Goal: Task Accomplishment & Management: Use online tool/utility

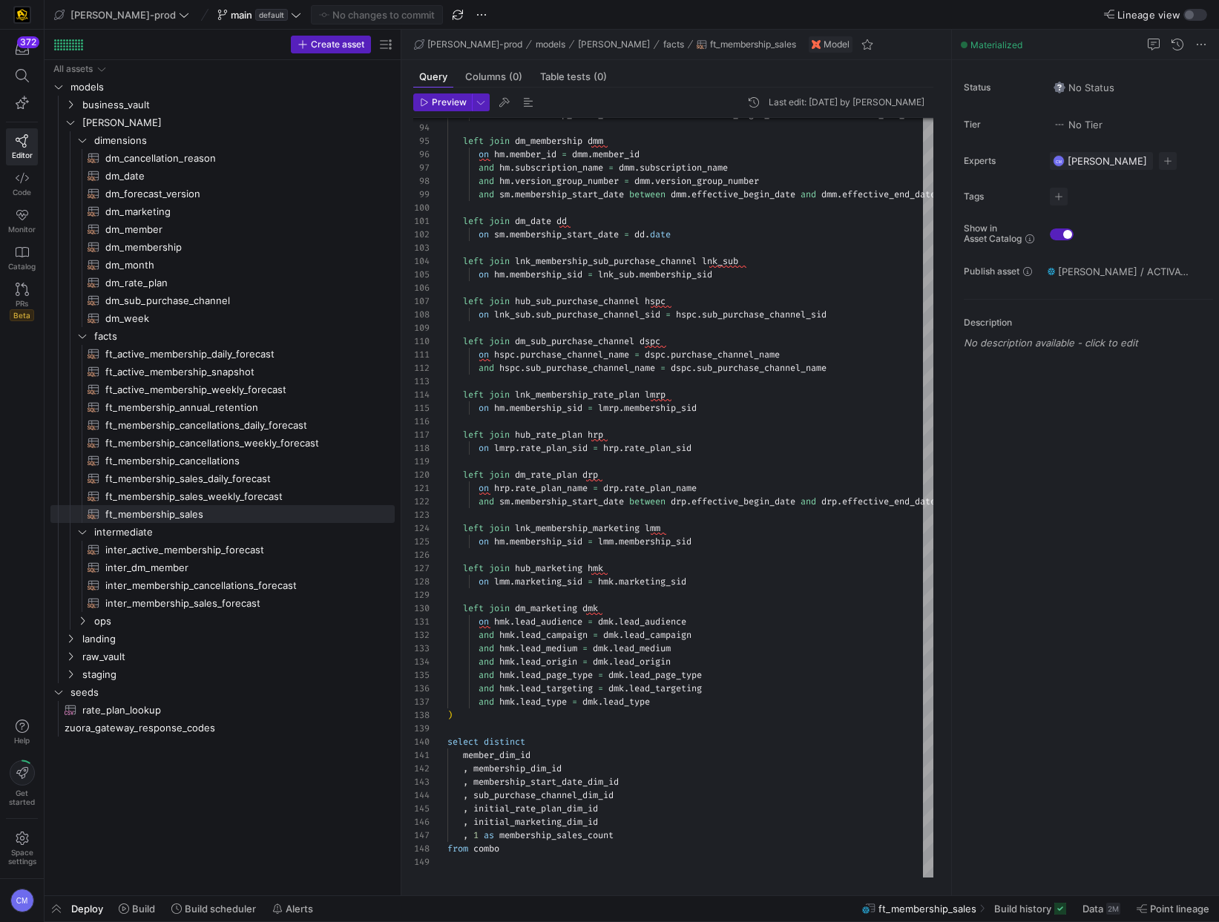
scroll to position [13, 133]
click at [155, 174] on span "dm_date​​​​​​​​​​" at bounding box center [241, 176] width 272 height 17
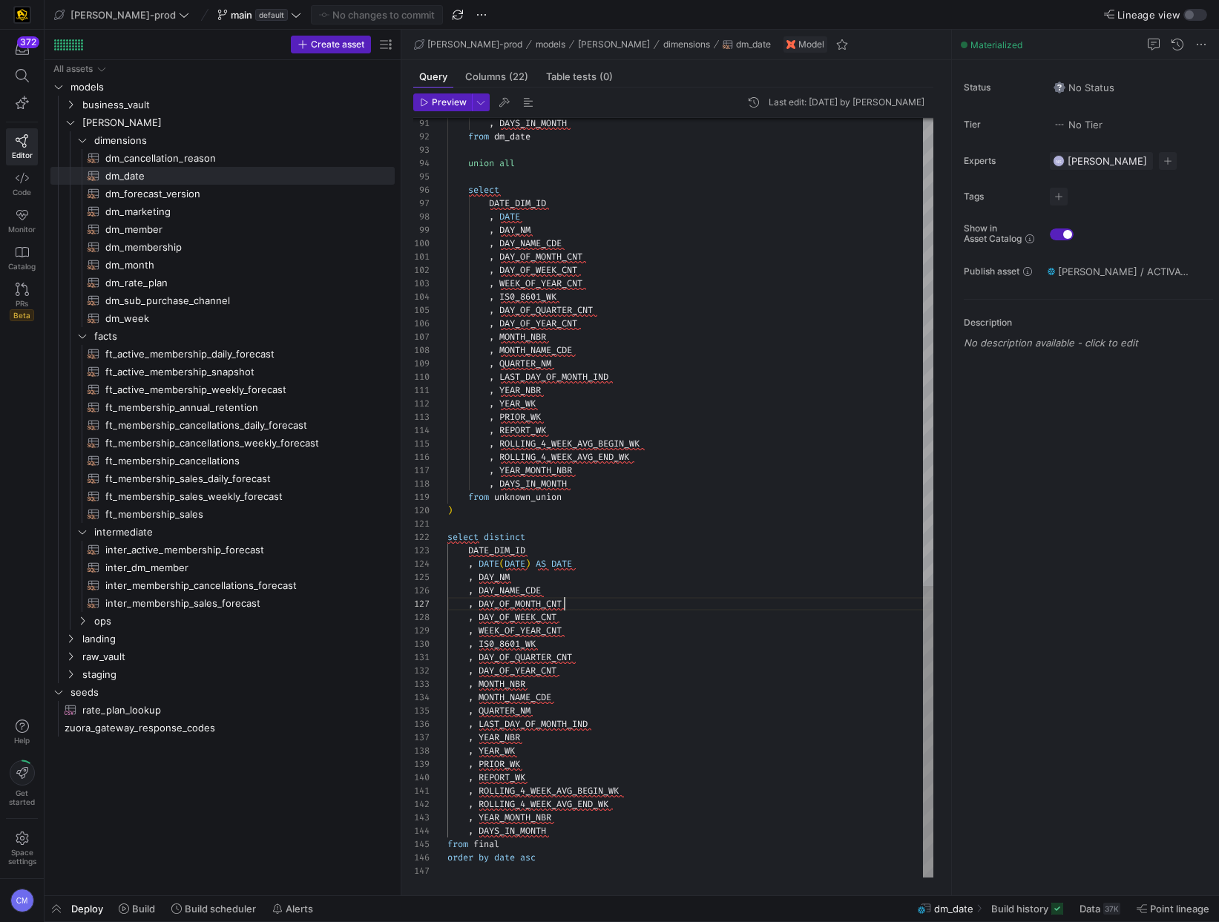
type textarea ", DAY_OF_QUARTER_CNT , DAY_OF_YEAR_CNT , MONTH_NBR , MONTH_NAME_CDE , QUARTER_N…"
type textarea "month_nm"
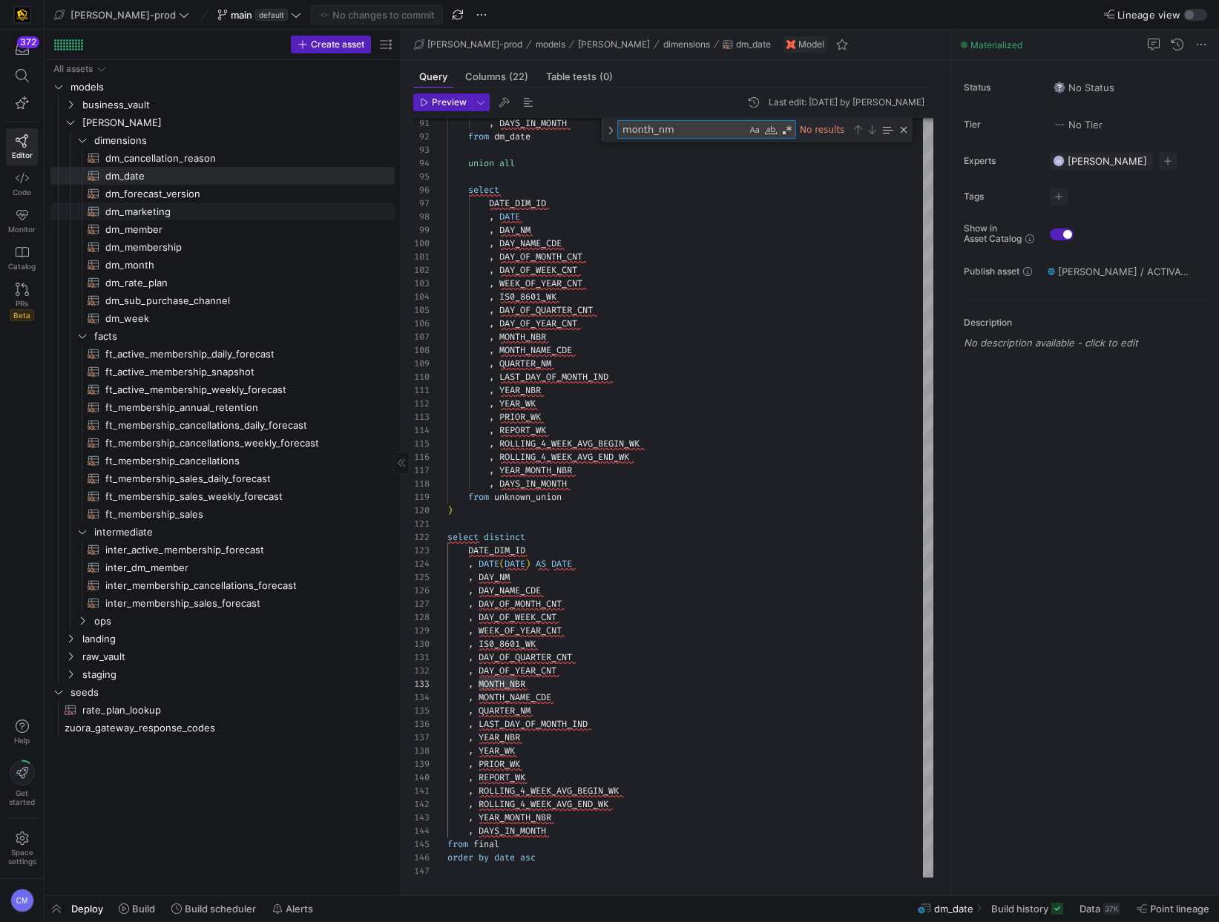
click at [178, 207] on span "dm_marketing​​​​​​​​​​" at bounding box center [241, 211] width 272 height 17
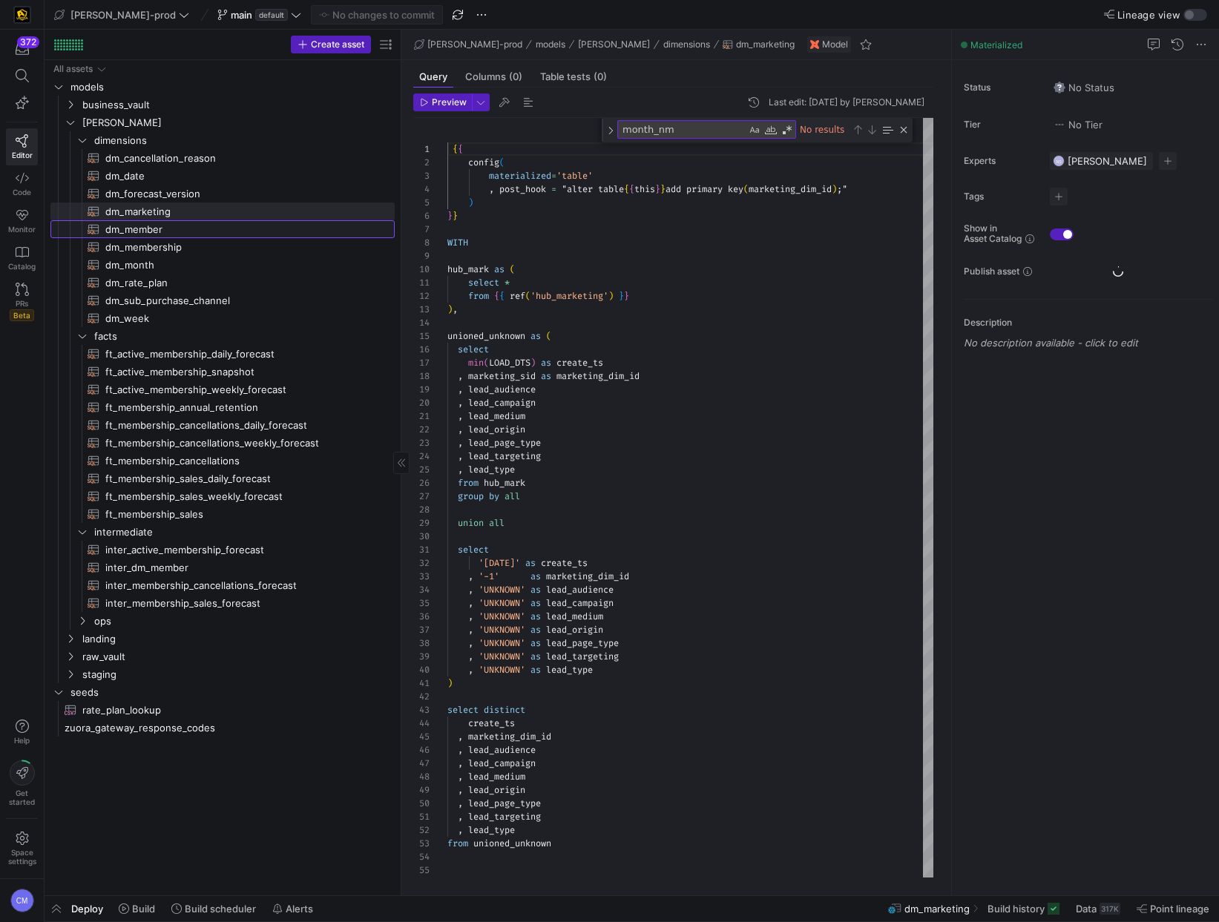
click at [173, 229] on span "dm_member​​​​​​​​​​" at bounding box center [241, 229] width 272 height 17
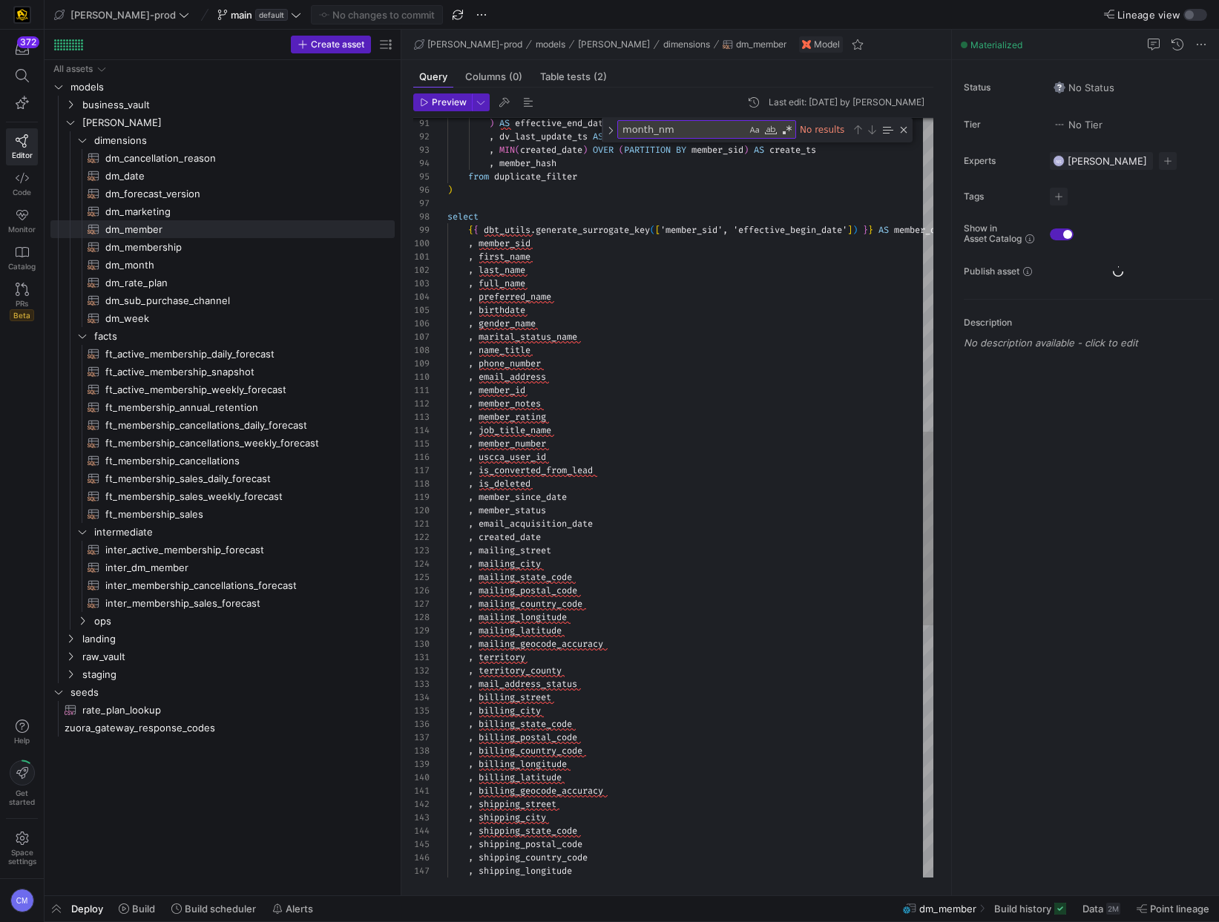
type textarea ", member_id , member_notes , member_rating , job_title_name , member_number , u…"
click at [534, 396] on div ") AS effective_end_date , dv_last_update_ts AS last_update_ts , MIN ( created_d…" at bounding box center [690, 378] width 486 height 2975
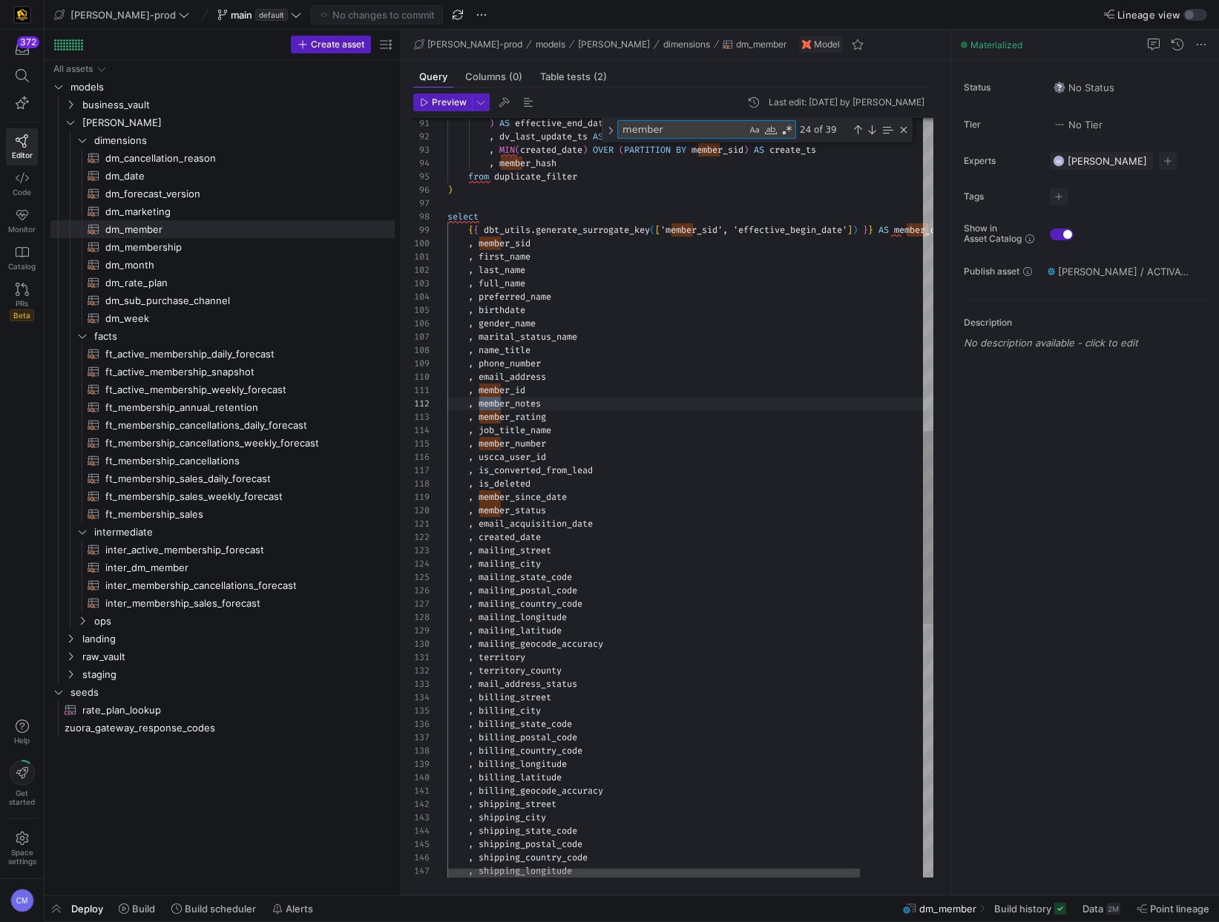
scroll to position [0, 64]
click at [662, 129] on textarea "membersid" at bounding box center [682, 129] width 128 height 17
type textarea "memberid"
type textarea ", 'UNKNOWN' AS gender_name , 'UNKNOWN' AS marital_status_name , 'UNKNOWN' AS na…"
type textarea "member_id"
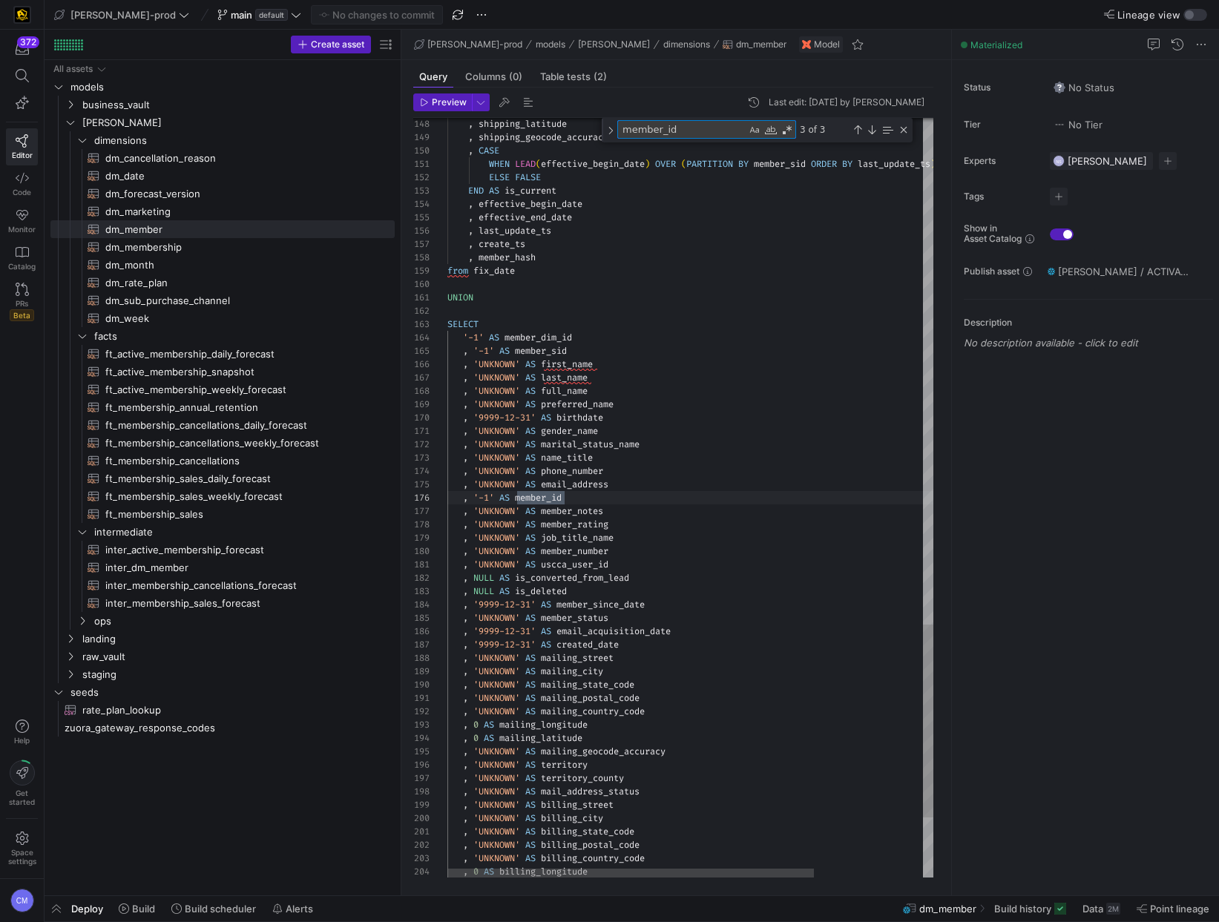
type textarea "WHEN LEAD(effective_begin_date) OVER (PARTITION BY member_sid ORDER BY last_upd…"
type textarea "member_sid"
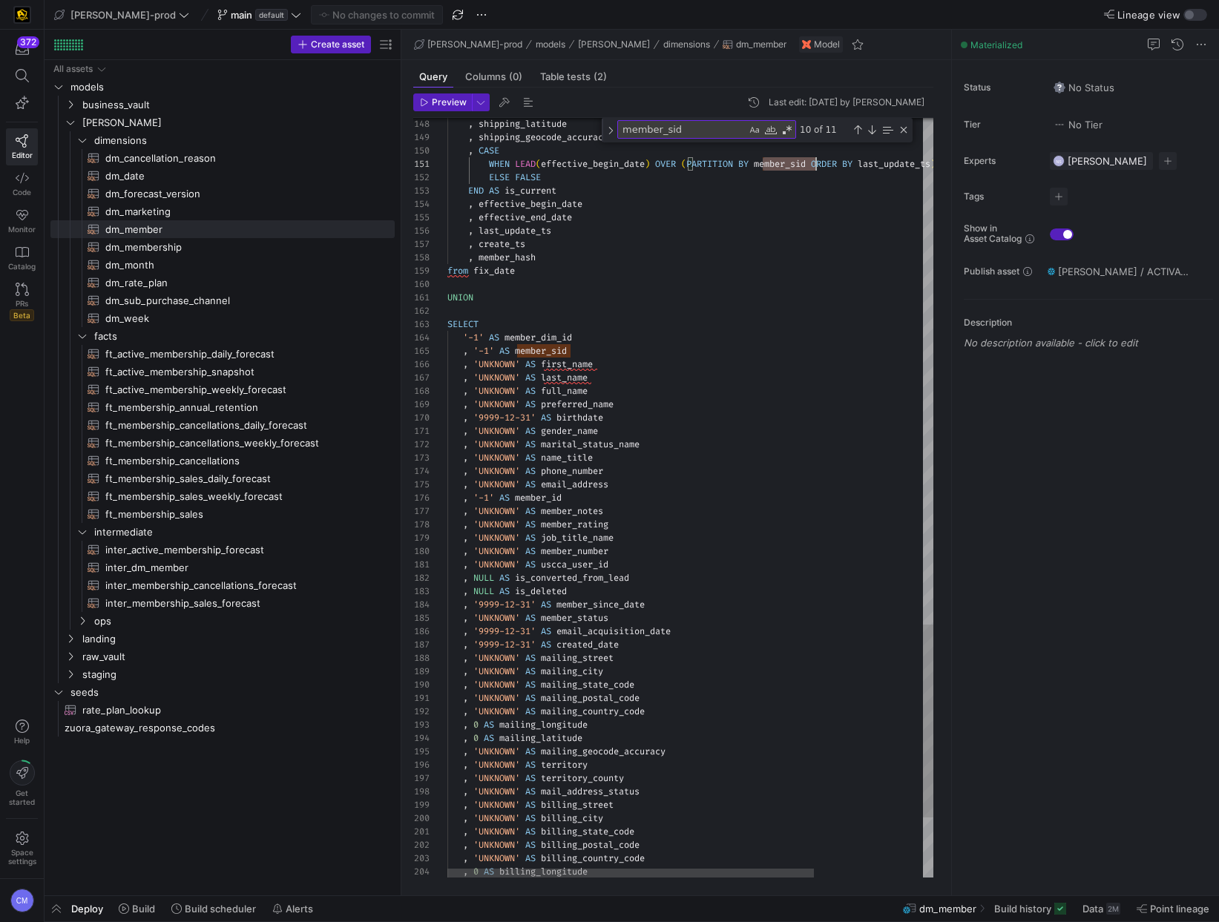
scroll to position [0, 369]
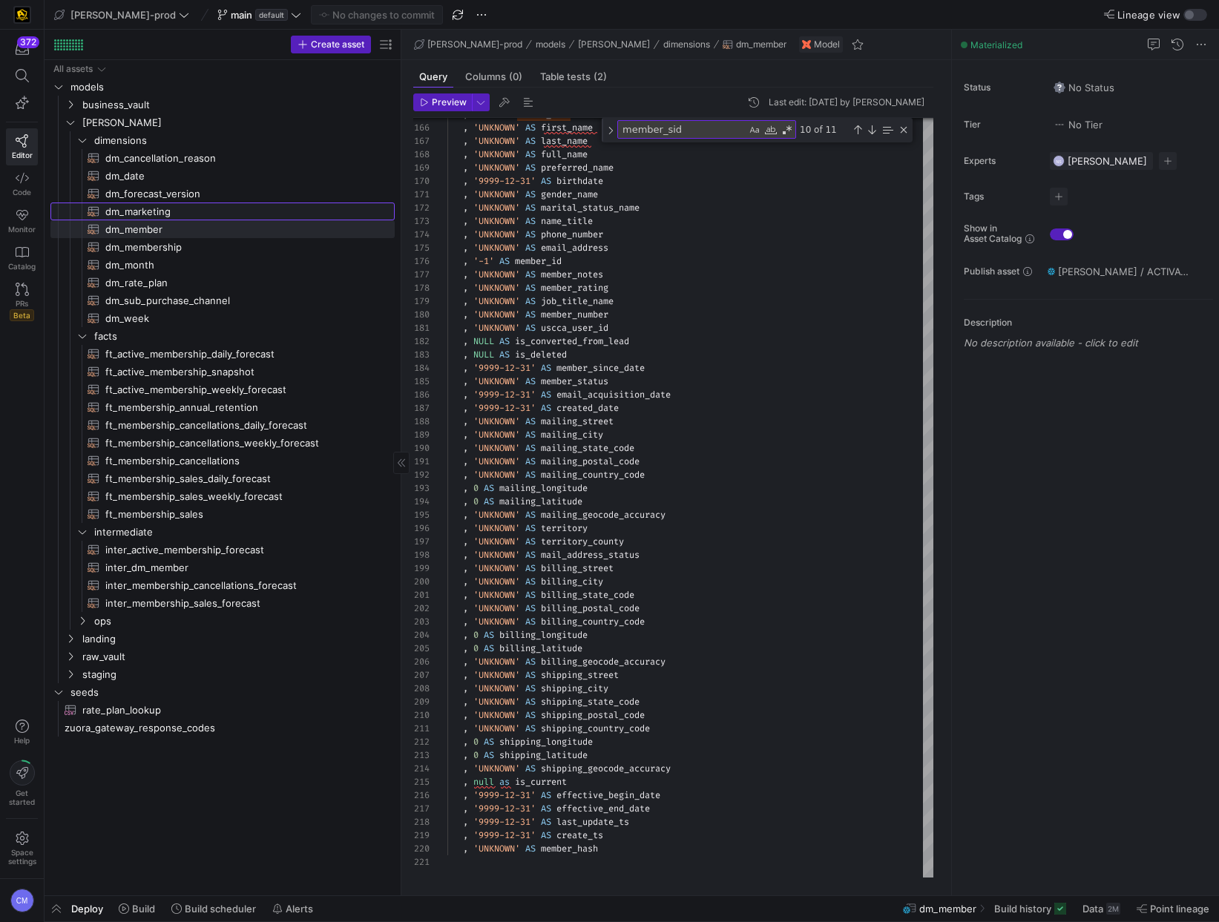
click at [152, 214] on span "dm_marketing​​​​​​​​​​" at bounding box center [241, 211] width 272 height 17
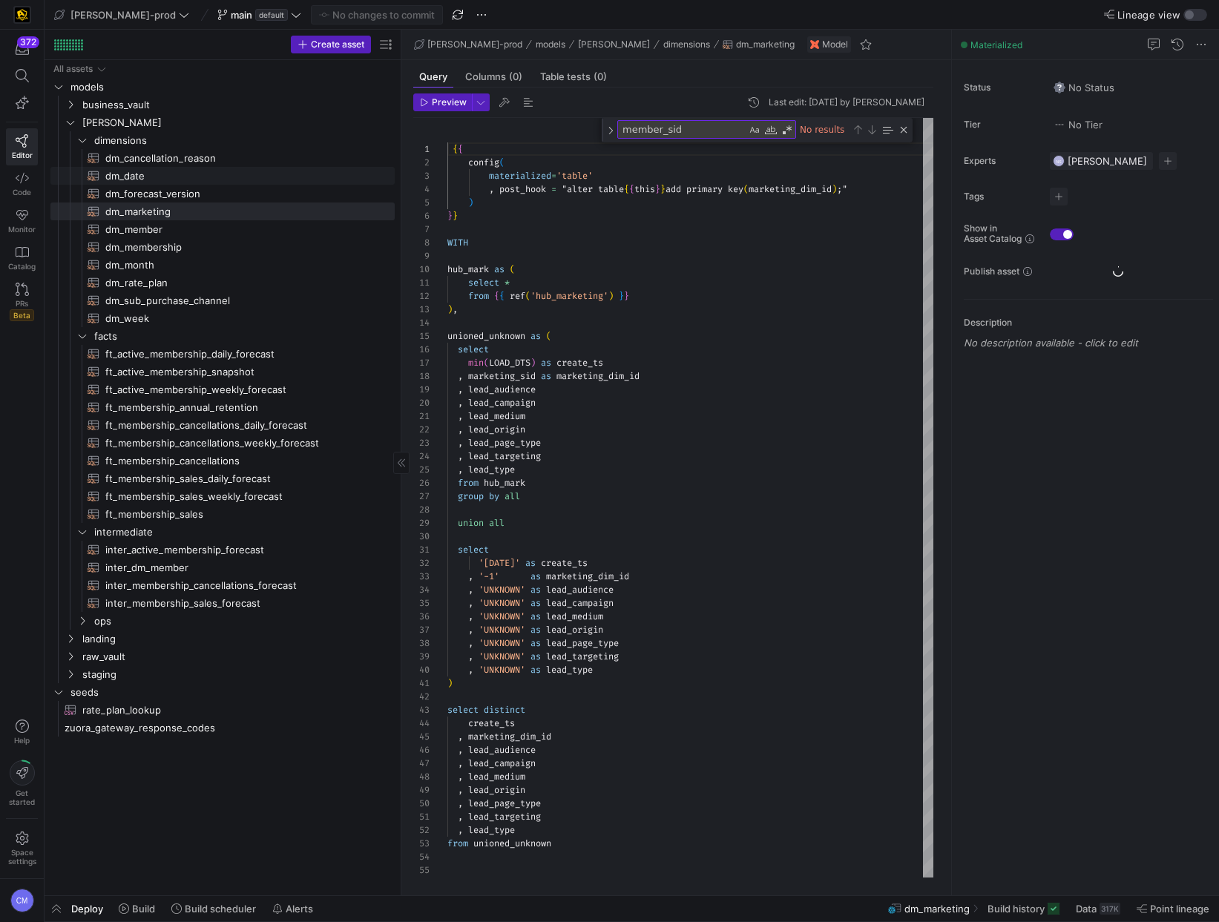
click at [154, 181] on span "dm_date​​​​​​​​​​" at bounding box center [241, 176] width 272 height 17
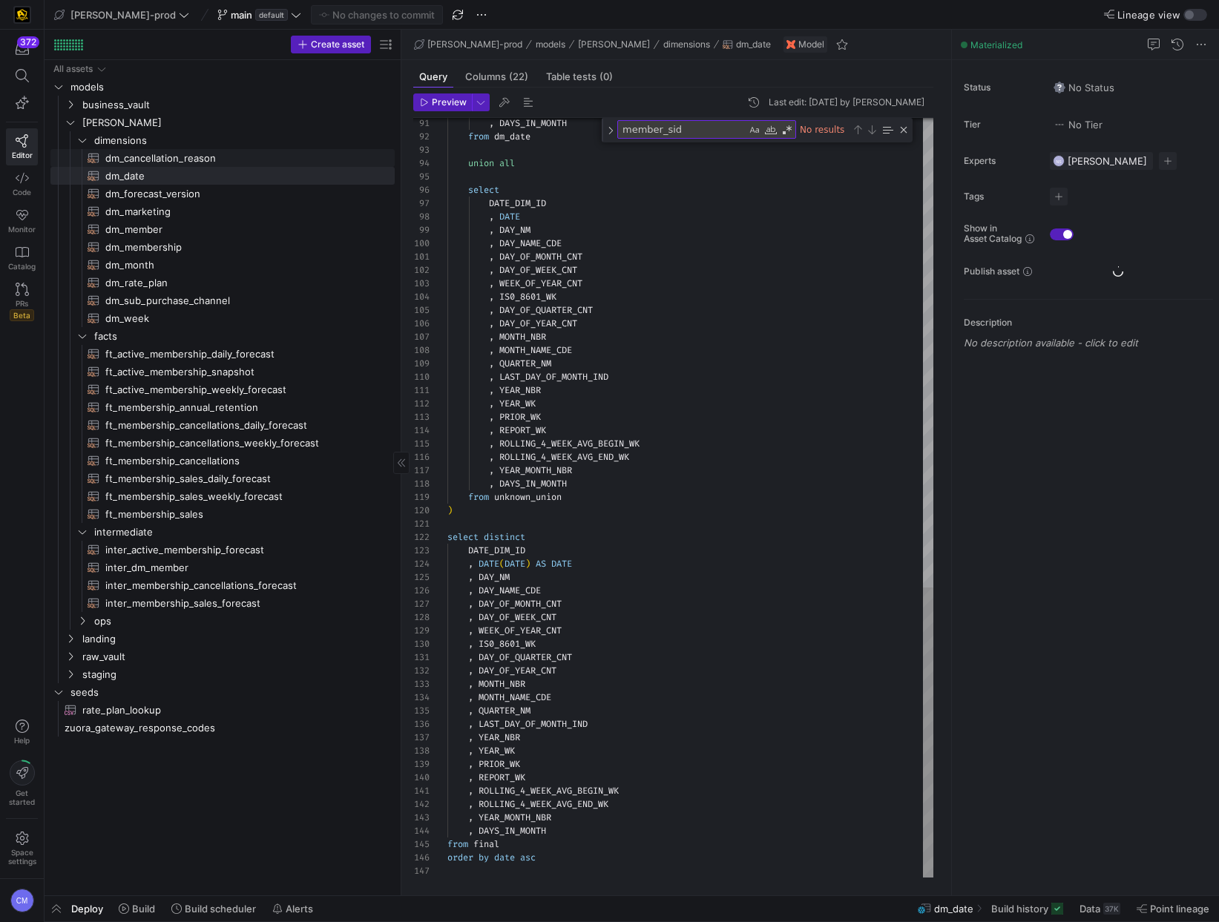
click at [160, 159] on span "dm_cancellation_reason​​​​​​​​​​" at bounding box center [241, 158] width 272 height 17
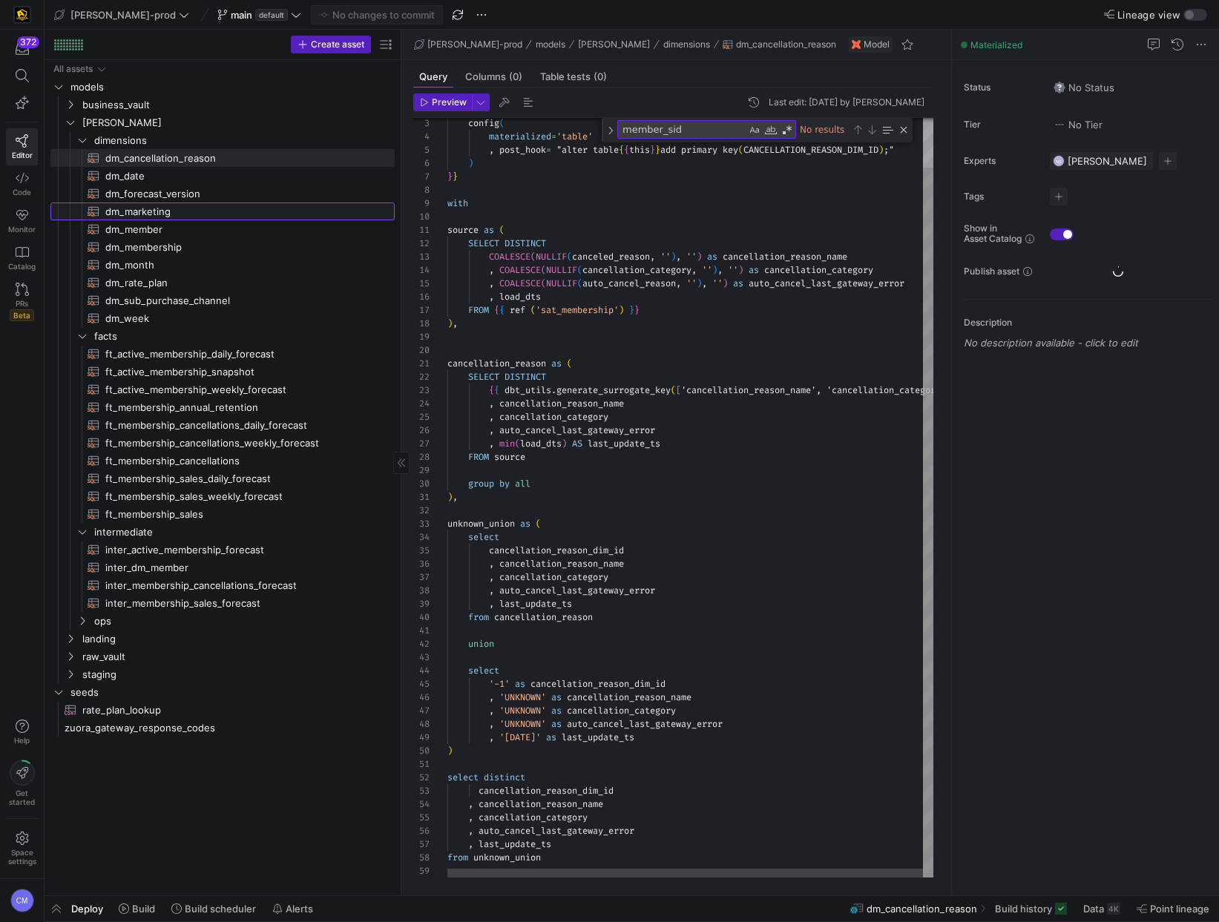
click at [149, 217] on span "dm_marketing​​​​​​​​​​" at bounding box center [241, 211] width 272 height 17
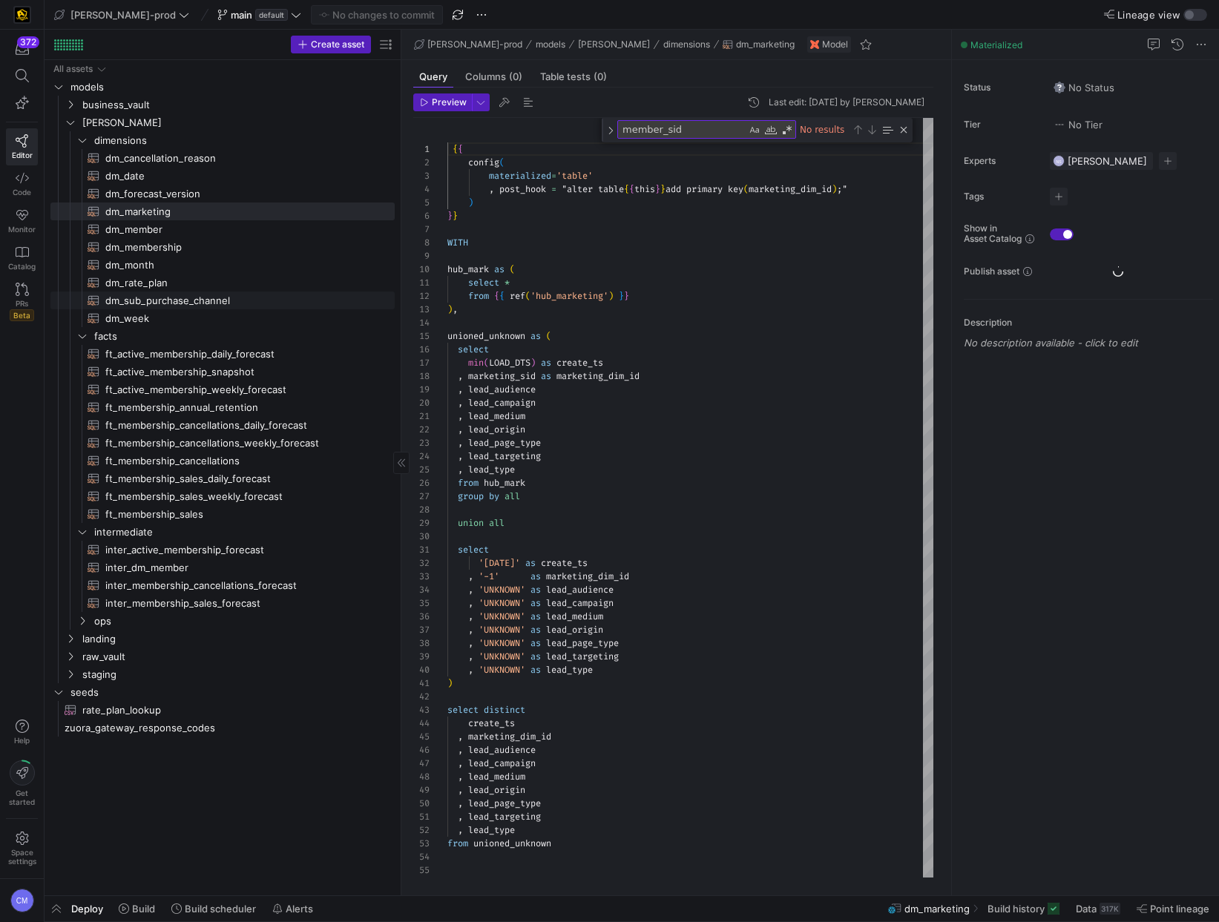
click at [148, 304] on span "dm_sub_purchase_channel​​​​​​​​​​" at bounding box center [241, 300] width 272 height 17
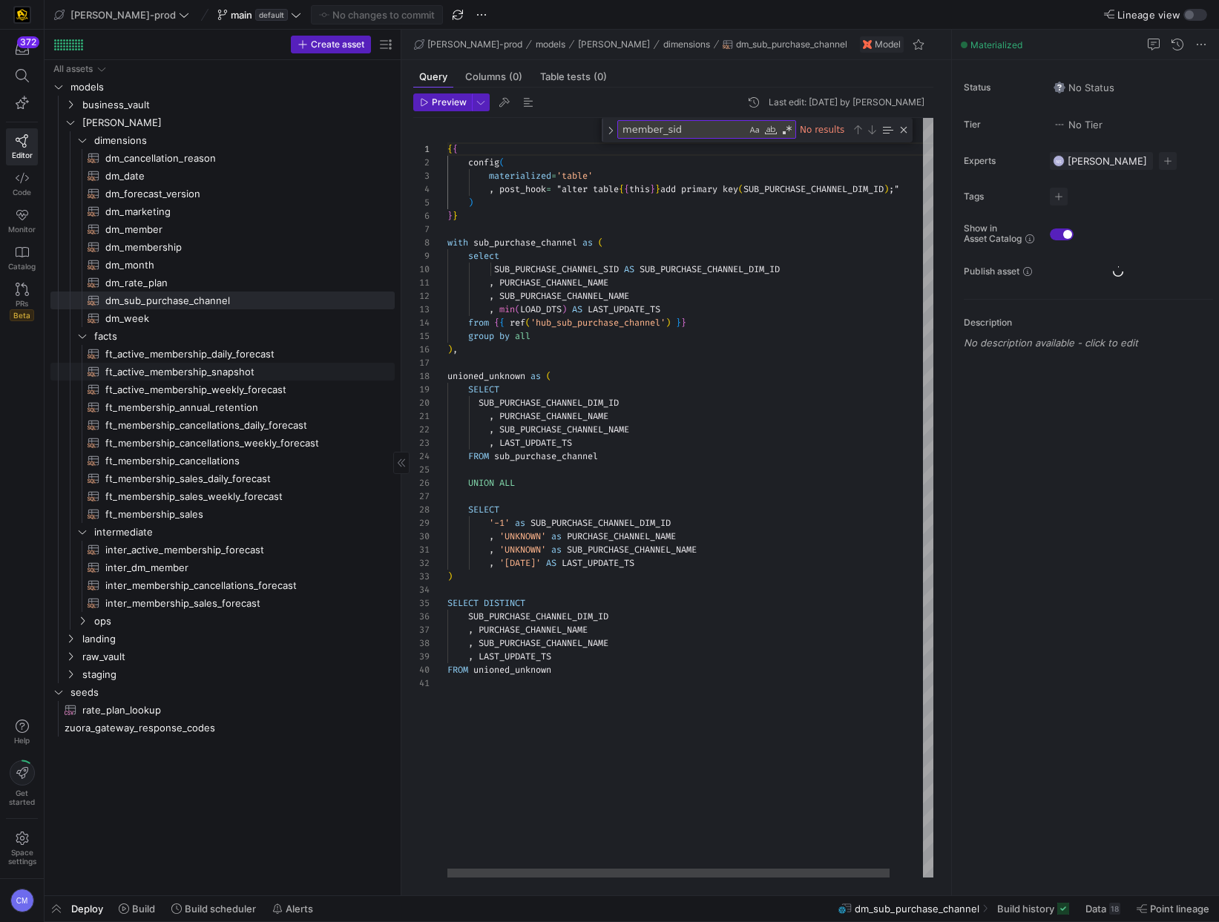
click at [169, 367] on span "ft_active_membership_snapshot​​​​​​​​​​" at bounding box center [241, 371] width 272 height 17
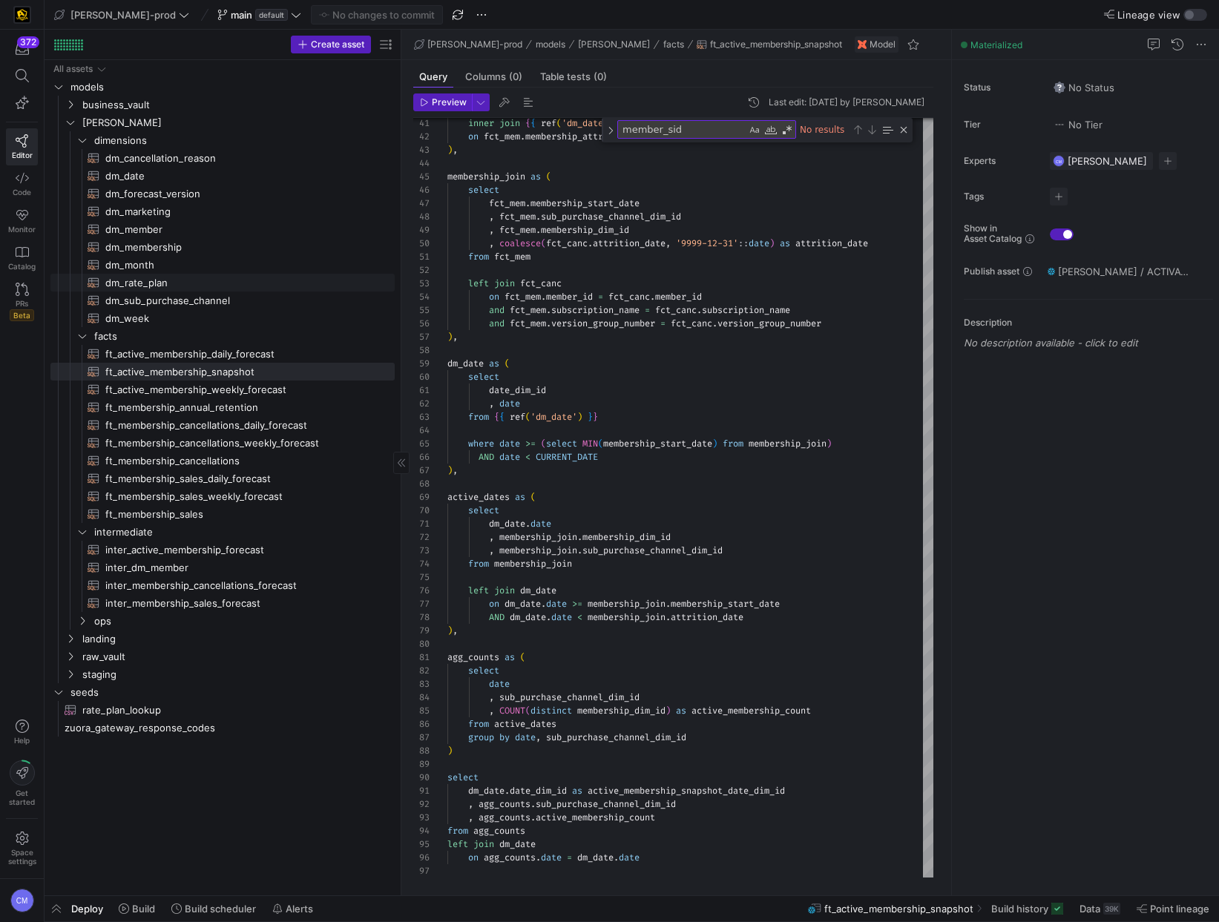
click at [142, 283] on span "dm_rate_plan​​​​​​​​​​" at bounding box center [241, 282] width 272 height 17
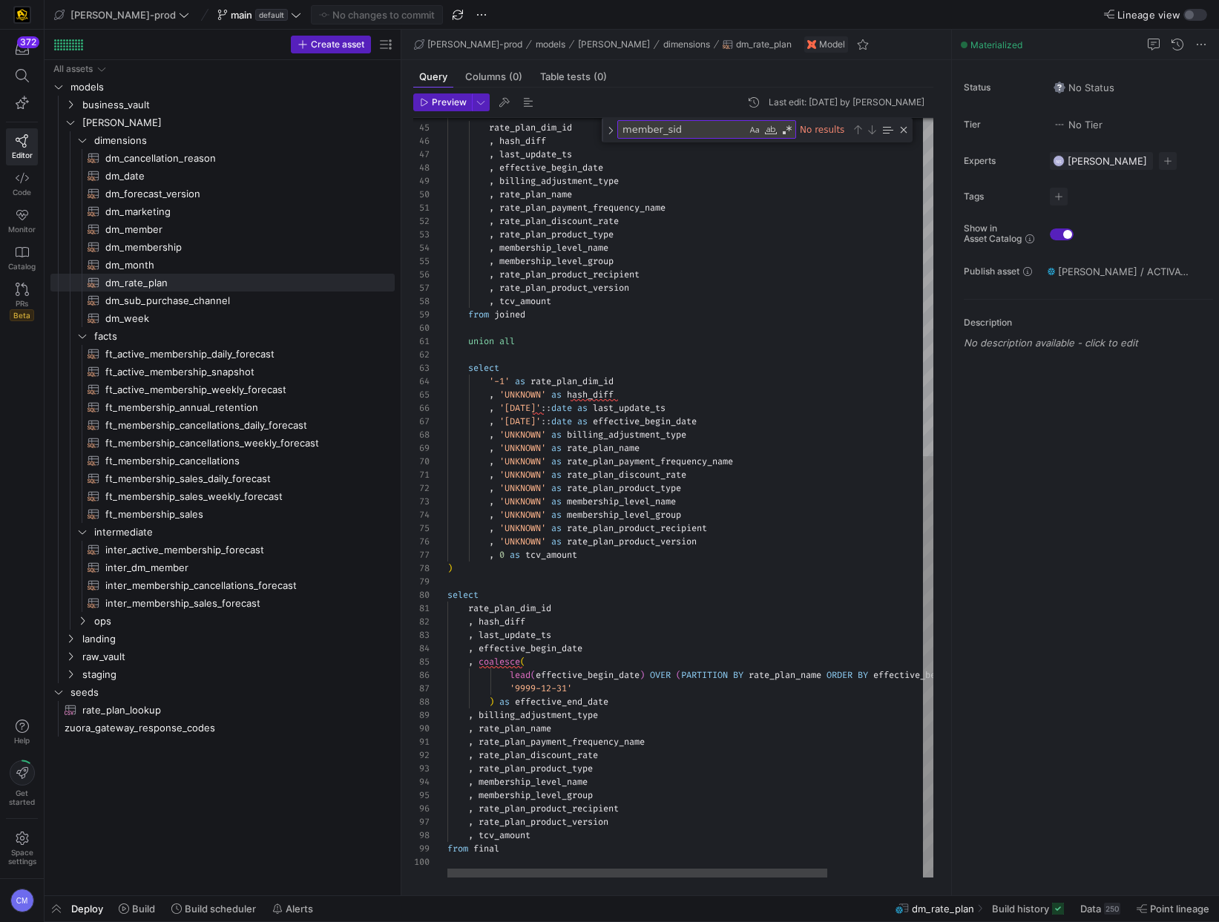
click at [639, 748] on div "select rate_plan_dim_id , hash_diff , last_update_ts , effective_begin_date , b…" at bounding box center [751, 193] width 608 height 1368
type textarea "rate_plan_dim_id , hash_diff , last_update_ts , effective_begin_date , coalesce…"
click at [593, 660] on div "select rate_plan_dim_id , hash_diff , last_update_ts , effective_begin_date , b…" at bounding box center [751, 193] width 608 height 1368
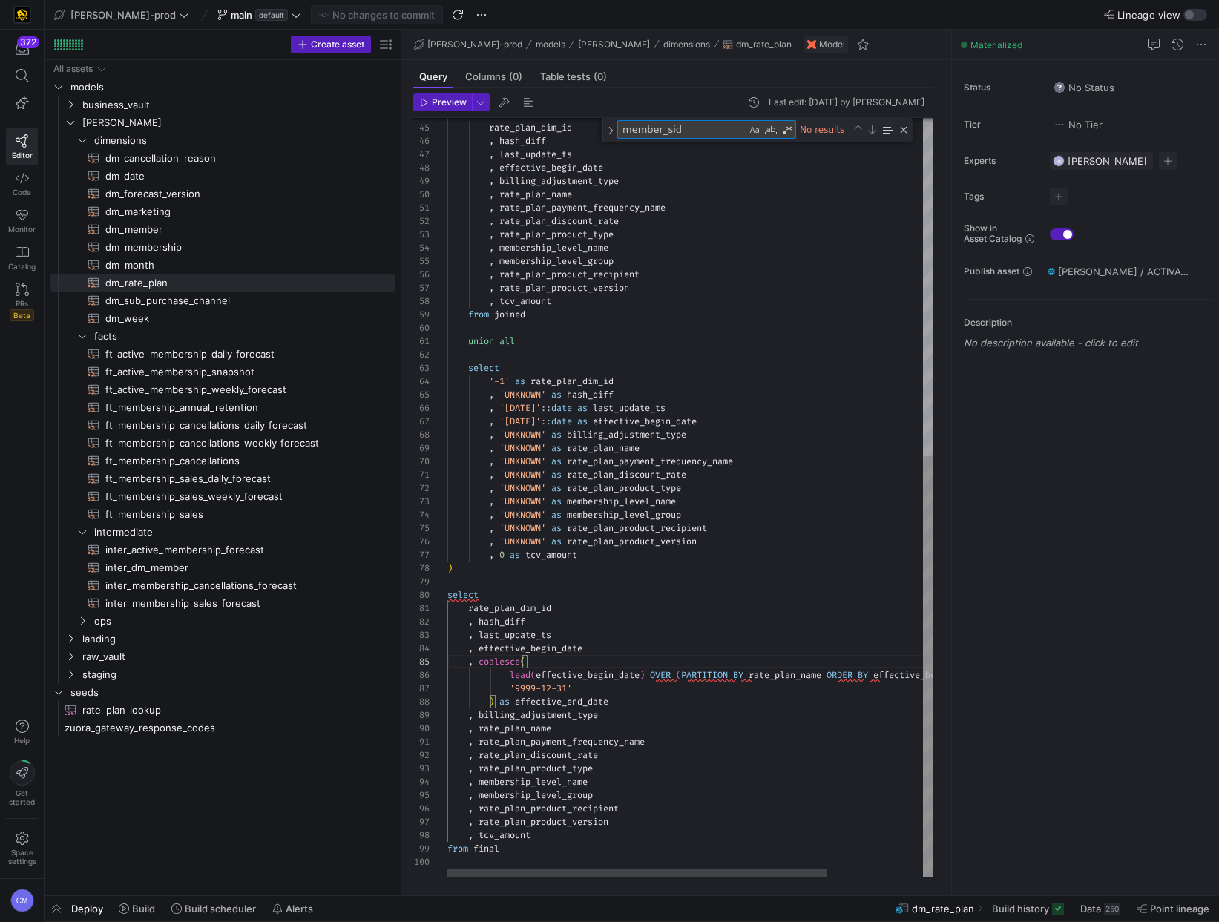
paste textarea "rate_plan_recipient"
type textarea "rate_plan_recipient"
paste textarea "product_"
type textarea ", rate_plan_payment_frequency_name , rate_plan_discount_rate , rate_plan_produc…"
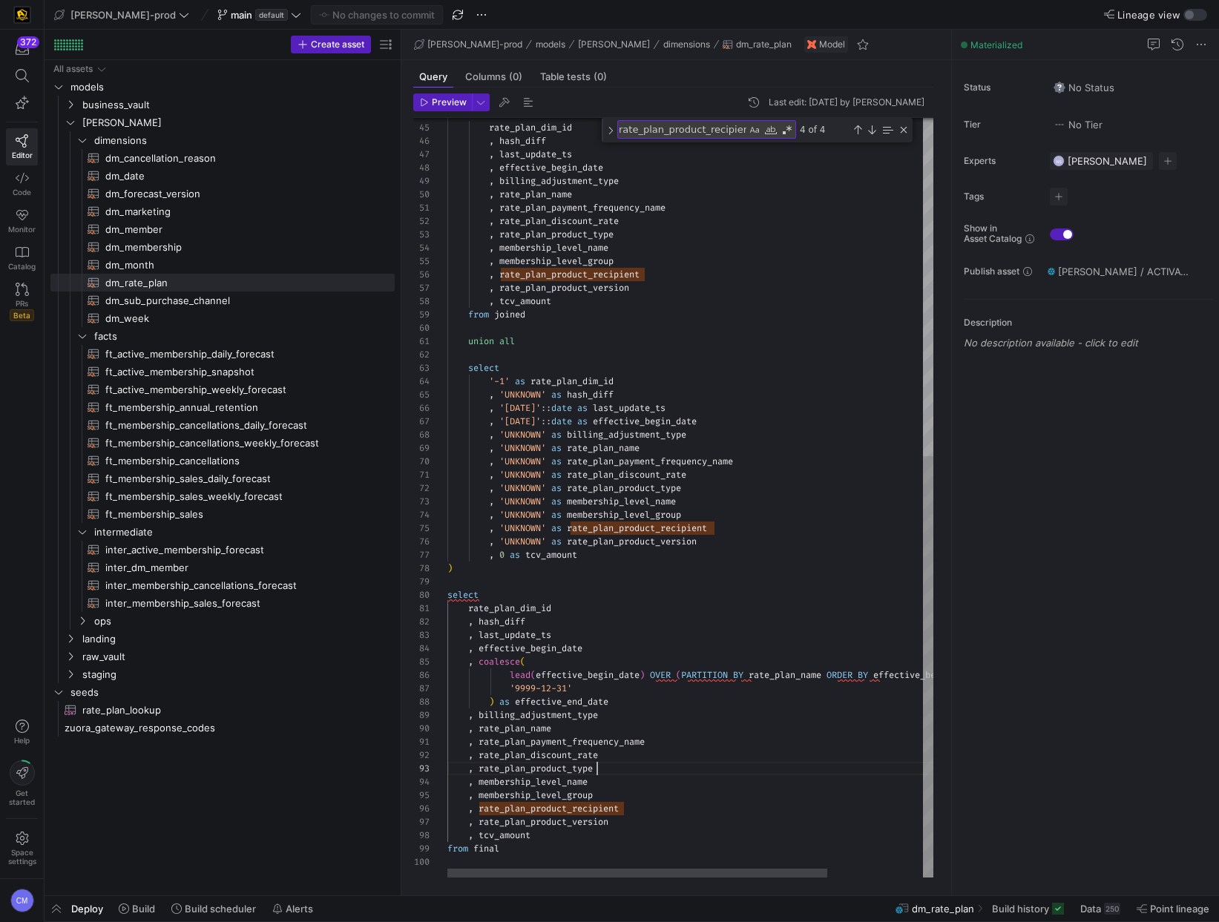
click at [731, 767] on div ", rate_plan_product_type" at bounding box center [751, 768] width 608 height 13
click at [731, 767] on div "select rate_plan_dim_id , hash_diff , last_update_ts , effective_begin_date , b…" at bounding box center [751, 193] width 608 height 1368
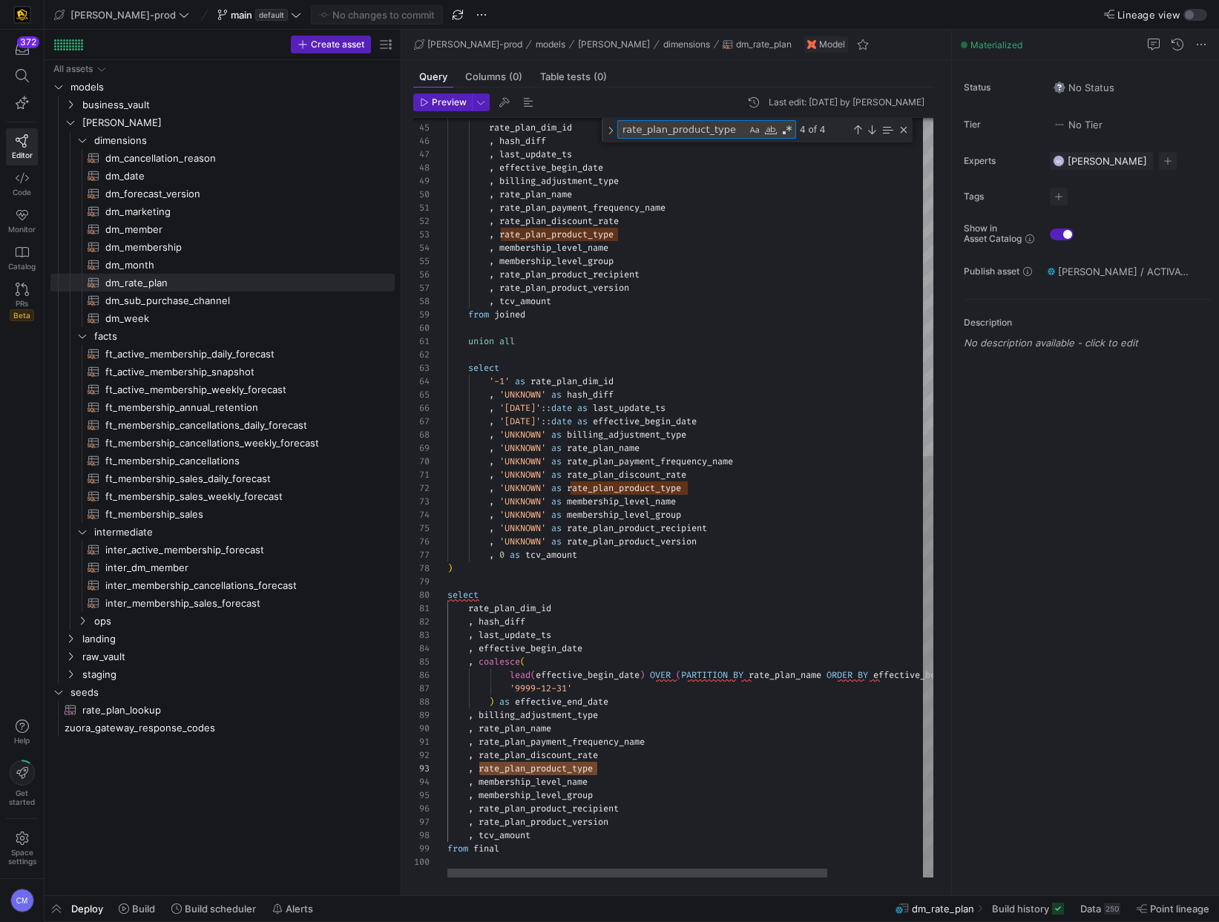
scroll to position [0, 0]
paste textarea "recipient"
click at [724, 756] on div ", rate_plan_discount_rate" at bounding box center [751, 754] width 608 height 13
paste textarea "product_recipient"
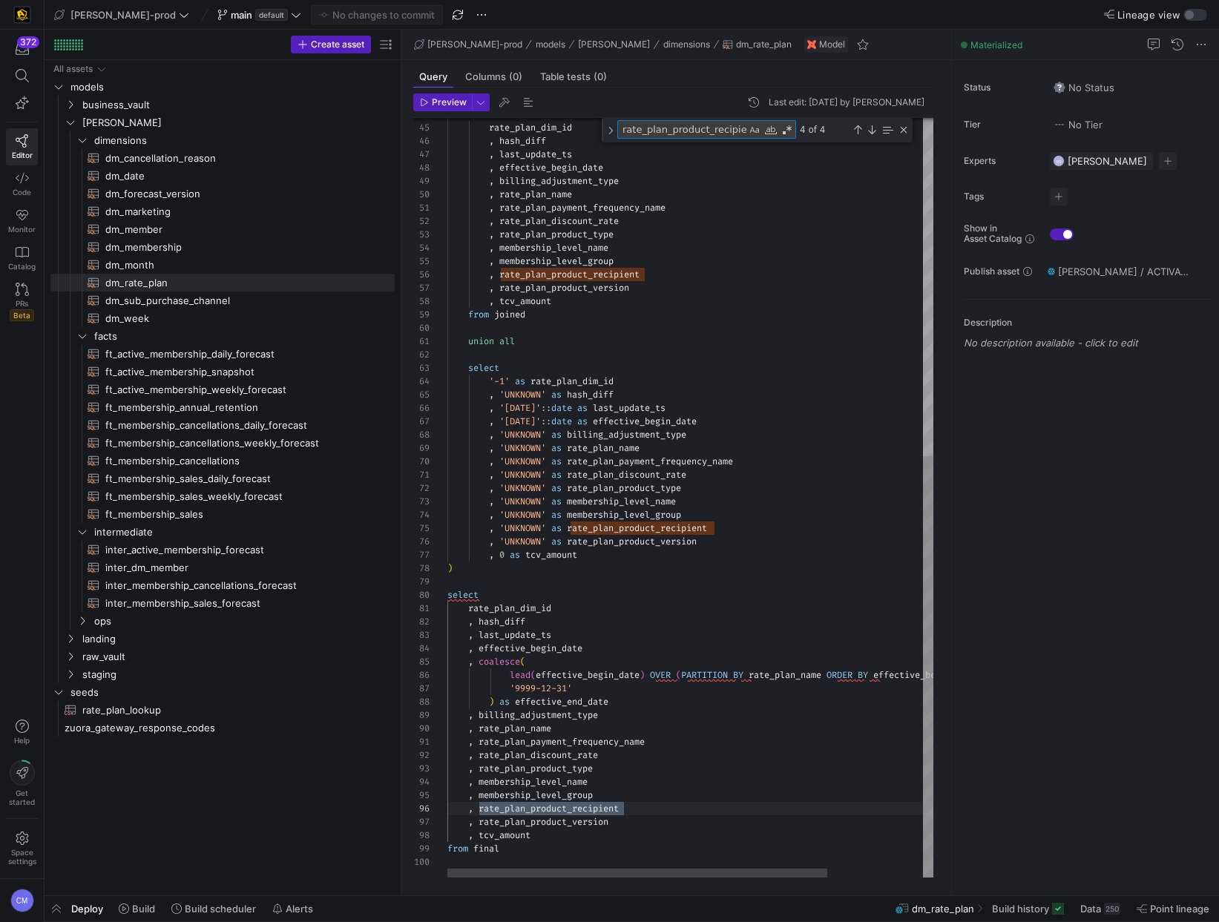
scroll to position [13, 177]
type textarea "rate_plan_product_recipient"
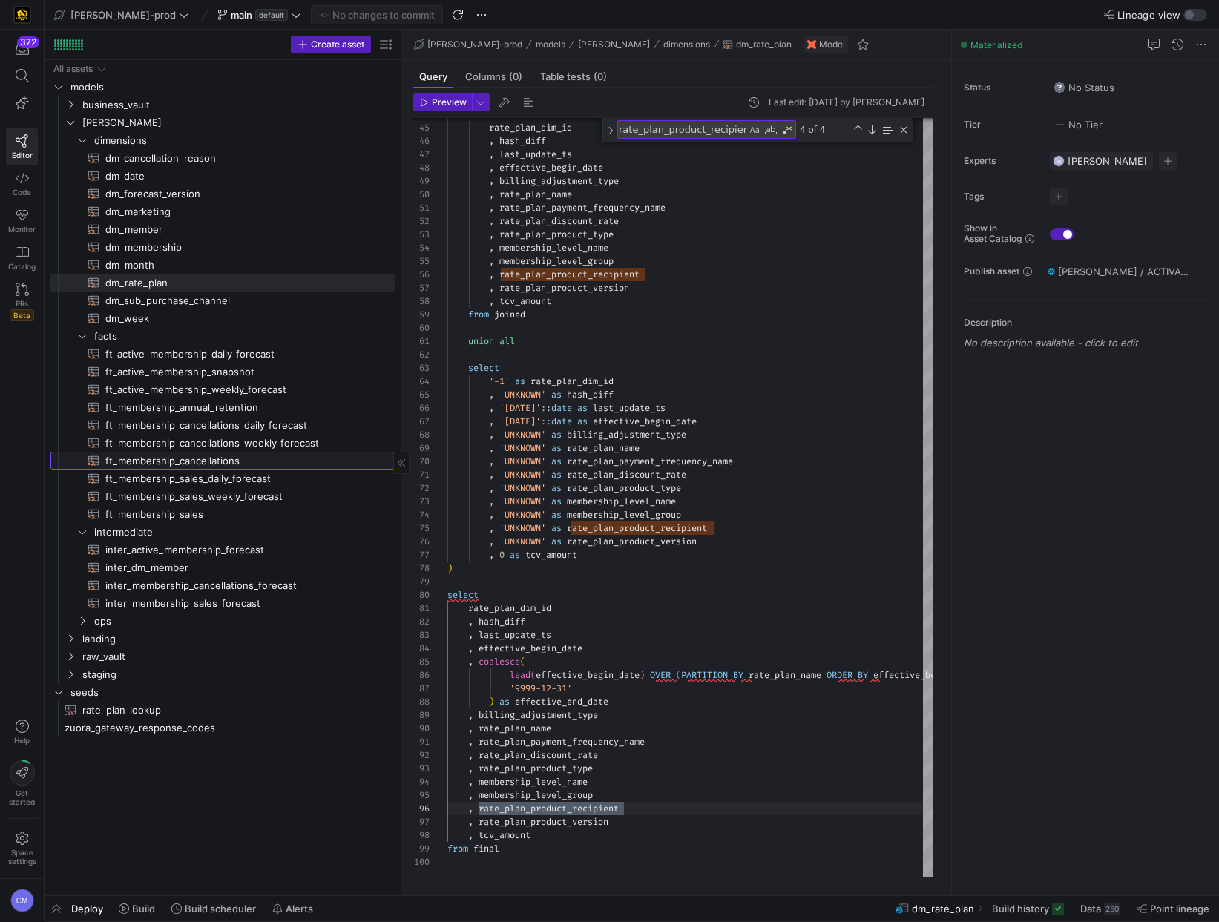
click at [217, 458] on span "ft_membership_cancellations​​​​​​​​​​" at bounding box center [241, 460] width 272 height 17
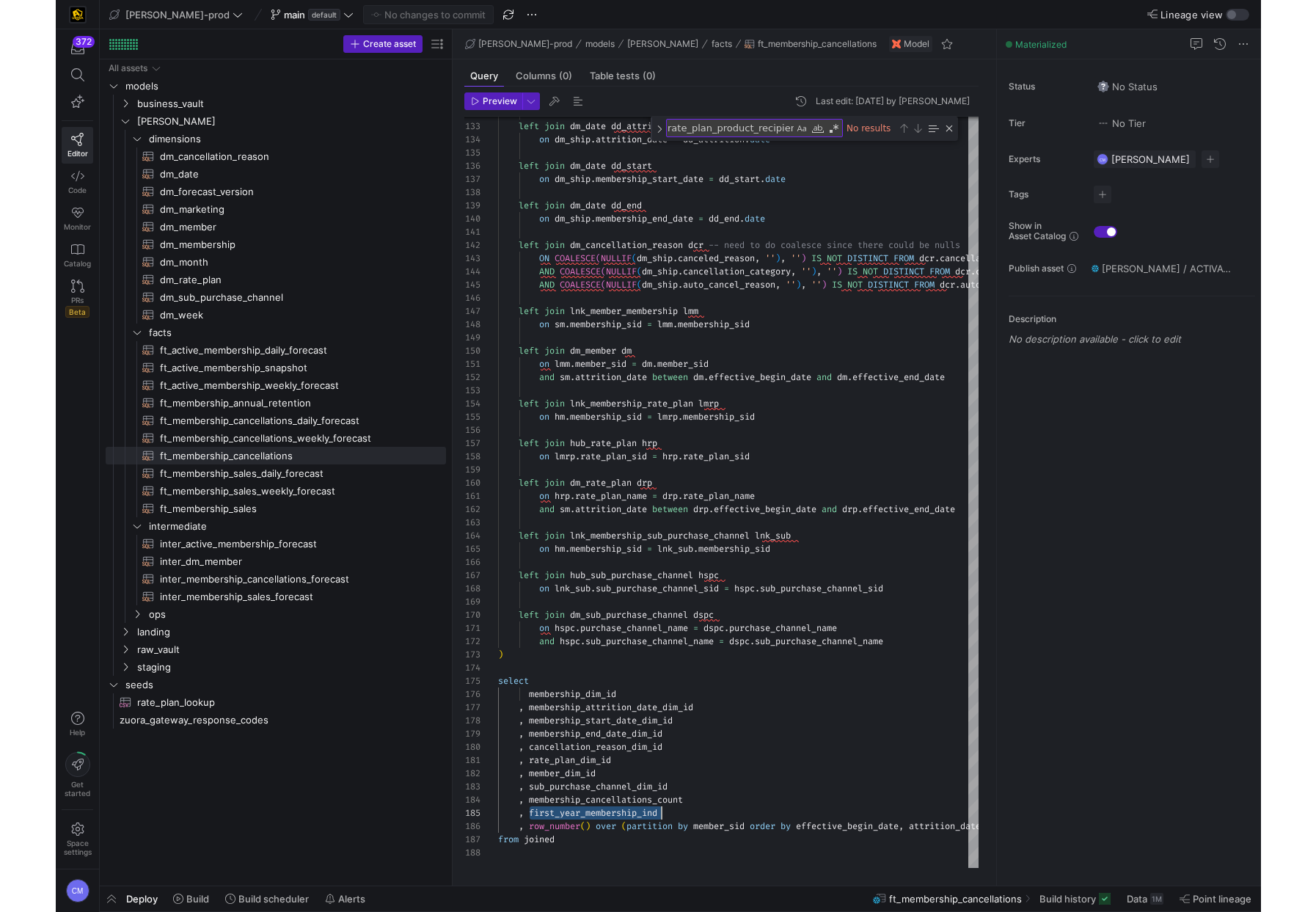
scroll to position [0, 4]
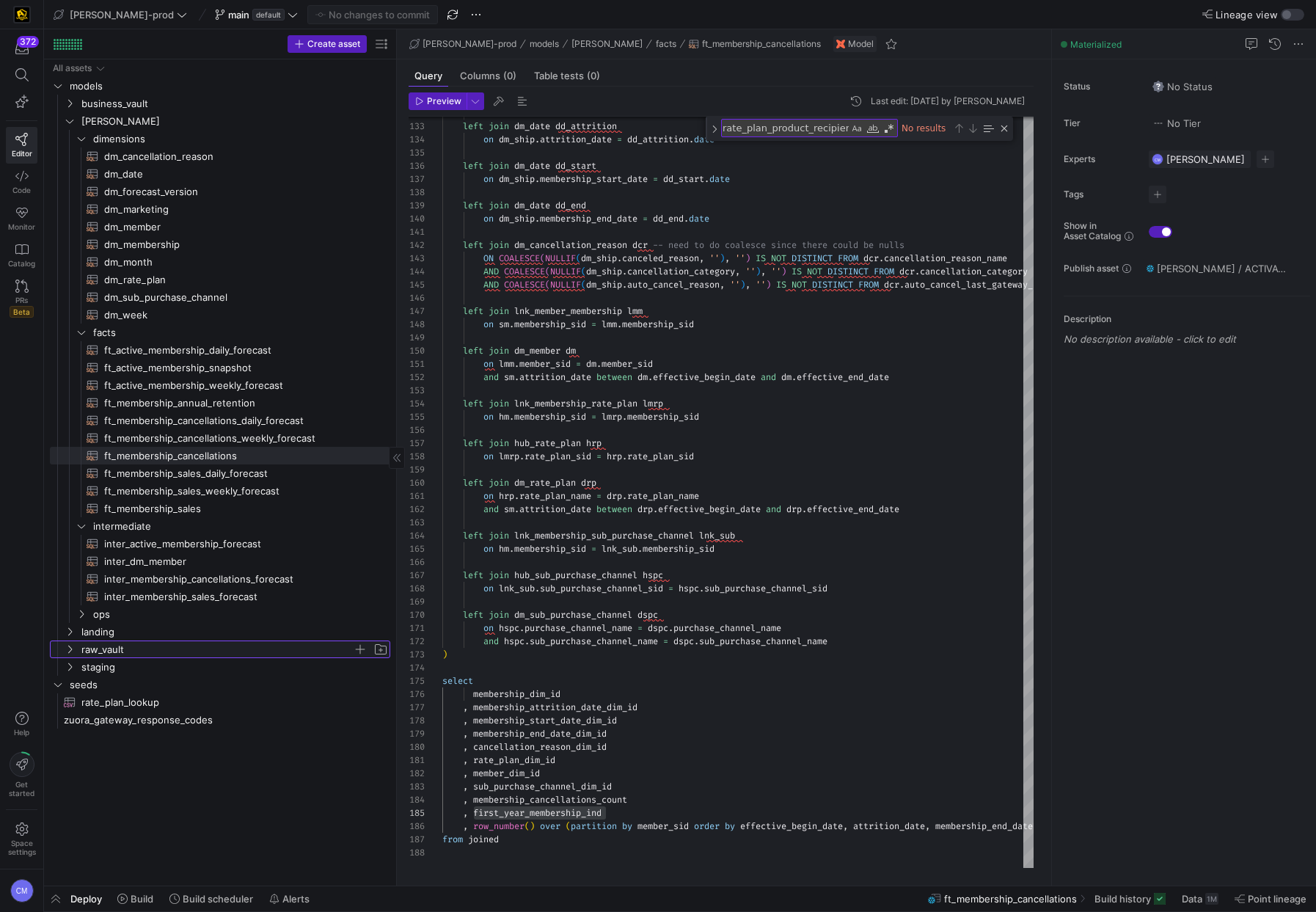
click at [124, 652] on span "raw_vault" at bounding box center [217, 649] width 271 height 17
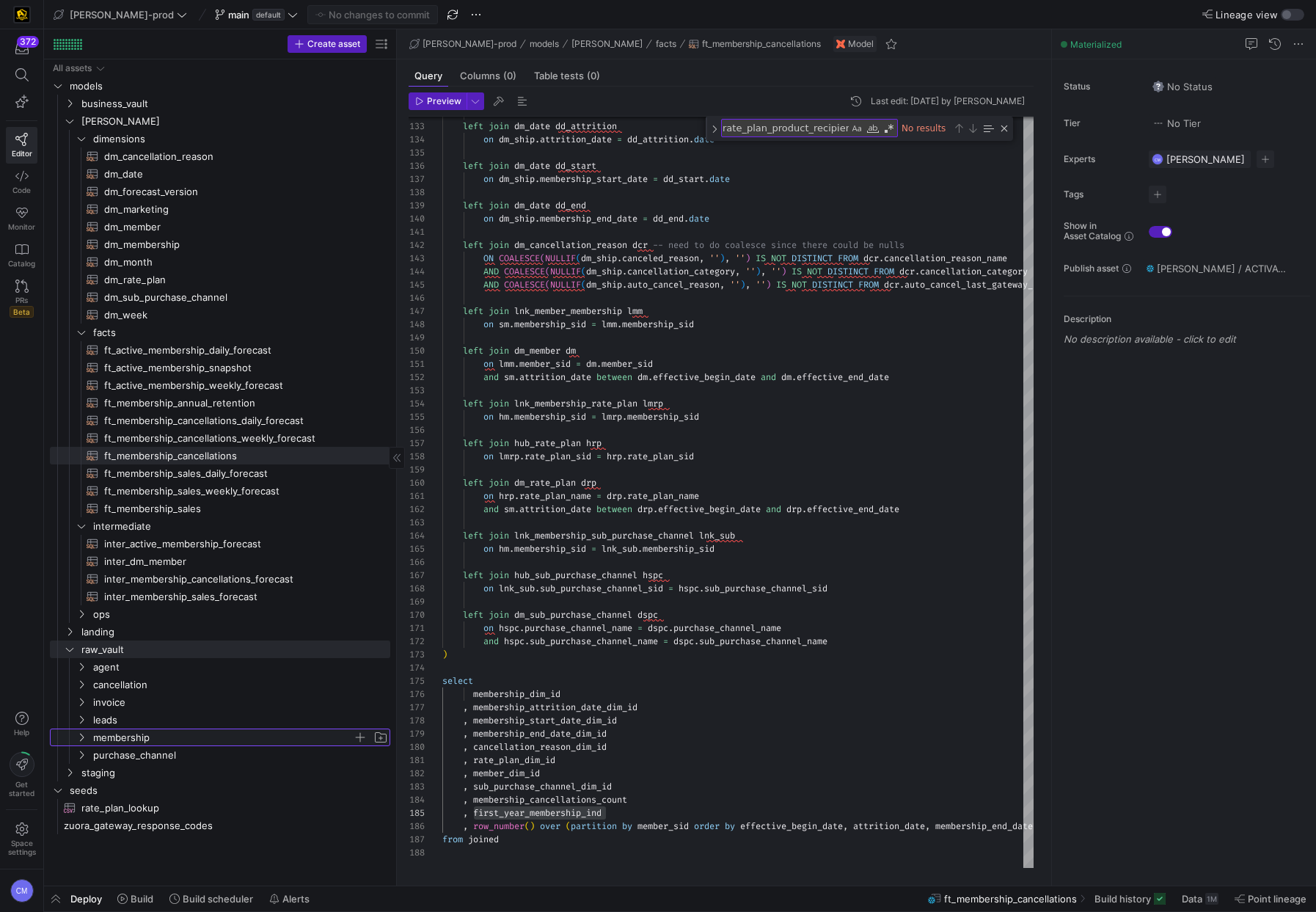
click at [130, 734] on span "membership" at bounding box center [223, 737] width 260 height 17
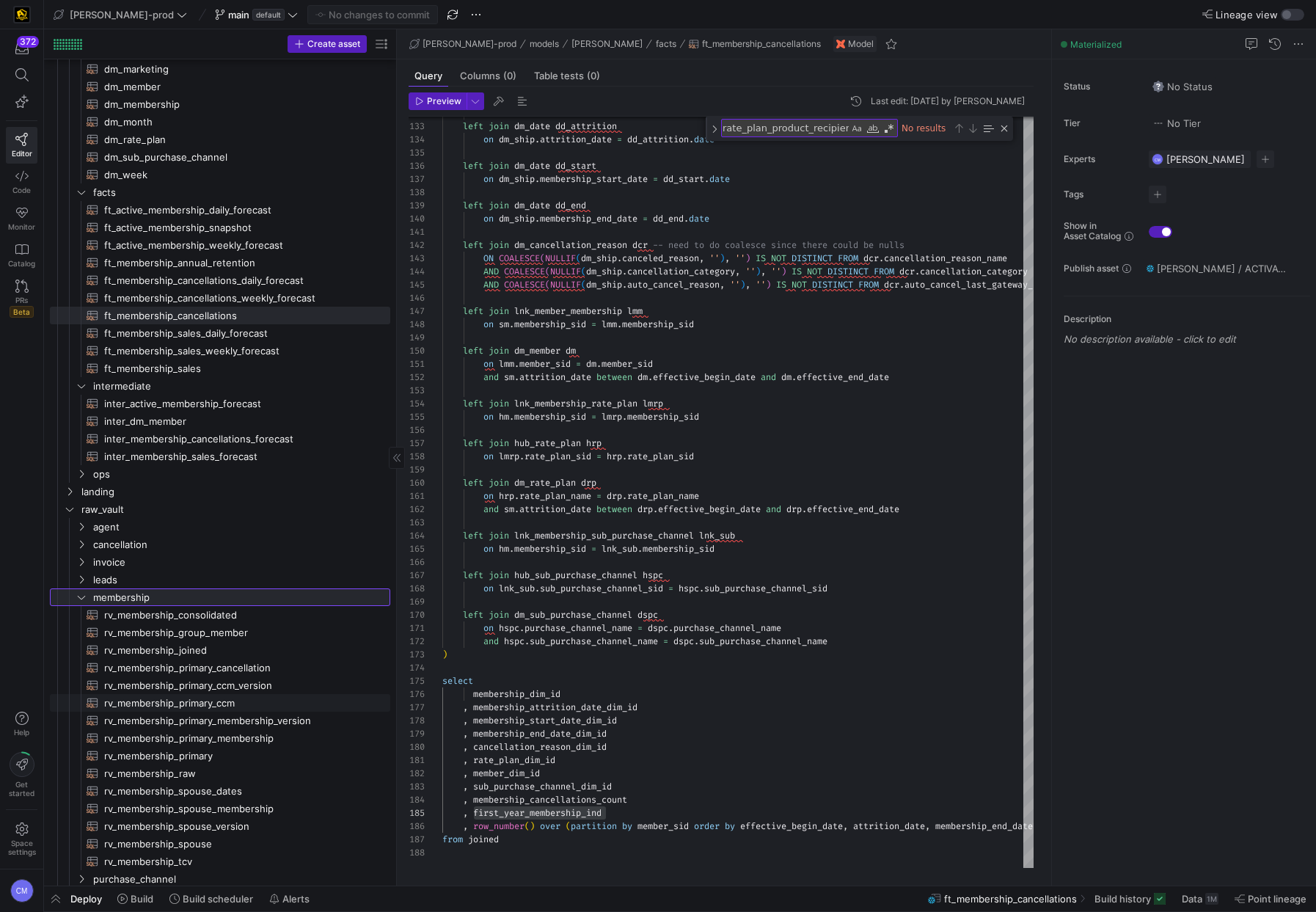
scroll to position [0, 0]
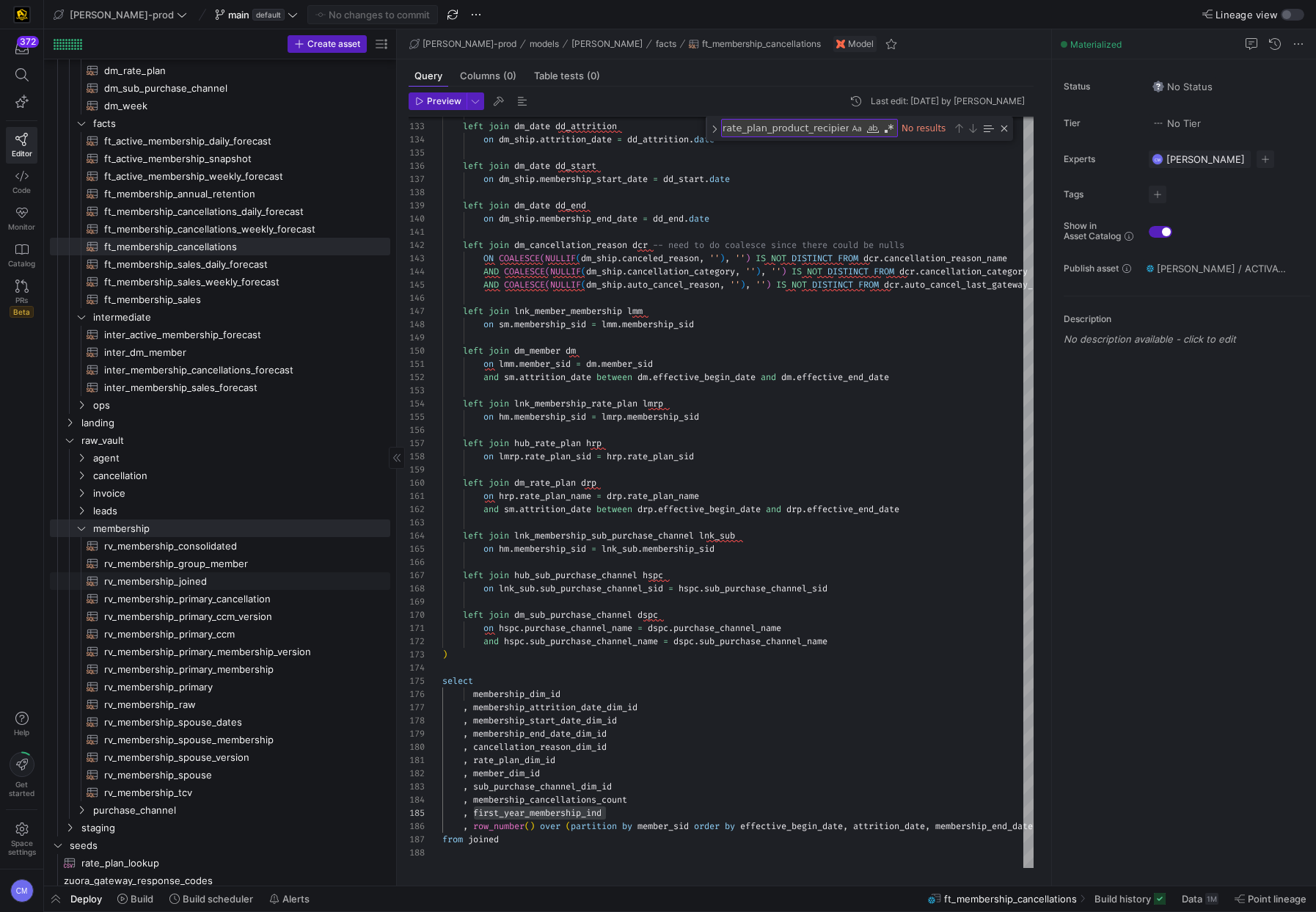
click at [213, 583] on span "rv_membership_joined​​​​​​​​​​" at bounding box center [238, 581] width 269 height 17
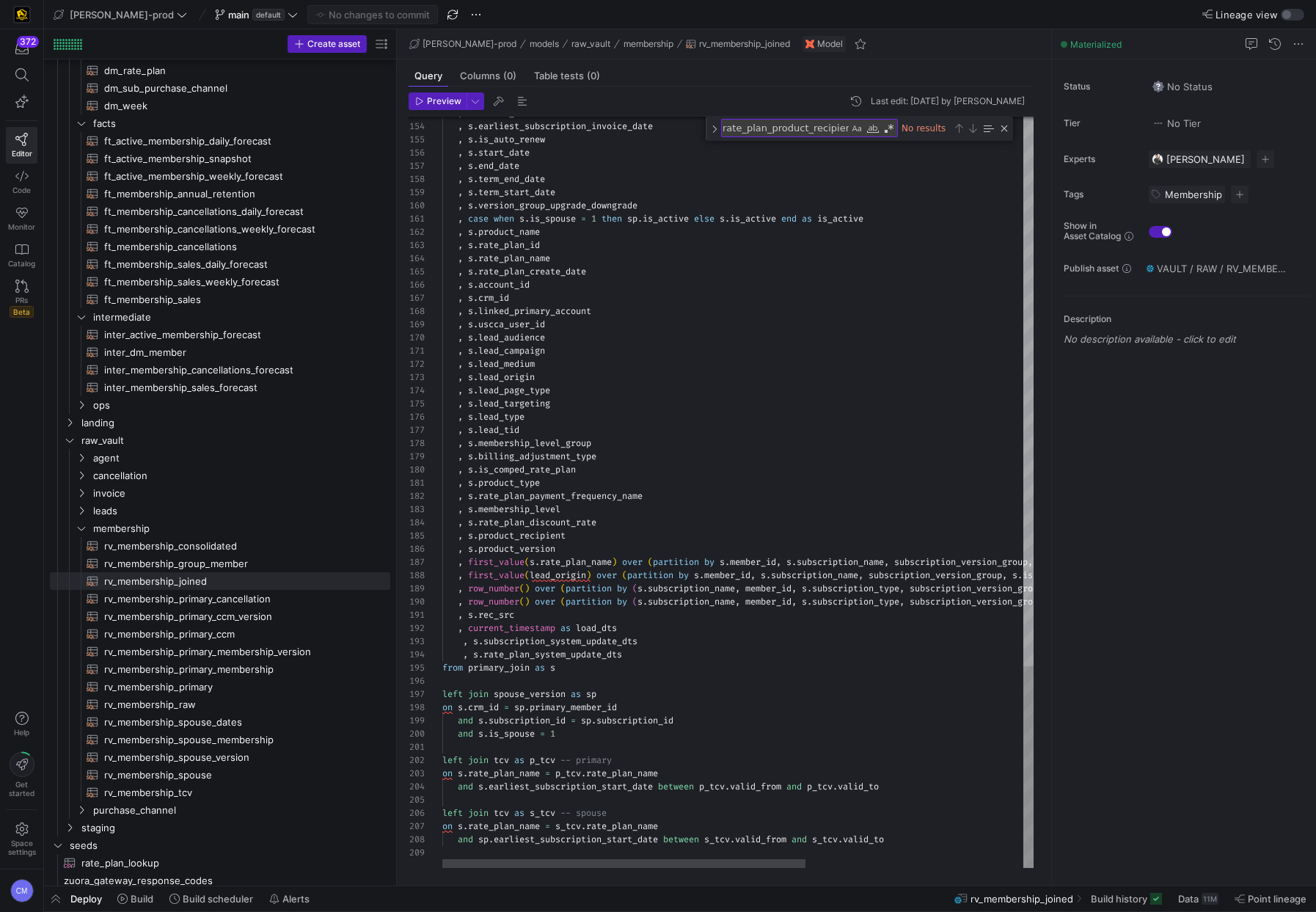
click at [230, 705] on span "rv_membership_raw​​​​​​​​​​" at bounding box center [238, 704] width 269 height 17
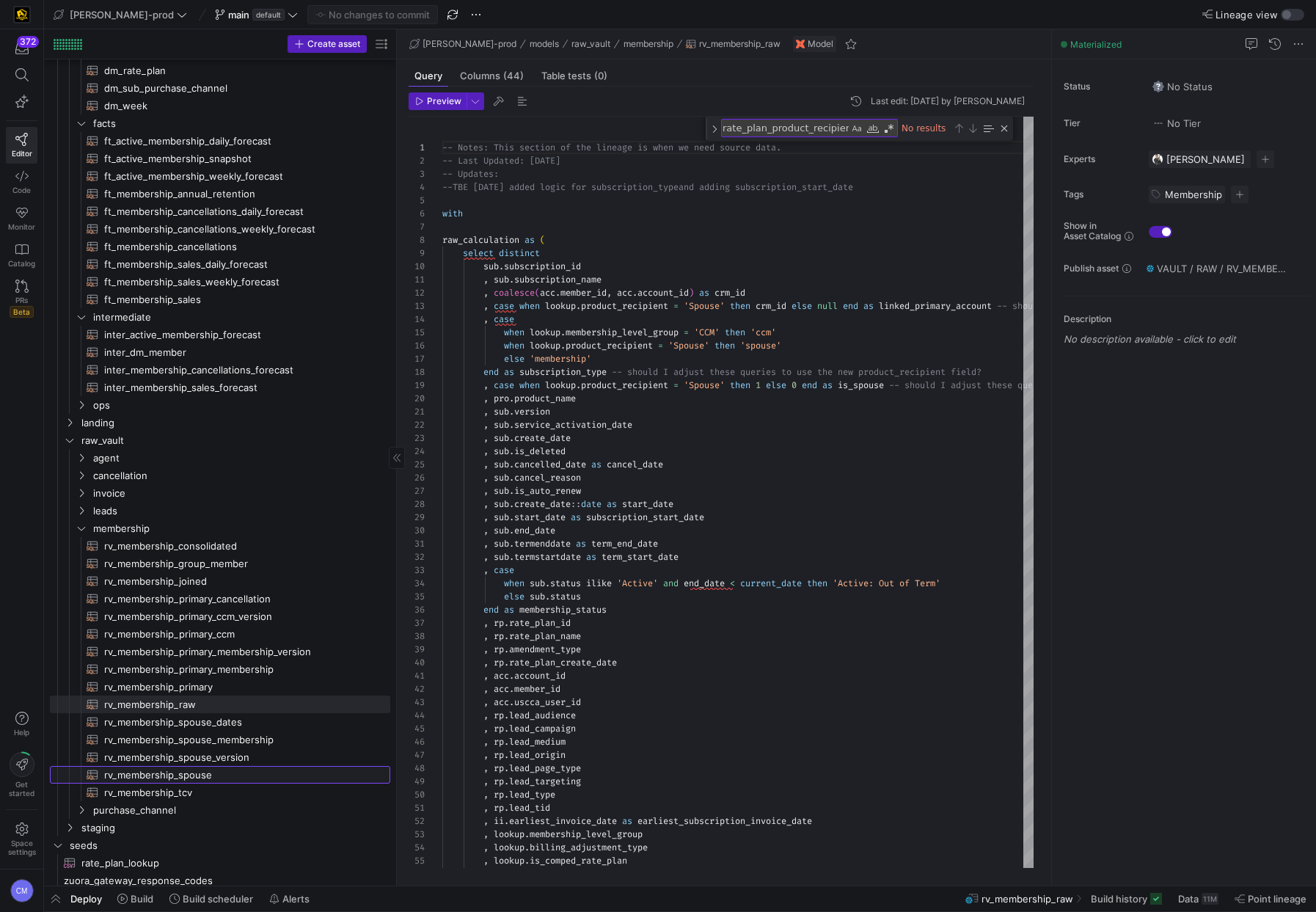
click at [210, 774] on span "rv_membership_spouse​​​​​​​​​​" at bounding box center [238, 775] width 269 height 17
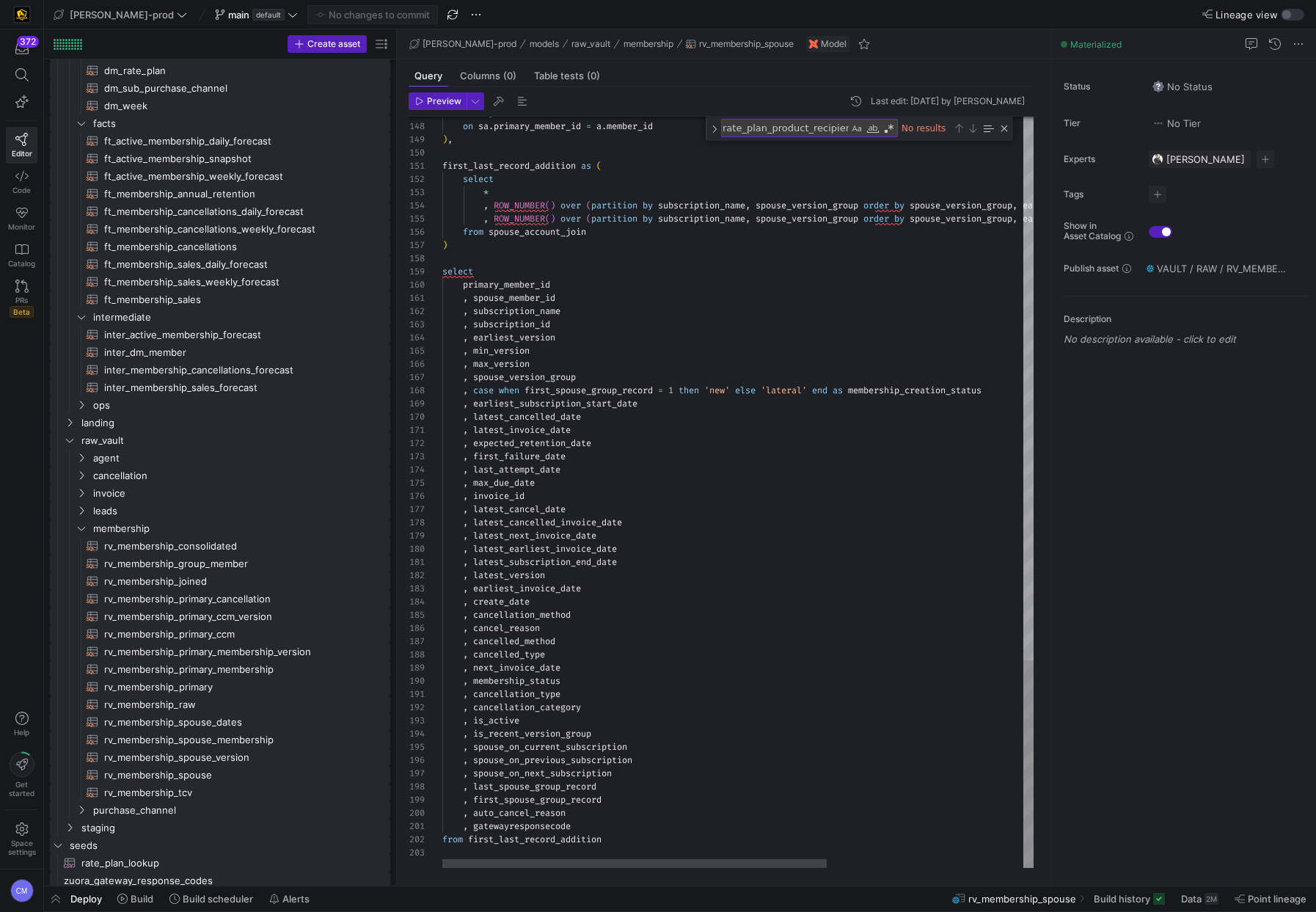
scroll to position [66, 95]
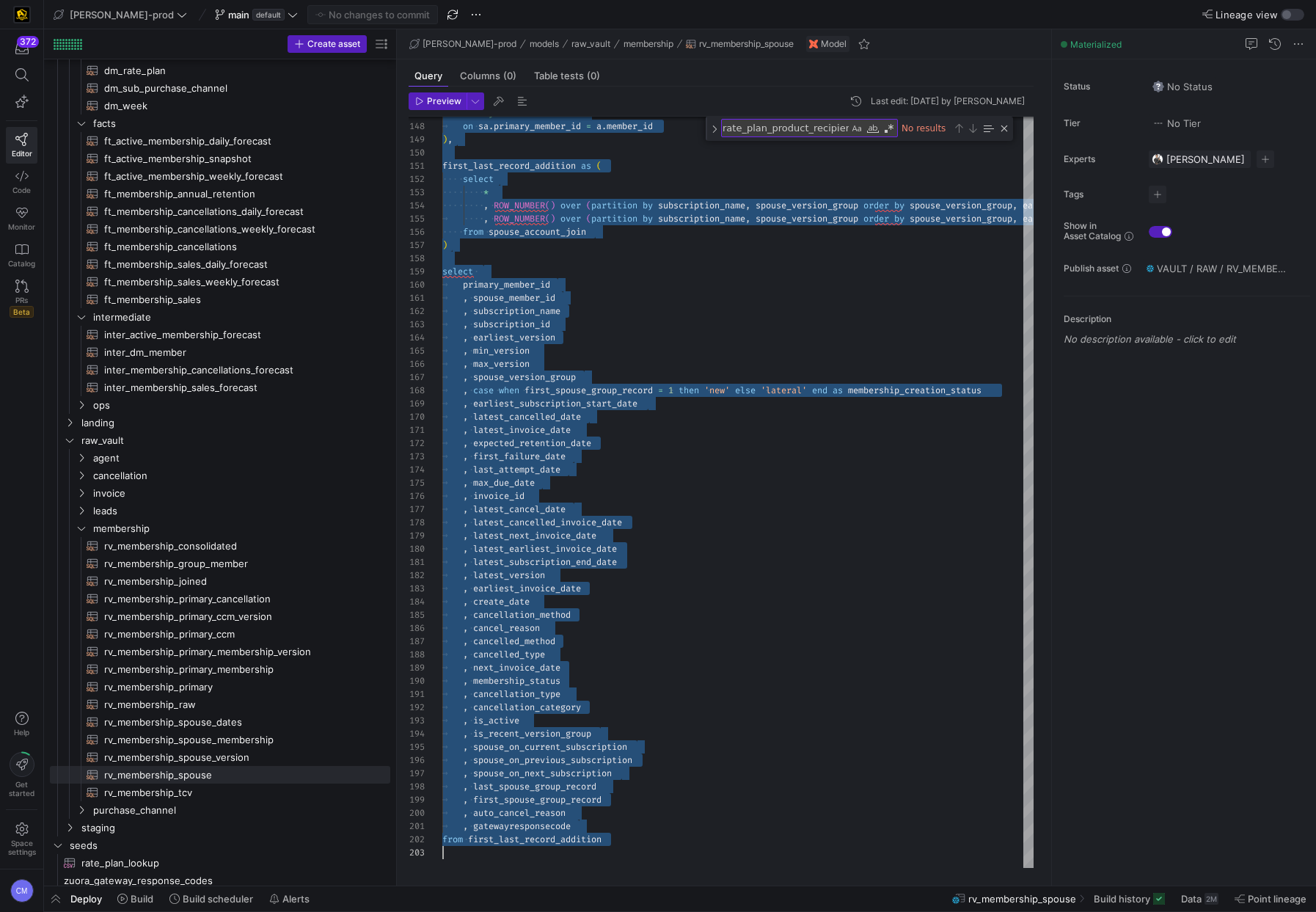
scroll to position [0, 0]
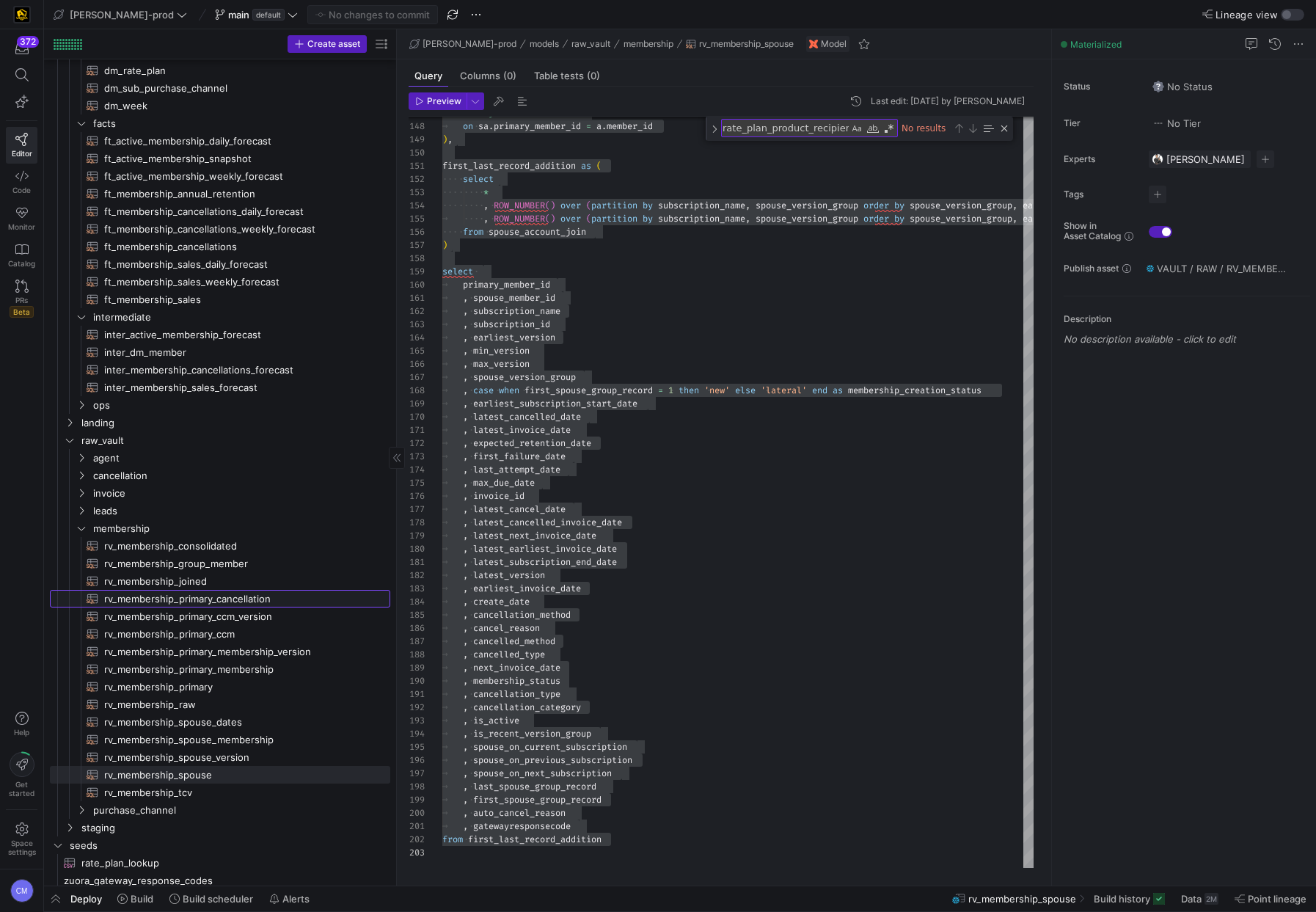
click at [232, 605] on span "rv_membership_primary_cancellation​​​​​​​​​​" at bounding box center [238, 598] width 269 height 17
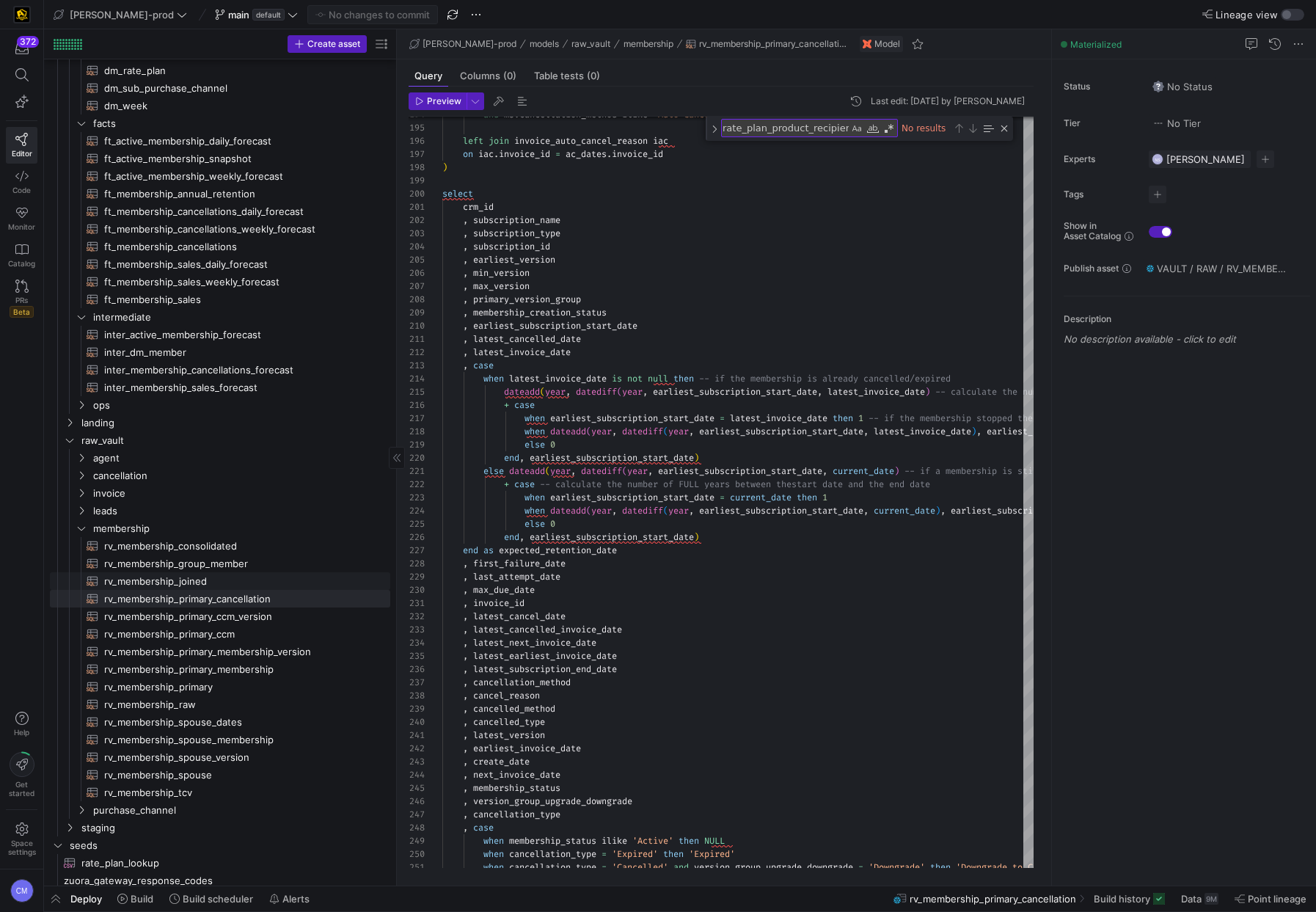
click at [205, 580] on span "rv_membership_joined​​​​​​​​​​" at bounding box center [238, 581] width 269 height 17
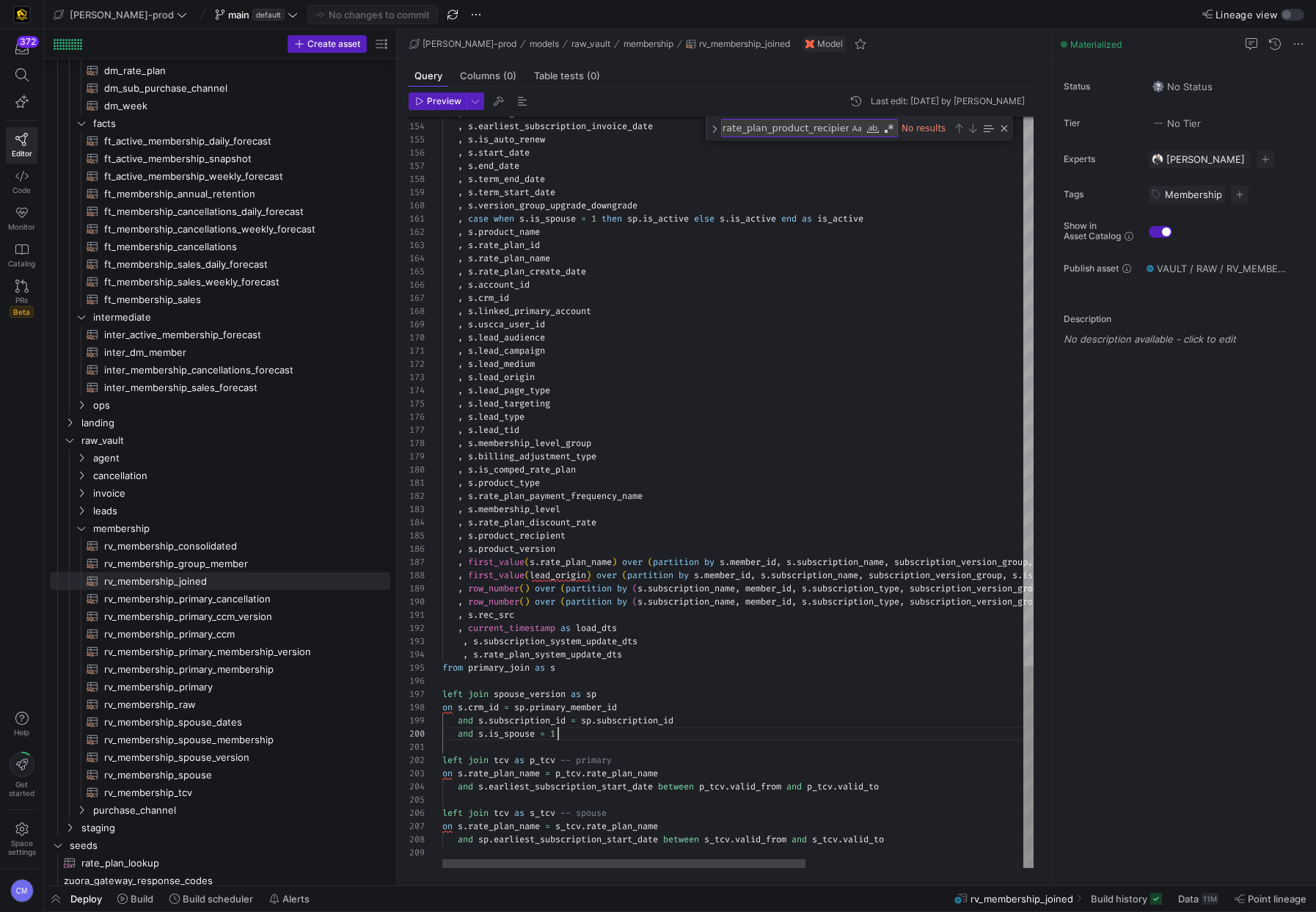
scroll to position [119, 116]
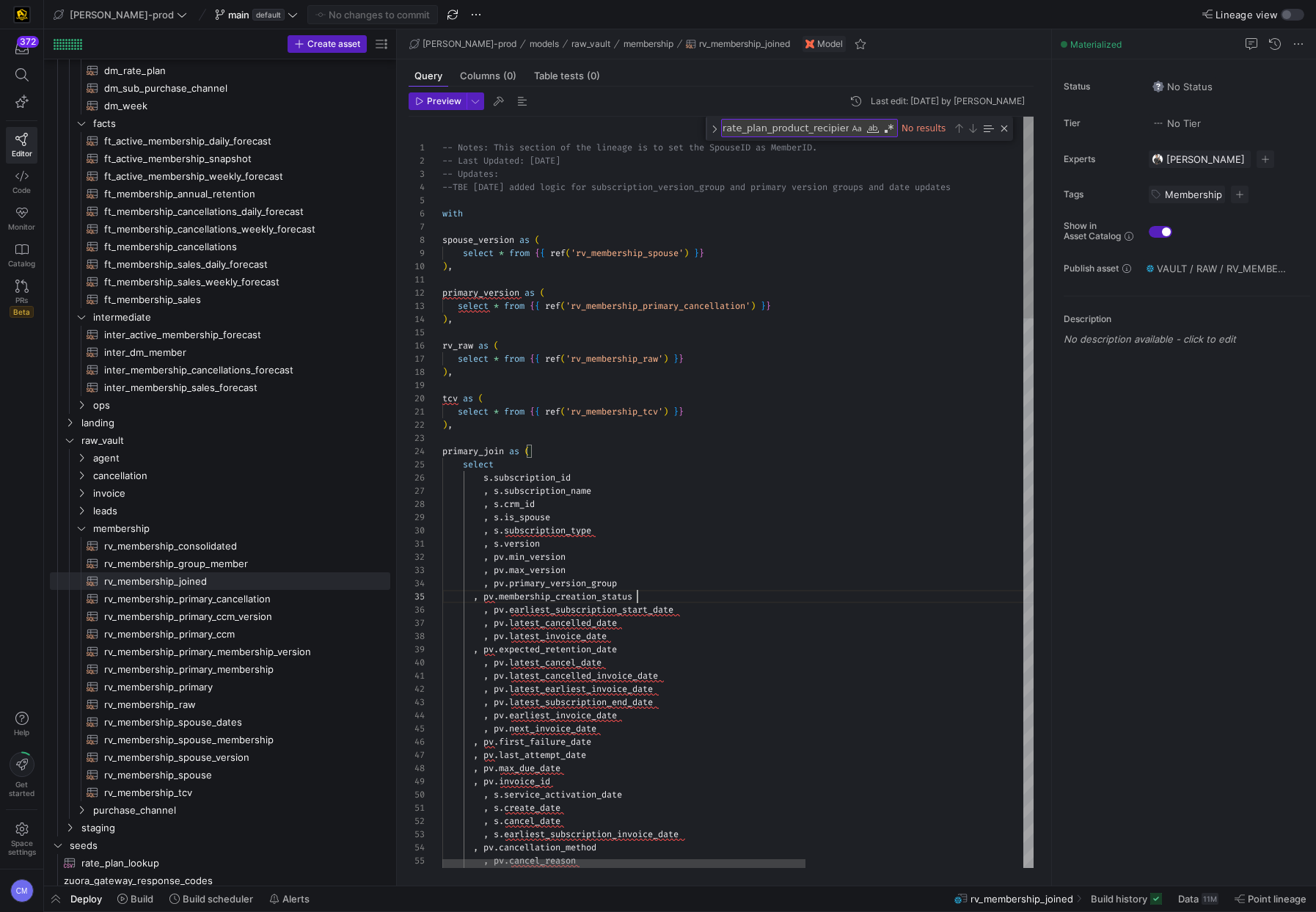
scroll to position [52, 195]
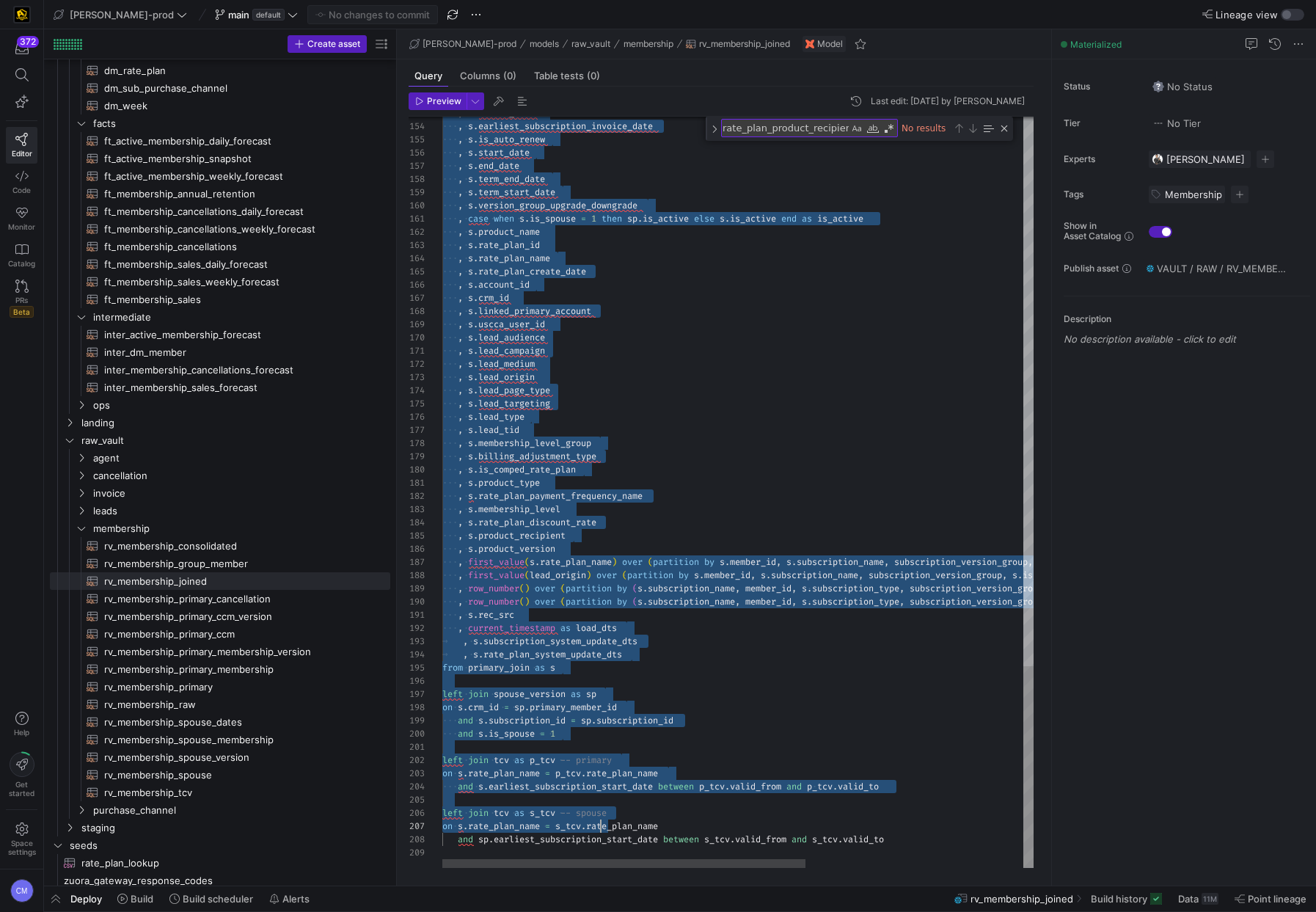
scroll to position [40, 0]
drag, startPoint x: 443, startPoint y: 432, endPoint x: 621, endPoint y: 791, distance: 400.7
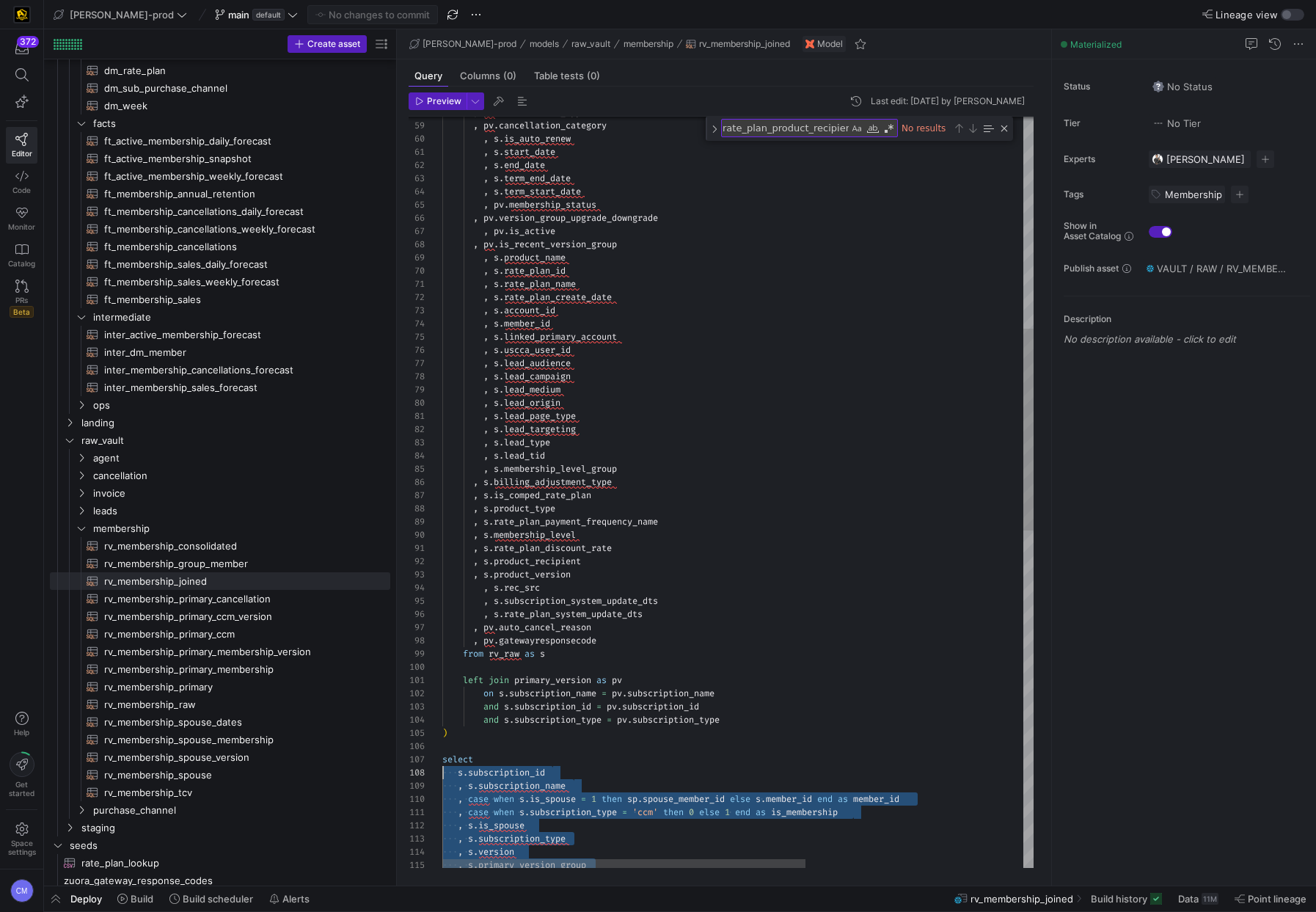
scroll to position [79, 0]
drag, startPoint x: 907, startPoint y: 827, endPoint x: 359, endPoint y: 757, distance: 552.5
click at [204, 725] on span "rv_membership_spouse_dates​​​​​​​​​​" at bounding box center [238, 722] width 269 height 17
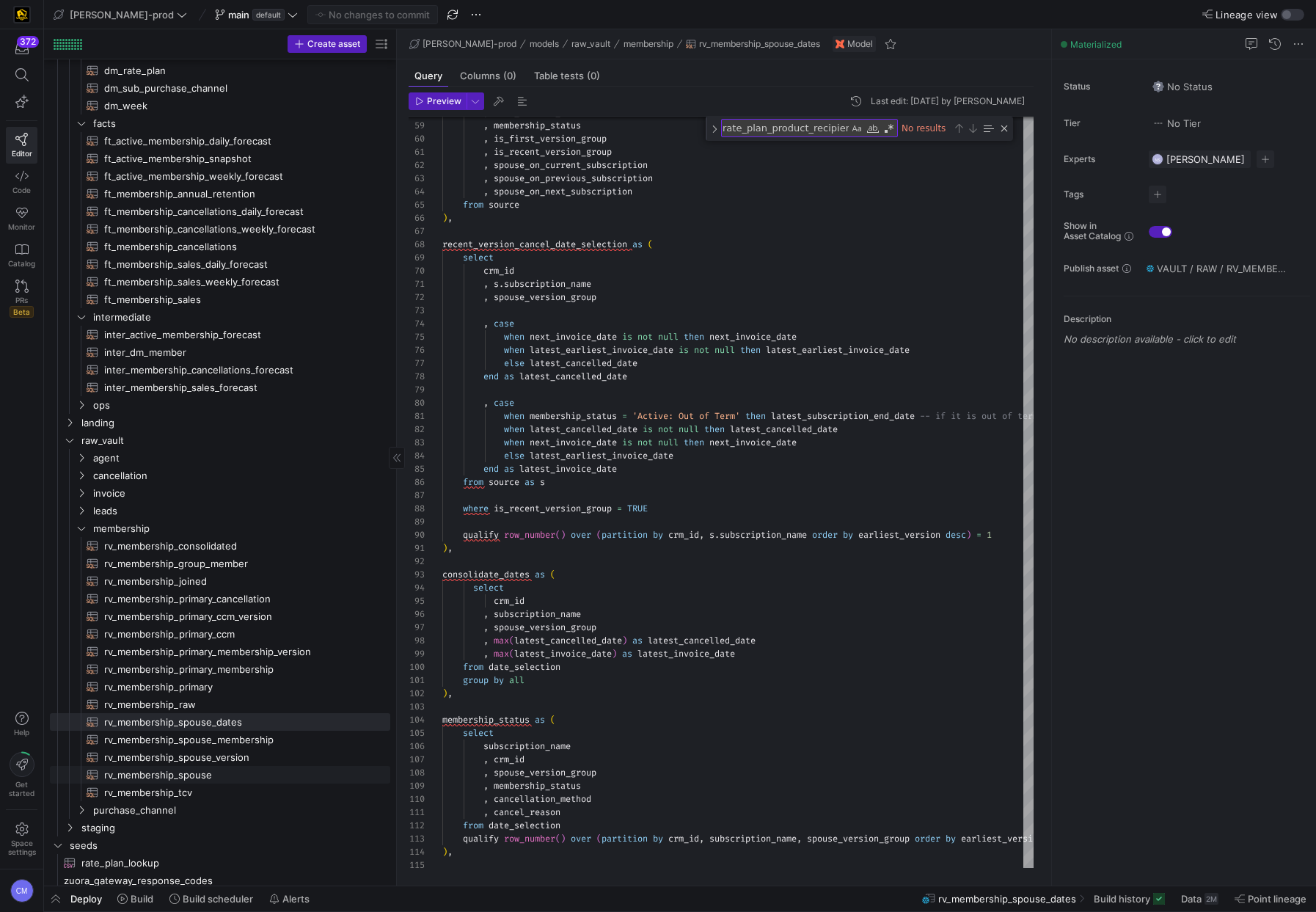
click at [226, 775] on span "rv_membership_spouse​​​​​​​​​​" at bounding box center [238, 775] width 269 height 17
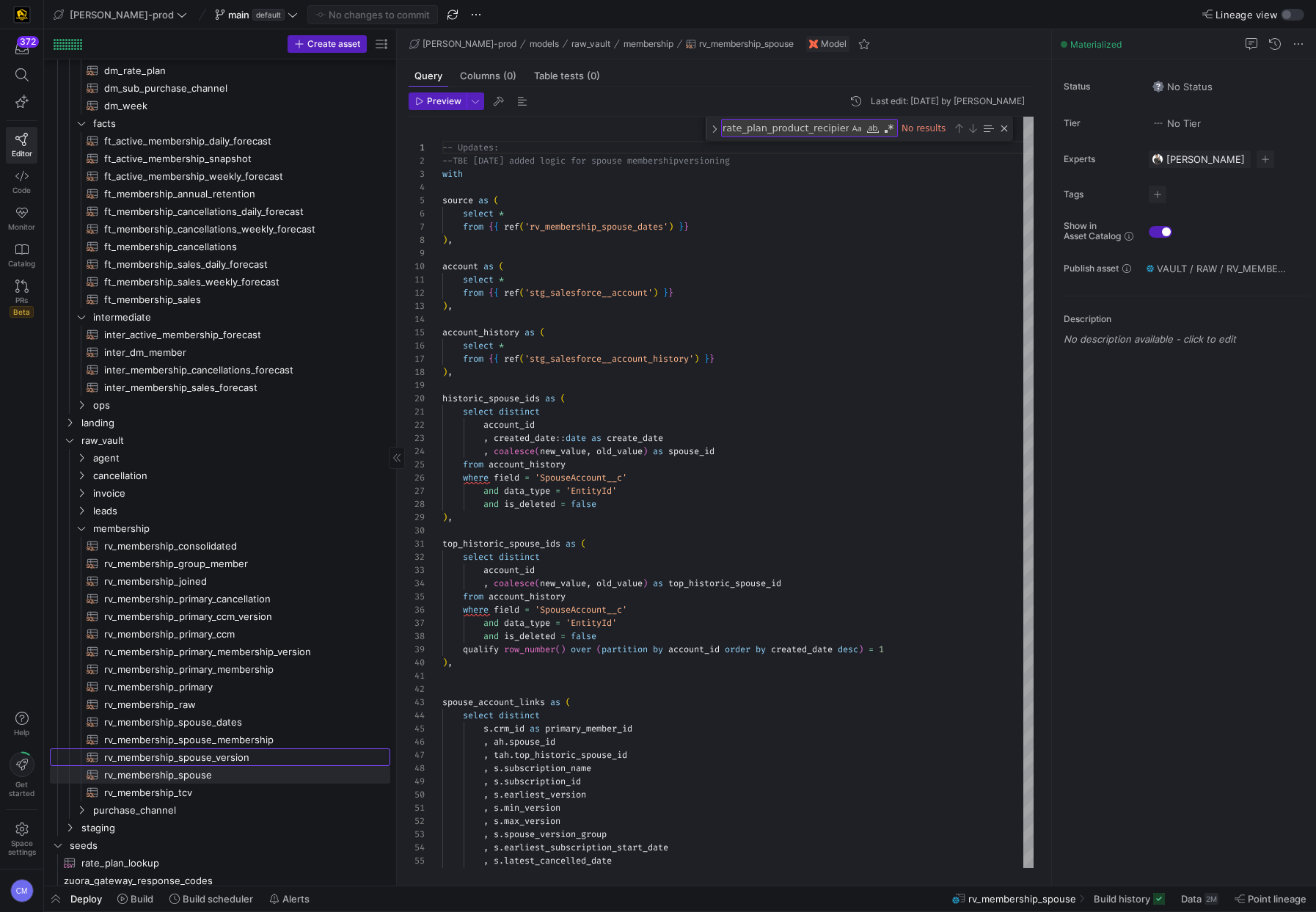
click at [300, 752] on span "rv_membership_spouse_version​​​​​​​​​​" at bounding box center [238, 757] width 269 height 17
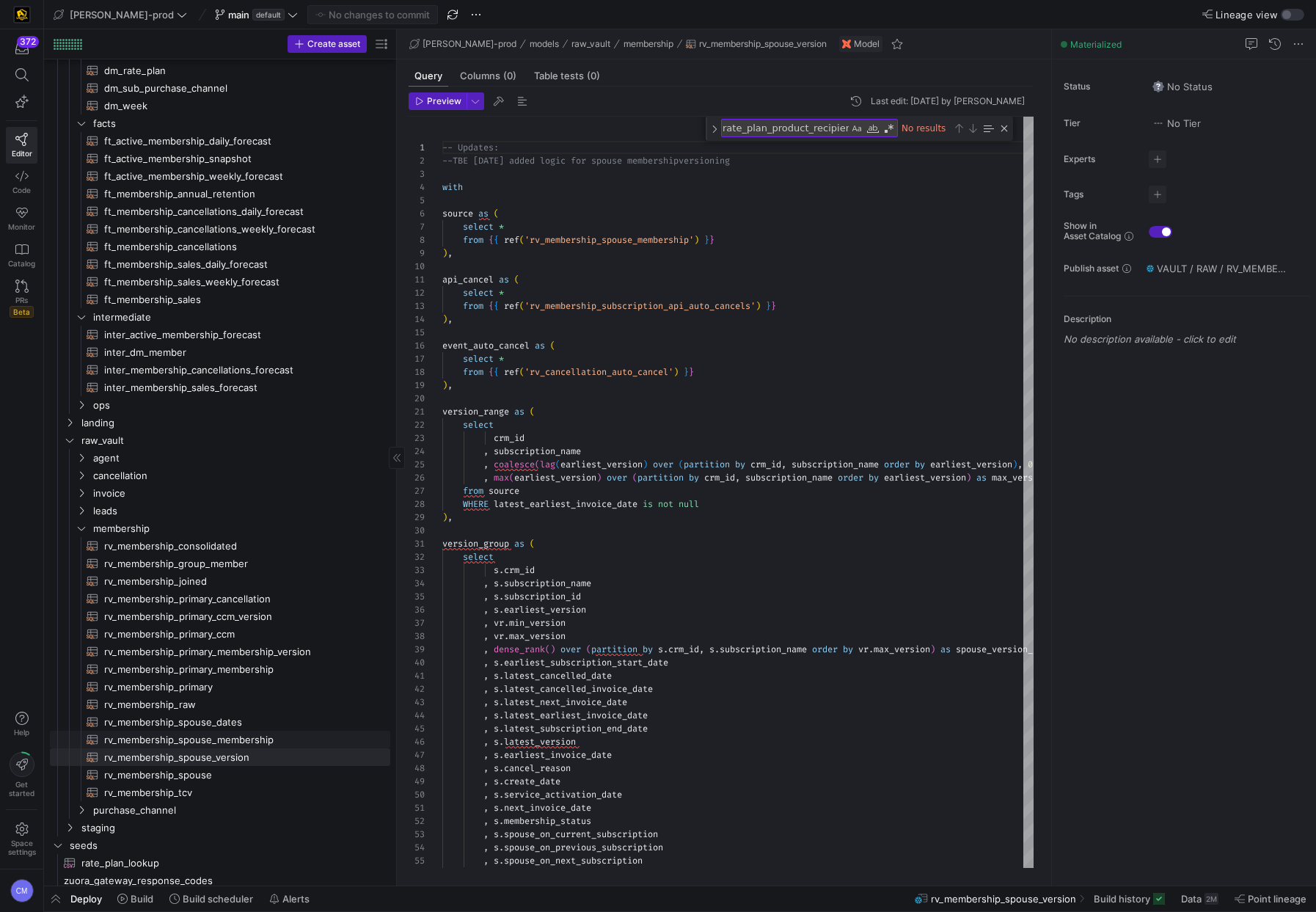
click at [232, 740] on span "rv_membership_spouse_membership​​​​​​​​​​" at bounding box center [238, 739] width 269 height 17
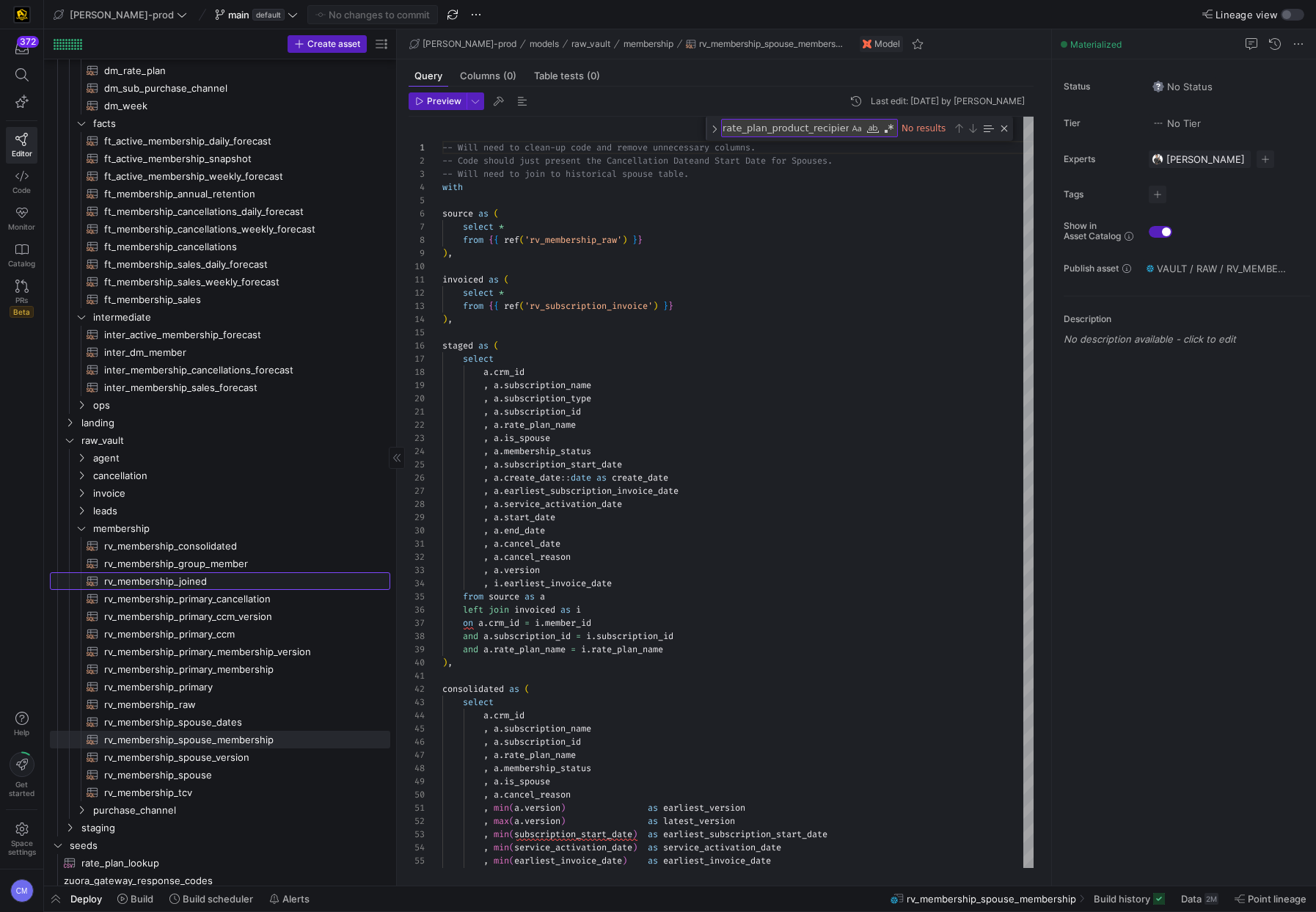
click at [166, 580] on span "rv_membership_joined​​​​​​​​​​" at bounding box center [238, 581] width 269 height 17
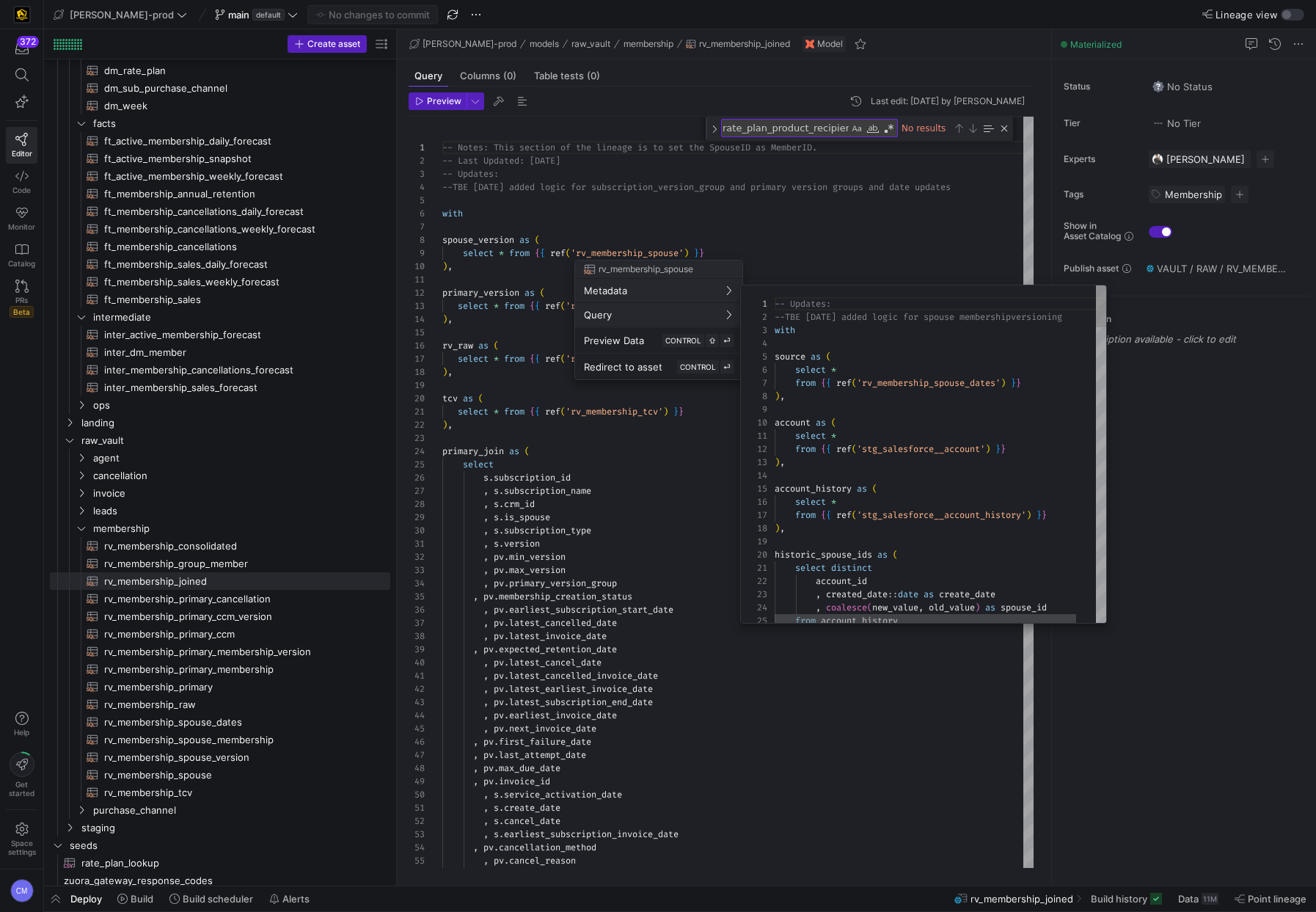
scroll to position [132, 0]
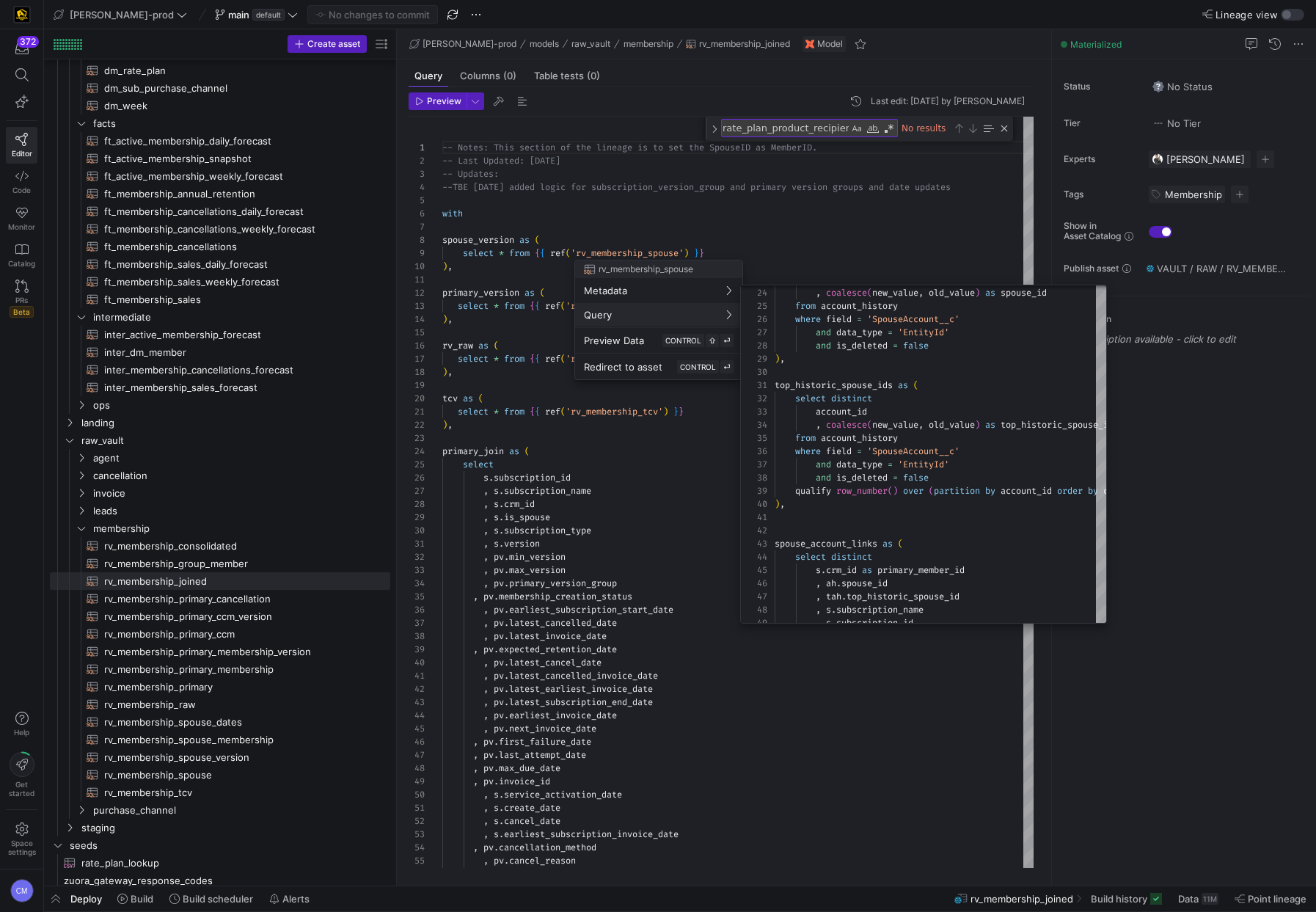
click at [624, 493] on div at bounding box center [658, 456] width 1316 height 912
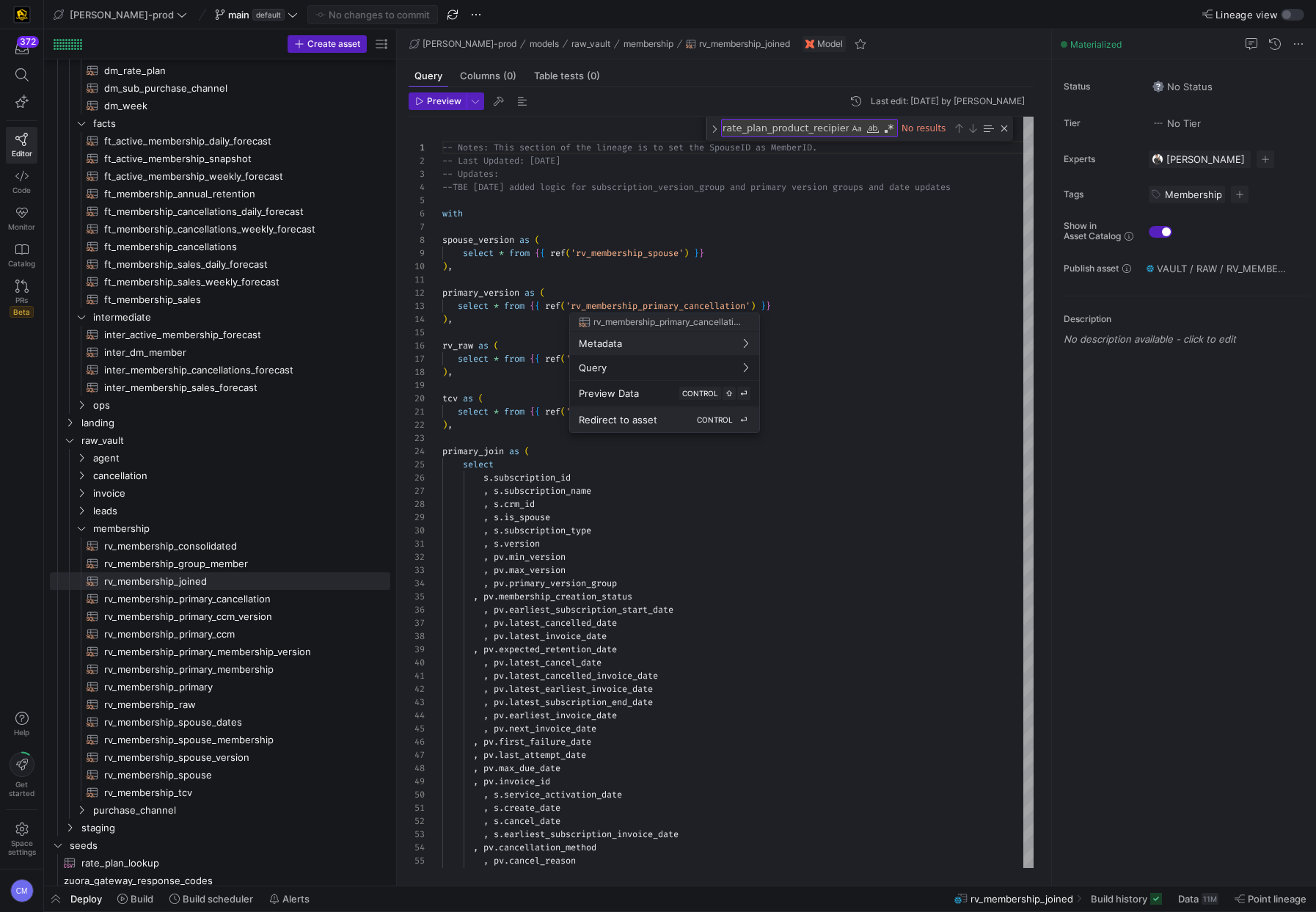
click at [632, 416] on span "Redirect to asset" at bounding box center [617, 419] width 78 height 12
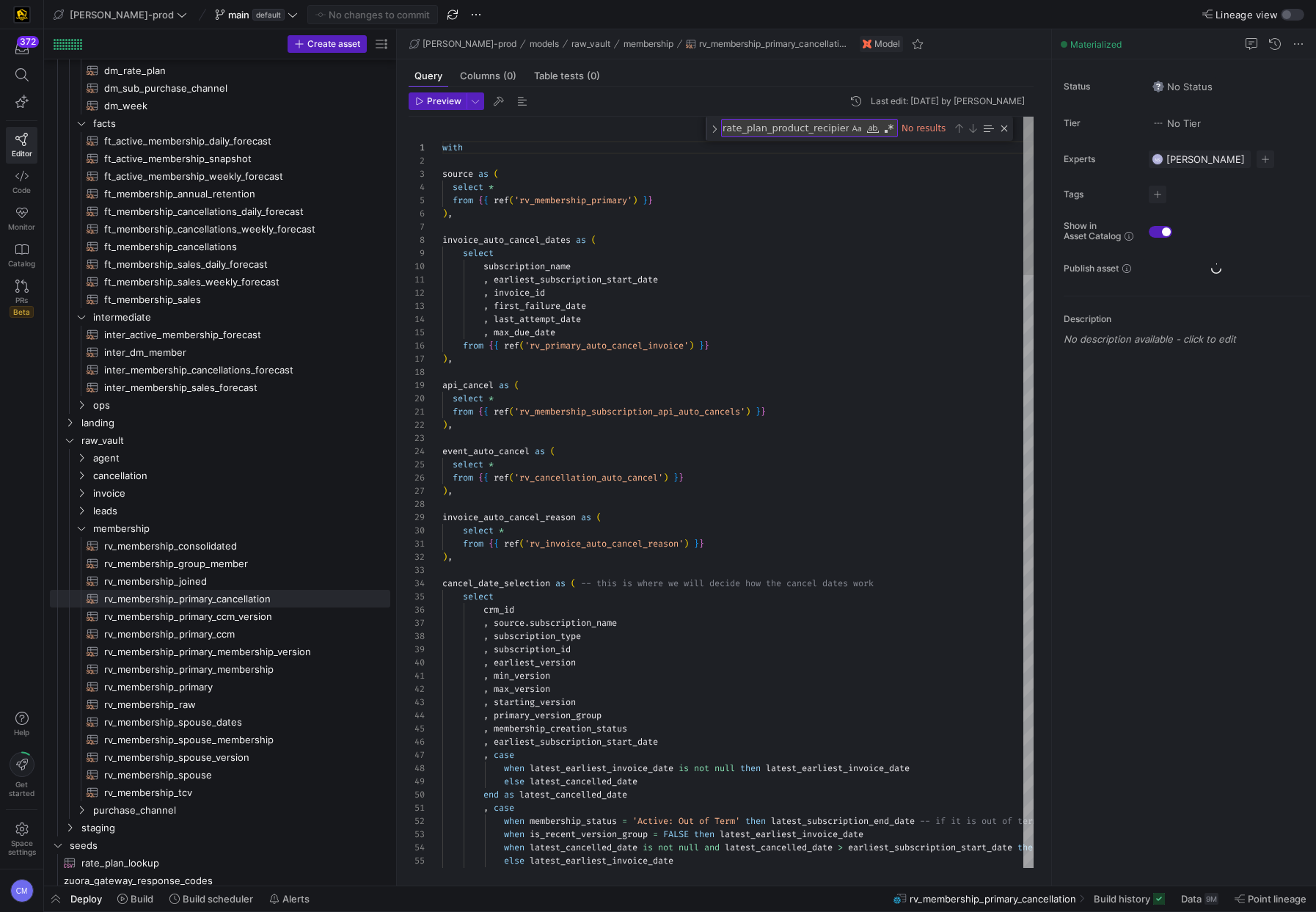
scroll to position [132, 0]
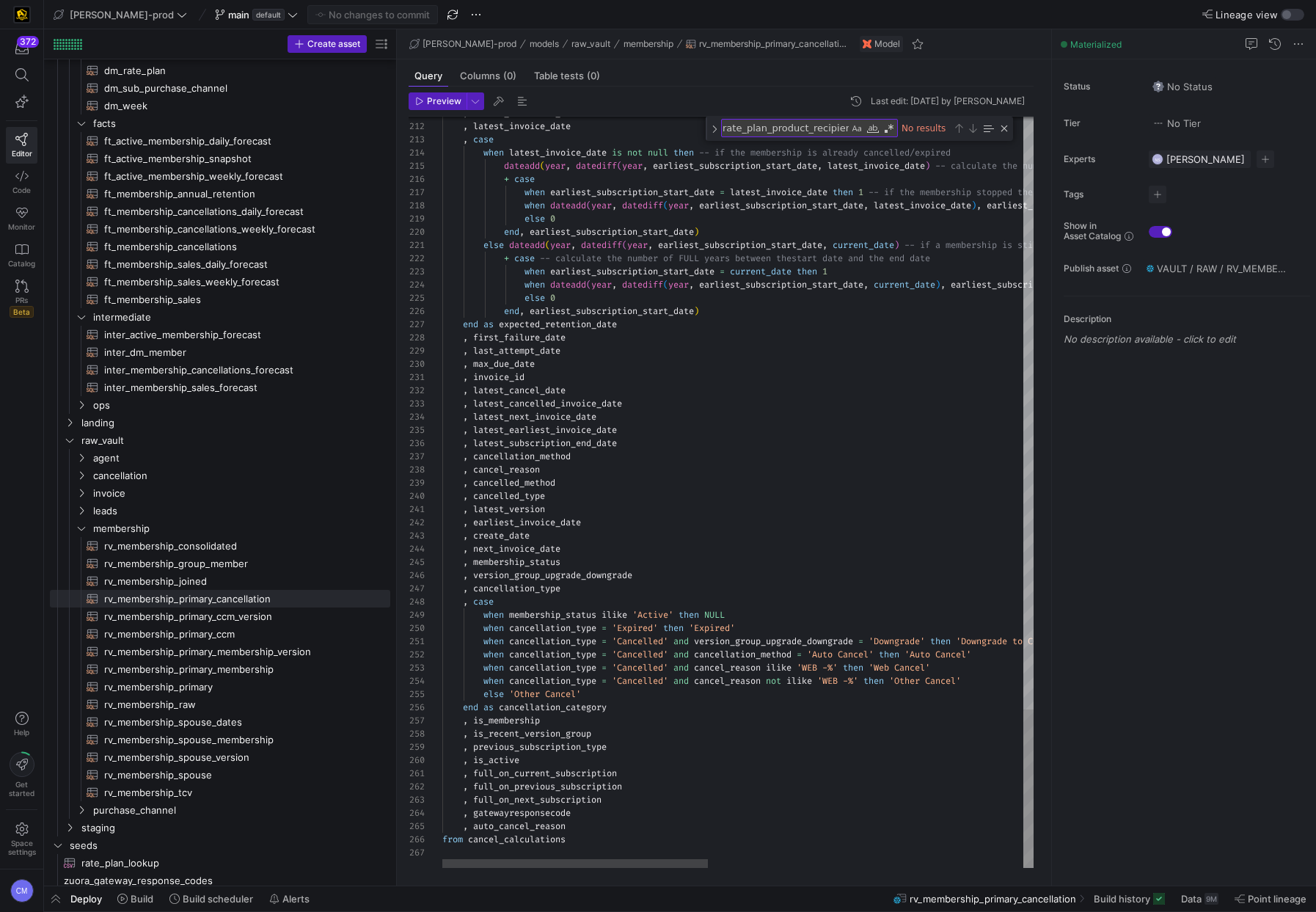
type textarea ", latest_version , earliest_invoice_date , create_date , next_invoice_date , me…"
type textarea "i"
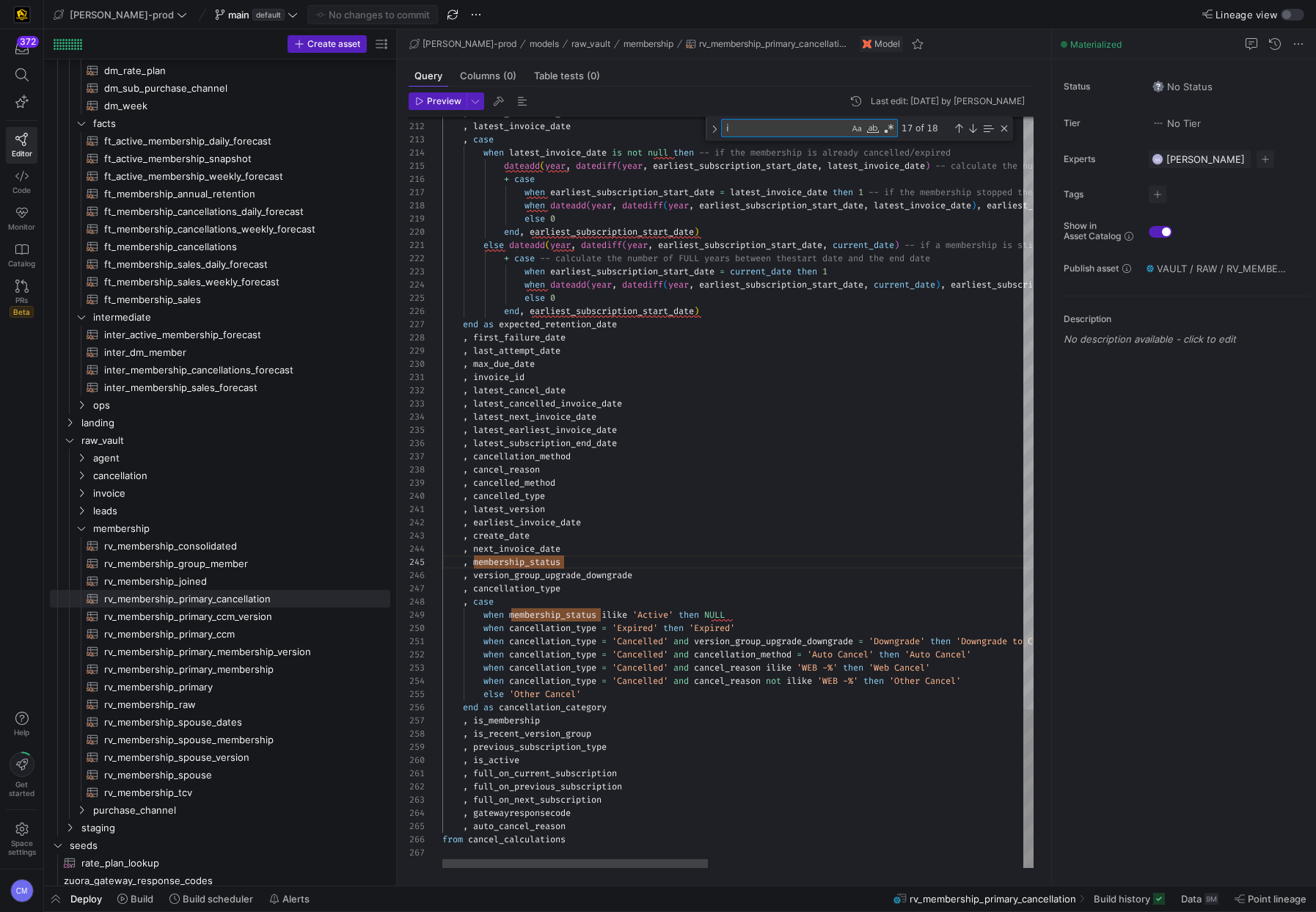
type textarea "when cancellation_type = 'Cancelled' and version_group_upgrade_downgrade = 'Dow…"
type textarea "is_souse"
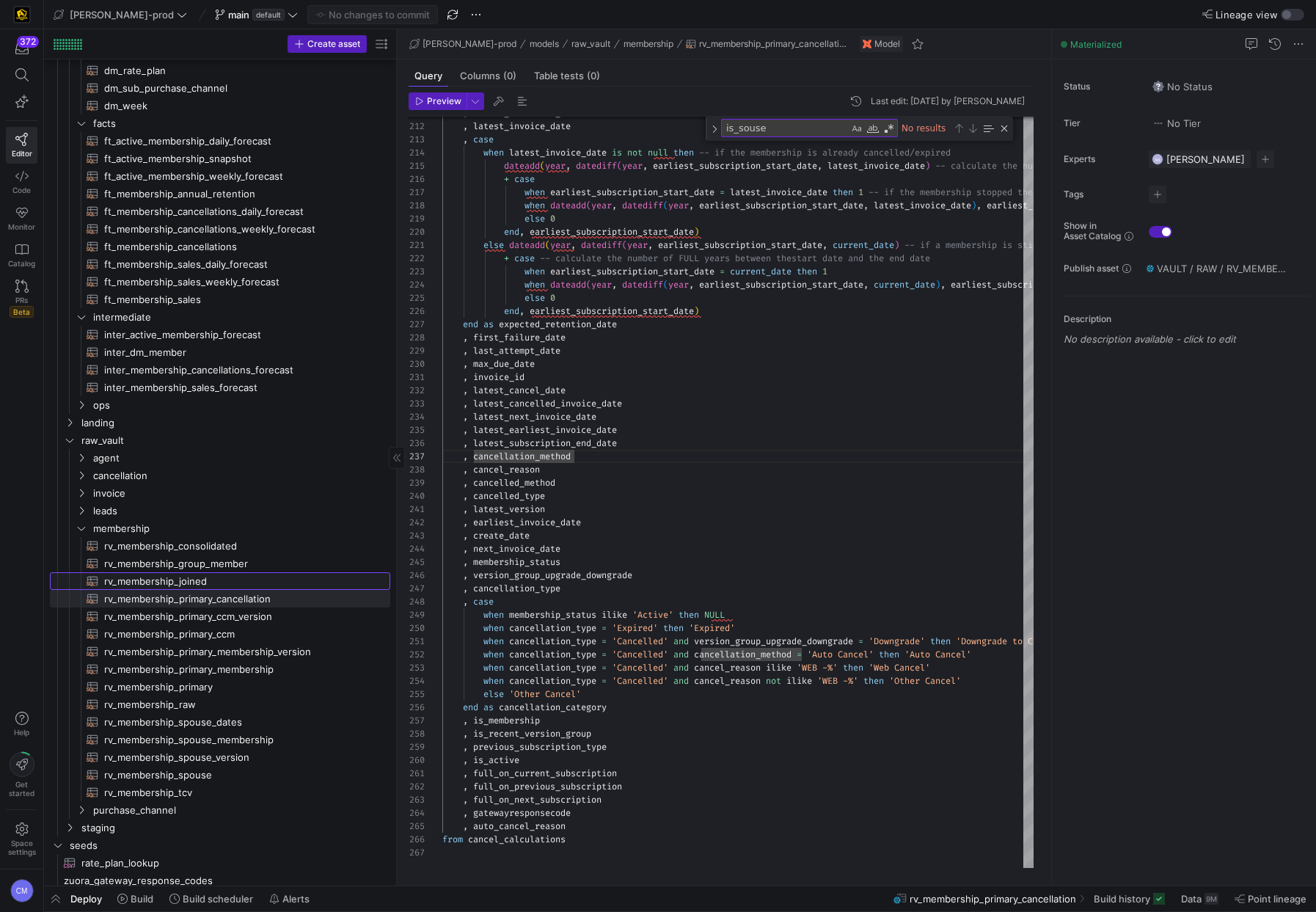
click at [254, 578] on span "rv_membership_joined​​​​​​​​​​" at bounding box center [238, 581] width 269 height 17
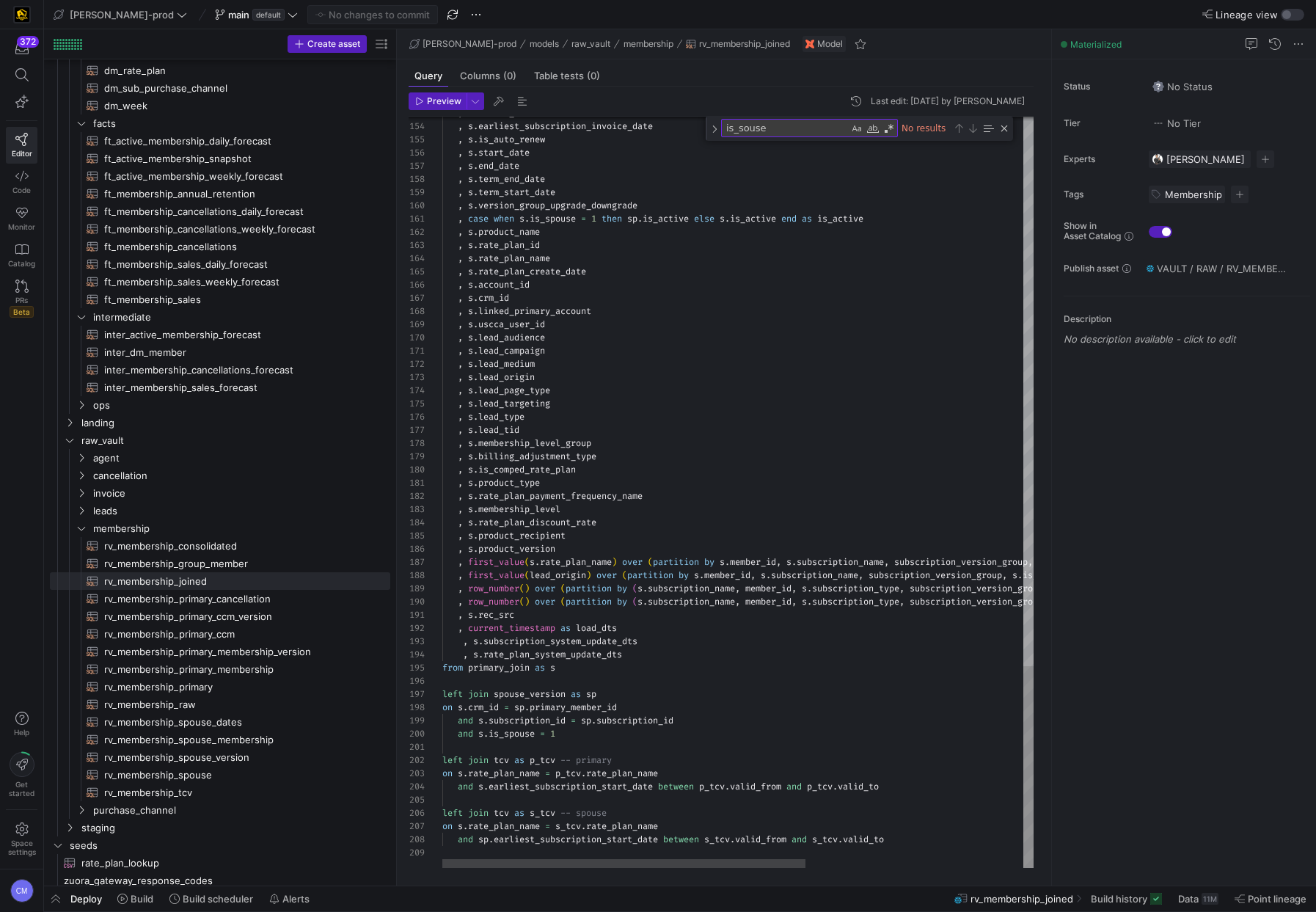
type textarea ", s.product_type , s.rate_plan_payment_frequency_name , s.membership_level , s.…"
type textarea "rate_plan_discount_rate"
type textarea ", s.product_type , s.rate_plan_payment_frequency_name , s.membership_level , s.…"
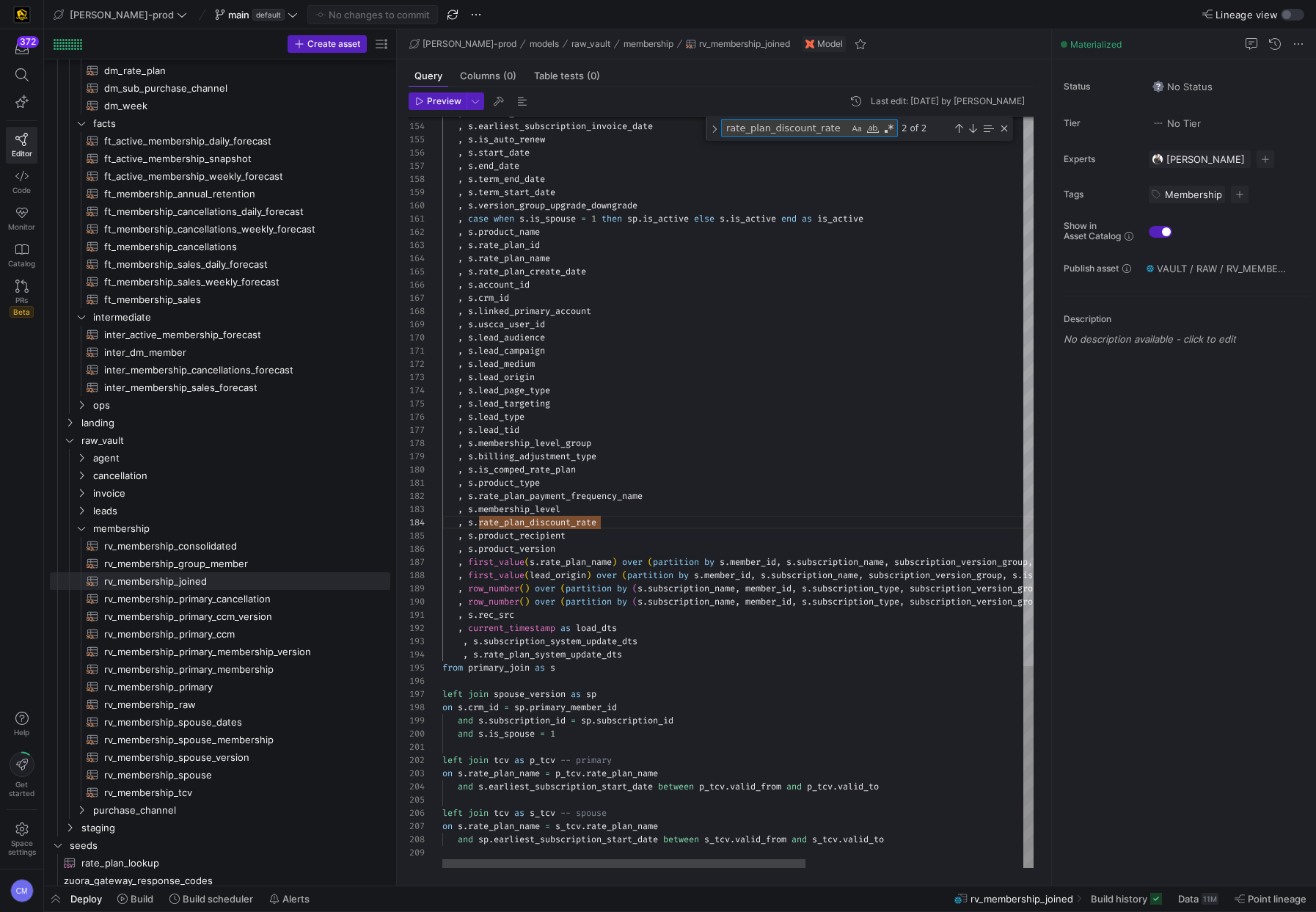
type textarea "i"
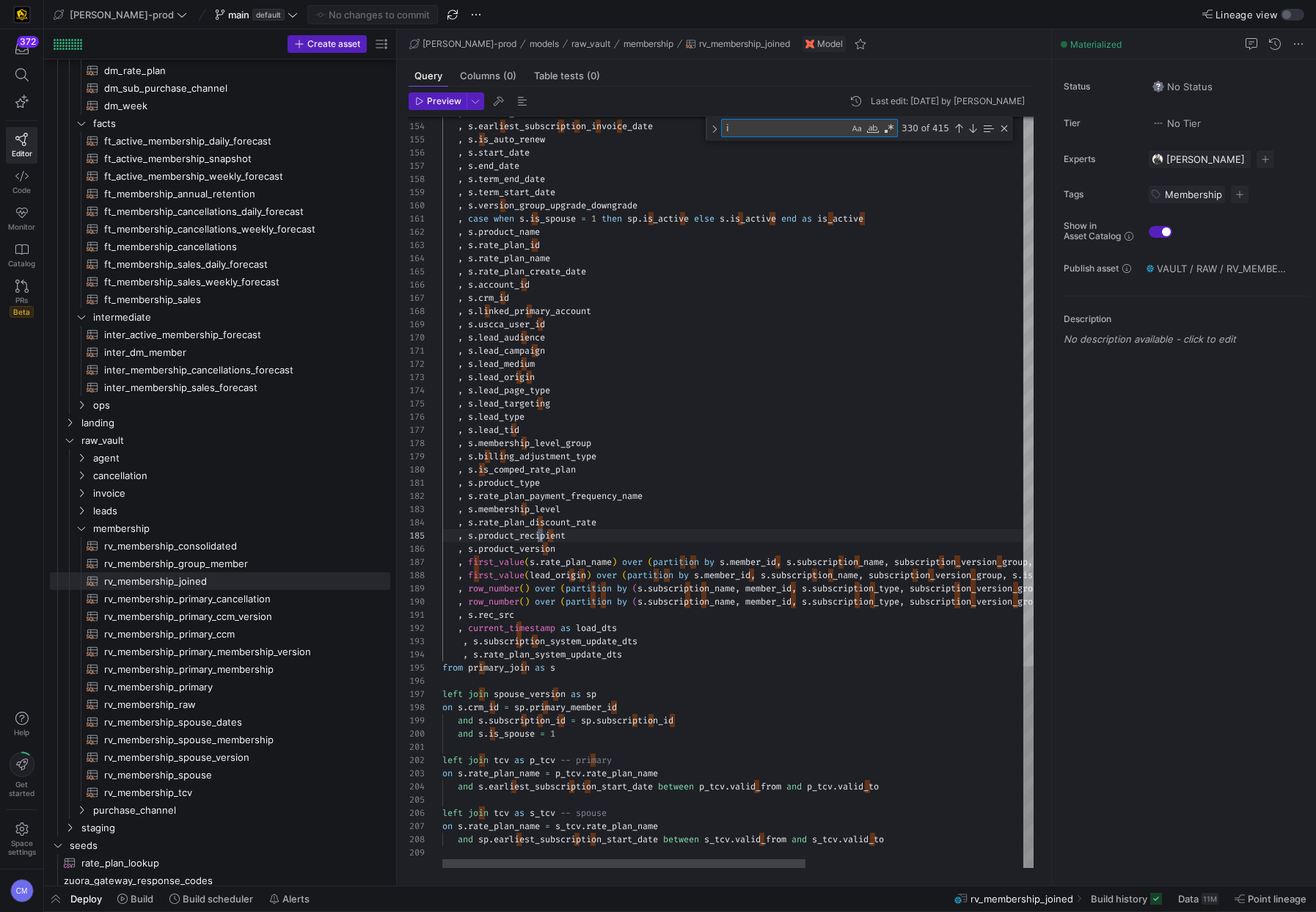
scroll to position [119, 634]
type textarea ", s.product_type , s.rate_plan_payment_frequency_name , s.membership_level , s.…"
type textarea "is"
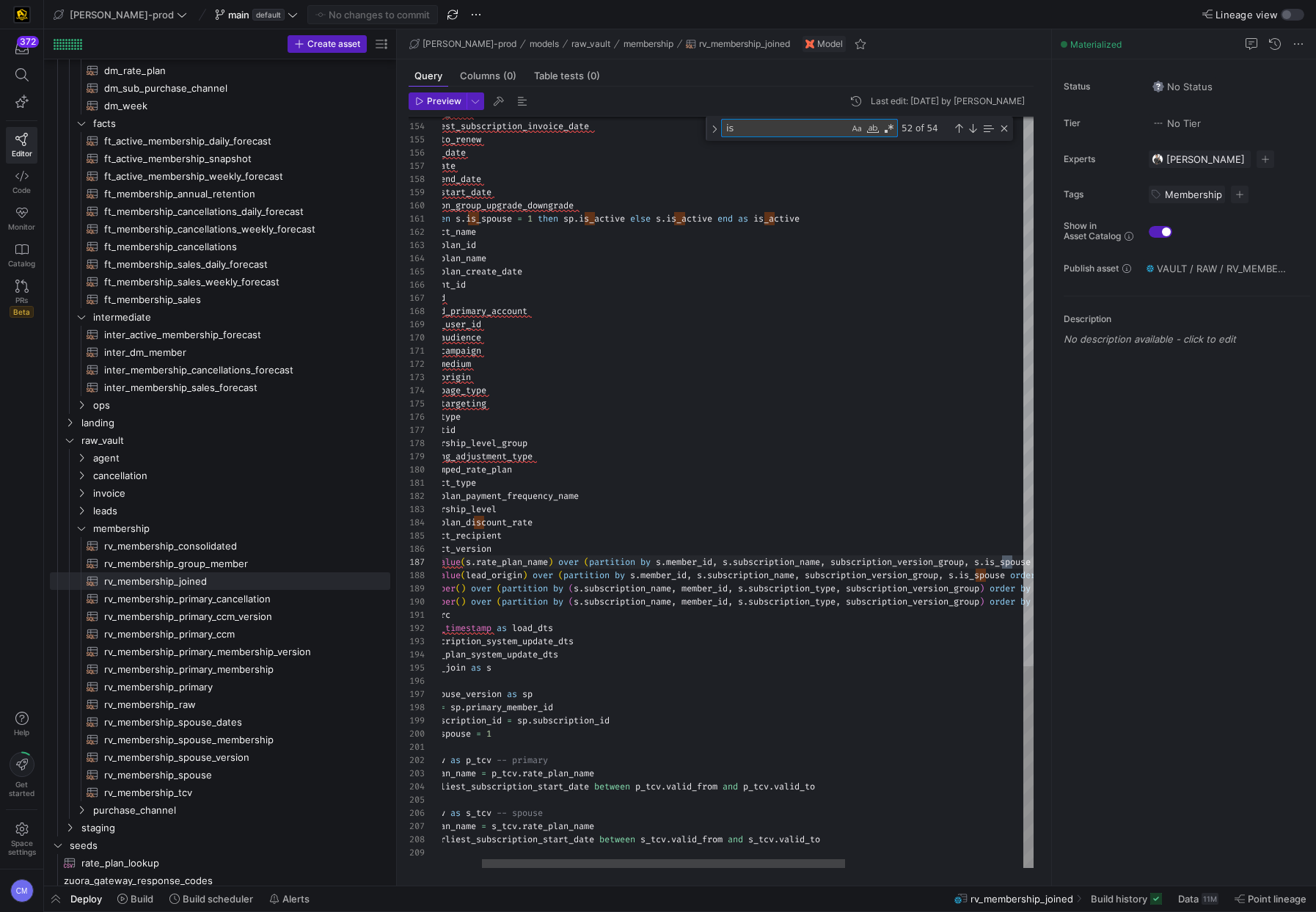
type textarea ", s.product_type , s.rate_plan_payment_frequency_name , s.membership_level , s.…"
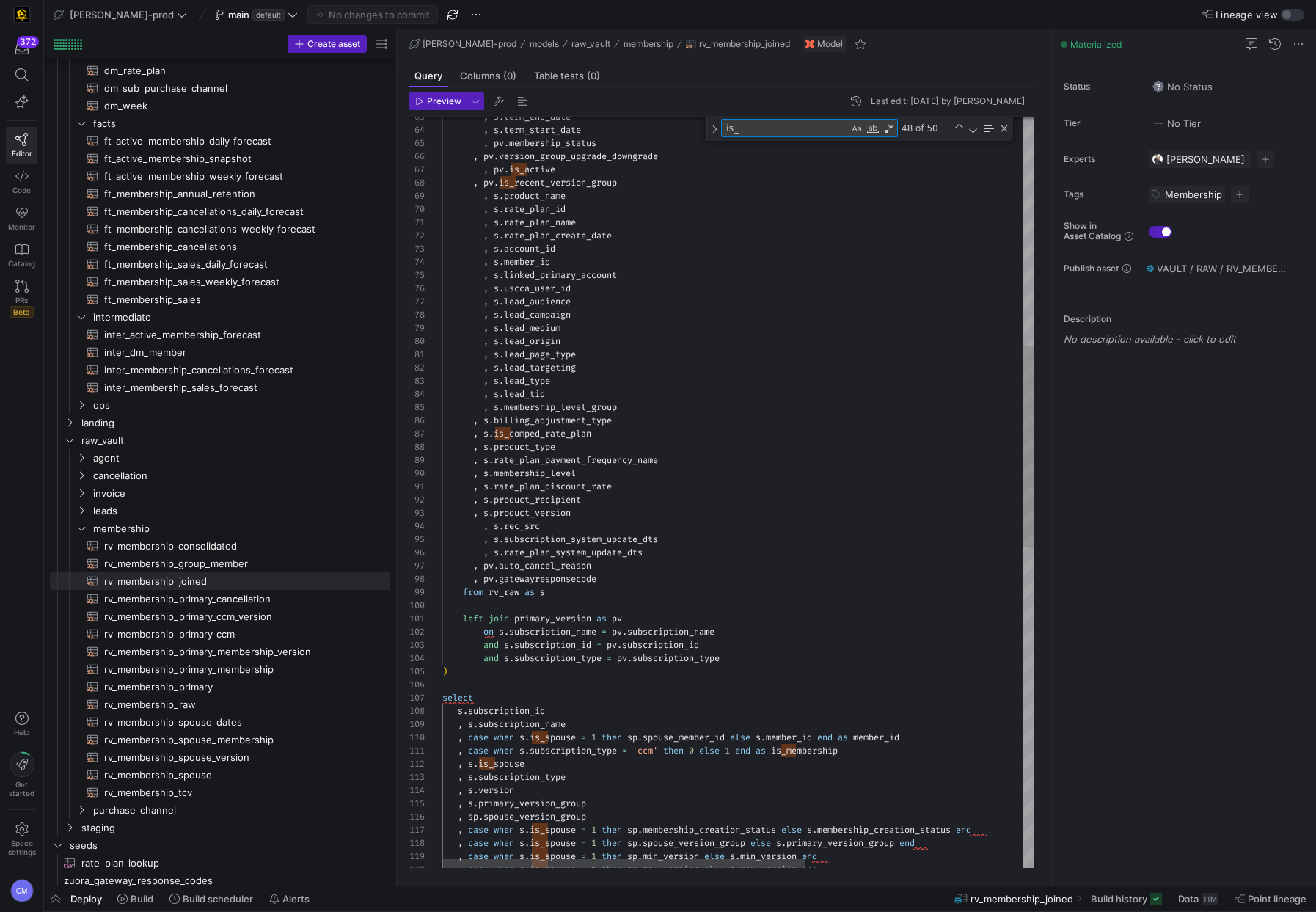
type textarea "is_"
click at [569, 620] on div ", case when s . is_spouse = 1 then sp . max_version else s . max_version end as…" at bounding box center [914, 663] width 945 height 2792
click at [542, 587] on div ", case when s . is_spouse = 1 then sp . max_version else s . max_version end as…" at bounding box center [914, 663] width 945 height 2792
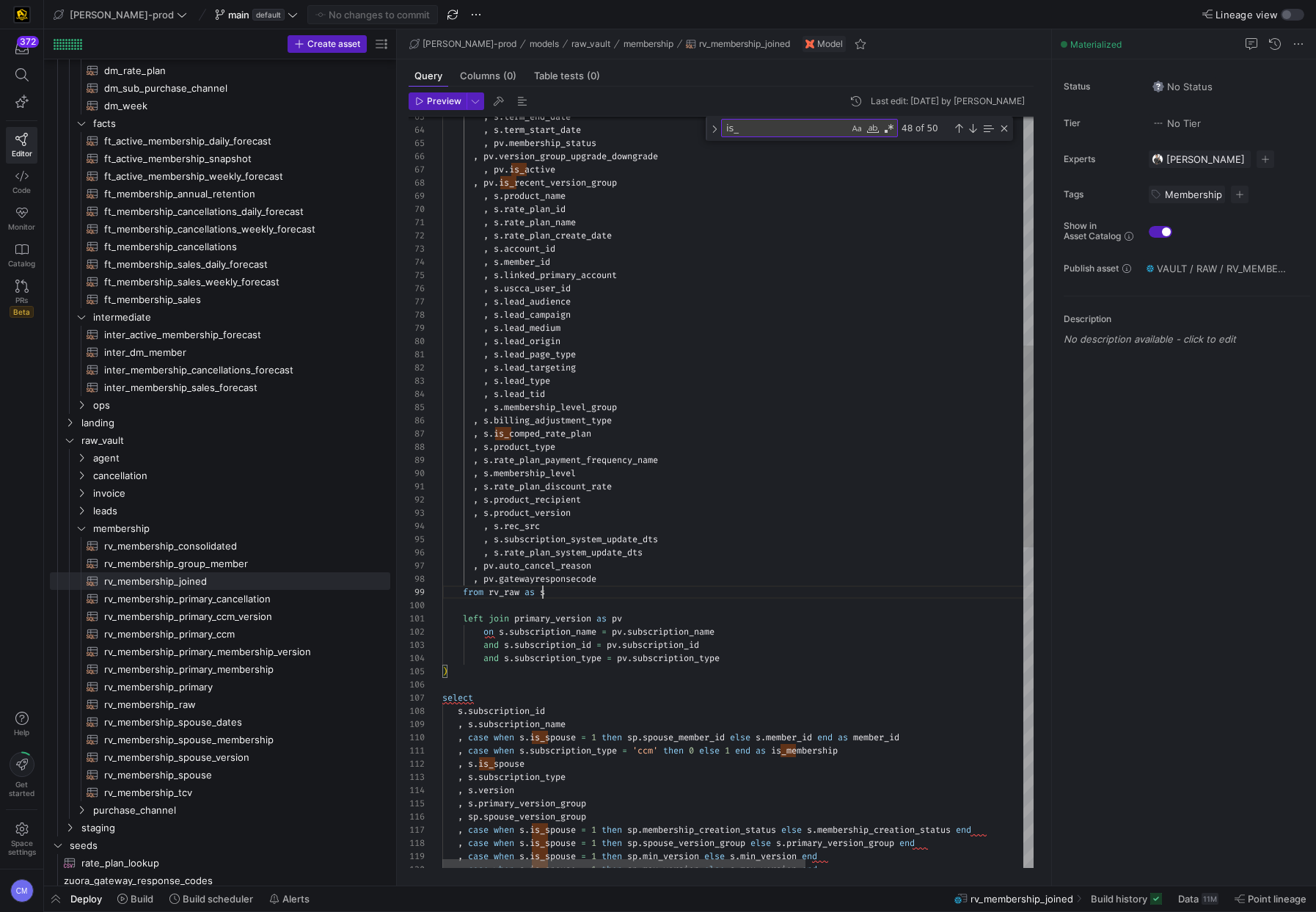
click at [542, 587] on div ", case when s . is_spouse = 1 then sp . max_version else s . max_version end as…" at bounding box center [914, 663] width 945 height 2792
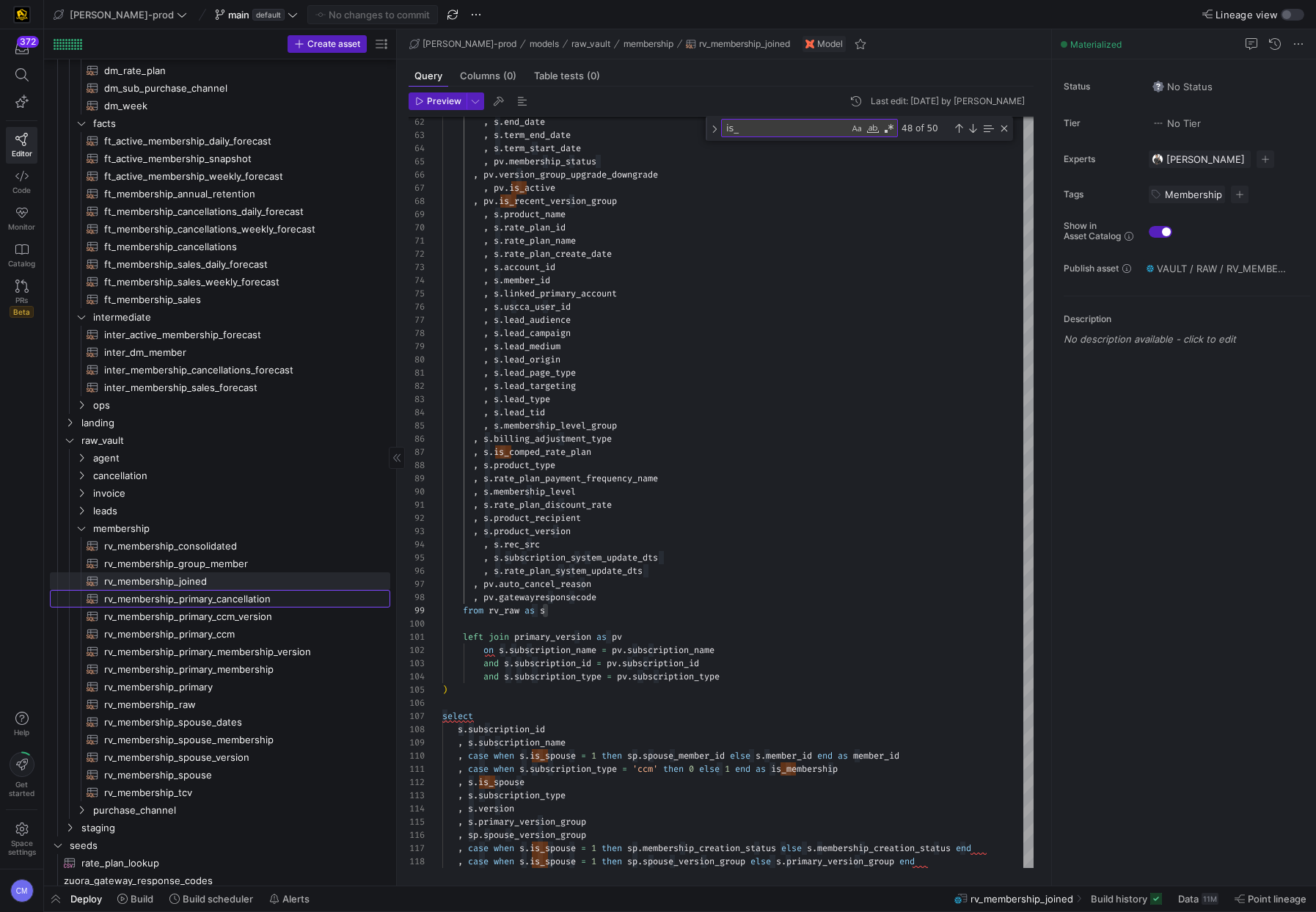
click at [280, 602] on span "rv_membership_primary_cancellation​​​​​​​​​​" at bounding box center [238, 598] width 269 height 17
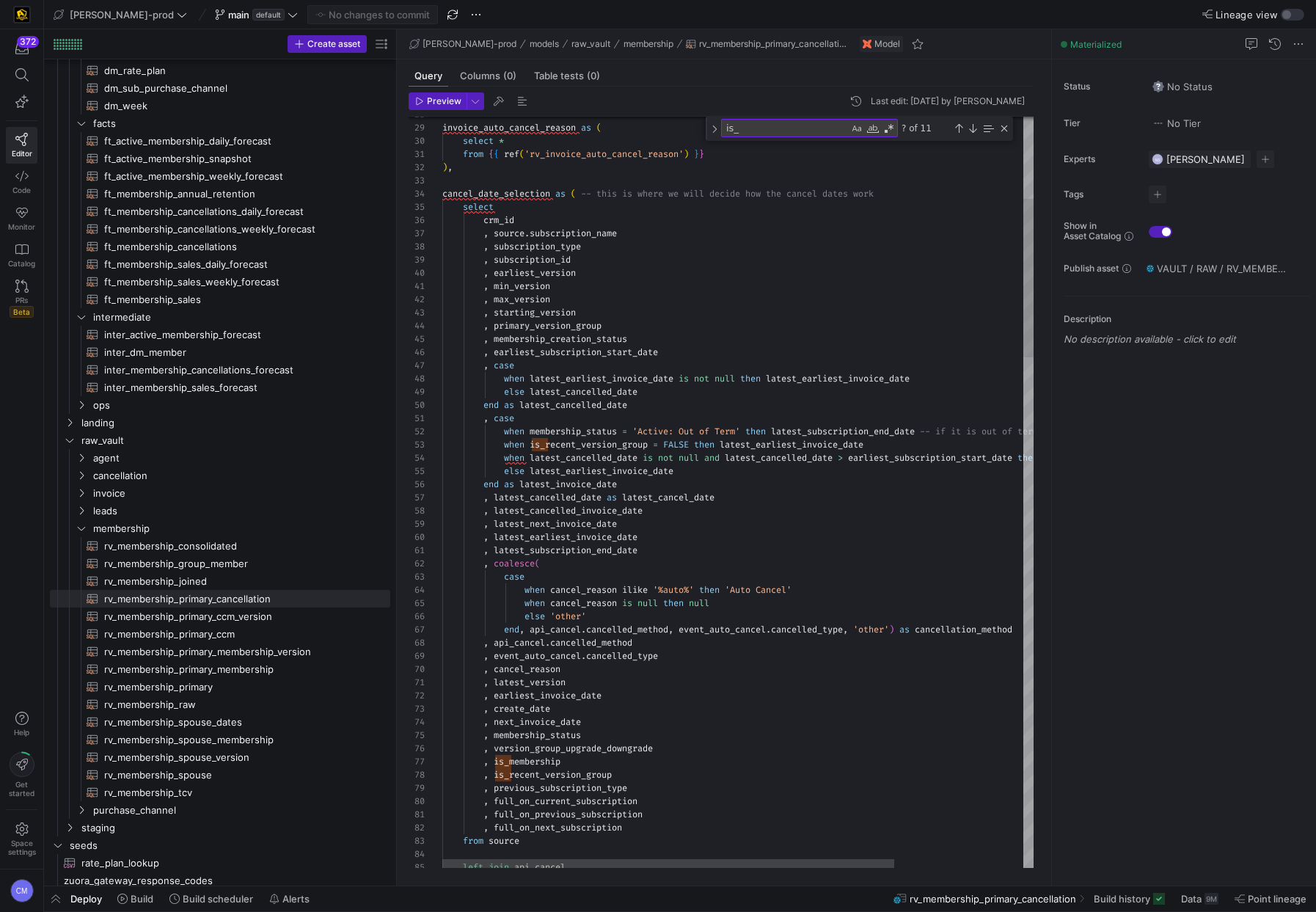
scroll to position [92, 180]
click at [664, 529] on div ", latest_next_invoice_date" at bounding box center [822, 523] width 760 height 13
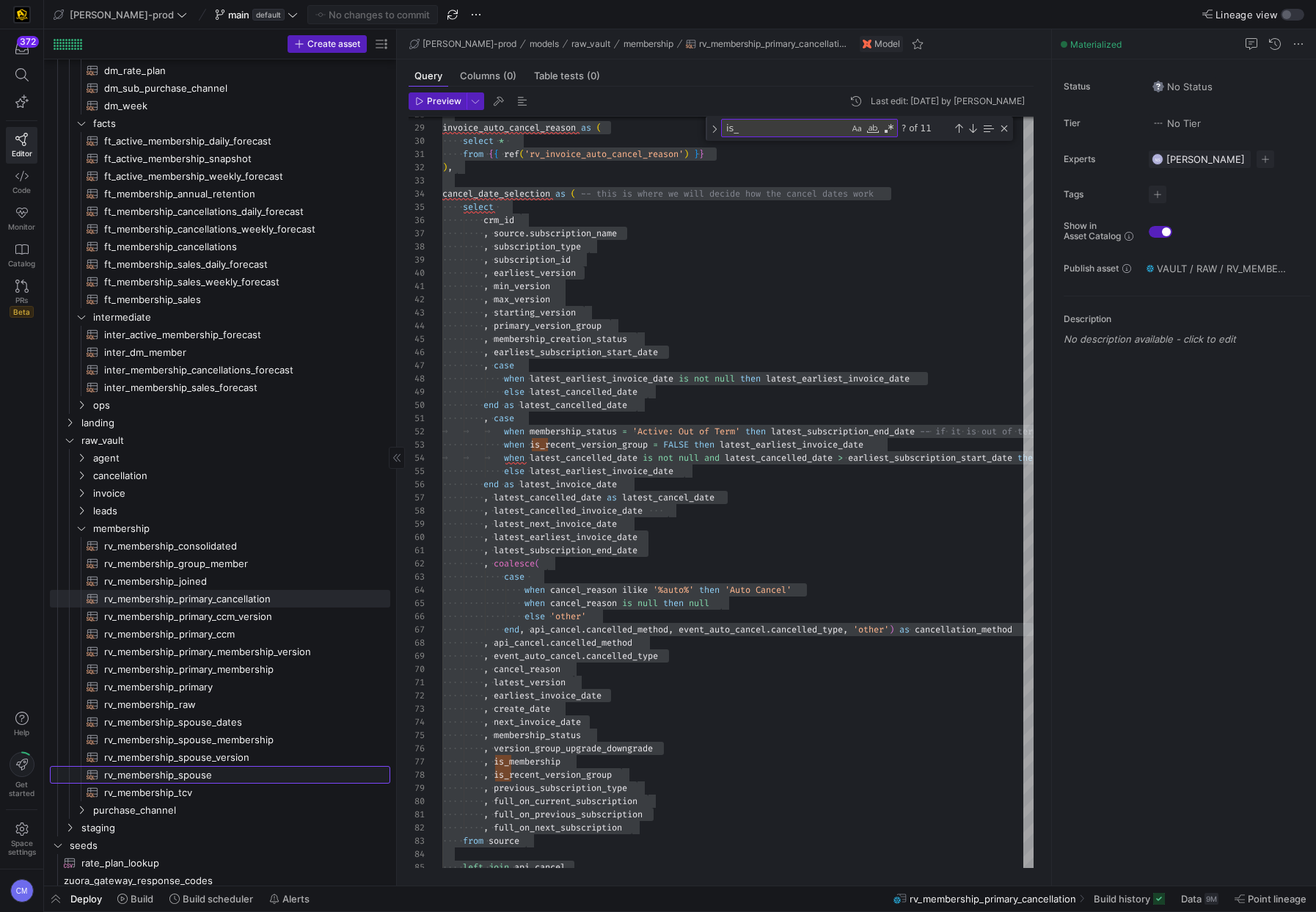
click at [231, 772] on span "rv_membership_spouse​​​​​​​​​​" at bounding box center [238, 775] width 269 height 17
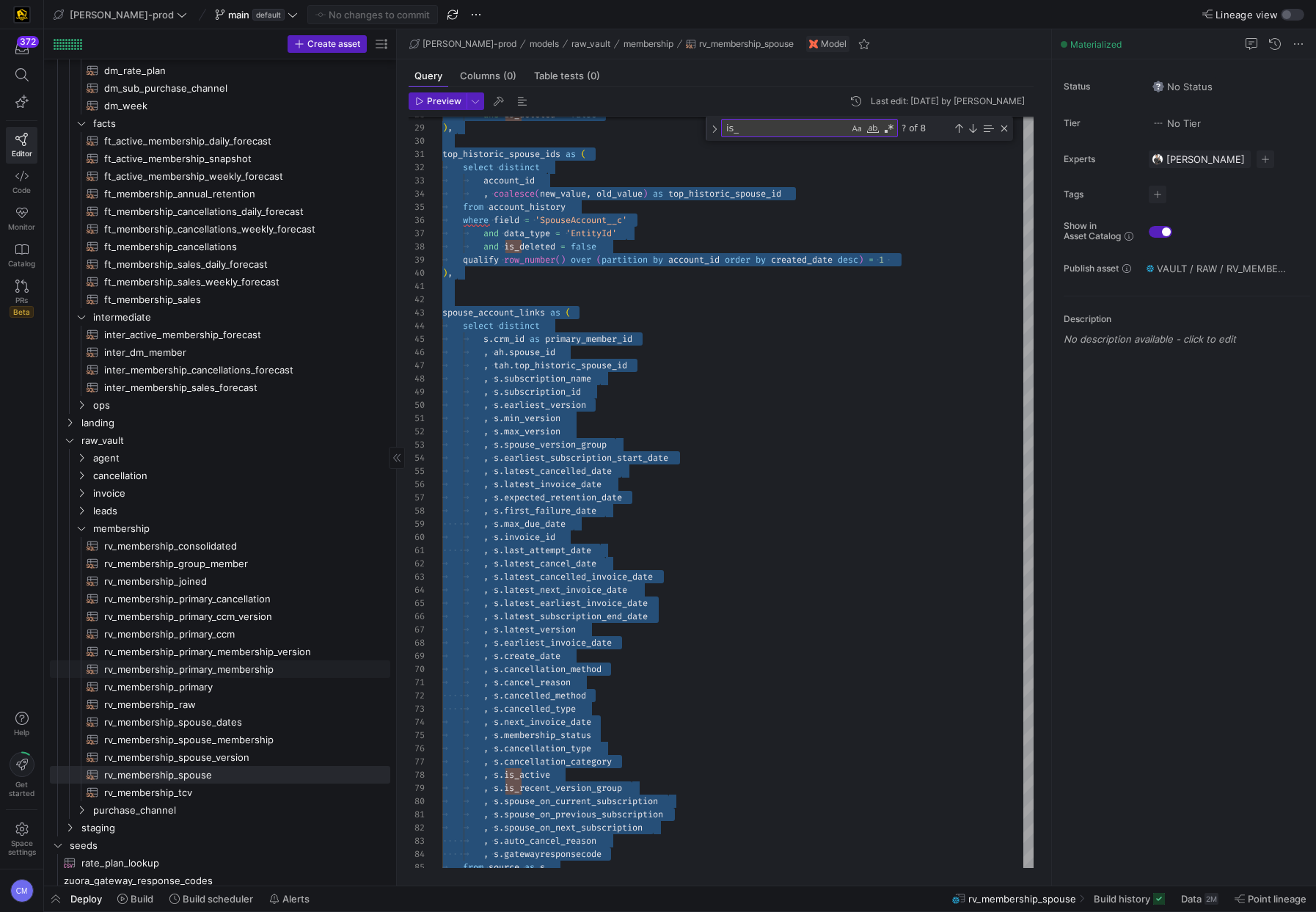
scroll to position [210, 0]
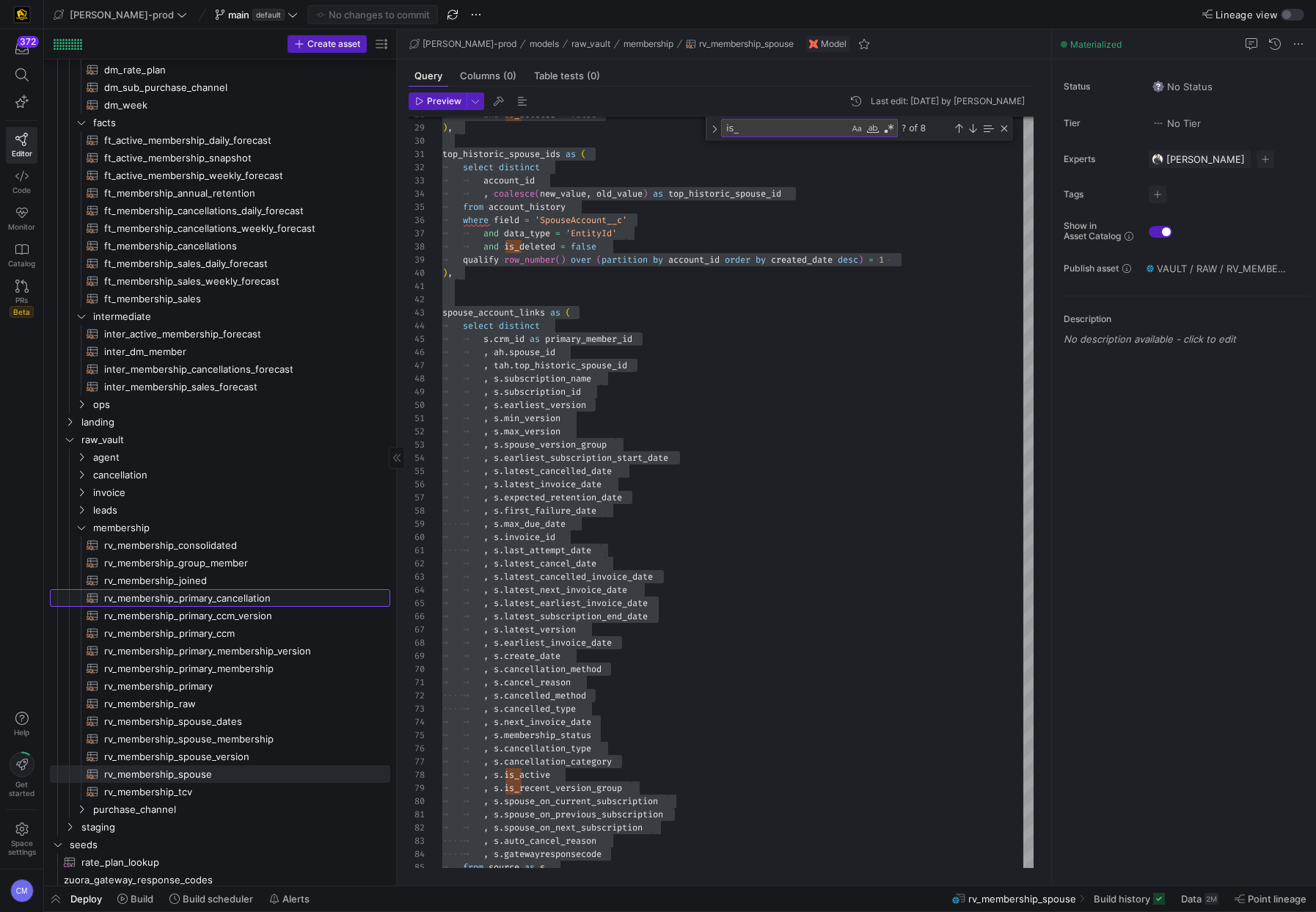
click at [248, 602] on span "rv_membership_primary_cancellation​​​​​​​​​​" at bounding box center [238, 597] width 269 height 17
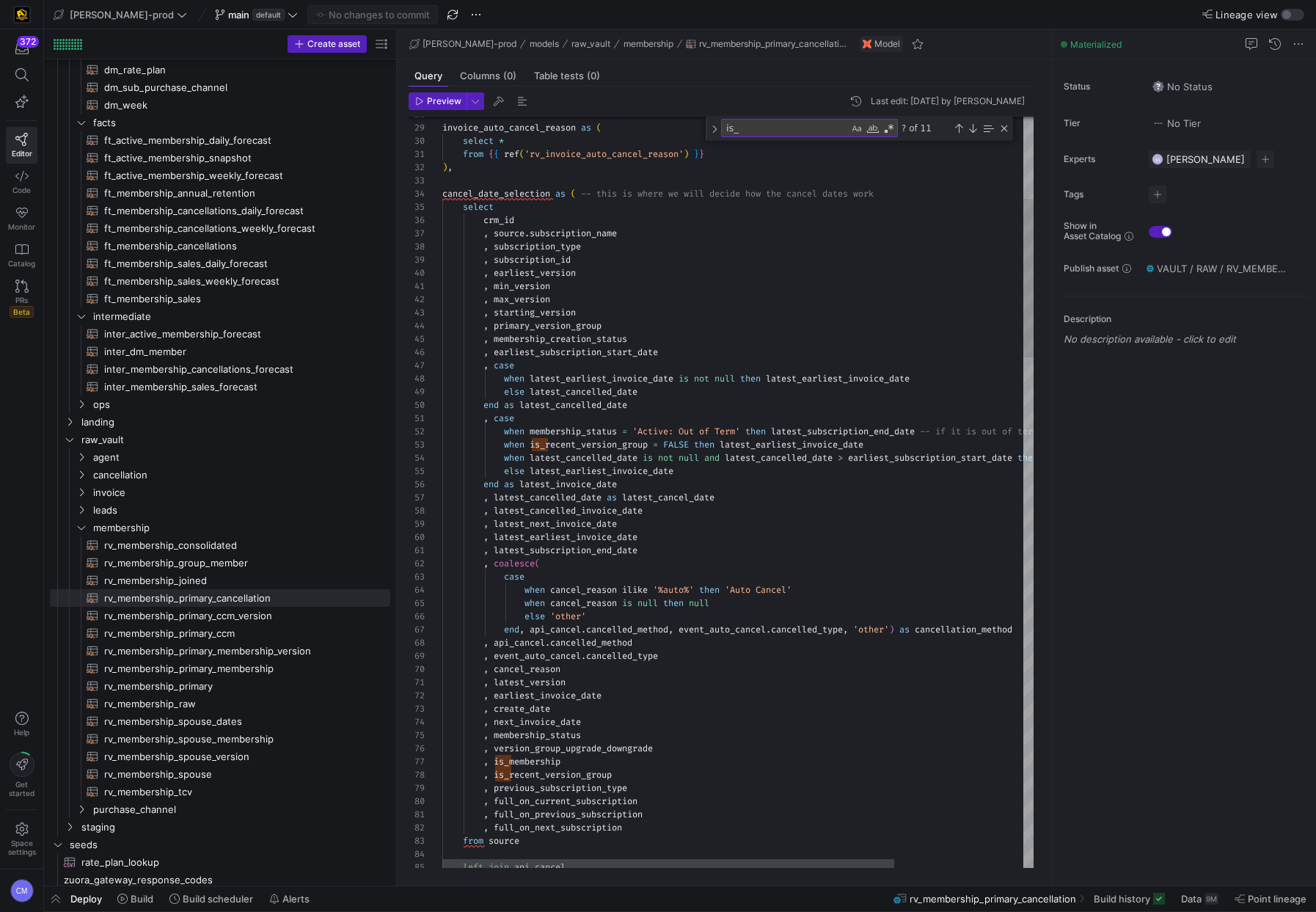
scroll to position [106, 195]
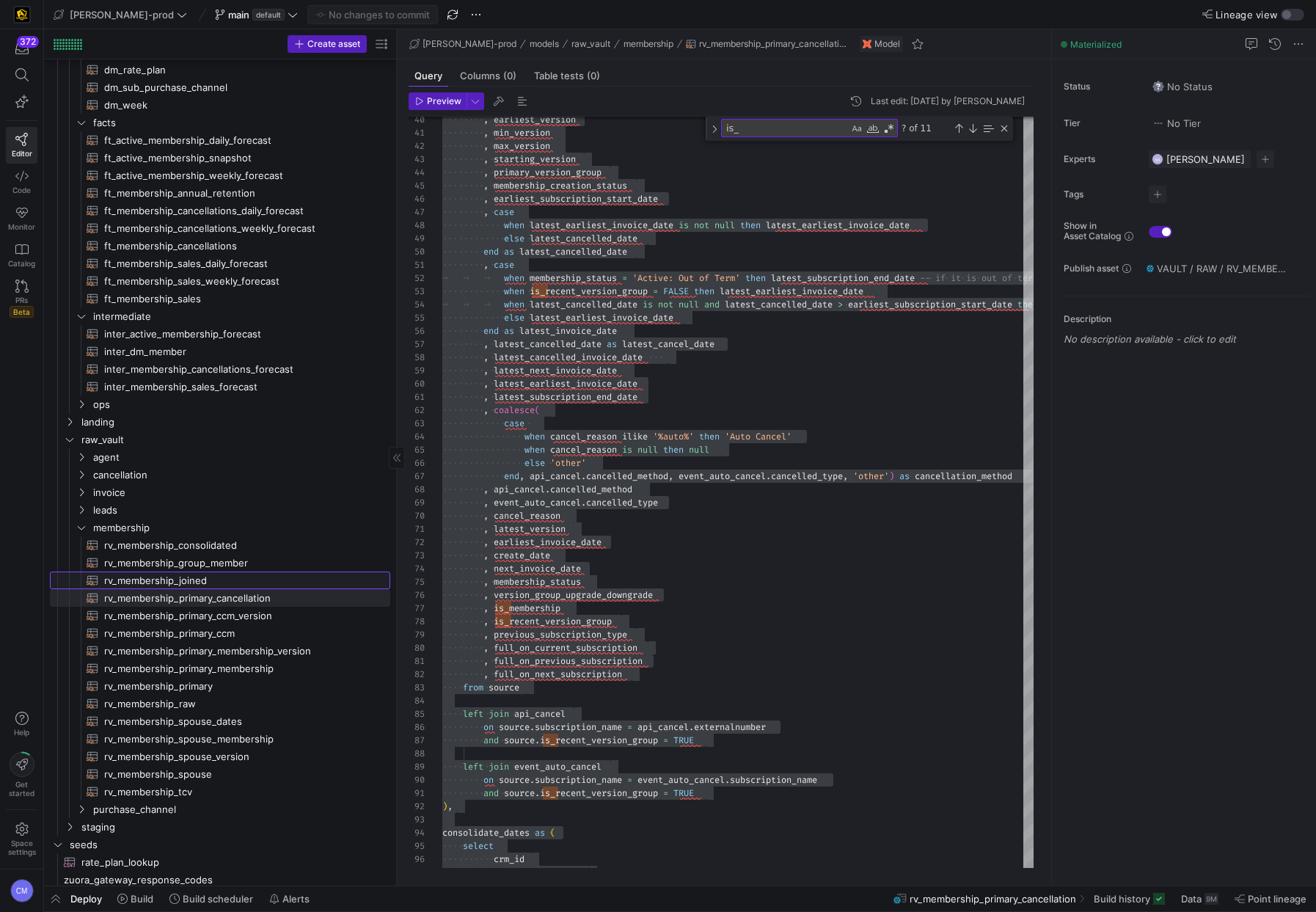
click at [211, 586] on span "rv_membership_joined​​​​​​​​​​" at bounding box center [238, 580] width 269 height 17
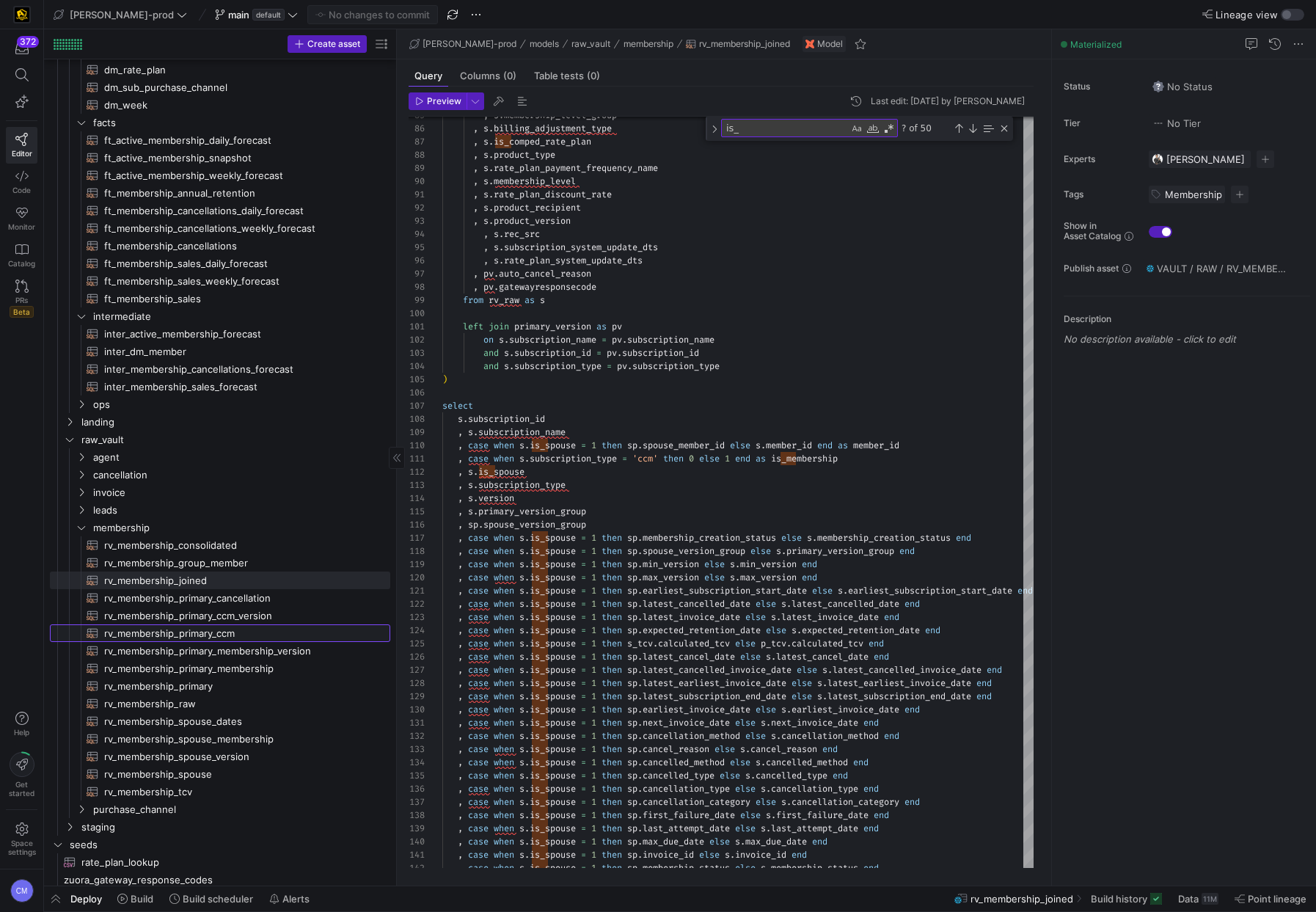
click at [299, 637] on span "rv_membership_primary_ccm​​​​​​​​​​" at bounding box center [238, 633] width 269 height 17
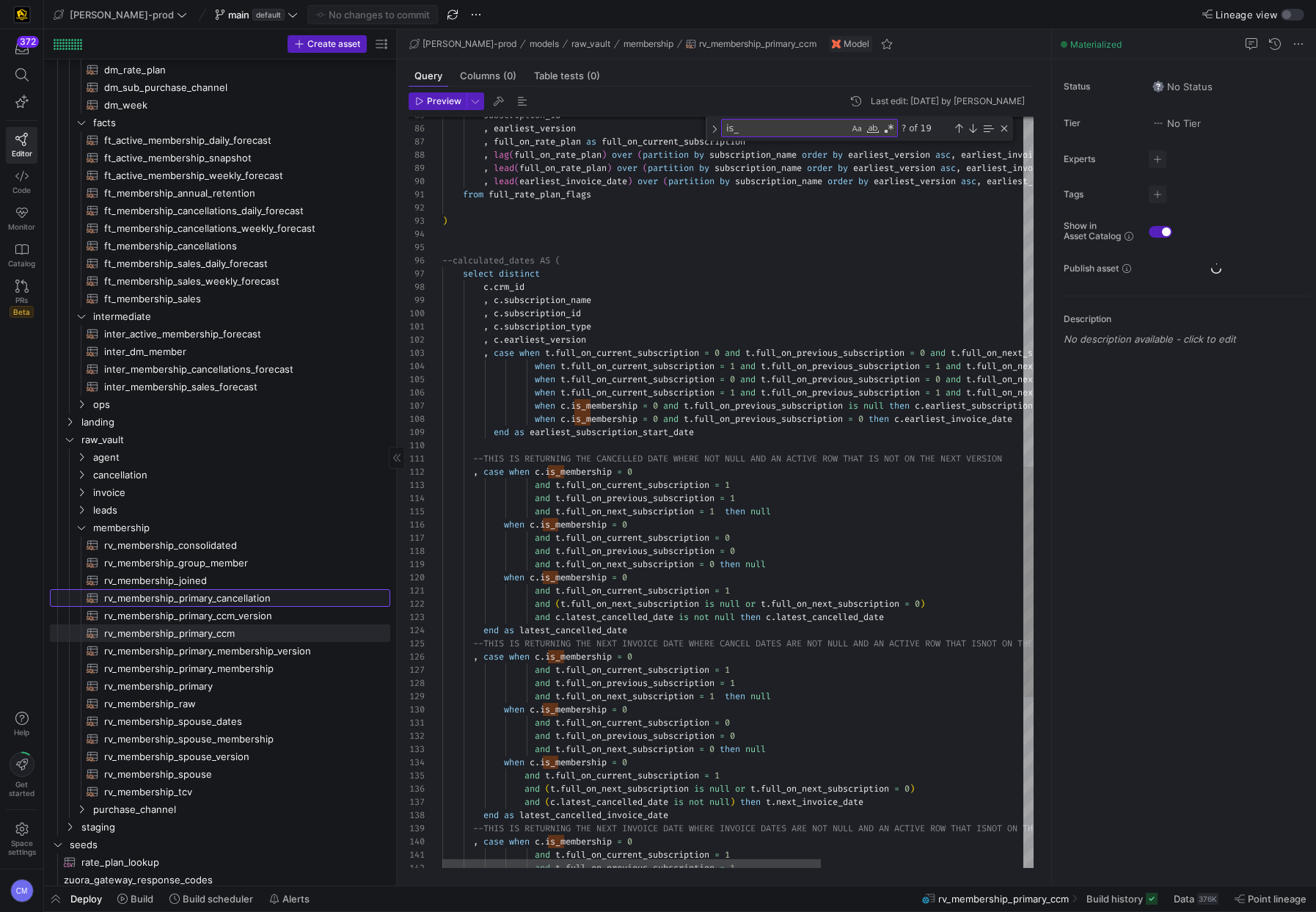
click at [269, 598] on span "rv_membership_primary_cancellation​​​​​​​​​​" at bounding box center [238, 597] width 269 height 17
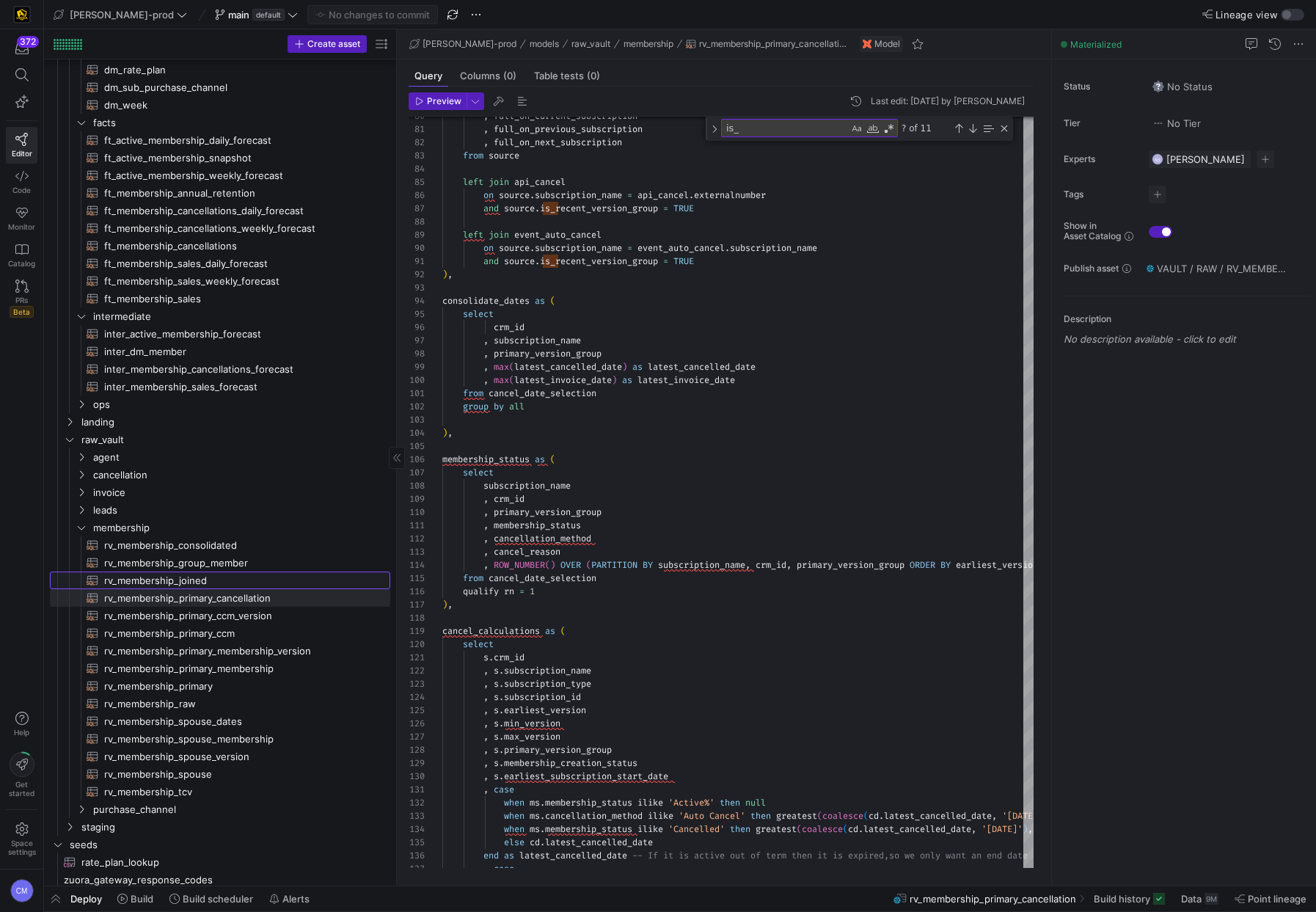
click at [218, 581] on span "rv_membership_joined​​​​​​​​​​" at bounding box center [238, 580] width 269 height 17
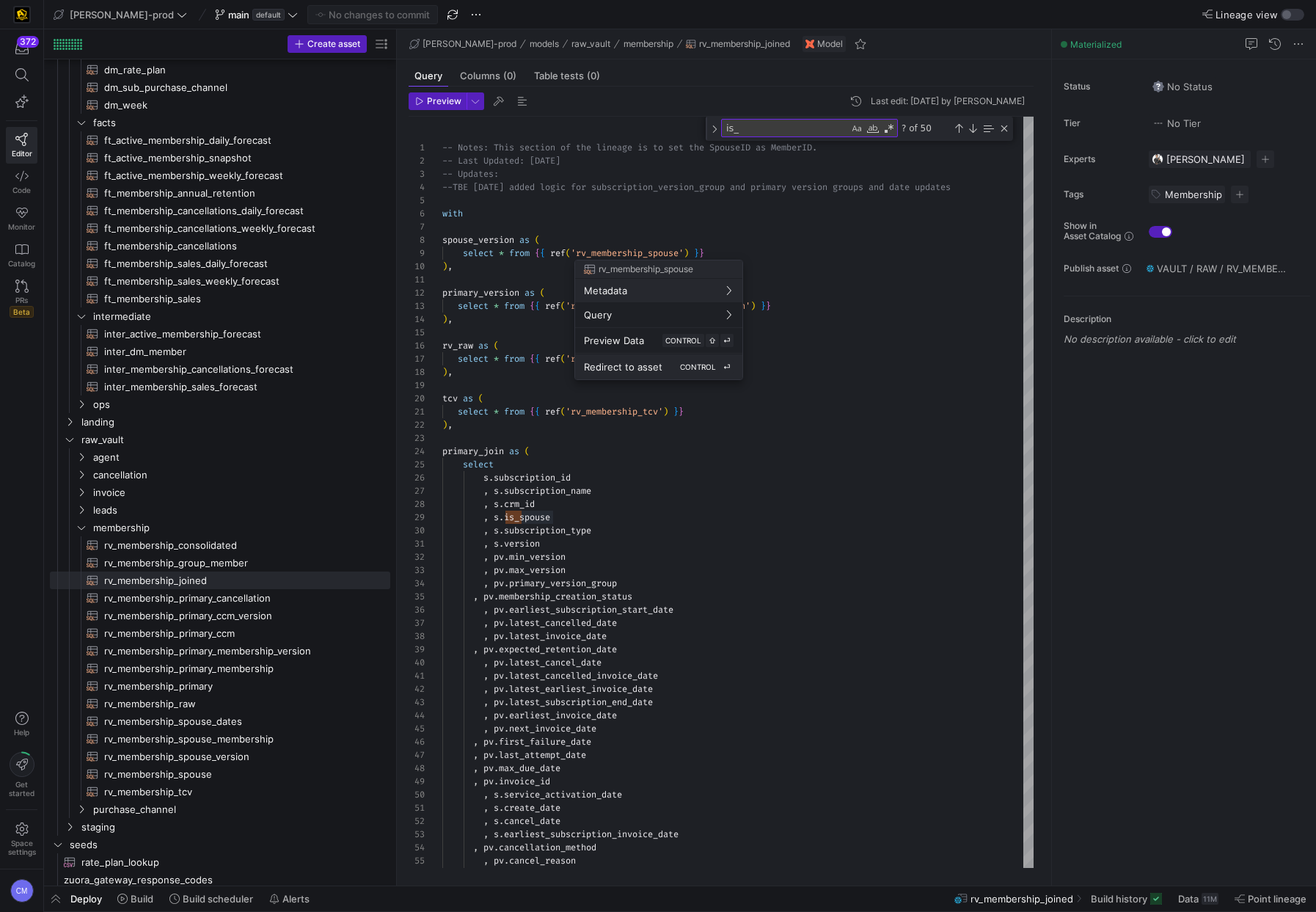
click at [639, 364] on span "Redirect to asset" at bounding box center [622, 367] width 78 height 12
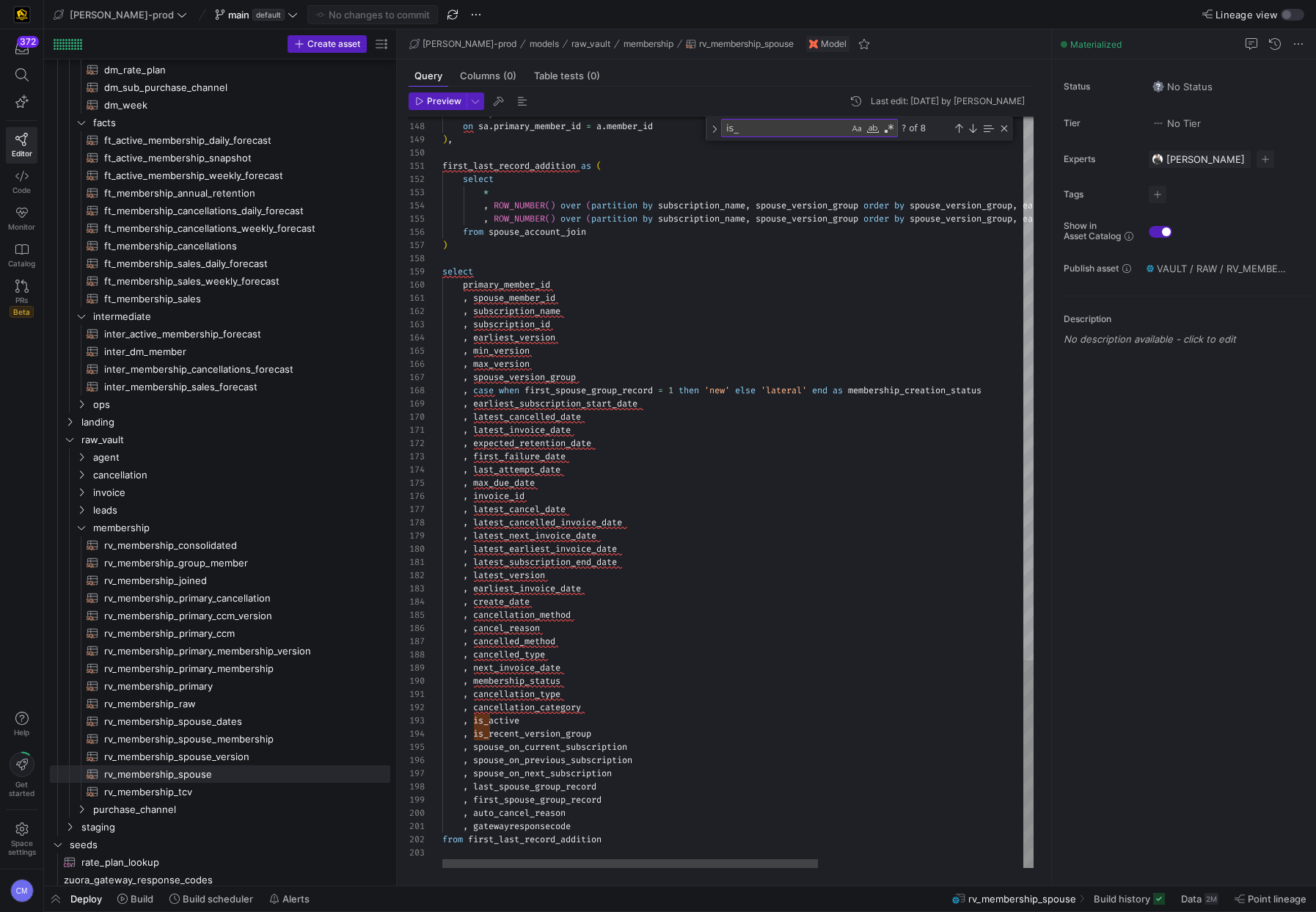
type textarea ", latest_invoice_date , expected_retention_date , first_failure_date , last_att…"
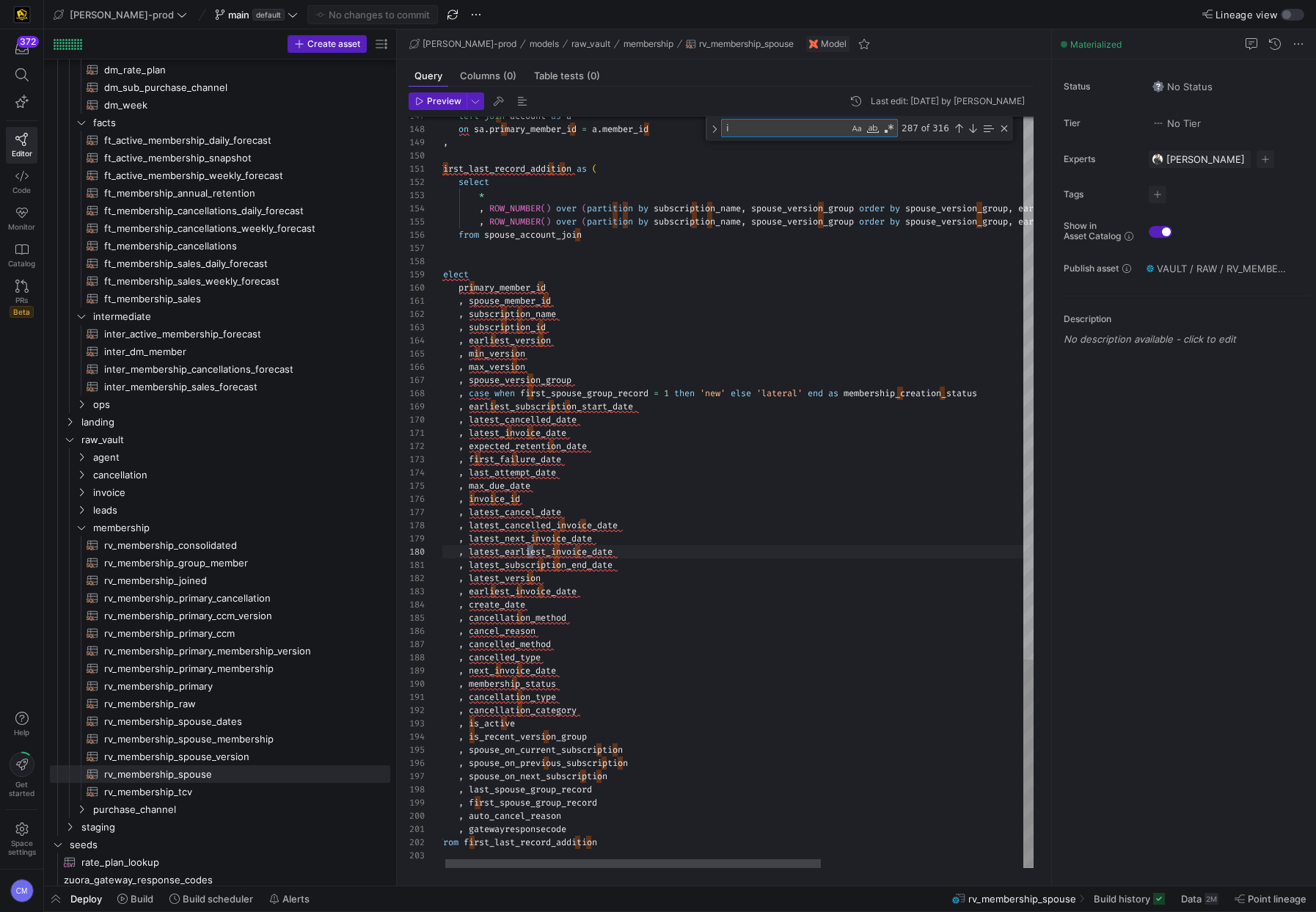
type textarea "is"
type textarea ", cancellation_type , cancellation_category , is_active , is_recent_version_gro…"
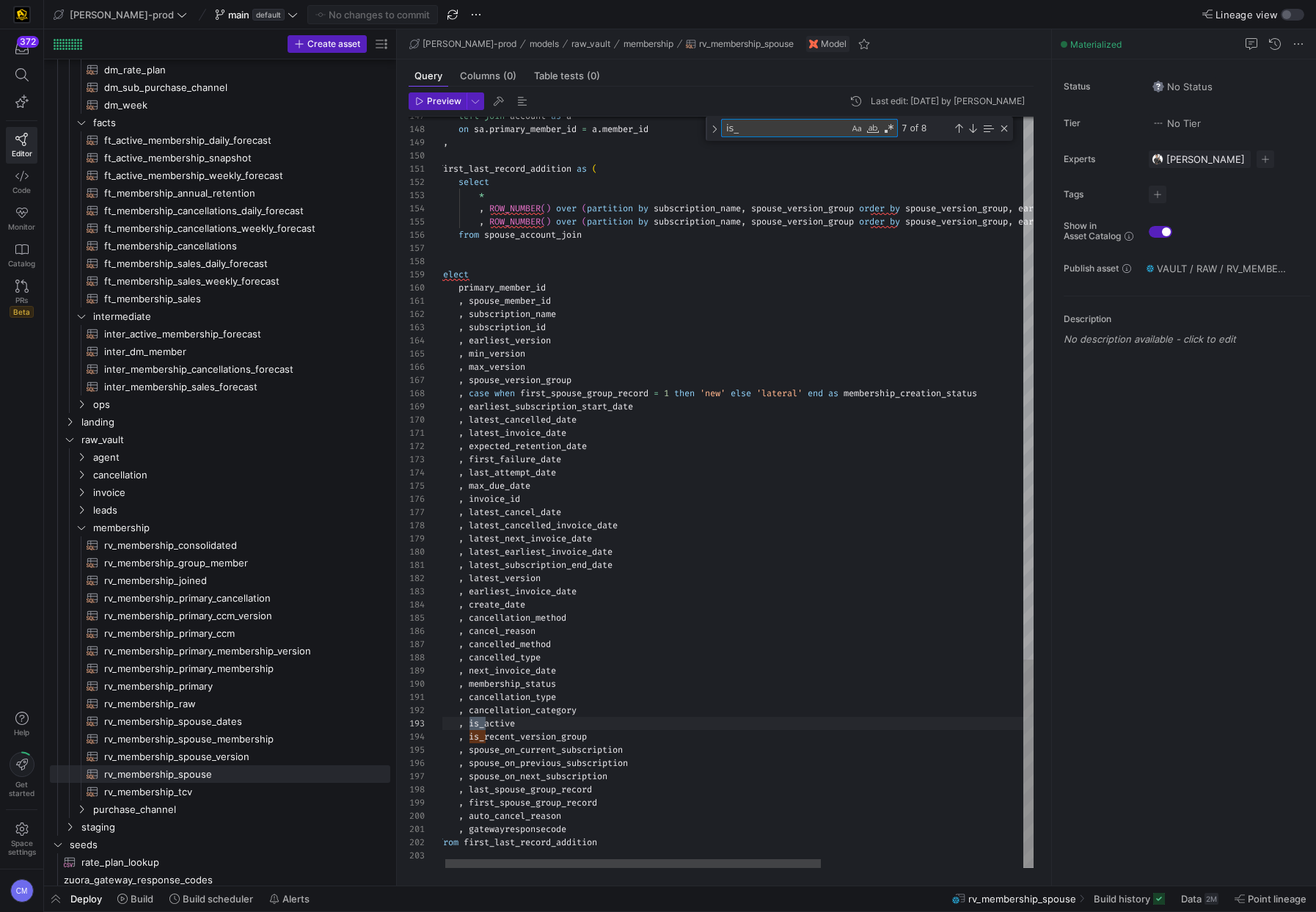
scroll to position [132, 47]
type textarea "is_spouse"
click at [187, 572] on span "rv_membership_joined​​​​​​​​​​" at bounding box center [238, 580] width 269 height 17
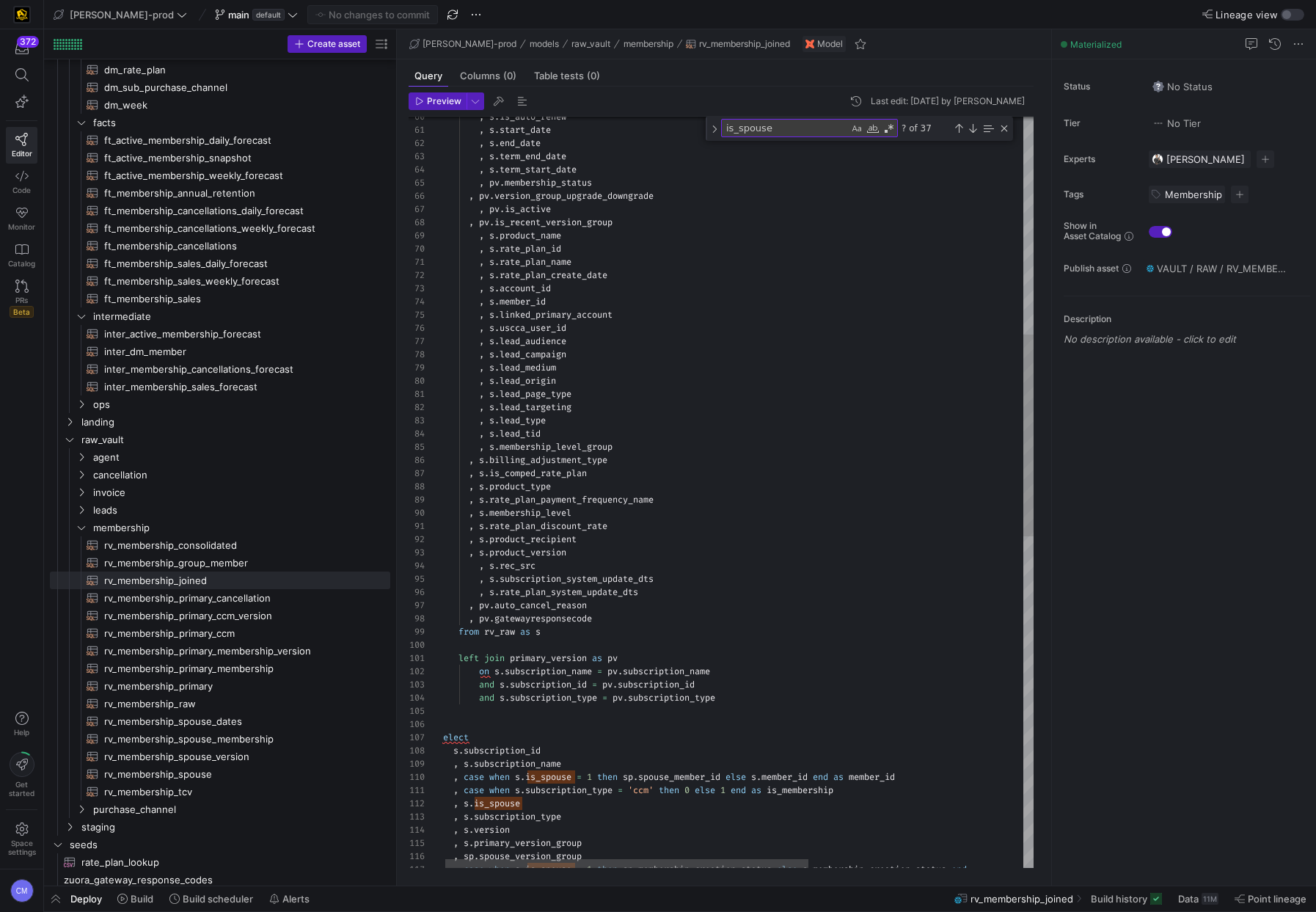
click at [513, 631] on div ", s . is_auto_renew , s . start_date , s . end_date , s . term_end_date , s . t…" at bounding box center [910, 702] width 945 height 2792
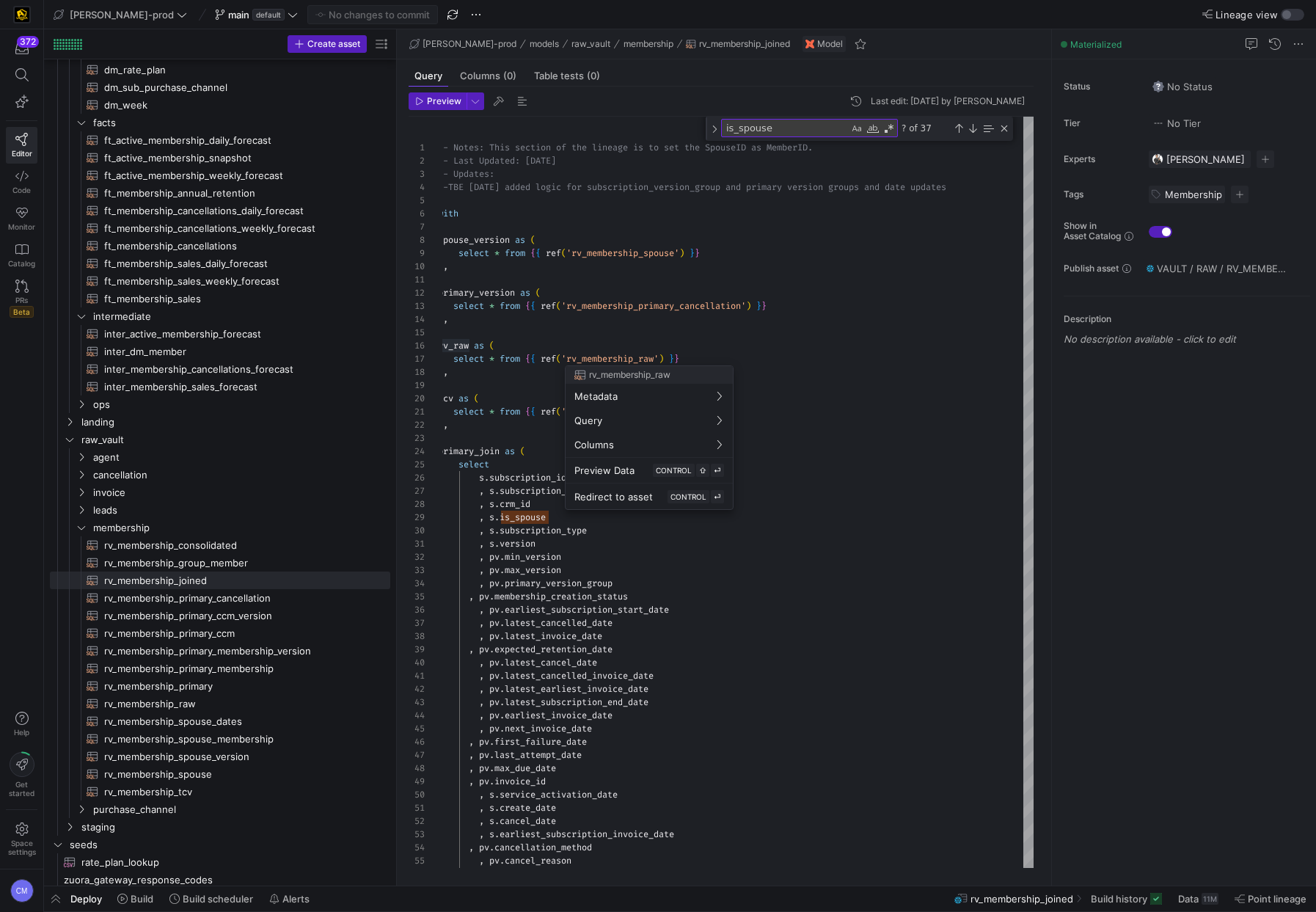
click at [848, 373] on div at bounding box center [658, 456] width 1316 height 912
click at [638, 497] on span "Redirect to asset" at bounding box center [617, 497] width 78 height 12
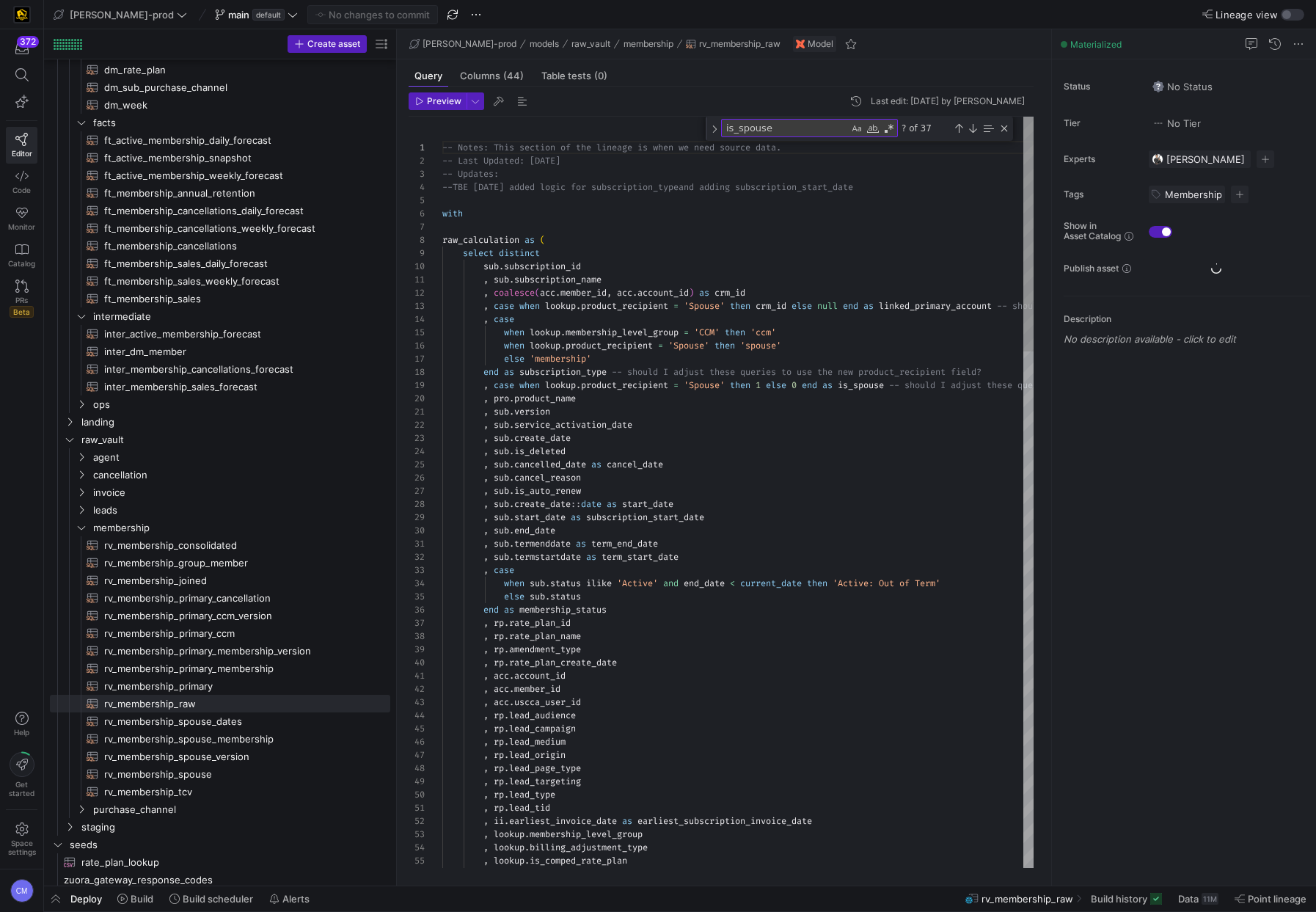
scroll to position [132, 0]
type textarea ", sub.termenddate as term_end_date , sub.termstartdate as term_start_date , cas…"
type textarea "i"
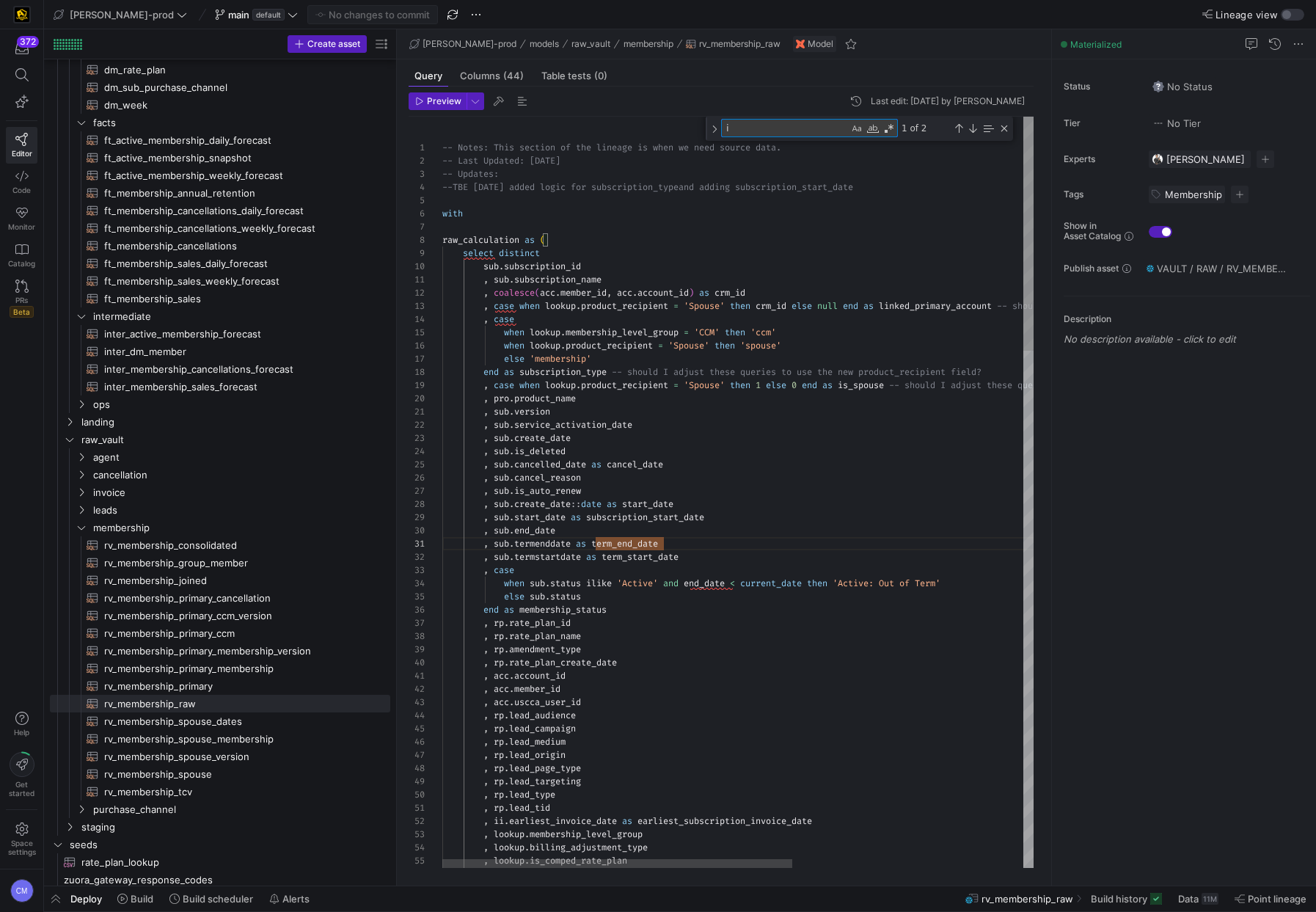
type textarea ", rp.lead_tid , ii.earliest_invoice_date as earliest_subscription_invoice_date …"
type textarea "is_"
type textarea ", rate_plan_name , amendment_type , rate_plan_create_date , is_spouse , account…"
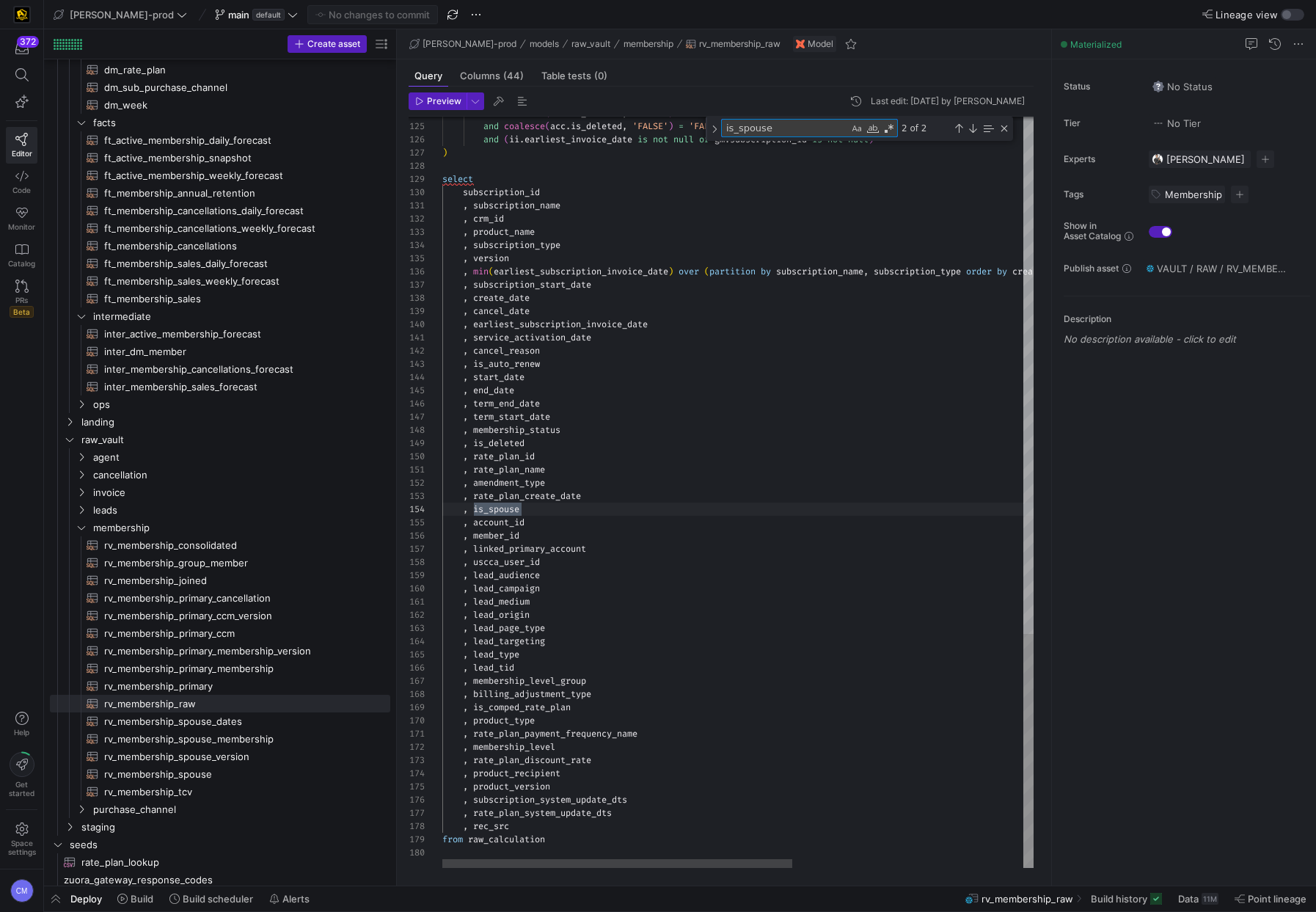
scroll to position [132, 79]
type textarea "is_spouse"
click at [237, 772] on span "rv_membership_spouse​​​​​​​​​​" at bounding box center [238, 774] width 269 height 17
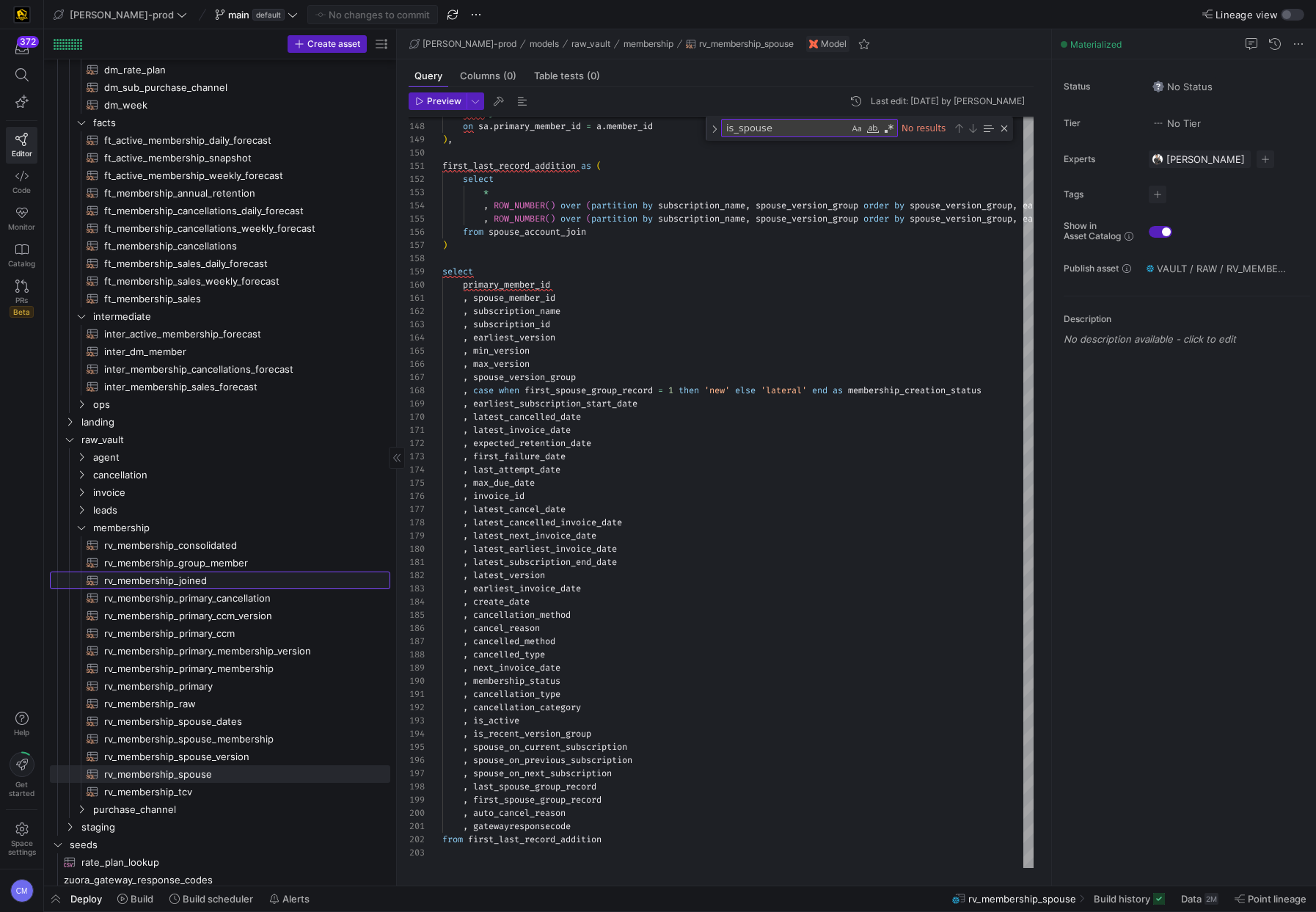
click at [246, 576] on span "rv_membership_joined​​​​​​​​​​" at bounding box center [238, 580] width 269 height 17
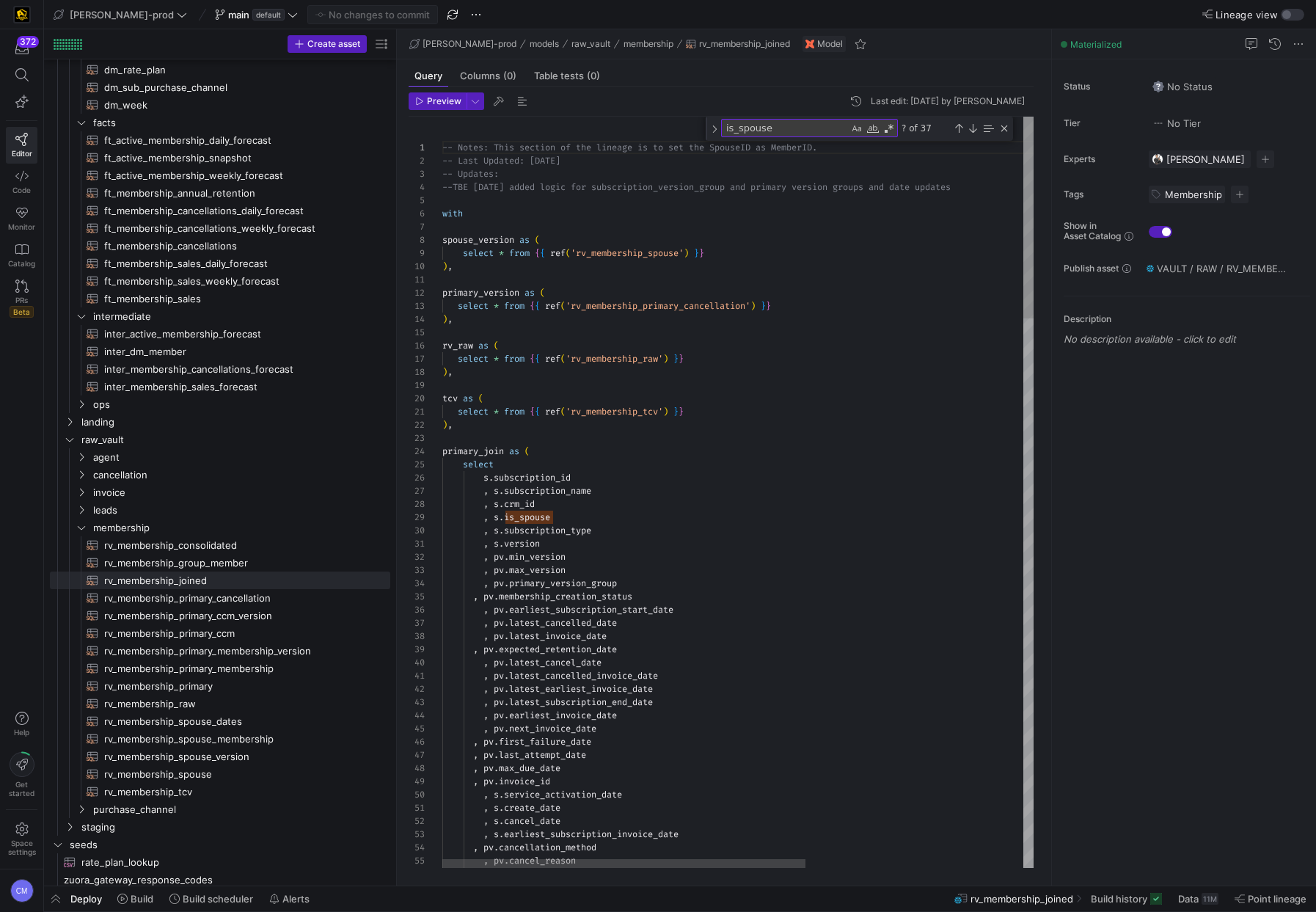
scroll to position [132, 0]
click at [194, 776] on span "rv_membership_spouse​​​​​​​​​​" at bounding box center [238, 774] width 269 height 17
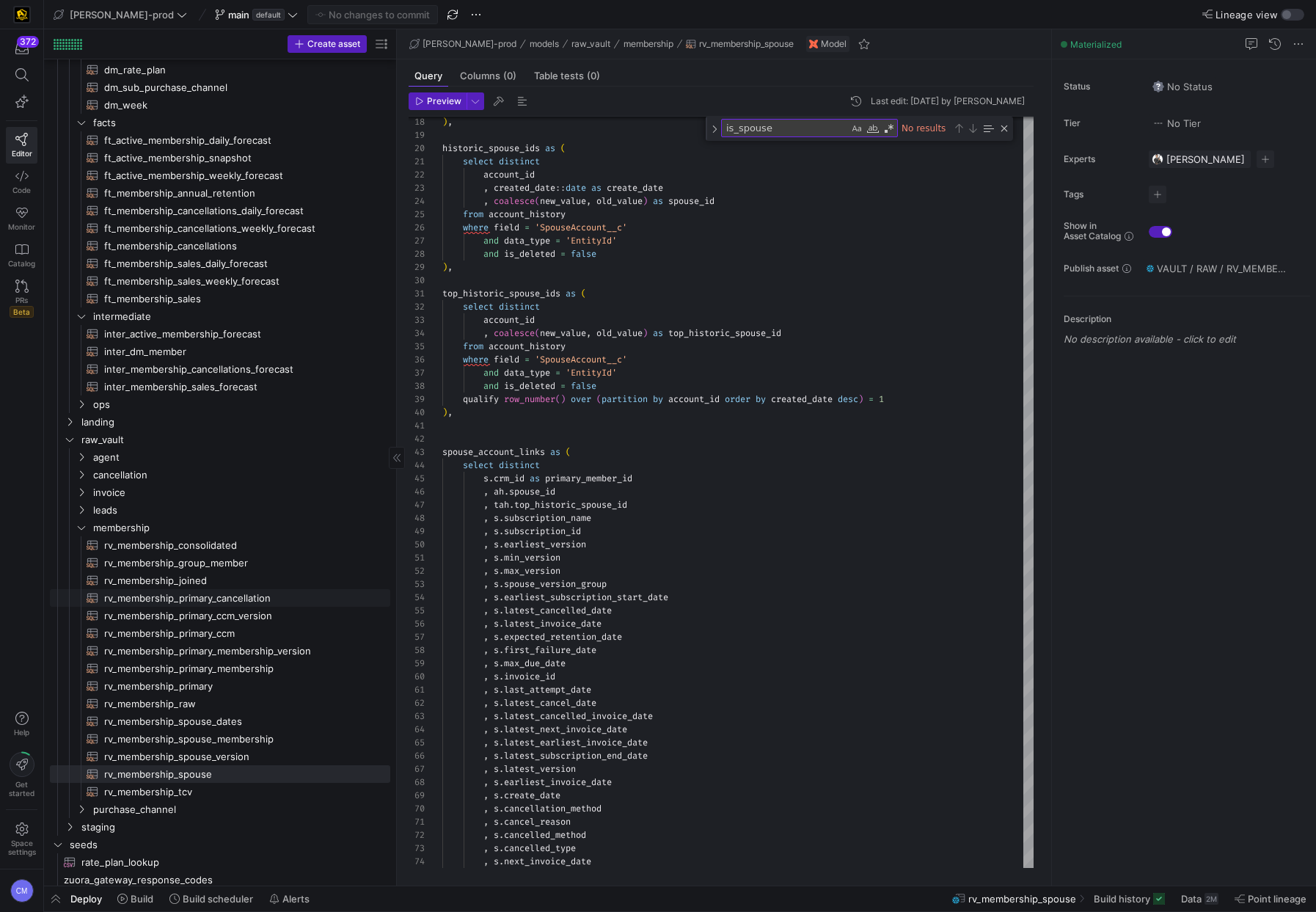
click at [257, 598] on span "rv_membership_primary_cancellation​​​​​​​​​​" at bounding box center [238, 597] width 269 height 17
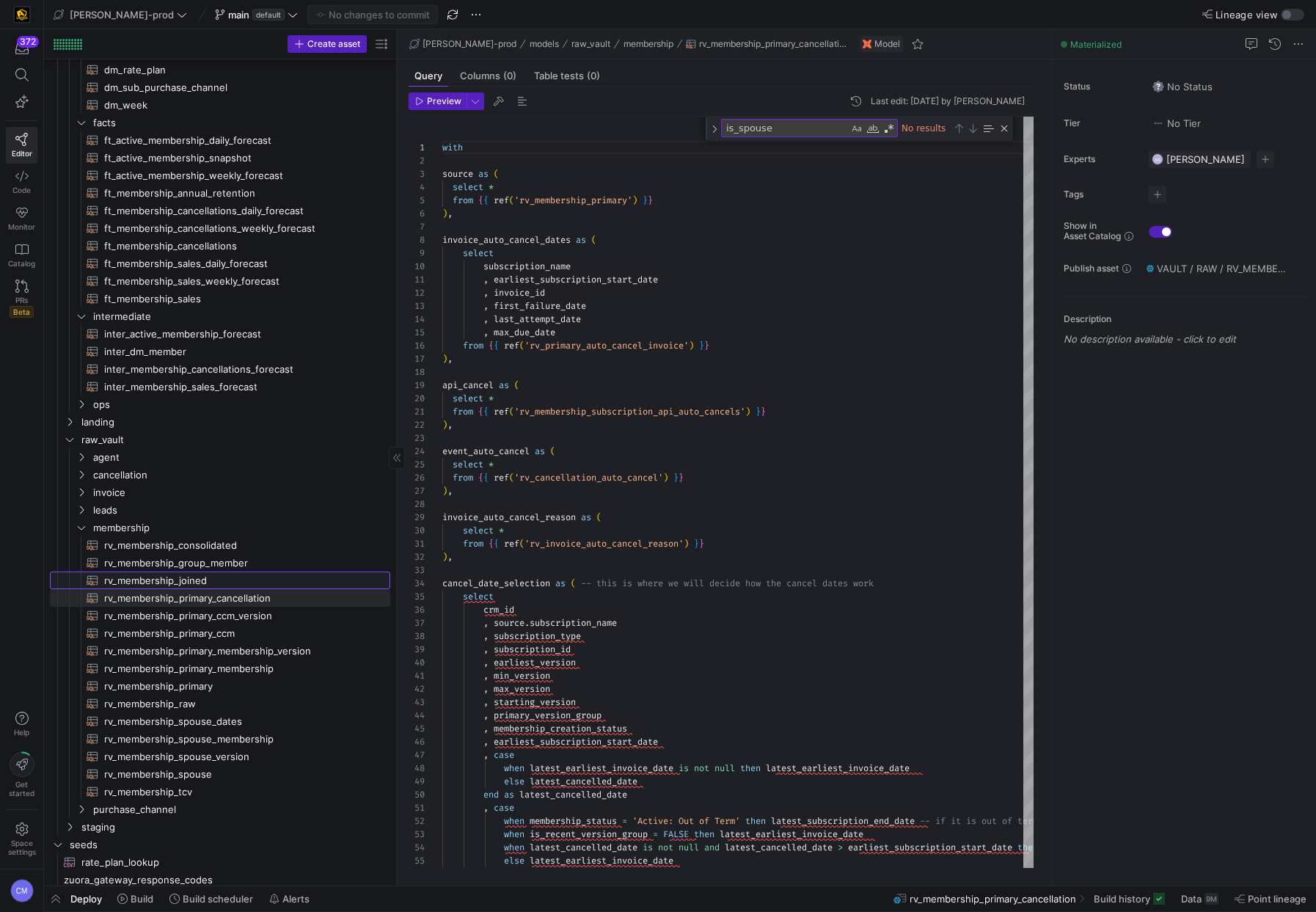
click at [209, 573] on span "rv_membership_joined​​​​​​​​​​" at bounding box center [238, 580] width 269 height 17
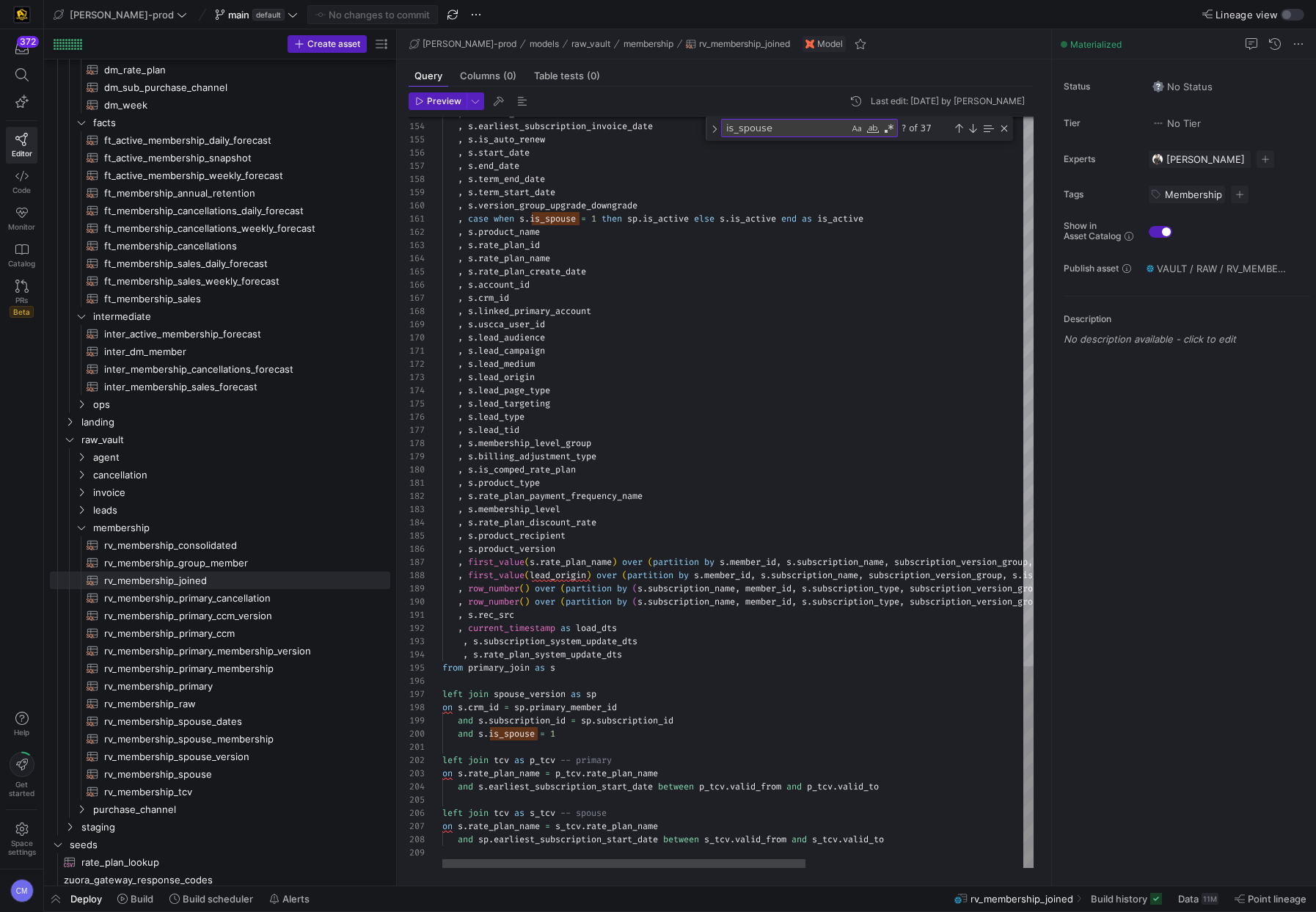
scroll to position [119, 116]
click at [206, 637] on span "rv_membership_primary_ccm​​​​​​​​​​" at bounding box center [238, 633] width 269 height 17
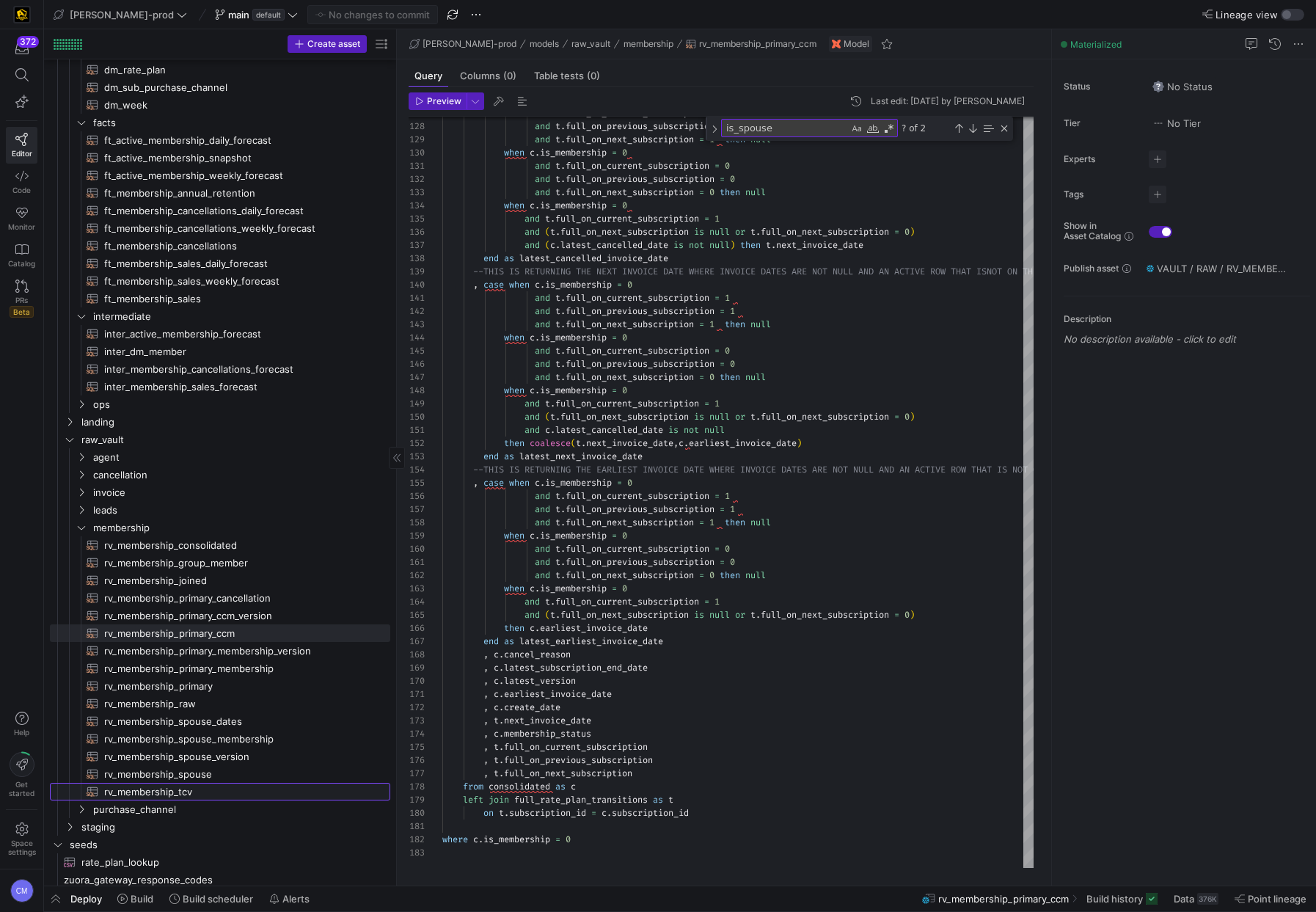
click at [234, 789] on span "rv_membership_tcv​​​​​​​​​​" at bounding box center [238, 791] width 269 height 17
type textarea "with product_rate_plan_data as ( select prod_rp.name as rate_plan_name , prod_r…"
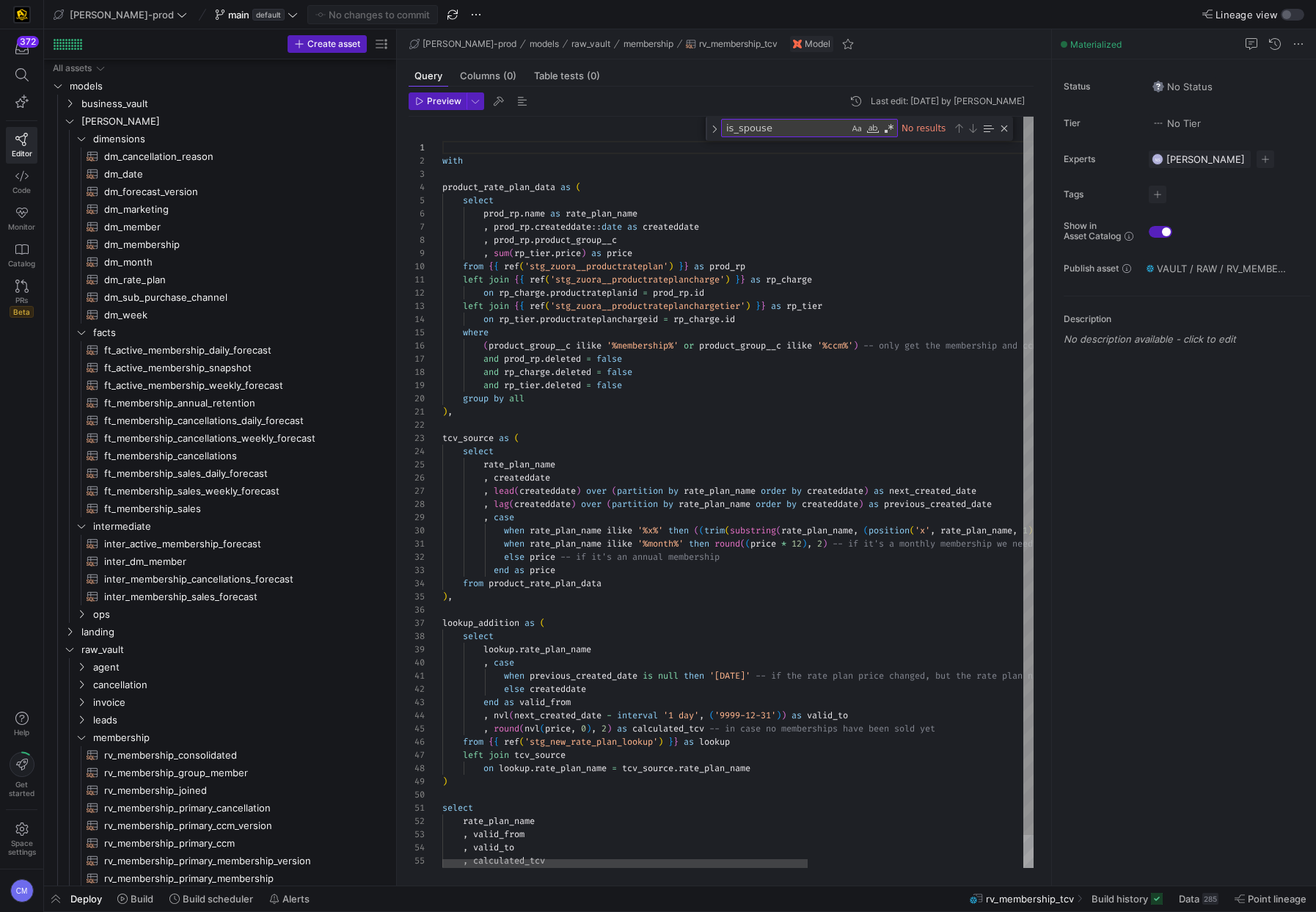
scroll to position [210, 0]
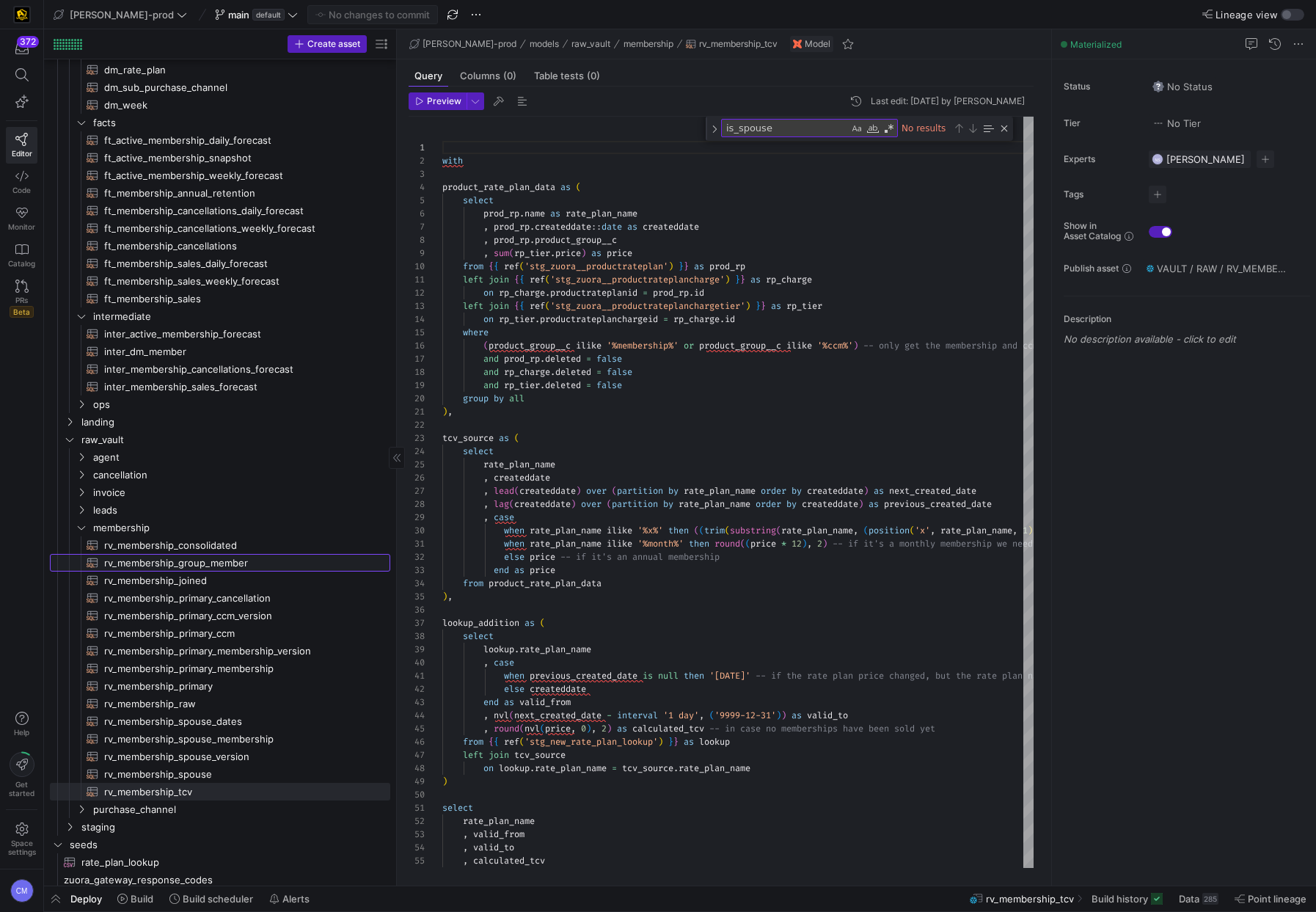
click at [245, 555] on span "rv_membership_group_member​​​​​​​​​​" at bounding box center [238, 563] width 269 height 17
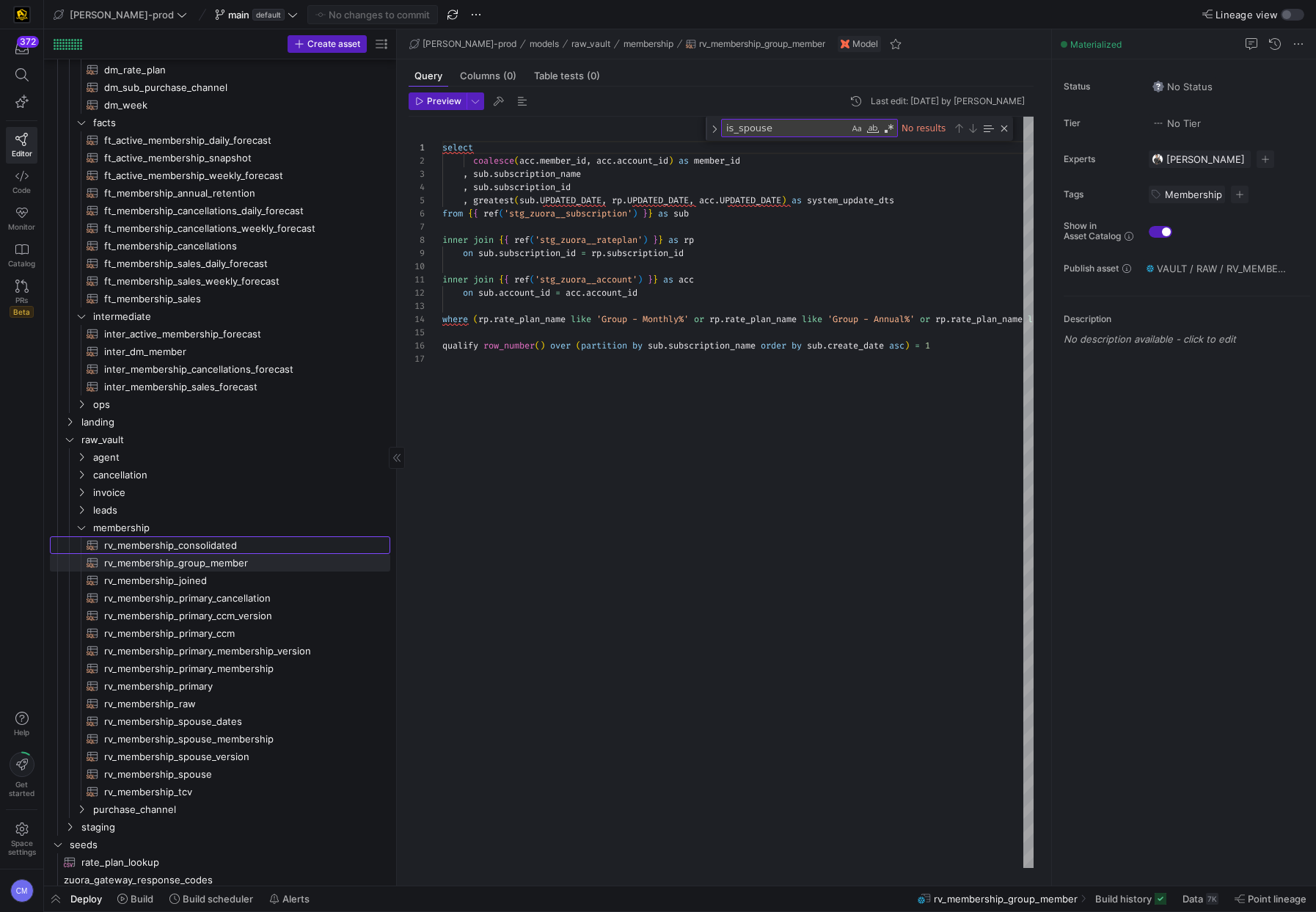
click at [248, 546] on span "rv_membership_consolidated​​​​​​​​​​" at bounding box center [238, 545] width 269 height 17
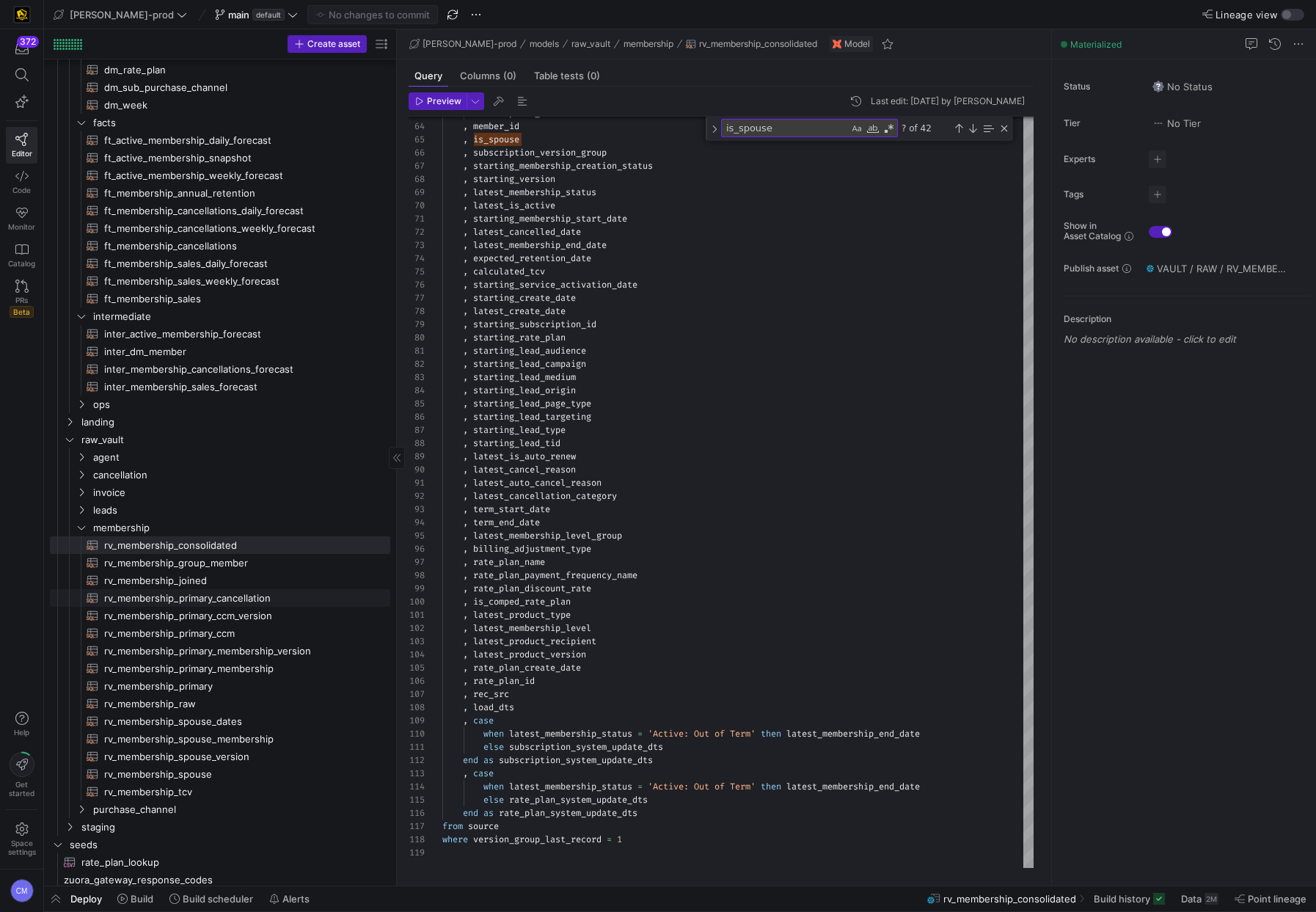
click at [226, 590] on link "rv_membership_primary_cancellation​​​​​​​​​​" at bounding box center [220, 598] width 340 height 18
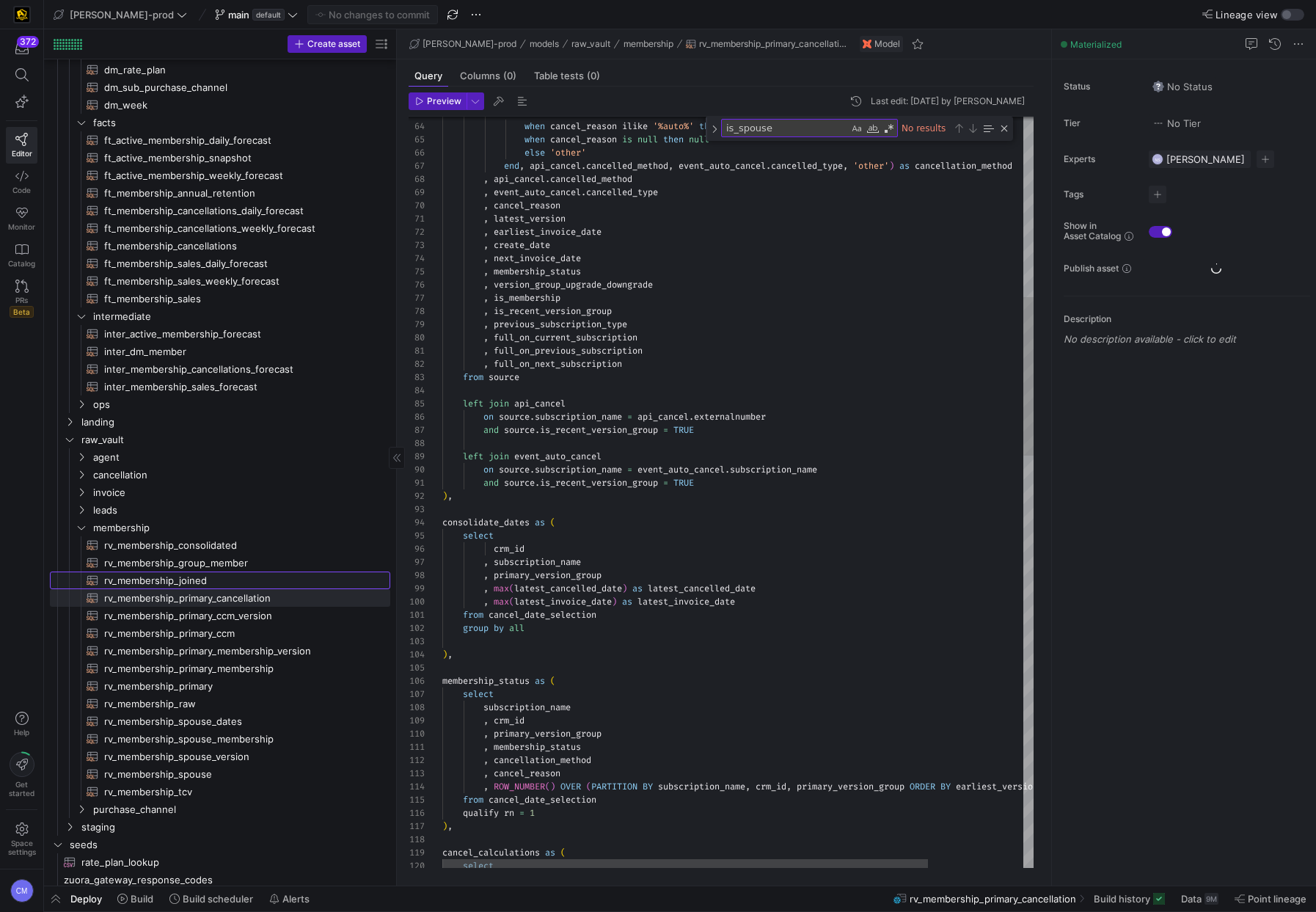
click at [231, 576] on span "rv_membership_joined​​​​​​​​​​" at bounding box center [238, 580] width 269 height 17
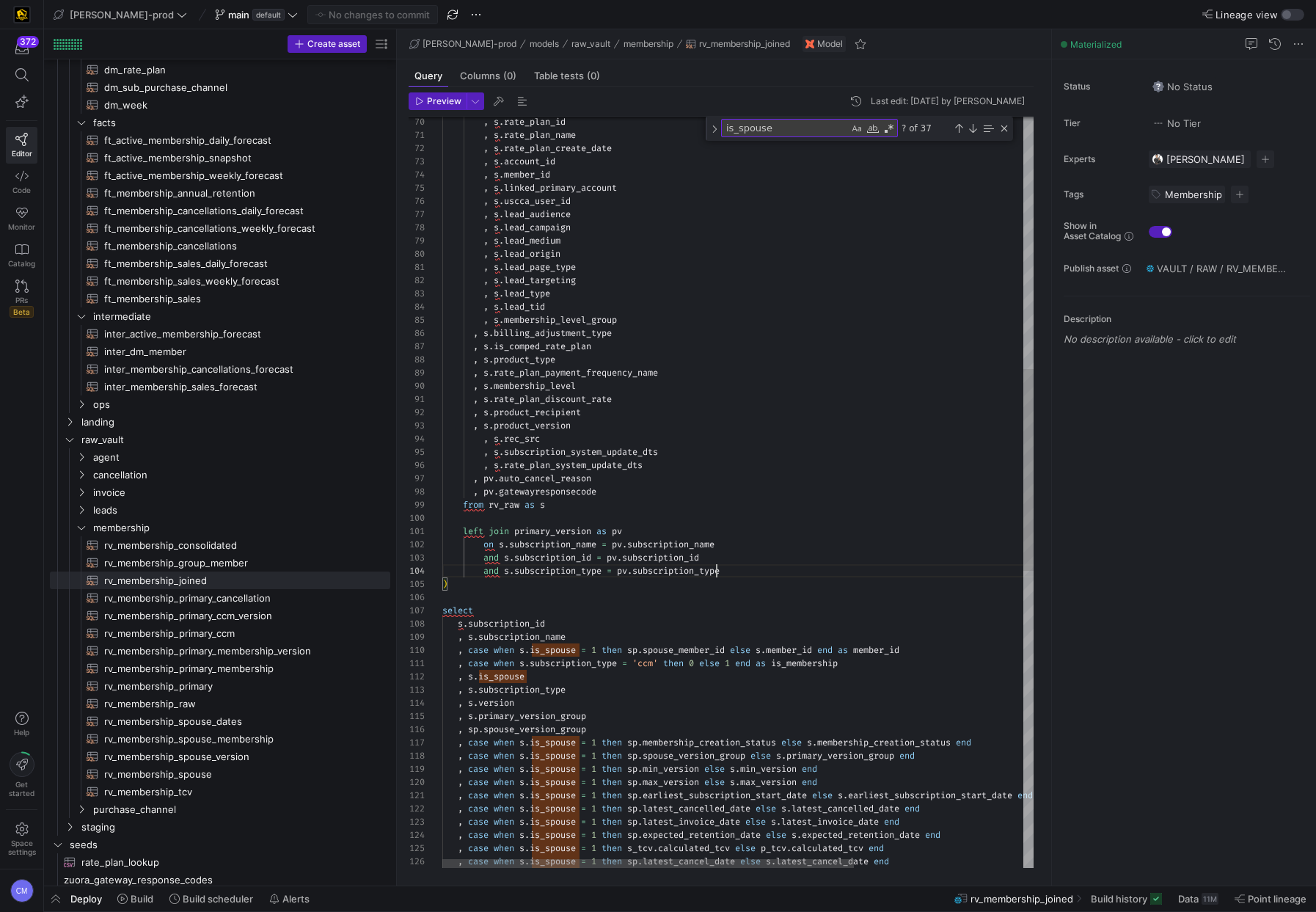
click at [717, 572] on div ", s . is_comped_rate_plan , s . product_type , s . rate_plan_payment_frequency_…" at bounding box center [859, 576] width 834 height 2792
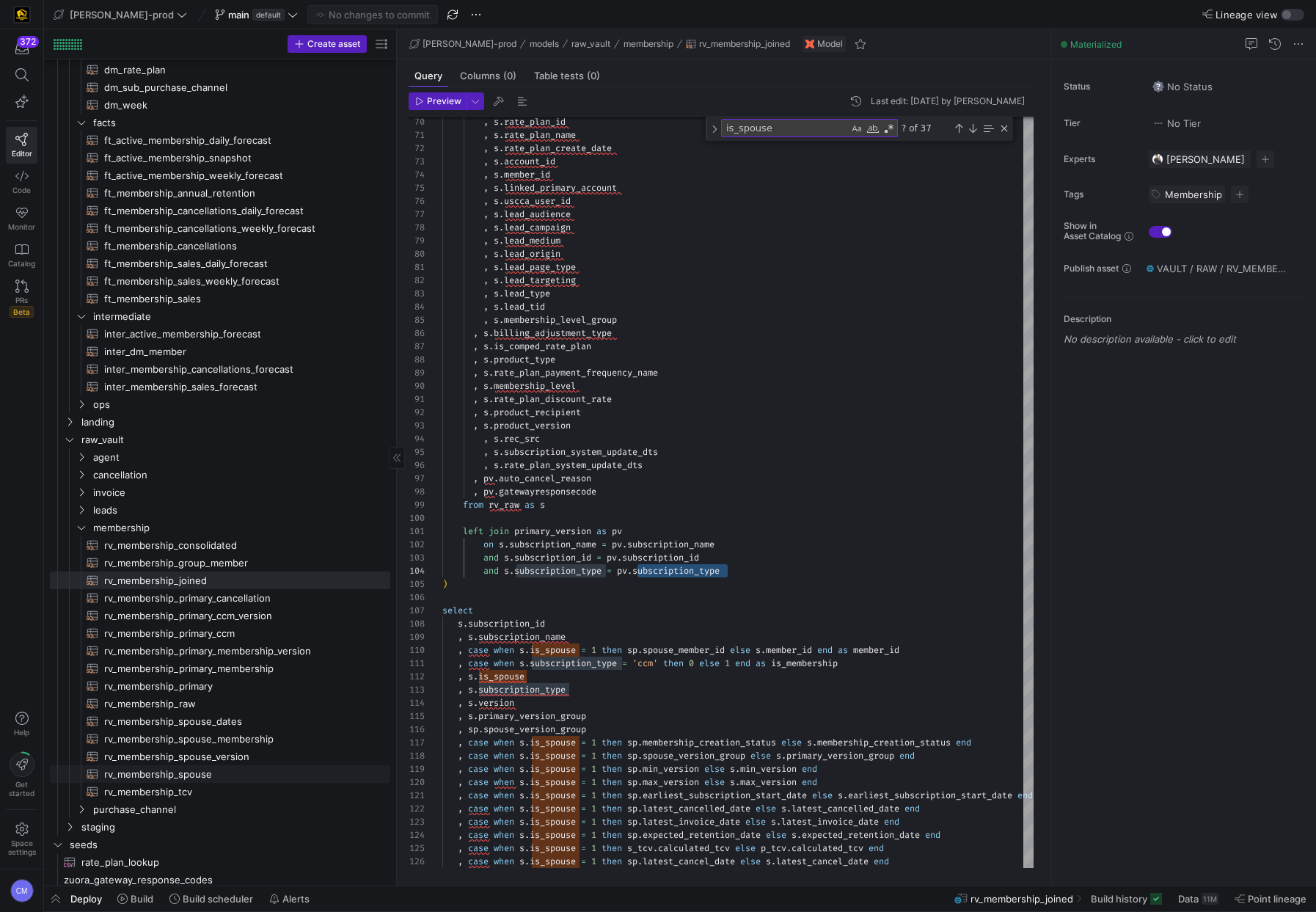
click at [214, 773] on span "rv_membership_spouse​​​​​​​​​​" at bounding box center [238, 774] width 269 height 17
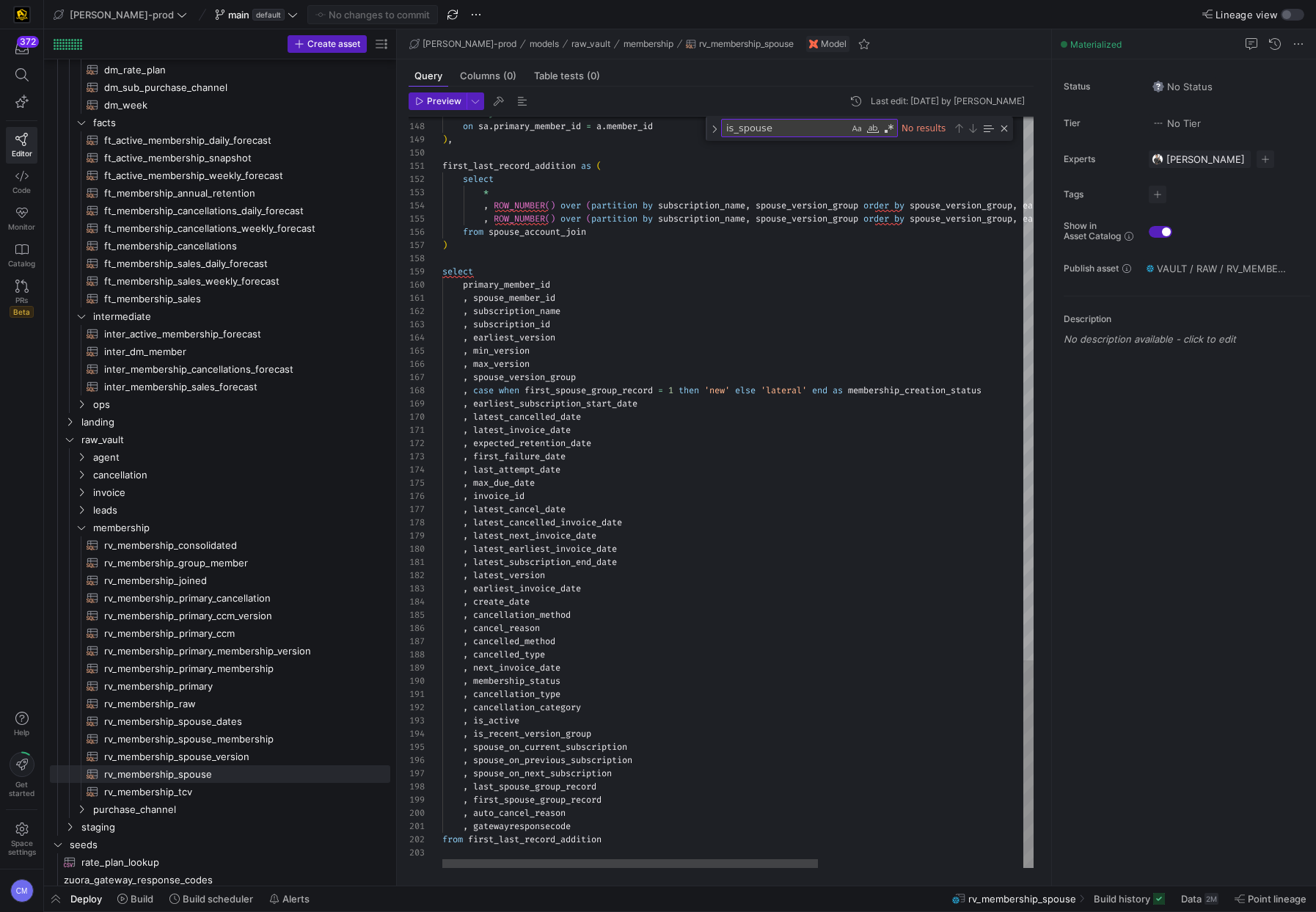
type textarea ", latest_subscription_end_date , latest_version , earliest_invoice_date , creat…"
type textarea "s"
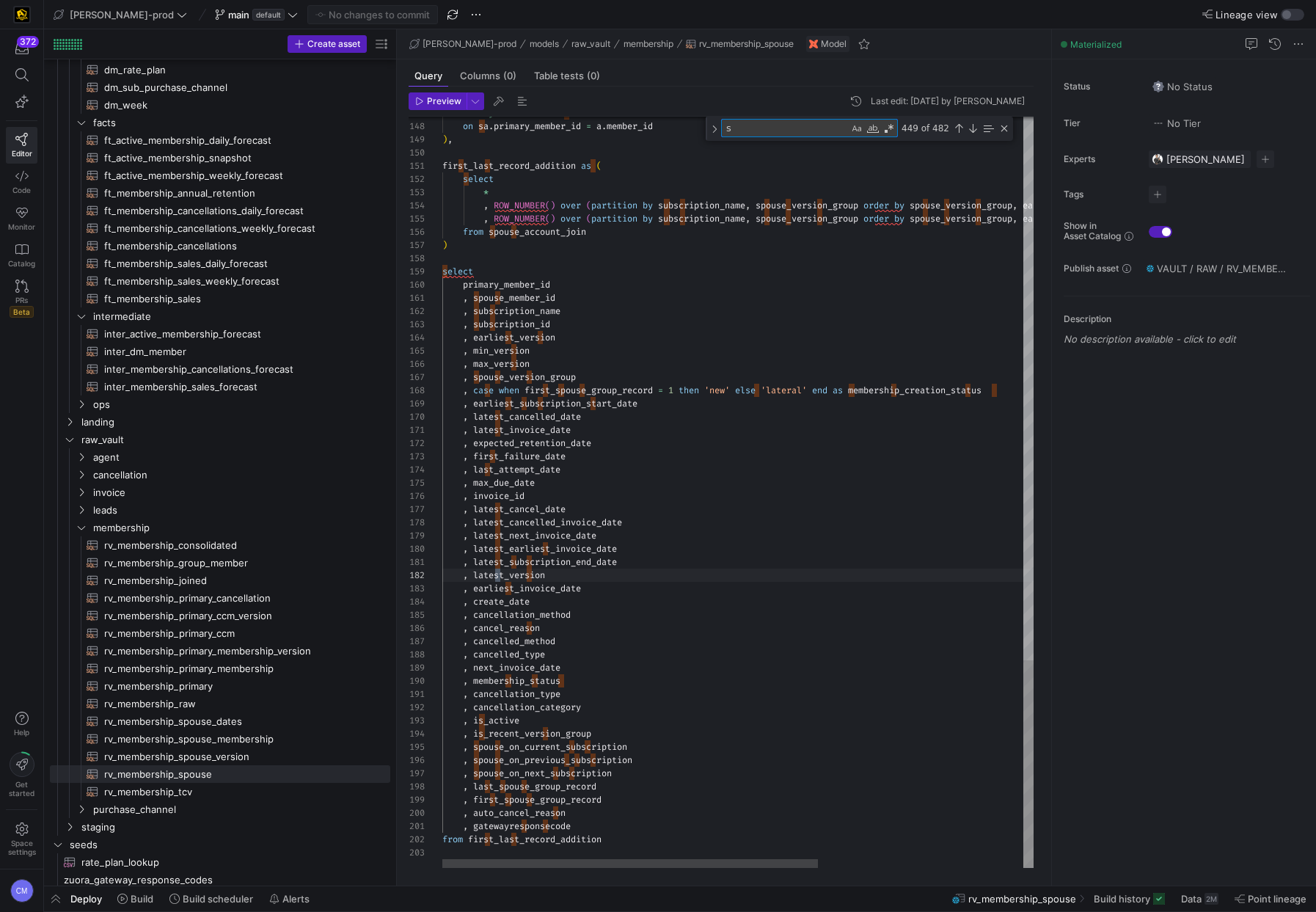
type textarea ", cancellation_type , cancellation_category , is_active , is_recent_version_gro…"
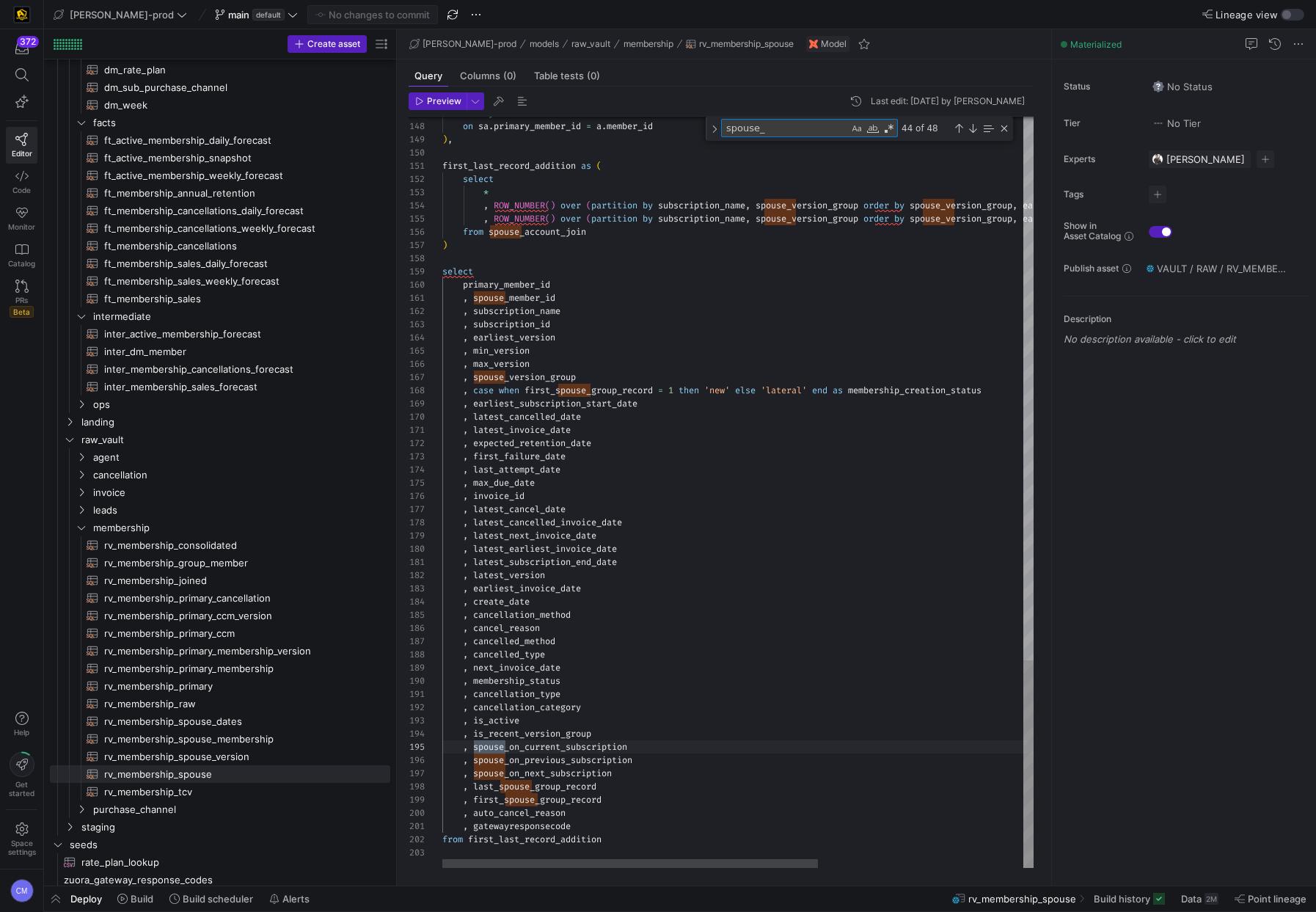
scroll to position [132, 69]
type textarea "spouse_"
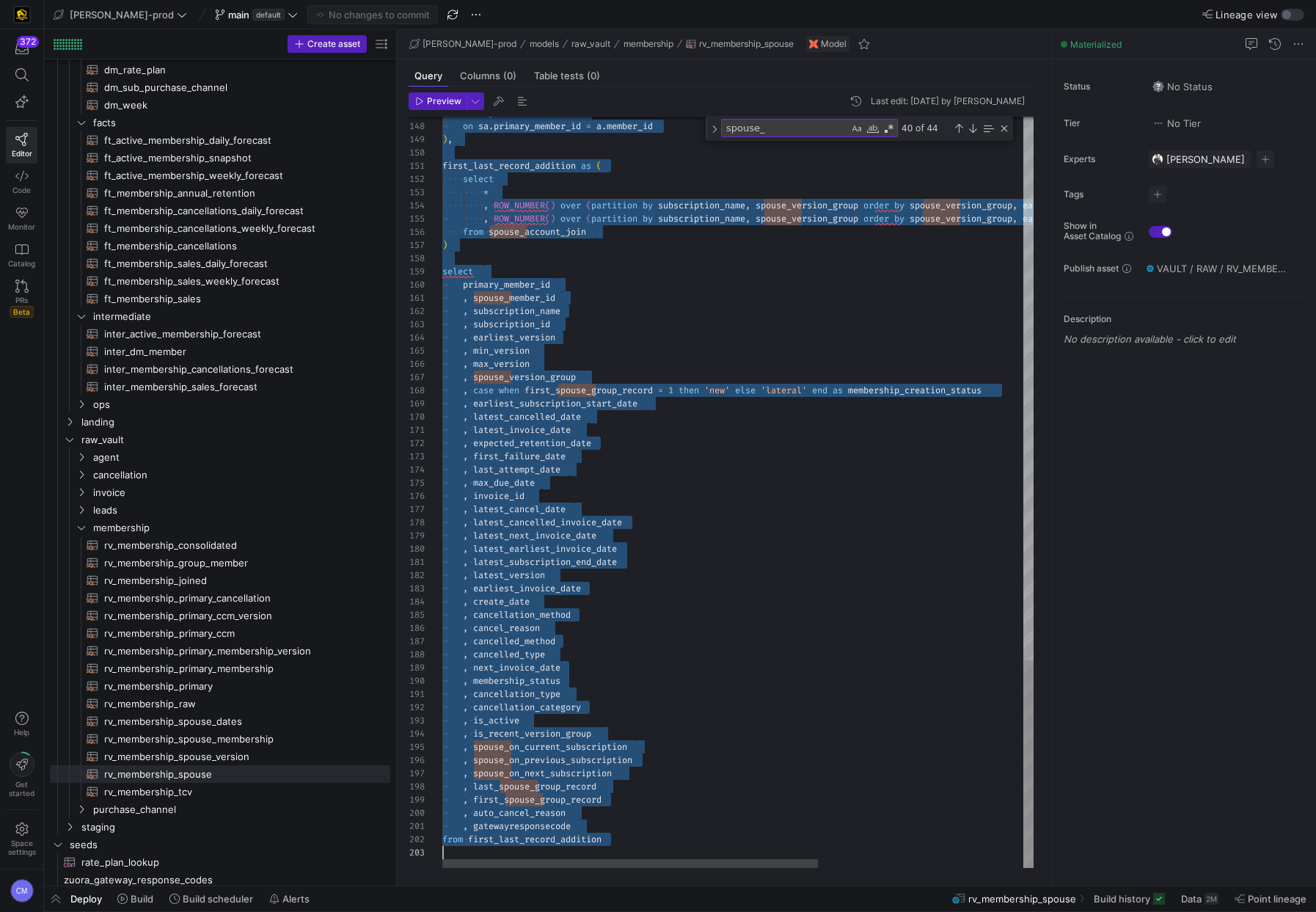
scroll to position [0, 0]
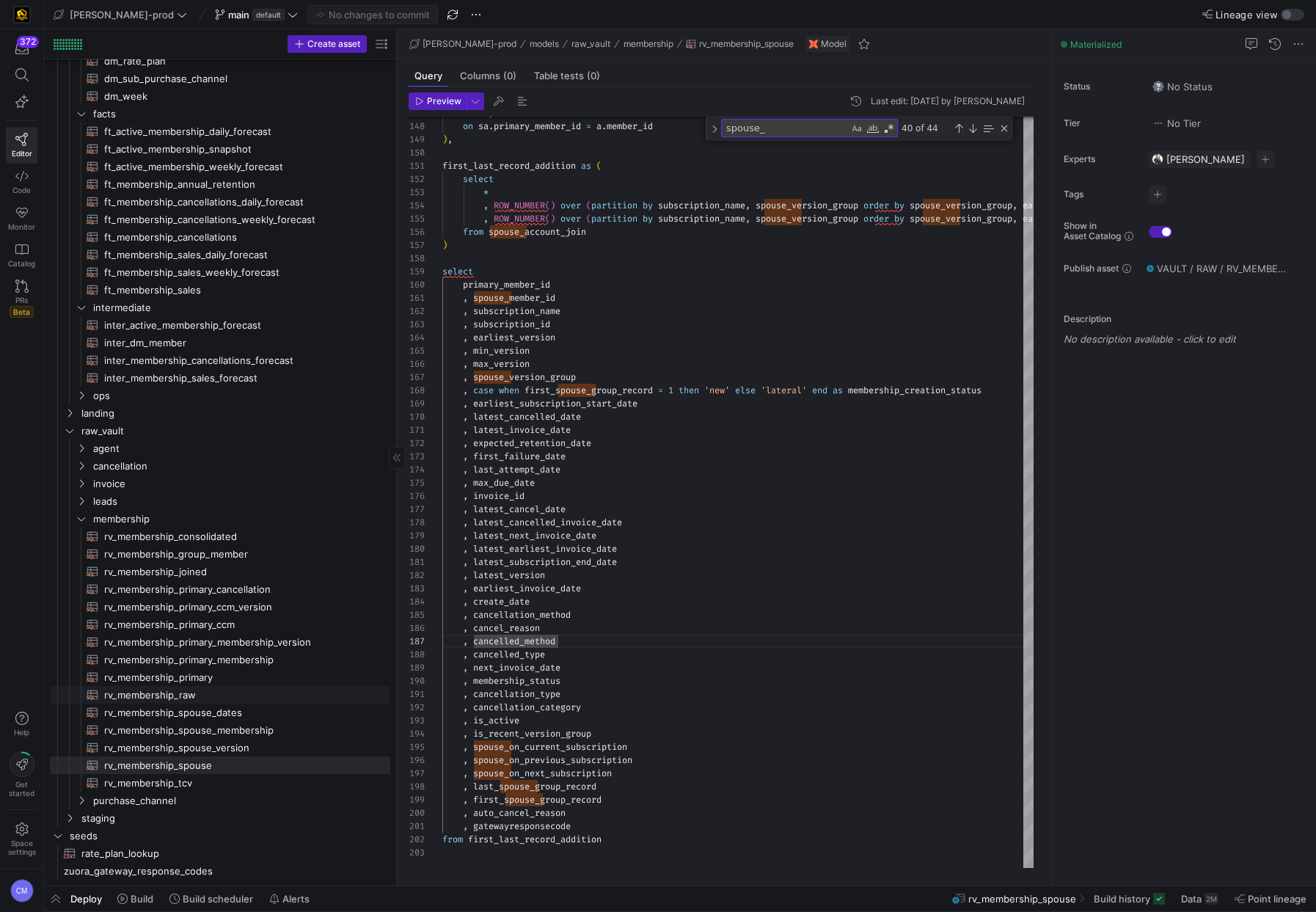
scroll to position [213, 0]
click at [172, 678] on span "rv_membership_primary​​​​​​​​​​" at bounding box center [238, 677] width 269 height 17
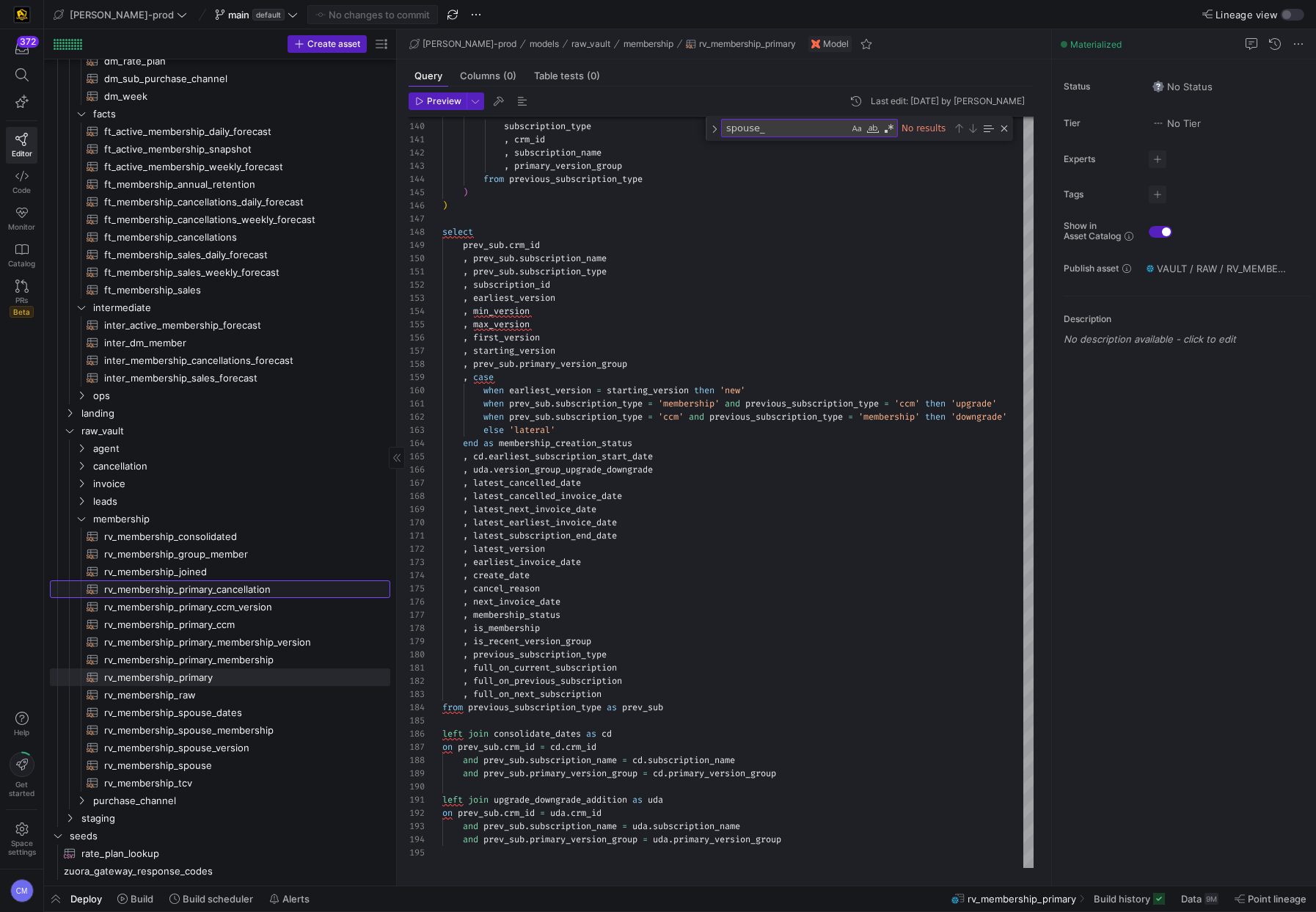
click at [228, 591] on span "rv_membership_primary_cancellation​​​​​​​​​​" at bounding box center [238, 589] width 269 height 17
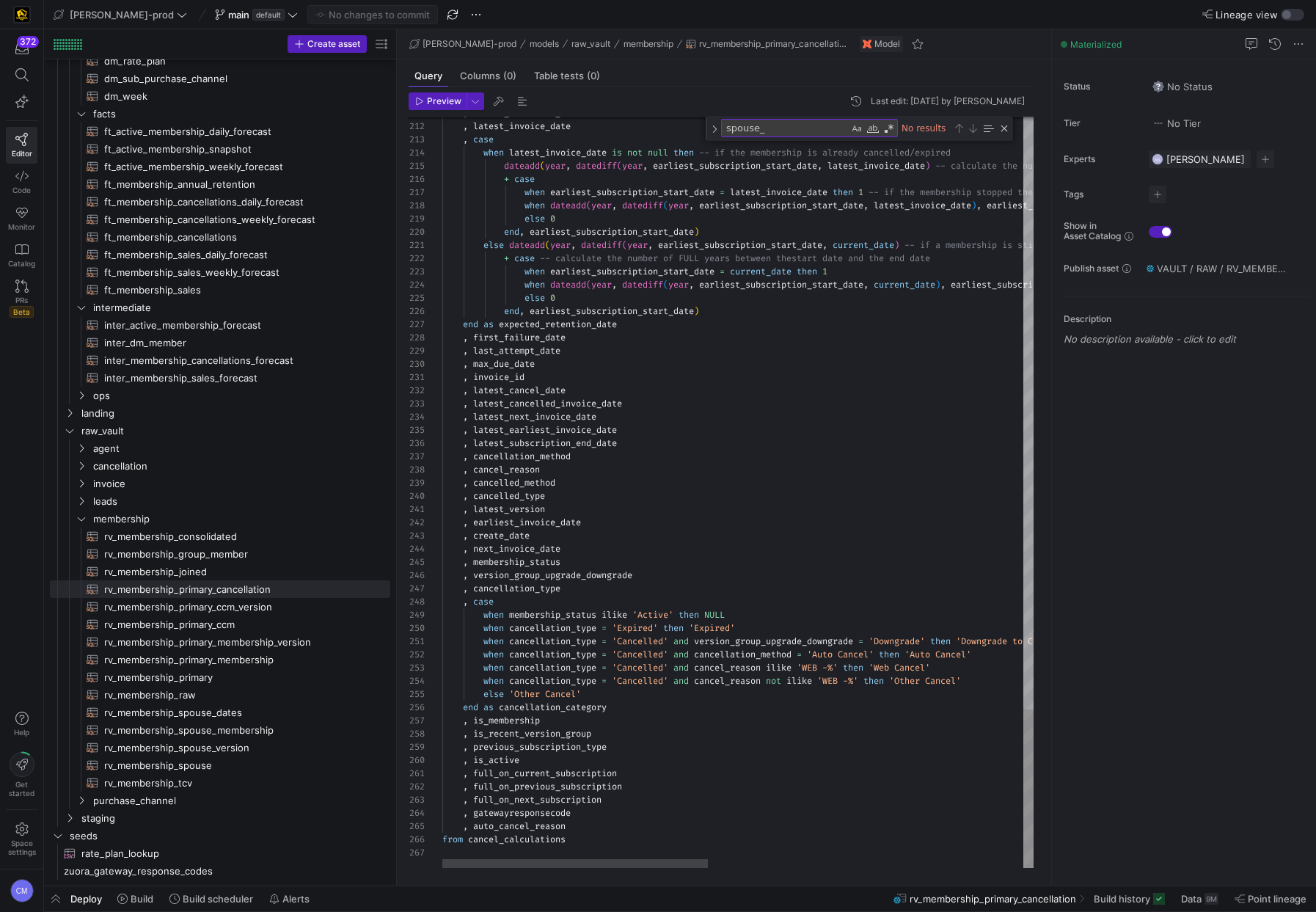
type textarea "= 'Cancelled' and version_group_upgrade_downgrade = 'Downgrade' then 'Downgrade…"
type textarea "is_recent_version_group"
type textarea ", full_on_current_subscription , full_on_previous_subscription , full_on_next_s…"
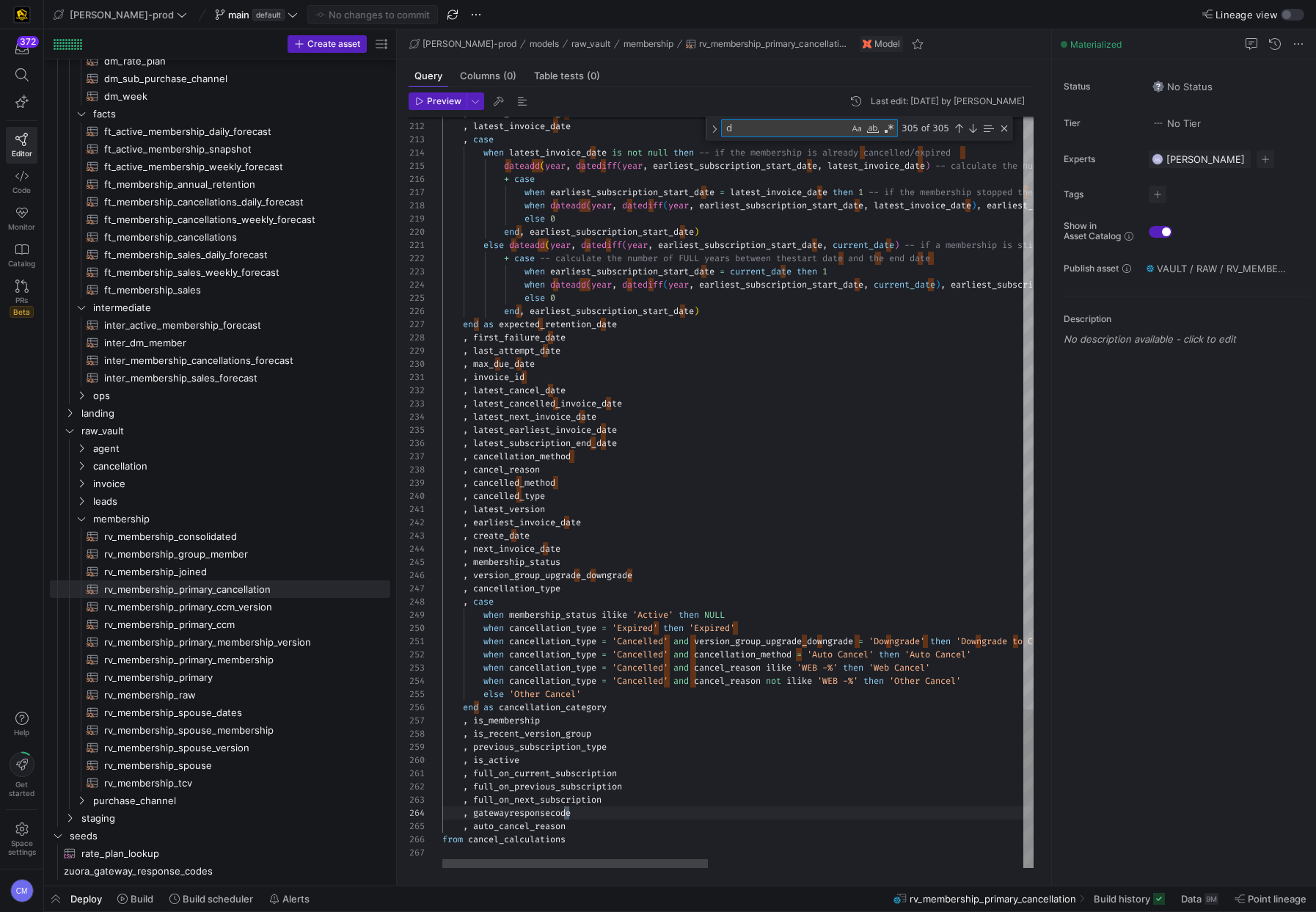
type textarea "da"
type textarea "with source as ( select * from {{ ref('rv_membership_primary') }} ), invoice_au…"
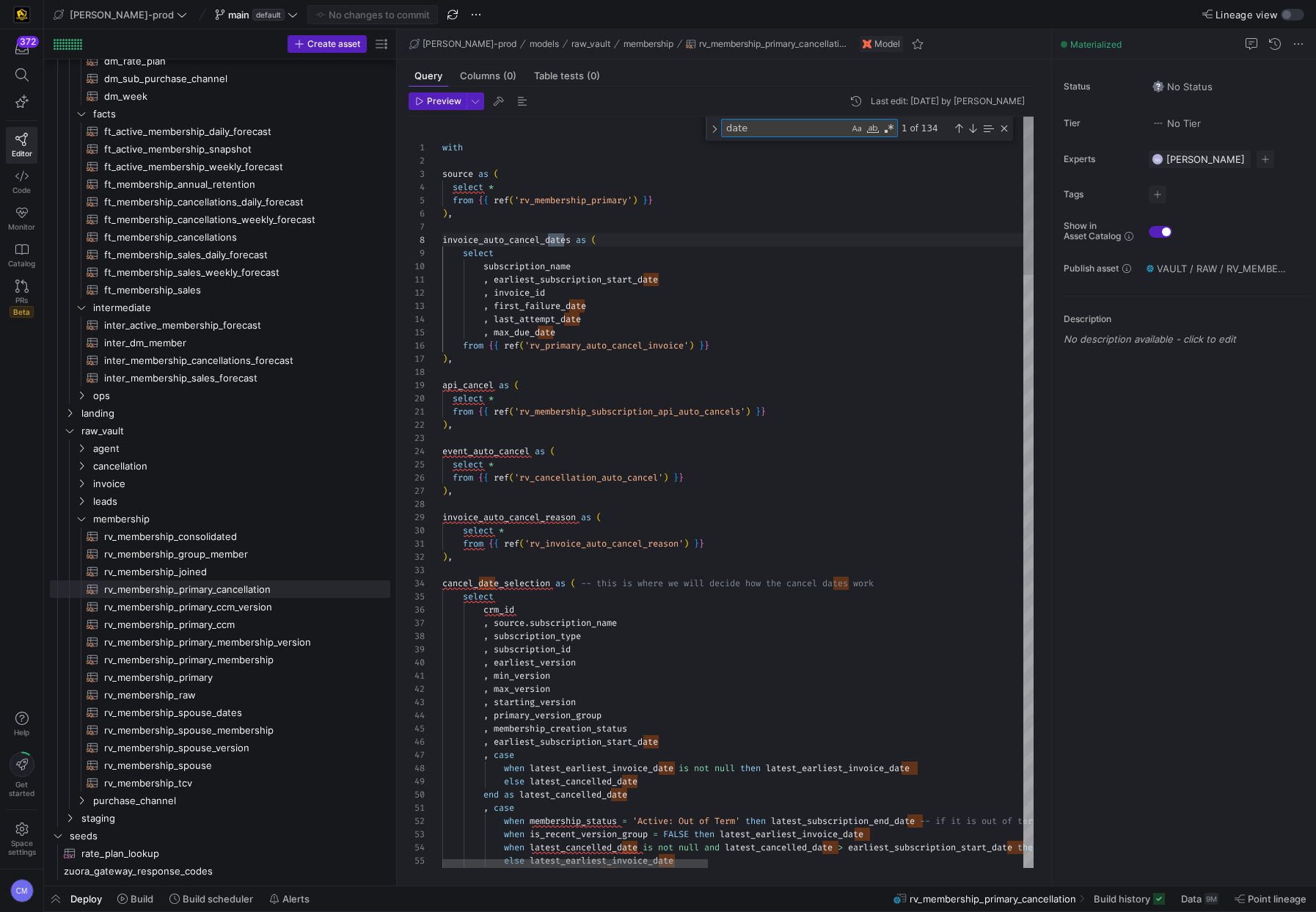
scroll to position [132, 127]
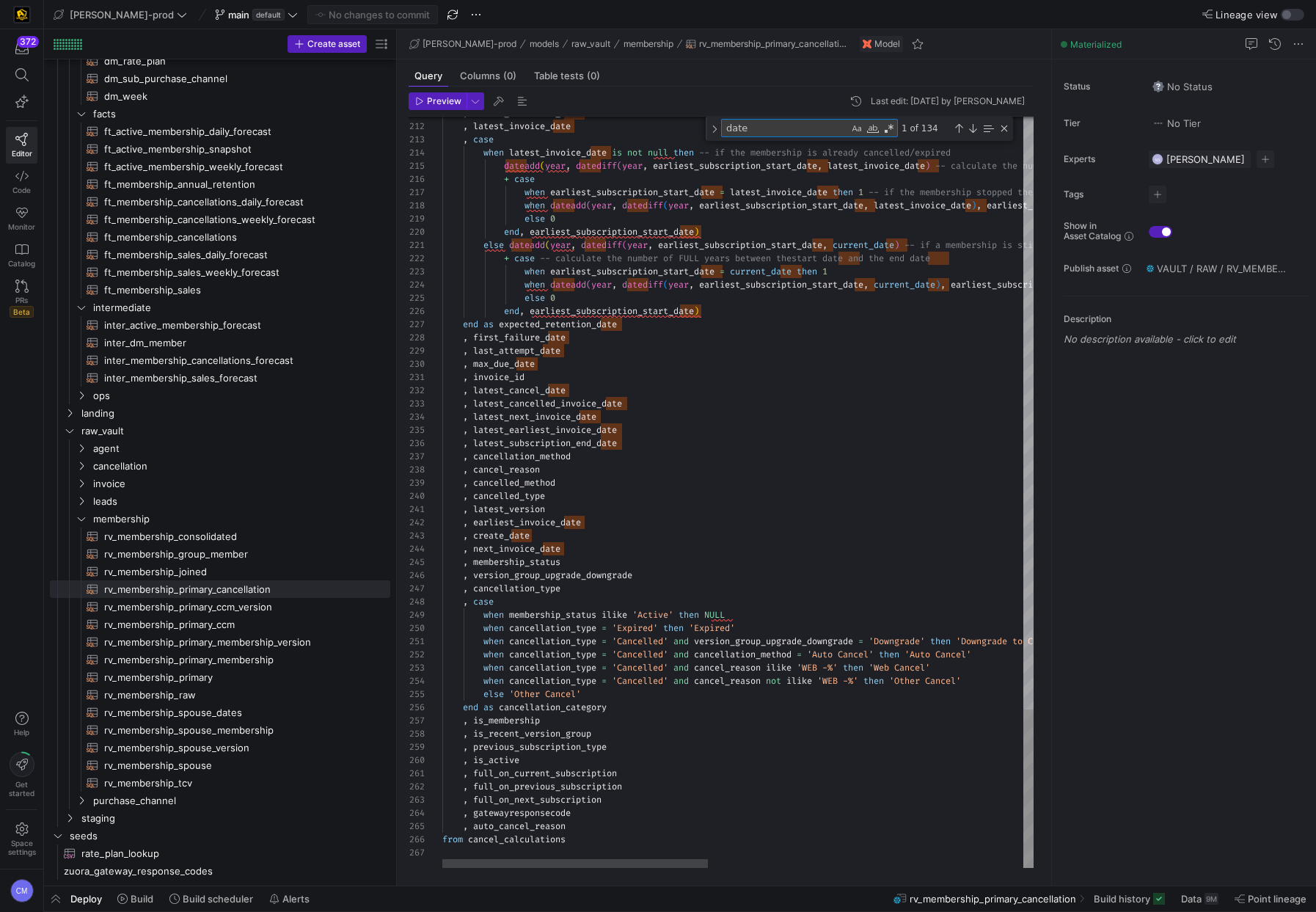
type textarea "date"
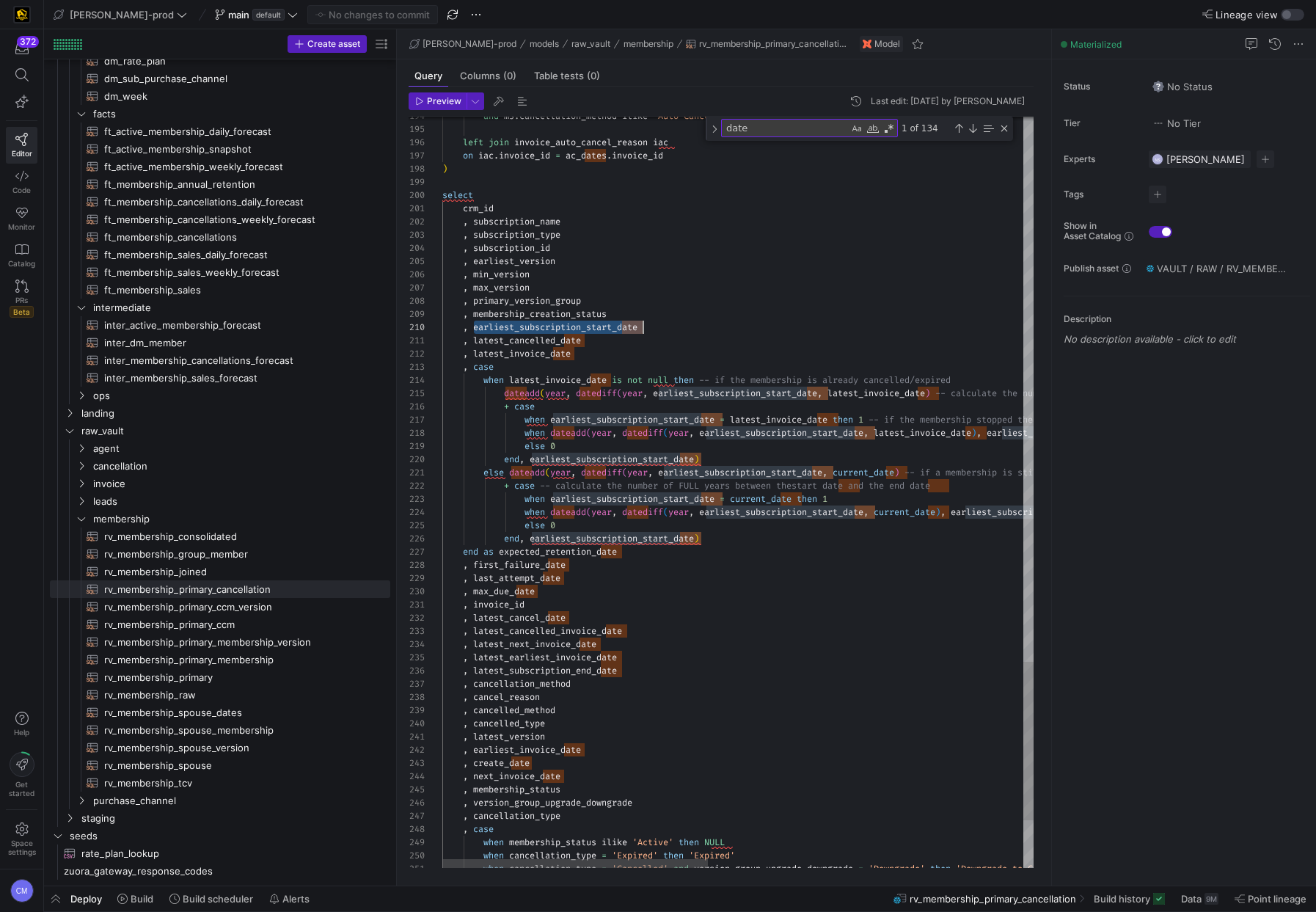
scroll to position [119, 200]
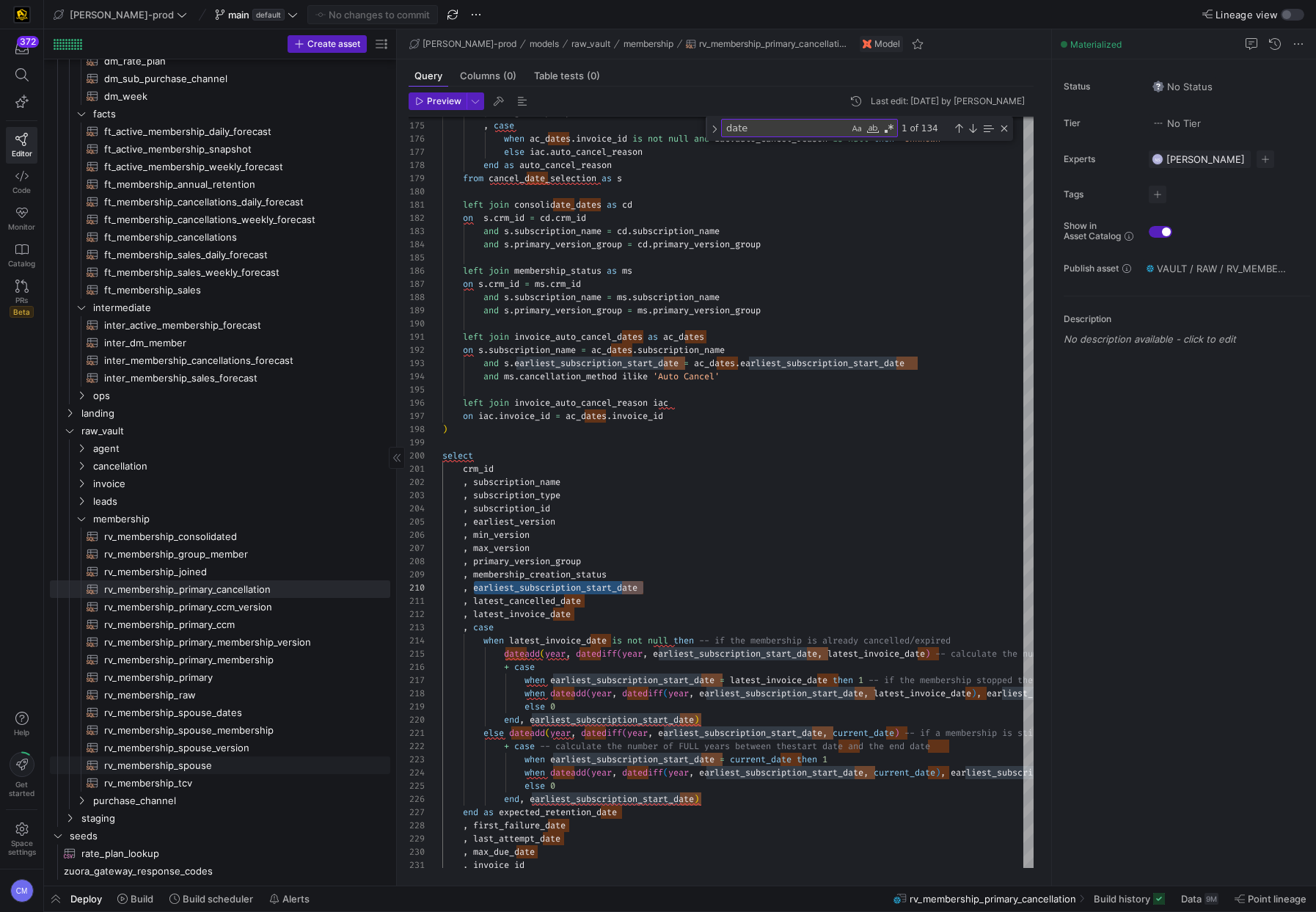
click at [235, 757] on span "rv_membership_spouse​​​​​​​​​​" at bounding box center [238, 765] width 269 height 17
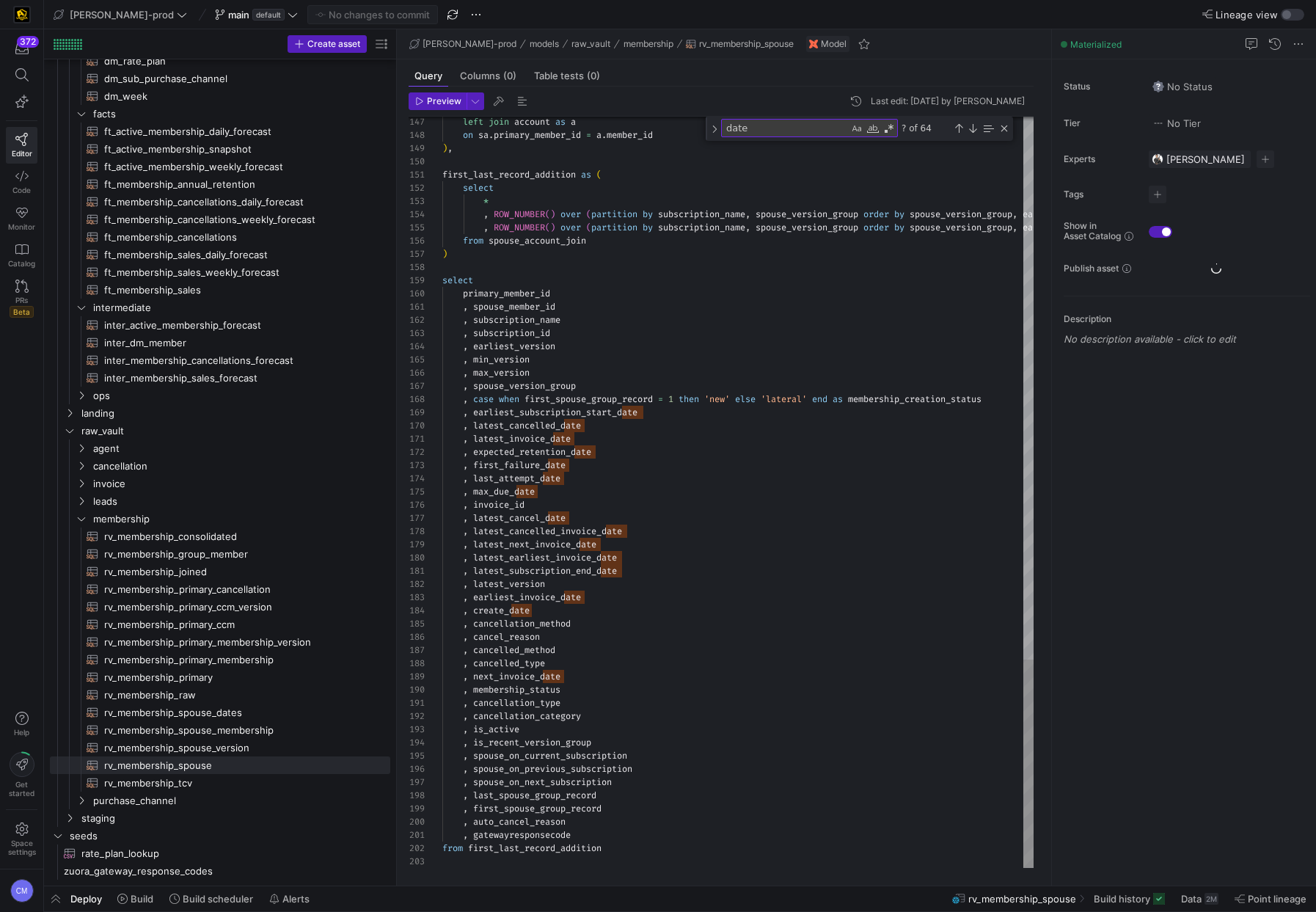
type textarea ", latest_subscription_end_date , latest_version , earliest_invoice_date , creat…"
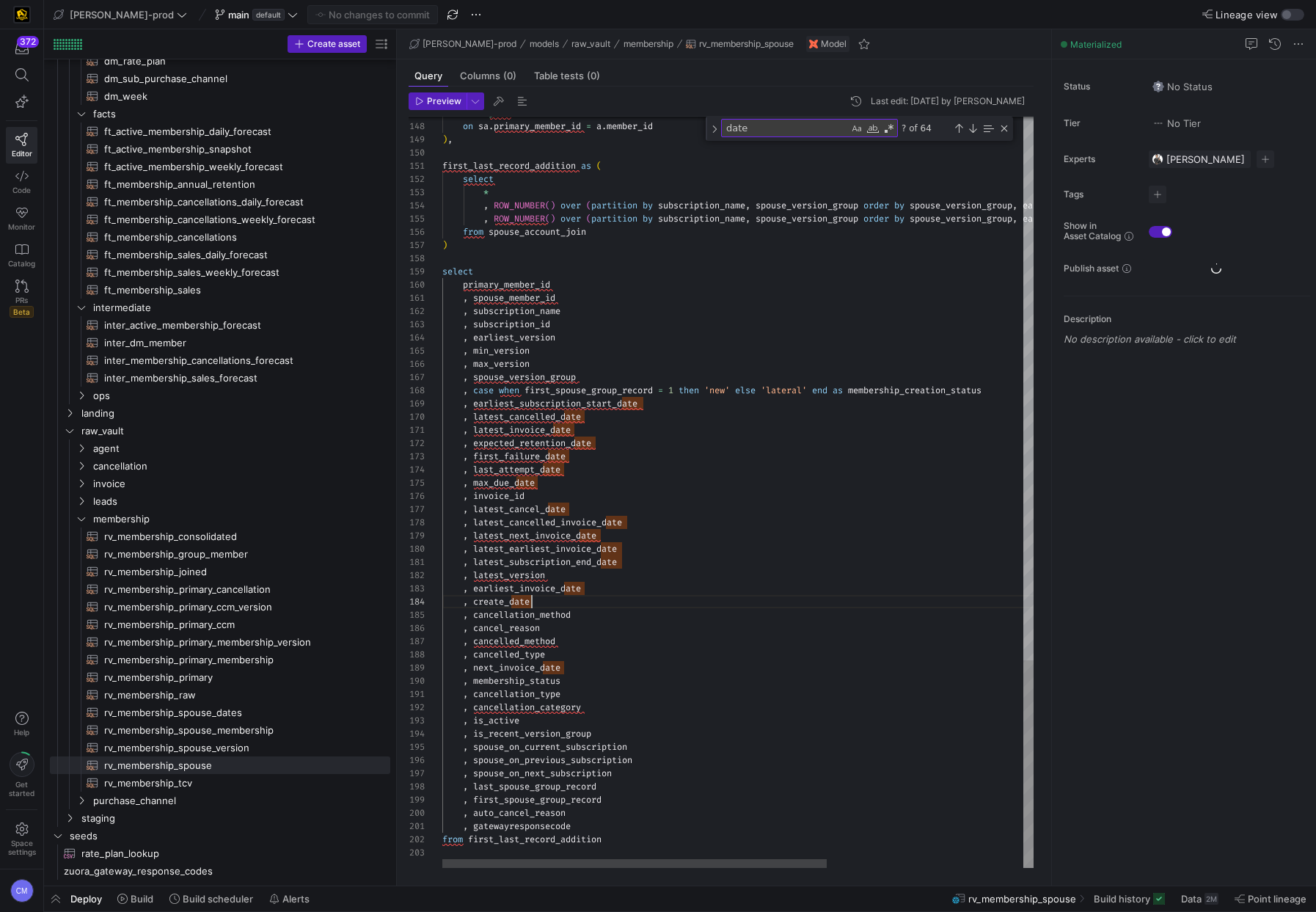
type textarea "create_date"
paste textarea "earliest_subscription_start"
type textarea ", s.min_version , s.max_version , s.spouse_version_group , s.earliest_subscript…"
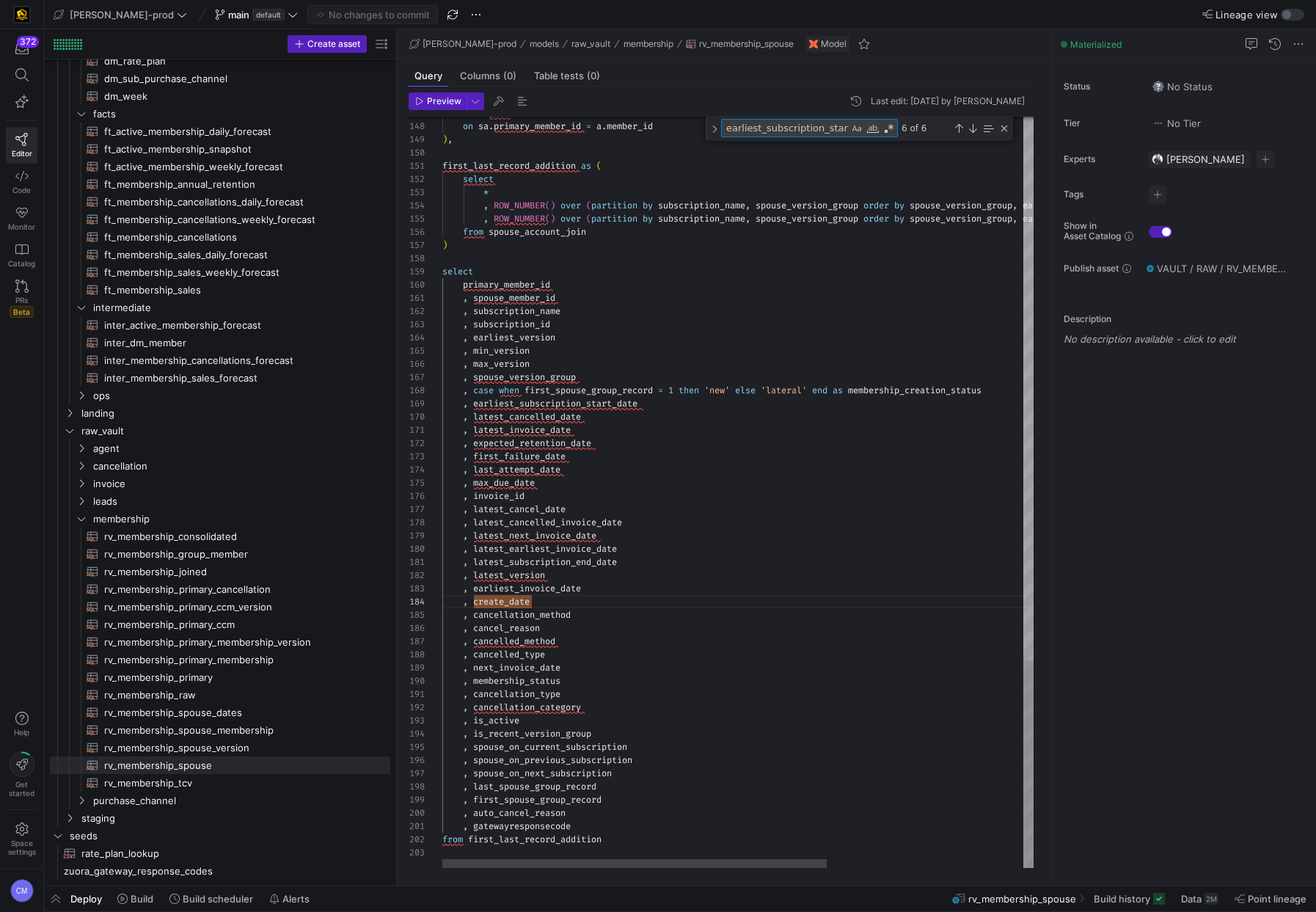
scroll to position [132, 232]
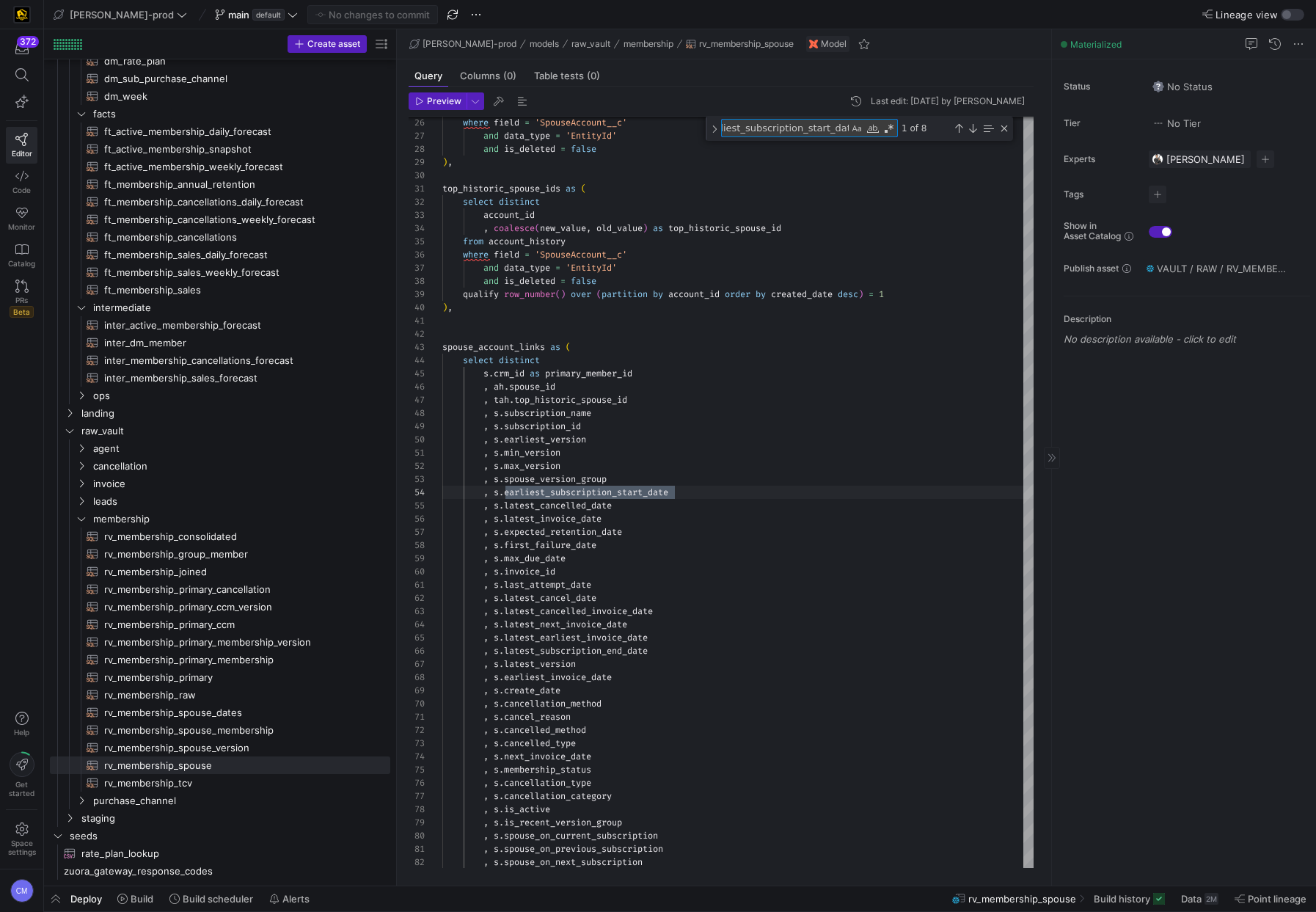
type textarea "earliest_subscription_start_date"
click at [217, 189] on span "ft_membership_annual_retention​​​​​​​​​​" at bounding box center [238, 184] width 269 height 17
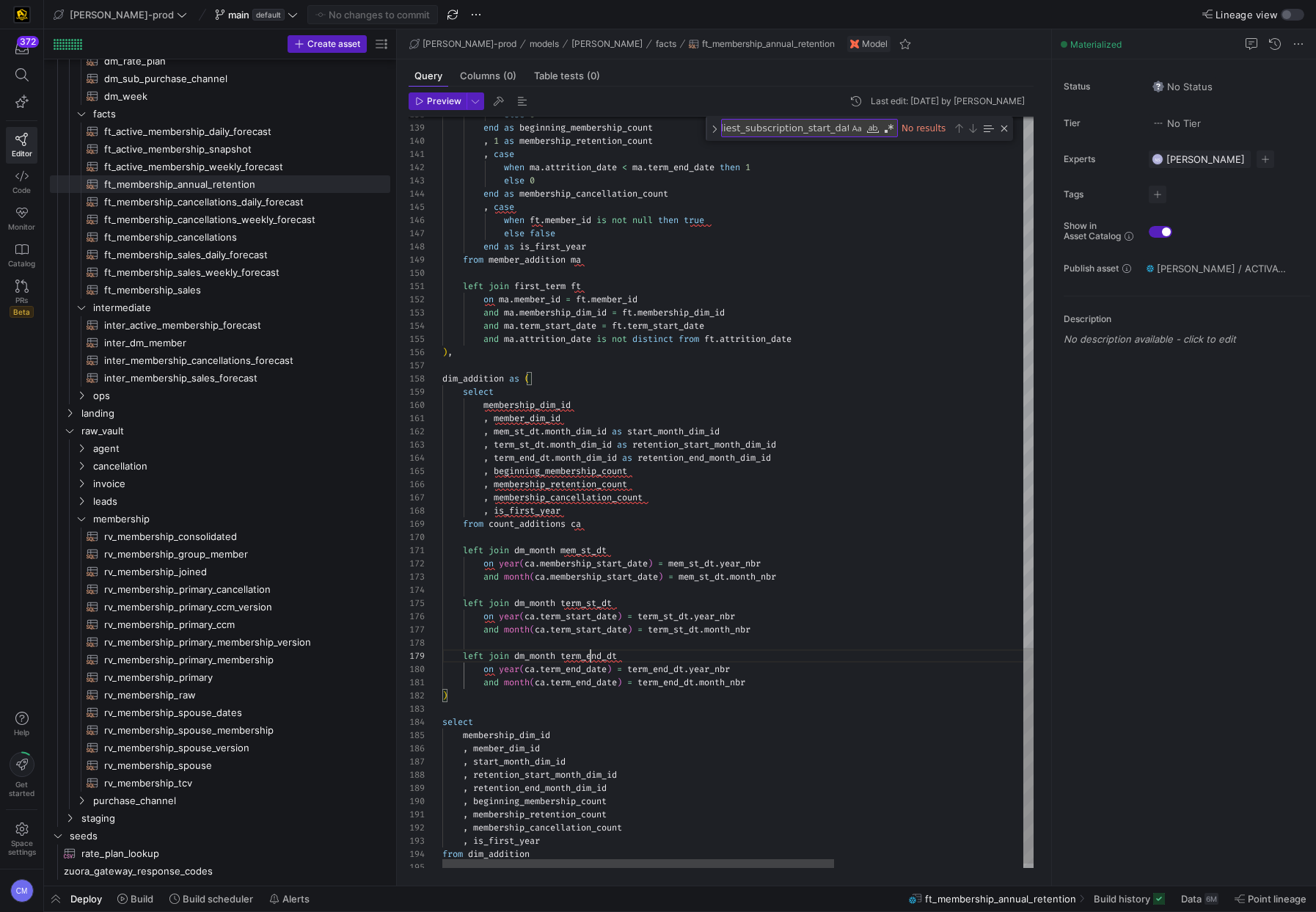
scroll to position [106, 180]
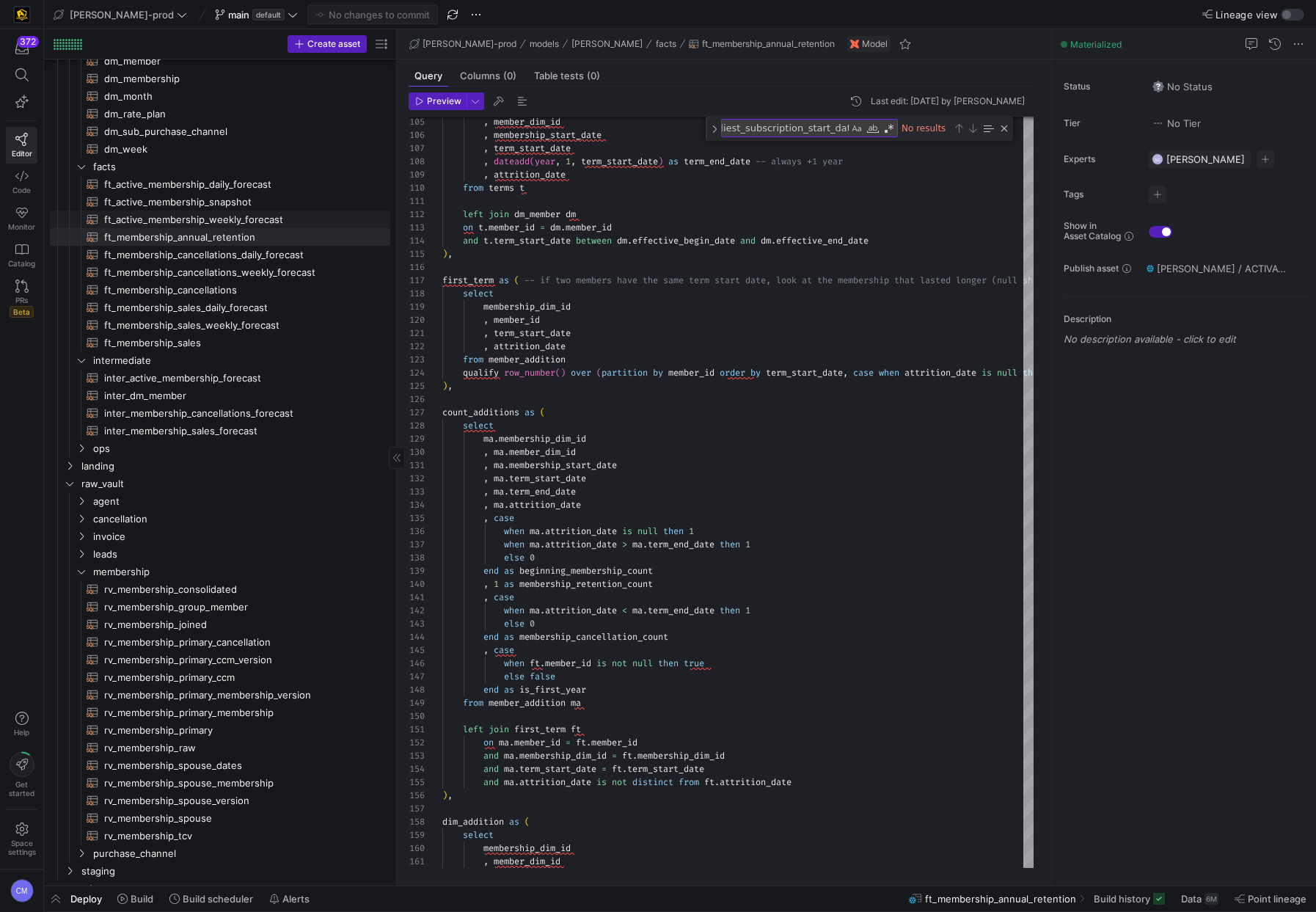
scroll to position [163, 0]
click at [260, 288] on span "ft_membership_cancellations​​​​​​​​​​" at bounding box center [238, 293] width 269 height 17
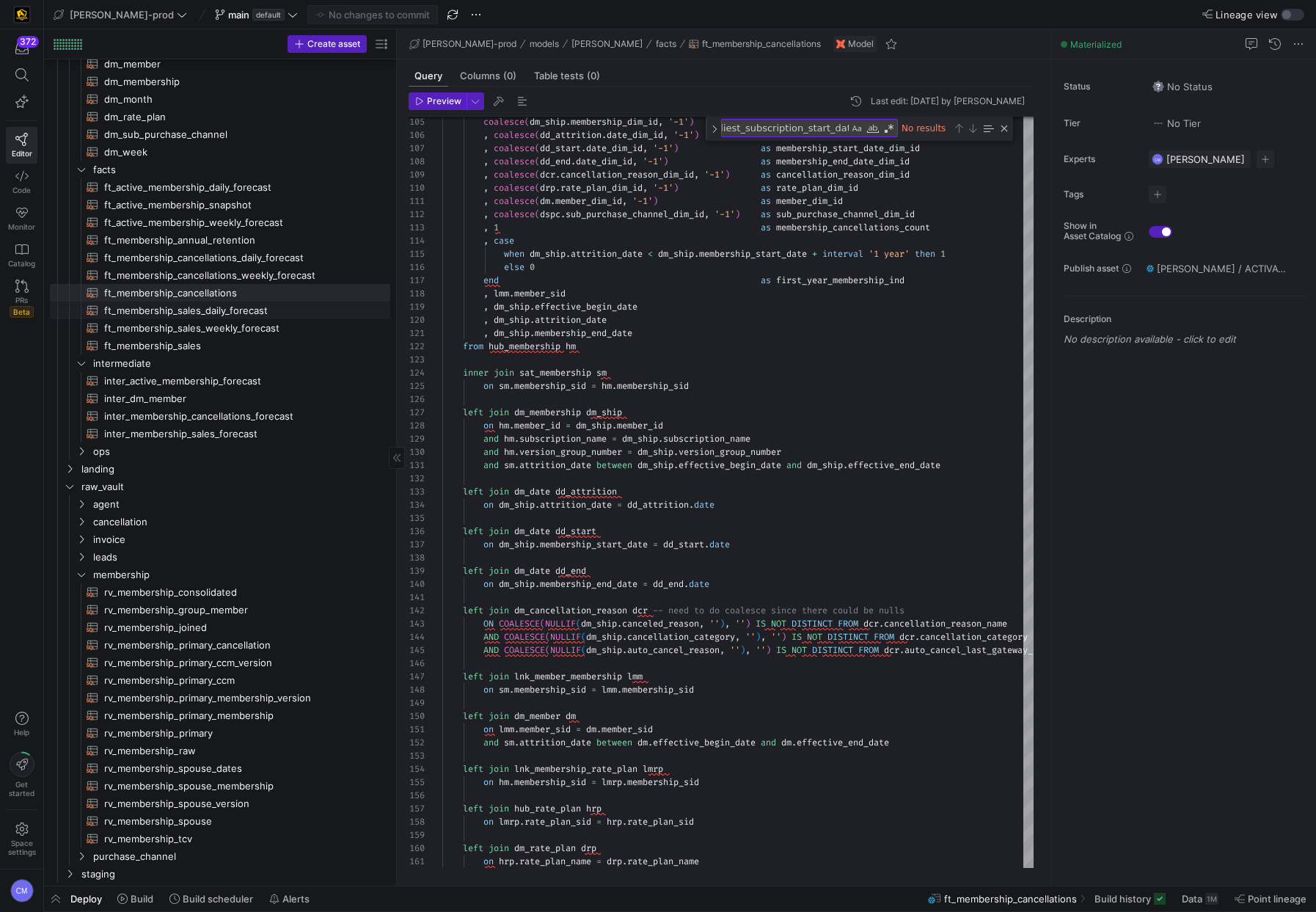
click at [191, 317] on span "ft_membership_sales_daily_forecast​​​​​​​​​​" at bounding box center [238, 311] width 269 height 17
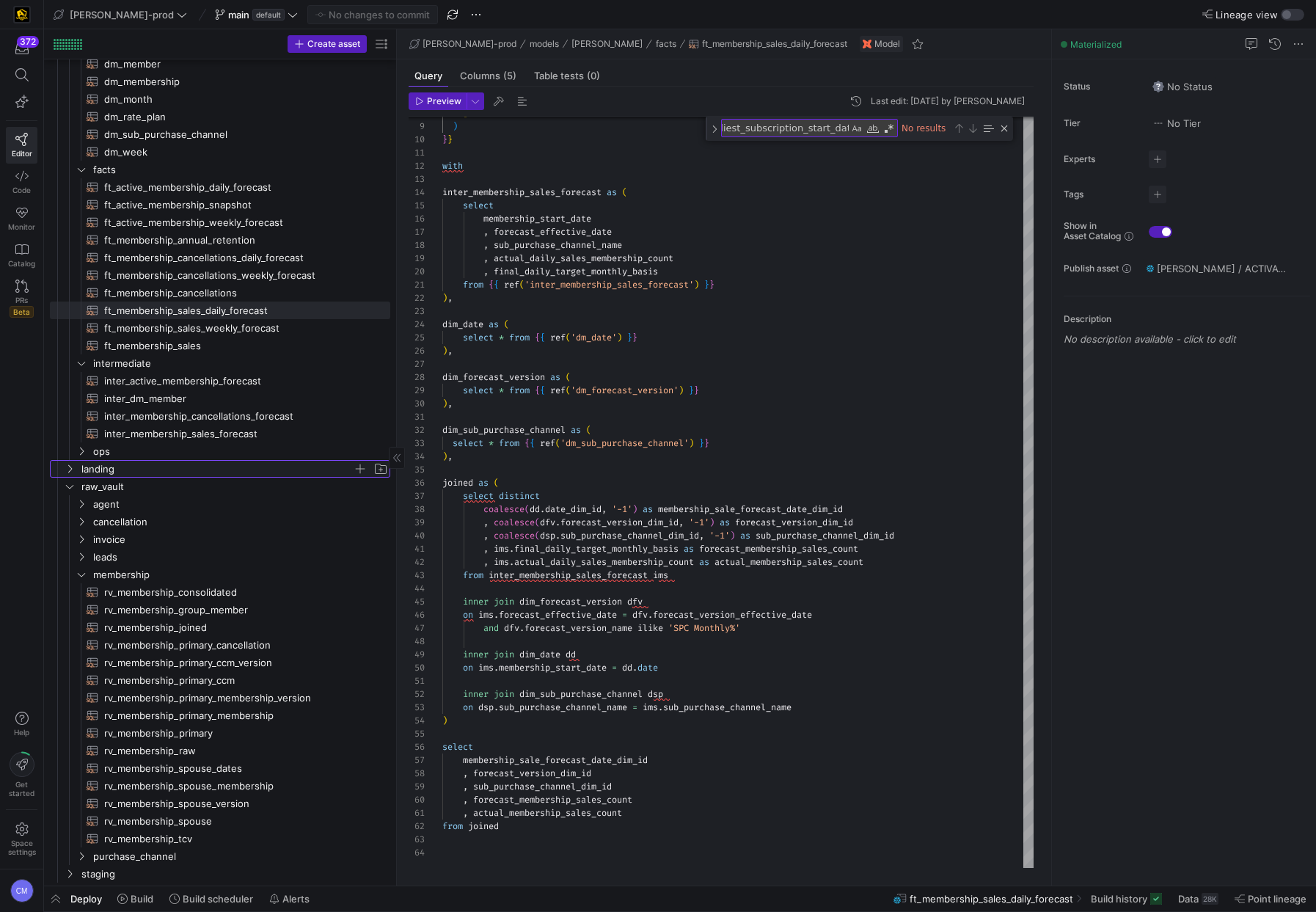
click at [178, 462] on span "landing" at bounding box center [217, 469] width 271 height 17
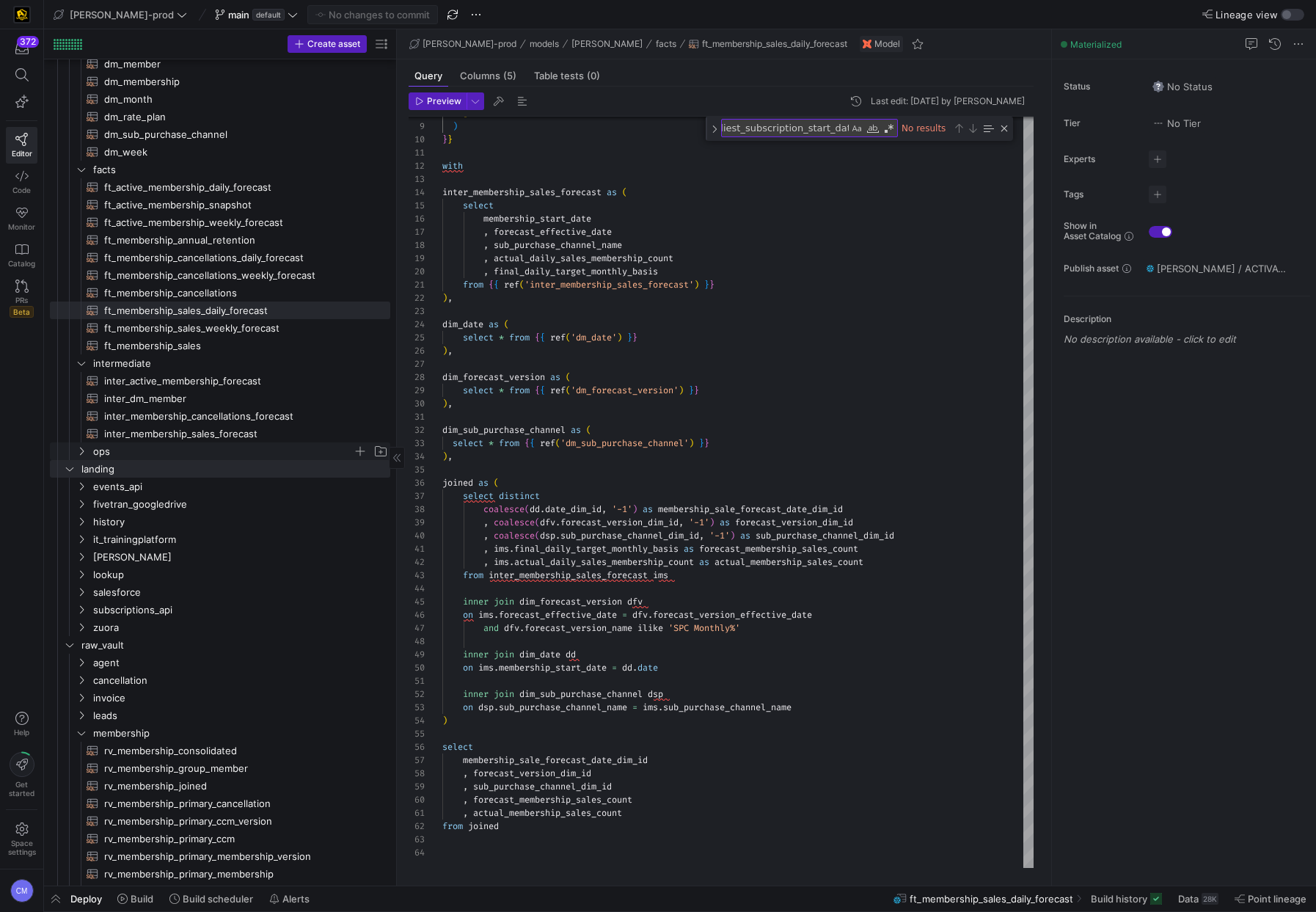
click at [180, 459] on span "ops" at bounding box center [223, 451] width 260 height 17
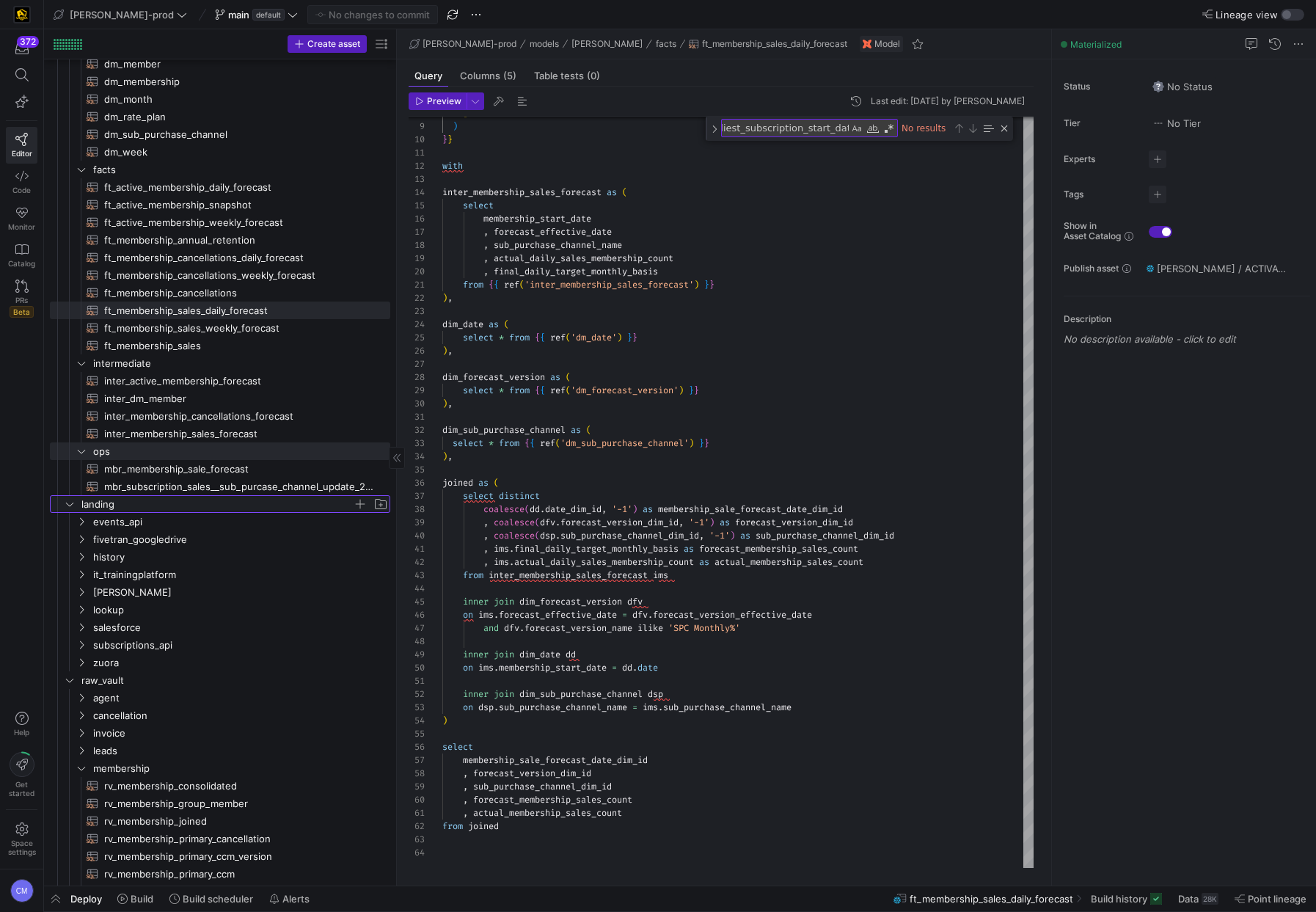
drag, startPoint x: 164, startPoint y: 506, endPoint x: 175, endPoint y: 499, distance: 13.0
click at [164, 506] on span "landing" at bounding box center [217, 503] width 271 height 17
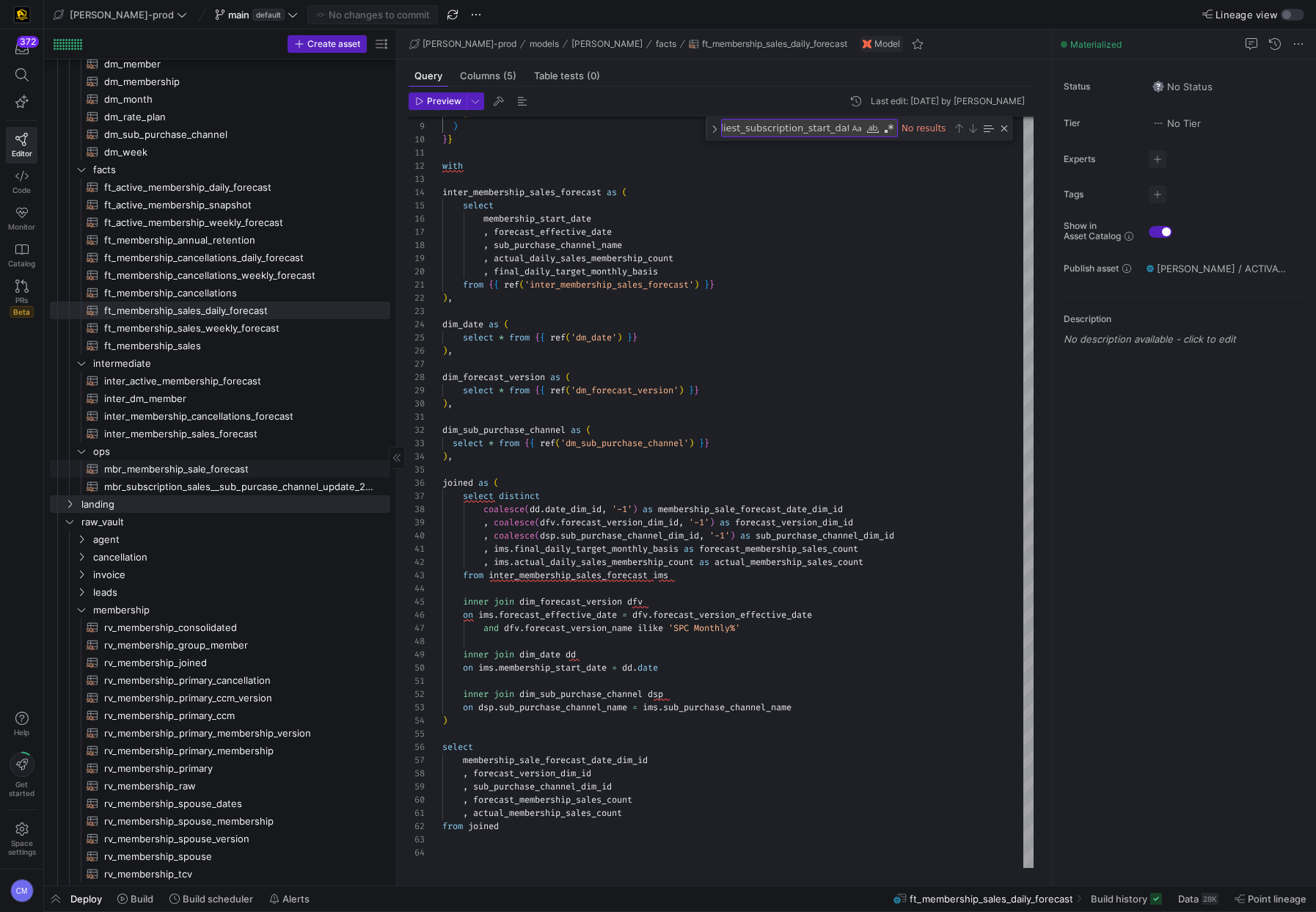
click at [223, 473] on span "mbr_membership_sale_forecast​​​​​​​​​​" at bounding box center [238, 469] width 269 height 17
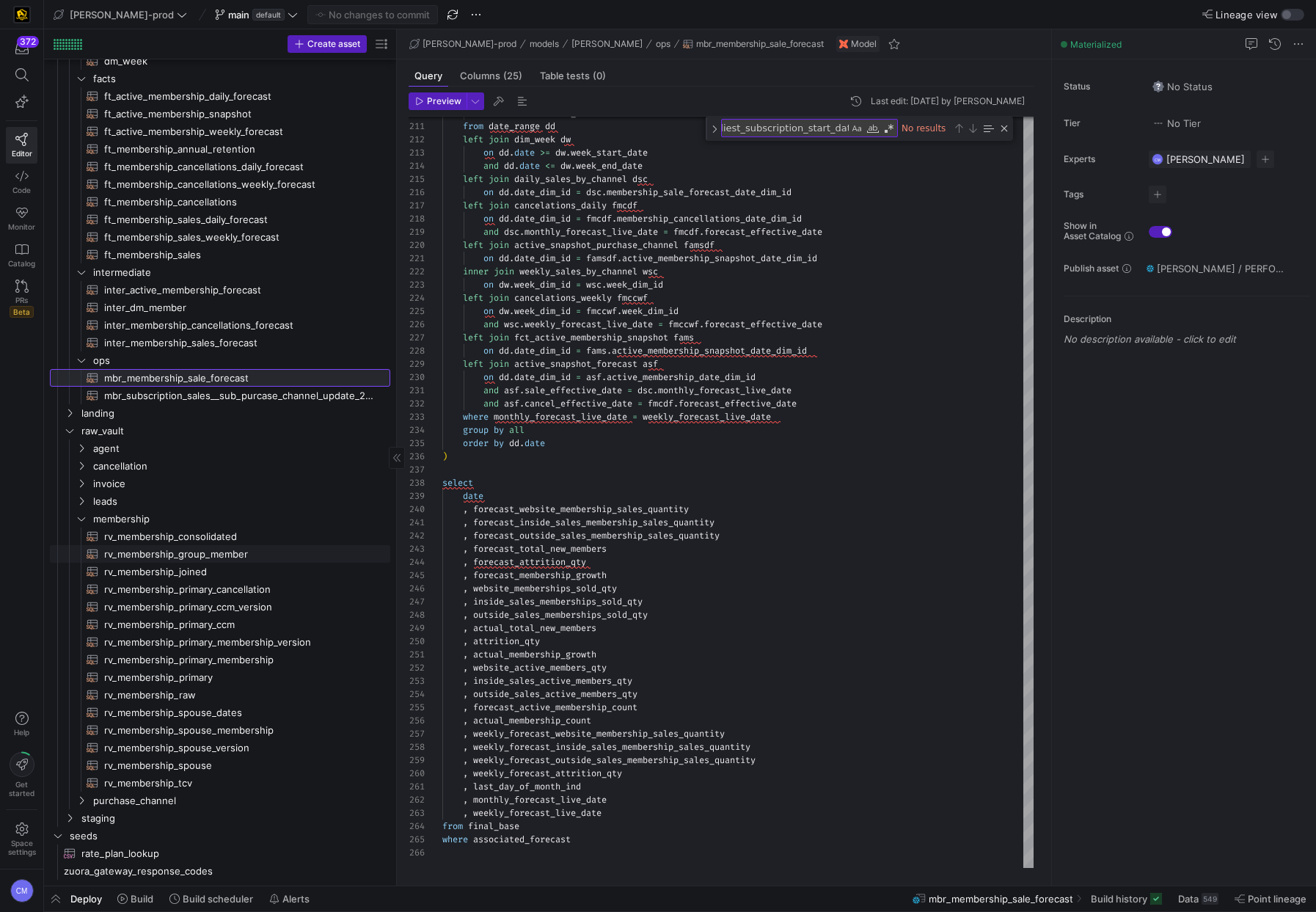
scroll to position [248, 0]
click at [229, 581] on span "rv_membership_primary_cancellation​​​​​​​​​​" at bounding box center [238, 589] width 269 height 17
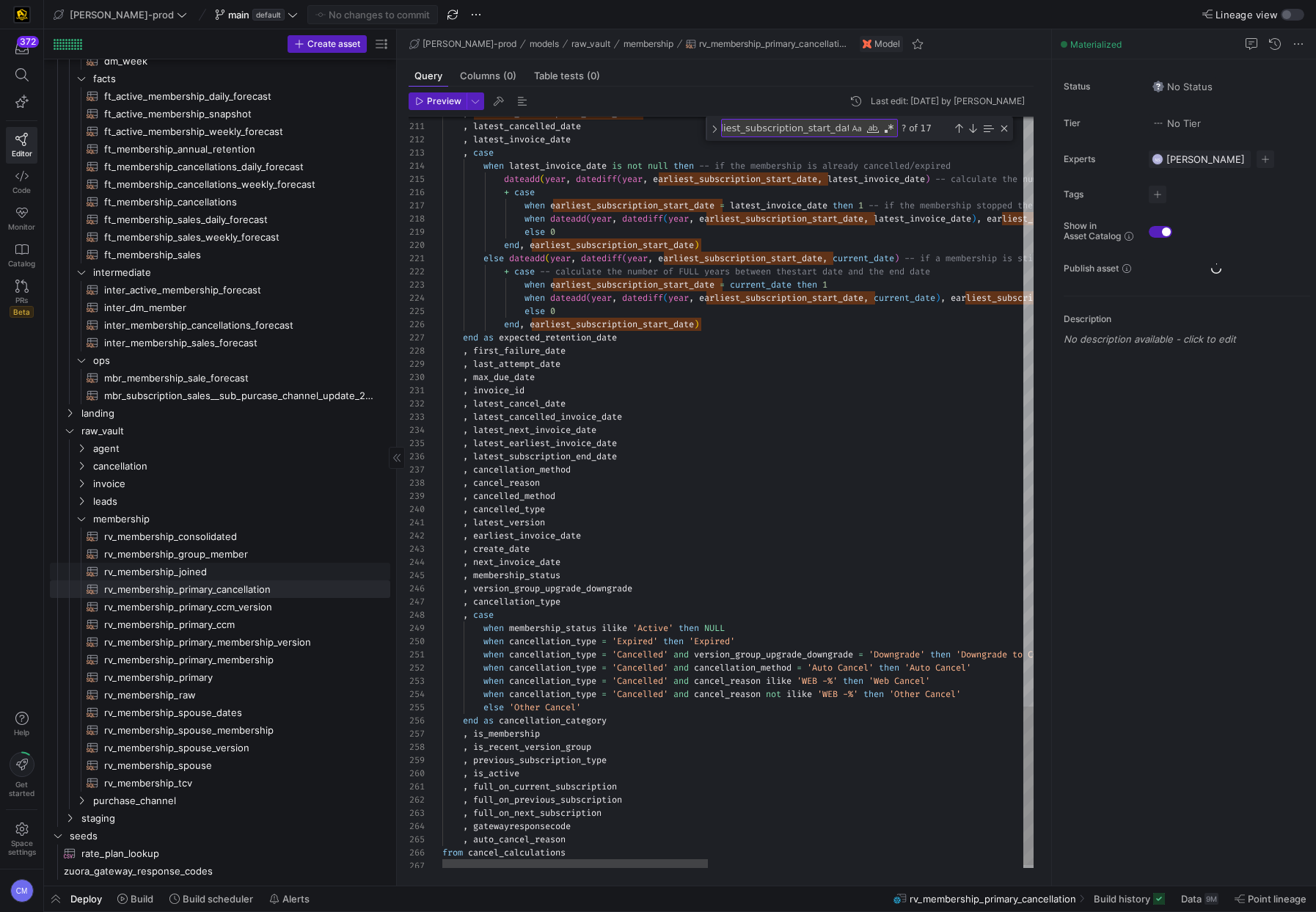
click at [215, 564] on span "rv_membership_joined​​​​​​​​​​" at bounding box center [238, 572] width 269 height 17
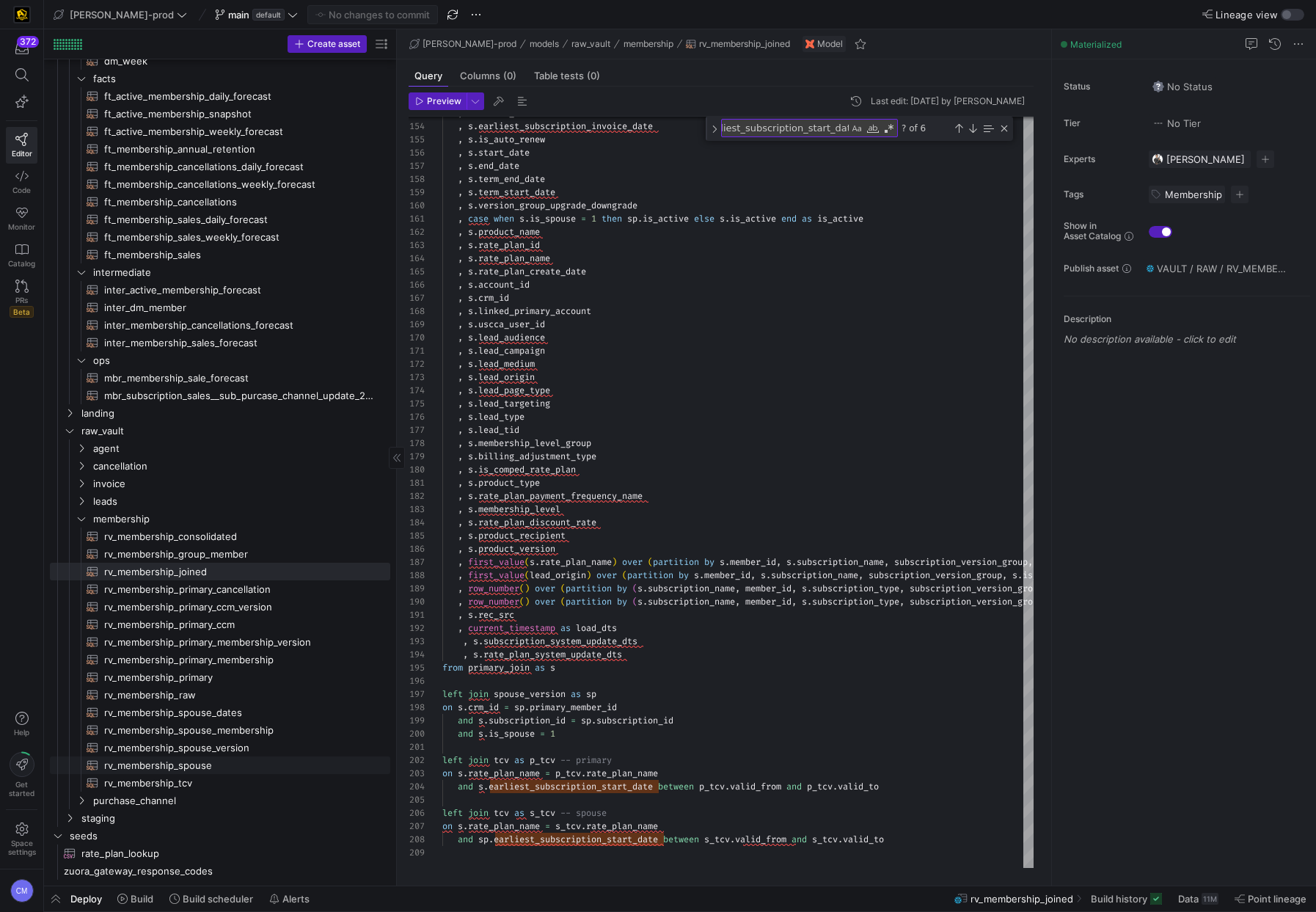
click at [231, 760] on span "rv_membership_spouse​​​​​​​​​​" at bounding box center [238, 765] width 269 height 17
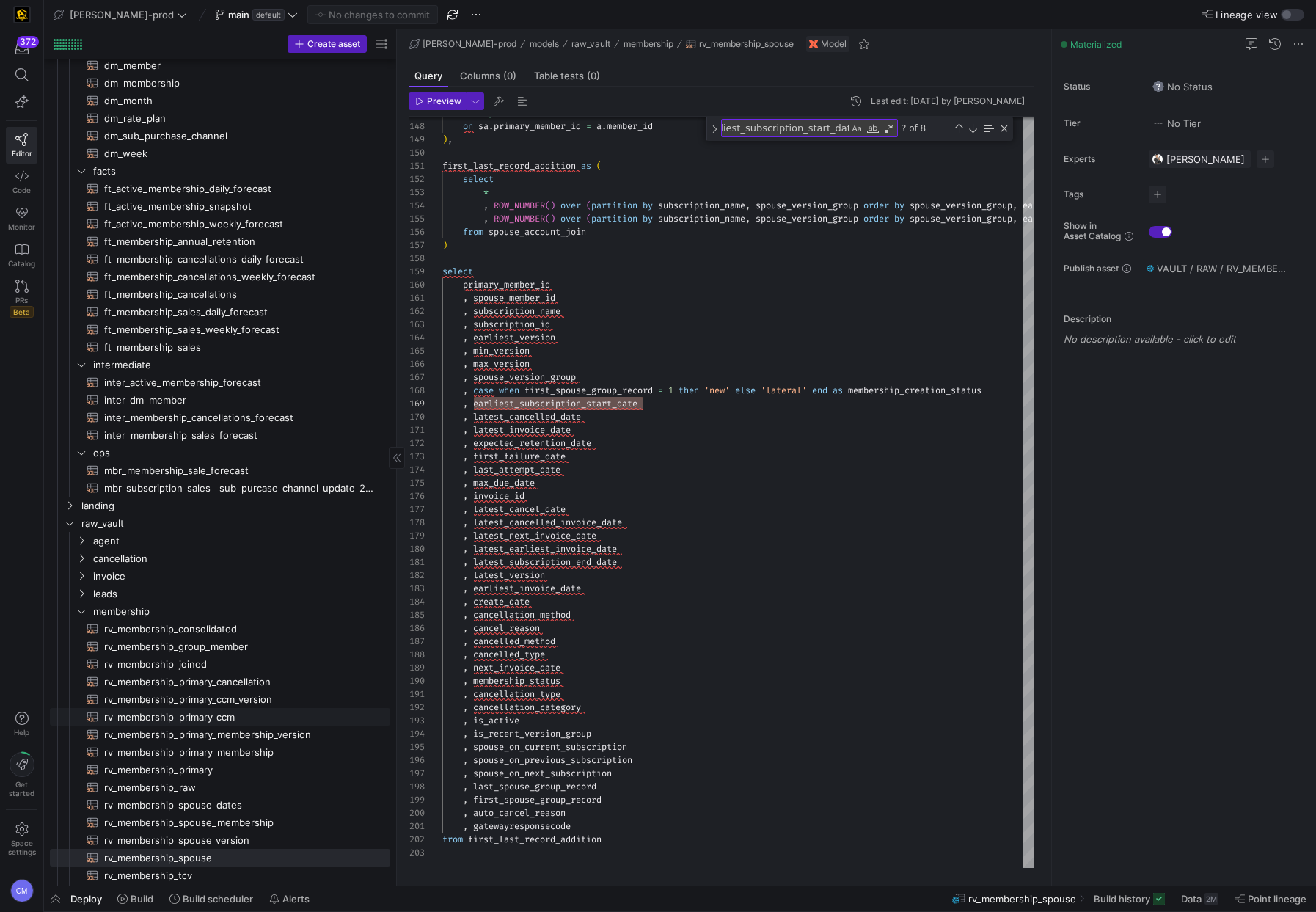
scroll to position [183, 0]
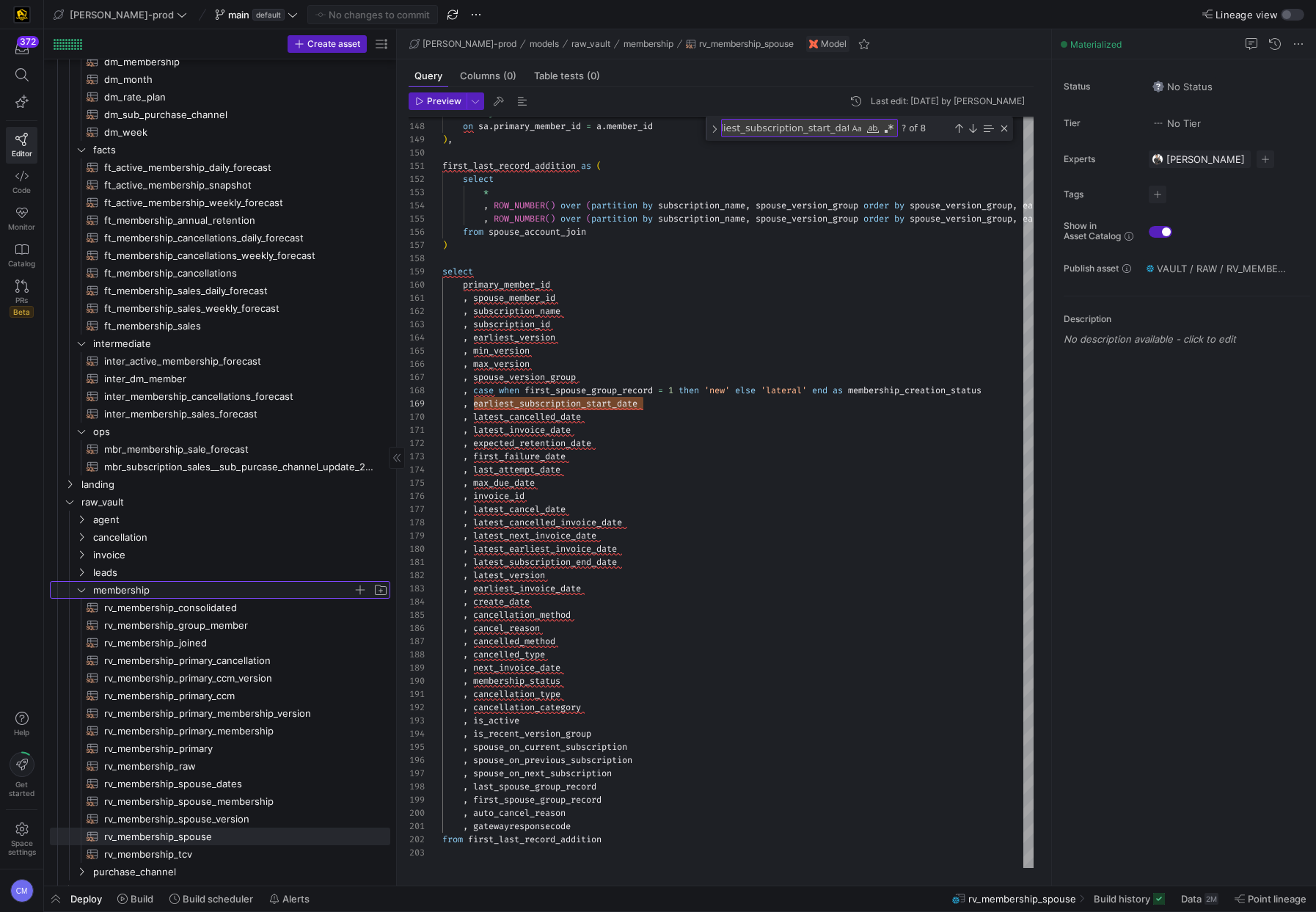
click at [124, 594] on span "membership" at bounding box center [223, 590] width 260 height 17
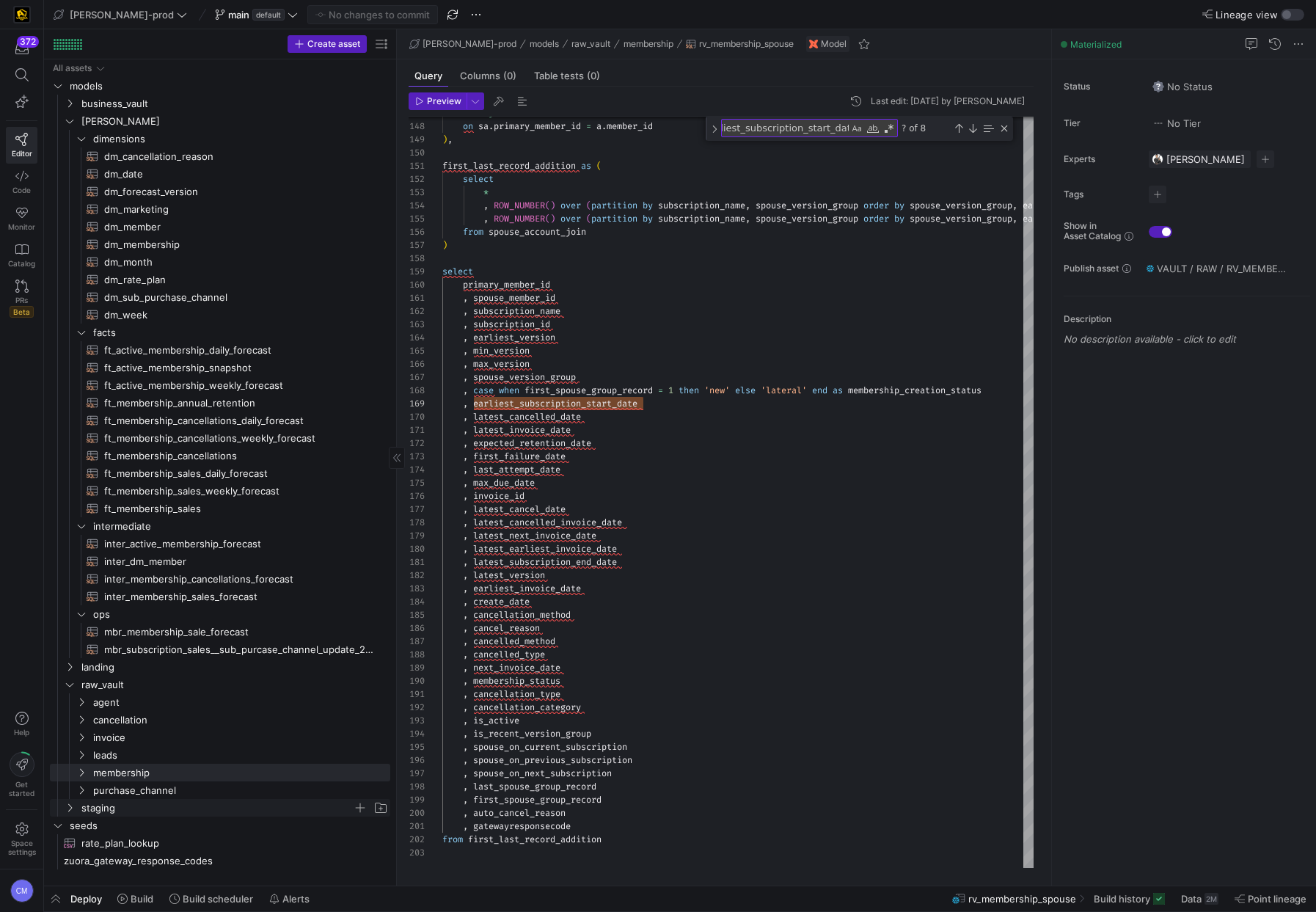
click at [117, 811] on span "staging" at bounding box center [217, 807] width 271 height 17
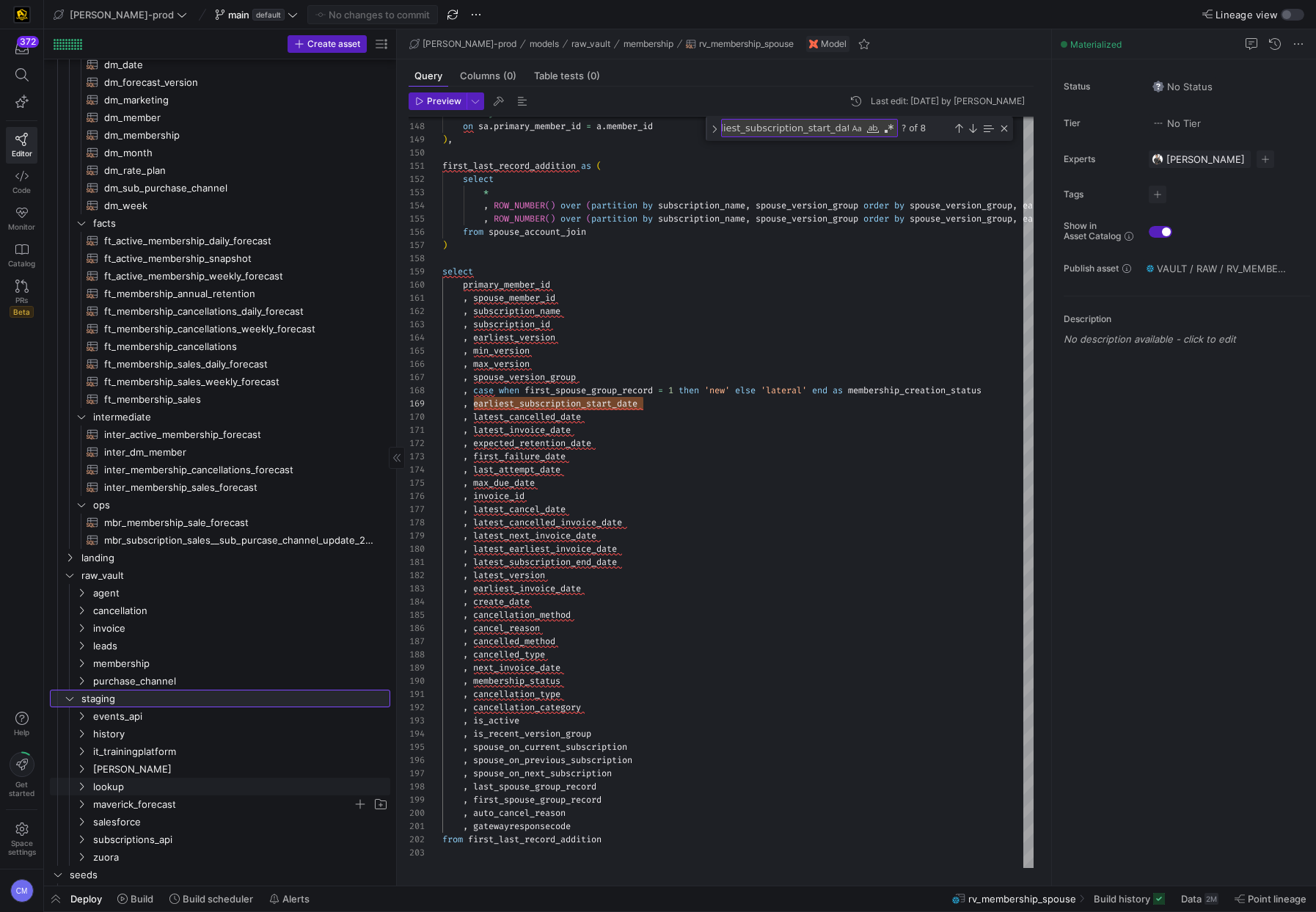
scroll to position [142, 0]
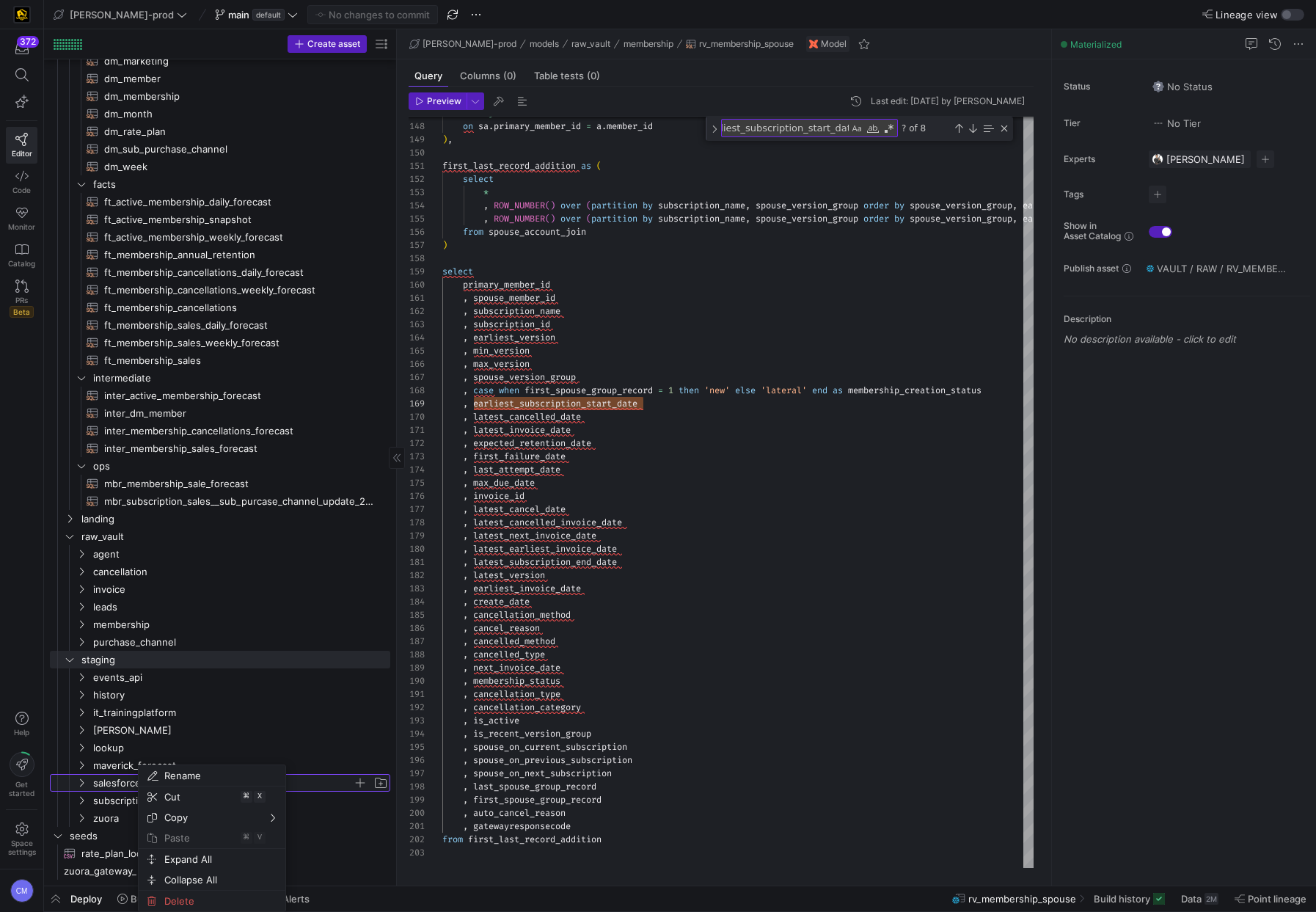
click at [91, 788] on span "salesforce" at bounding box center [232, 782] width 316 height 16
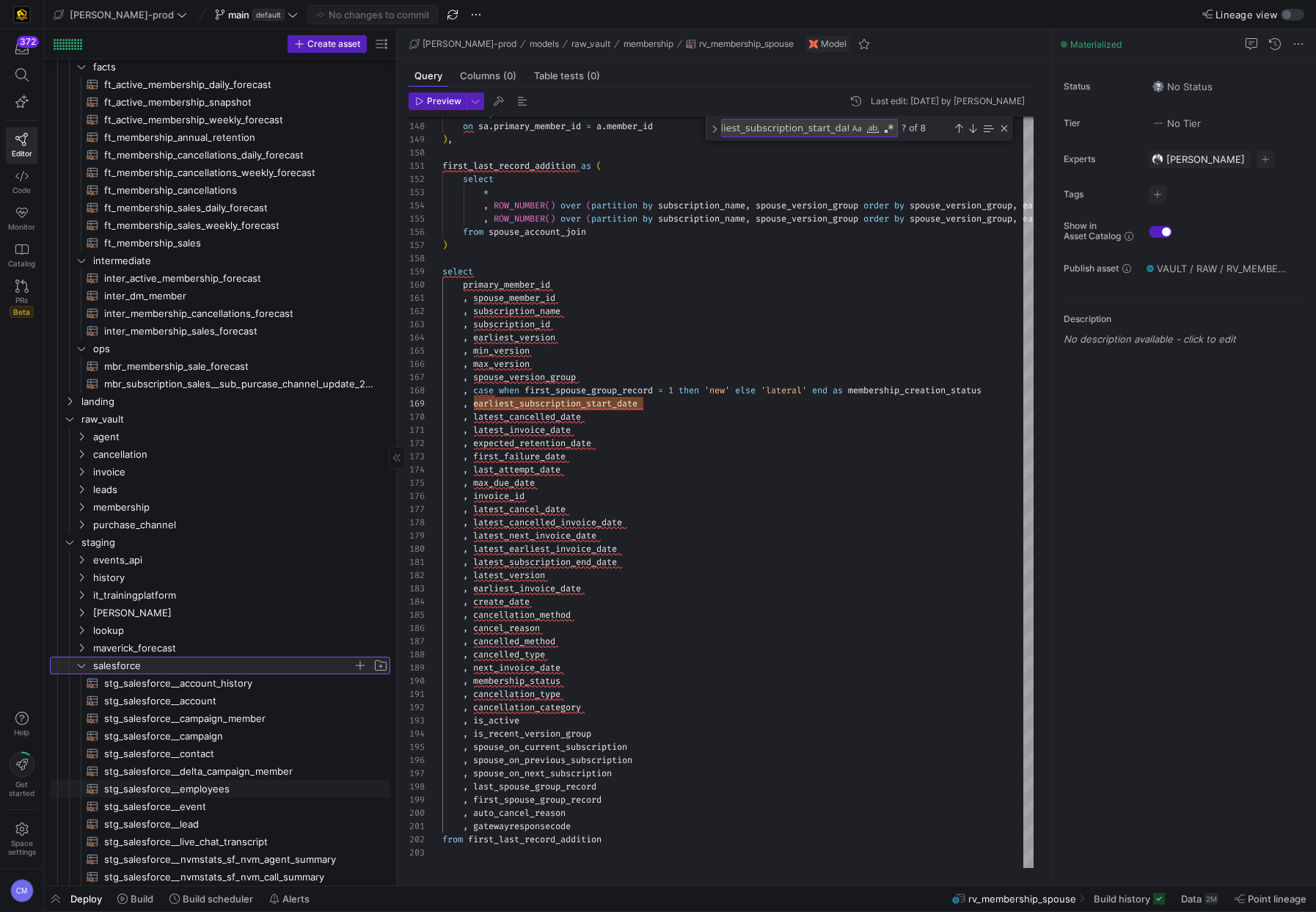
scroll to position [0, 0]
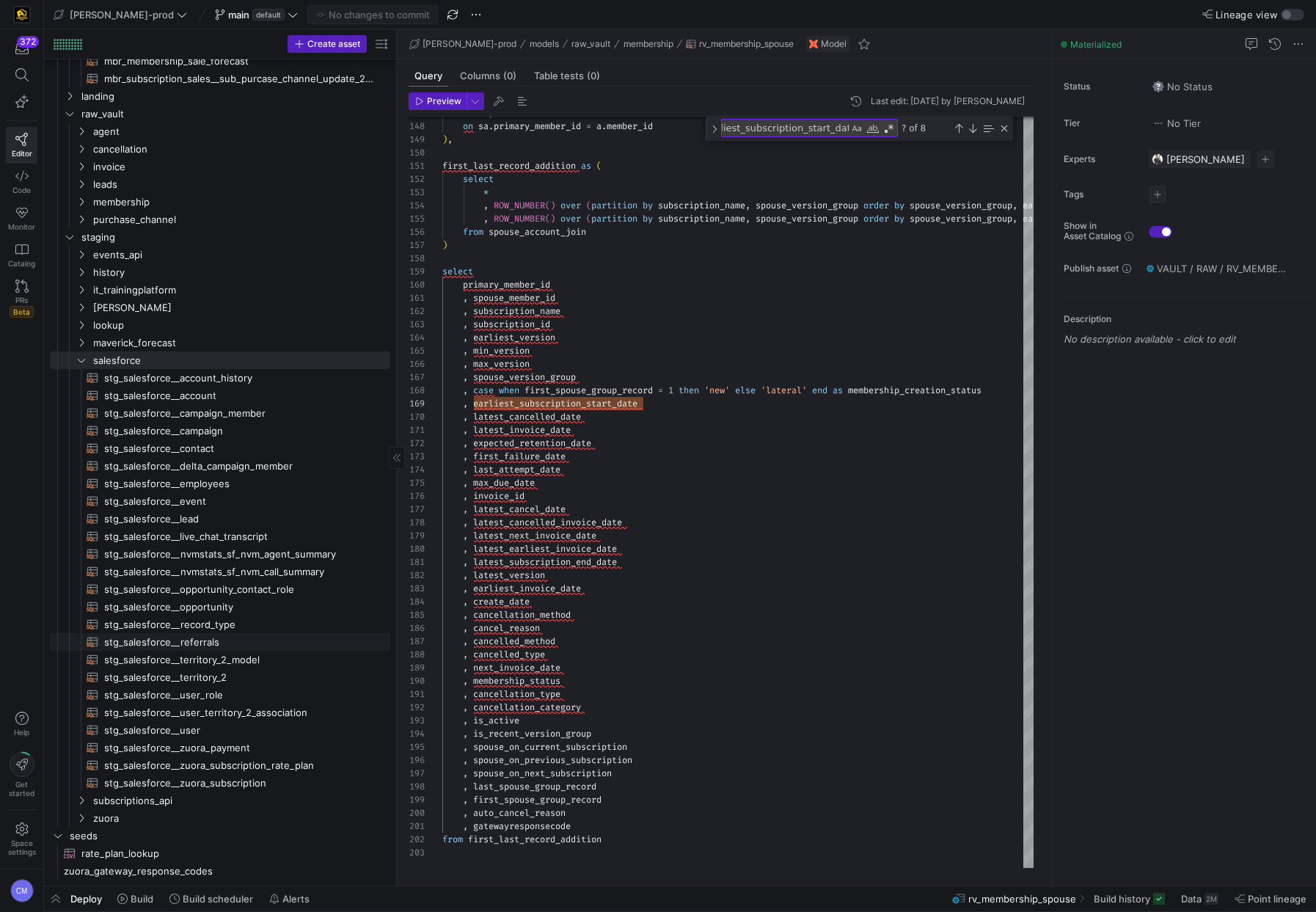
click at [215, 644] on span "stg_salesforce__referrals​​​​​​​​​​" at bounding box center [238, 642] width 269 height 17
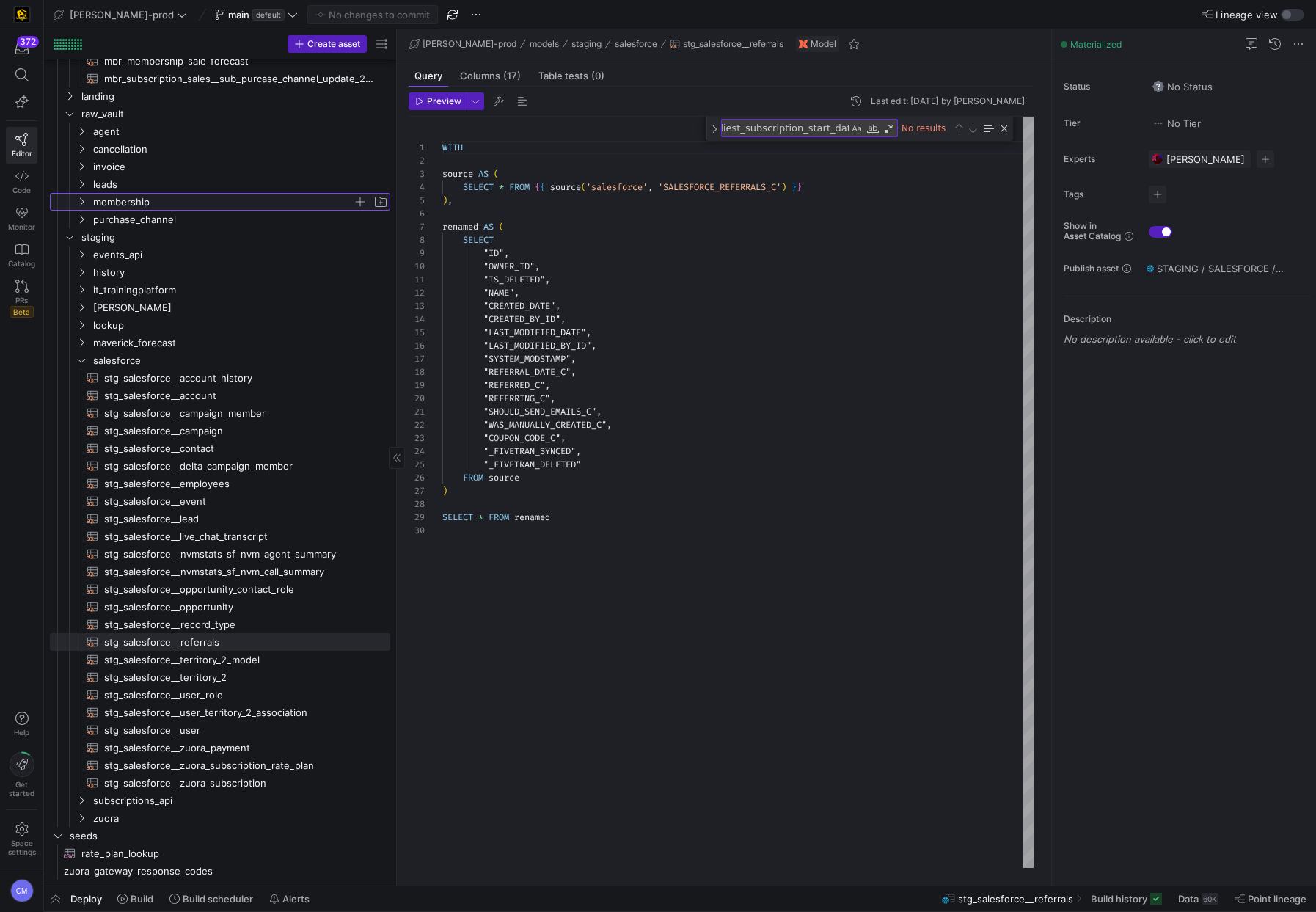
click at [131, 197] on span "membership" at bounding box center [223, 202] width 260 height 17
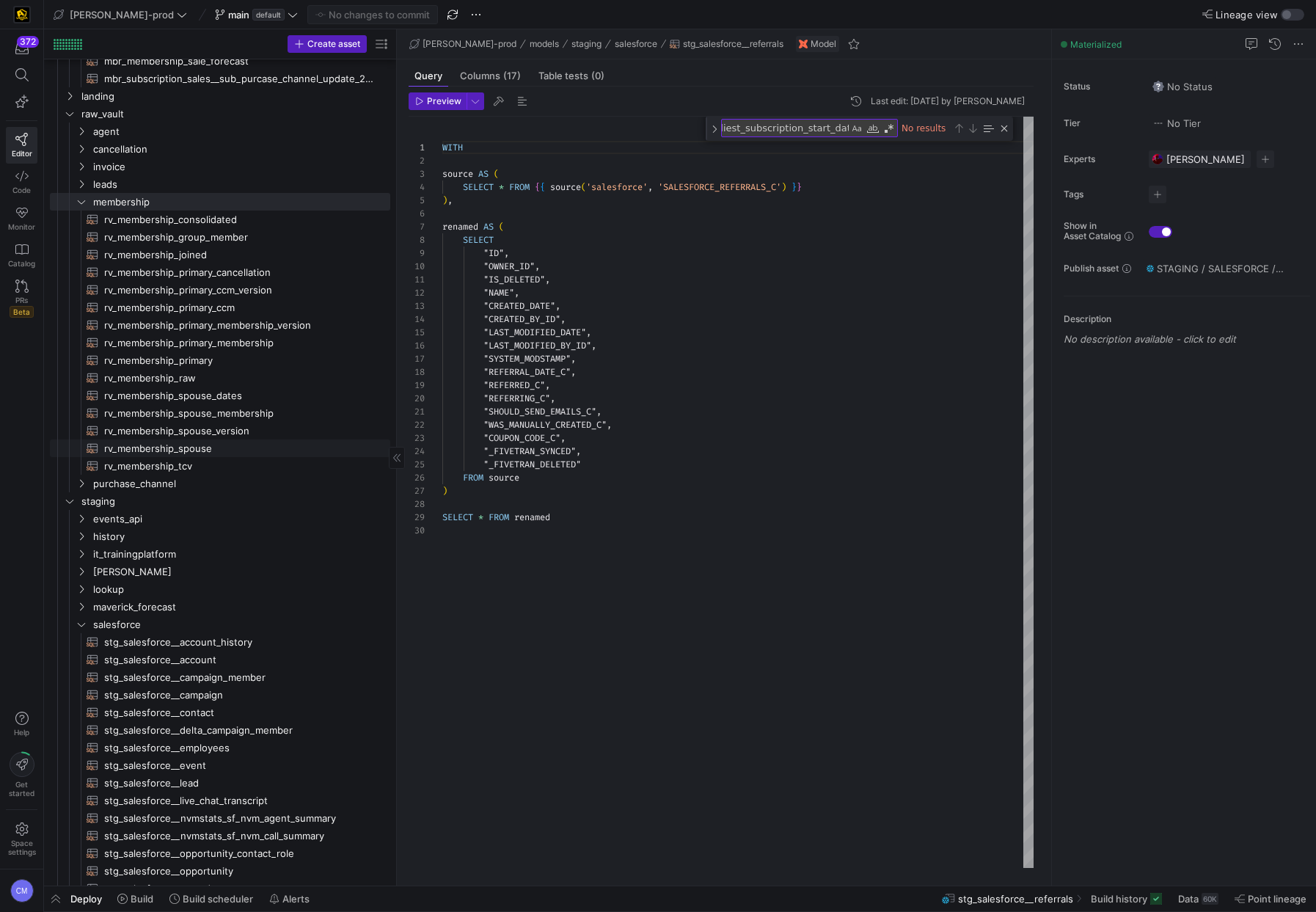
click at [231, 444] on span "rv_membership_spouse​​​​​​​​​​" at bounding box center [238, 448] width 269 height 17
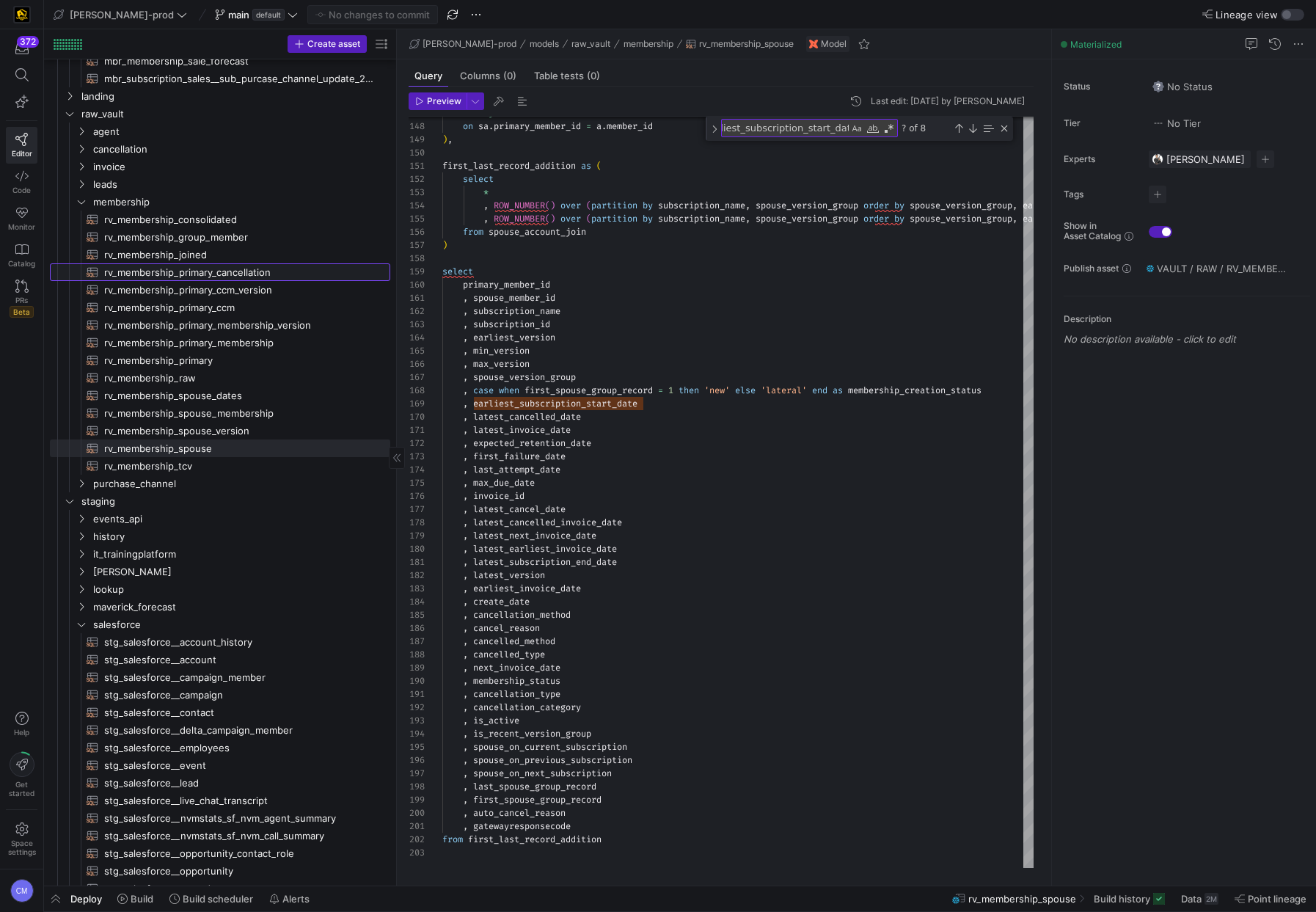
click at [240, 266] on span "rv_membership_primary_cancellation​​​​​​​​​​" at bounding box center [238, 272] width 269 height 17
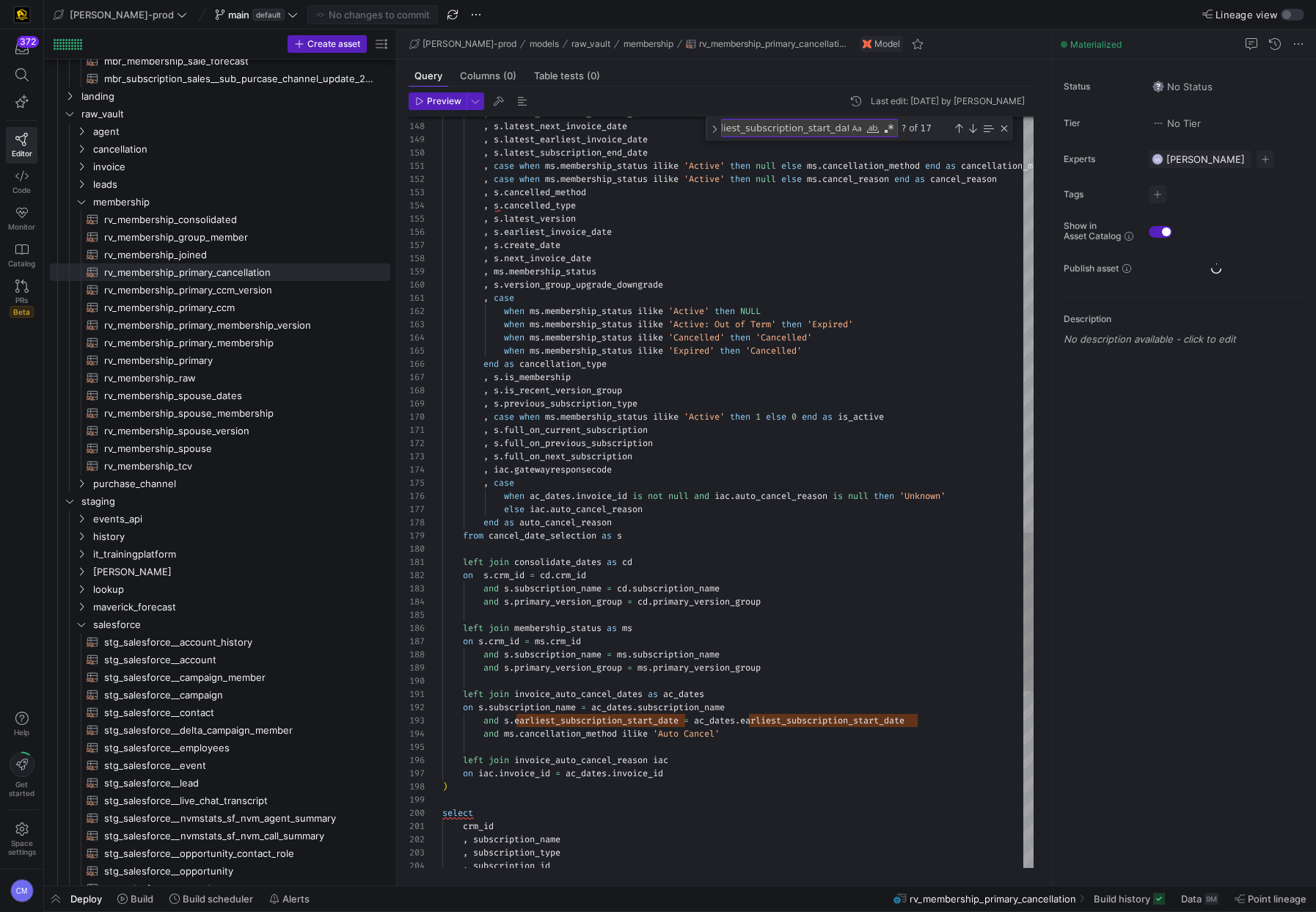
type textarea ", s.full_on_current_subscription , s.full_on_previous_subscription , s.full_on_…"
type textarea "m"
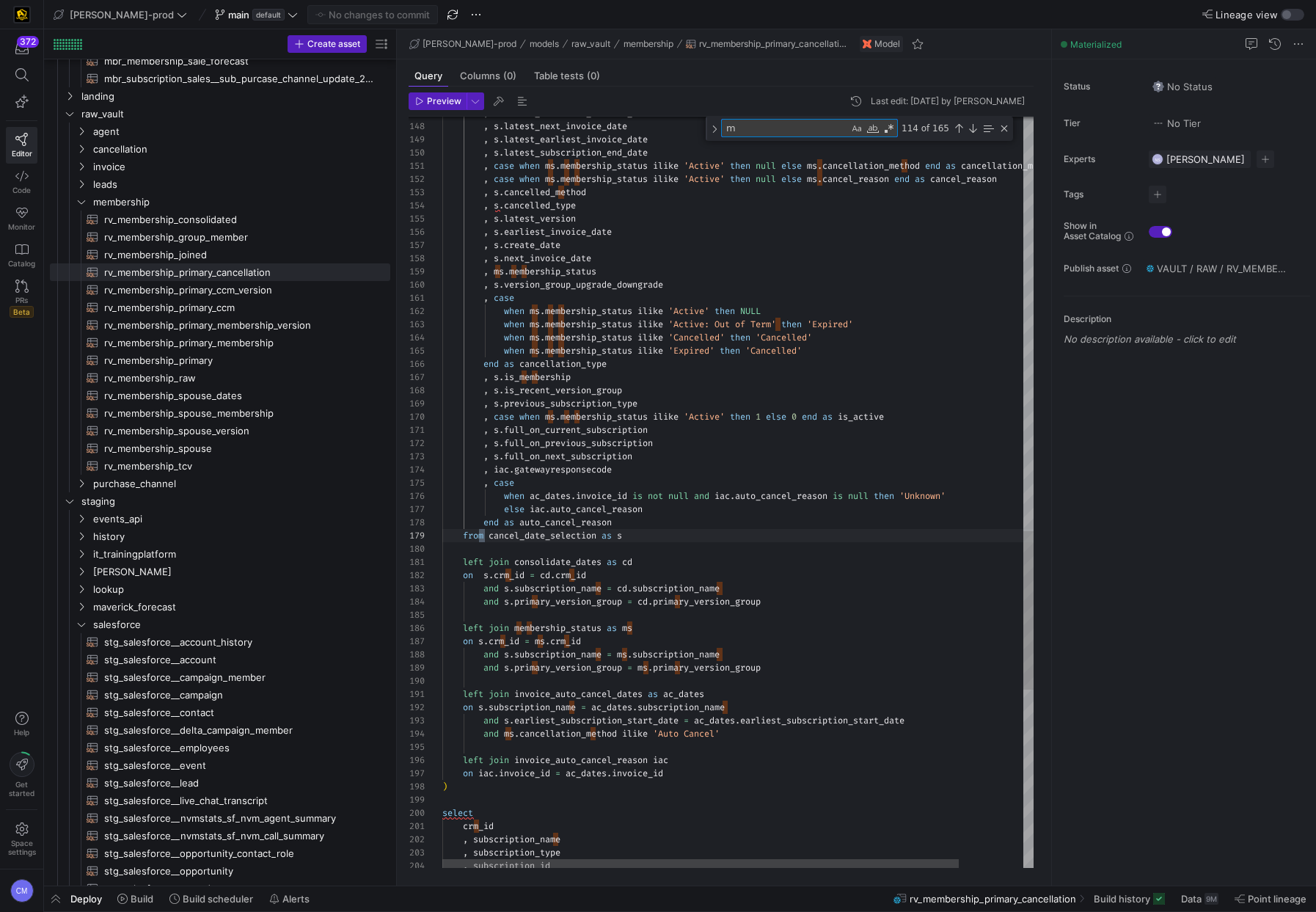
scroll to position [0, 0]
type textarea "left join consolidate_dates as cd on s.crm_id = cd.crm_id and s.subscription_na…"
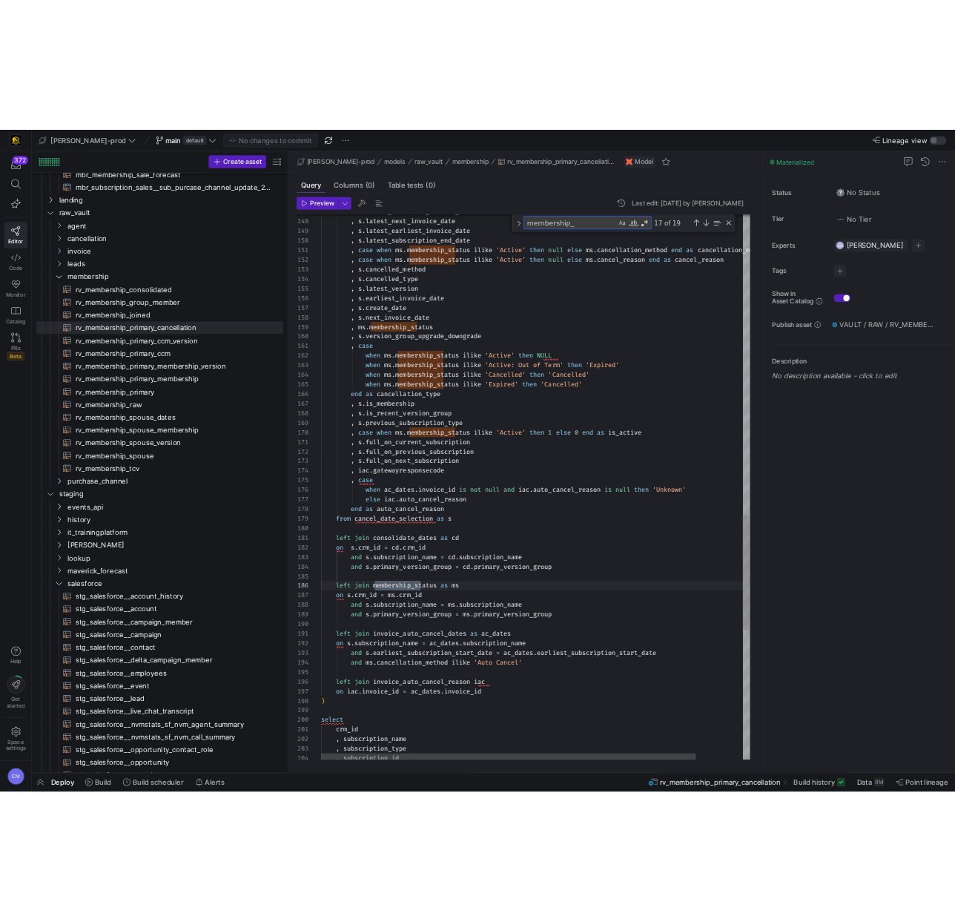
scroll to position [133, 133]
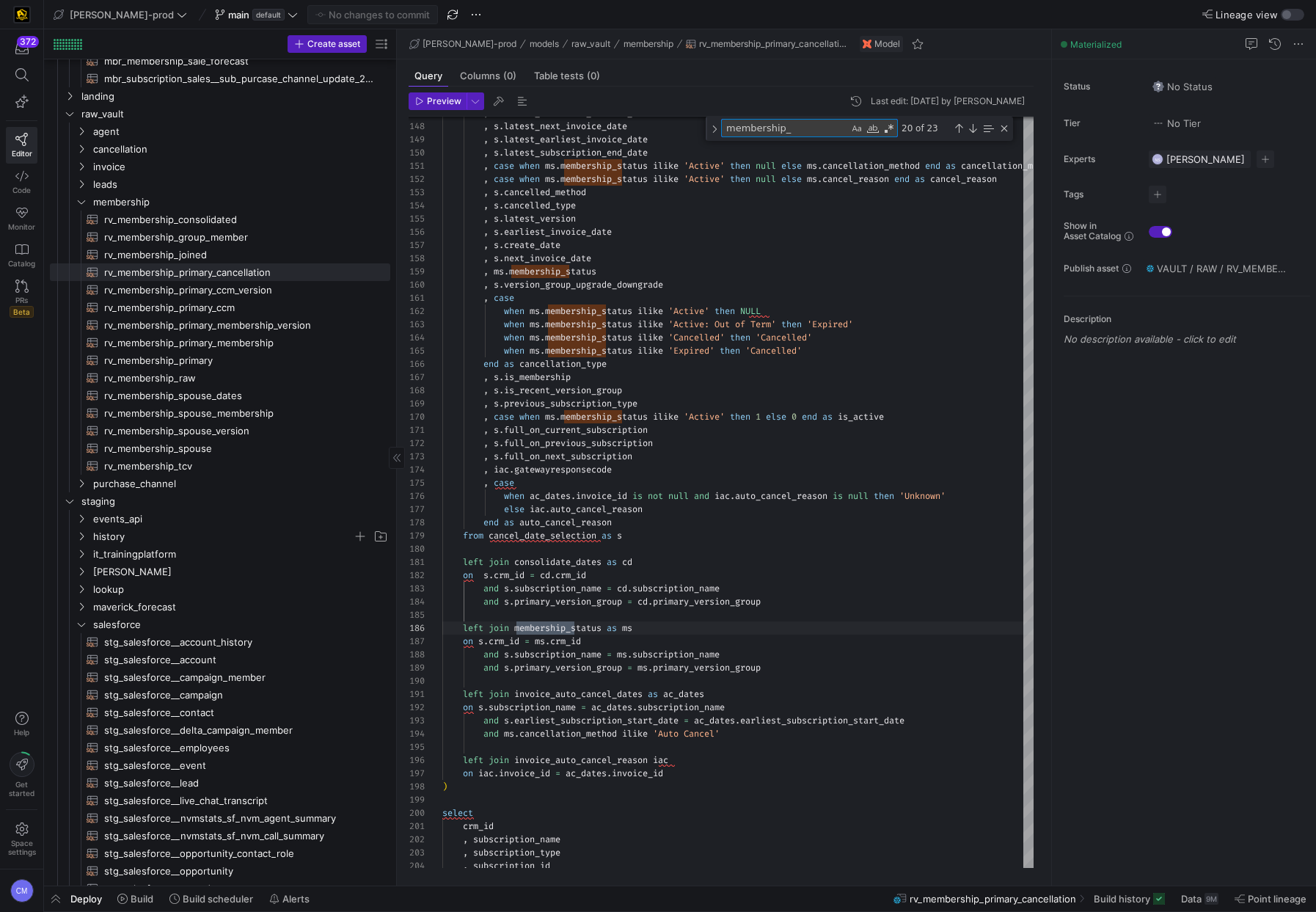
type textarea "membership_"
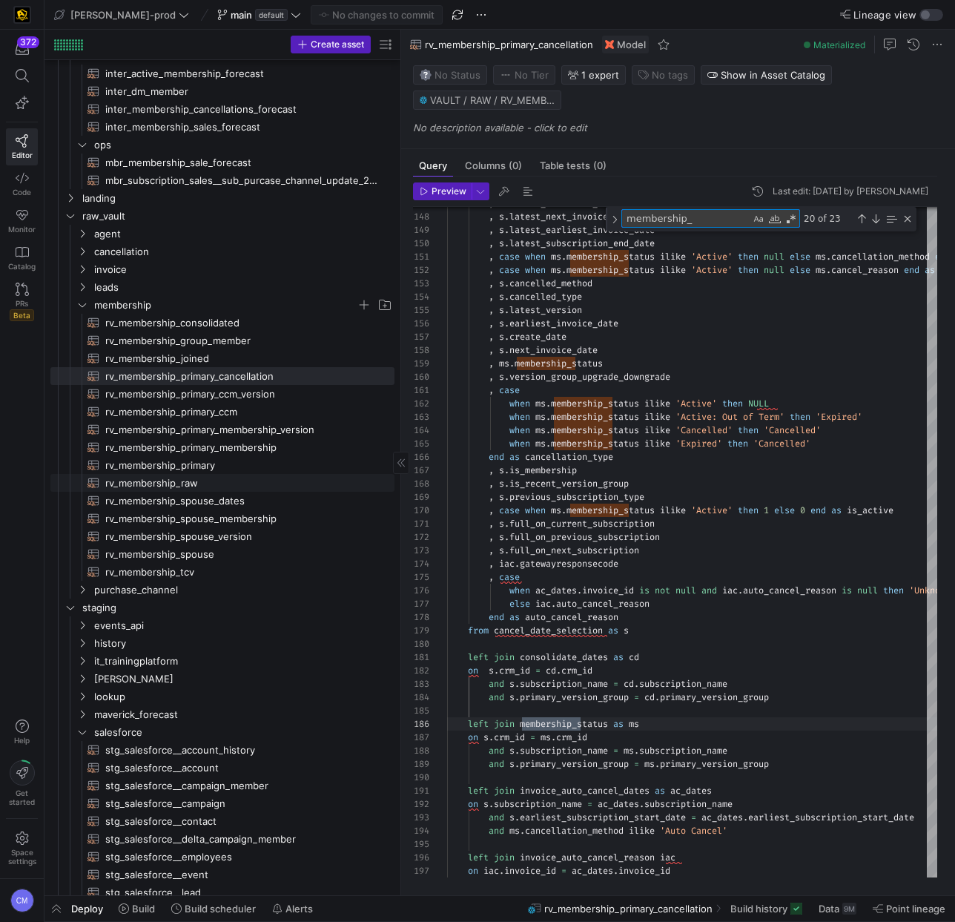
scroll to position [438, 0]
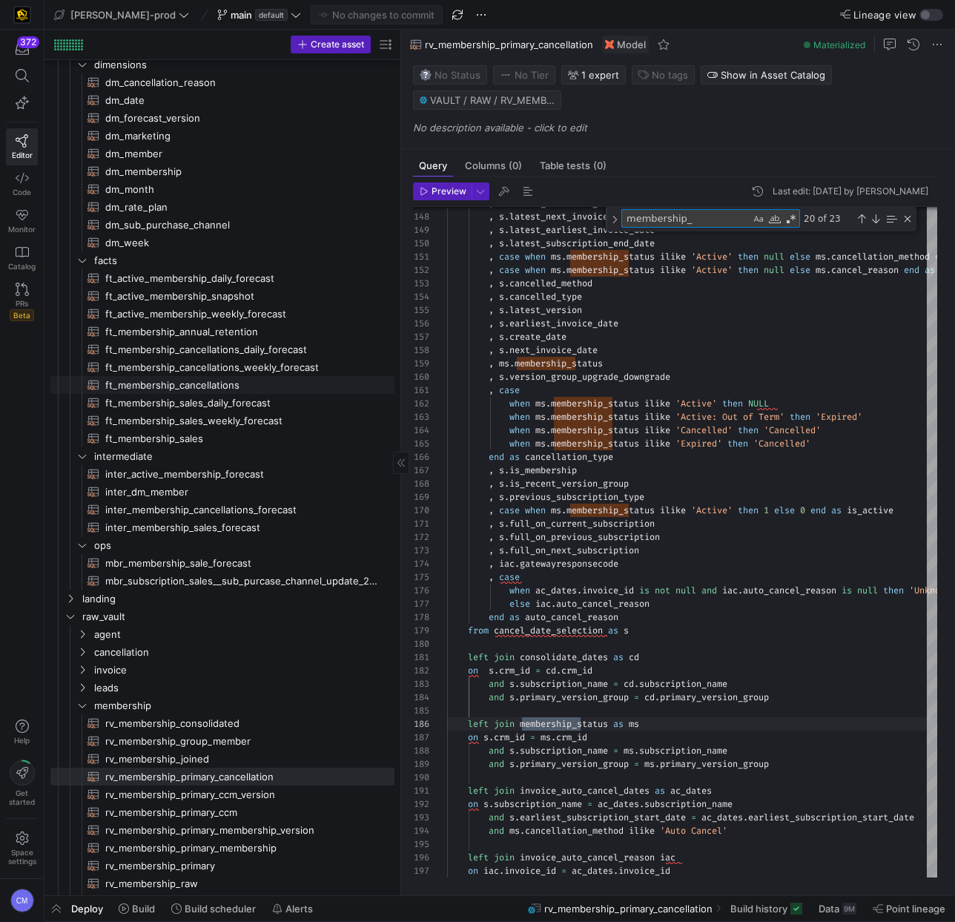
click at [231, 383] on span "ft_membership_cancellations​​​​​​​​​​" at bounding box center [241, 385] width 272 height 17
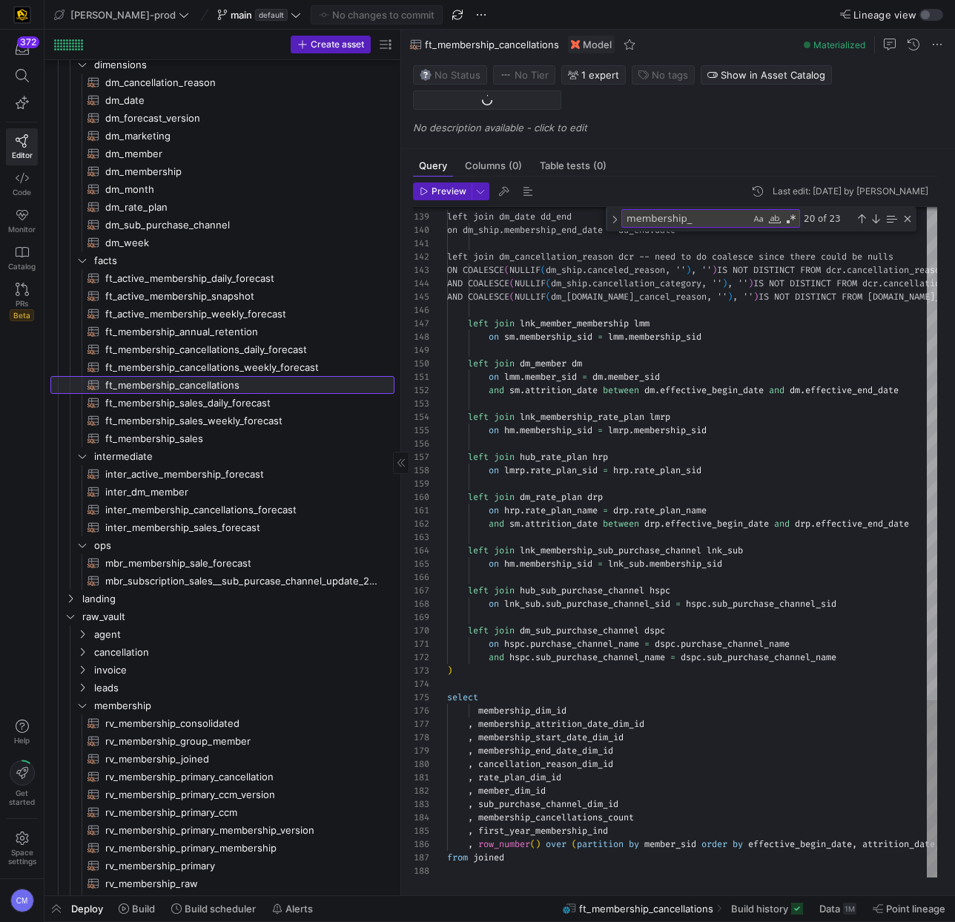
scroll to position [67, 133]
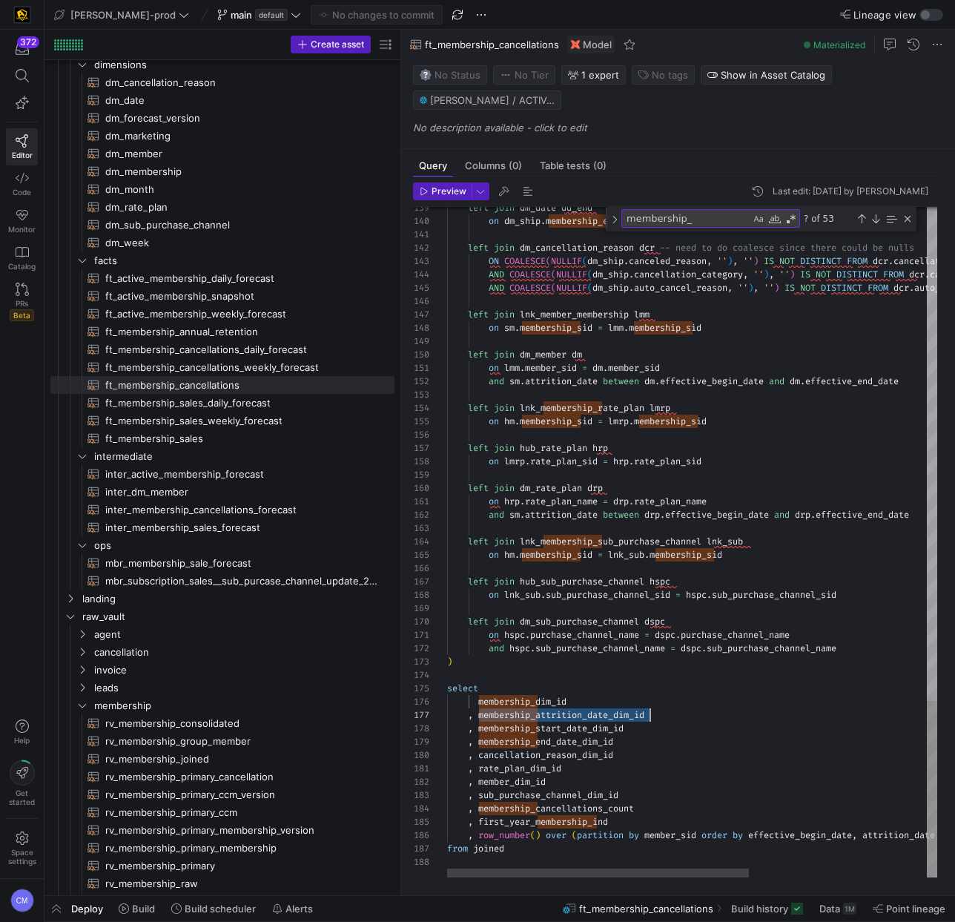
scroll to position [80, 203]
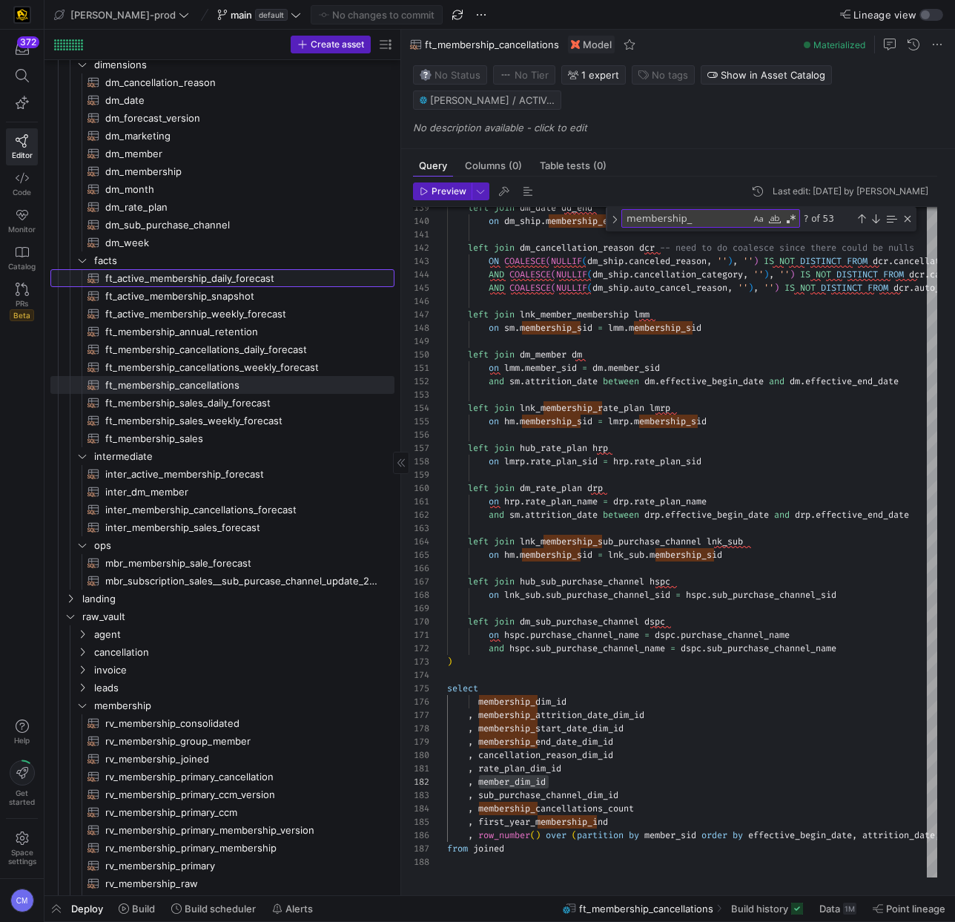
click at [211, 277] on span "ft_active_membership_daily_forecast​​​​​​​​​​" at bounding box center [241, 278] width 272 height 17
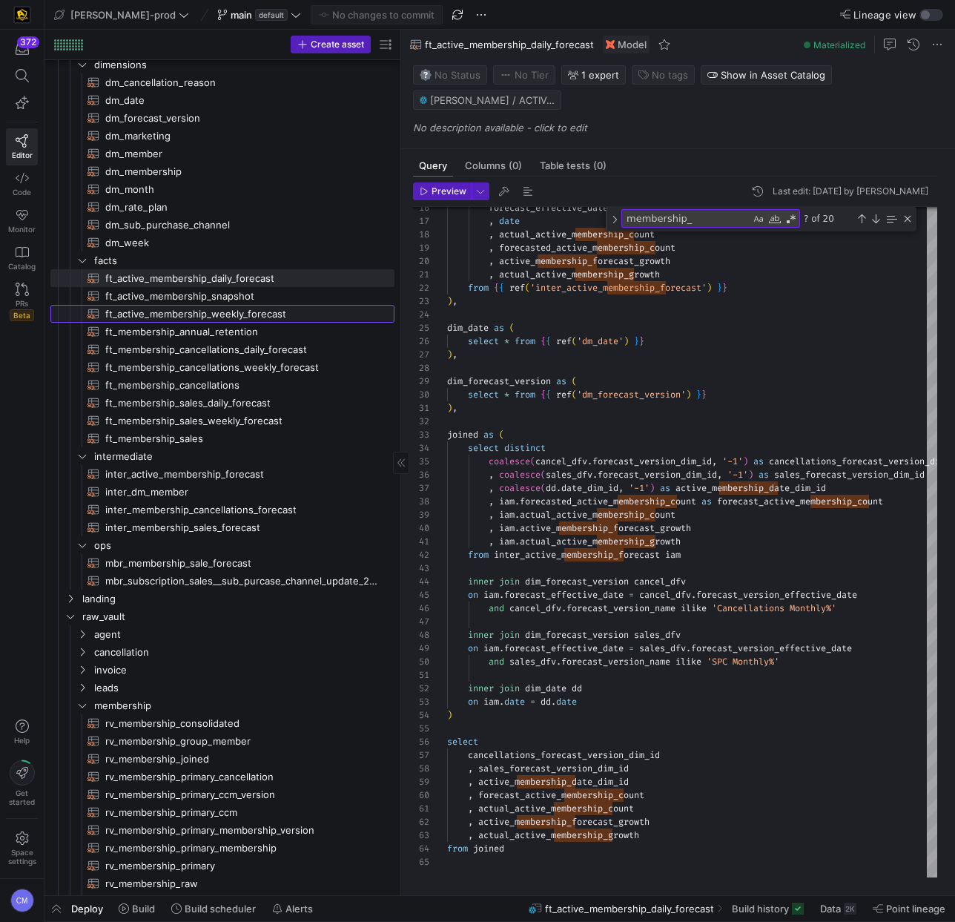
click at [223, 319] on span "ft_active_membership_weekly_forecast​​​​​​​​​​" at bounding box center [241, 314] width 272 height 17
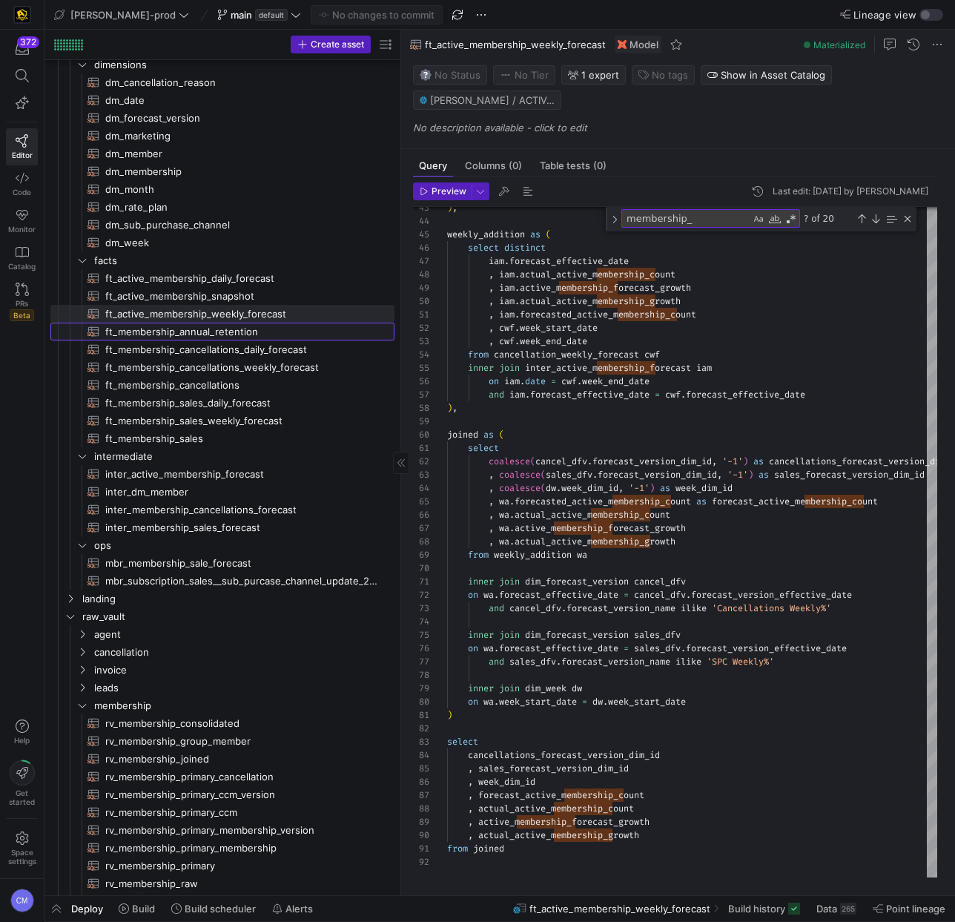
click at [225, 328] on span "ft_membership_annual_retention​​​​​​​​​​" at bounding box center [241, 331] width 272 height 17
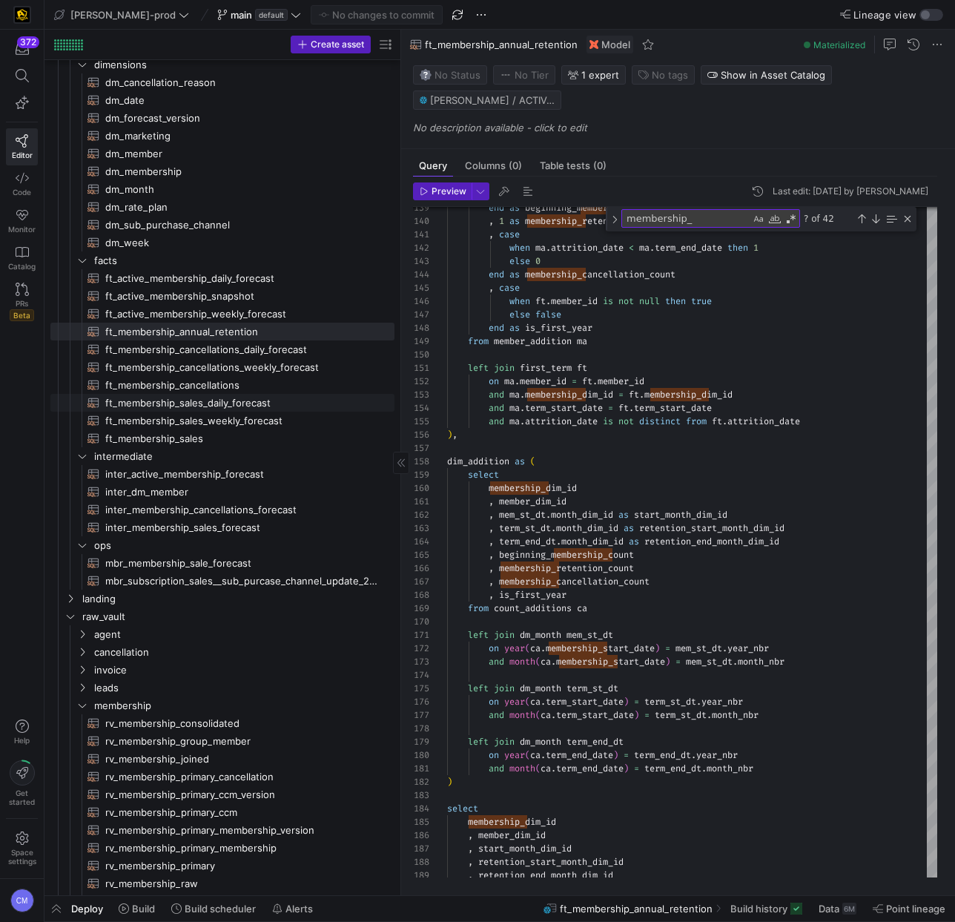
click at [252, 395] on span "ft_membership_sales_daily_forecast​​​​​​​​​​" at bounding box center [241, 403] width 272 height 17
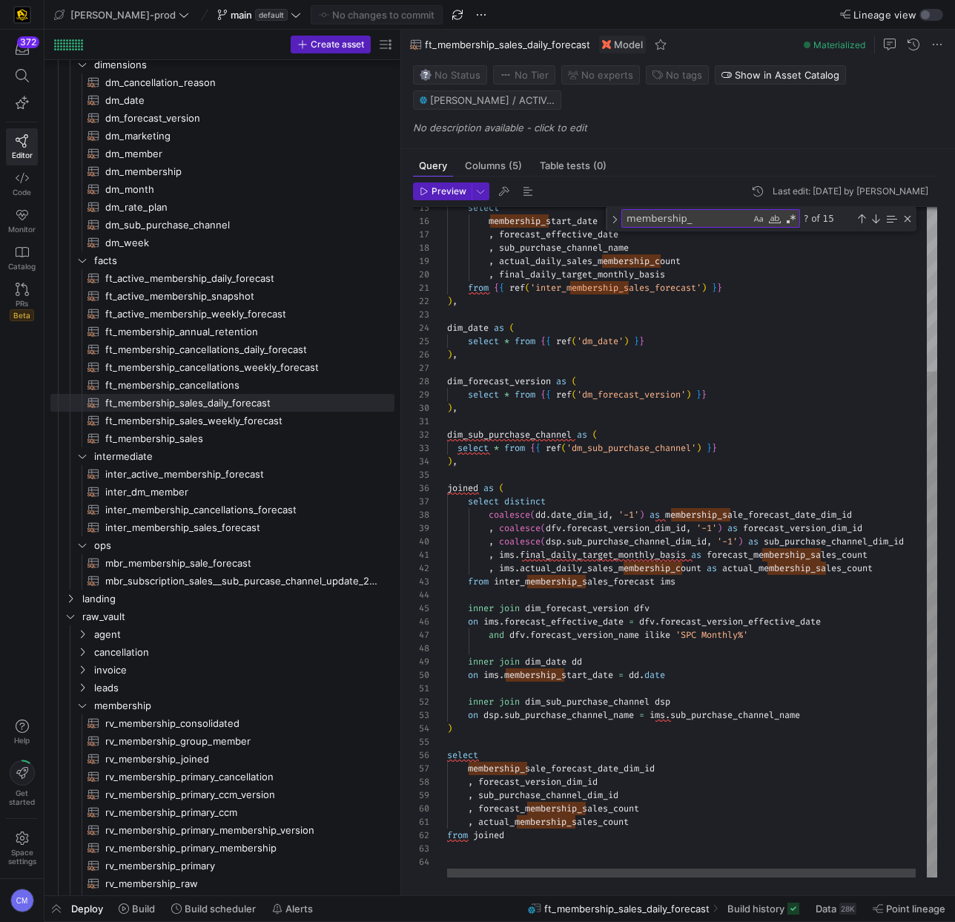
click at [636, 810] on div "select membership_start_date , forecast_effective_date , sub_purchase_channel_n…" at bounding box center [697, 434] width 501 height 888
click at [610, 811] on div "select membership_start_date , forecast_effective_date , sub_purchase_channel_n…" at bounding box center [697, 434] width 501 height 888
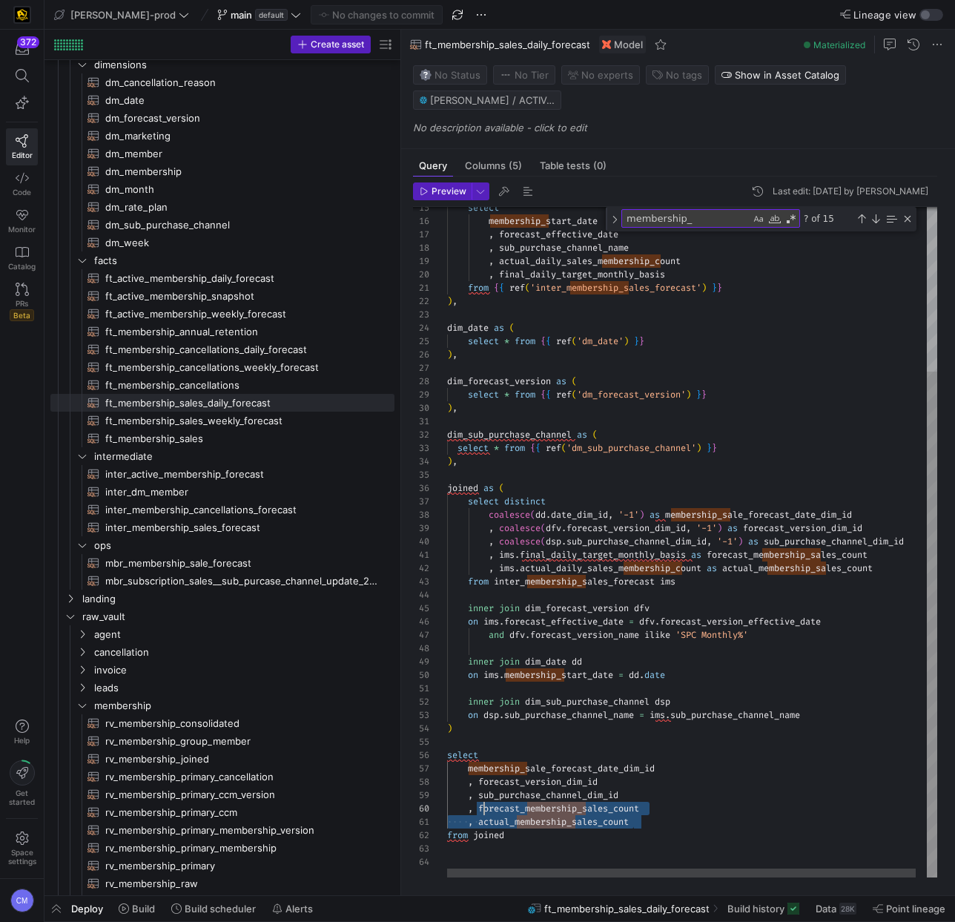
scroll to position [120, 37]
drag, startPoint x: 653, startPoint y: 822, endPoint x: 484, endPoint y: 811, distance: 169.5
click at [484, 811] on div "select membership_start_date , forecast_effective_date , sub_purchase_channel_n…" at bounding box center [697, 434] width 501 height 888
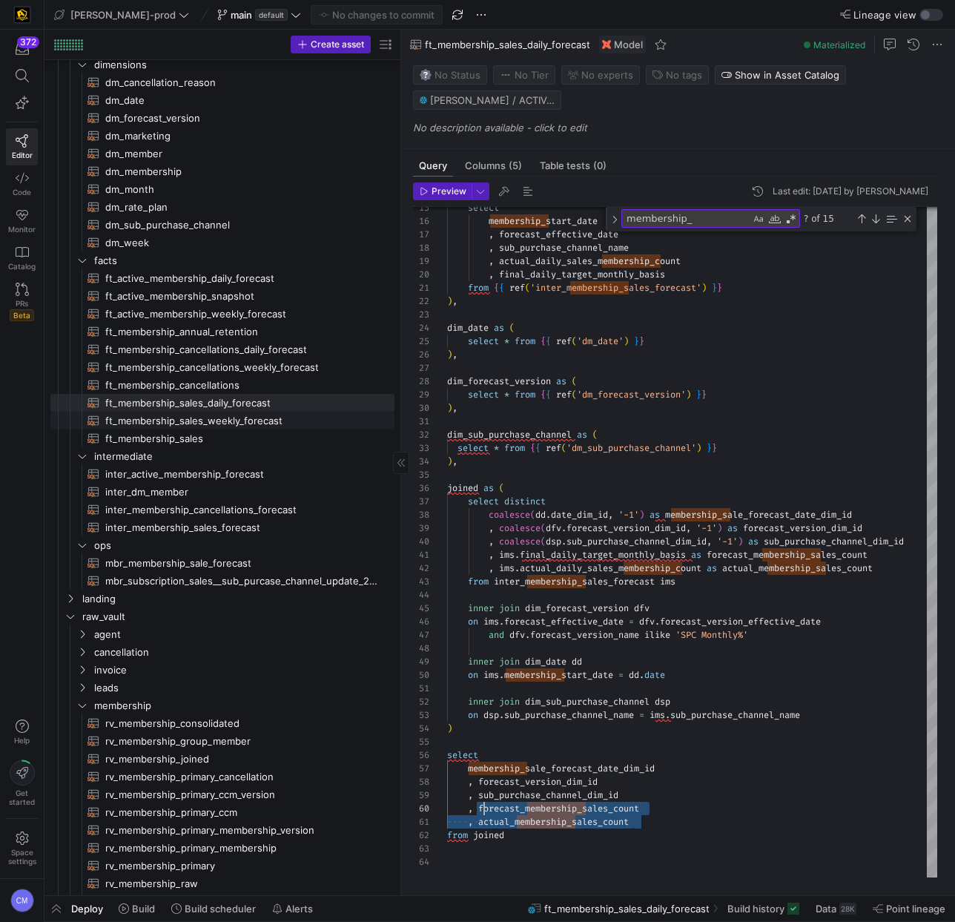
click at [227, 424] on span "ft_membership_sales_weekly_forecast​​​​​​​​​​" at bounding box center [241, 420] width 272 height 17
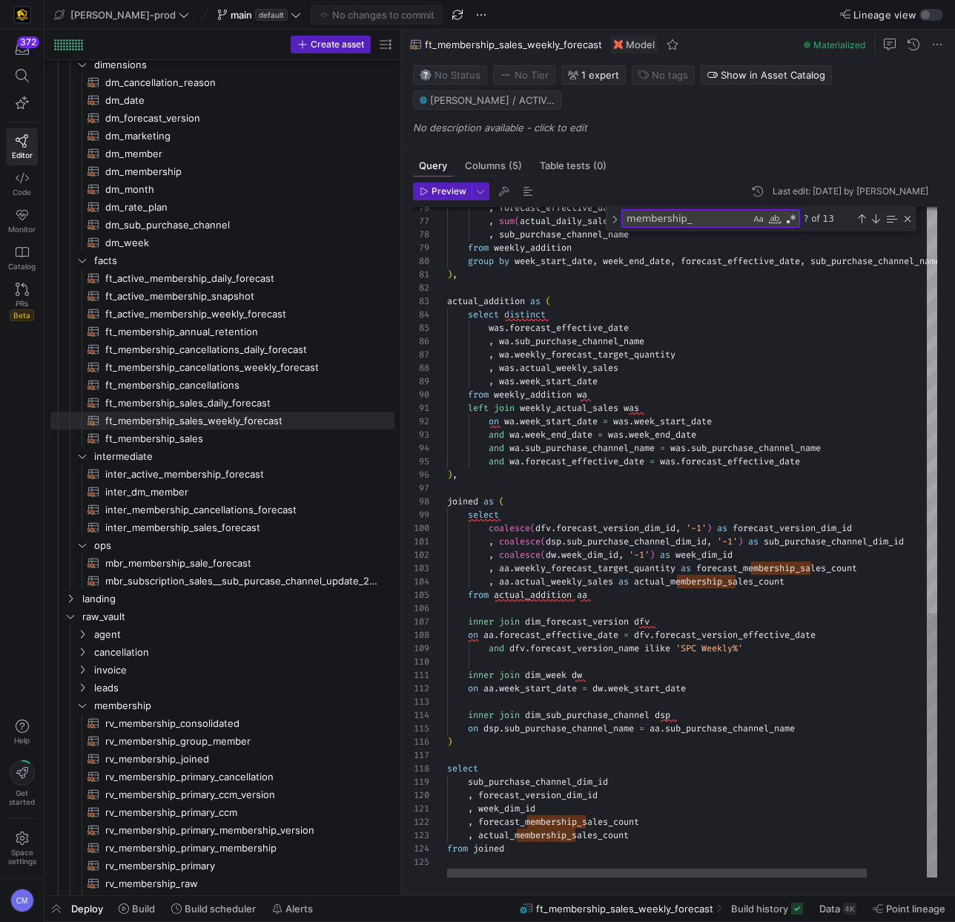
scroll to position [120, 128]
click at [574, 789] on div ", forecast_effective_date , sum ( actual_daily_sales_membership_count ) as actu…" at bounding box center [727, 26] width 560 height 1702
click at [523, 803] on div ", forecast_effective_date , sum ( actual_daily_sales_membership_count ) as actu…" at bounding box center [727, 26] width 560 height 1702
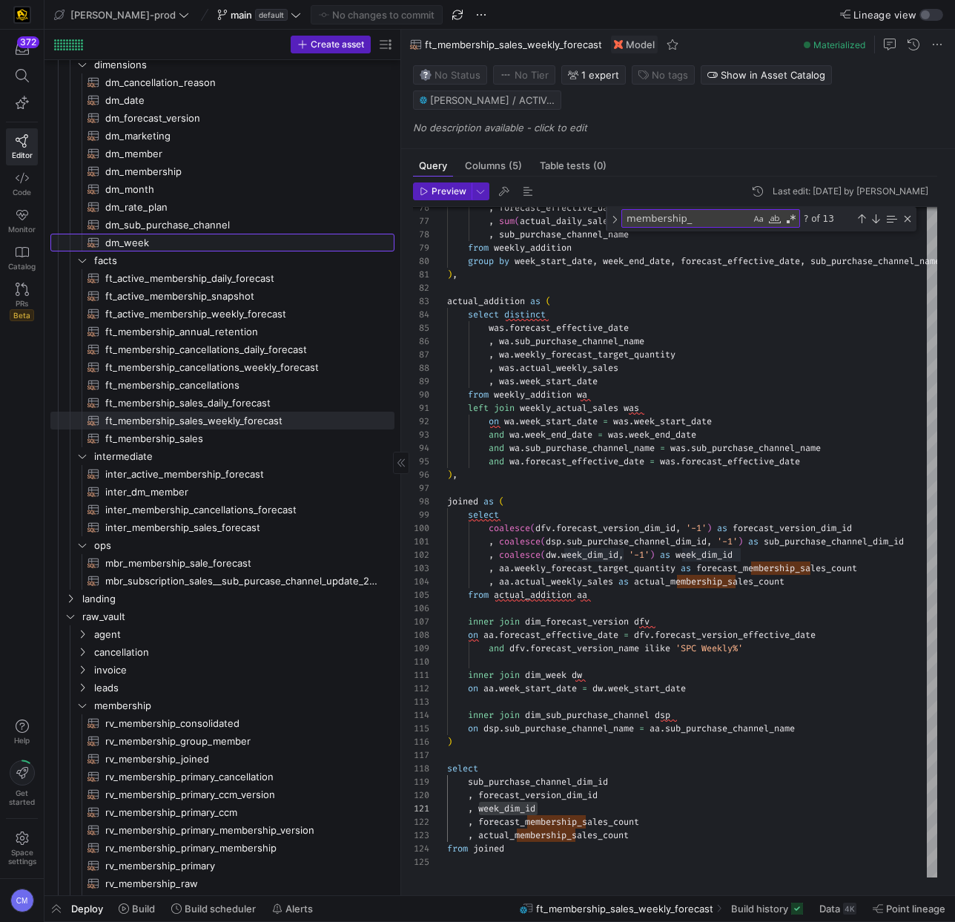
click at [159, 243] on span "dm_week​​​​​​​​​​" at bounding box center [241, 242] width 272 height 17
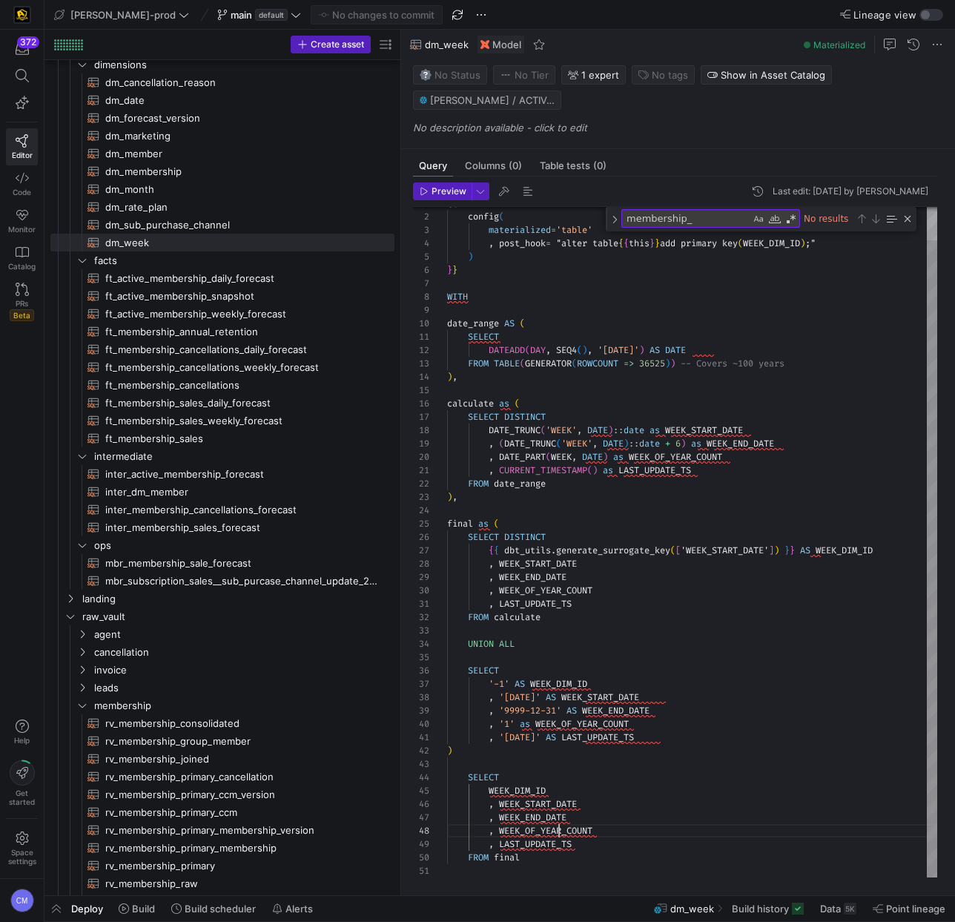
scroll to position [93, 112]
click at [556, 831] on div "config ( materialized = 'table' , post_hook = "alter table { { this } } add pri…" at bounding box center [692, 524] width 490 height 705
click at [558, 829] on div "config ( materialized = 'table' , post_hook = "alter table { { this } } add pri…" at bounding box center [692, 524] width 490 height 705
click at [647, 691] on div "config ( materialized = 'table' , post_hook = "alter table { { this } } add pri…" at bounding box center [692, 524] width 490 height 705
click at [647, 692] on div "config ( materialized = 'table' , post_hook = "alter table { { this } } add pri…" at bounding box center [692, 524] width 490 height 705
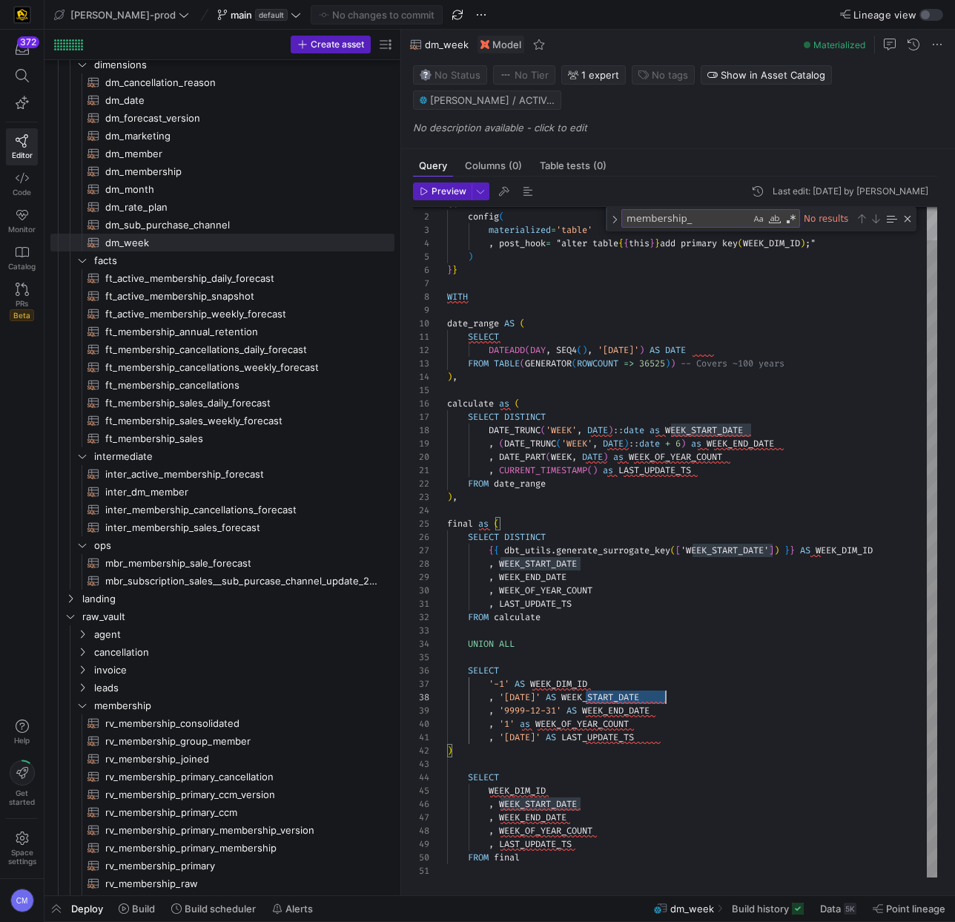
scroll to position [93, 218]
click at [229, 353] on span "ft_membership_cancellations_daily_forecast​​​​​​​​​​" at bounding box center [241, 349] width 272 height 17
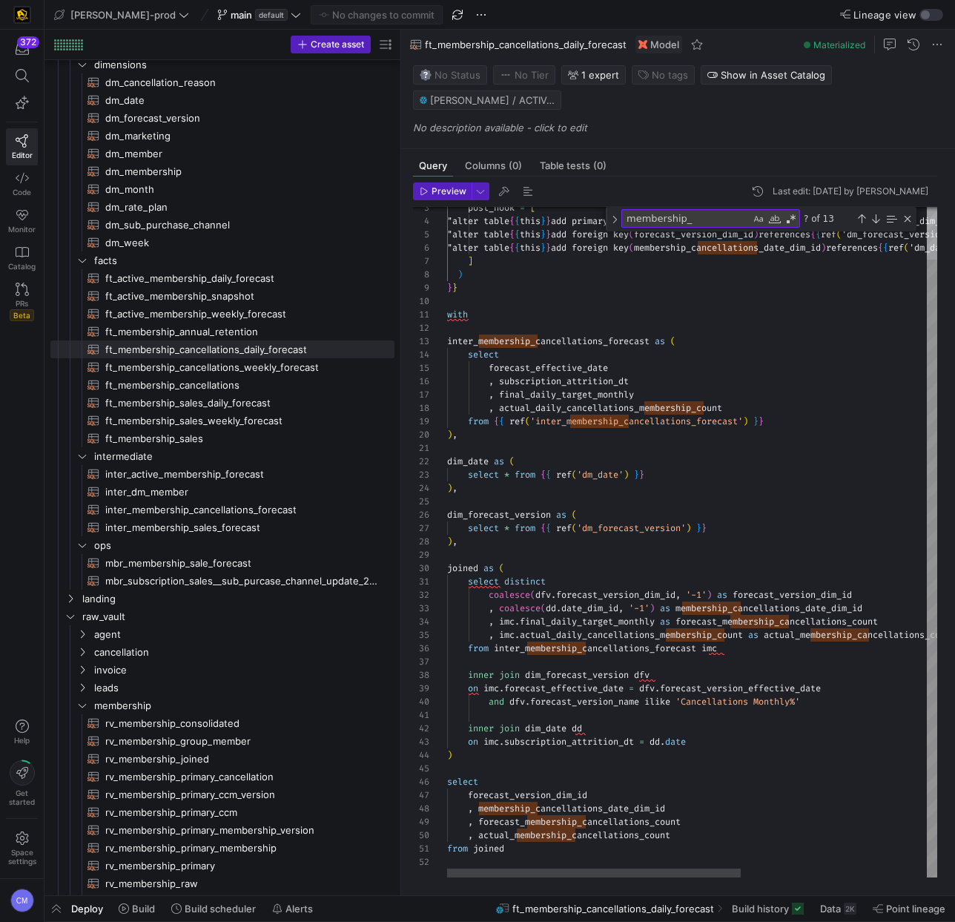
click at [564, 797] on div "post_hook = [ "alter table { { this } } add primary key ( forecast_version_dim_…" at bounding box center [847, 514] width 800 height 728
click at [581, 811] on div "post_hook = [ "alter table { { this } } add primary key ( forecast_version_dim_…" at bounding box center [847, 514] width 800 height 728
click at [582, 823] on div "post_hook = [ "alter table { { this } } add primary key ( forecast_version_dim_…" at bounding box center [847, 514] width 800 height 728
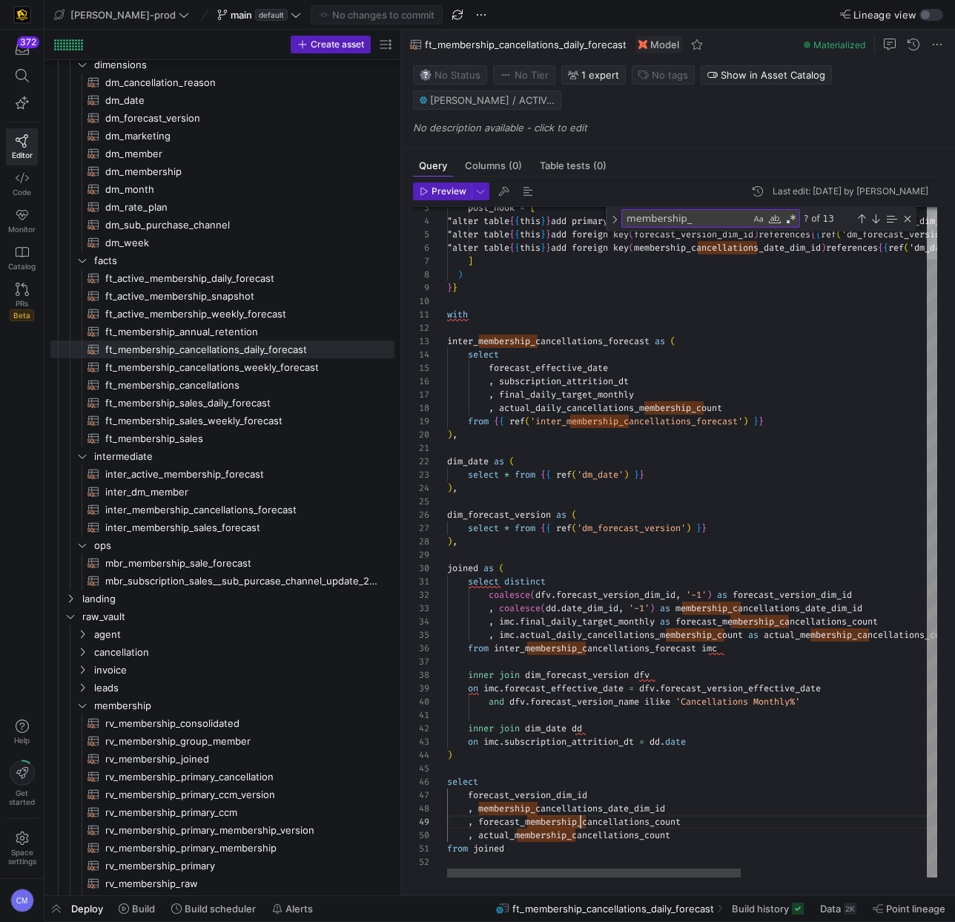
scroll to position [107, 240]
click at [582, 823] on div "post_hook = [ "alter table { { this } } add primary key ( forecast_version_dim_…" at bounding box center [847, 514] width 800 height 728
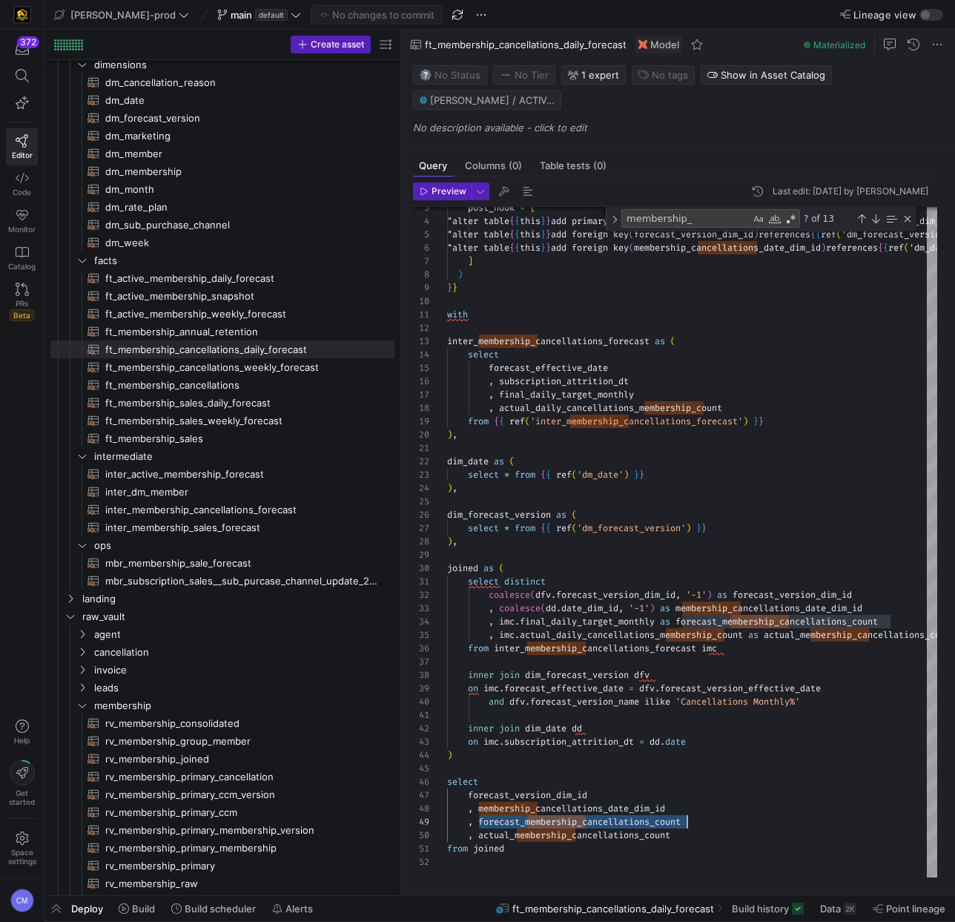
click at [560, 831] on div "post_hook = [ "alter table { { this } } add primary key ( forecast_version_dim_…" at bounding box center [847, 514] width 800 height 728
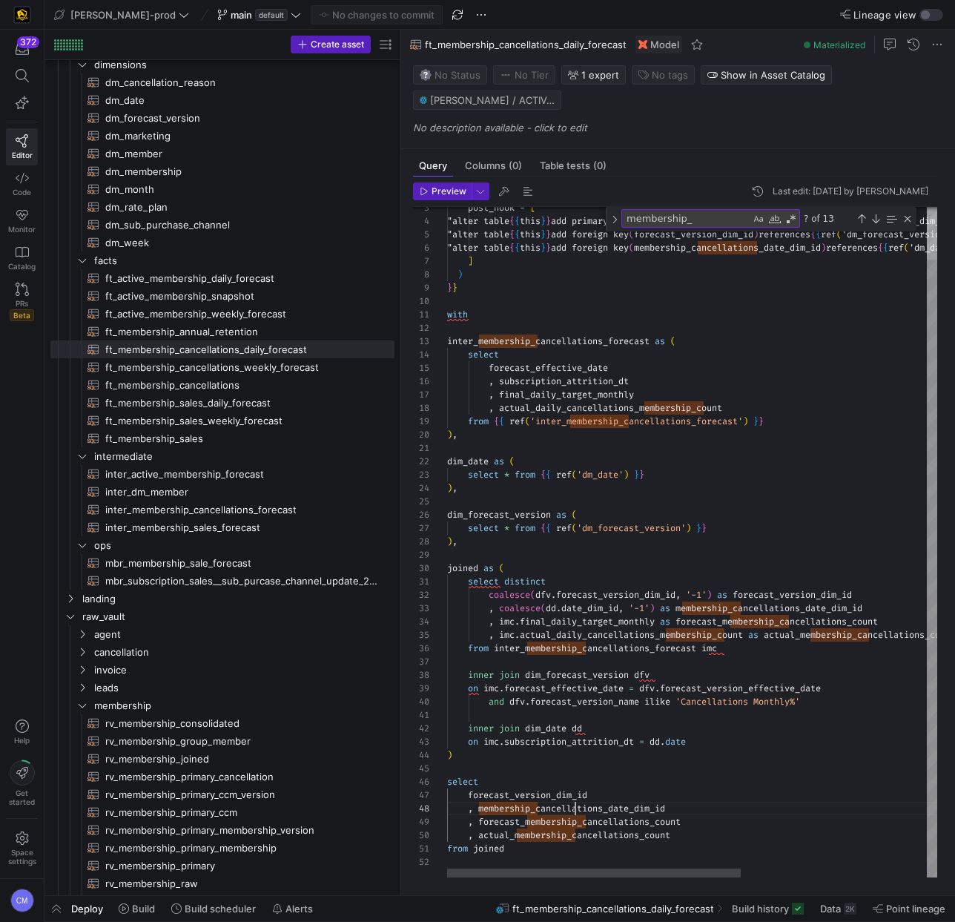
scroll to position [93, 128]
click at [575, 811] on div "post_hook = [ "alter table { { this } } add primary key ( forecast_version_dim_…" at bounding box center [847, 514] width 800 height 728
click at [576, 810] on div "post_hook = [ "alter table { { this } } add primary key ( forecast_version_dim_…" at bounding box center [847, 514] width 800 height 728
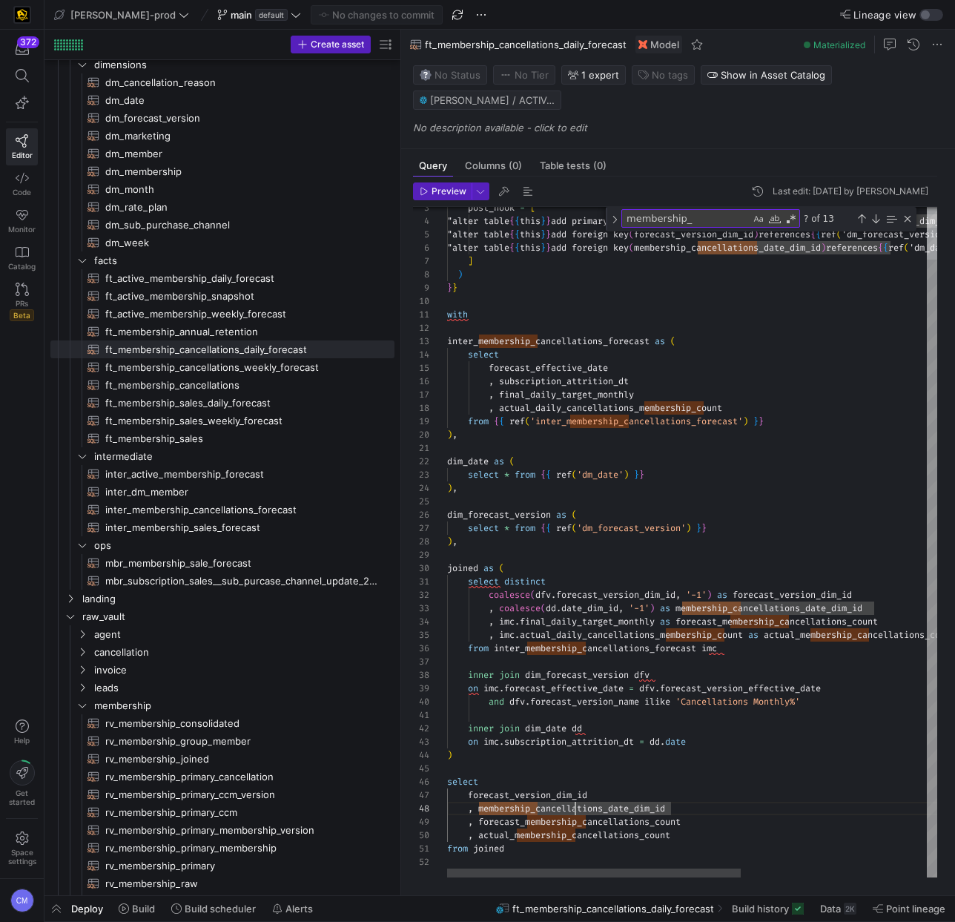
scroll to position [93, 224]
click at [630, 807] on div "post_hook = [ "alter table { { this } } add primary key ( forecast_version_dim_…" at bounding box center [847, 514] width 800 height 728
click at [624, 822] on div "post_hook = [ "alter table { { this } } add primary key ( forecast_version_dim_…" at bounding box center [847, 514] width 800 height 728
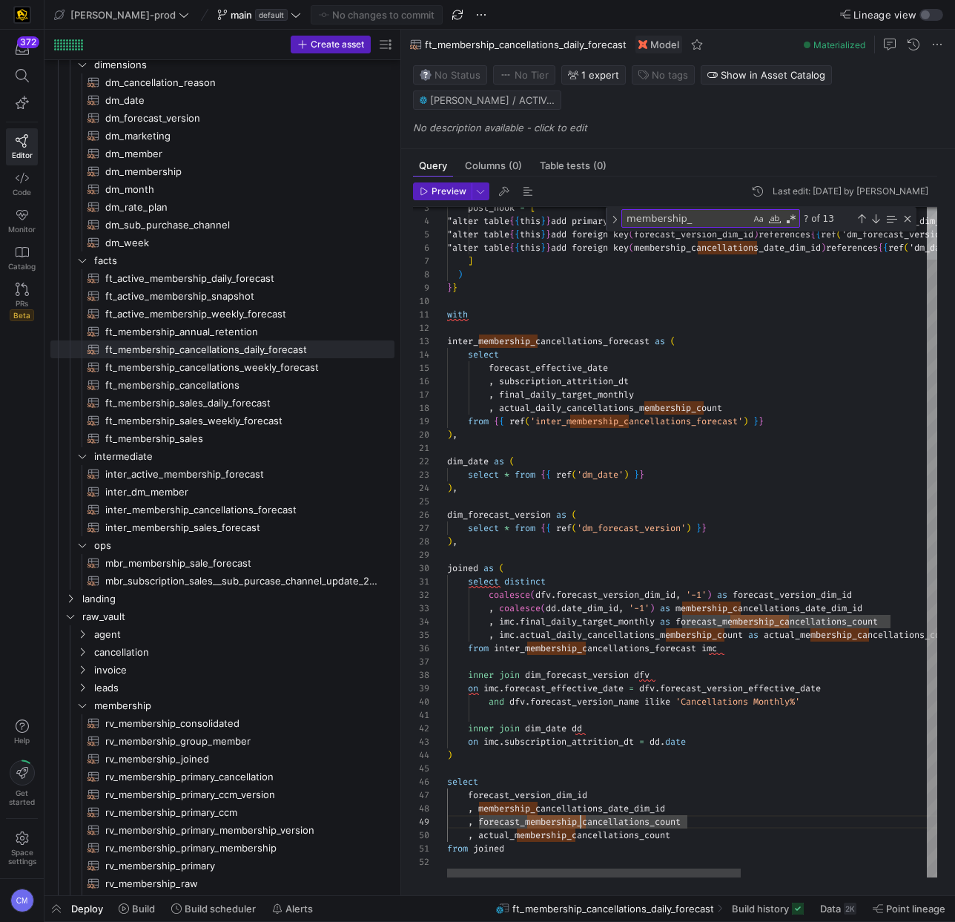
click at [580, 820] on div "post_hook = [ "alter table { { this } } add primary key ( forecast_version_dim_…" at bounding box center [847, 514] width 800 height 728
click at [583, 811] on div "post_hook = [ "alter table { { this } } add primary key ( forecast_version_dim_…" at bounding box center [847, 514] width 800 height 728
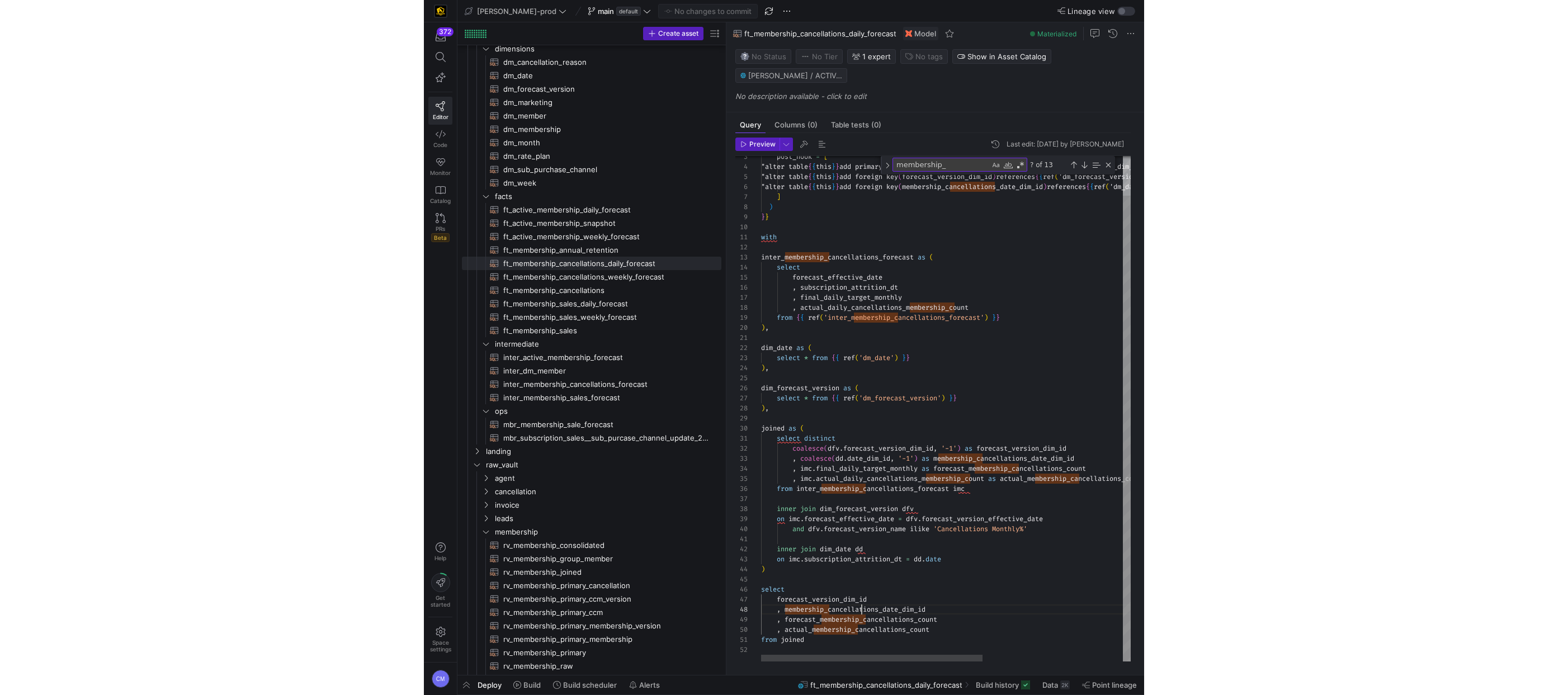
scroll to position [70, 169]
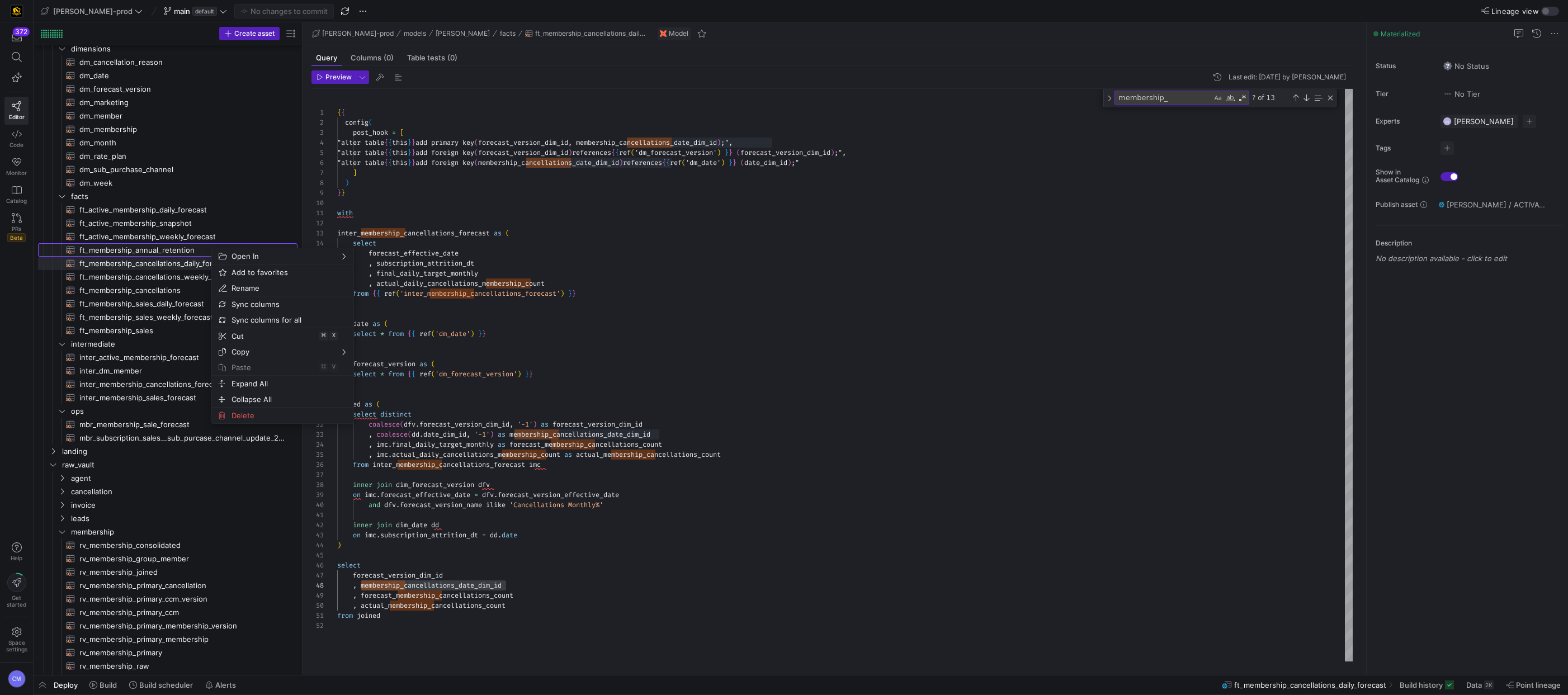
click at [194, 249] on span "ft_membership_annual_retention​​​​​​​​​​" at bounding box center [182, 250] width 205 height 13
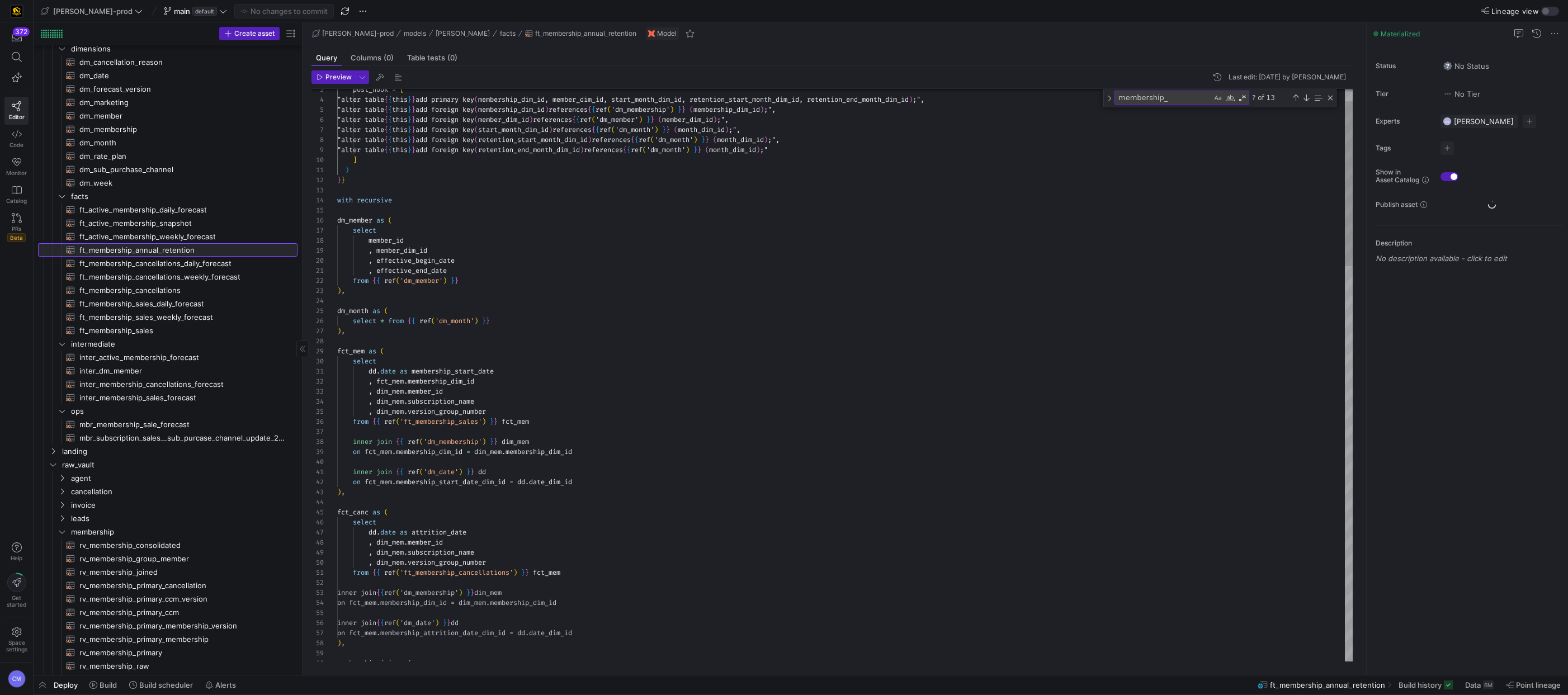
scroll to position [60, 169]
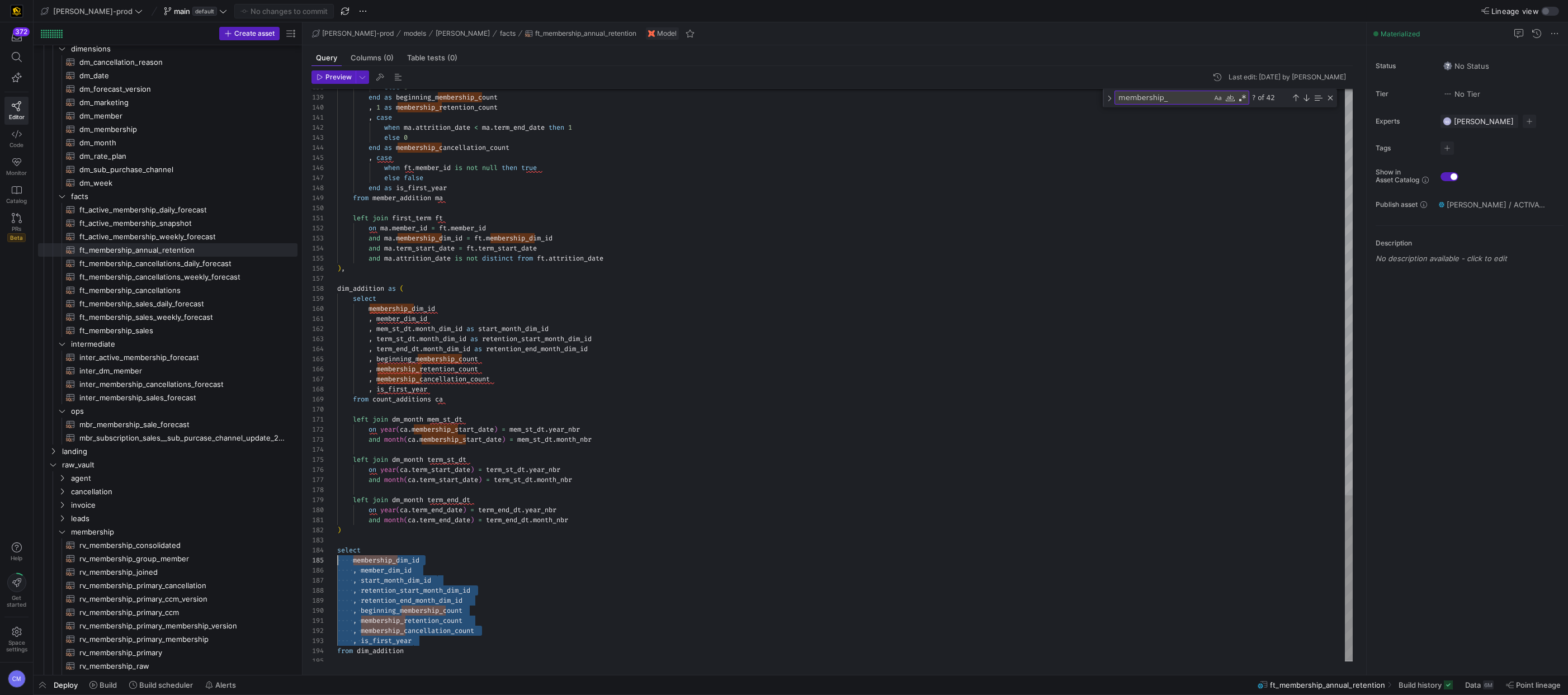
drag, startPoint x: 462, startPoint y: 641, endPoint x: 306, endPoint y: 553, distance: 179.1
click at [305, 559] on div "Preview Last edit: Wednesday 13 August 2025 by Noah Streveler 139 140 141 142 1…" at bounding box center [831, 366] width 1059 height 600
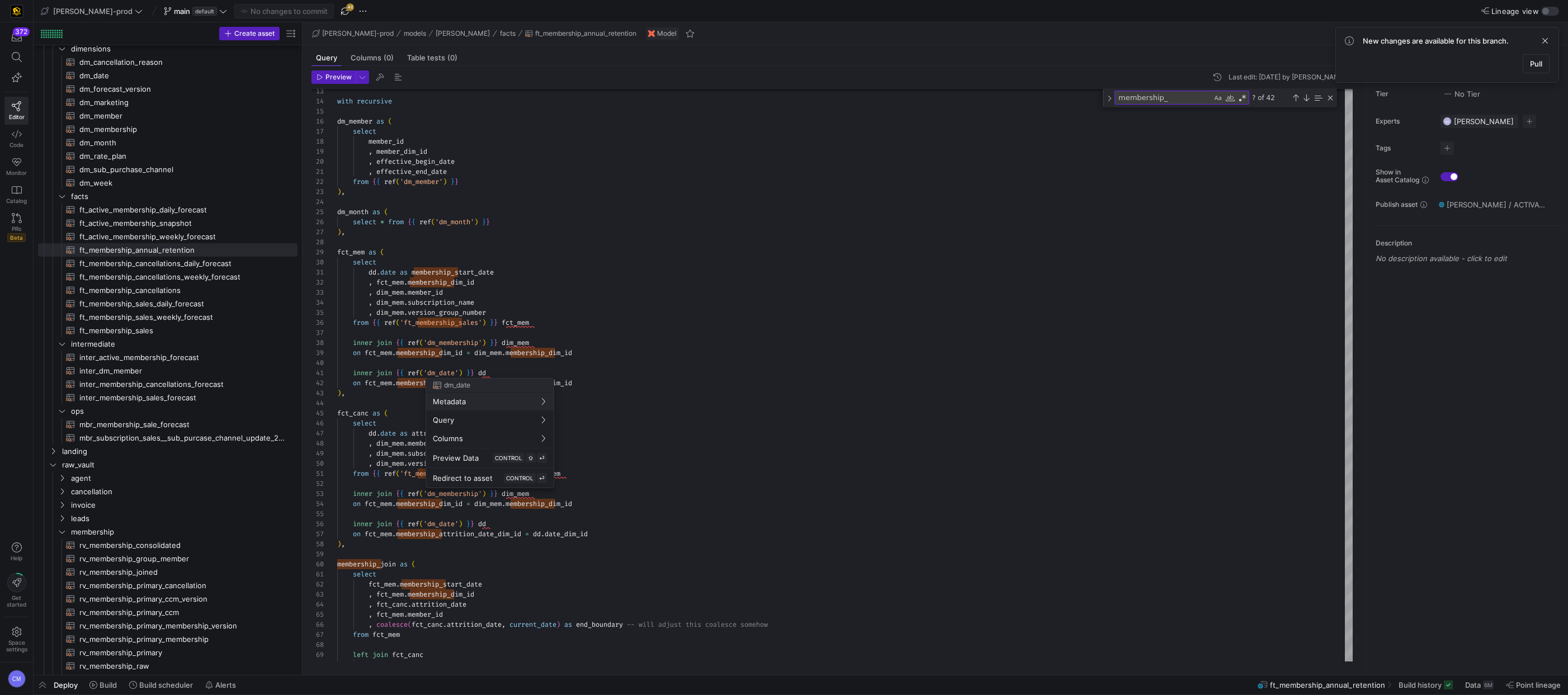
click at [599, 358] on div at bounding box center [784, 348] width 1568 height 695
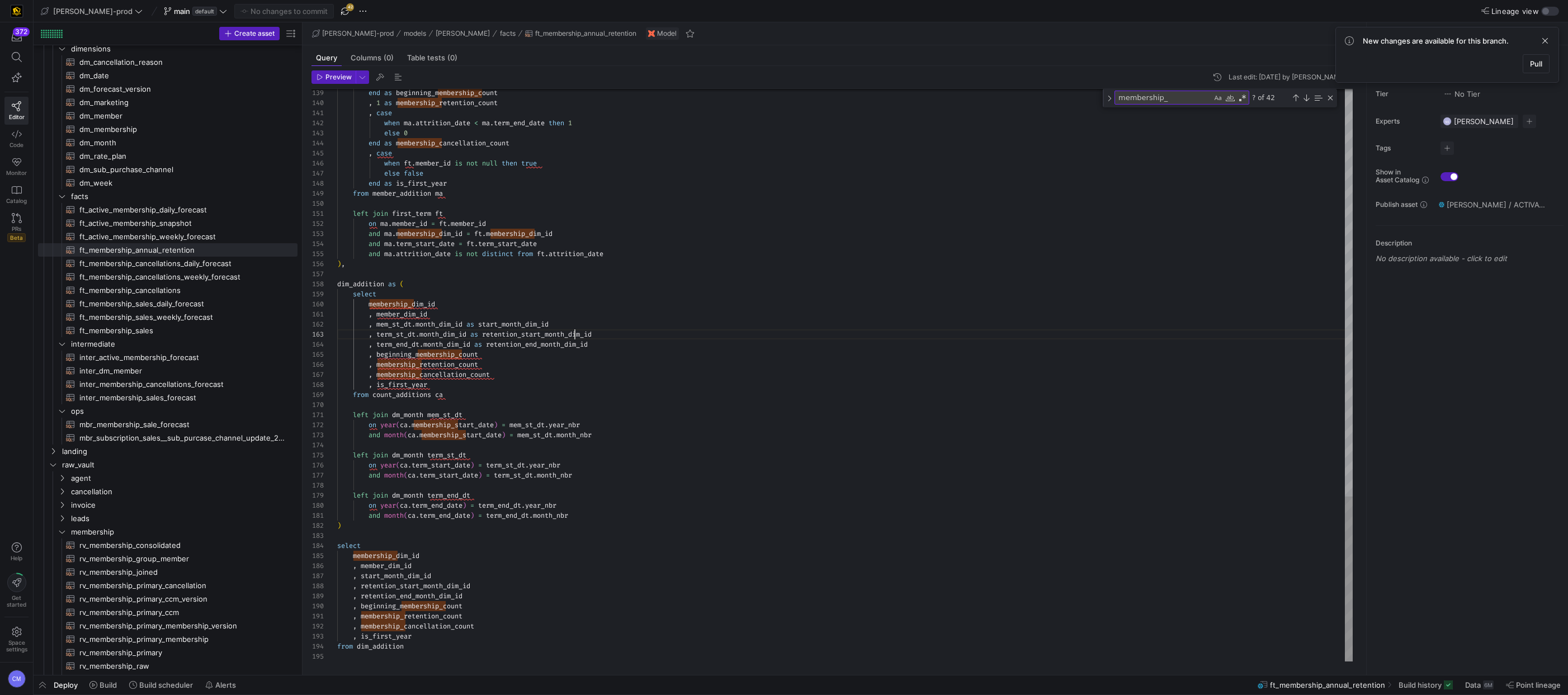
scroll to position [20, 237]
drag, startPoint x: 574, startPoint y: 336, endPoint x: 629, endPoint y: 305, distance: 63.1
click at [109, 335] on span "ft_membership_sales​​​​​​​​​​" at bounding box center [182, 330] width 205 height 13
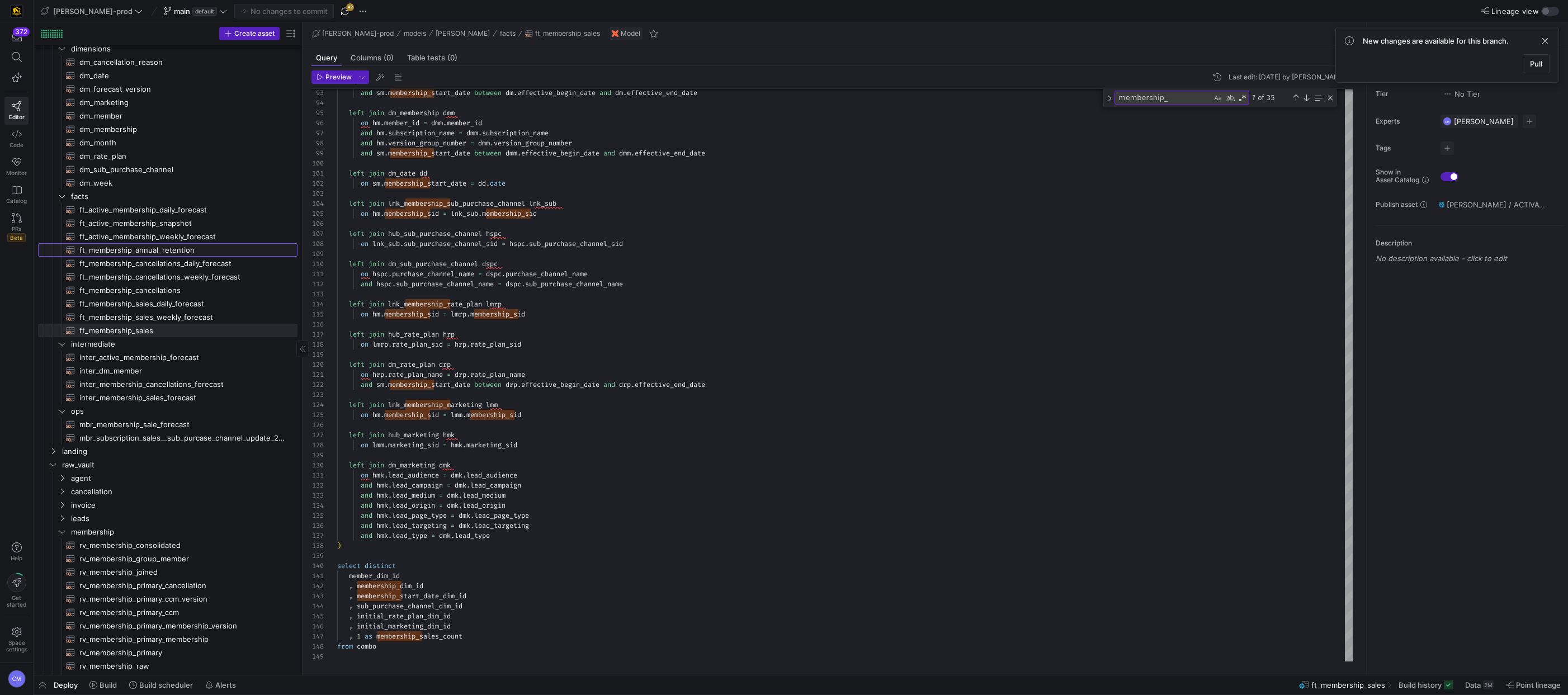
click at [174, 250] on span "ft_membership_annual_retention​​​​​​​​​​" at bounding box center [182, 250] width 205 height 13
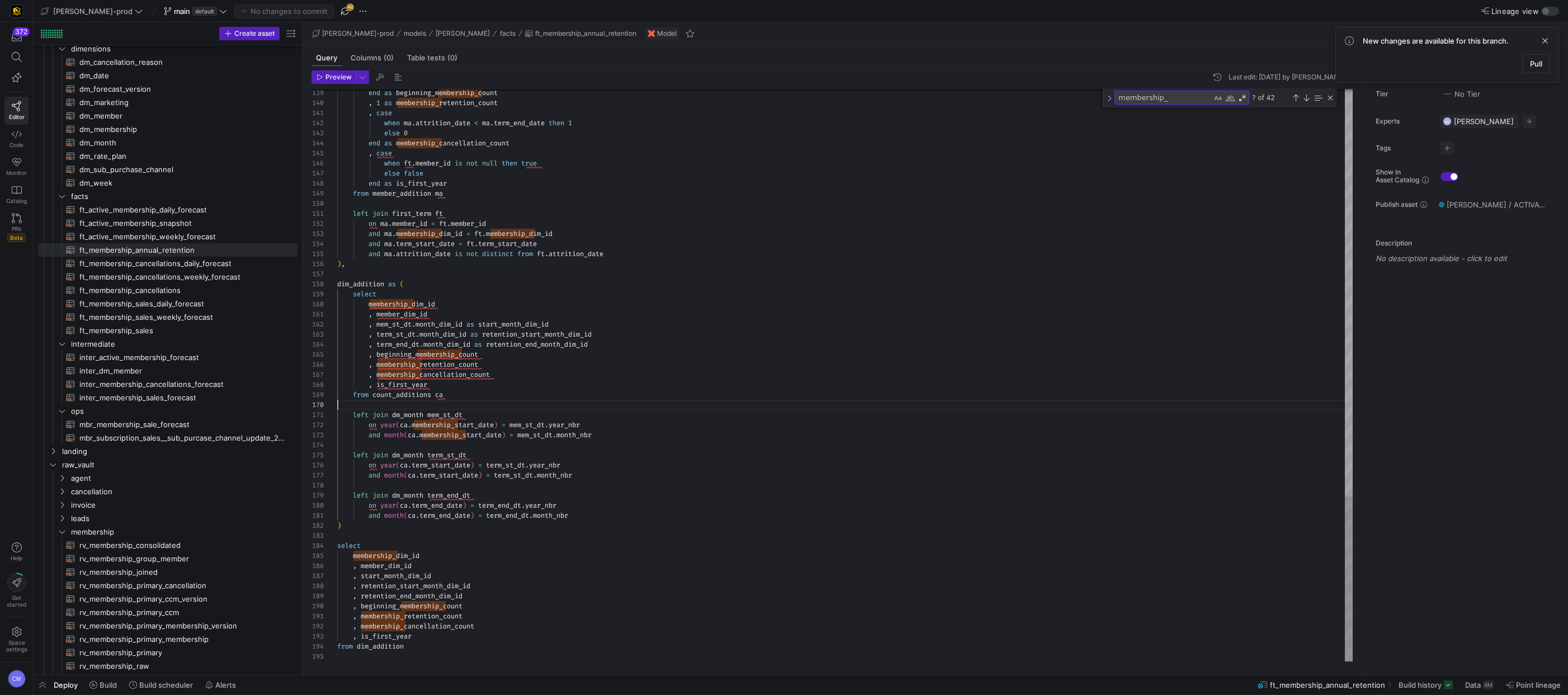
click at [338, 10] on span "button" at bounding box center [345, 11] width 14 height 14
click at [145, 328] on span "ft_membership_sales​​​​​​​​​​" at bounding box center [182, 330] width 205 height 13
type textarea "{{ config( post_hook = [ "alter table {{ this }} add primary key (member_dim_id…"
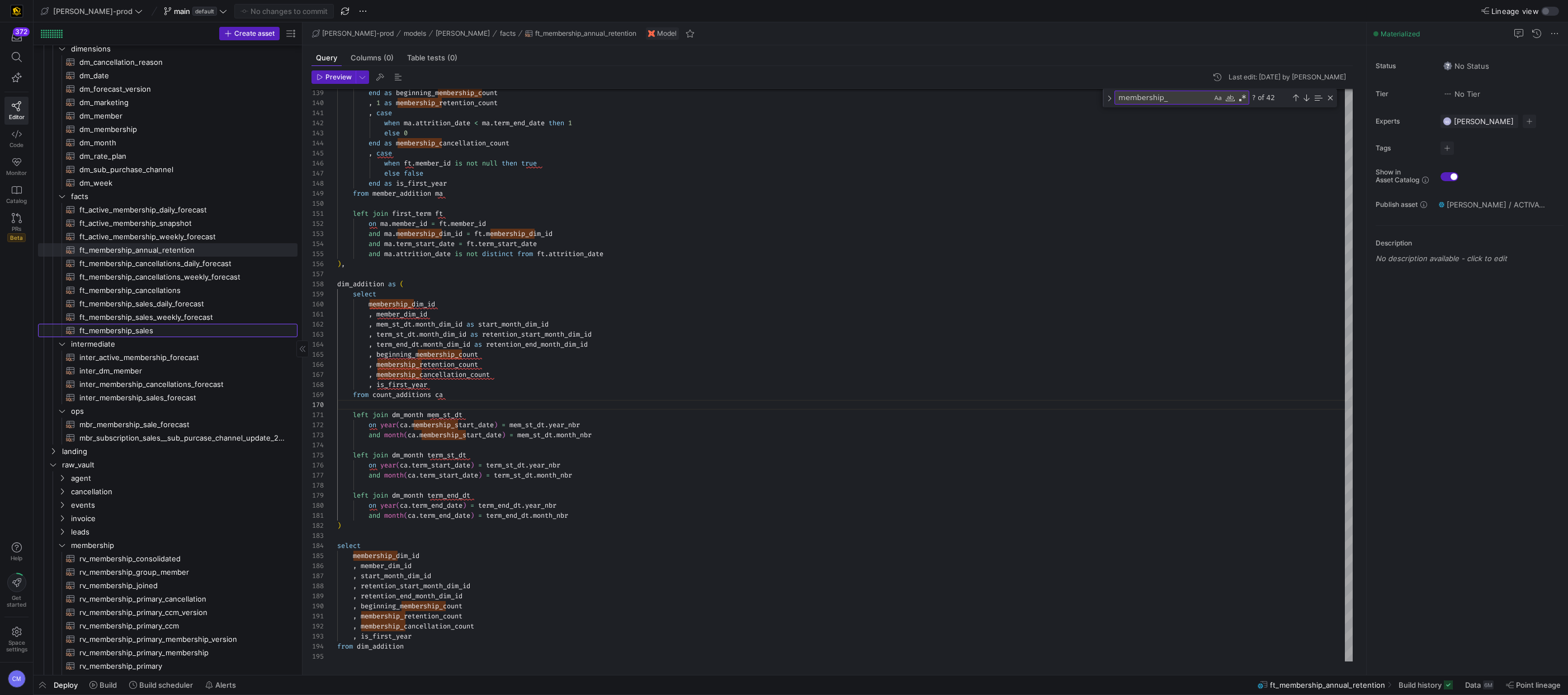
scroll to position [60, 0]
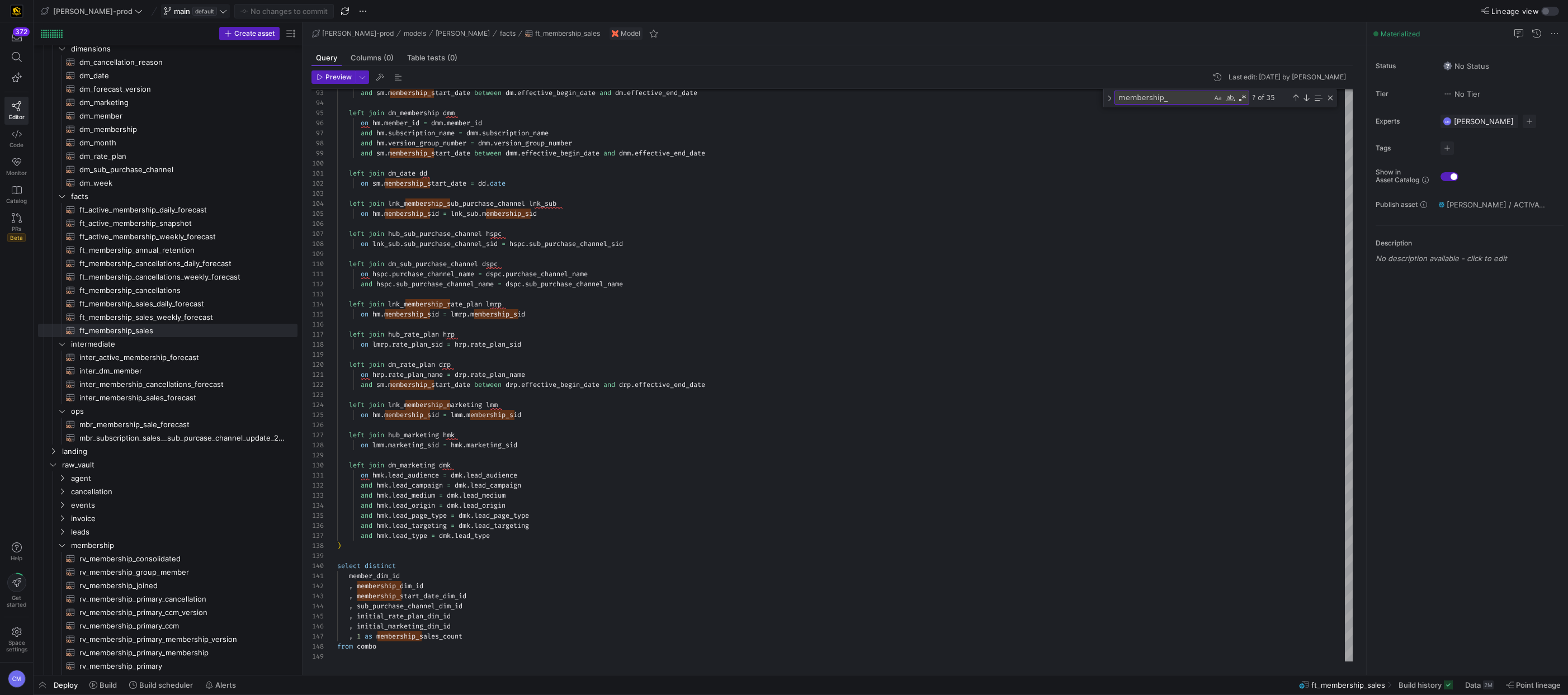
click at [219, 14] on icon at bounding box center [223, 11] width 8 height 8
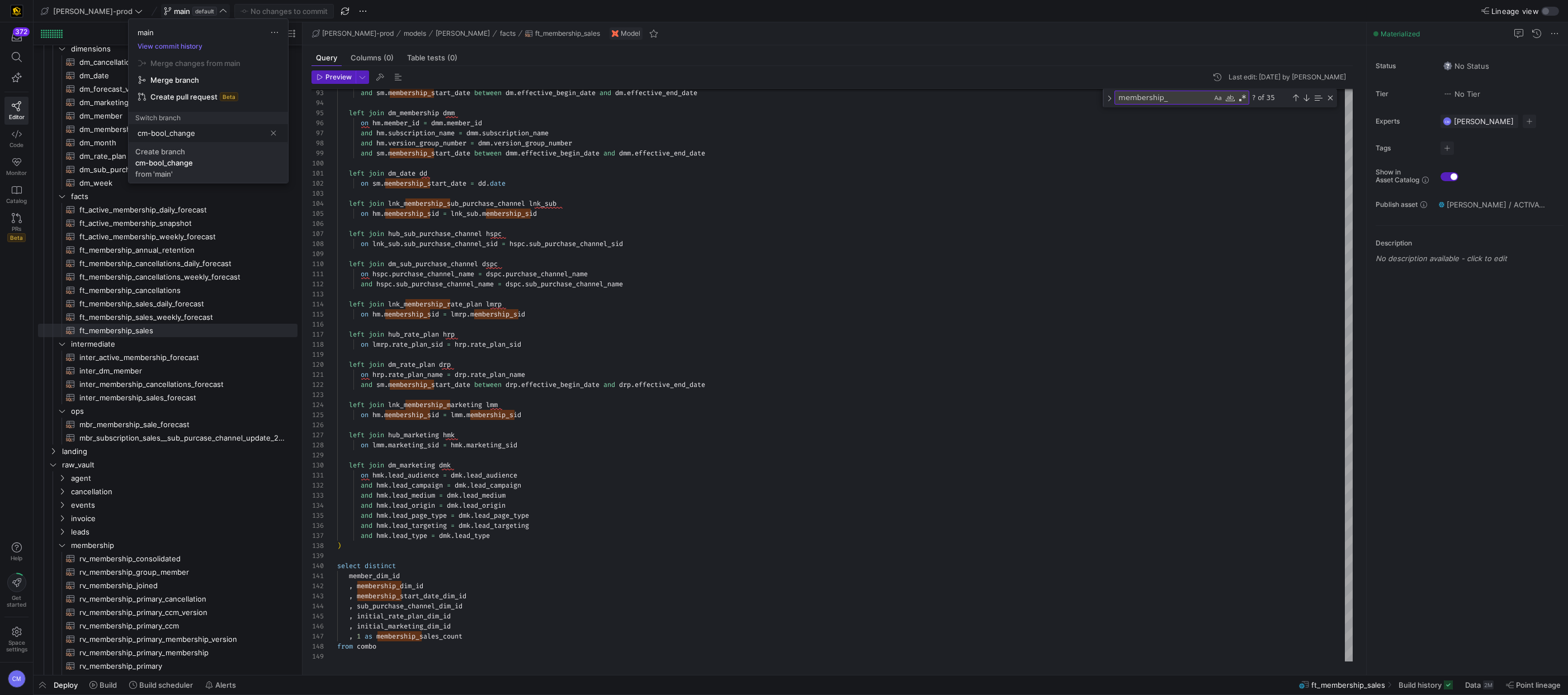
type input "cm-bool_change"
click at [215, 157] on span "Create branch cm-bool_change from 'main'" at bounding box center [208, 163] width 146 height 32
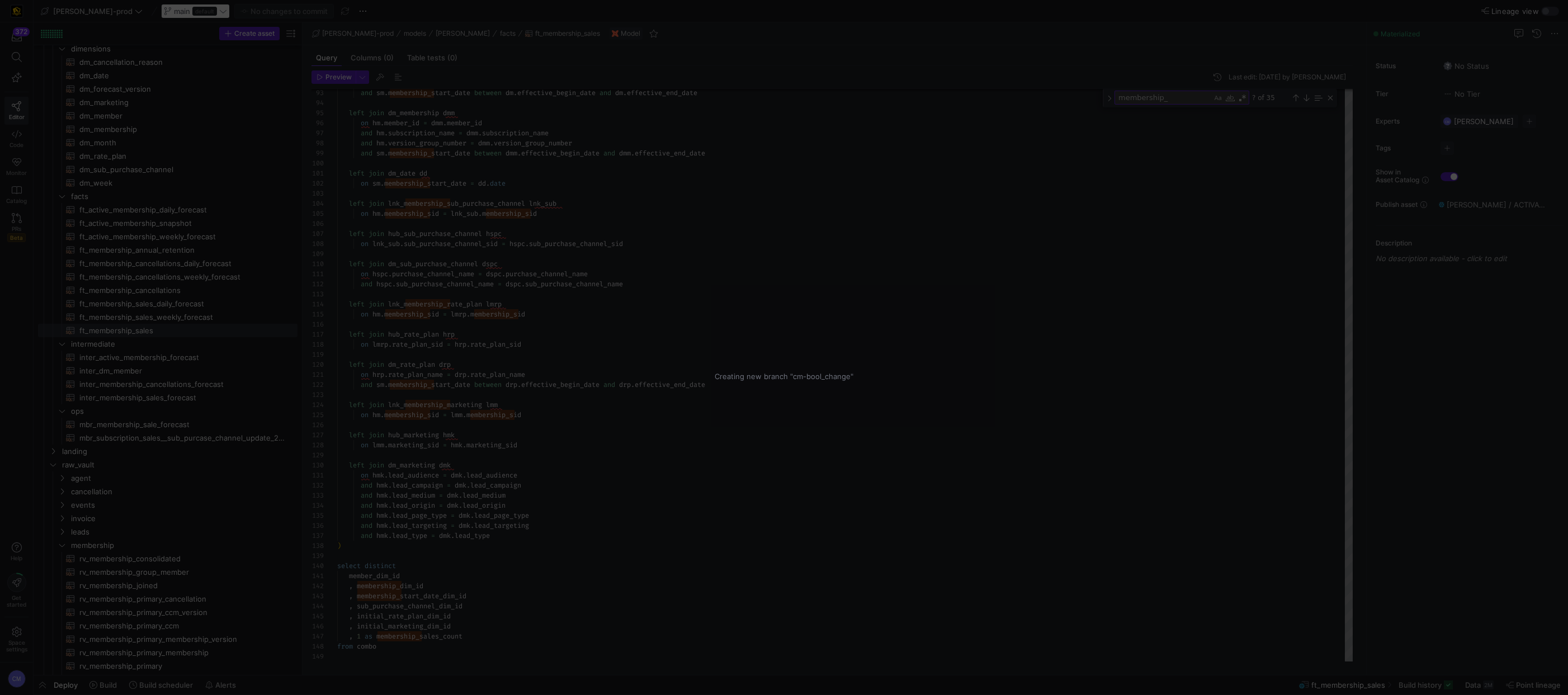
click at [516, 226] on div "Creating new branch "cm-bool_change"" at bounding box center [784, 348] width 1568 height 695
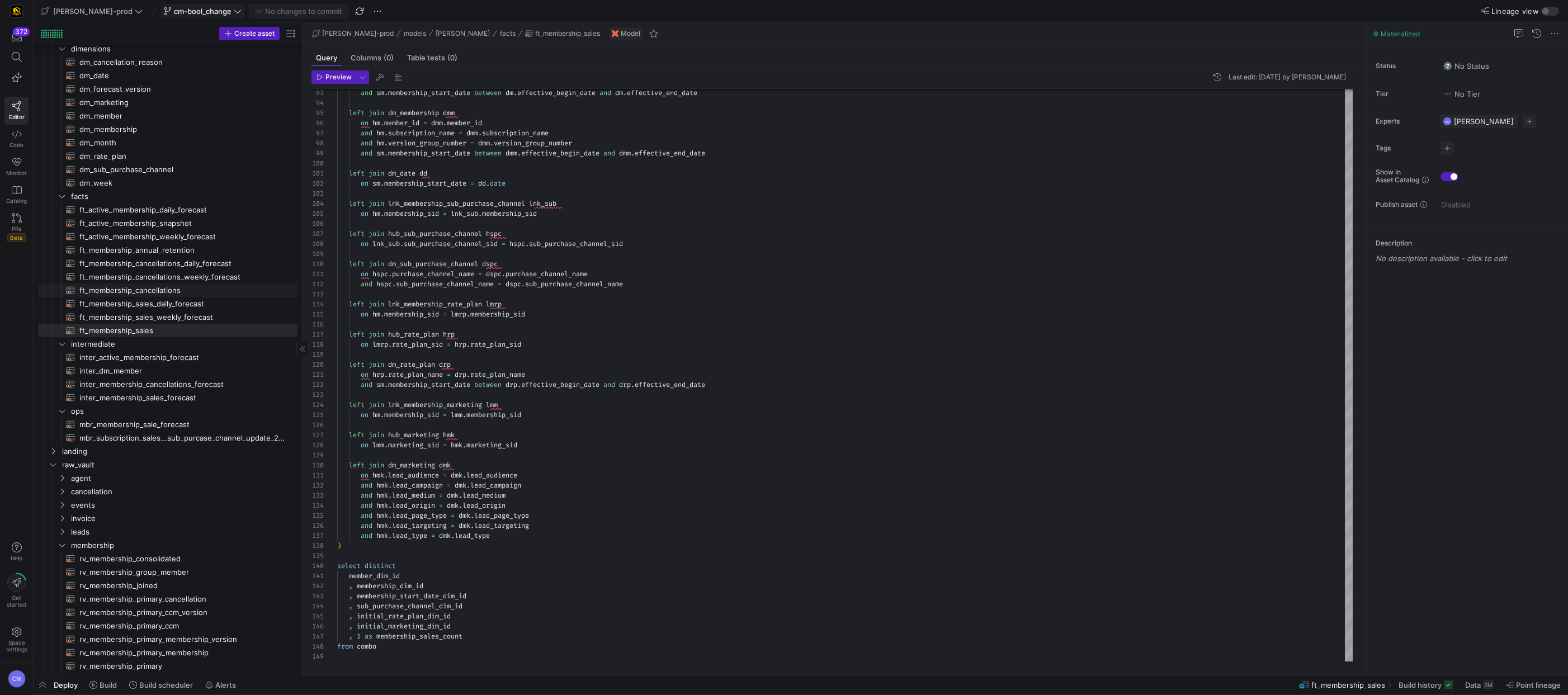
click at [161, 291] on span "ft_membership_cancellations​​​​​​​​​​" at bounding box center [182, 290] width 205 height 13
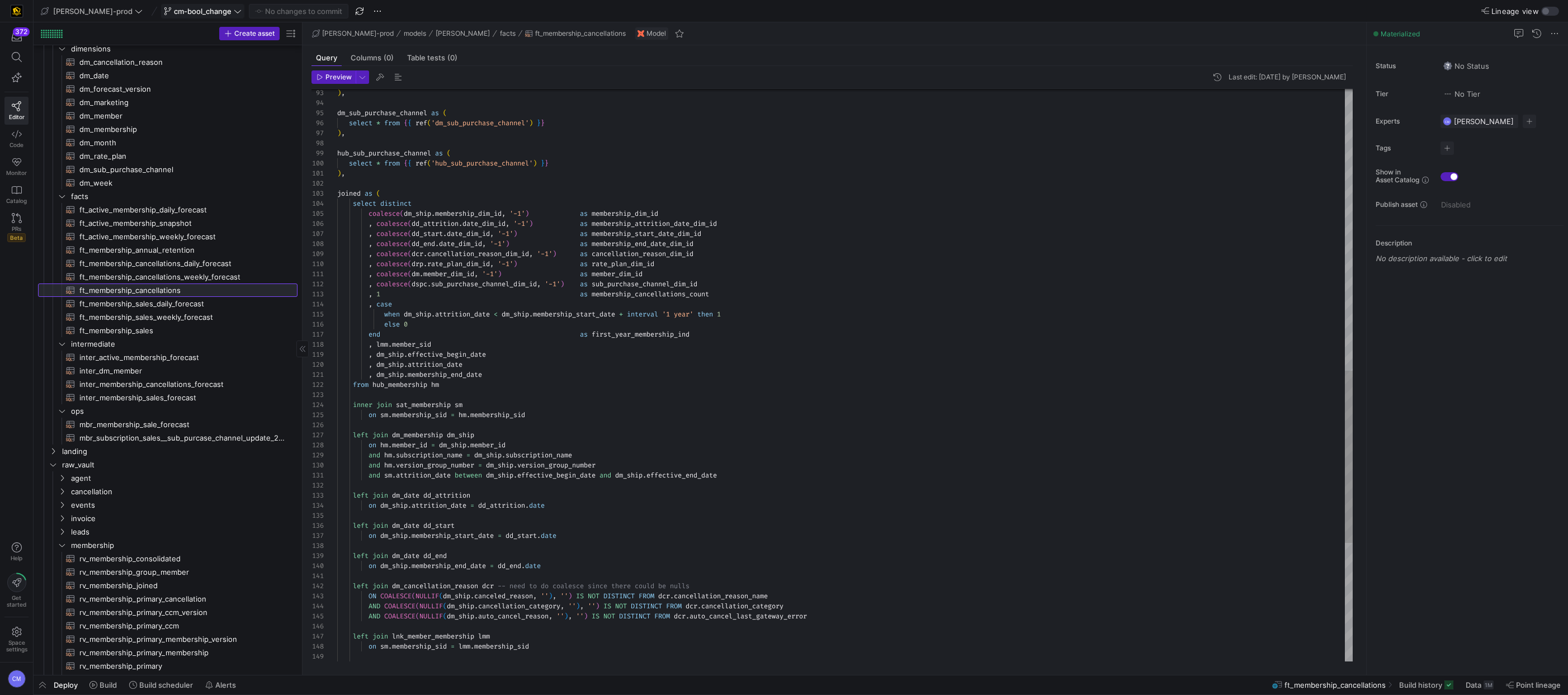
scroll to position [60, 0]
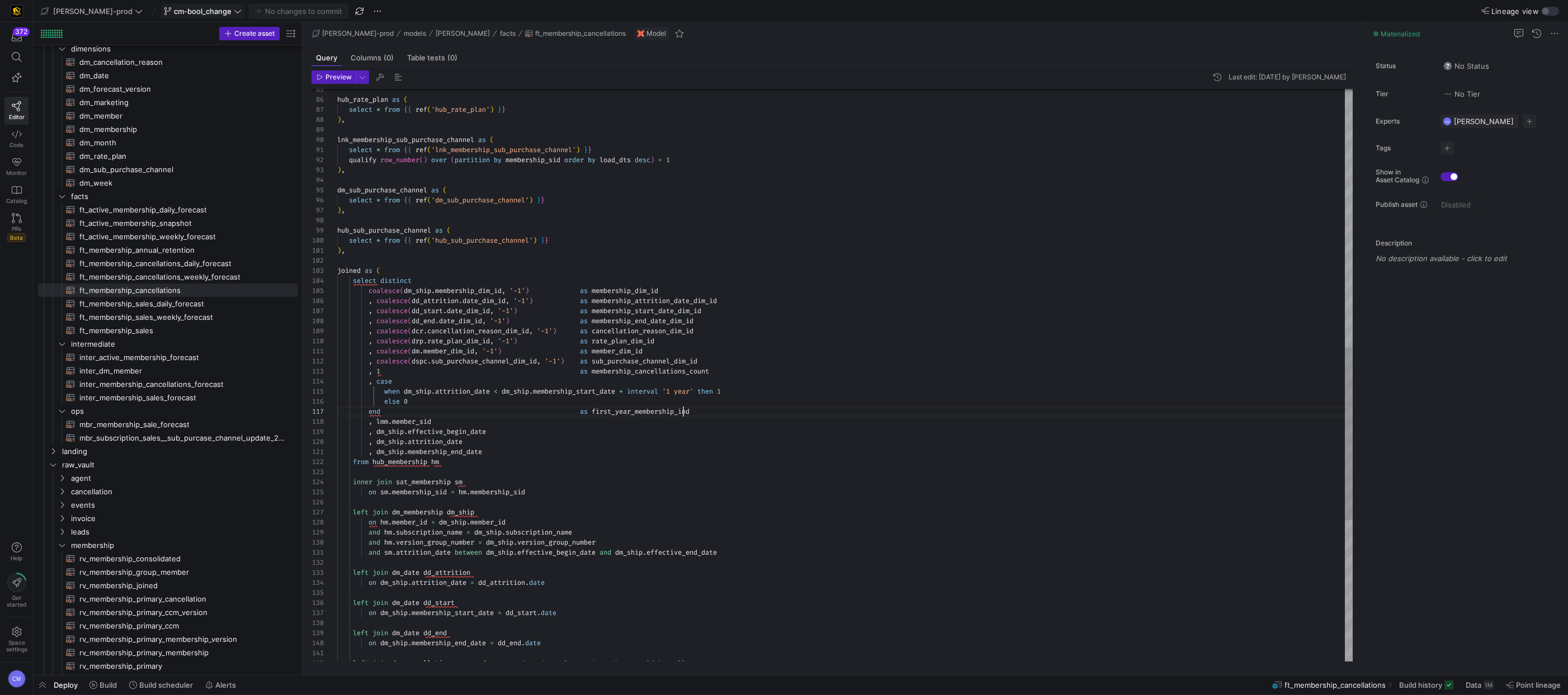
click at [684, 416] on div "left join dm_date dd_attrition on dm_ship . attrition_date = dd_attrition . dat…" at bounding box center [844, 181] width 1015 height 1901
click at [513, 396] on div "left join dm_date dd_attrition on dm_ship . attrition_date = dd_attrition . dat…" at bounding box center [844, 181] width 1015 height 1901
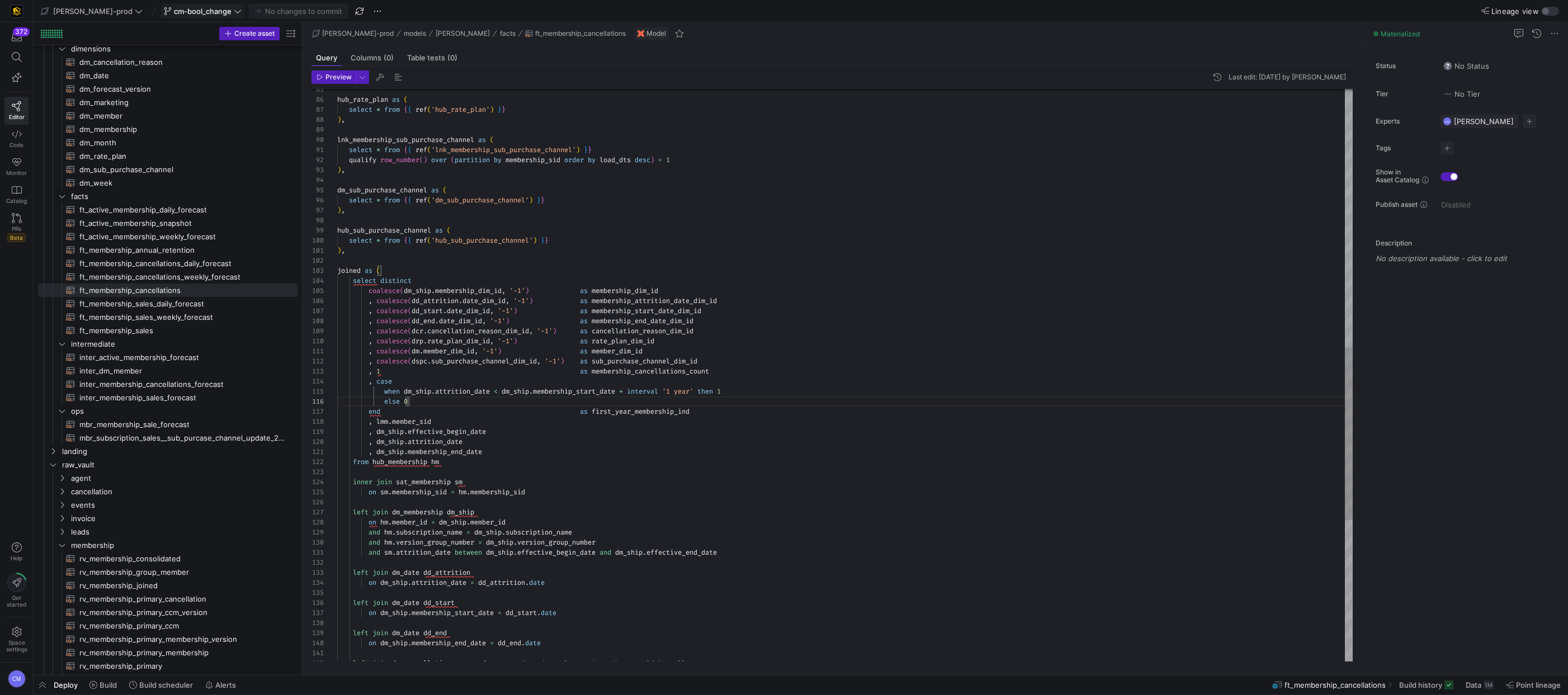
click at [743, 391] on div "left join dm_date dd_attrition on dm_ship . attrition_date = dd_attrition . dat…" at bounding box center [844, 181] width 1015 height 1901
click at [542, 403] on div "else 0" at bounding box center [844, 401] width 1015 height 10
click at [619, 438] on div ", dm_ship . attrition_date" at bounding box center [844, 439] width 1015 height 10
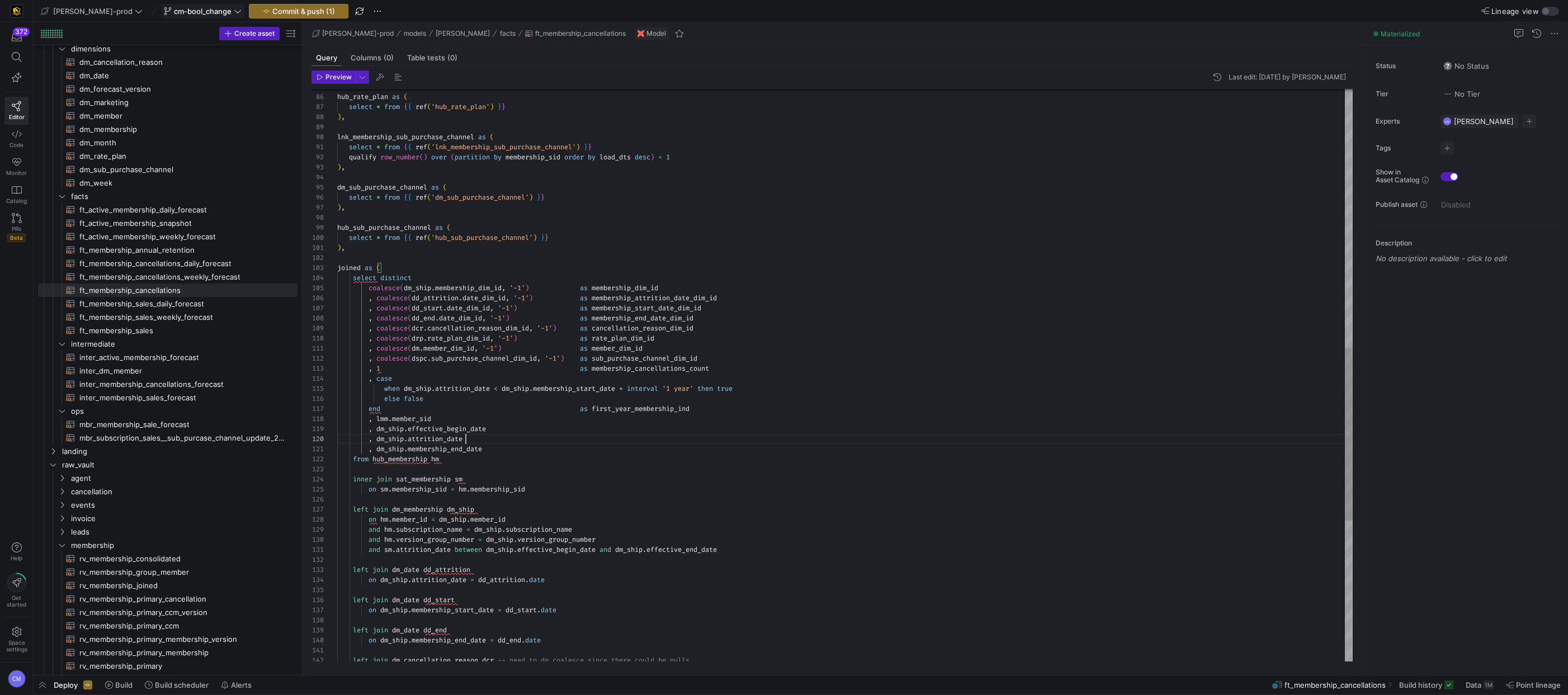
scroll to position [81, 129]
click at [643, 410] on div "left join dm_date dd_attrition on dm_ship . attrition_date = dd_attrition . dat…" at bounding box center [844, 178] width 1015 height 1901
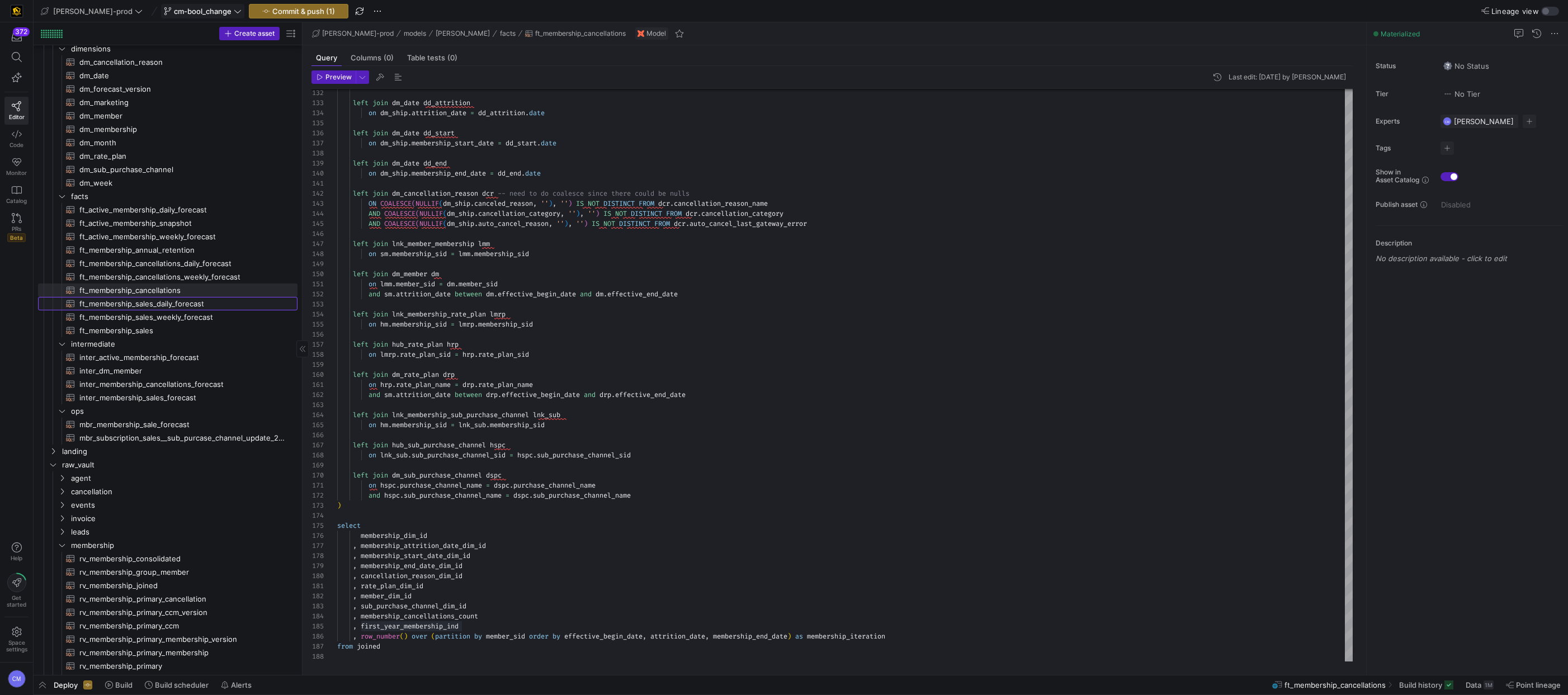
click at [229, 306] on span "ft_membership_sales_daily_forecast​​​​​​​​​​" at bounding box center [182, 304] width 205 height 13
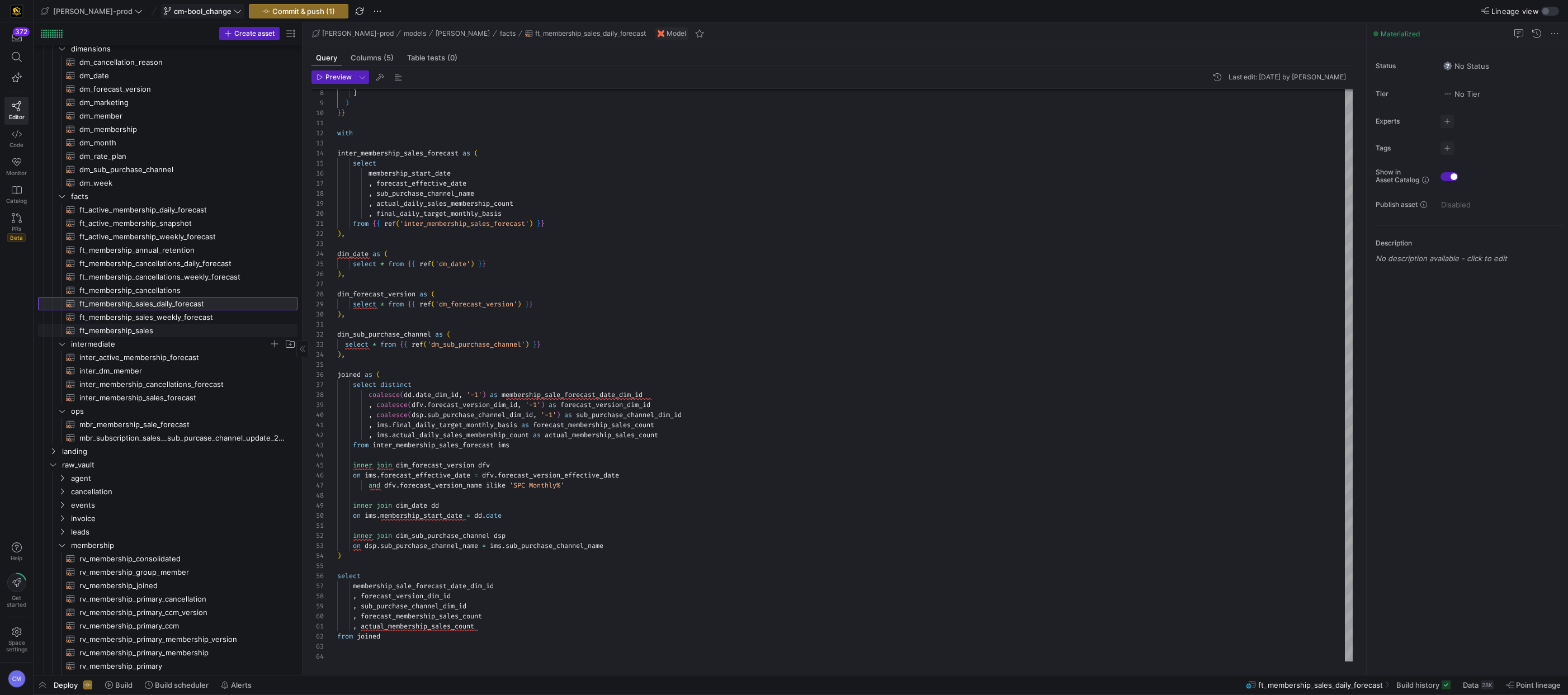
scroll to position [72, 0]
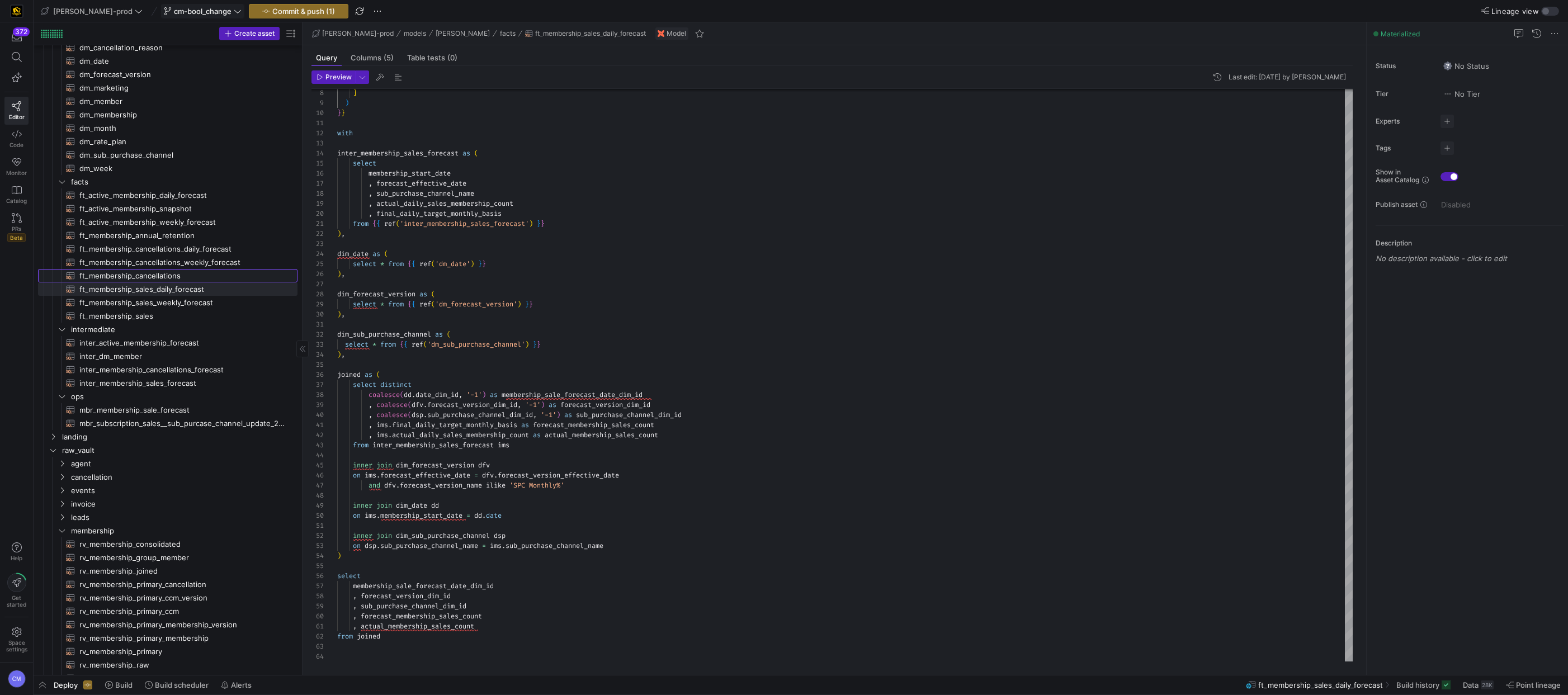
click at [176, 274] on span "ft_membership_cancellations​​​​​​​​​​" at bounding box center [182, 275] width 205 height 13
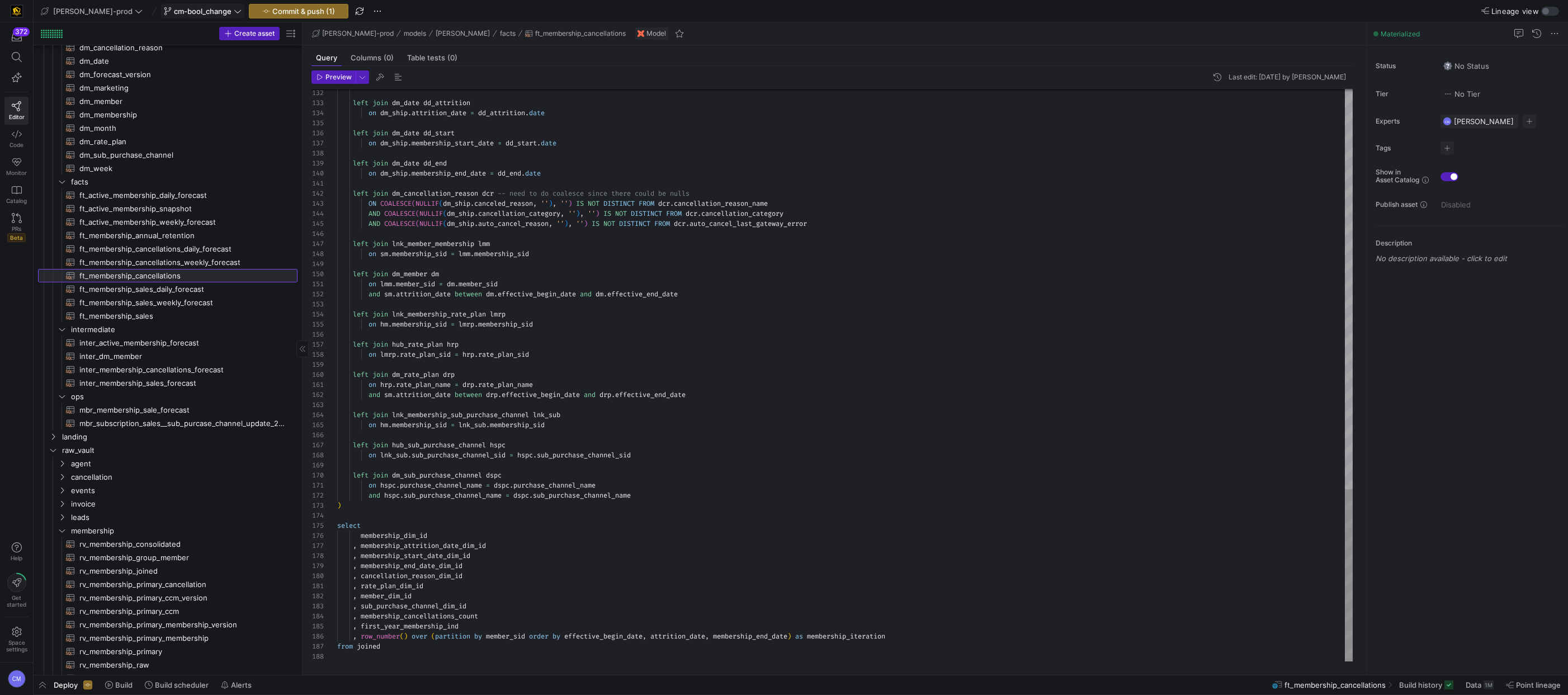
scroll to position [75, 0]
click at [176, 229] on span "ft_membership_annual_retention​​​​​​​​​​" at bounding box center [182, 232] width 205 height 13
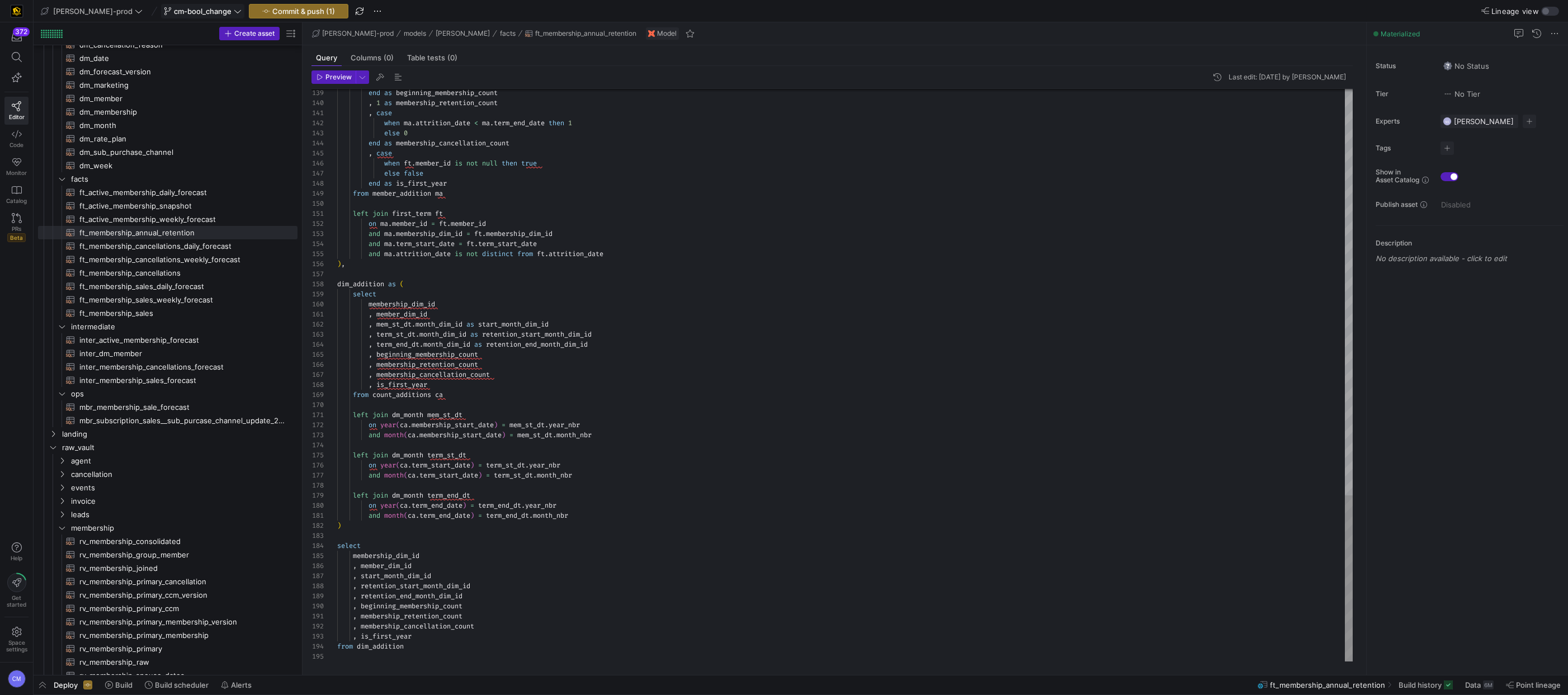
scroll to position [20, 57]
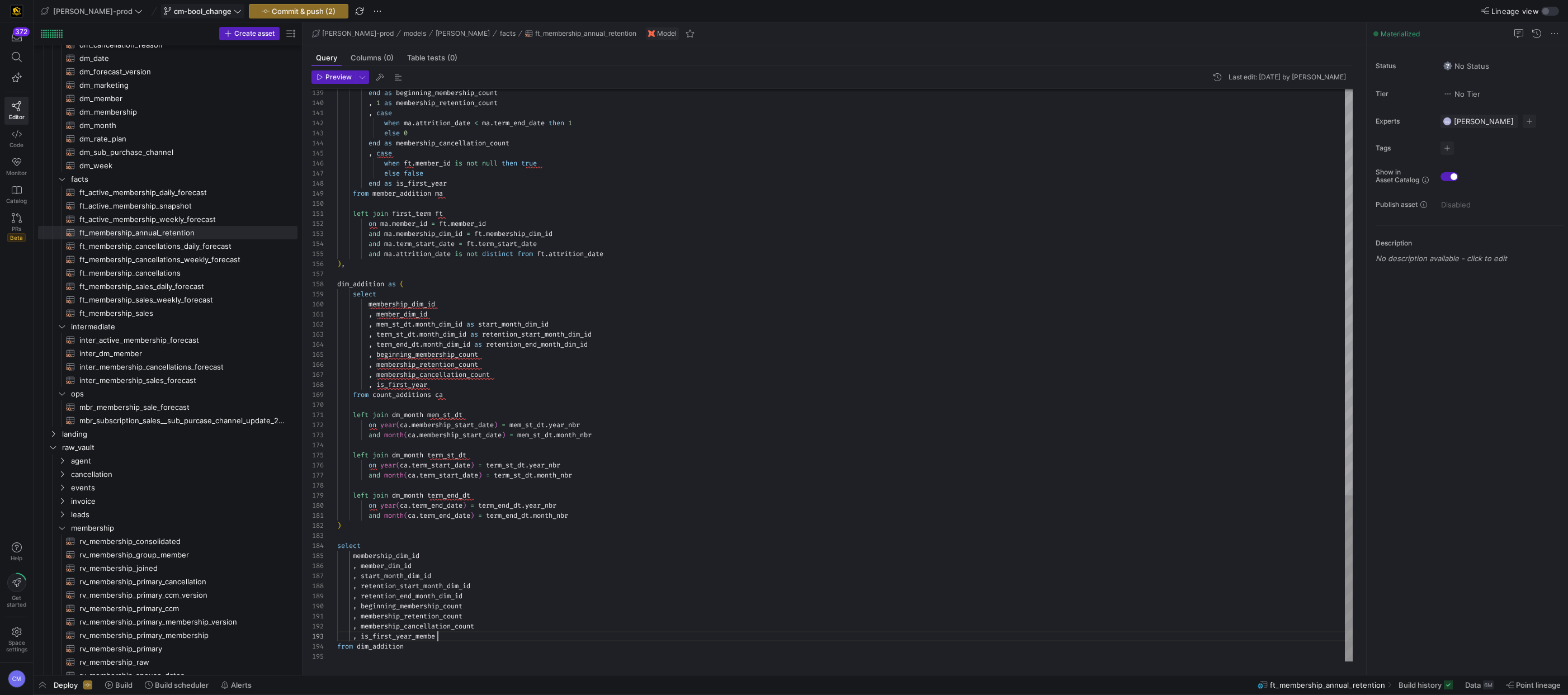
scroll to position [20, 105]
type textarea ", membership_retention_count , membership_cancellation_count , is_first_year_me…"
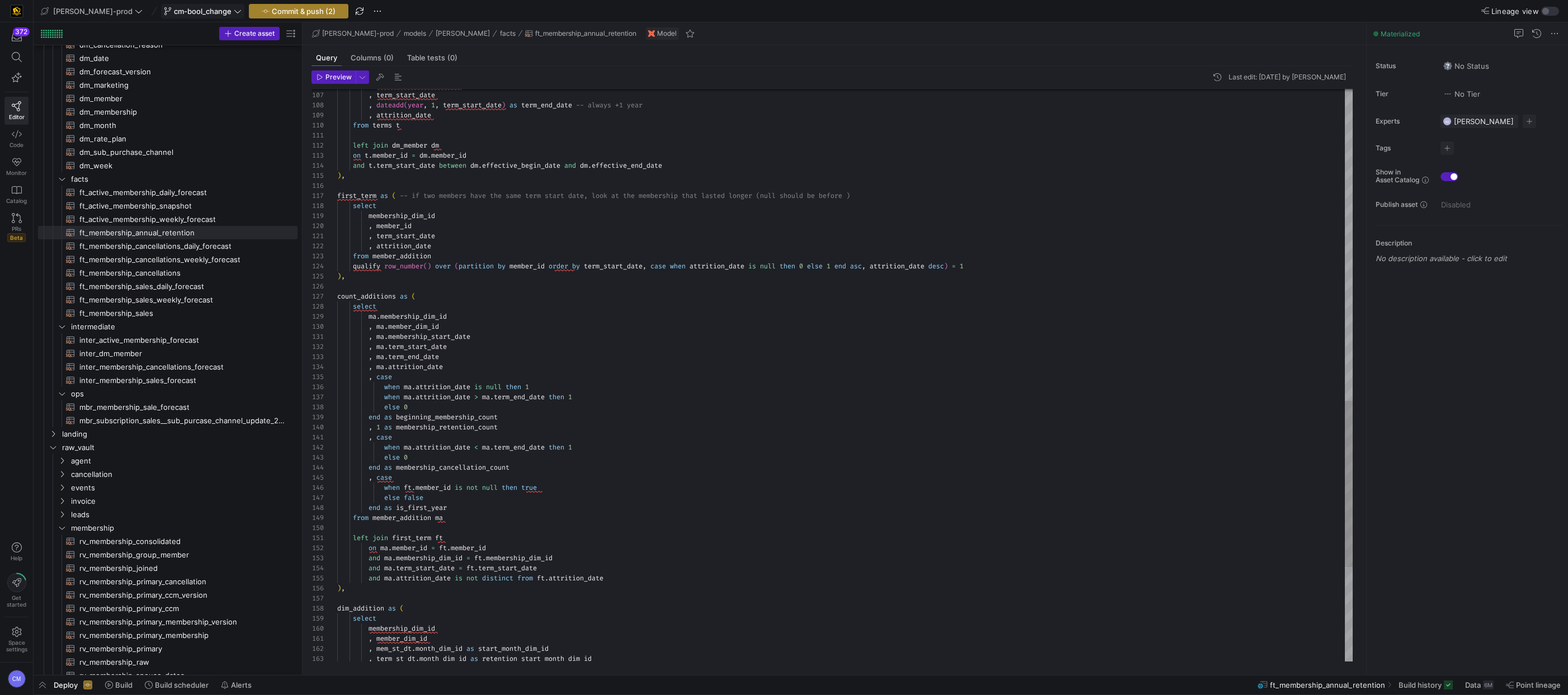
click at [271, 12] on span "Commit & push (2)" at bounding box center [303, 11] width 64 height 9
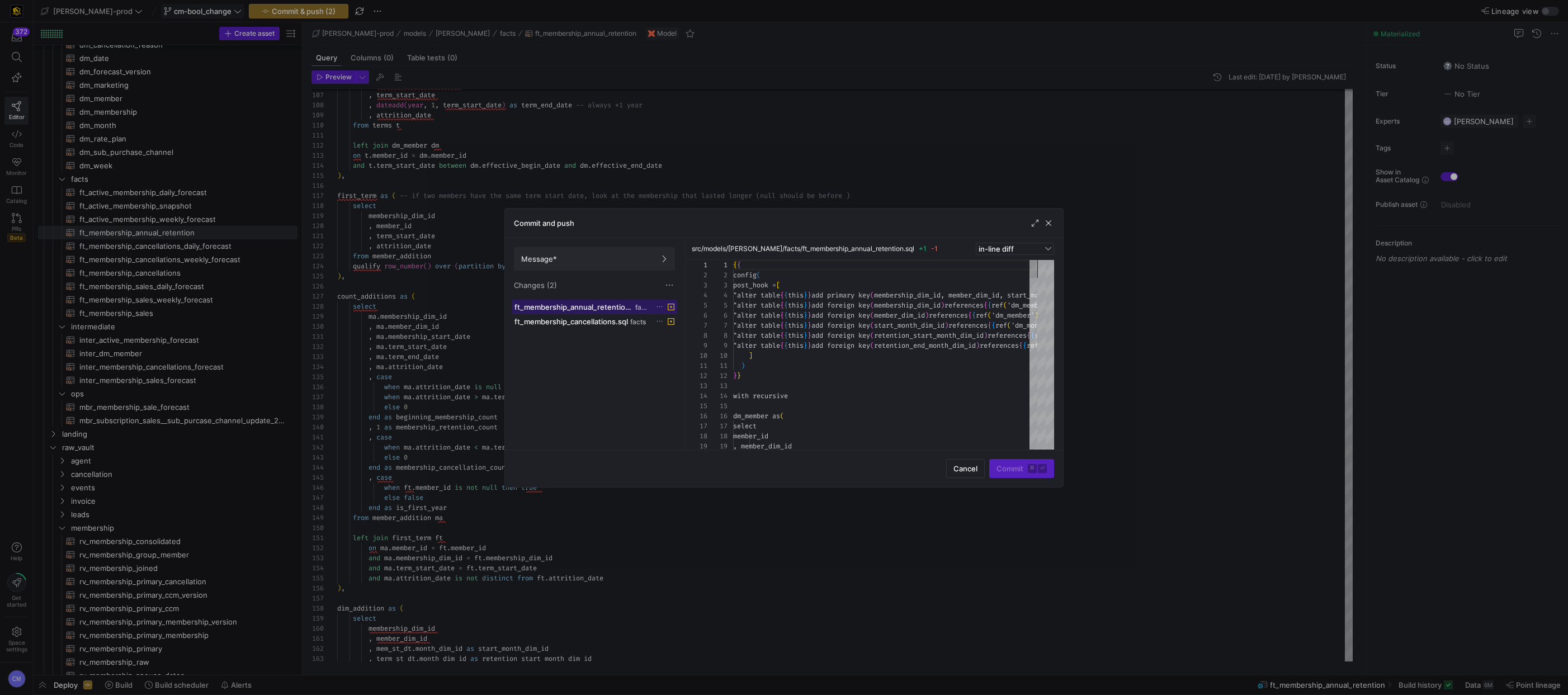
click at [614, 308] on span "ft_membership_annual_retention.sql" at bounding box center [573, 307] width 118 height 9
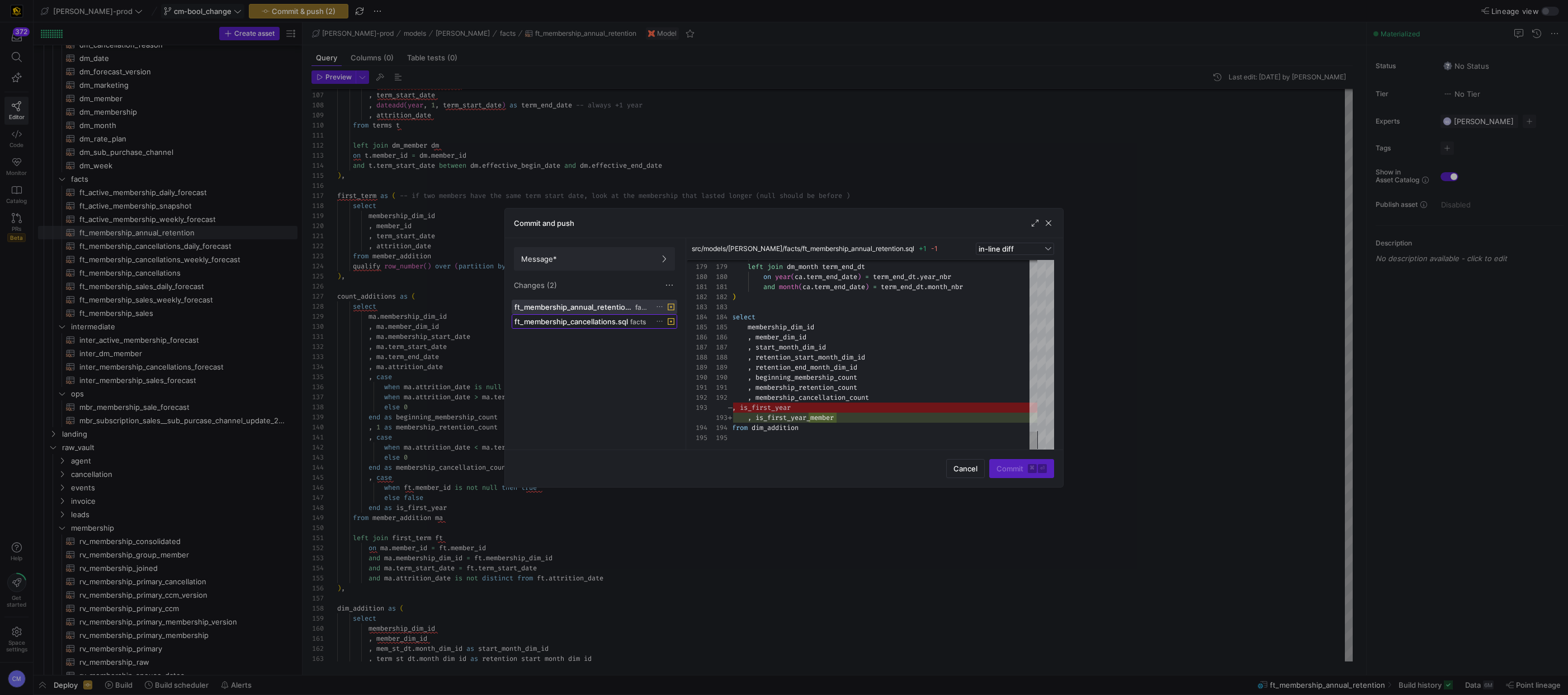
click at [593, 323] on span "ft_membership_cancellations.sql" at bounding box center [571, 322] width 114 height 9
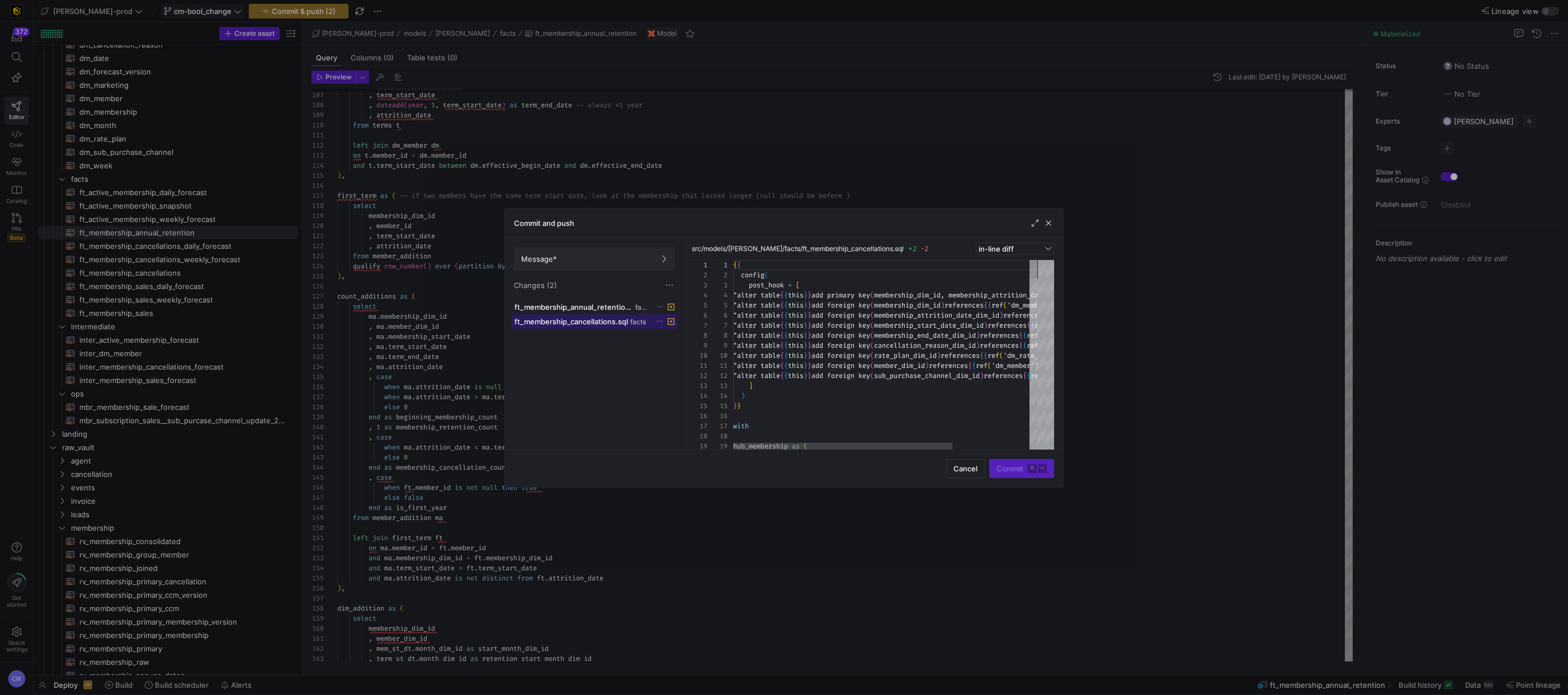
scroll to position [51, 0]
click at [605, 311] on span "ft_membership_annual_retention.sql" at bounding box center [573, 307] width 118 height 9
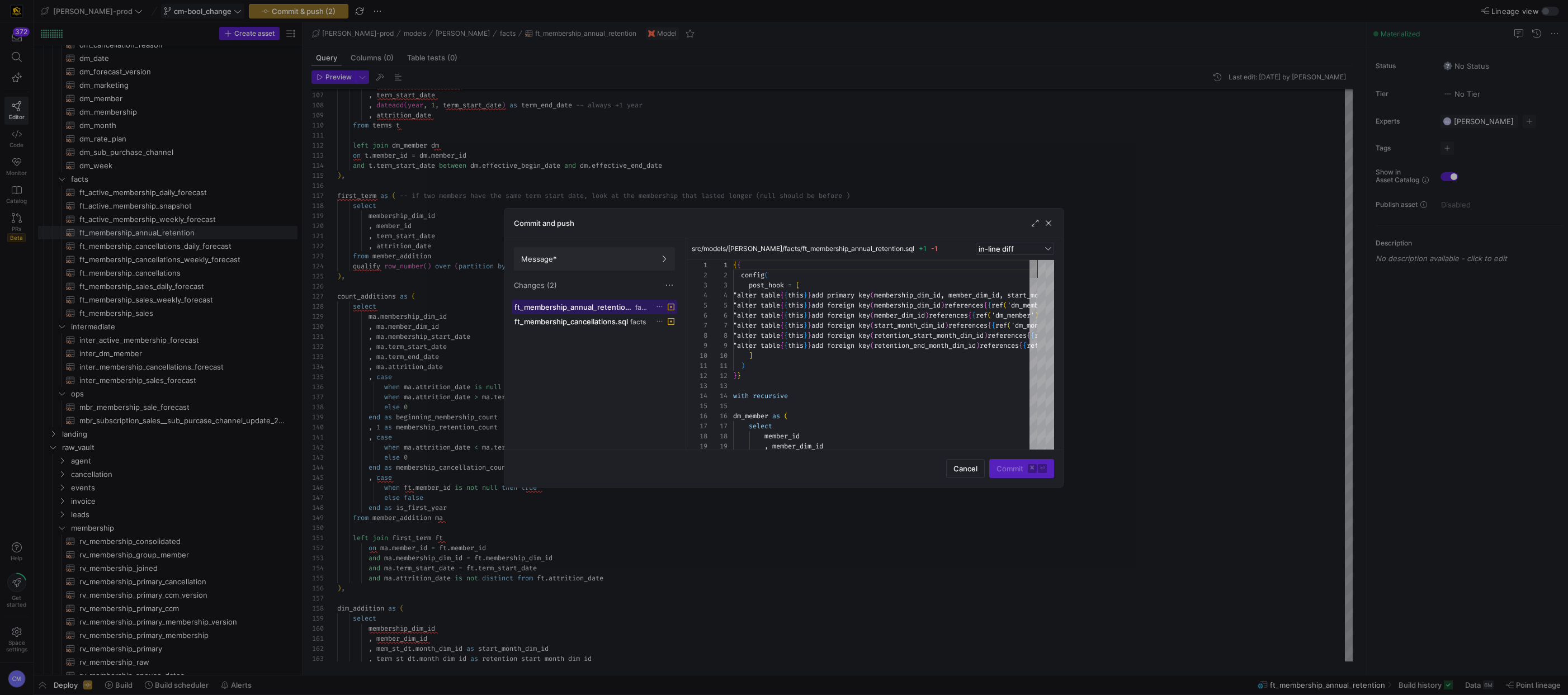
scroll to position [60, 0]
click at [626, 326] on span at bounding box center [594, 322] width 164 height 14
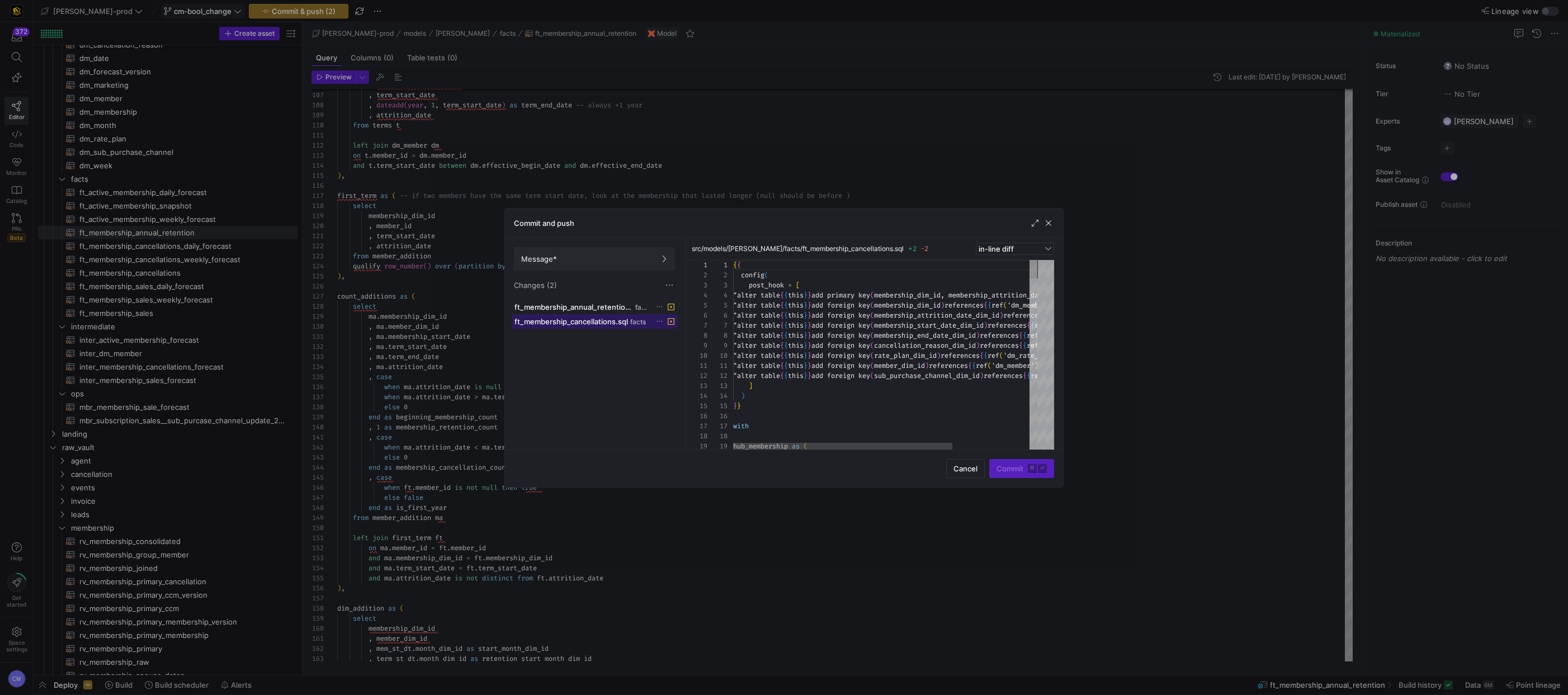
scroll to position [51, 0]
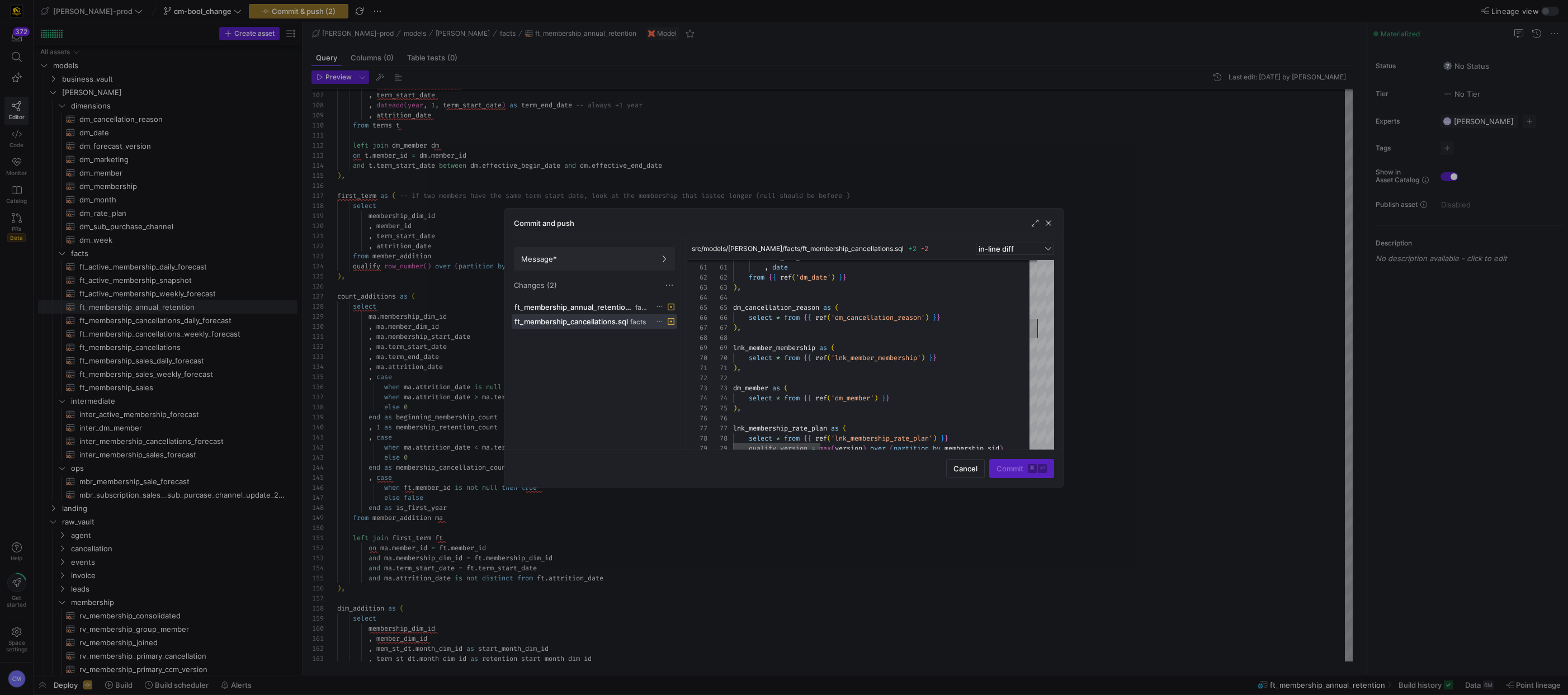
scroll to position [51, 0]
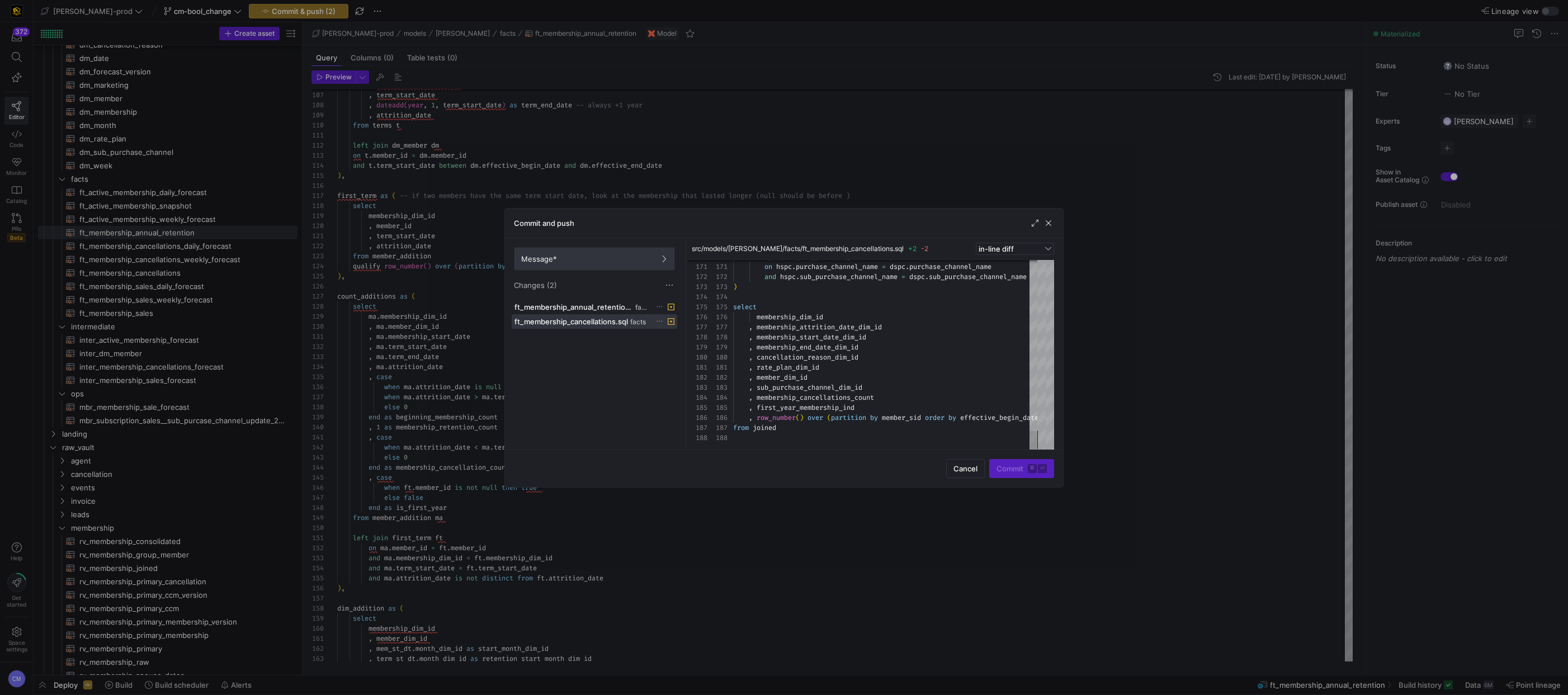
click at [591, 263] on span "Message*" at bounding box center [594, 259] width 146 height 9
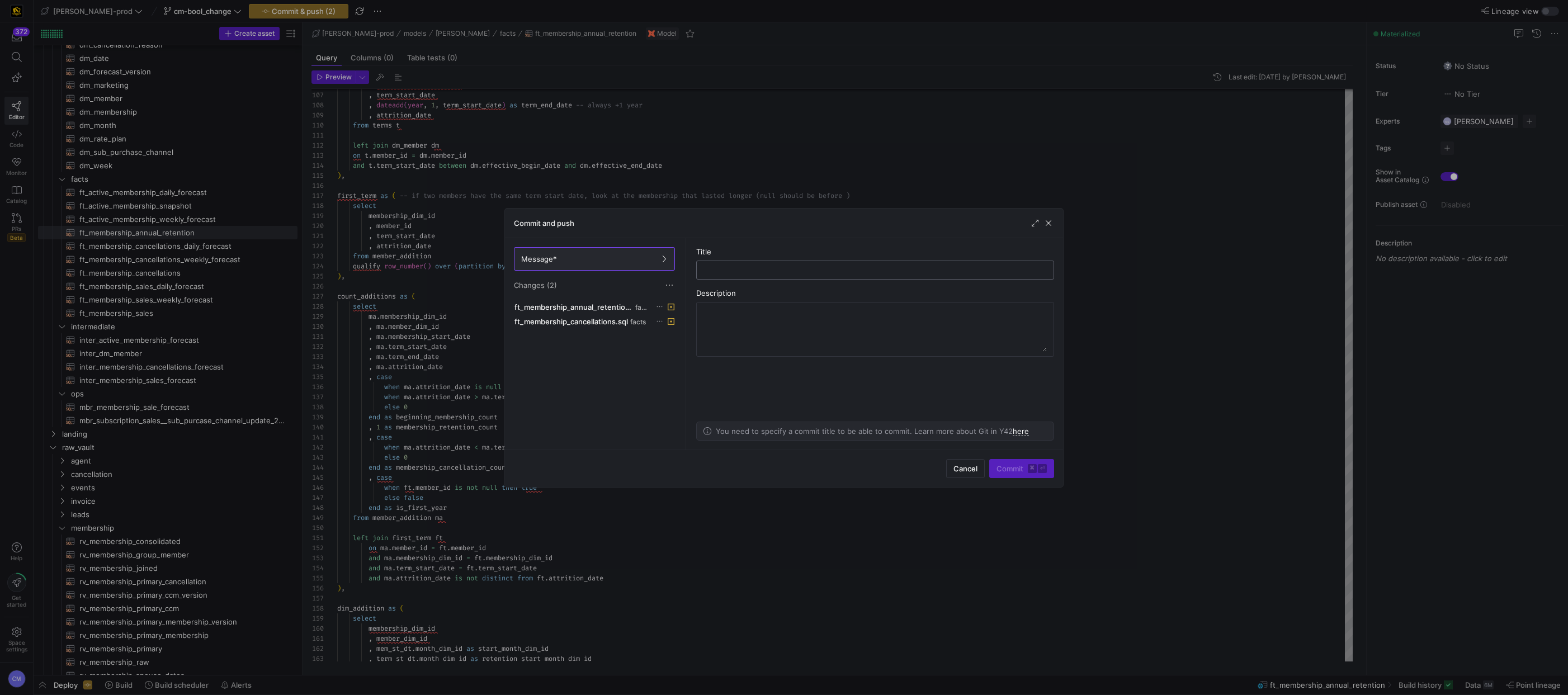
click at [733, 269] on input "text" at bounding box center [874, 270] width 338 height 9
type input "fix"
click at [734, 316] on textarea at bounding box center [874, 329] width 343 height 44
click at [1015, 466] on span "Commit ⌘ ⏎" at bounding box center [1021, 469] width 51 height 9
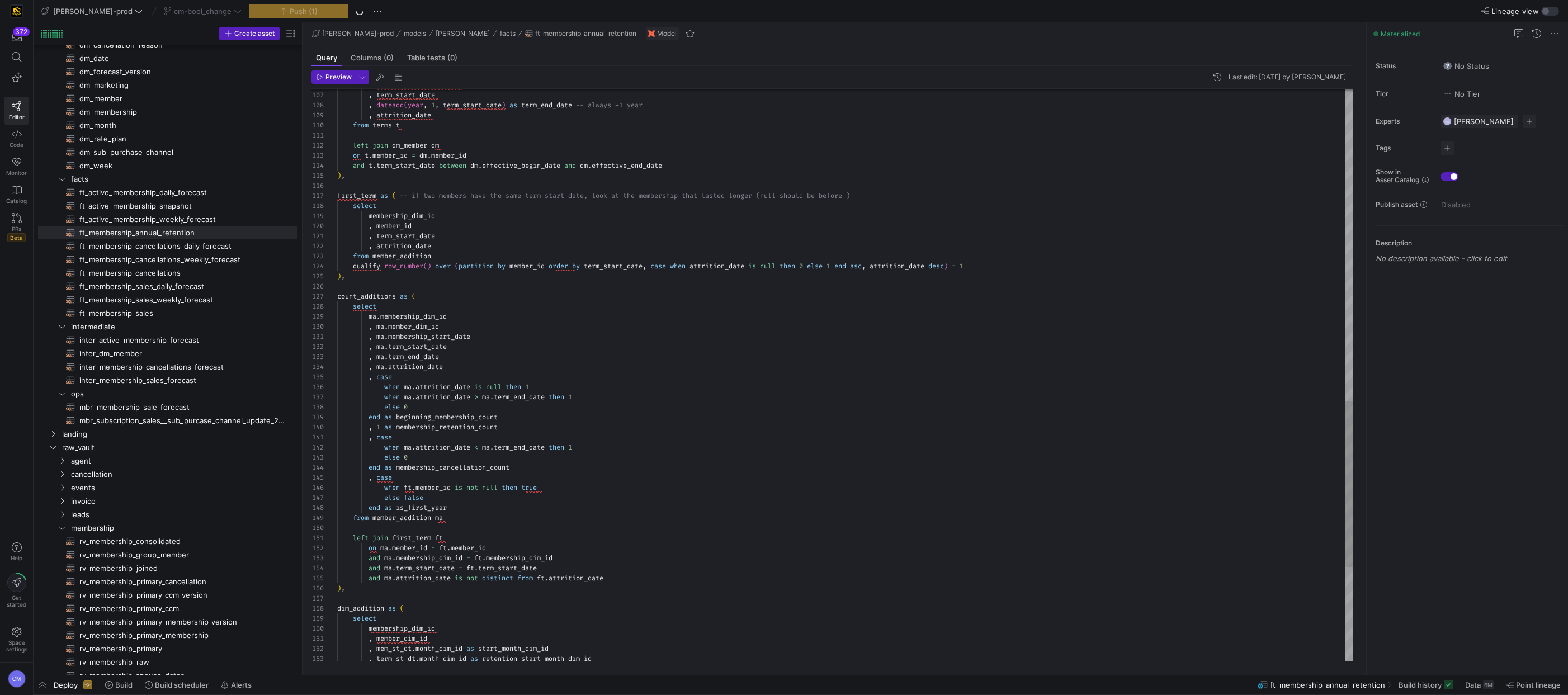
type textarea ", term_start_date , attrition_date from member_addition qualify row_number() ov…"
click at [666, 325] on div "end as beginning_membership_count , 1 as membership_retention_count , case when…" at bounding box center [844, -1] width 1015 height 1971
click at [40, 687] on span "button" at bounding box center [42, 684] width 18 height 19
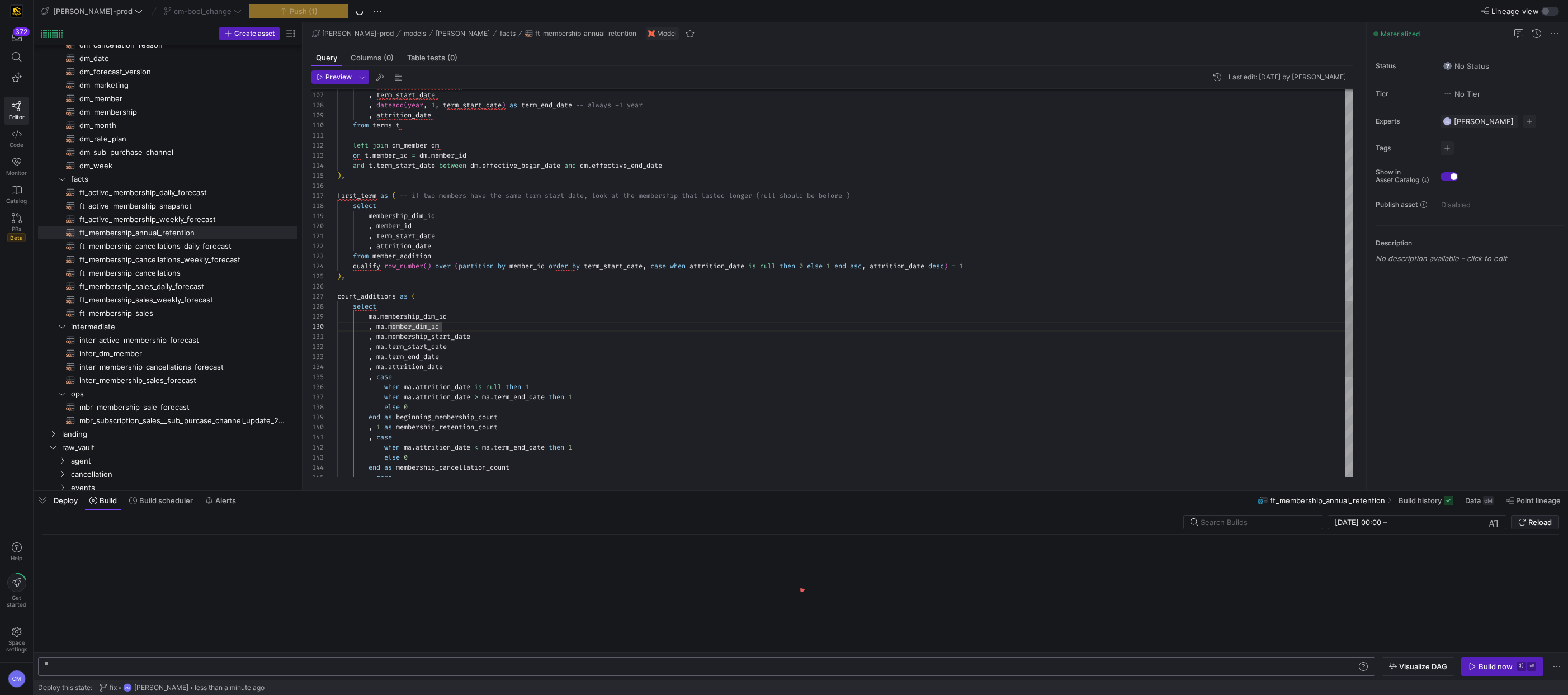
scroll to position [0, 167]
click at [189, 662] on div "y42 build -s ft_membership_annual_retention" at bounding box center [700, 666] width 1311 height 9
click at [181, 667] on div "y42 build -s ft_membership_annual_retention" at bounding box center [700, 666] width 1311 height 9
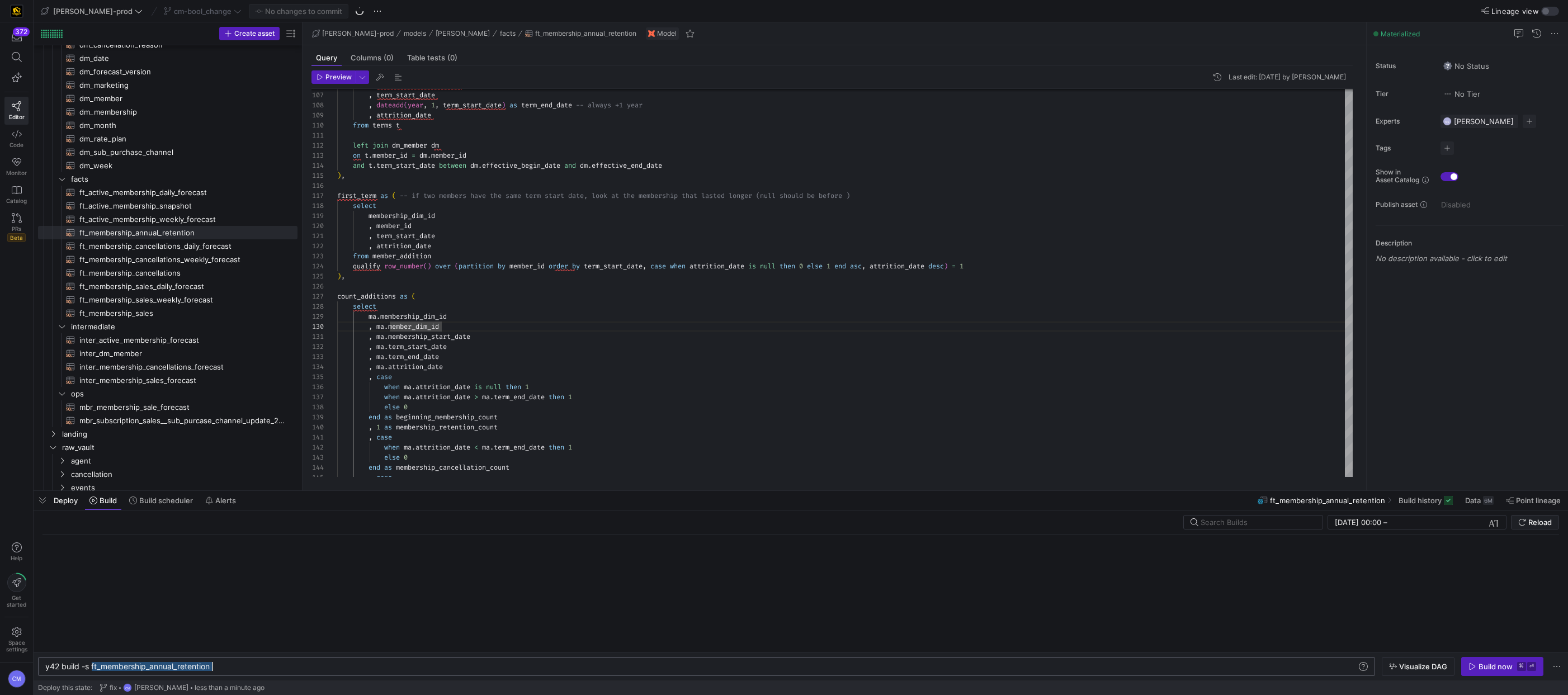
click at [181, 667] on div "y42 build -s ft_membership_annual_retention" at bounding box center [700, 666] width 1311 height 9
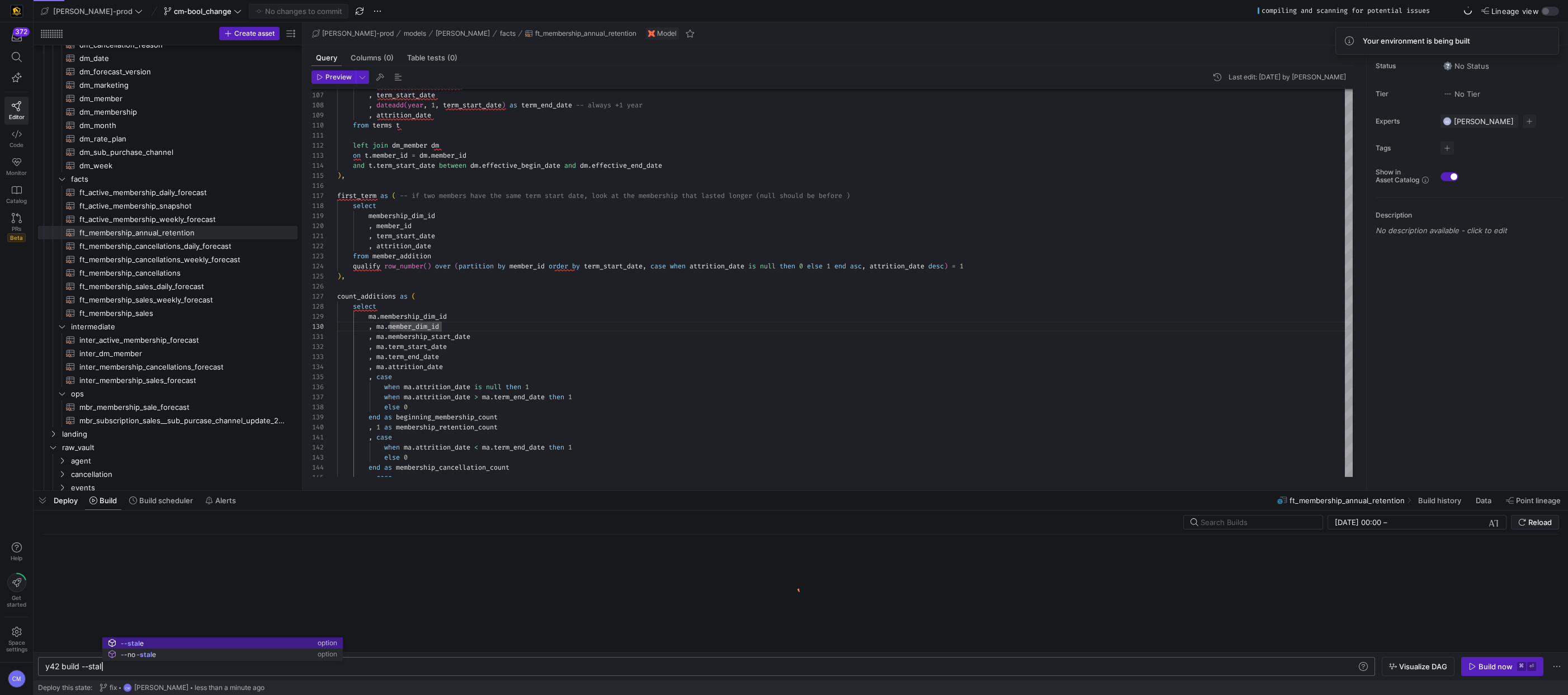
scroll to position [0, 61]
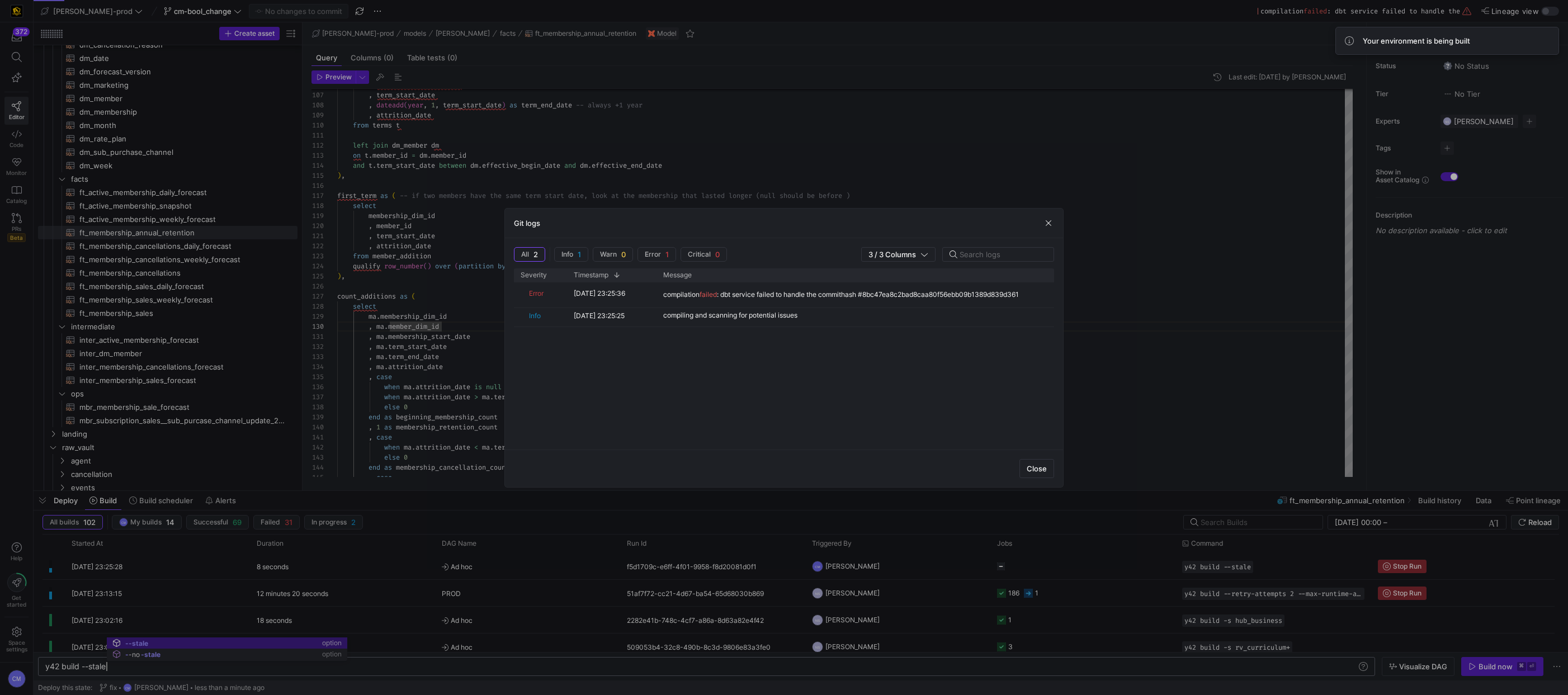
type textarea "y42 build --stale"
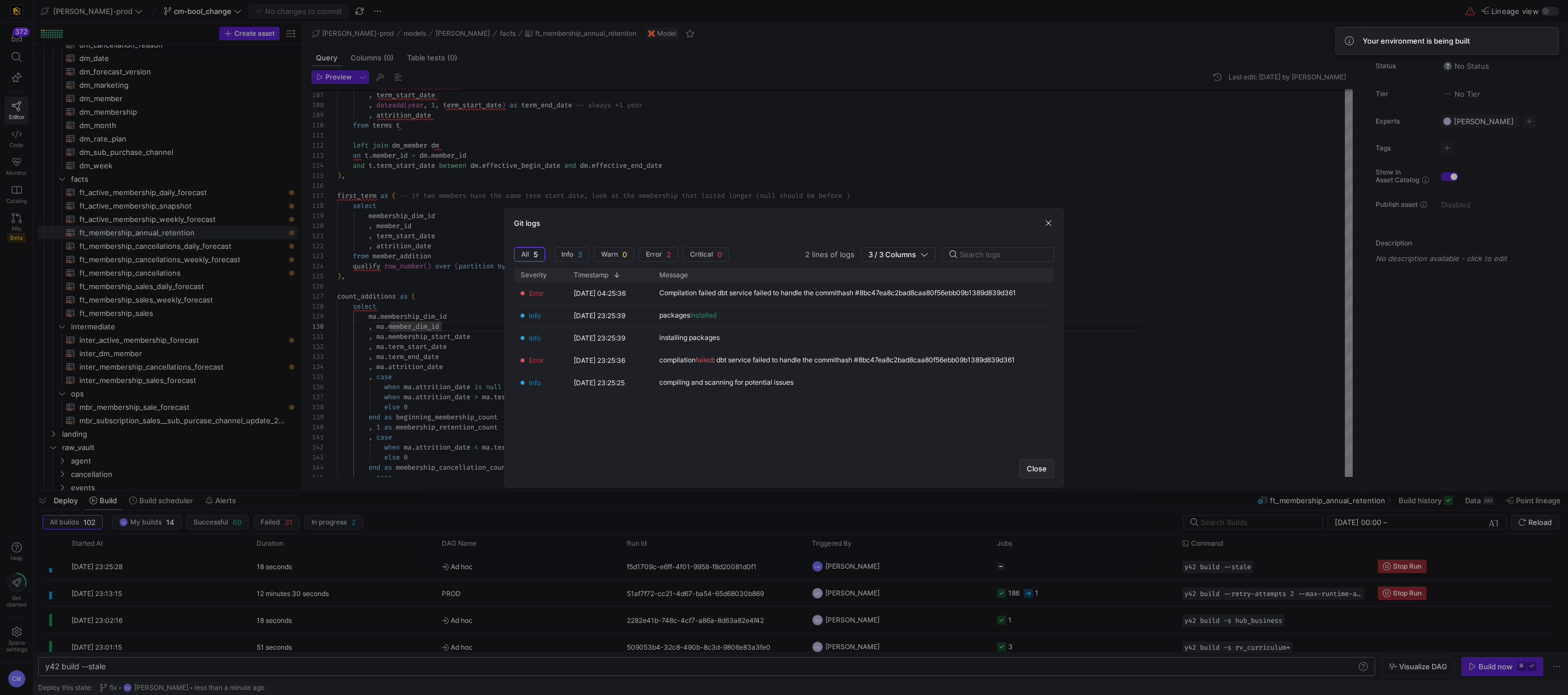
click at [1032, 465] on span "Close" at bounding box center [1037, 469] width 20 height 9
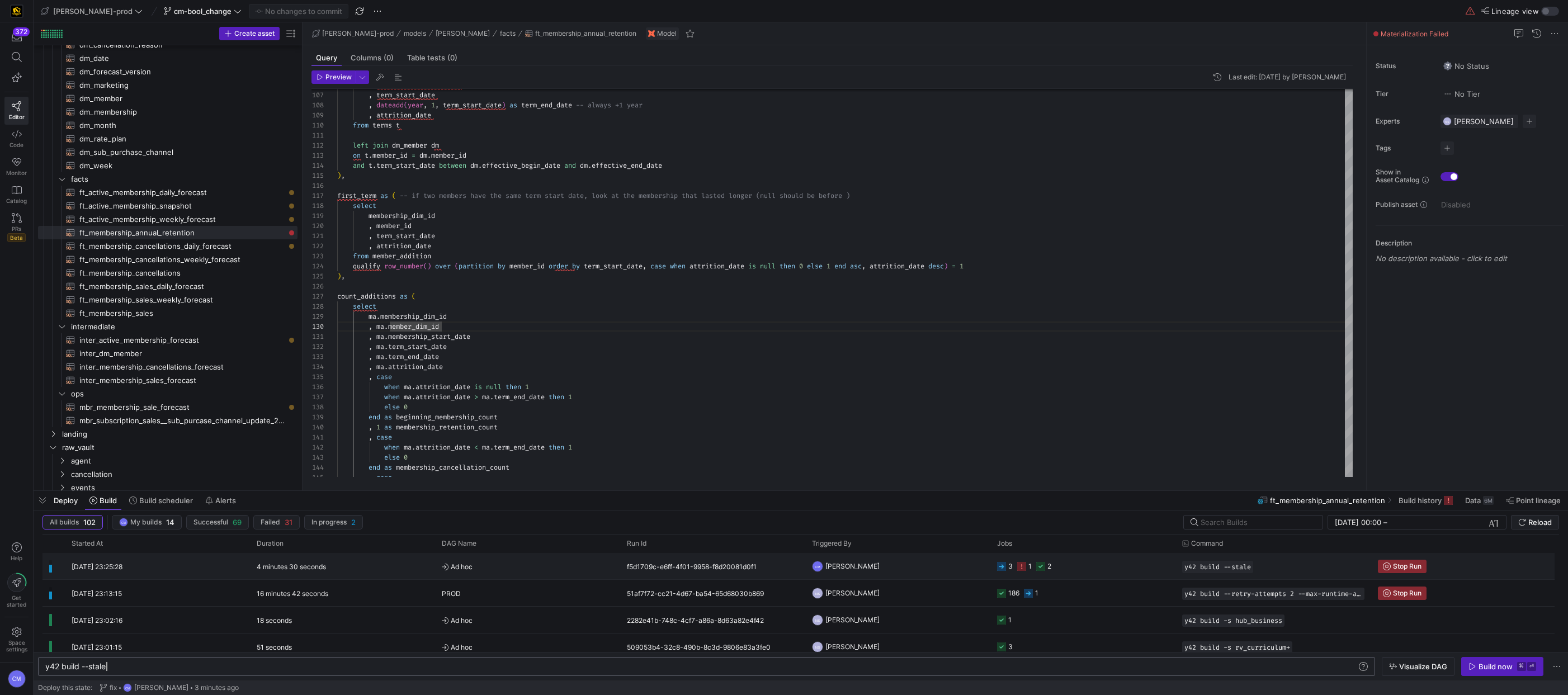
click at [969, 563] on y42-orchestration-triggered-by "CM [PERSON_NAME]" at bounding box center [898, 565] width 172 height 25
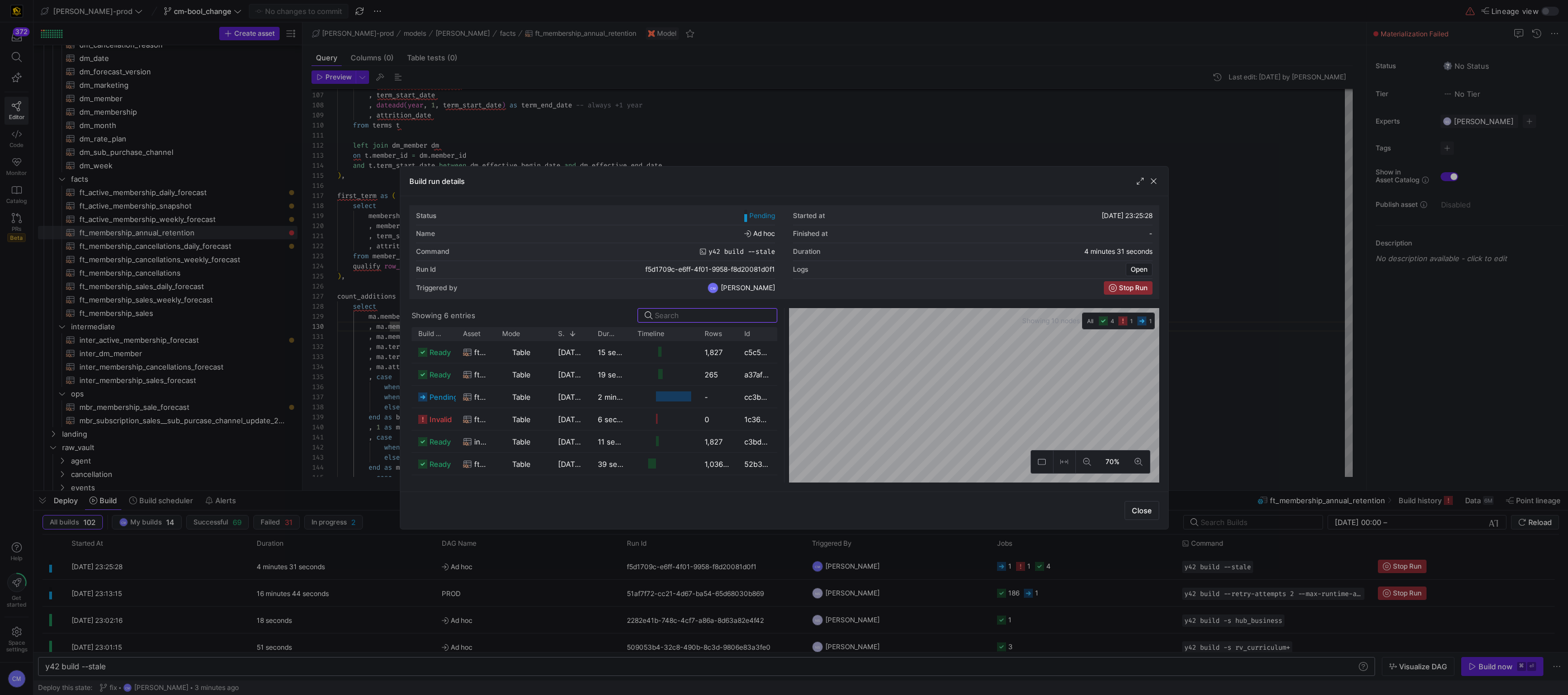
click at [1248, 564] on div at bounding box center [784, 348] width 1568 height 695
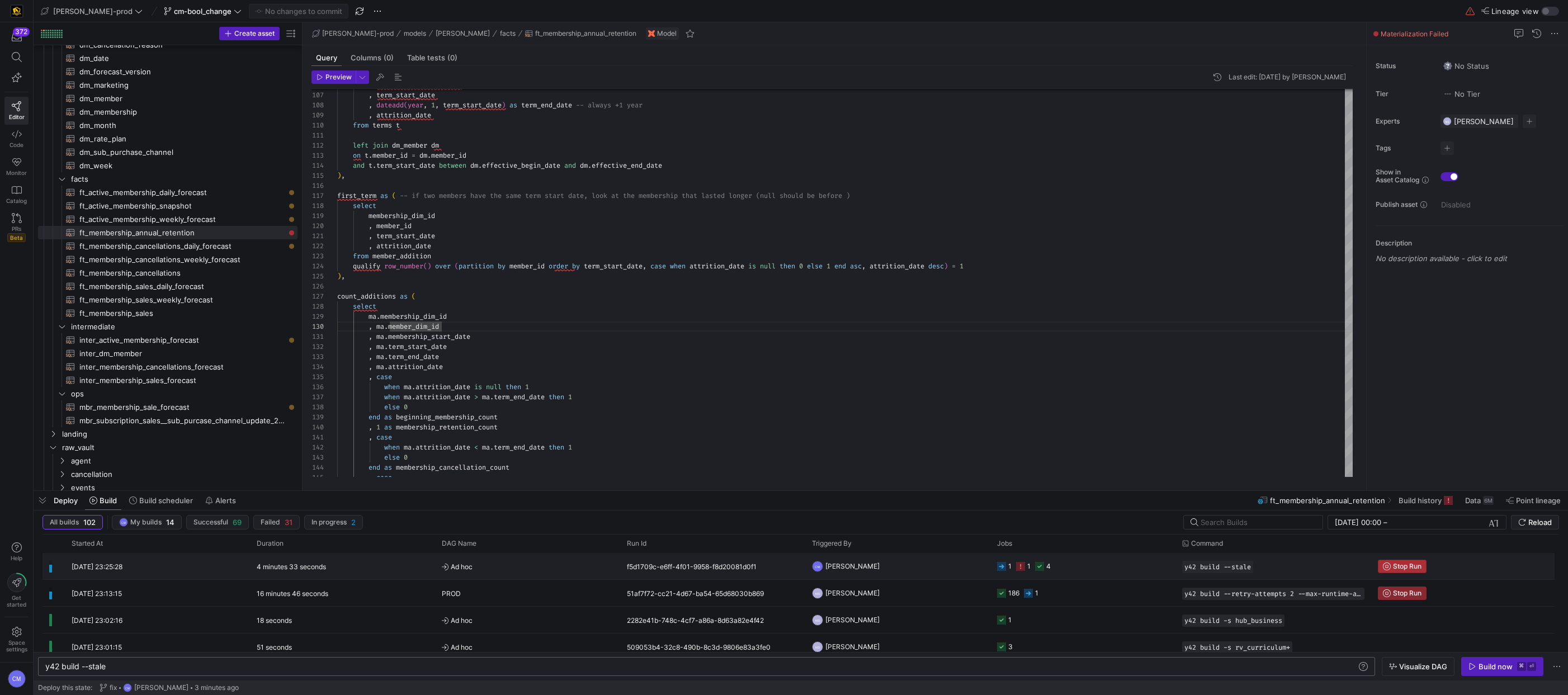
click at [1392, 562] on span "Stop Run" at bounding box center [1407, 566] width 29 height 8
click at [741, 566] on div "f5d1709c-e6ff-4f01-9958-f8d20081d0f1" at bounding box center [712, 565] width 185 height 26
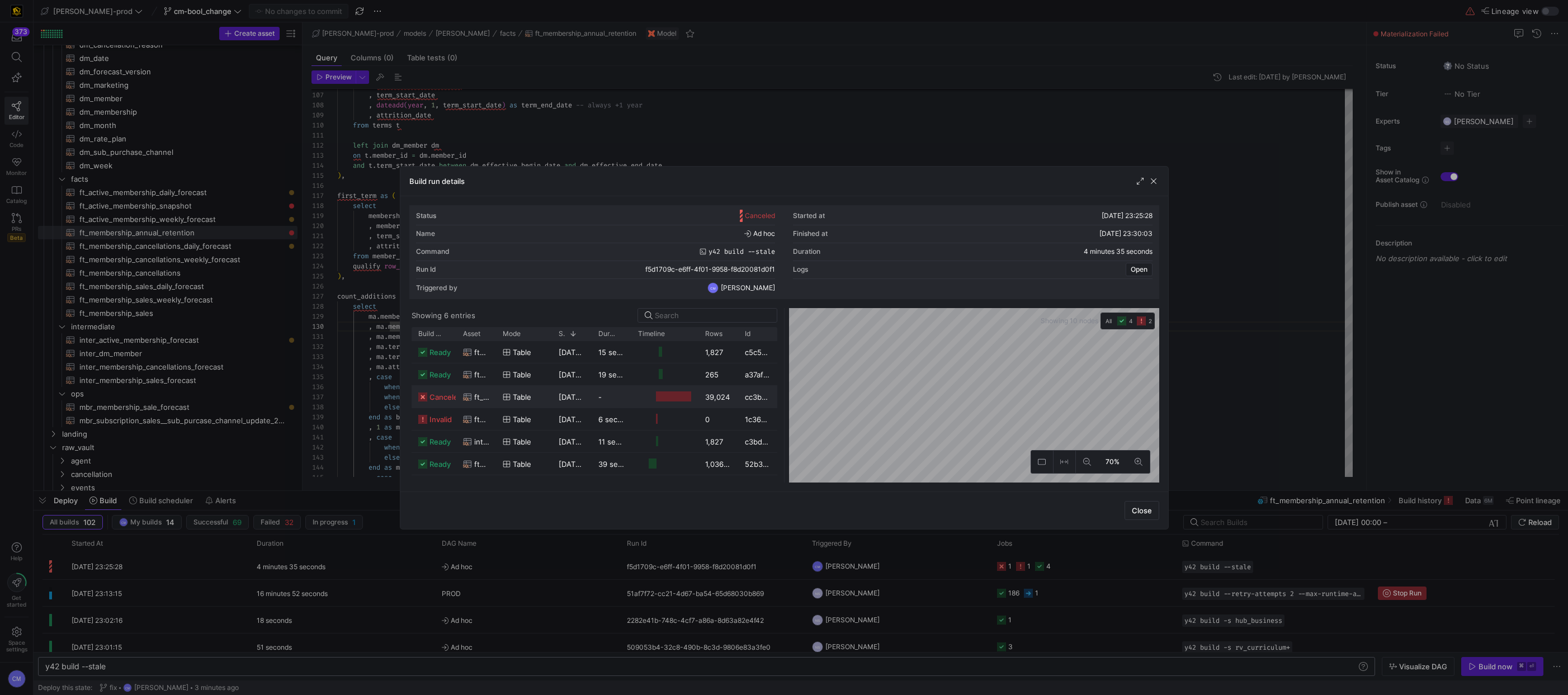
click at [599, 390] on div "-" at bounding box center [611, 396] width 40 height 22
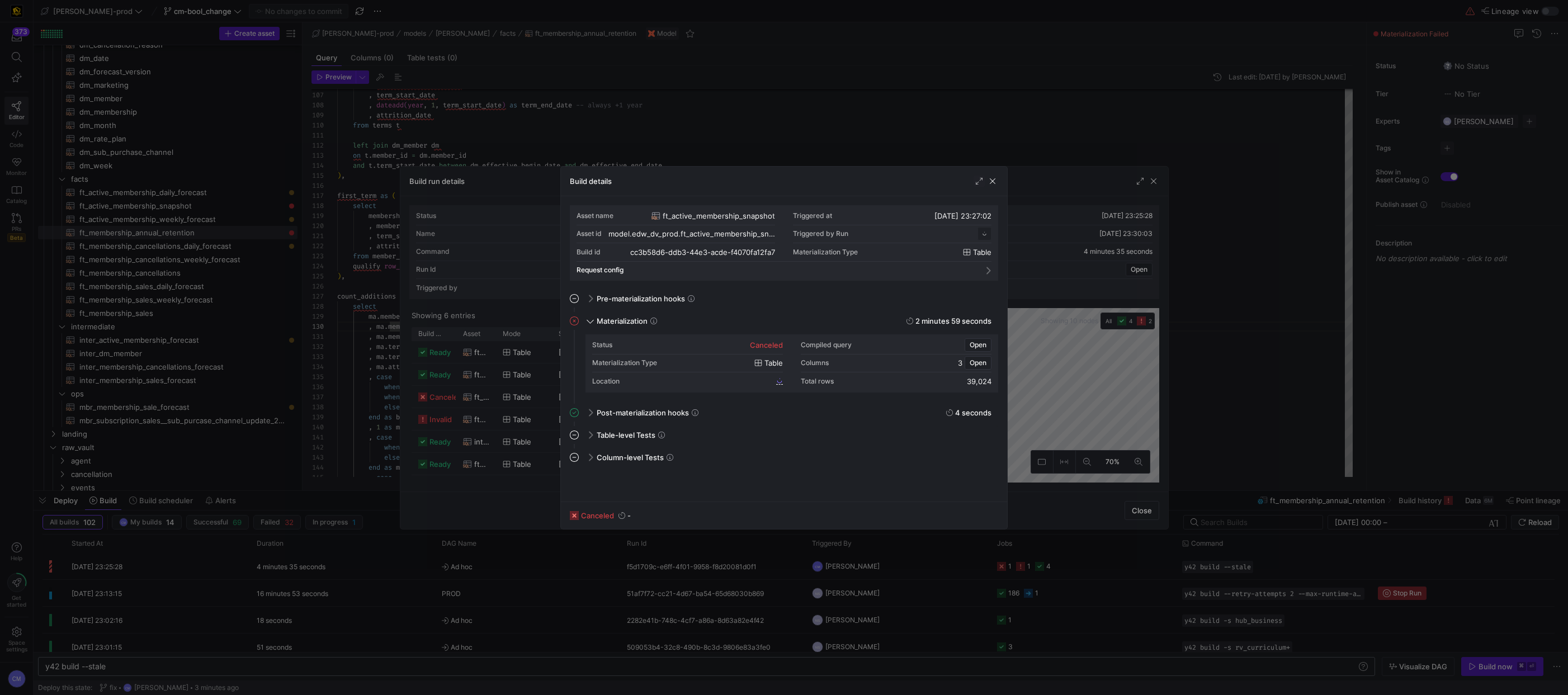
scroll to position [100, 0]
click at [592, 411] on span at bounding box center [590, 412] width 9 height 5
click at [592, 411] on span at bounding box center [590, 412] width 5 height 9
click at [474, 428] on div at bounding box center [784, 348] width 1568 height 695
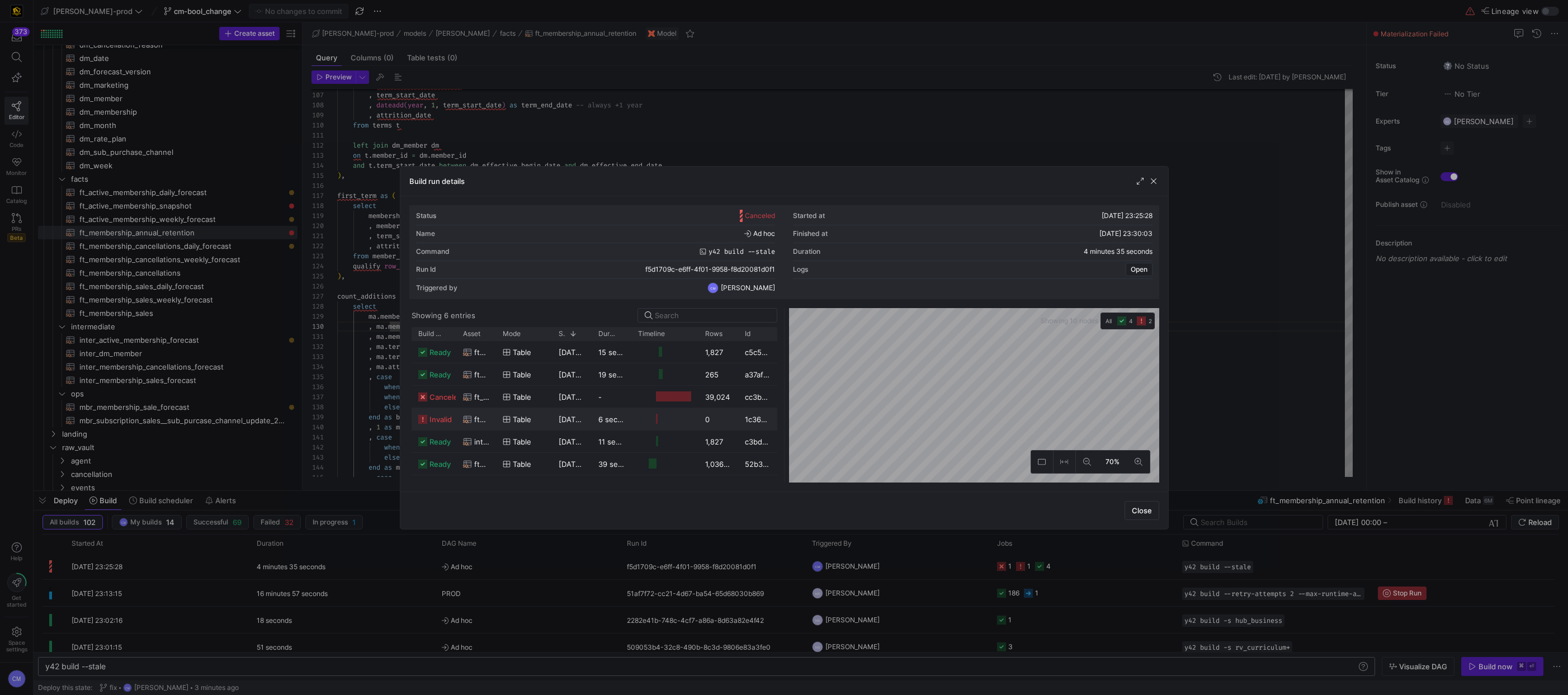
click at [492, 422] on div "ft_membership_annual_retention" at bounding box center [476, 418] width 40 height 22
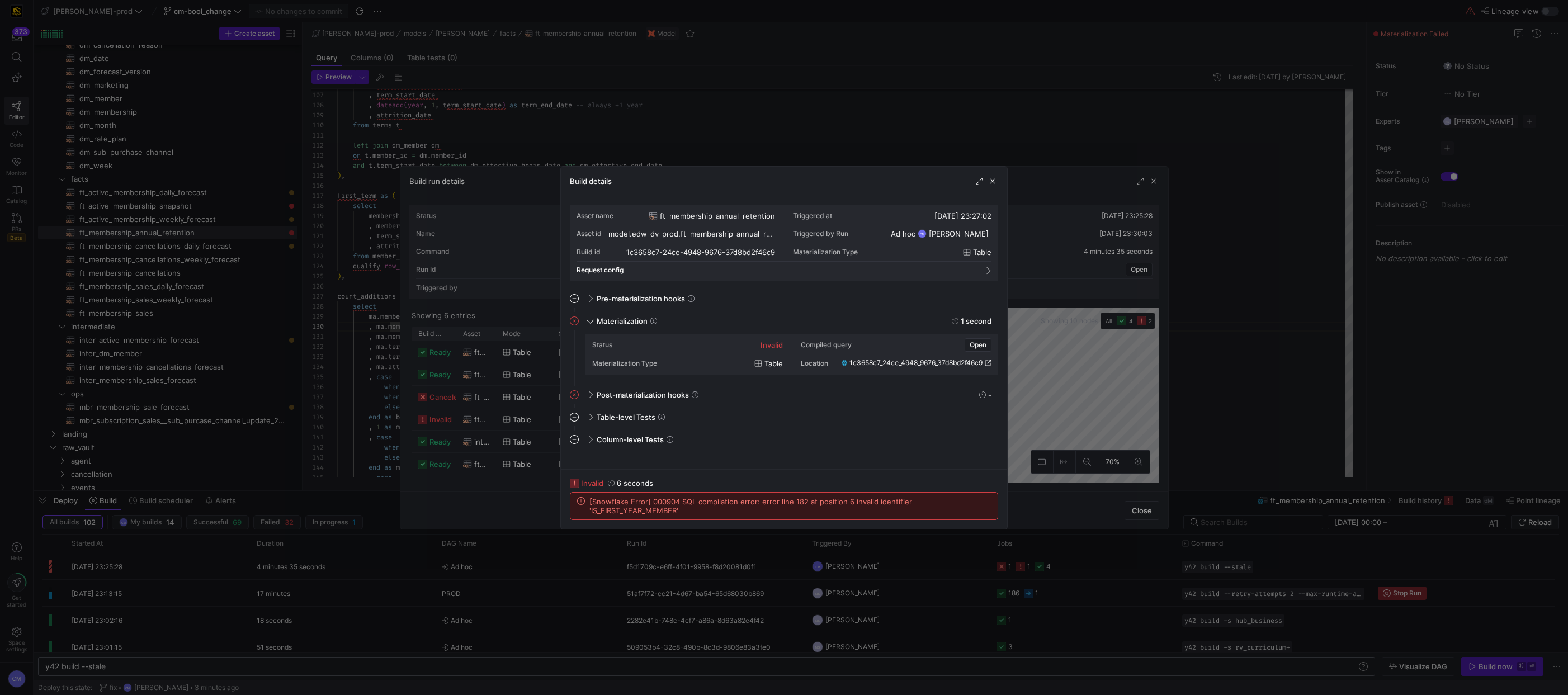
click at [646, 507] on span "[Snowflake Error] 000904 SQL compilation error: error line 182 at position 6 in…" at bounding box center [790, 506] width 401 height 18
copy span "IS_FIRST_YEAR_MEMBER"
click at [568, 129] on div at bounding box center [784, 348] width 1568 height 695
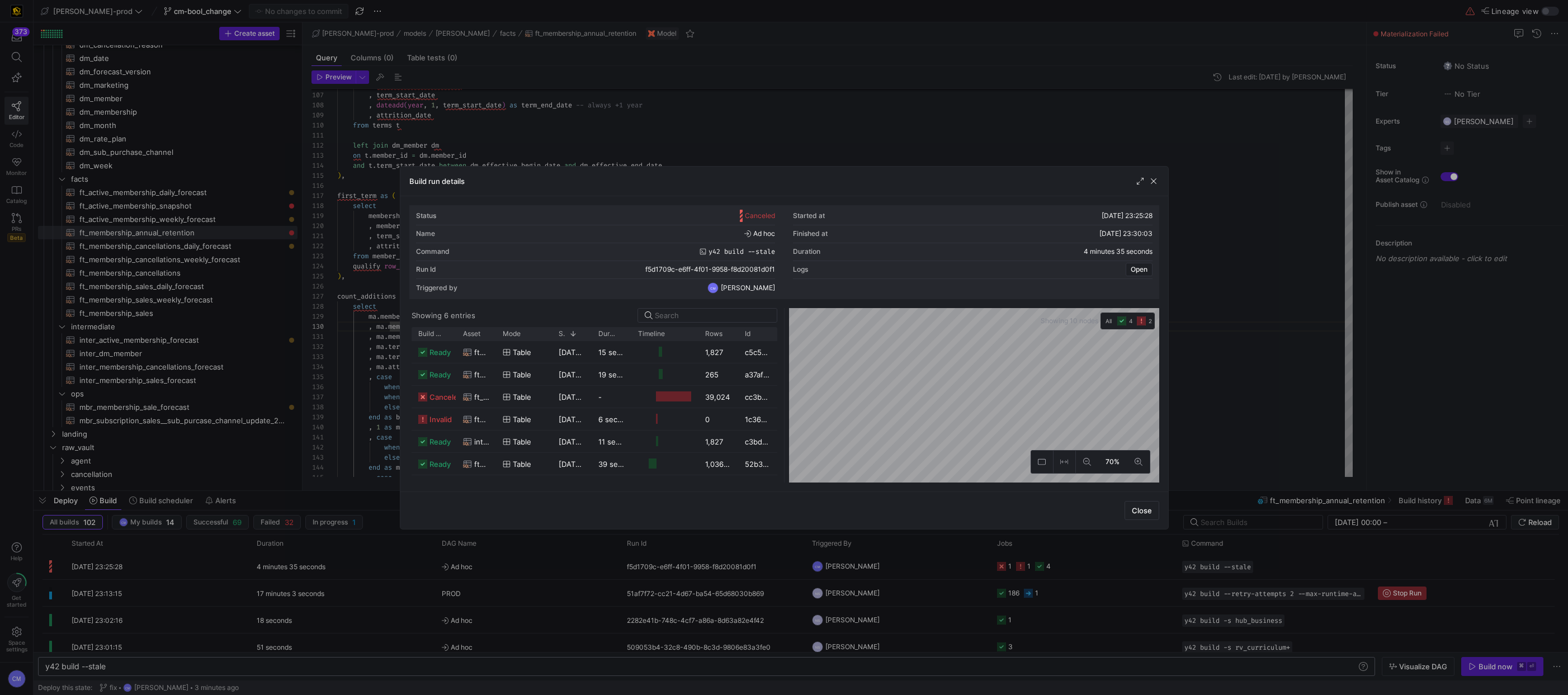
click at [559, 129] on div at bounding box center [784, 348] width 1568 height 695
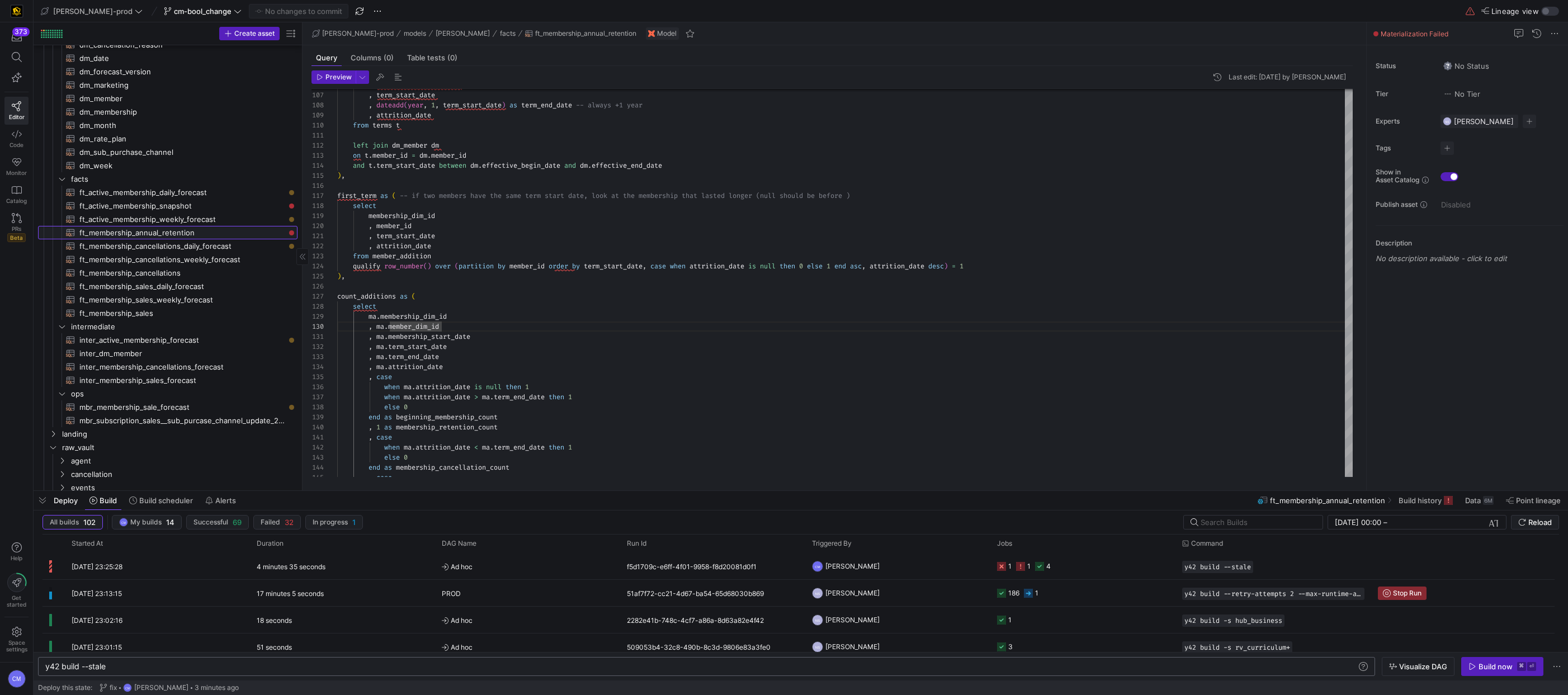
click at [220, 235] on span "ft_membership_annual_retention​​​​​​​​​​" at bounding box center [182, 232] width 205 height 13
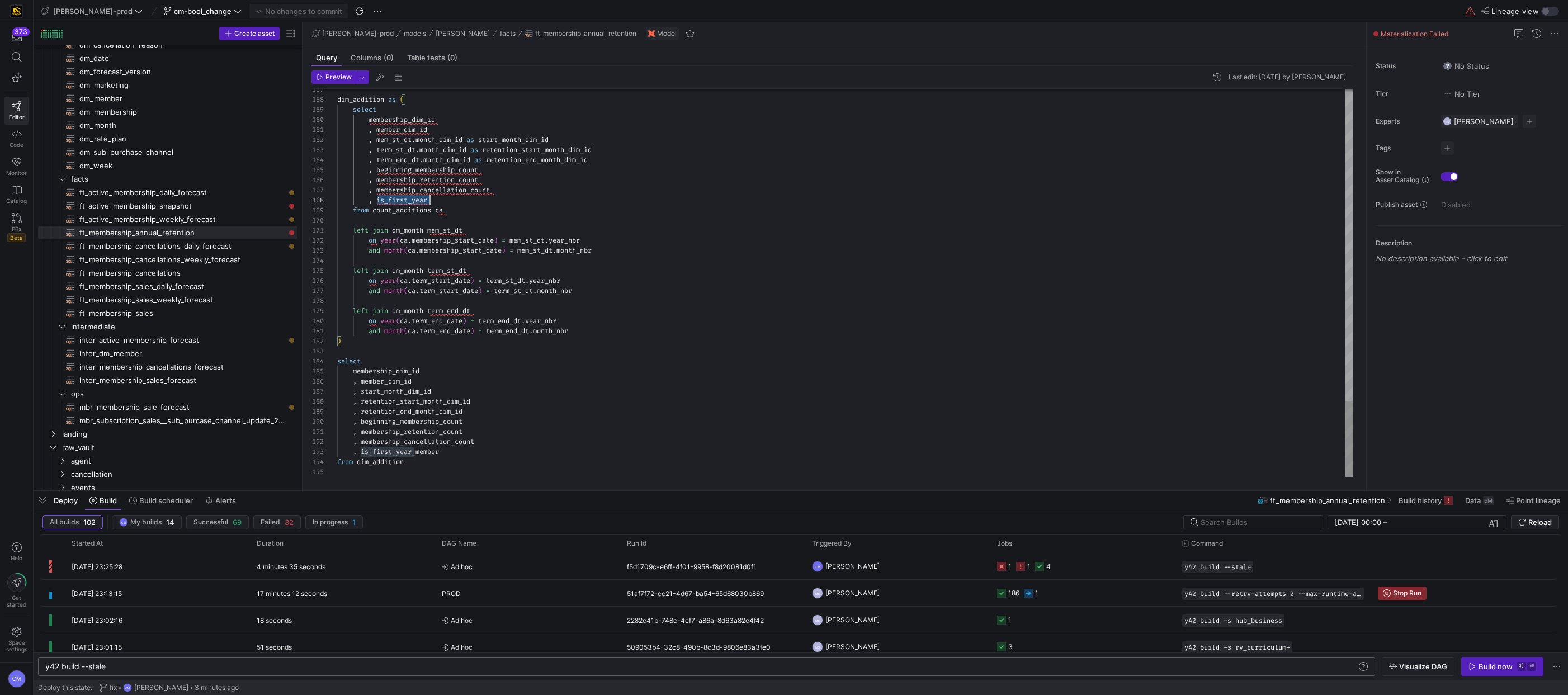
scroll to position [70, 93]
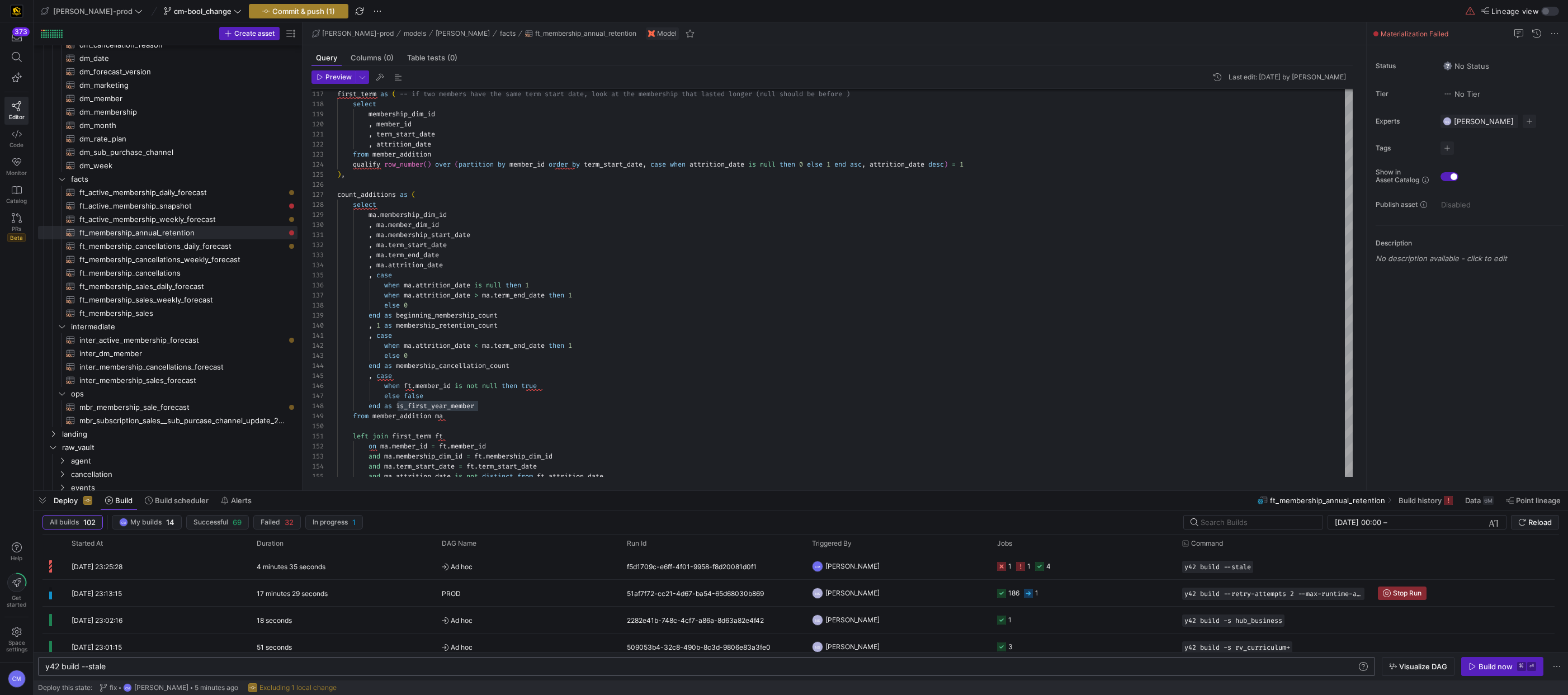
type textarea ", membership_retention_count , membership_cancellation_count , is_first_year_me…"
click at [289, 5] on span "button" at bounding box center [299, 11] width 99 height 14
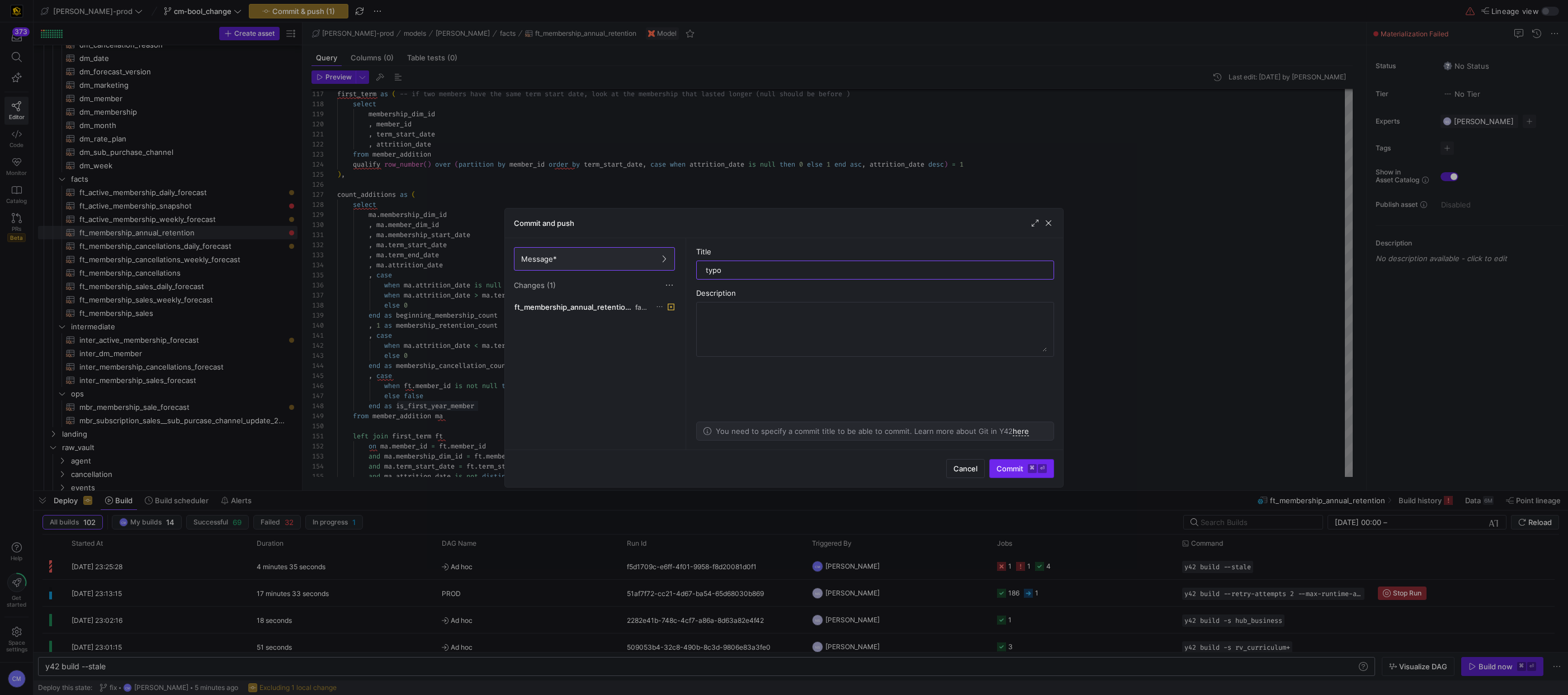
type input "typo"
click at [1019, 473] on span "submit" at bounding box center [1021, 469] width 64 height 18
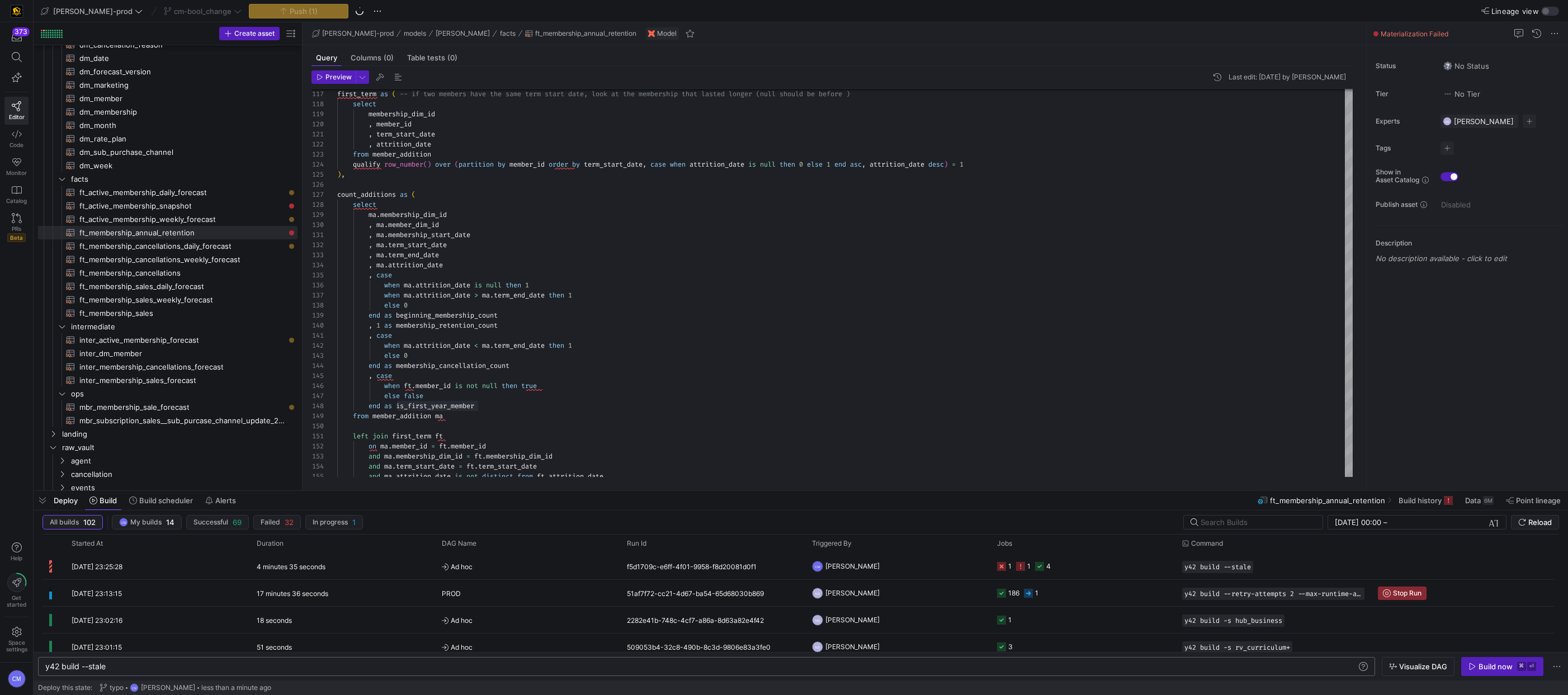
click at [1482, 663] on div "Build now" at bounding box center [1495, 666] width 34 height 9
click at [865, 570] on y42-orchestration-triggered-by "CM [PERSON_NAME]" at bounding box center [898, 565] width 172 height 25
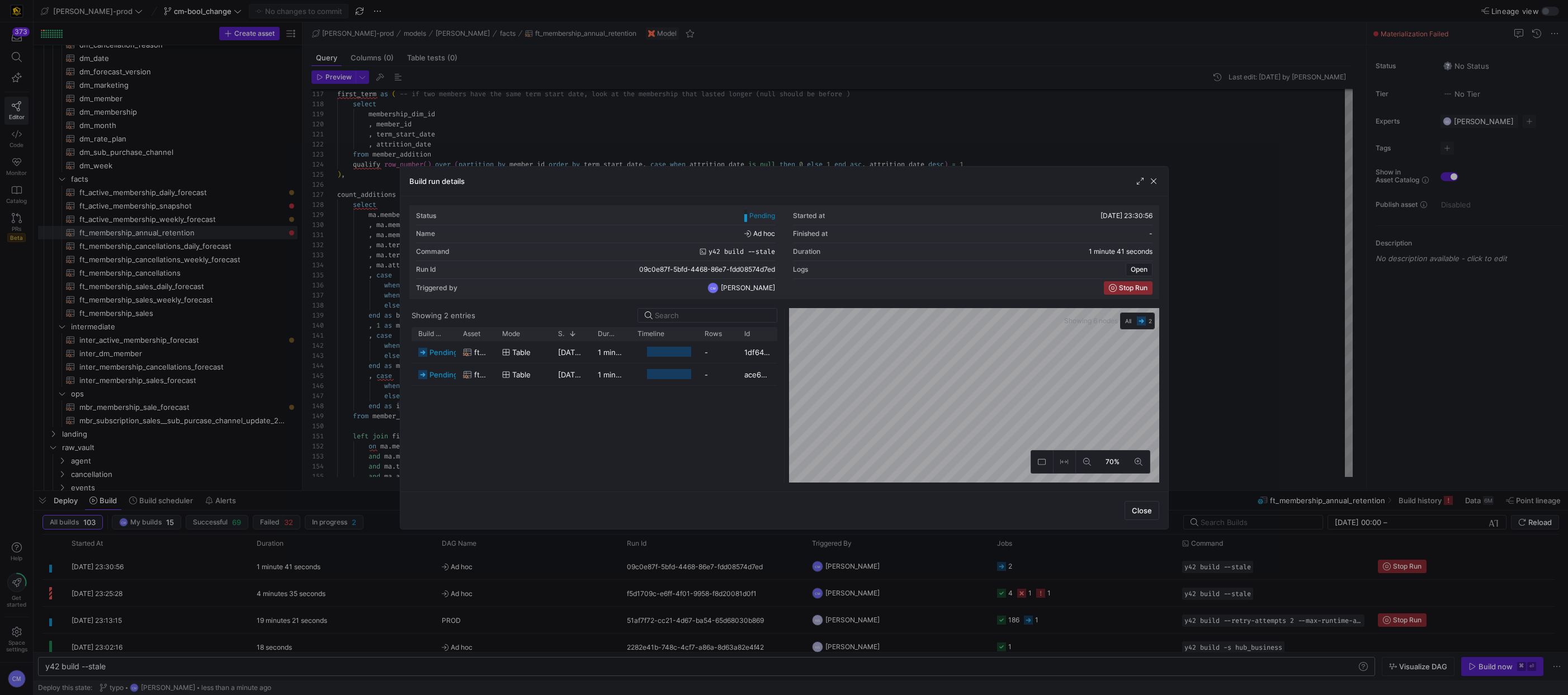
click at [866, 570] on div at bounding box center [784, 348] width 1568 height 695
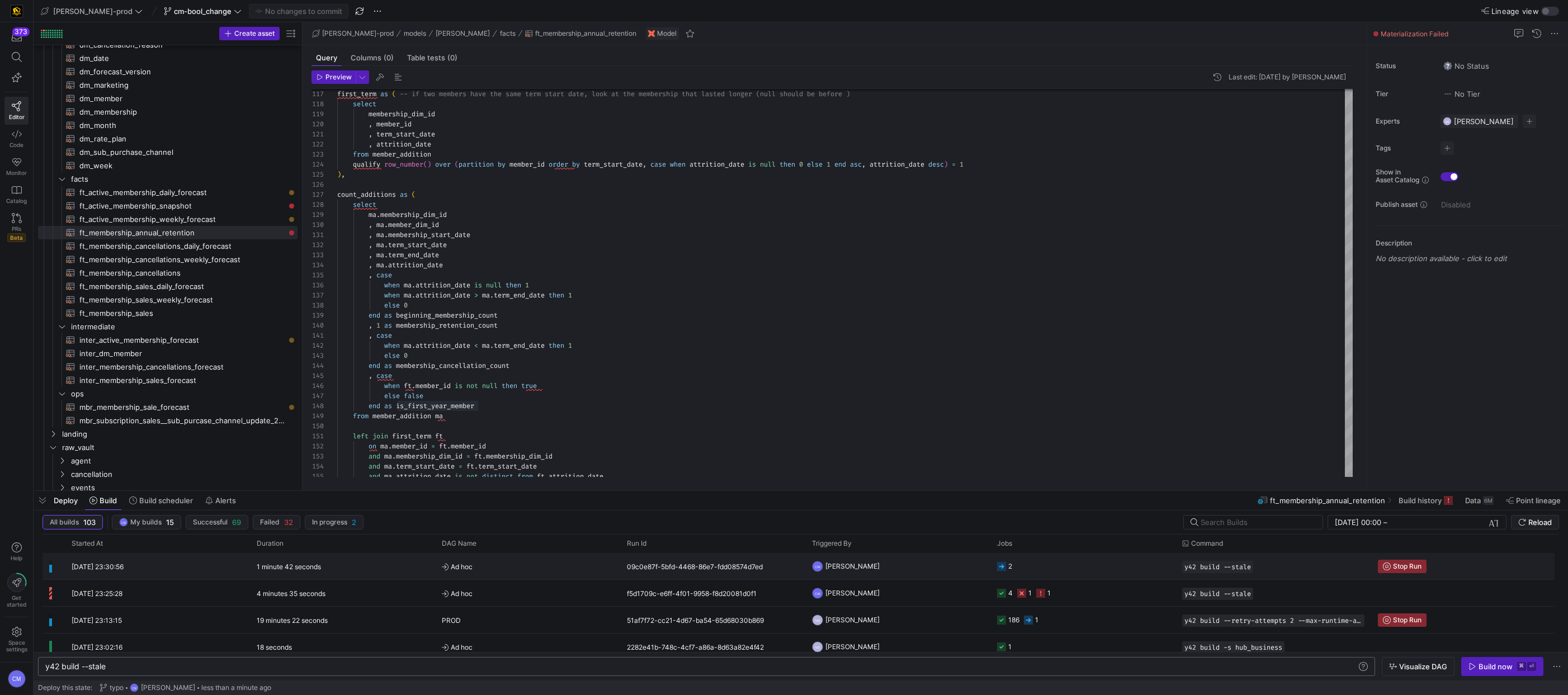
click at [866, 570] on y42-orchestration-triggered-by "CM [PERSON_NAME]" at bounding box center [898, 565] width 172 height 25
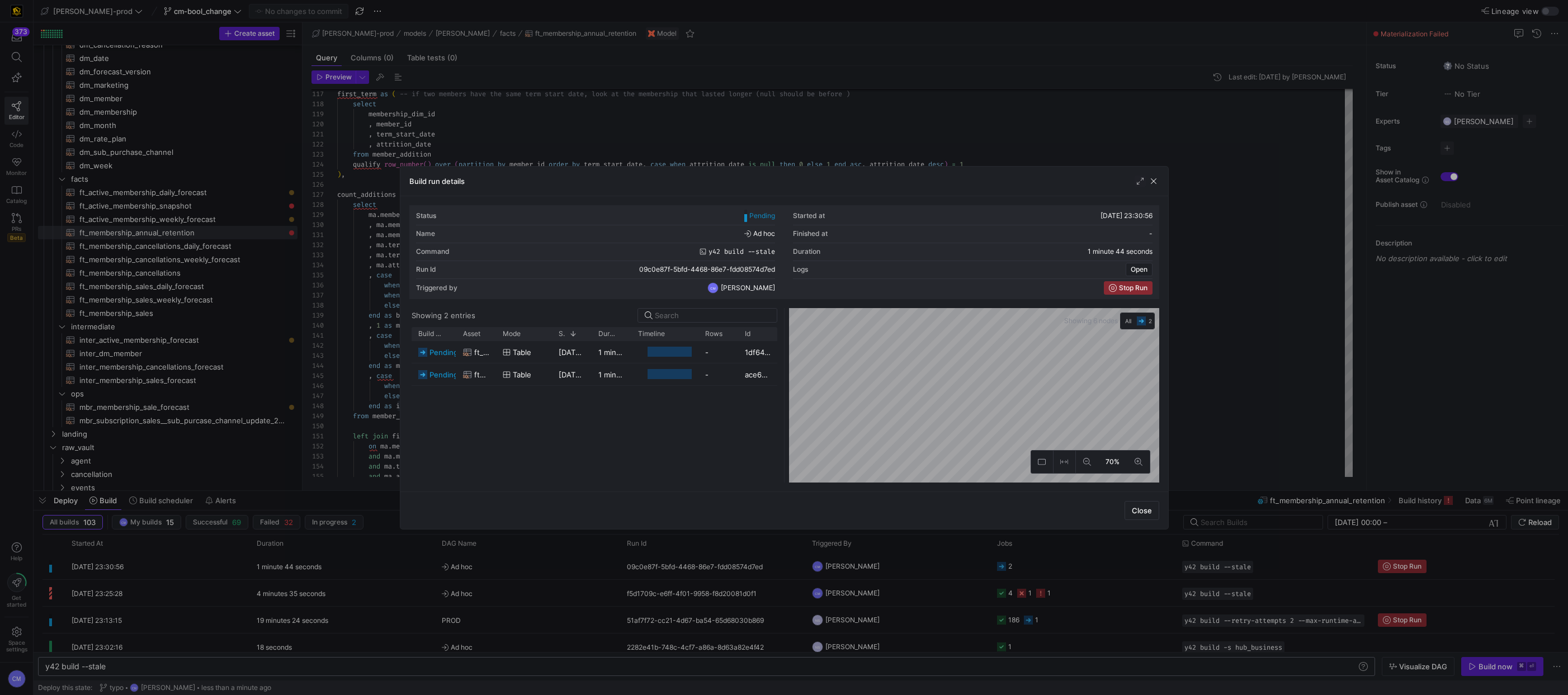
click at [866, 570] on div at bounding box center [784, 348] width 1568 height 695
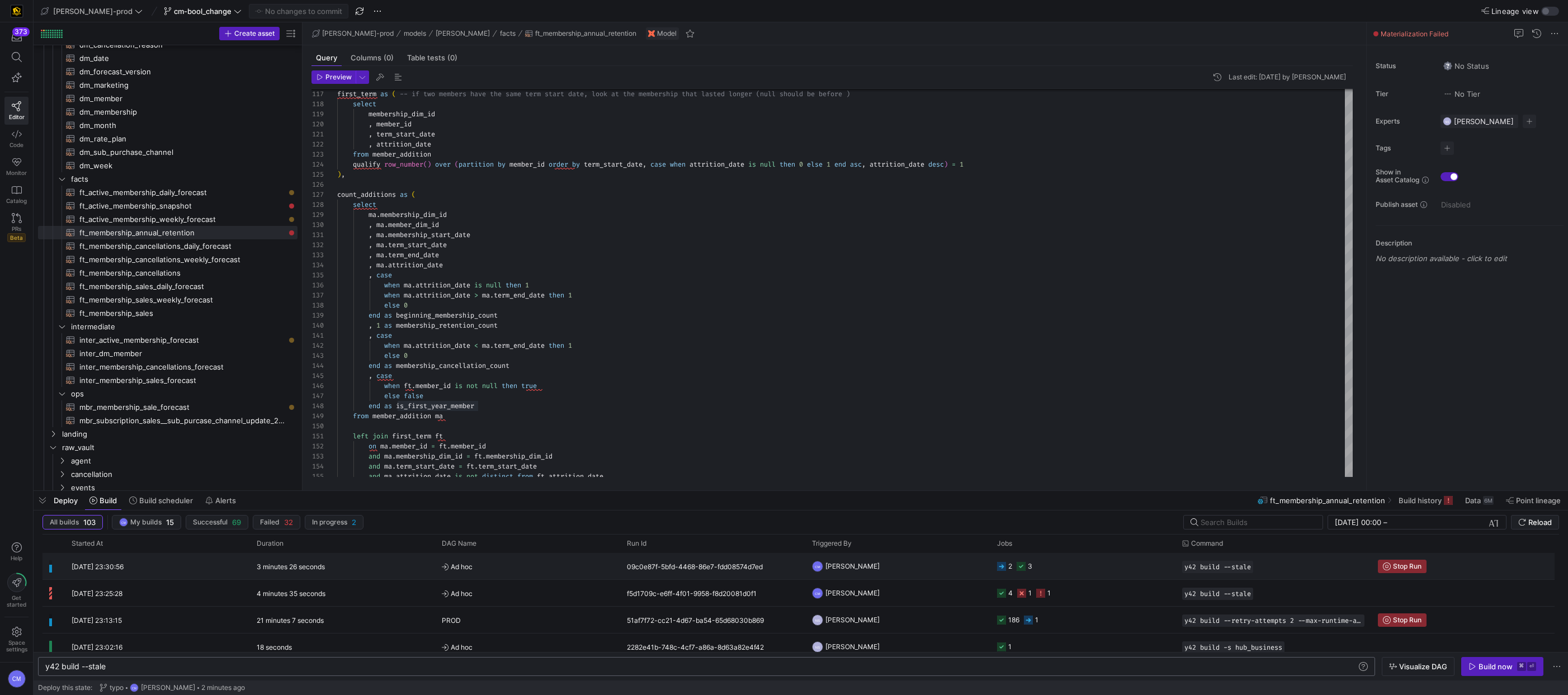
click at [866, 570] on y42-orchestration-triggered-by "CM [PERSON_NAME]" at bounding box center [898, 565] width 172 height 25
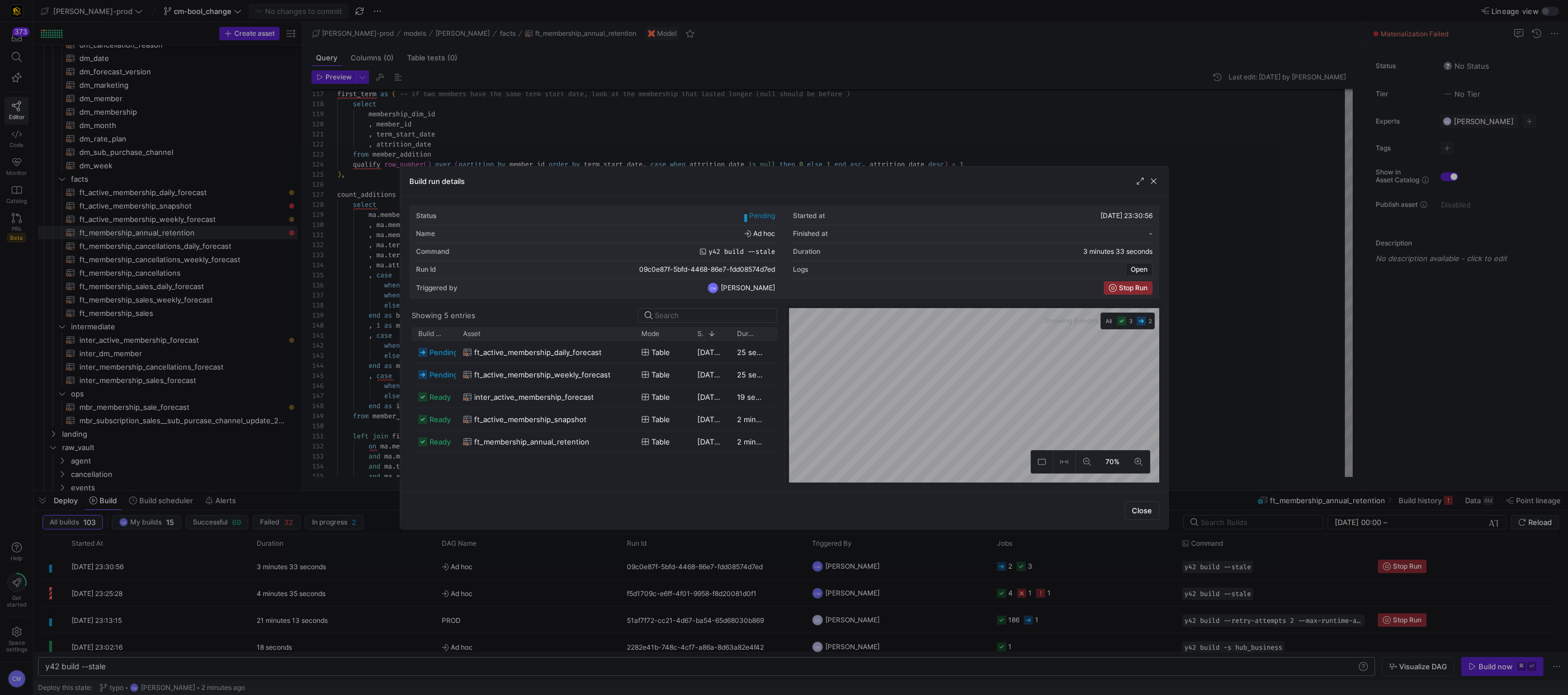
drag, startPoint x: 495, startPoint y: 330, endPoint x: 635, endPoint y: 357, distance: 142.6
click at [635, 357] on div "Build status Asset Mode 1" at bounding box center [594, 405] width 366 height 155
click at [683, 577] on div at bounding box center [784, 348] width 1568 height 695
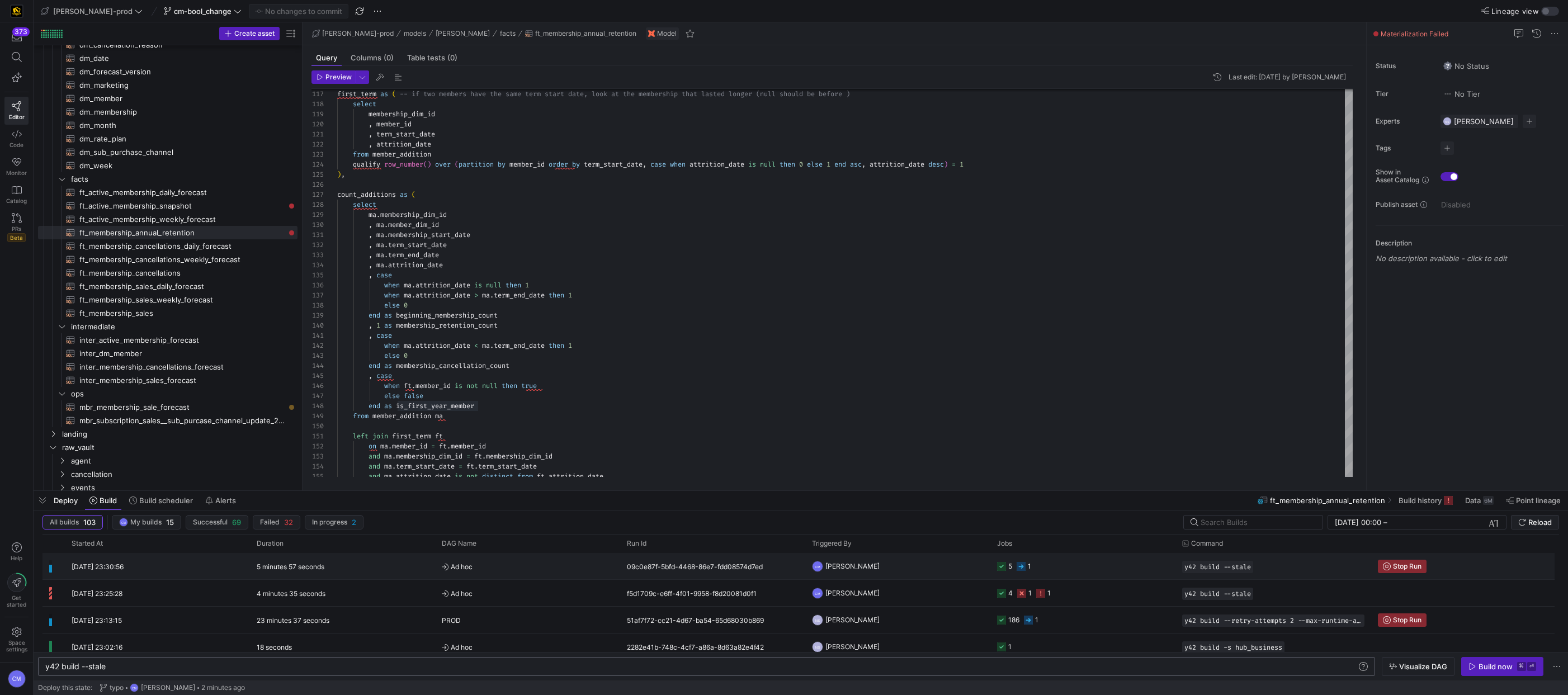
scroll to position [7, 0]
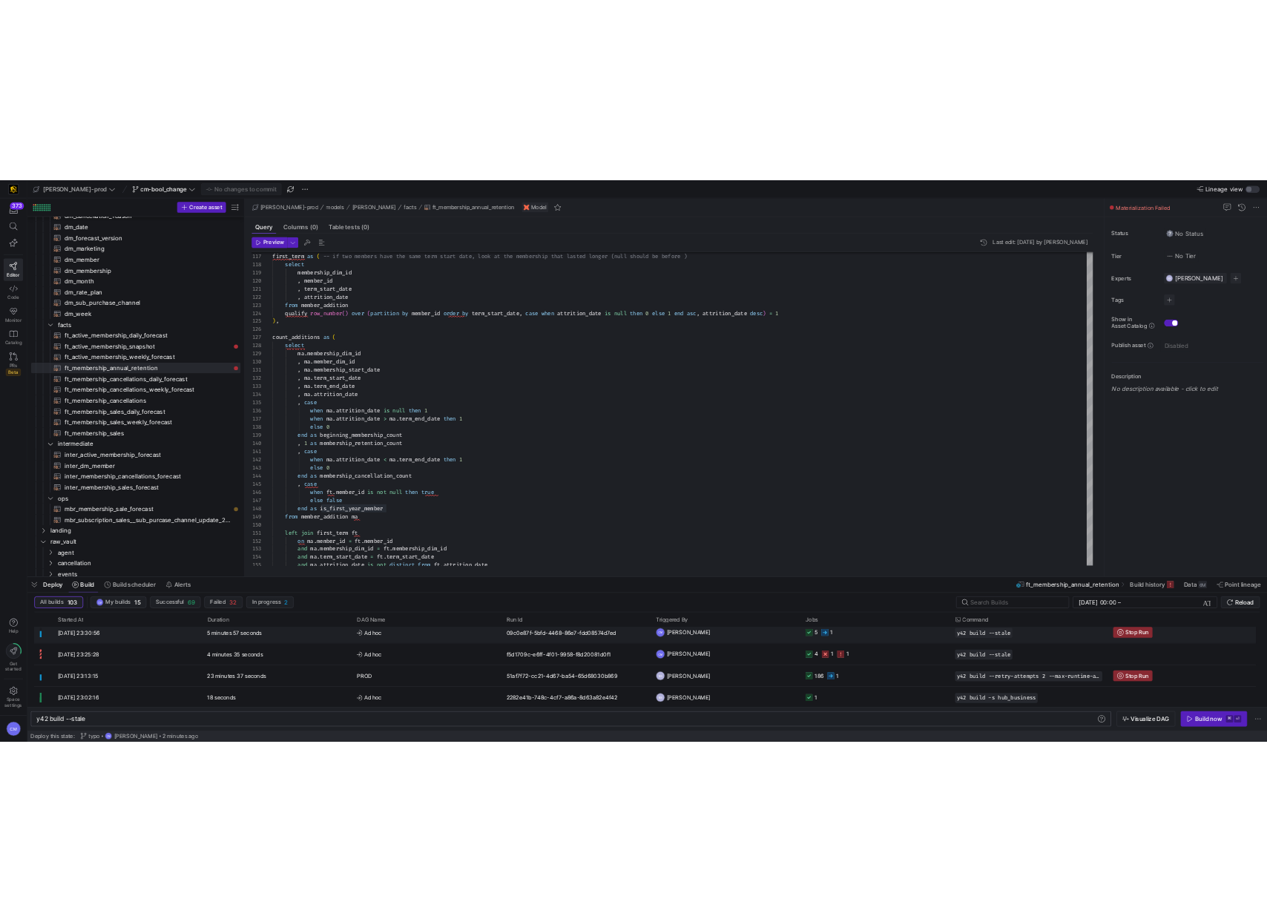
scroll to position [0, 0]
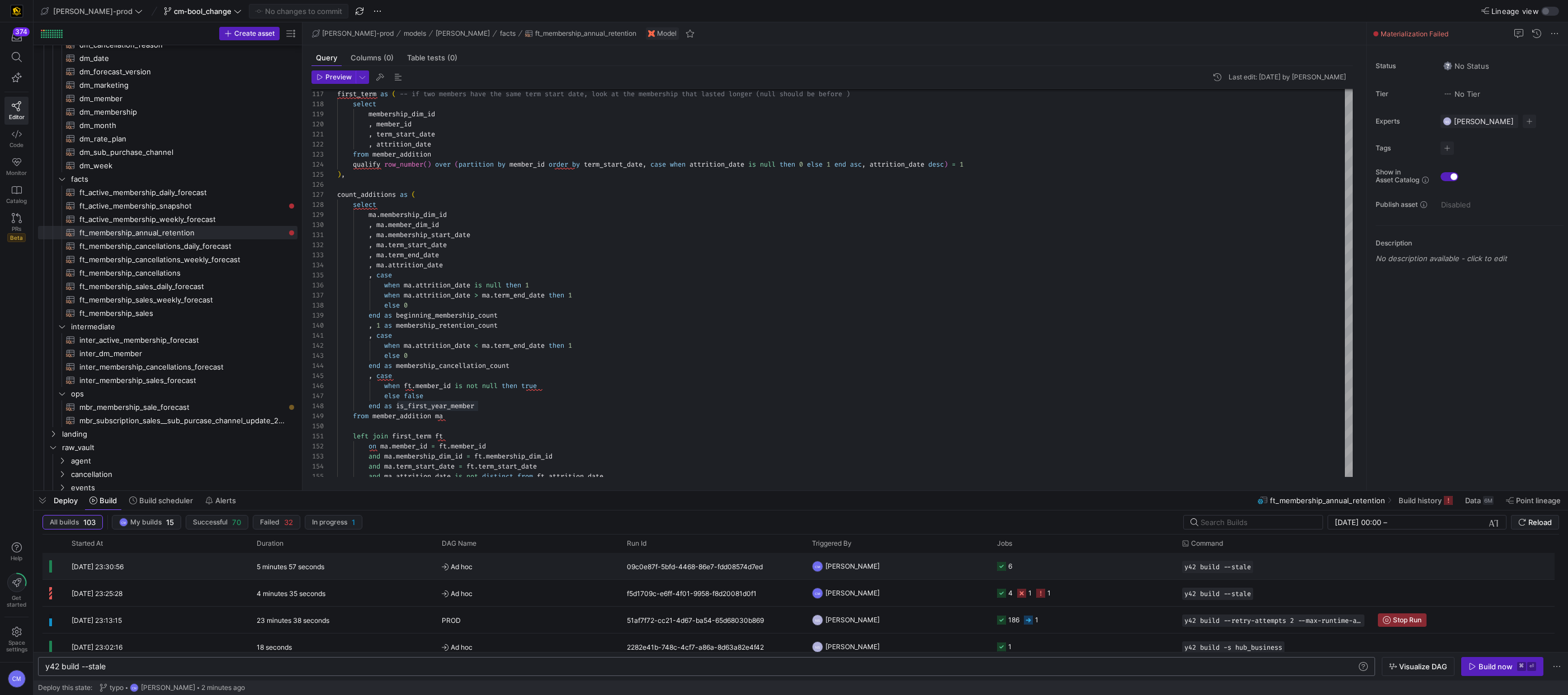
click at [689, 571] on div "09c0e87f-5bfd-4468-86e7-fdd08574d7ed" at bounding box center [712, 565] width 185 height 26
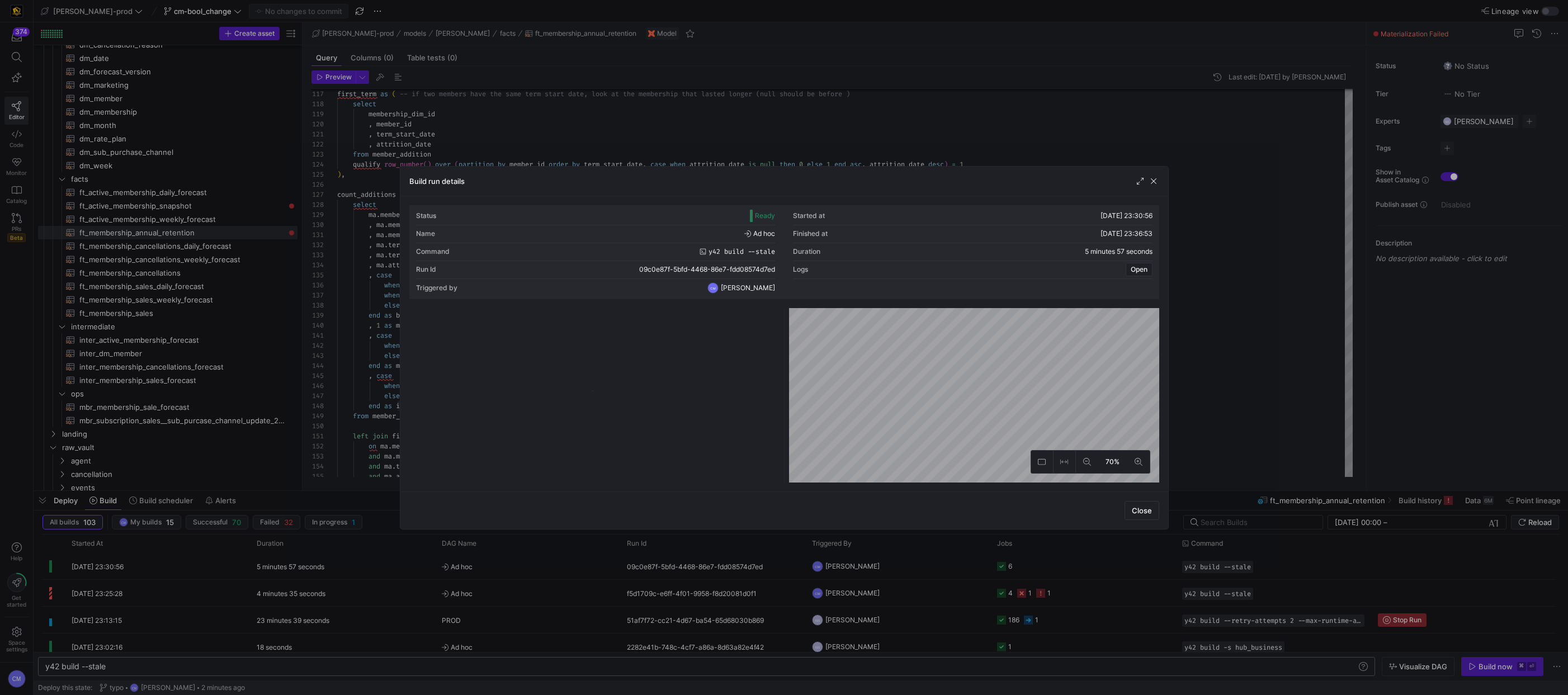
click at [684, 574] on div at bounding box center [784, 348] width 1568 height 695
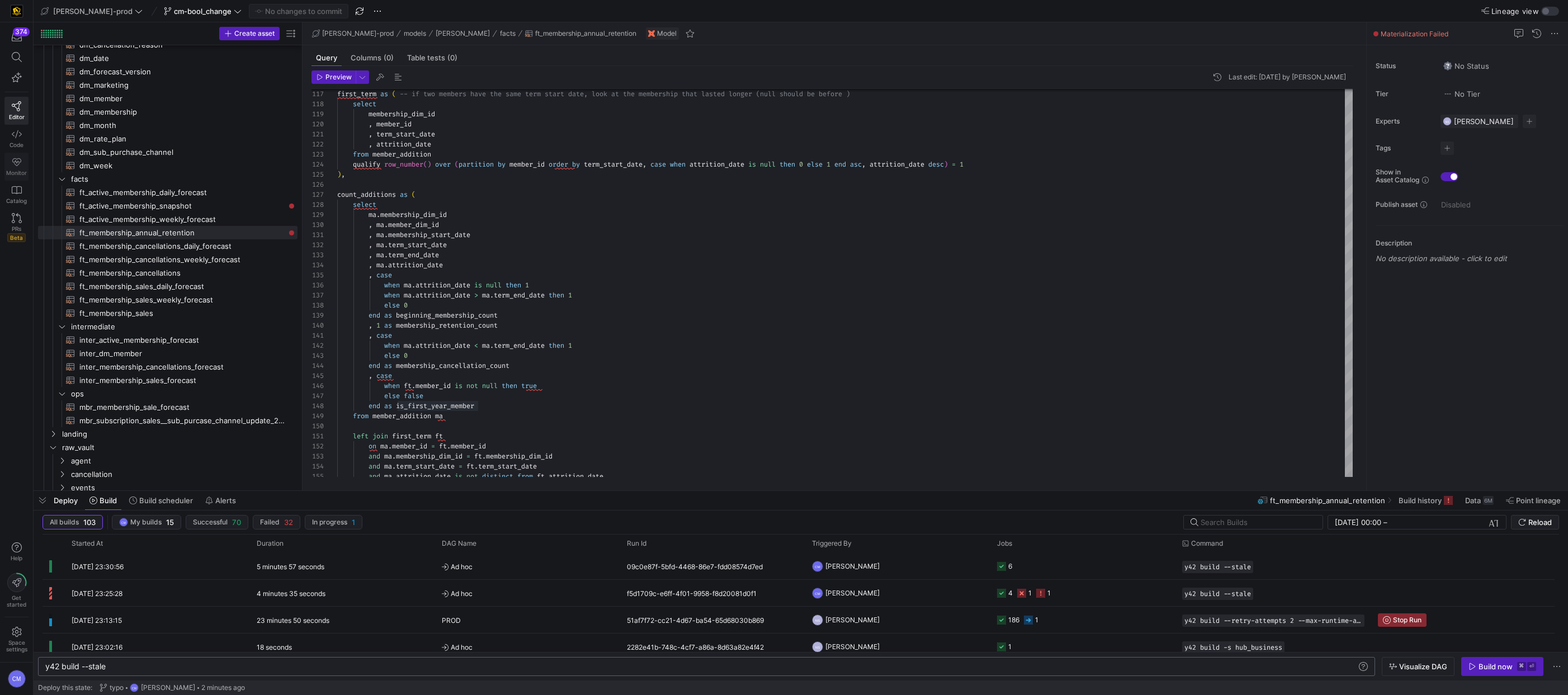
click at [19, 159] on icon at bounding box center [17, 161] width 10 height 10
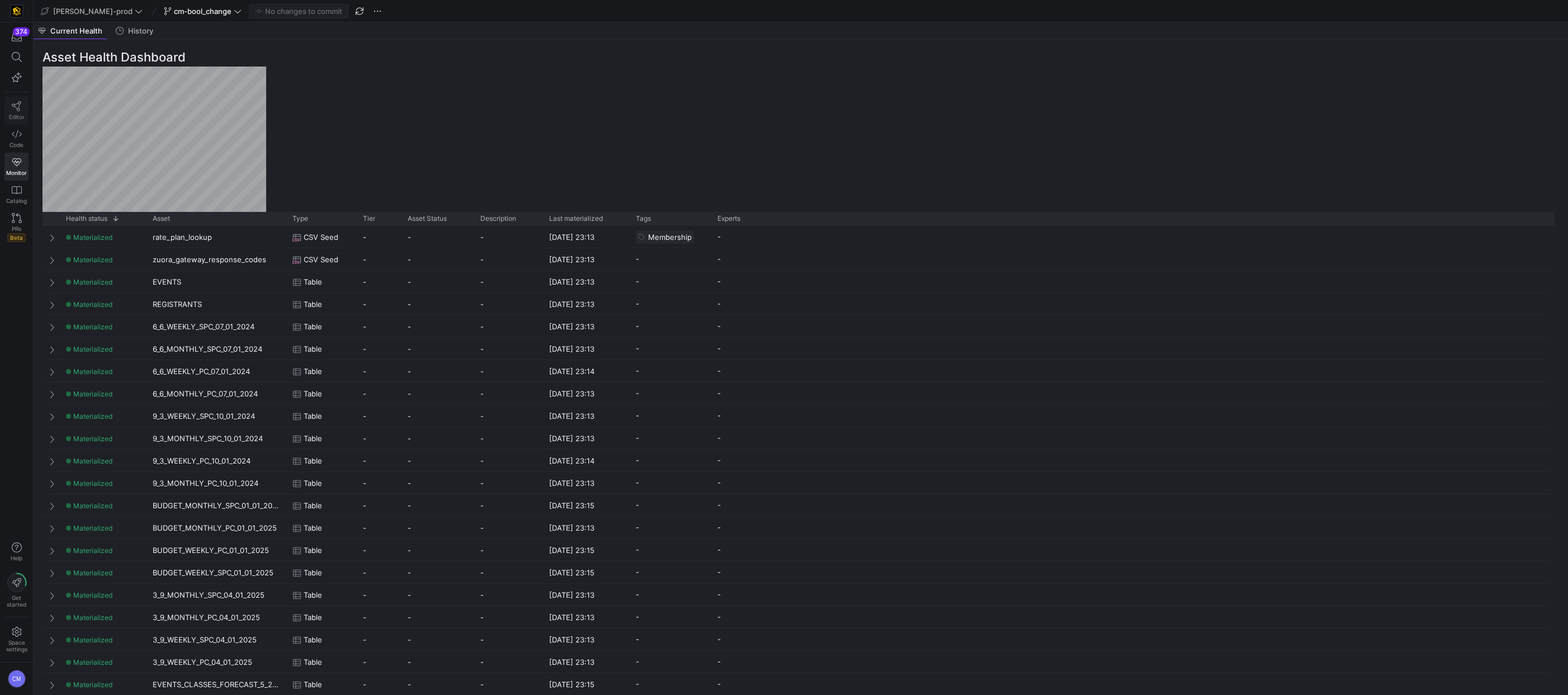
click at [9, 105] on link "Editor" at bounding box center [17, 110] width 24 height 28
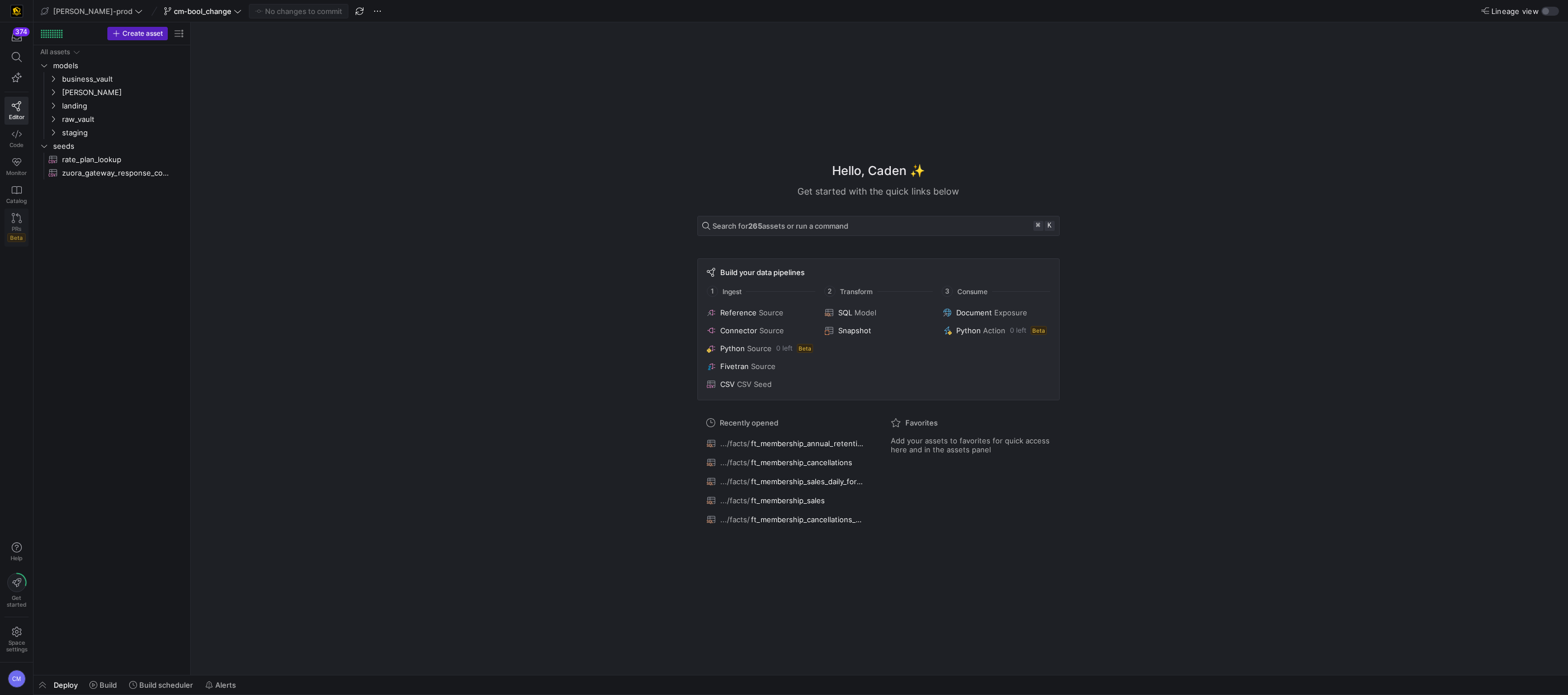
click at [18, 227] on span "PRs" at bounding box center [17, 228] width 10 height 7
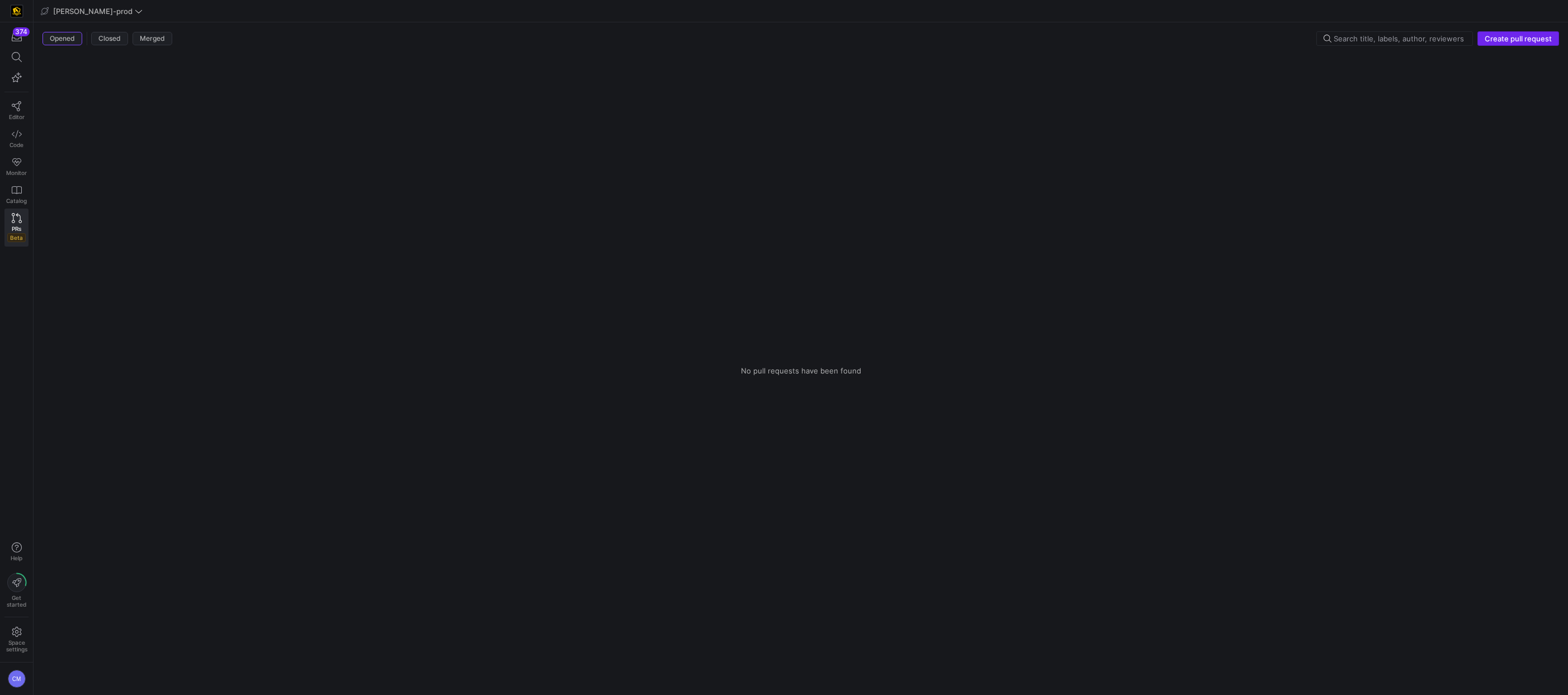
click at [1533, 41] on span "Create pull request" at bounding box center [1517, 38] width 67 height 9
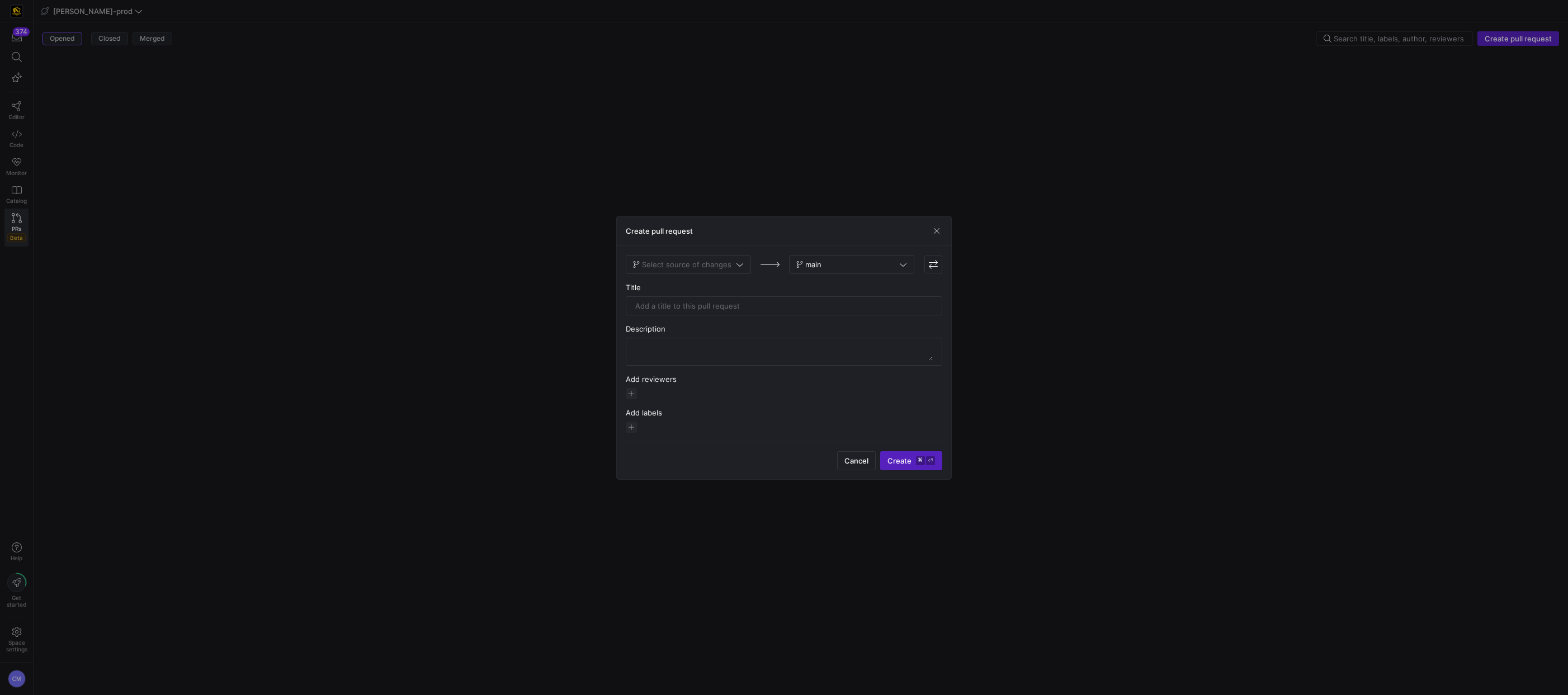
click at [721, 263] on span "Select source of changes" at bounding box center [686, 265] width 90 height 9
click at [691, 359] on span "cm-bool_change" at bounding box center [663, 357] width 57 height 9
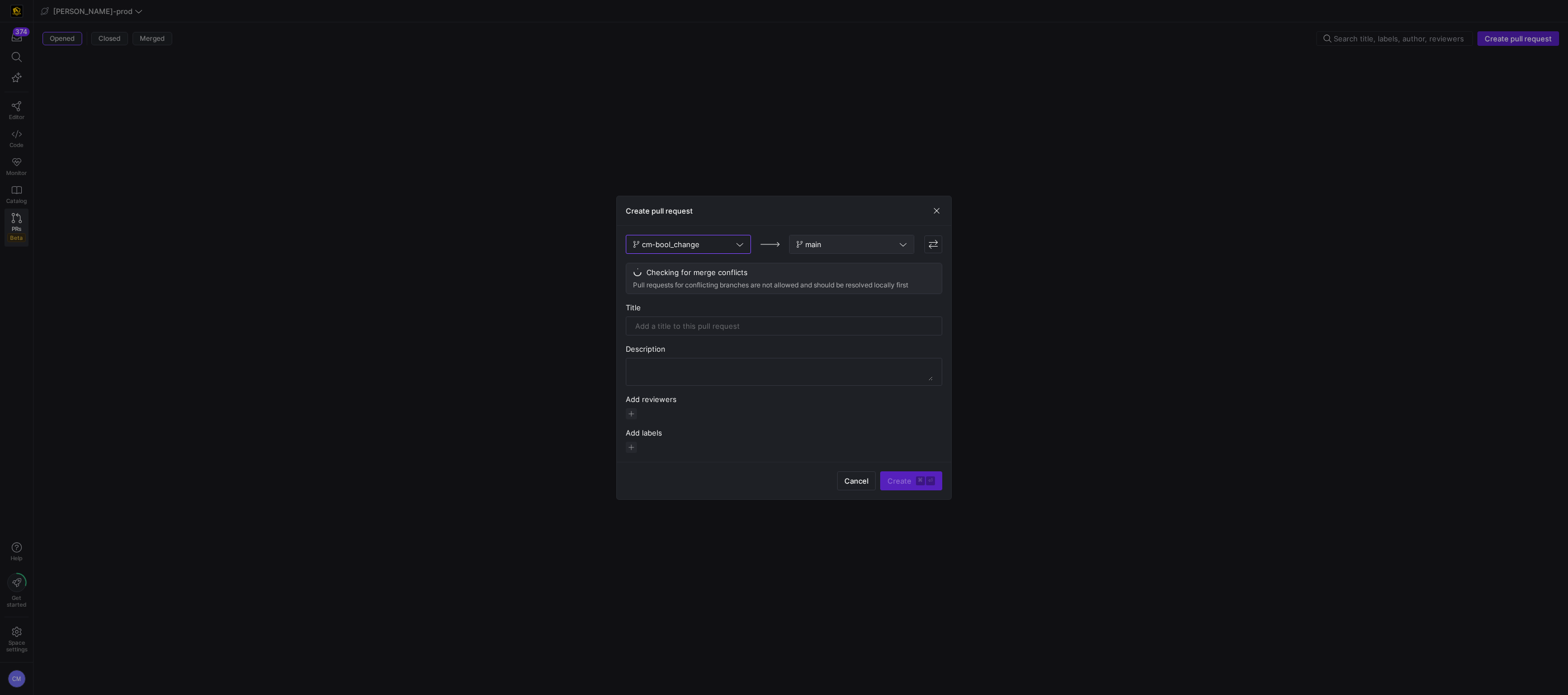
click at [812, 246] on span "main" at bounding box center [813, 244] width 17 height 9
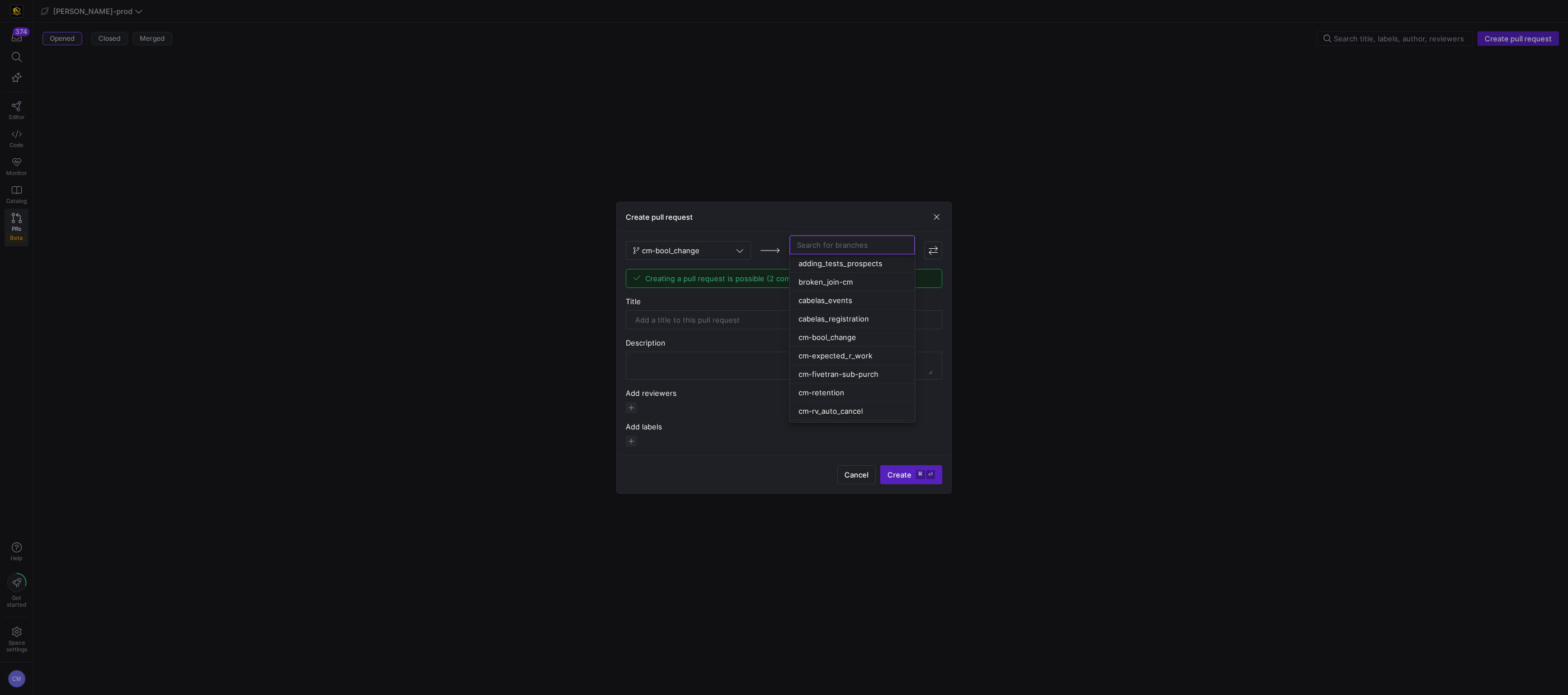
click at [646, 328] on div at bounding box center [784, 348] width 1568 height 695
click at [662, 323] on input "text" at bounding box center [783, 320] width 298 height 9
type input "Changing the one to be a bool and the name of other column"
click at [715, 363] on textarea at bounding box center [783, 366] width 298 height 18
paste textarea "Changing the one to be a bool and the name of other column"
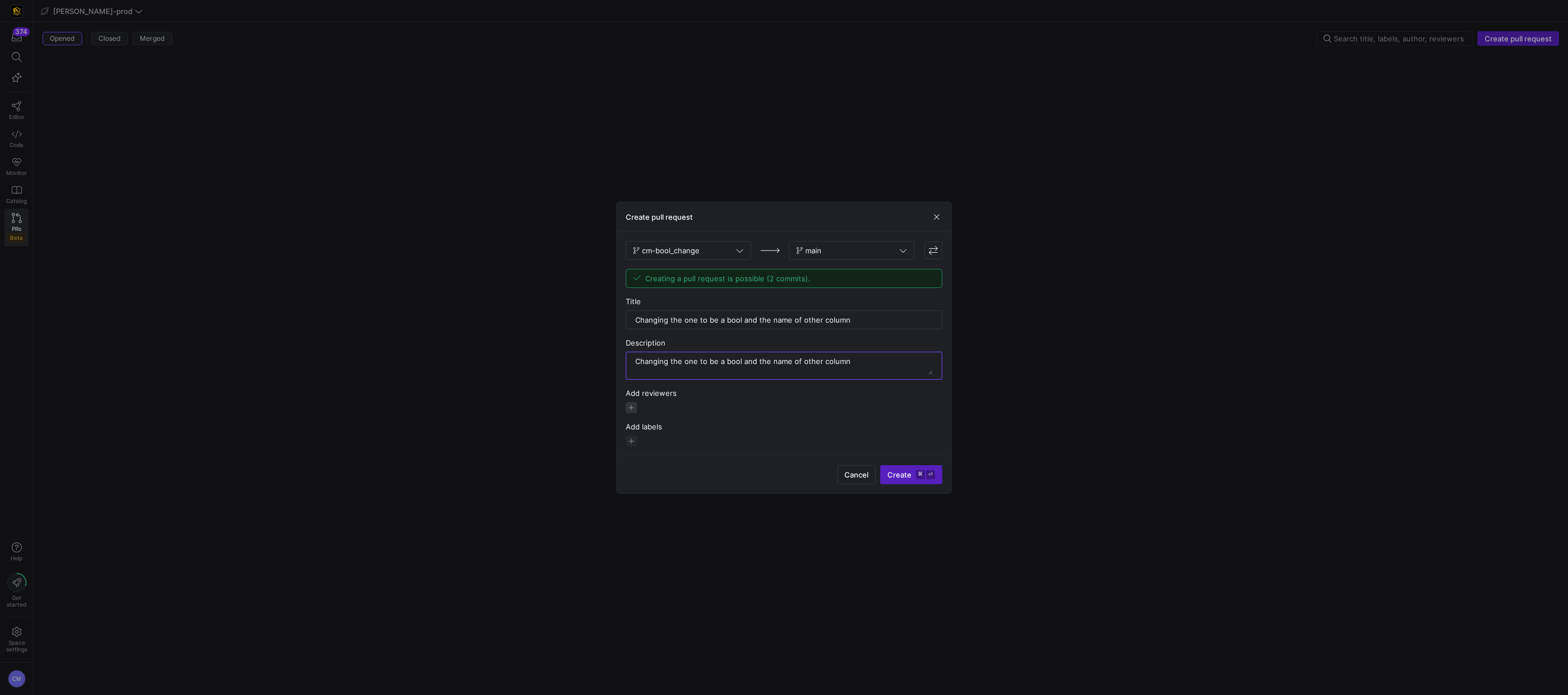
type textarea "Changing the one to be a bool and the name of other column"
click at [631, 410] on span "button" at bounding box center [631, 407] width 11 height 11
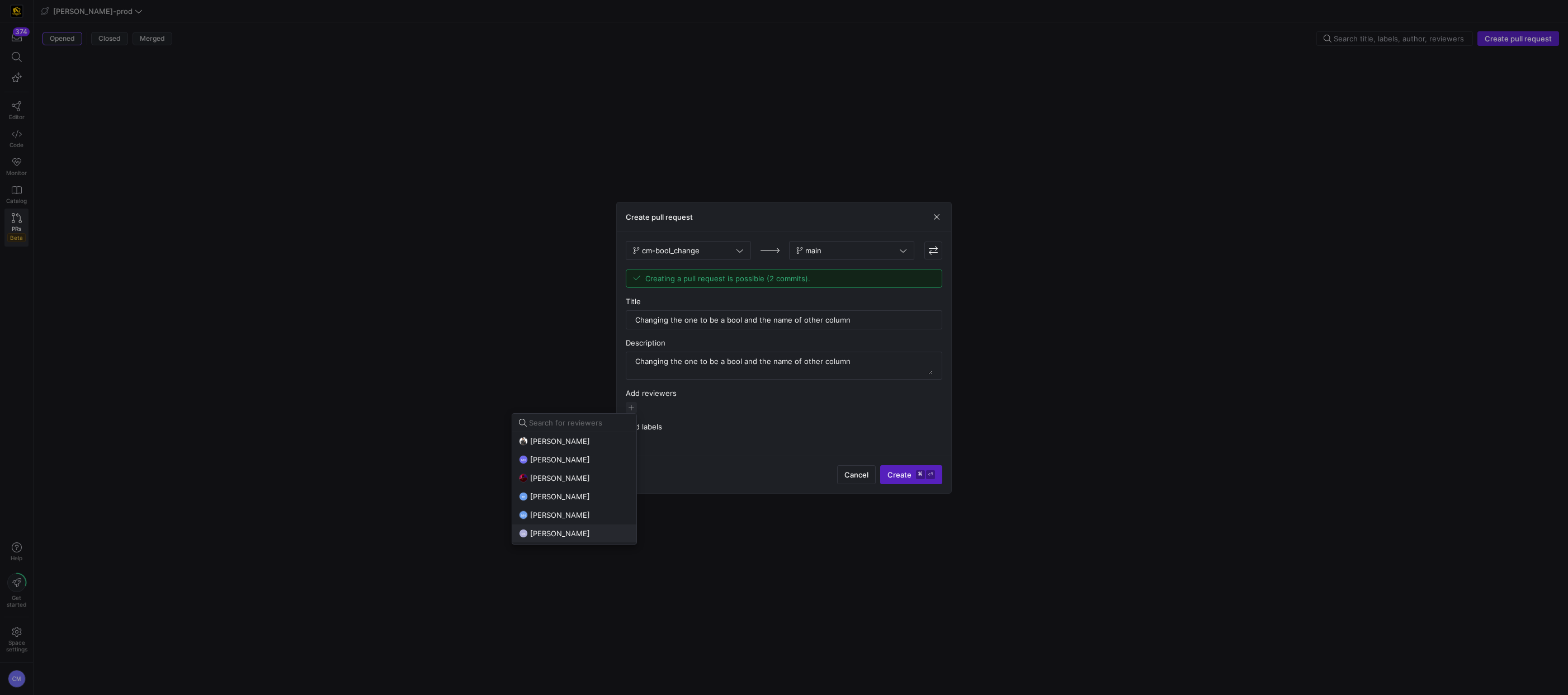
drag, startPoint x: 572, startPoint y: 520, endPoint x: 573, endPoint y: 531, distance: 11.0
click at [572, 520] on button "MH mark hohensee" at bounding box center [574, 515] width 124 height 18
click at [574, 538] on button "NS Noah Streveler" at bounding box center [574, 534] width 124 height 18
click at [735, 481] on div at bounding box center [784, 348] width 1568 height 695
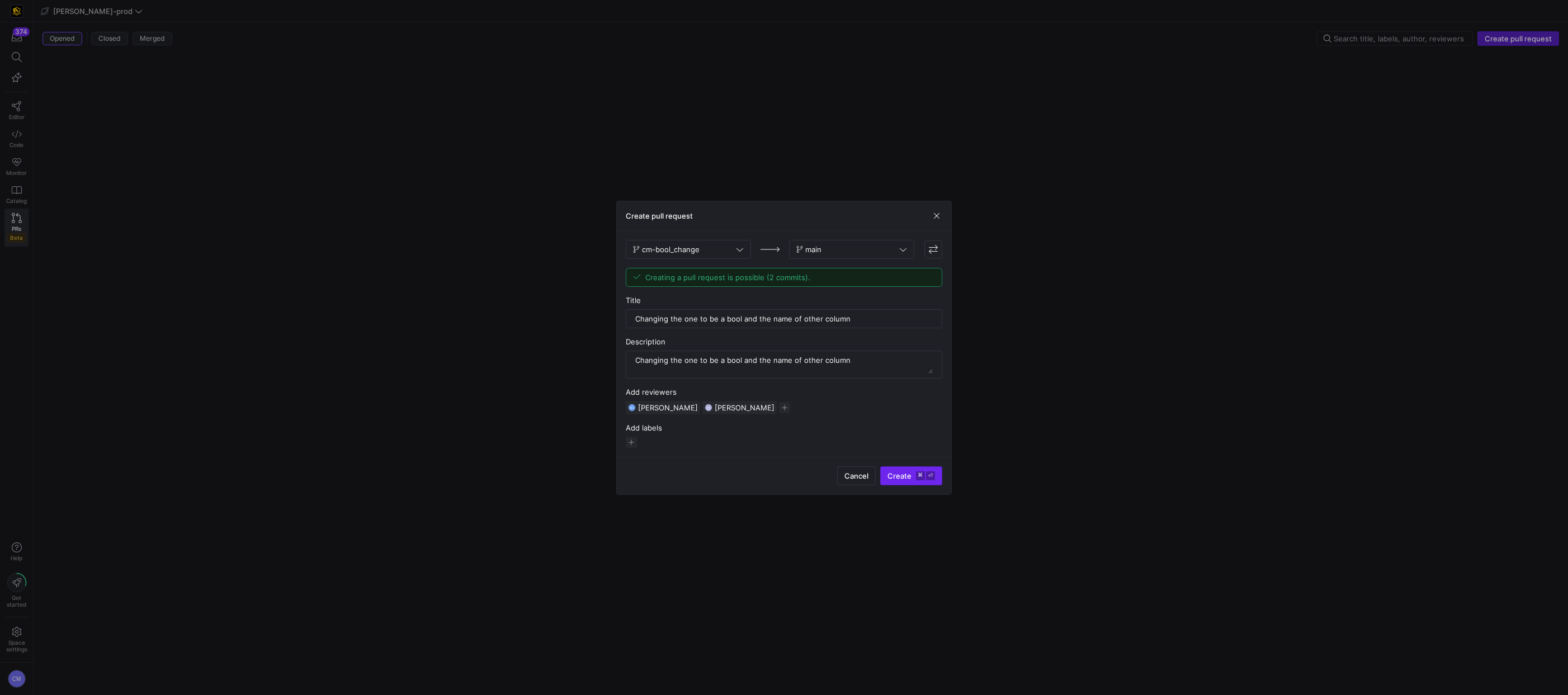
click at [903, 472] on span "Create ⌘ ⏎" at bounding box center [911, 476] width 47 height 9
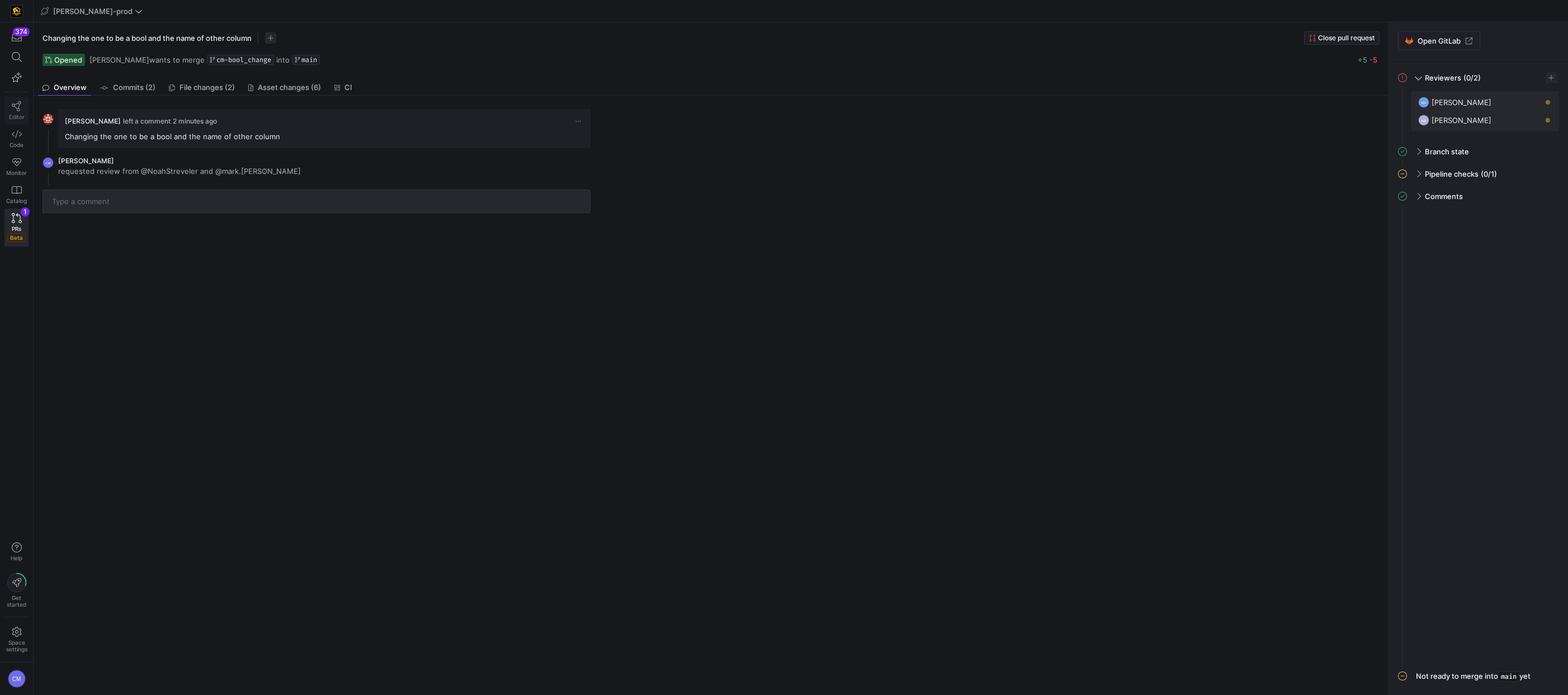
click at [20, 104] on icon at bounding box center [17, 106] width 10 height 10
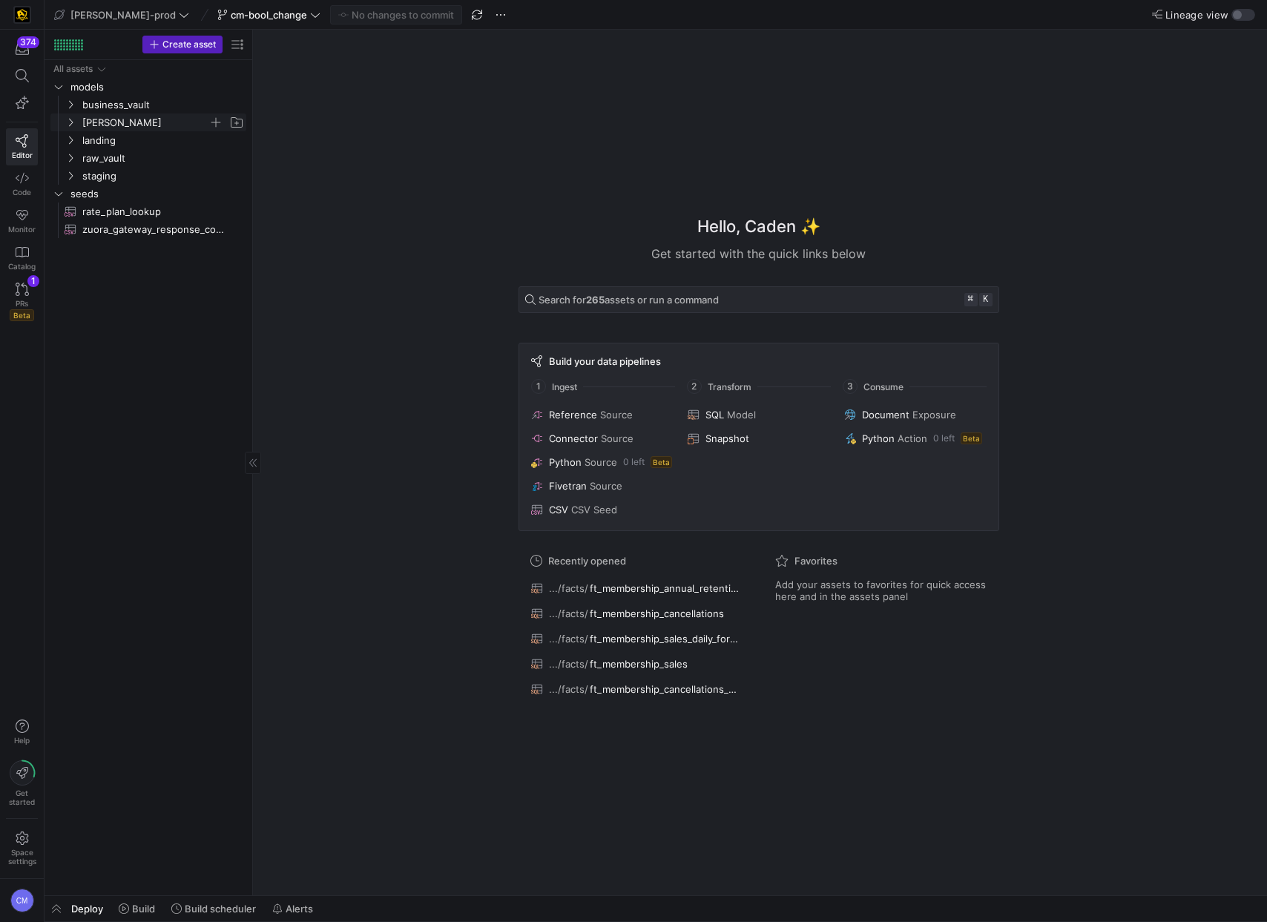
click at [97, 124] on span "[PERSON_NAME]" at bounding box center [145, 122] width 126 height 17
click at [117, 159] on span "facts" at bounding box center [151, 158] width 114 height 17
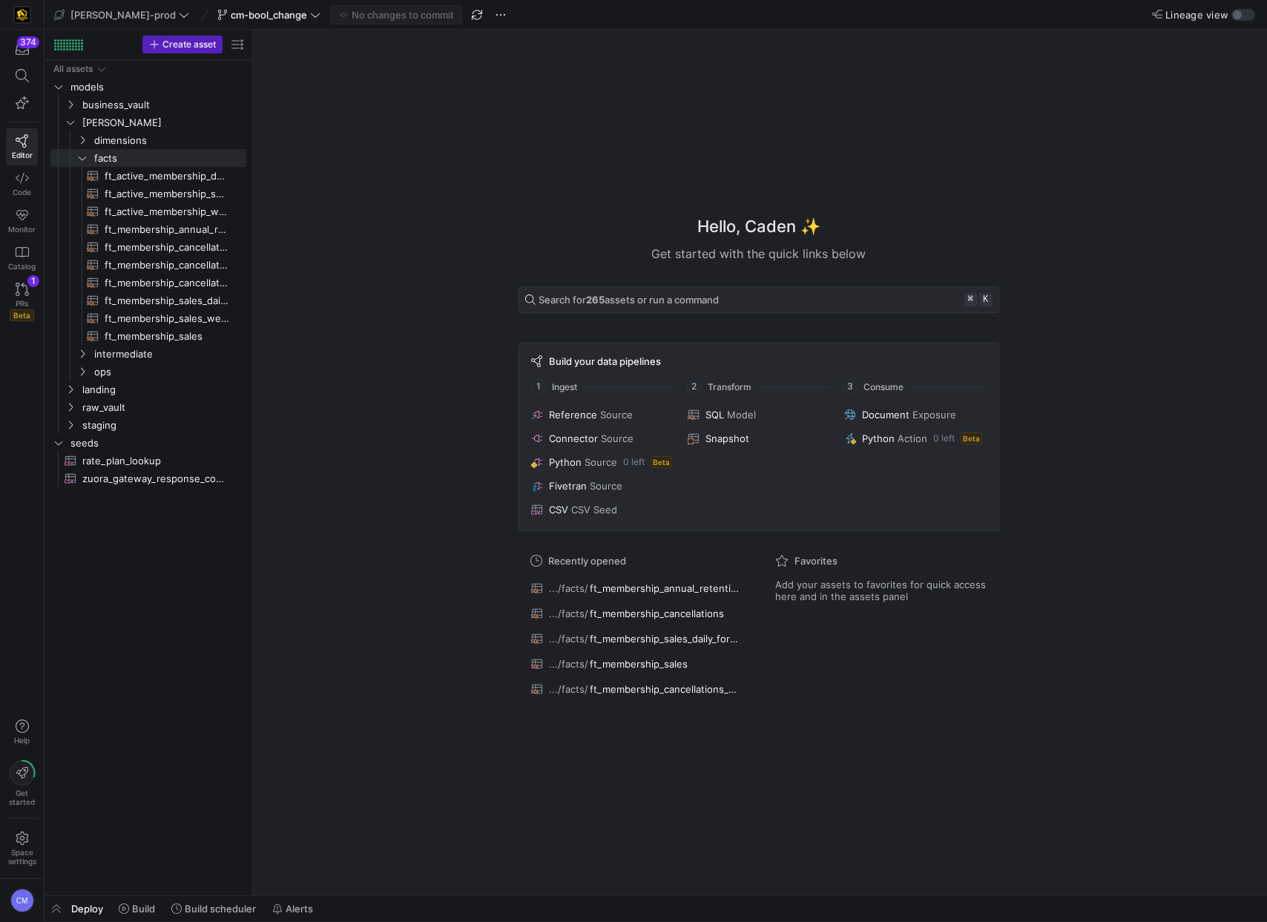
drag, startPoint x: 254, startPoint y: 177, endPoint x: 277, endPoint y: 170, distance: 23.9
click at [330, 179] on y42-asset-welcome-view "Hello, Caden ✨ Get started with the quick links below Search for 265 assets or …" at bounding box center [760, 462] width 1014 height 865
click at [251, 171] on div "All assets models business_vault edw landing raw_vault staging seeds rate_plan_…" at bounding box center [148, 477] width 208 height 835
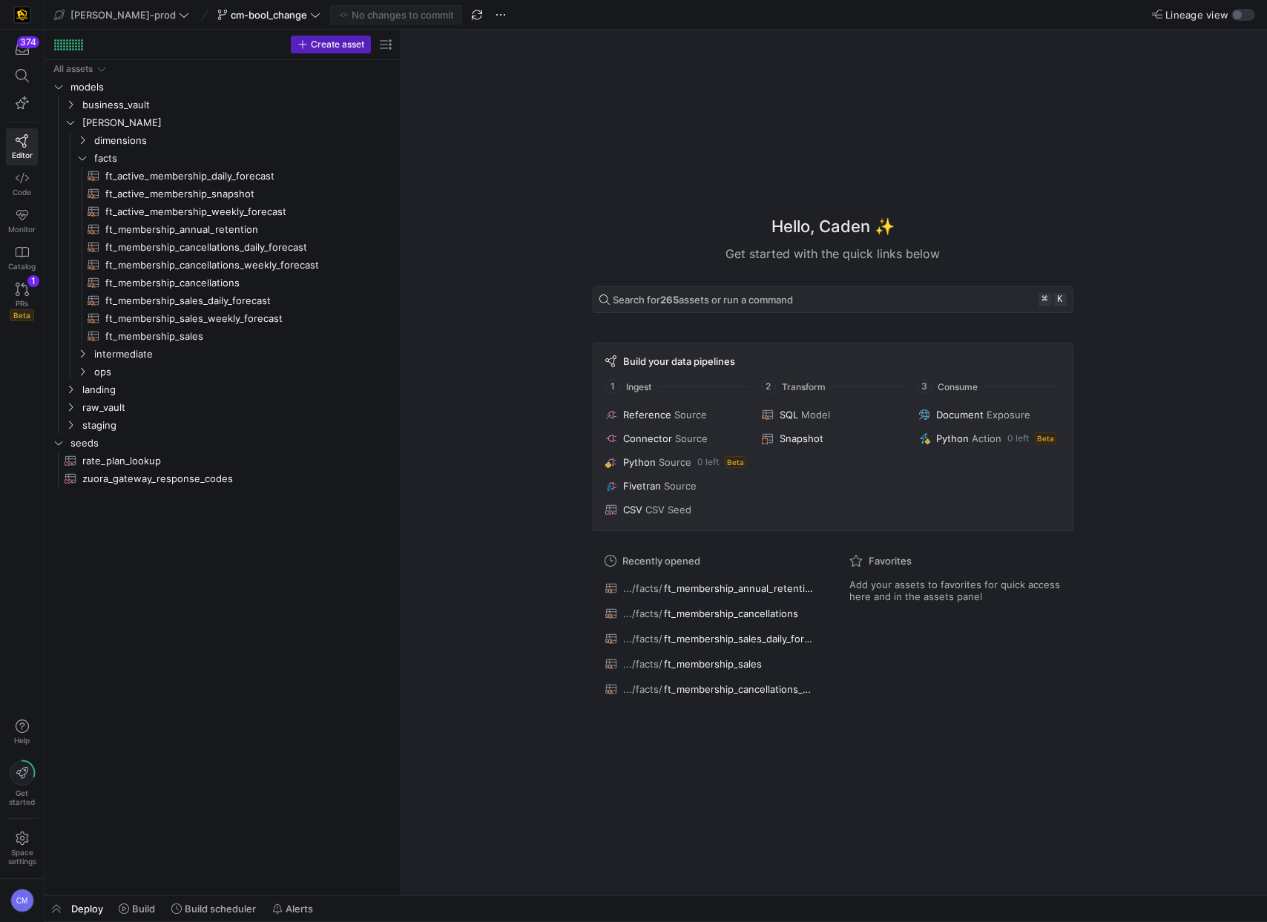
drag, startPoint x: 253, startPoint y: 171, endPoint x: 420, endPoint y: 188, distance: 167.7
click at [194, 194] on span "ft_active_membership_snapshot​​​​​​​​​​" at bounding box center [241, 193] width 272 height 17
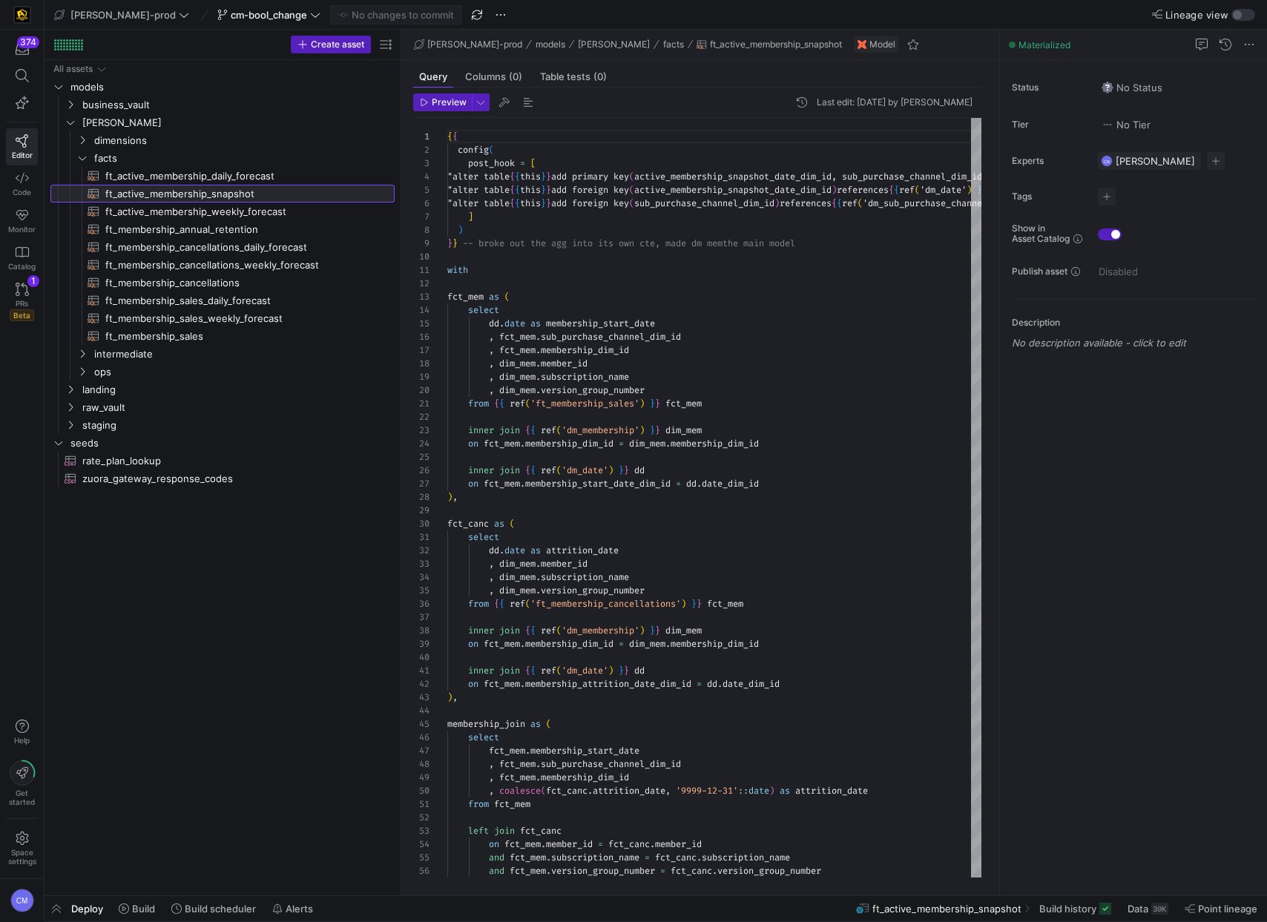
scroll to position [107, 0]
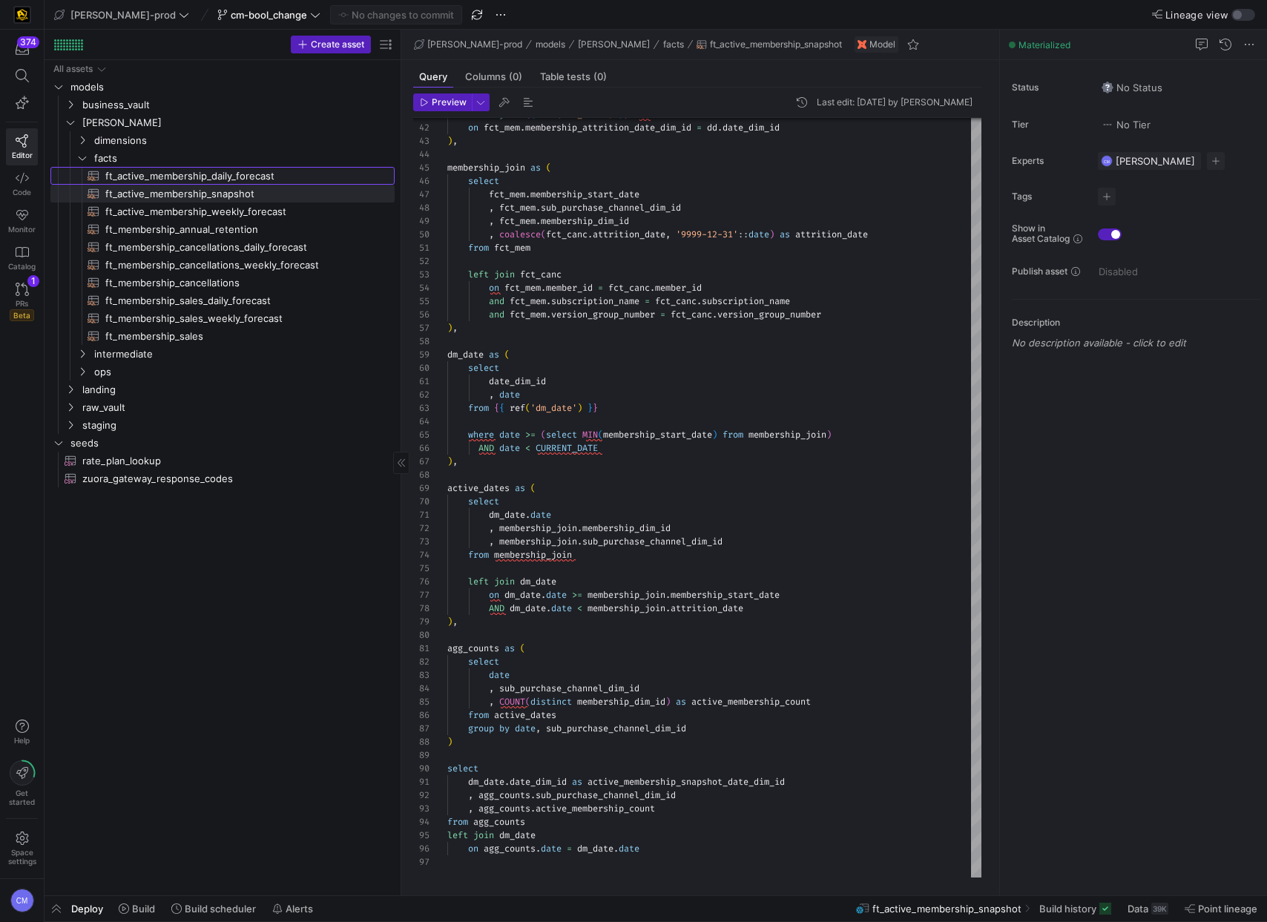
click at [242, 173] on span "ft_active_membership_daily_forecast​​​​​​​​​​" at bounding box center [241, 176] width 272 height 17
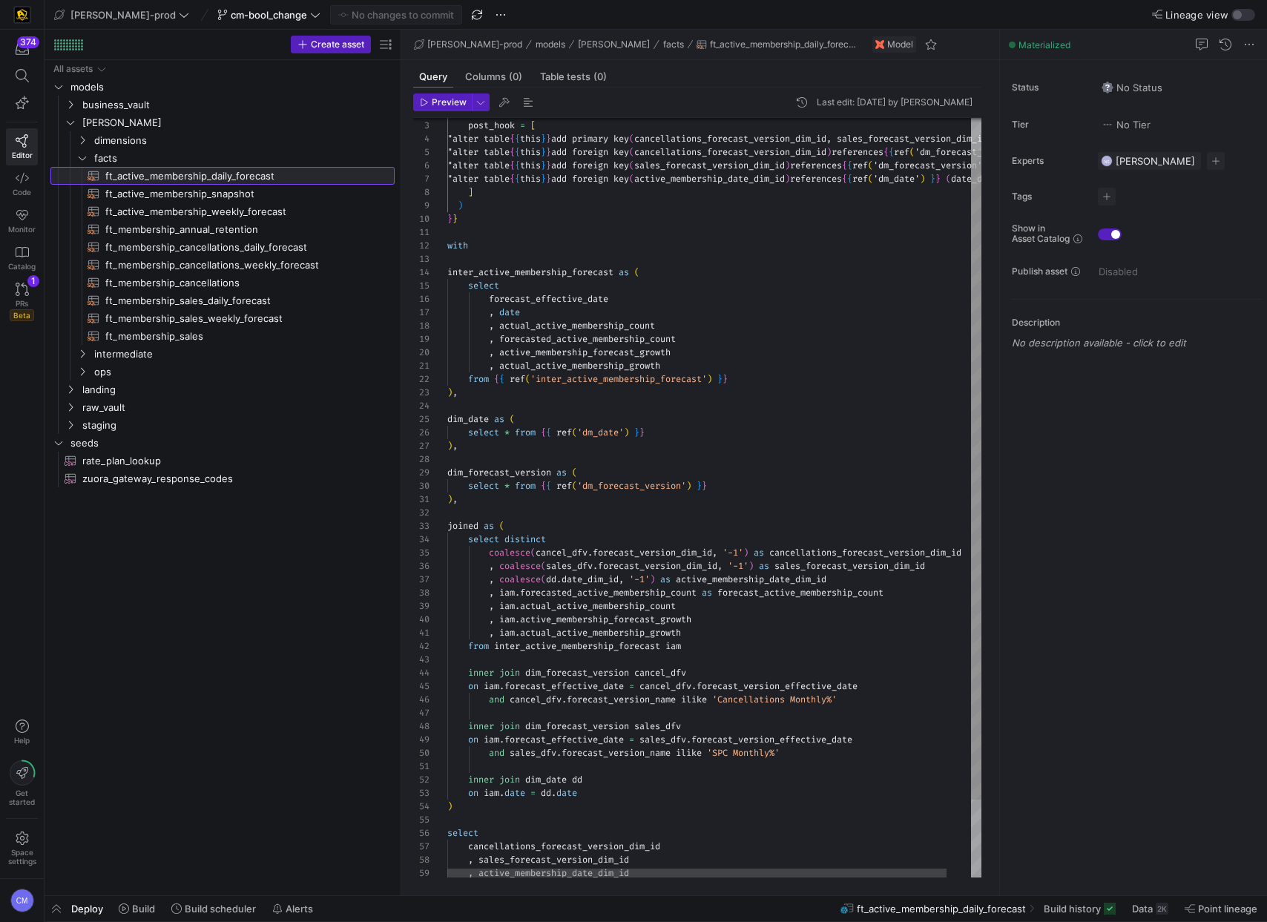
scroll to position [80, 0]
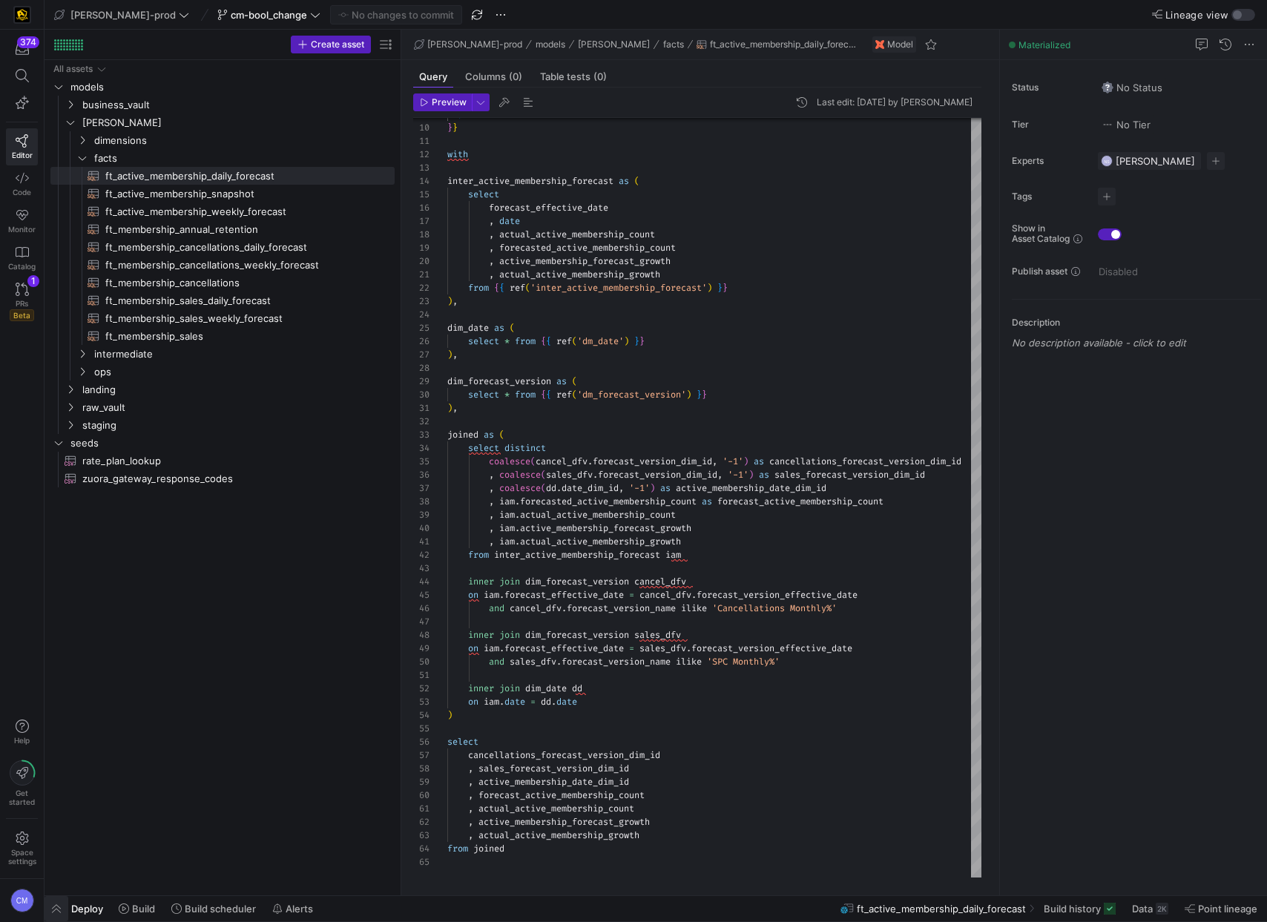
click at [53, 906] on span "button" at bounding box center [56, 908] width 24 height 25
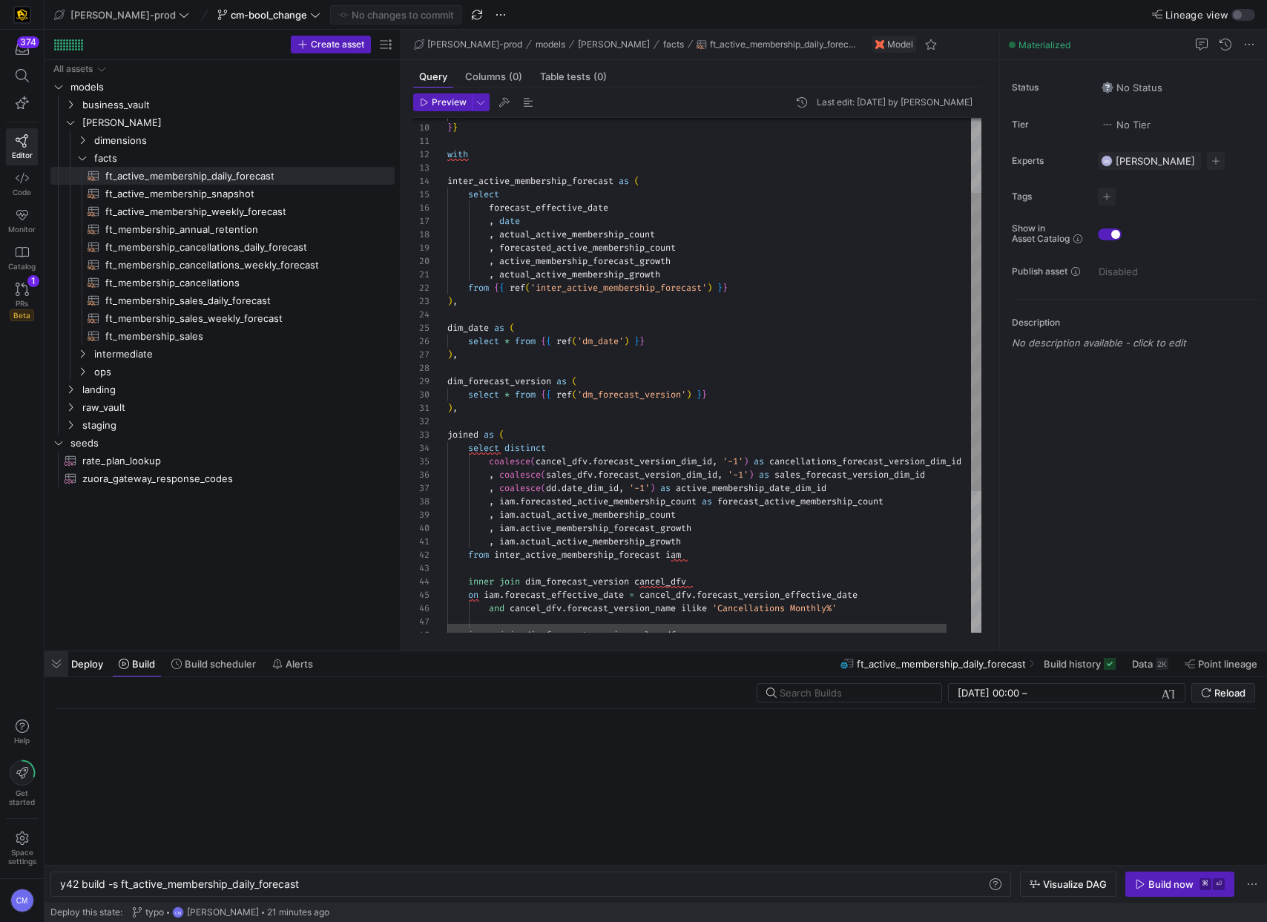
scroll to position [0, 240]
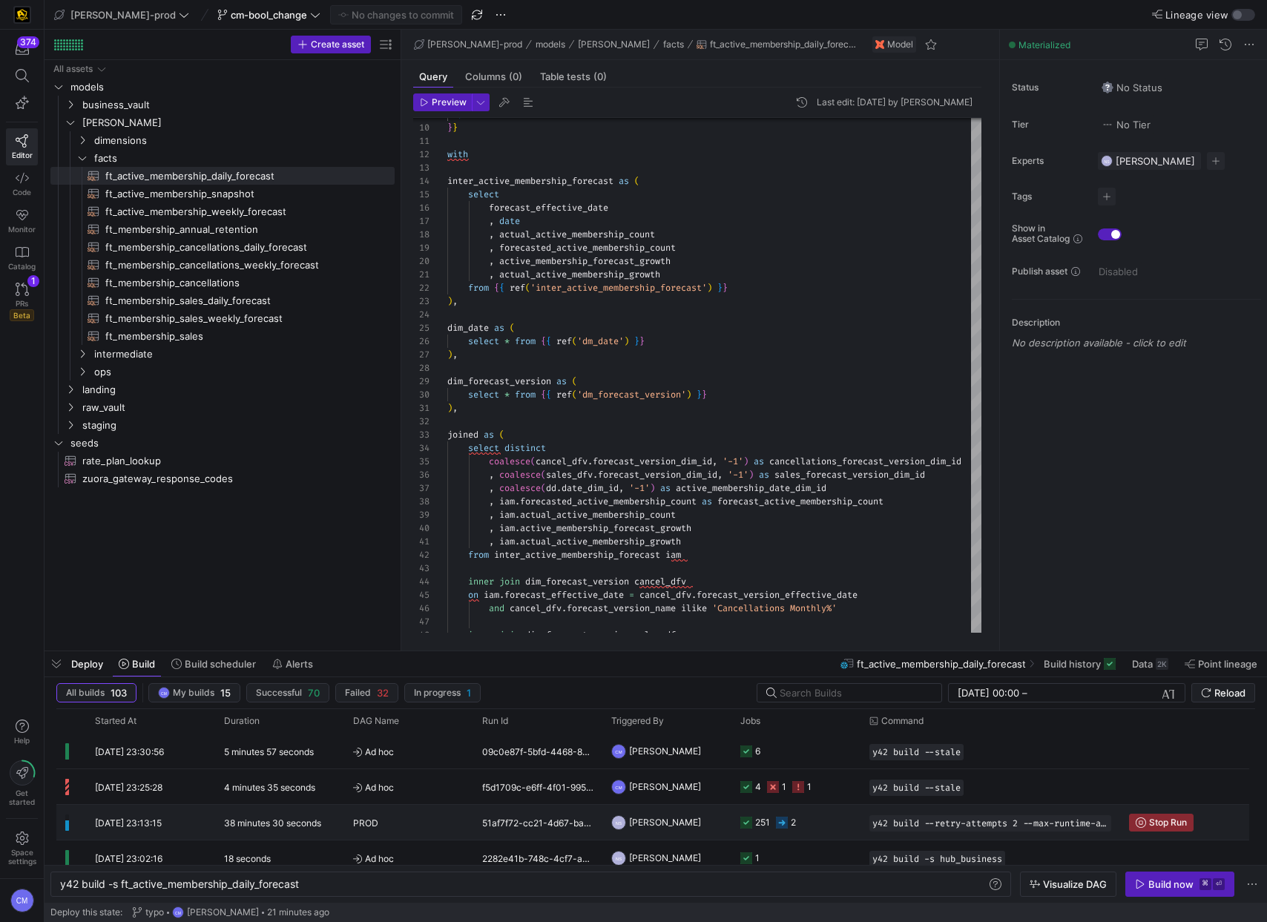
click at [440, 824] on div "PROD" at bounding box center [408, 822] width 111 height 35
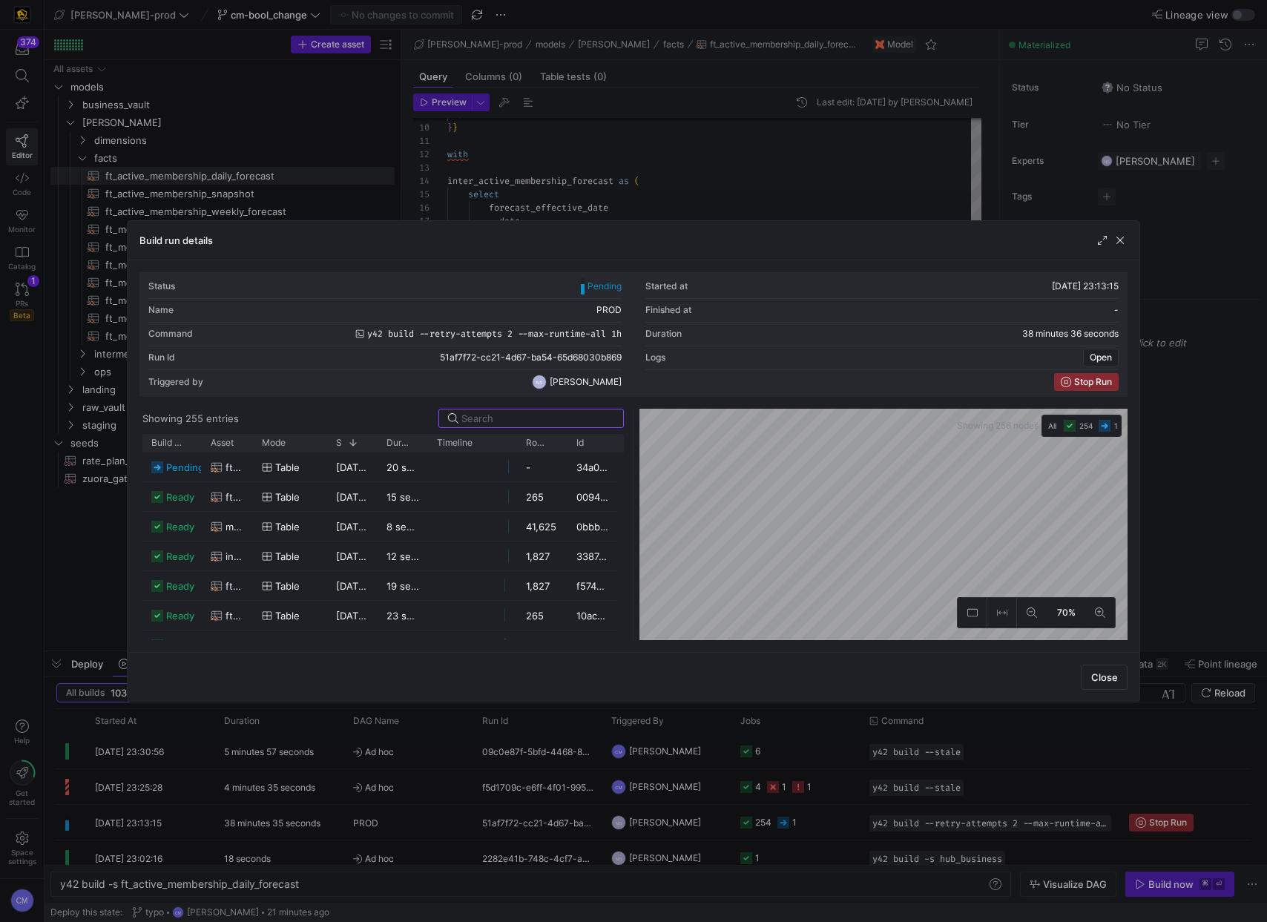
click at [440, 824] on div at bounding box center [633, 461] width 1267 height 922
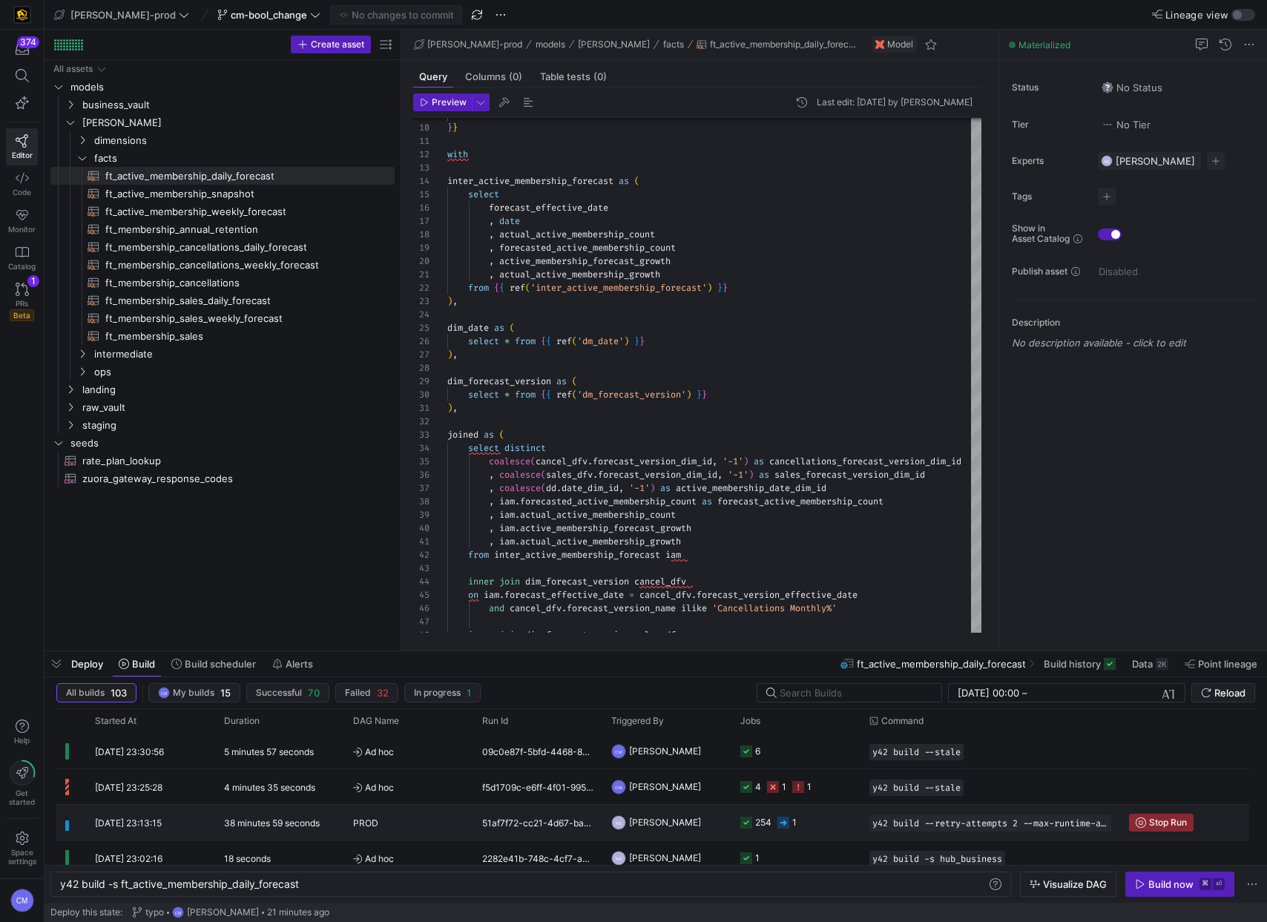
click at [808, 821] on y42-job-status-cell-renderer "254 1" at bounding box center [795, 821] width 111 height 33
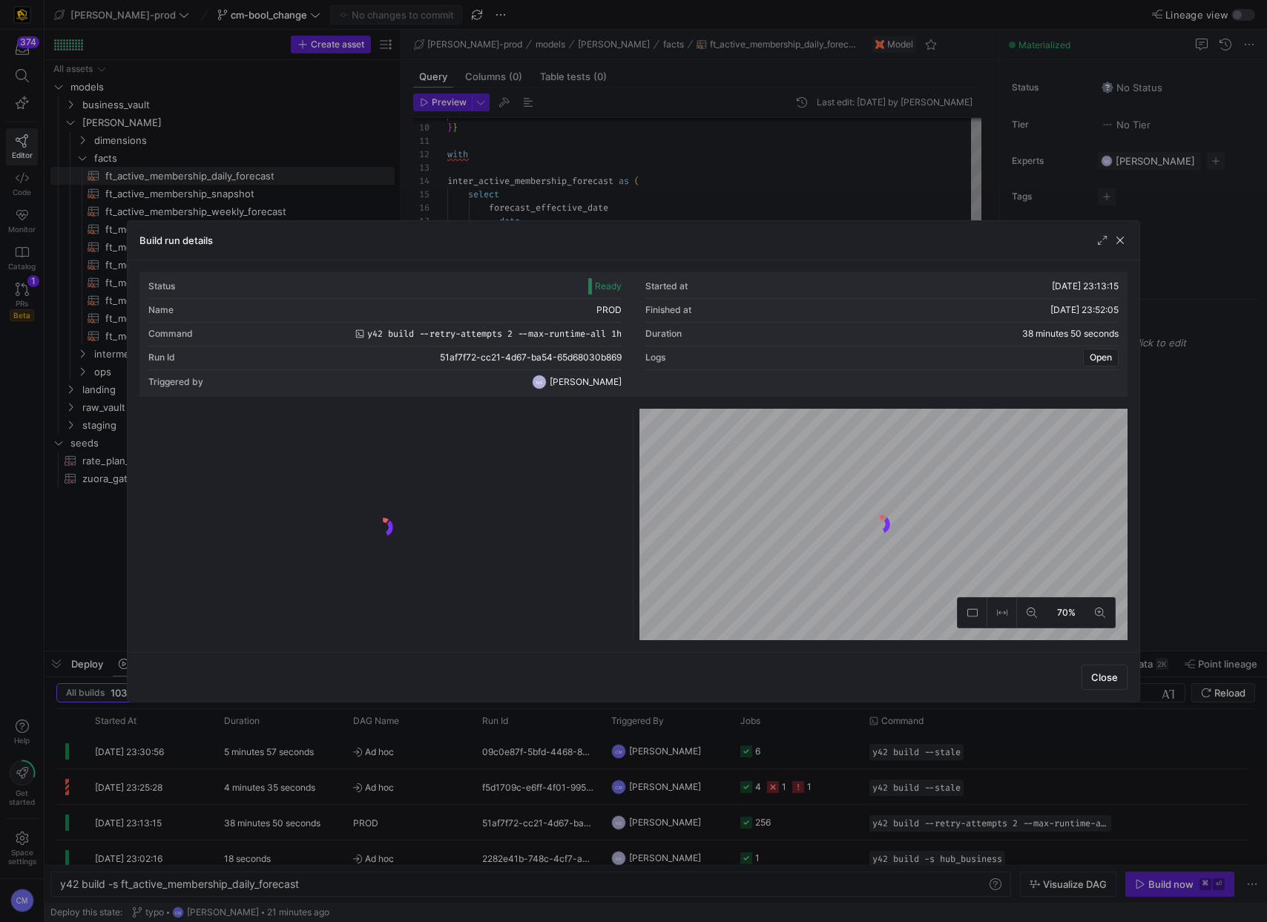
click at [805, 820] on div at bounding box center [633, 461] width 1267 height 922
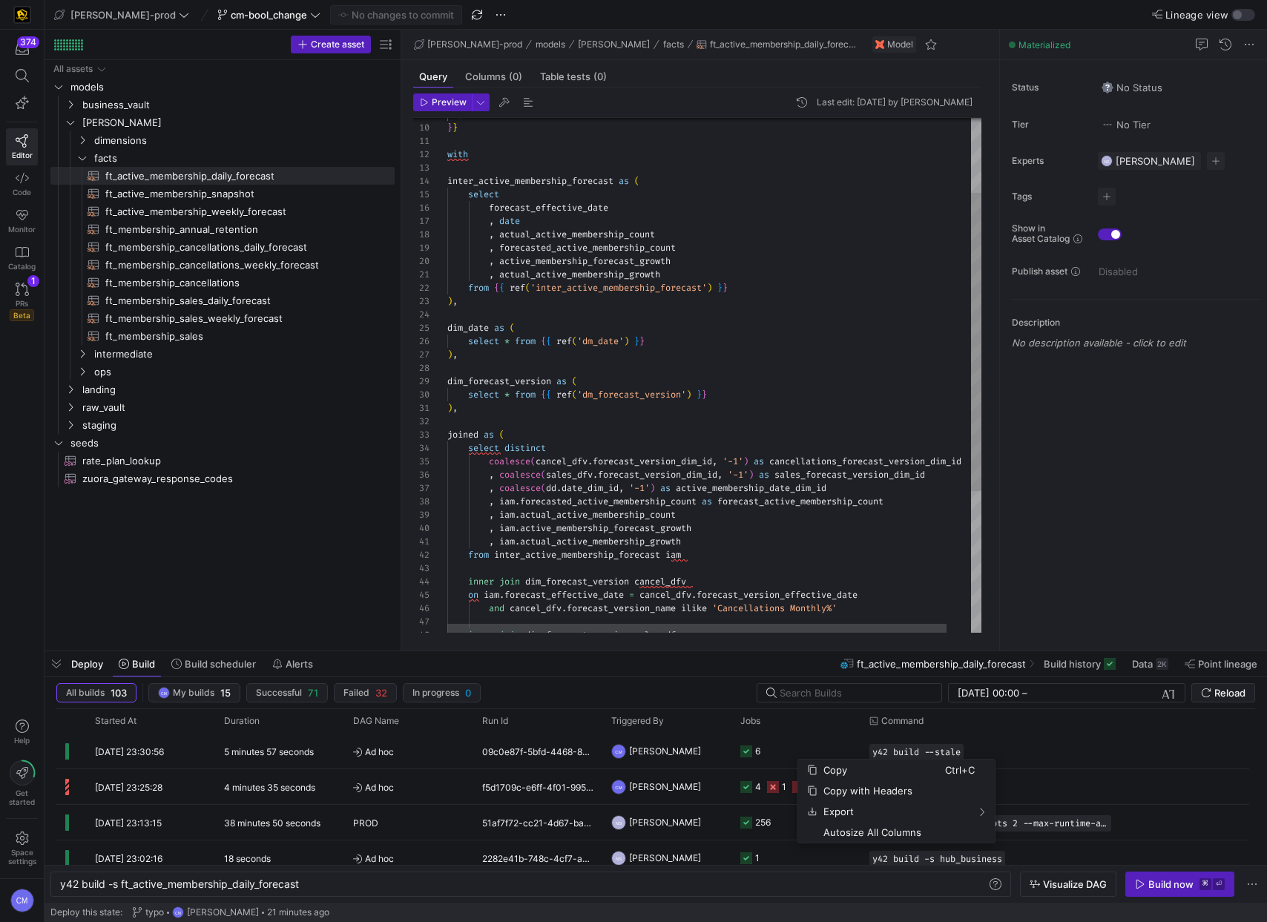
type textarea "), joined as ( select distinct coalesce(cancel_dfv.forecast_version_dim_id, '-1…"
click at [727, 504] on span "forecast_active_membership_count" at bounding box center [800, 501] width 166 height 12
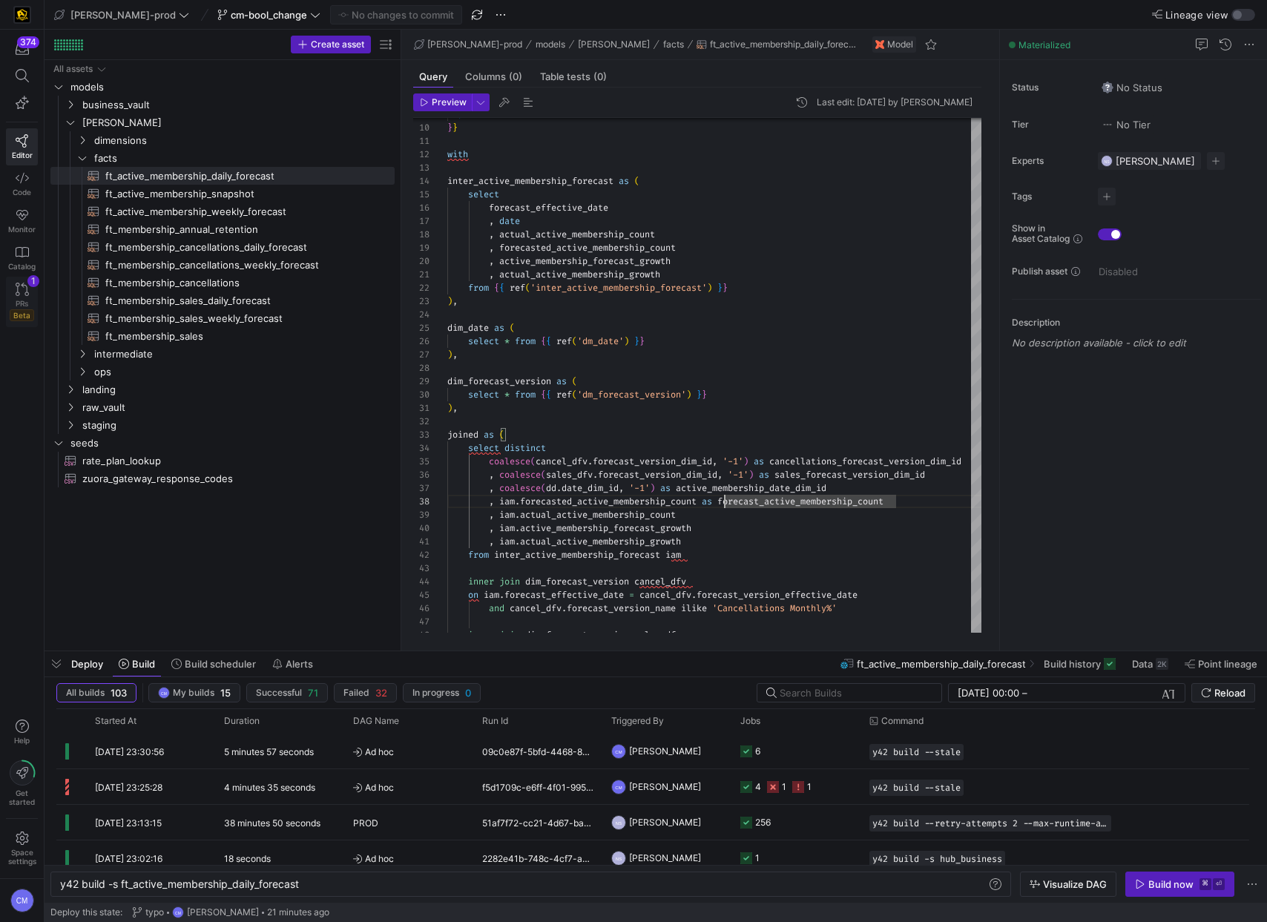
click at [24, 289] on icon at bounding box center [22, 289] width 13 height 13
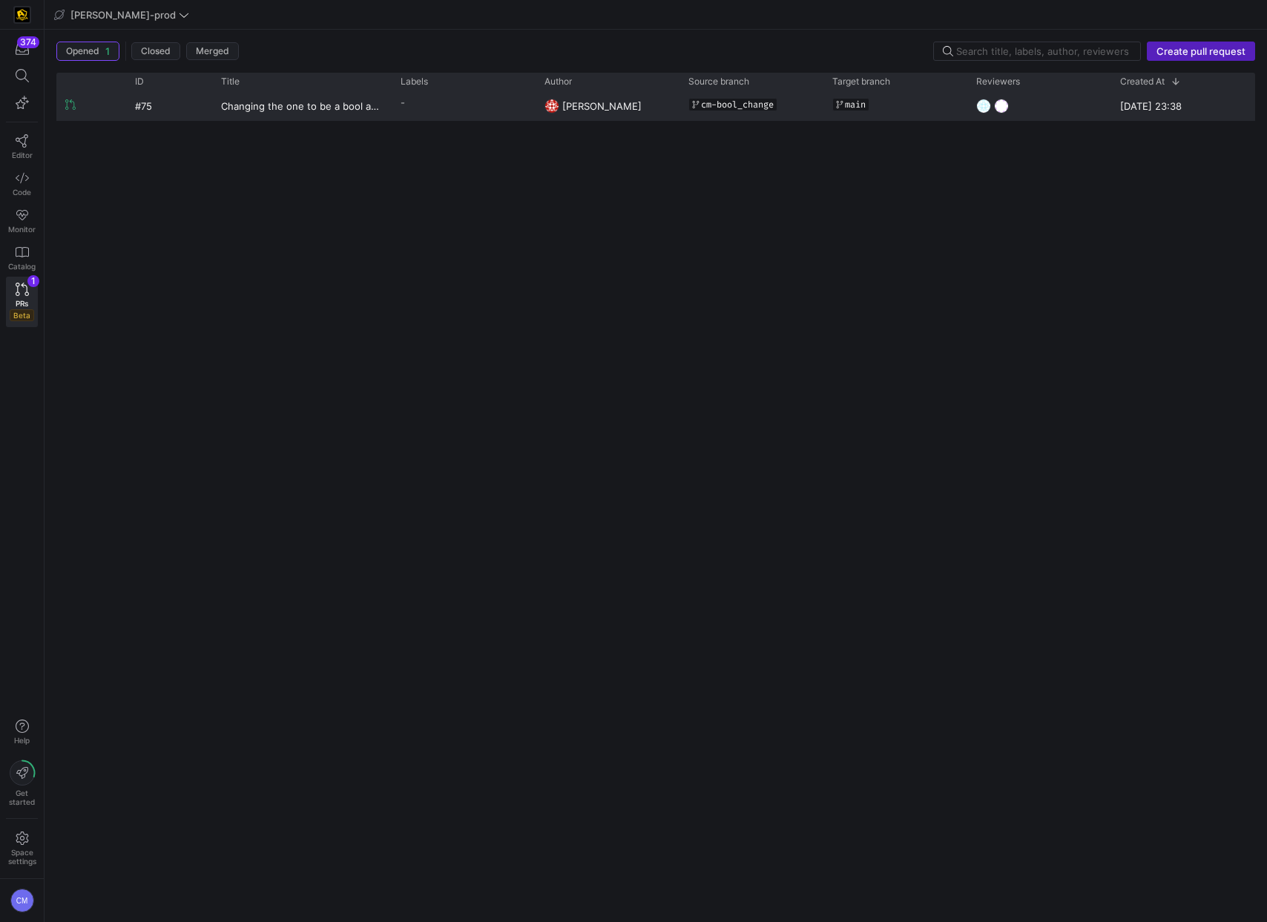
click at [450, 113] on div "-" at bounding box center [464, 105] width 144 height 29
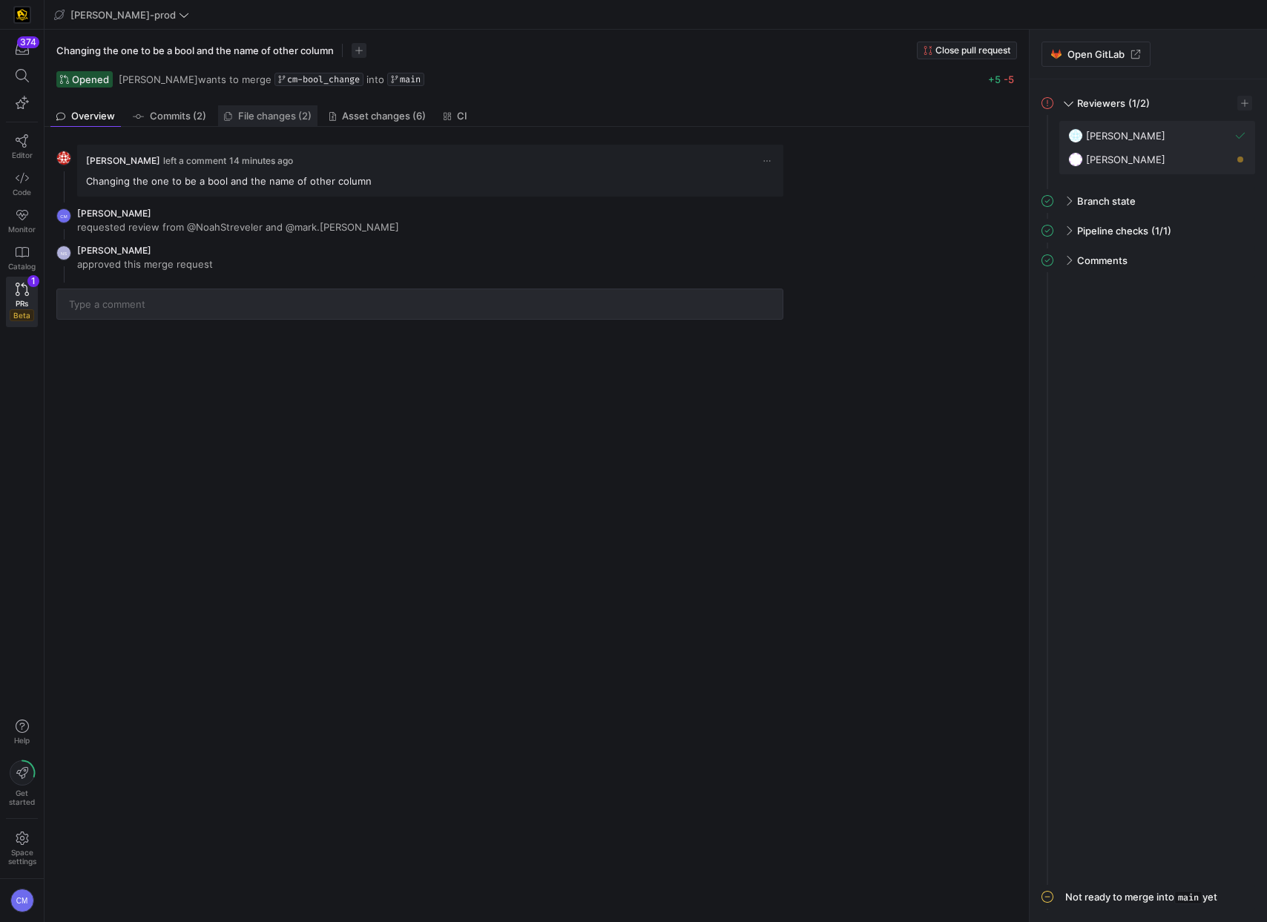
click at [287, 116] on span "File changes (2)" at bounding box center [274, 116] width 73 height 10
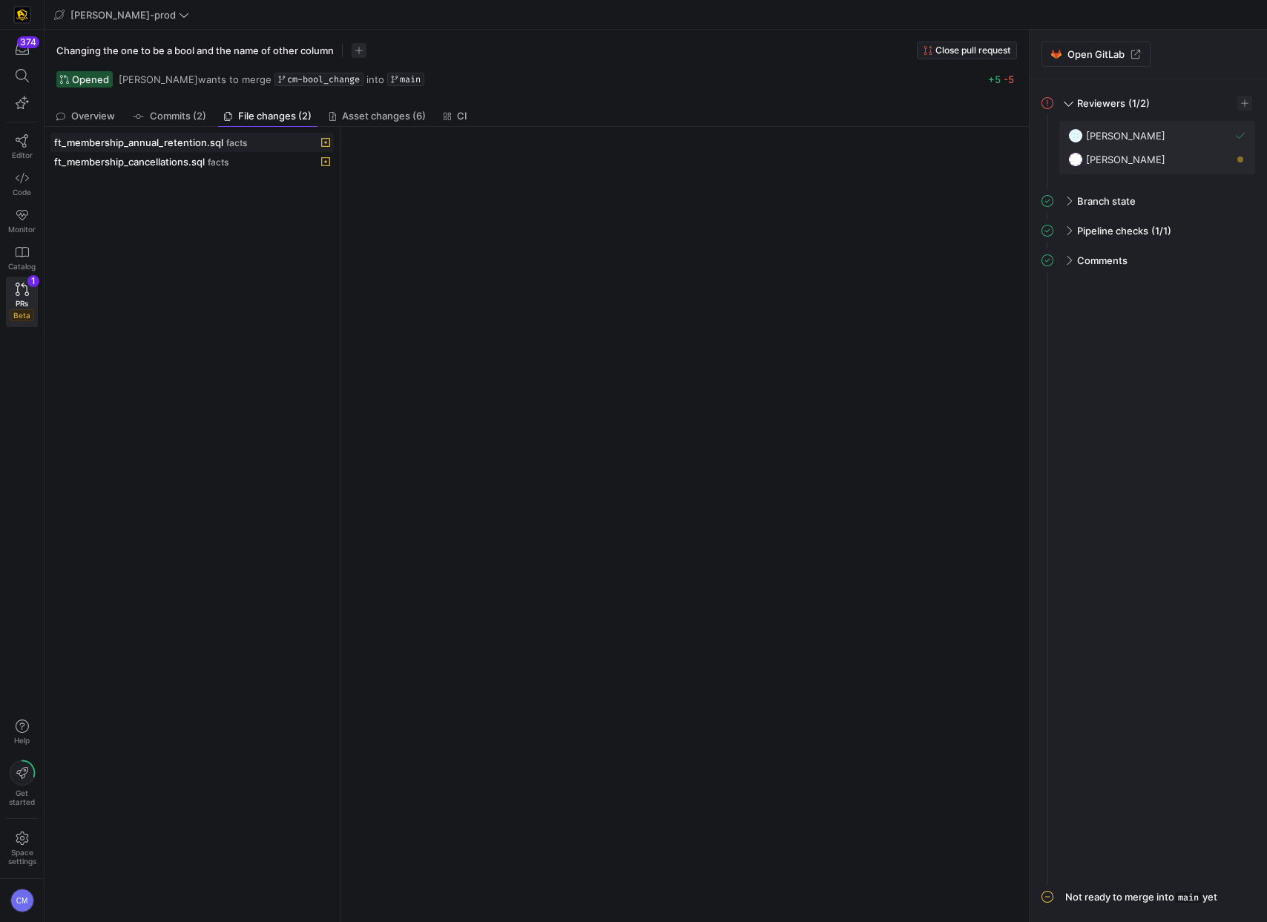
click at [220, 131] on y42-git-commit-file-list "ft_membership_annual_retention.sql facts ft_membership_cancellations.sql facts" at bounding box center [191, 524] width 295 height 795
click at [222, 142] on div "ft_membership_annual_retention.sql facts" at bounding box center [175, 142] width 243 height 12
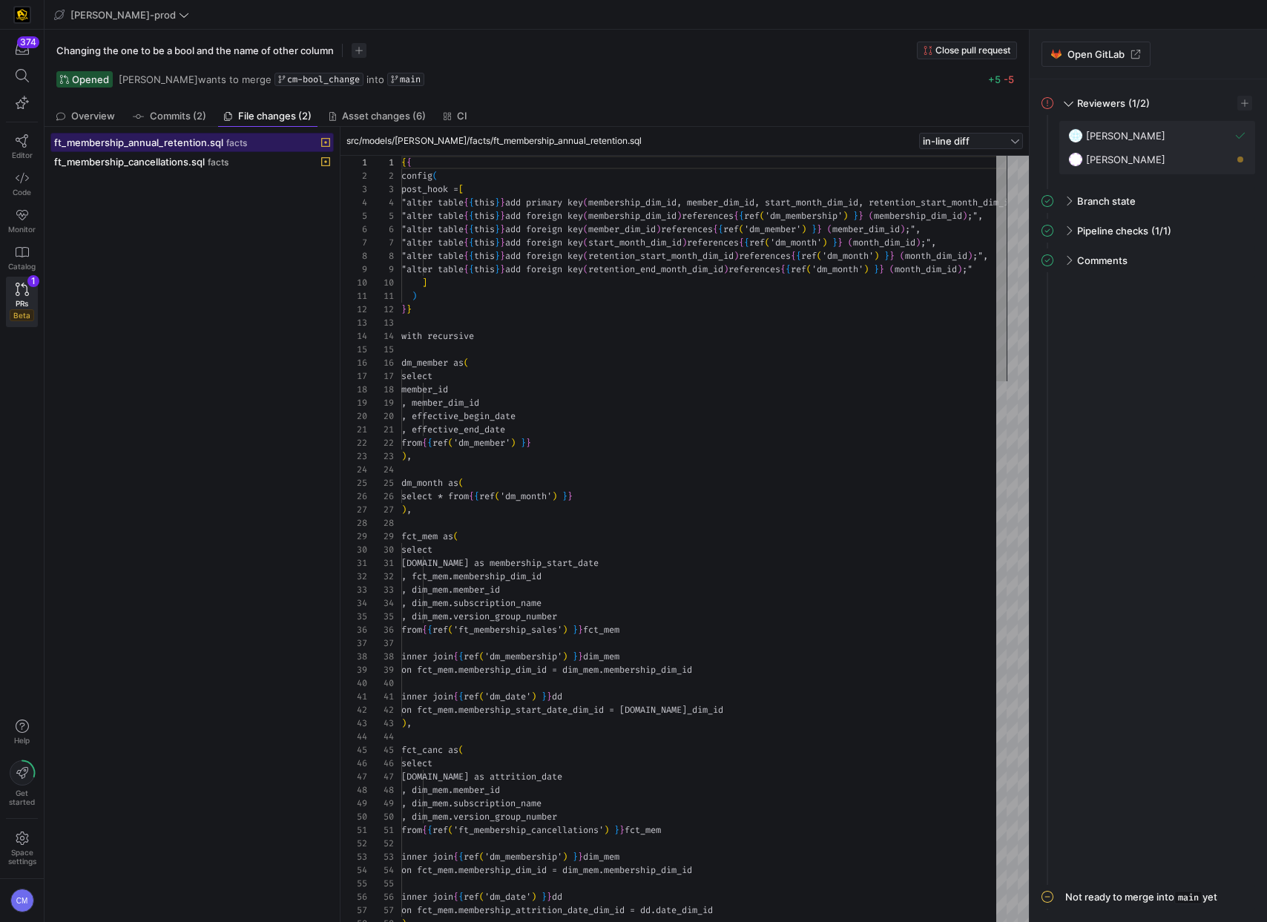
scroll to position [80, 0]
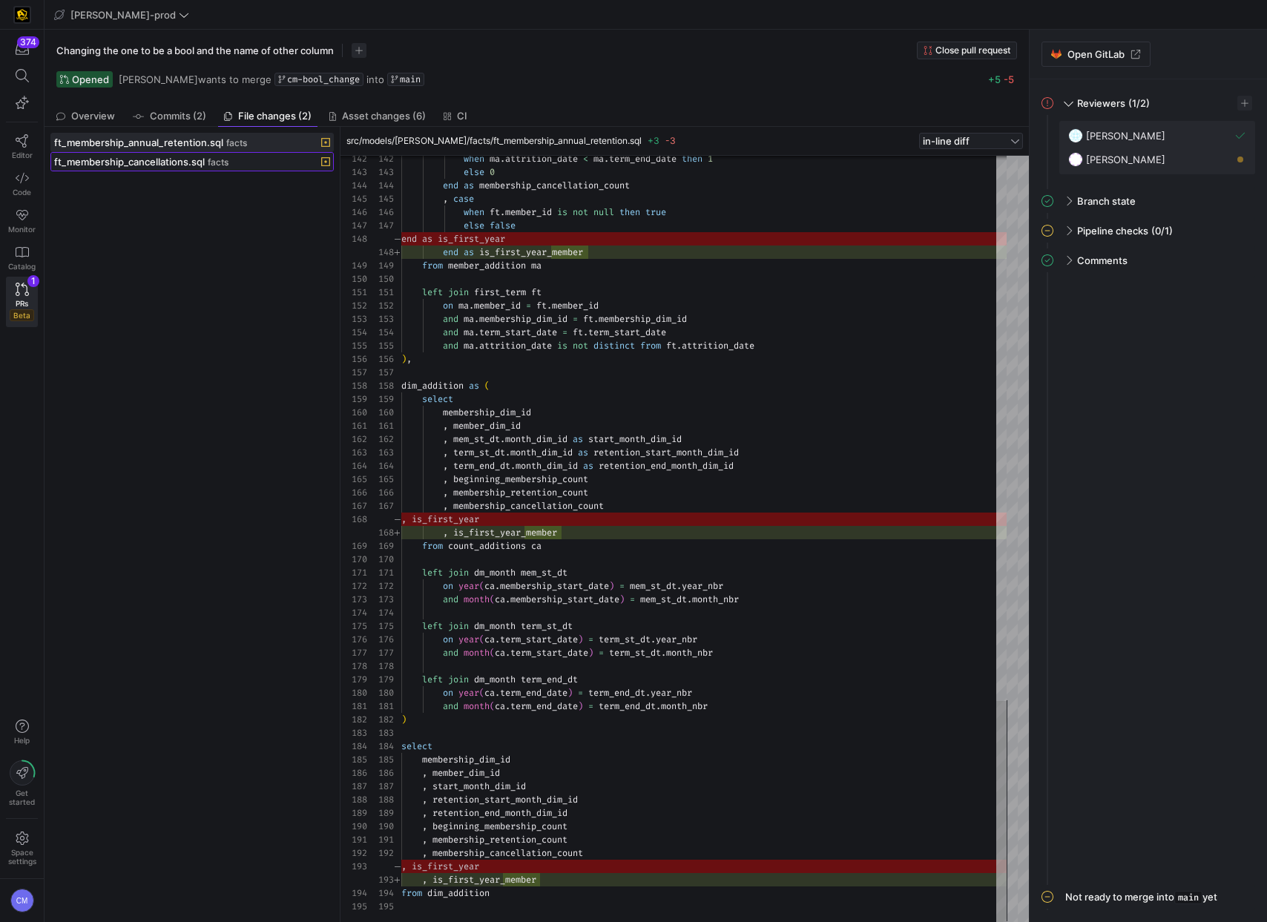
click at [188, 162] on span "ft_membership_cancellations.sql" at bounding box center [129, 162] width 151 height 12
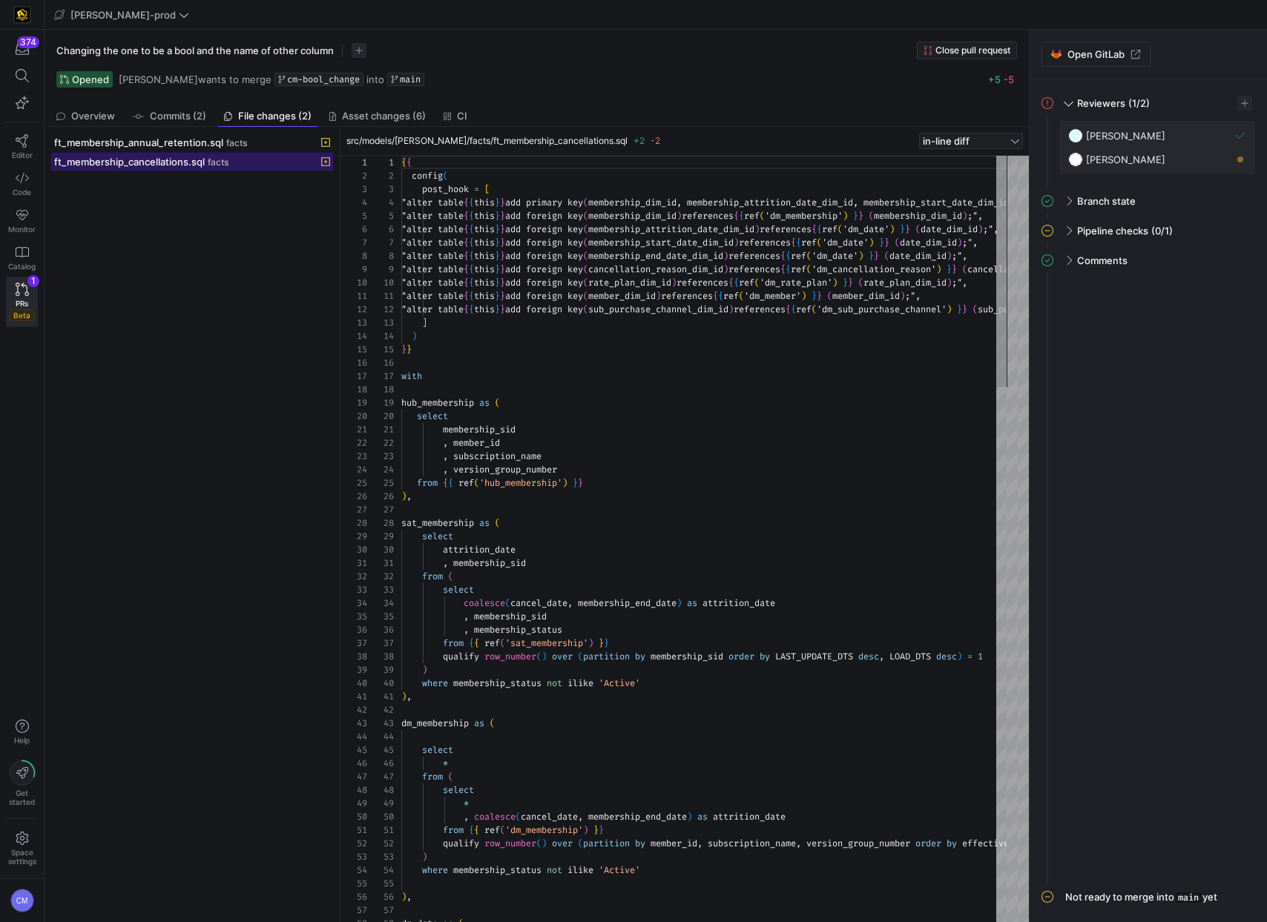
scroll to position [67, 0]
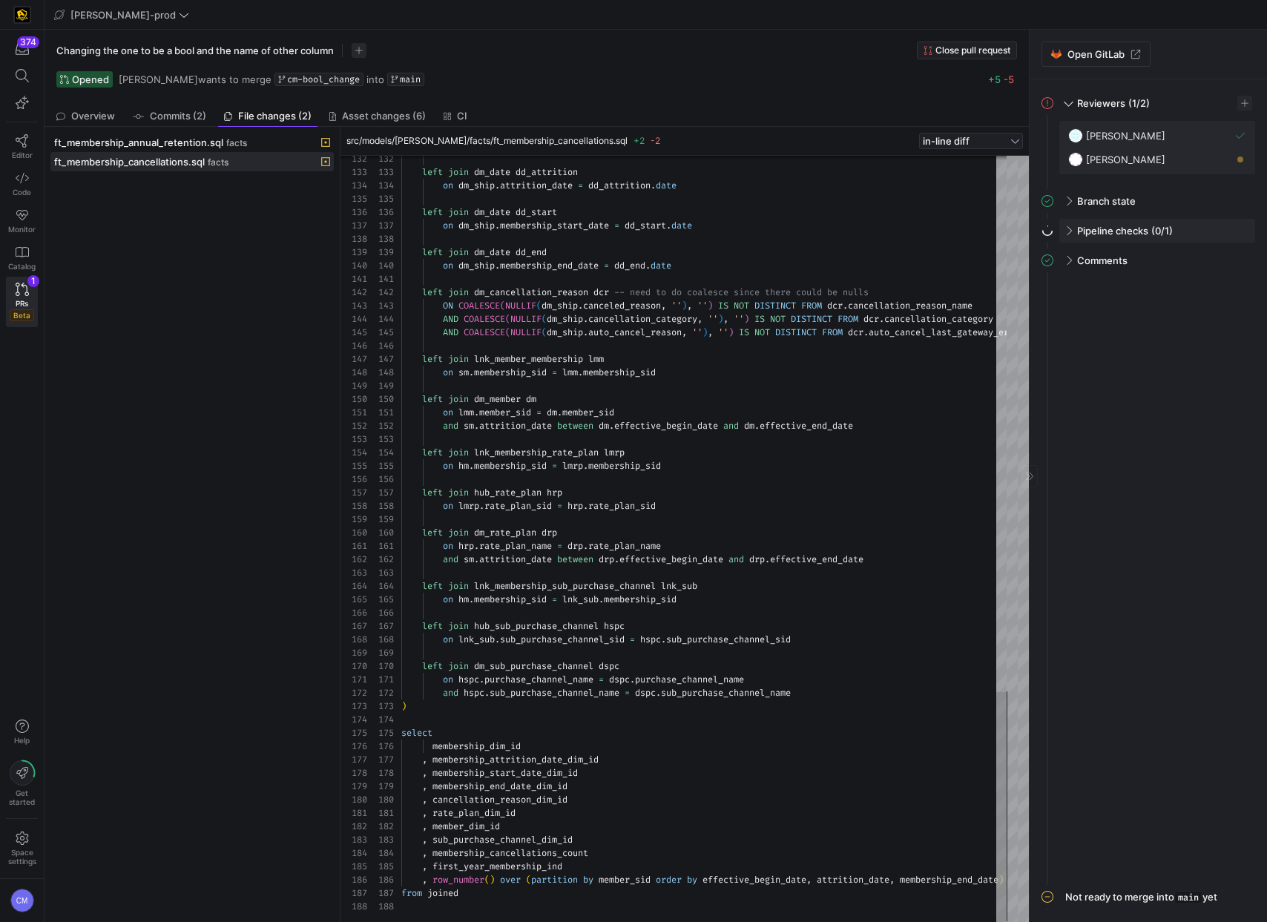
click at [1065, 234] on span at bounding box center [1067, 231] width 12 height 7
click at [1241, 264] on span "button" at bounding box center [1235, 261] width 15 height 15
click at [1168, 281] on span "Open" at bounding box center [1157, 282] width 25 height 12
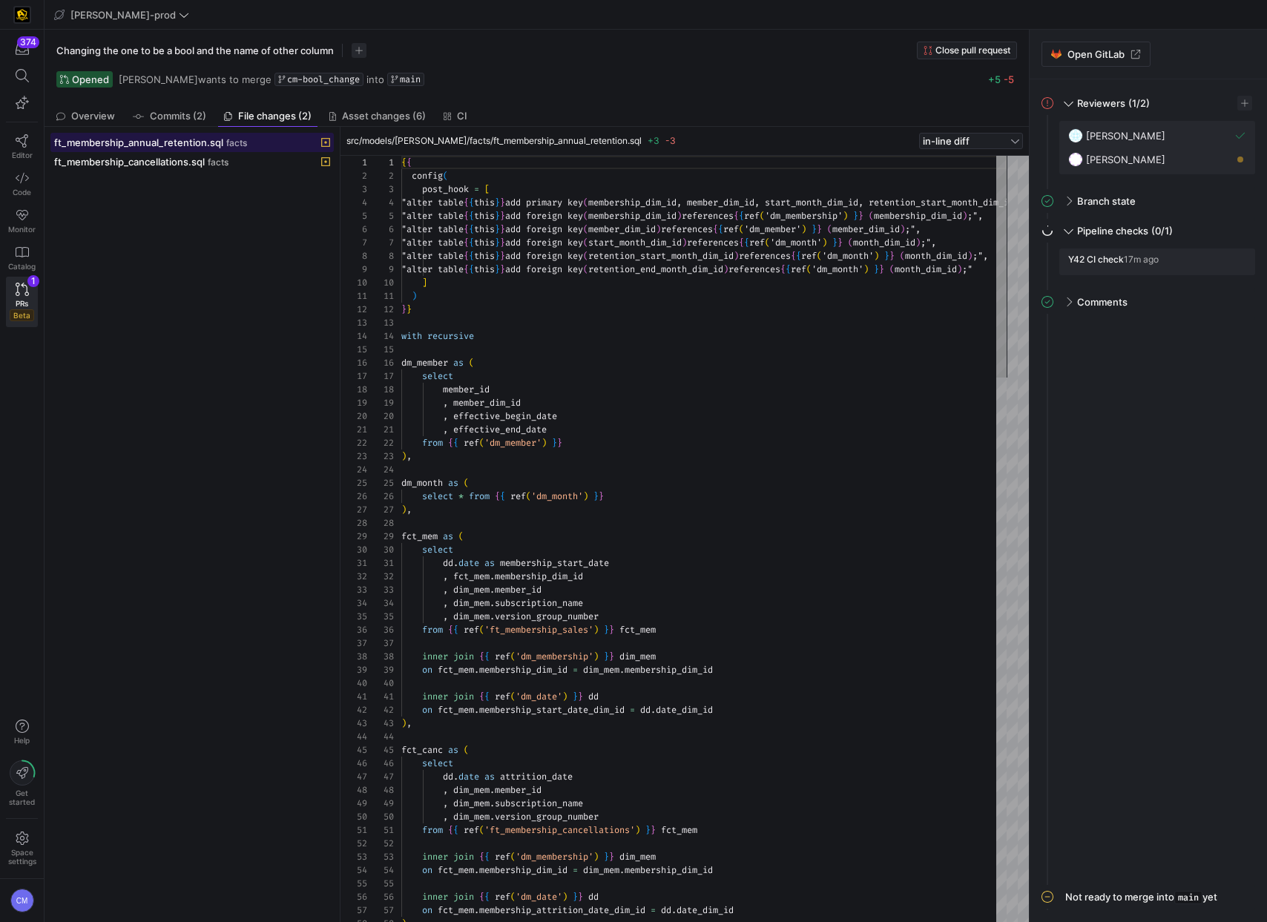
click at [265, 149] on span at bounding box center [192, 142] width 282 height 18
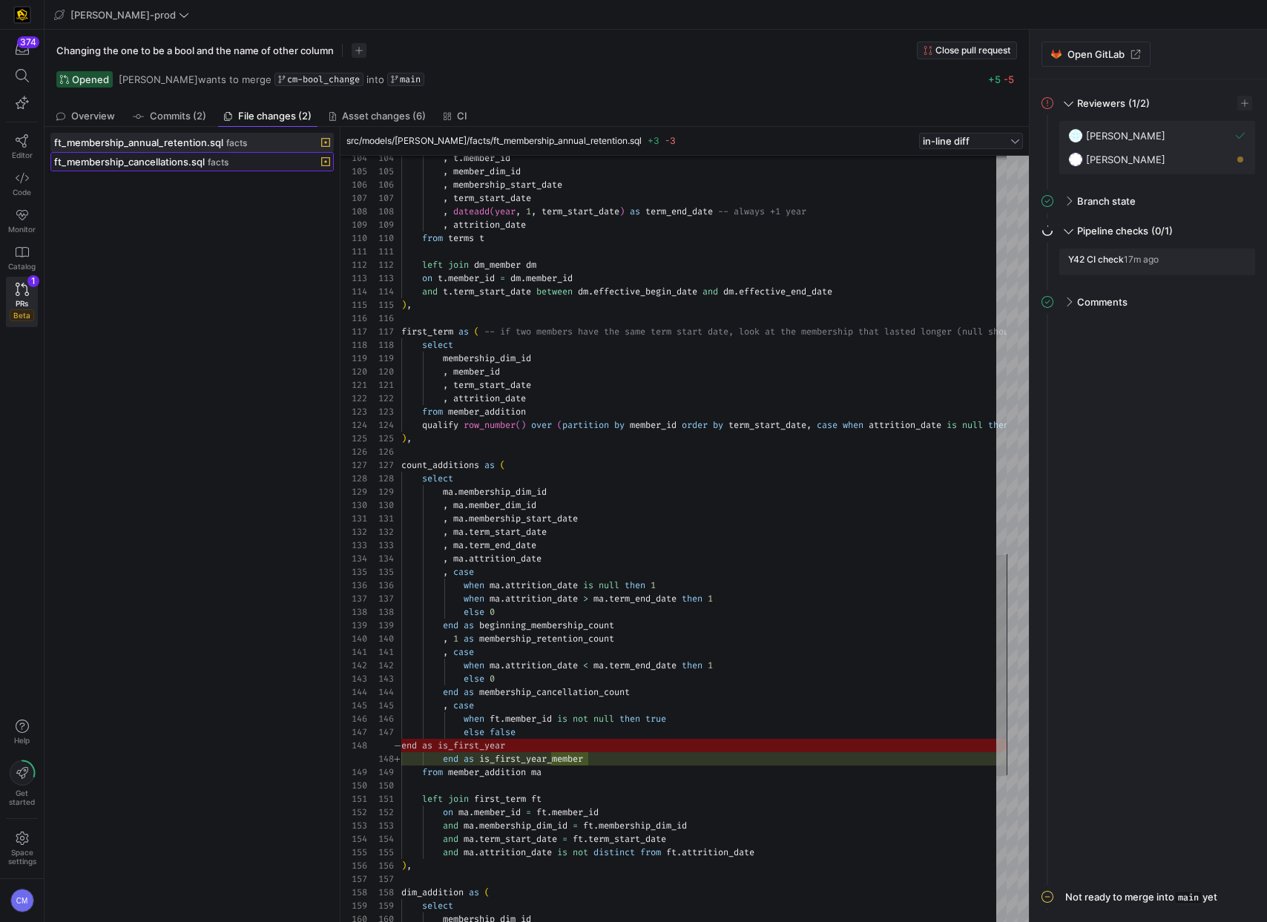
click at [161, 156] on span "ft_membership_cancellations.sql" at bounding box center [129, 162] width 151 height 12
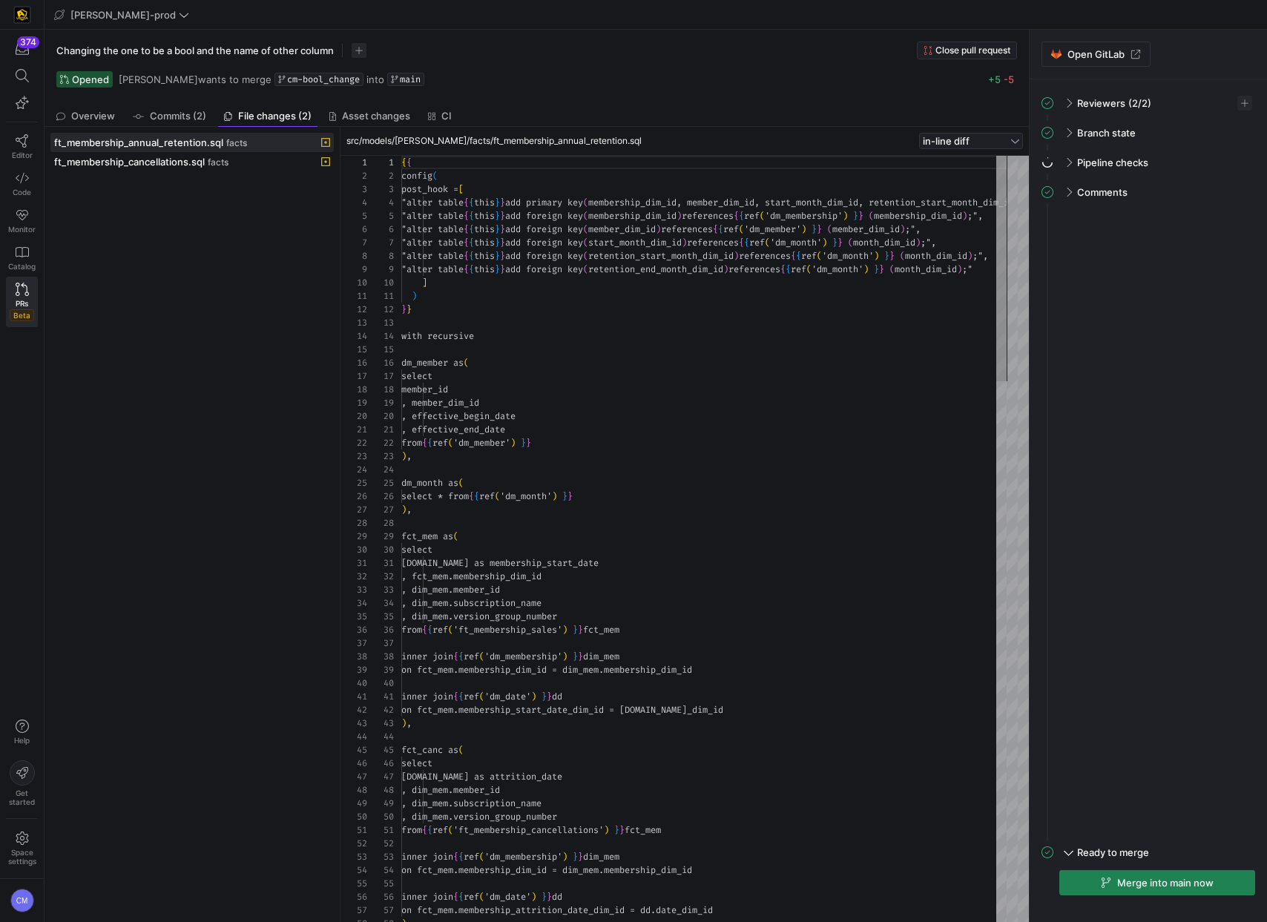
scroll to position [80, 0]
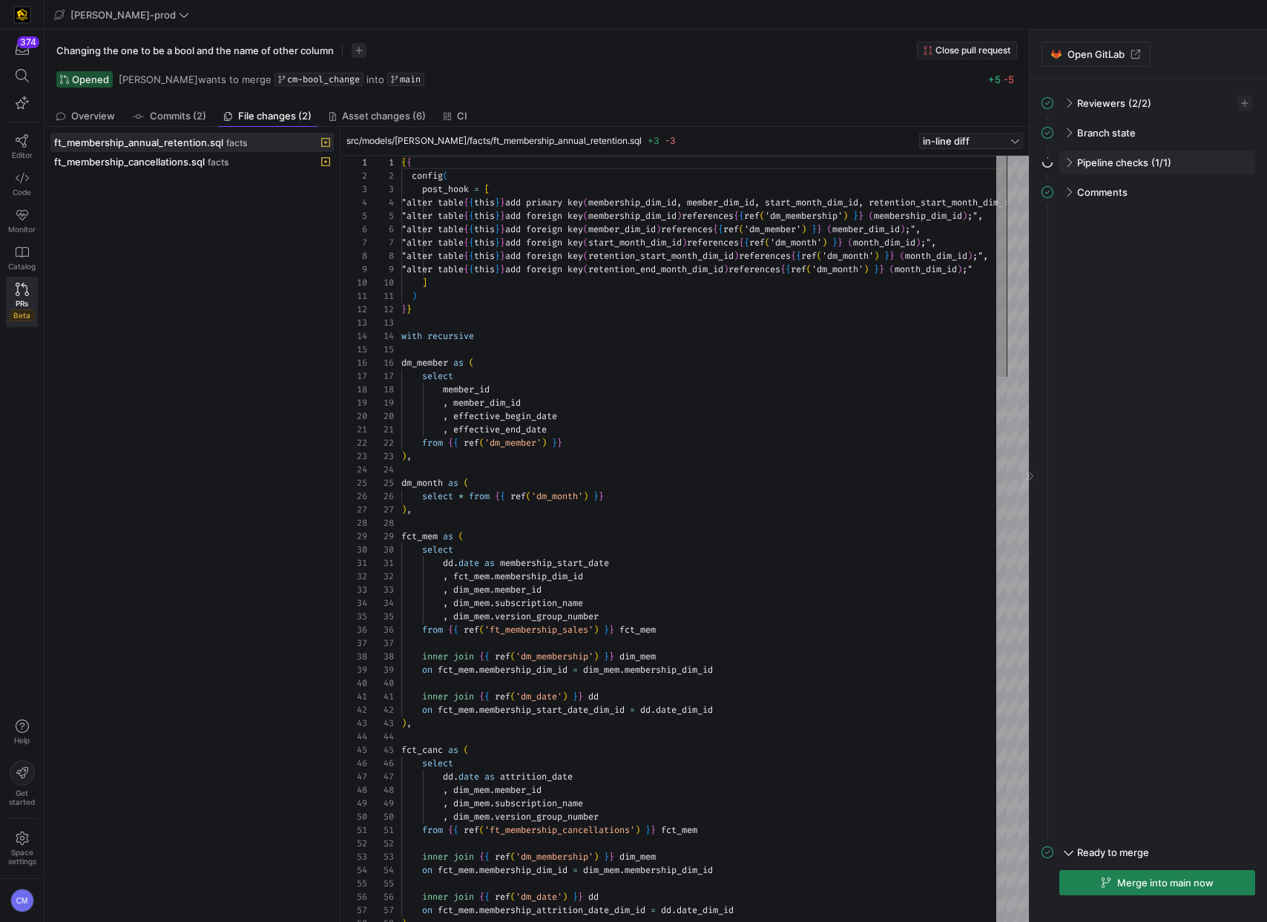
click at [1219, 162] on div "Pipeline checks (1/1)" at bounding box center [1157, 163] width 196 height 24
click at [1069, 162] on span at bounding box center [1068, 161] width 7 height 12
click at [1069, 162] on span at bounding box center [1067, 162] width 12 height 7
click at [1153, 418] on y42-pull-request-detail-sidebar-unresolved-comments-panel "Comments All comments have been resolved" at bounding box center [1148, 534] width 214 height 613
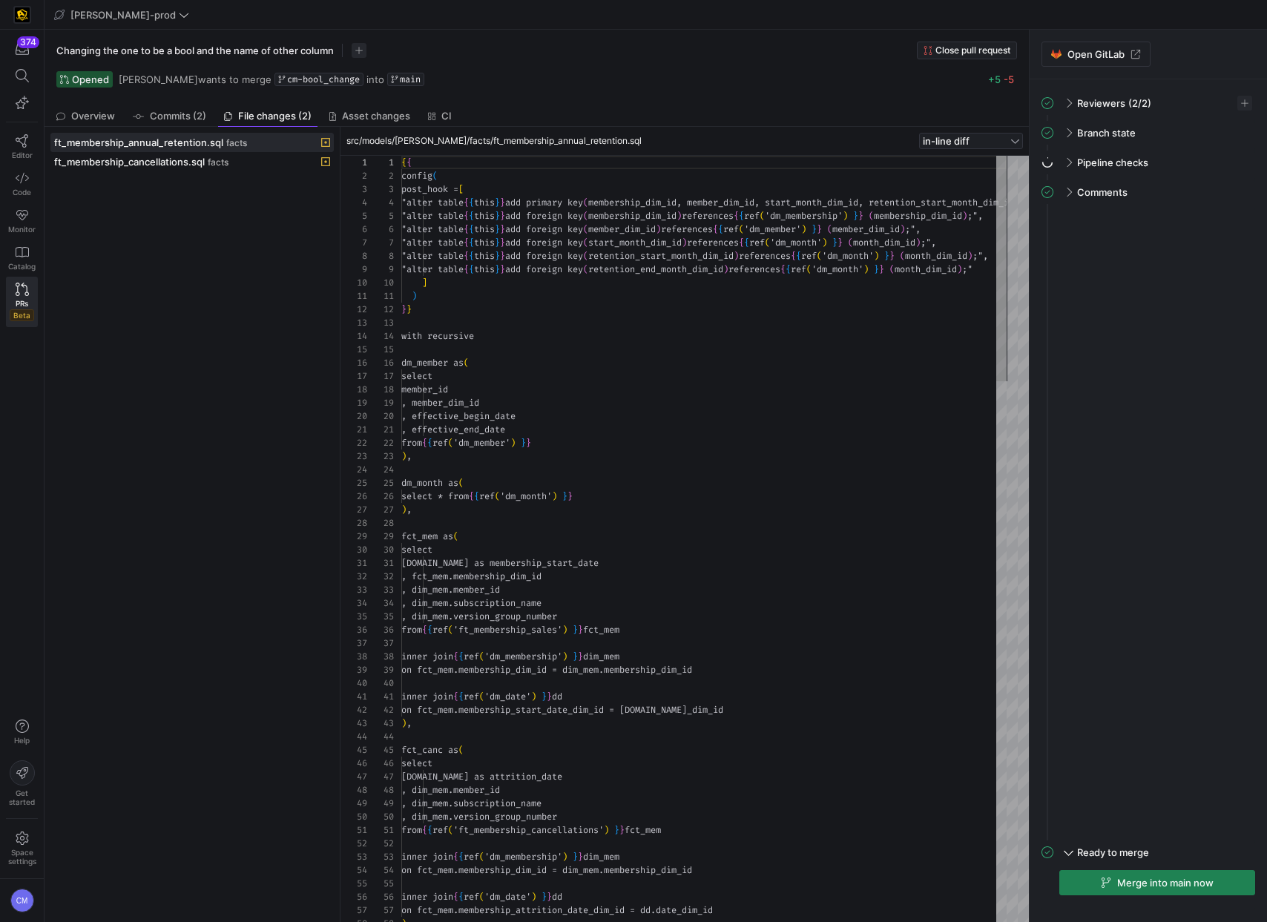
scroll to position [80, 0]
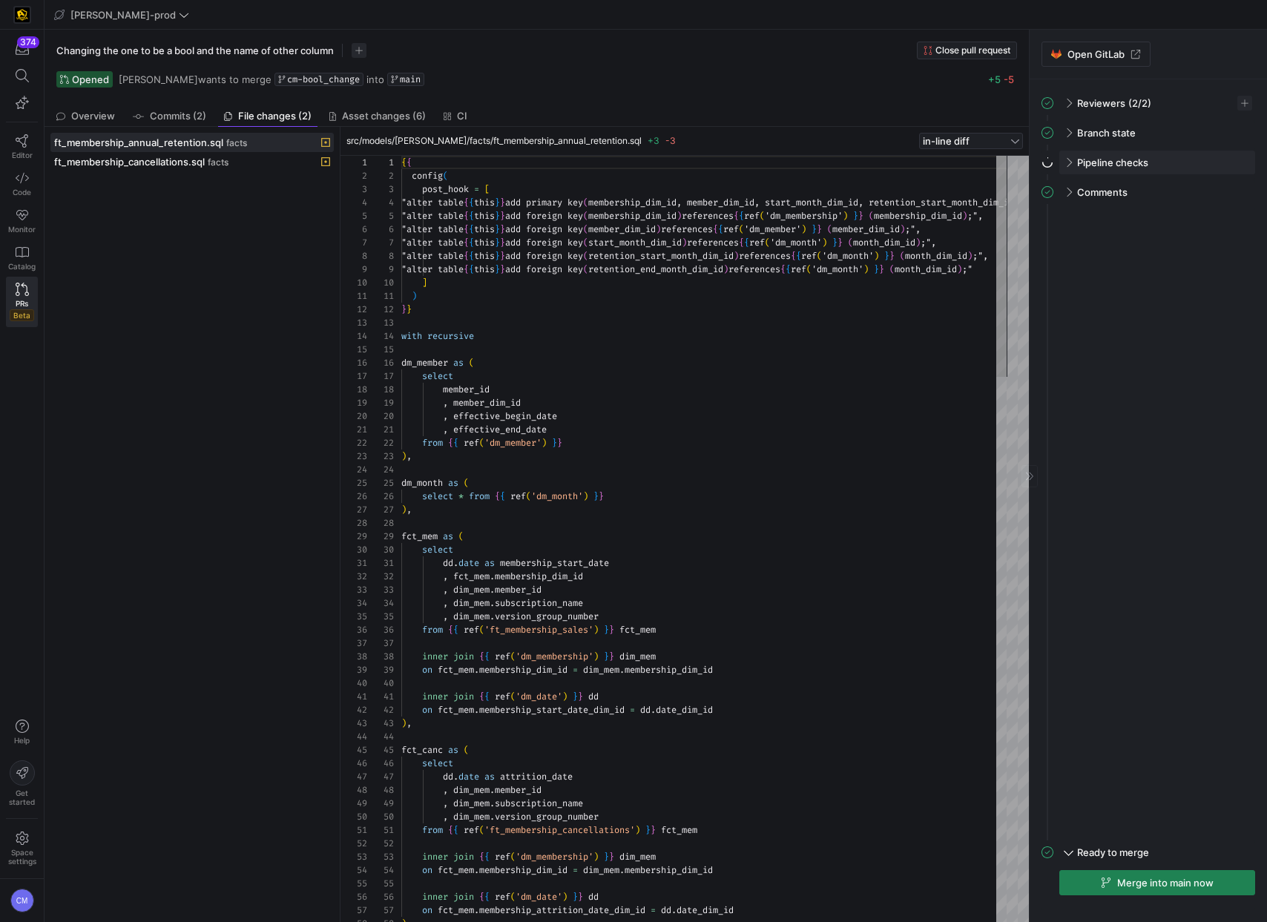
click at [1067, 160] on span at bounding box center [1067, 162] width 12 height 7
click at [1233, 194] on span "button" at bounding box center [1235, 193] width 15 height 15
click at [1164, 210] on span "Open" at bounding box center [1157, 214] width 25 height 12
click at [1071, 164] on span at bounding box center [1068, 161] width 7 height 12
click at [1071, 164] on span at bounding box center [1067, 162] width 12 height 7
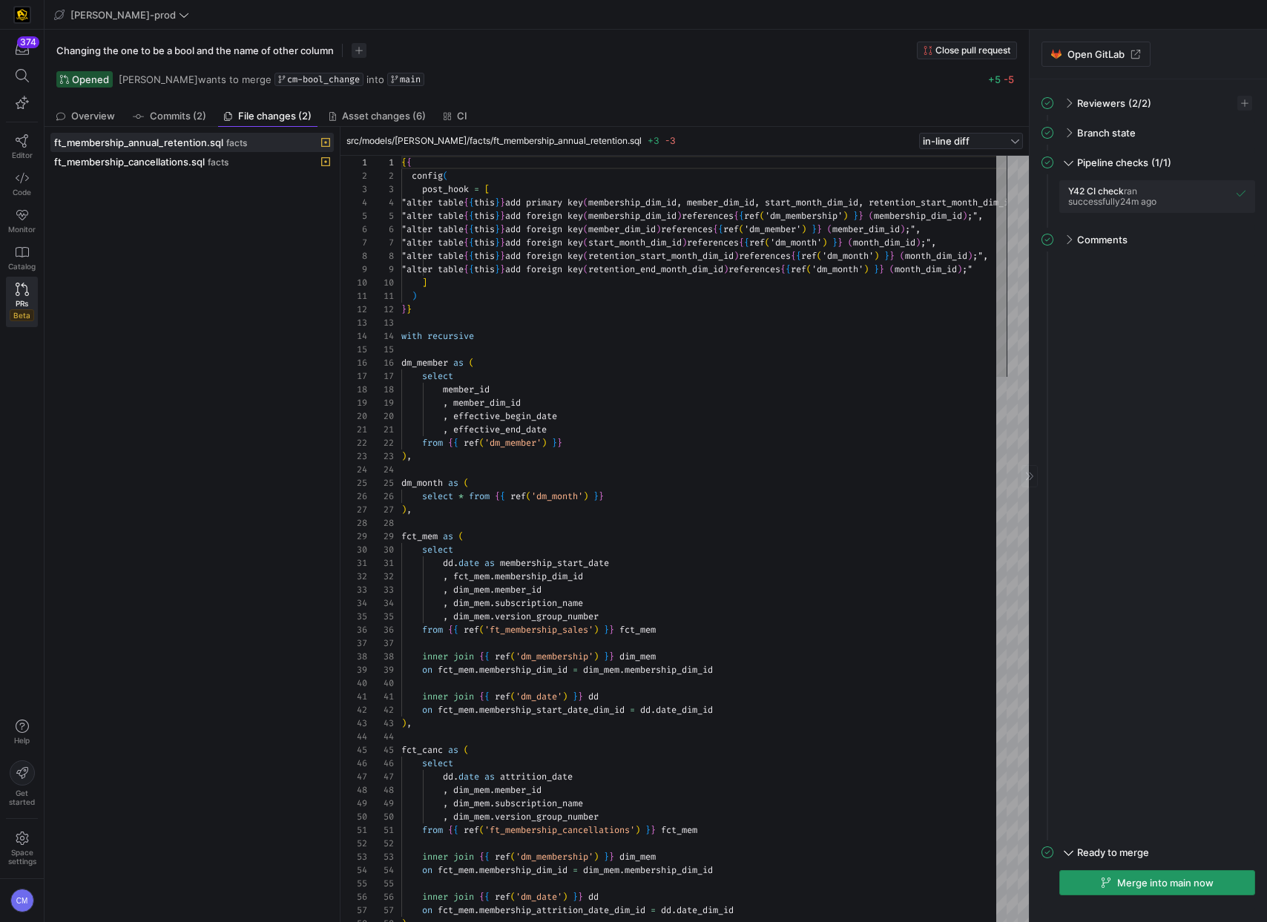
click at [1150, 889] on span "button" at bounding box center [1157, 883] width 194 height 24
click at [1239, 54] on span at bounding box center [1236, 54] width 18 height 18
click at [1157, 888] on span "button" at bounding box center [1157, 883] width 194 height 24
click at [1230, 53] on span at bounding box center [1236, 54] width 18 height 18
click at [1235, 197] on span "button" at bounding box center [1235, 193] width 15 height 15
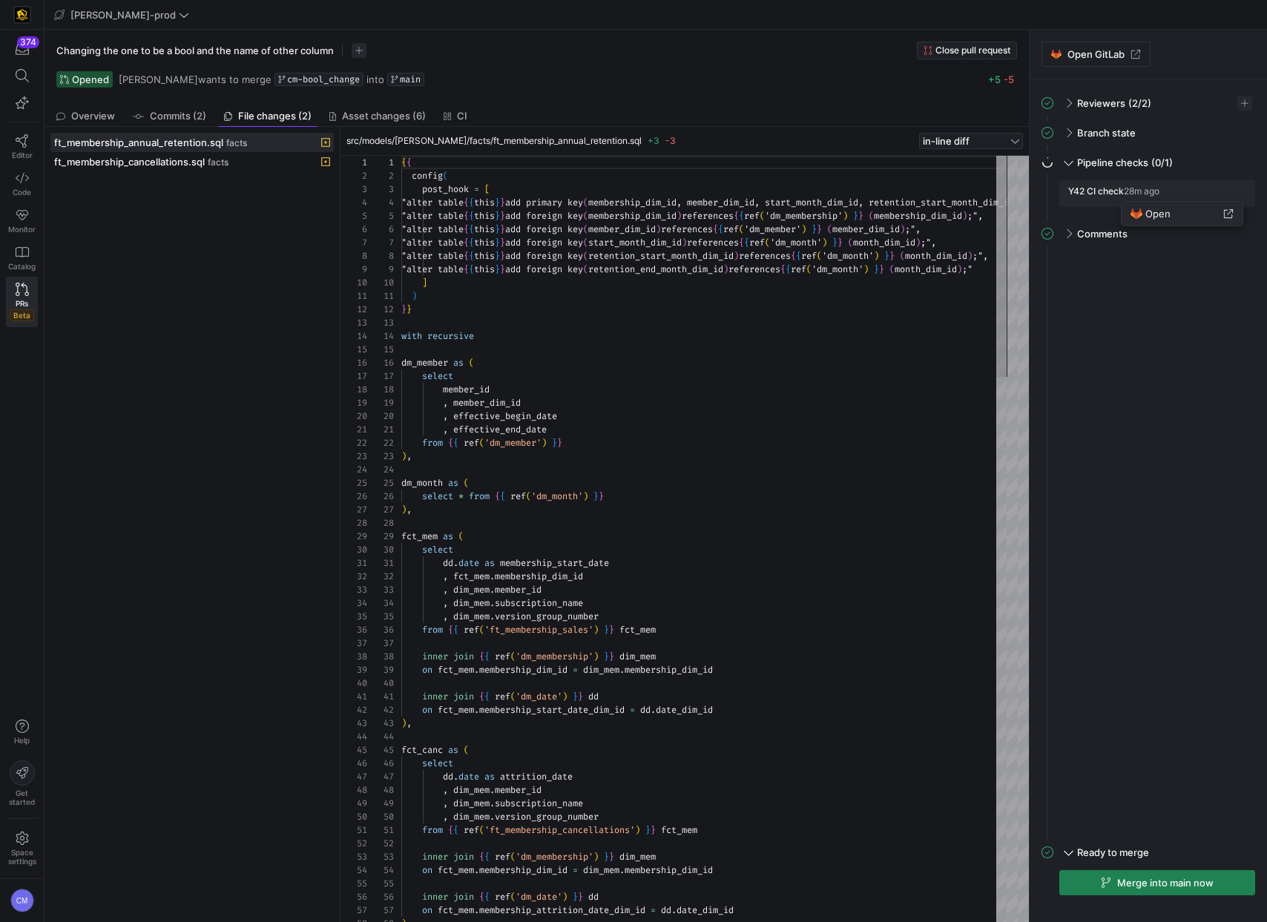
click at [1196, 220] on button "Open" at bounding box center [1181, 214] width 121 height 24
click at [1182, 878] on span "Merge into main now" at bounding box center [1165, 883] width 96 height 12
click at [1230, 192] on span "button" at bounding box center [1235, 193] width 15 height 15
click at [1175, 220] on button "Open" at bounding box center [1181, 214] width 121 height 24
click at [1237, 194] on span "button" at bounding box center [1235, 193] width 15 height 15
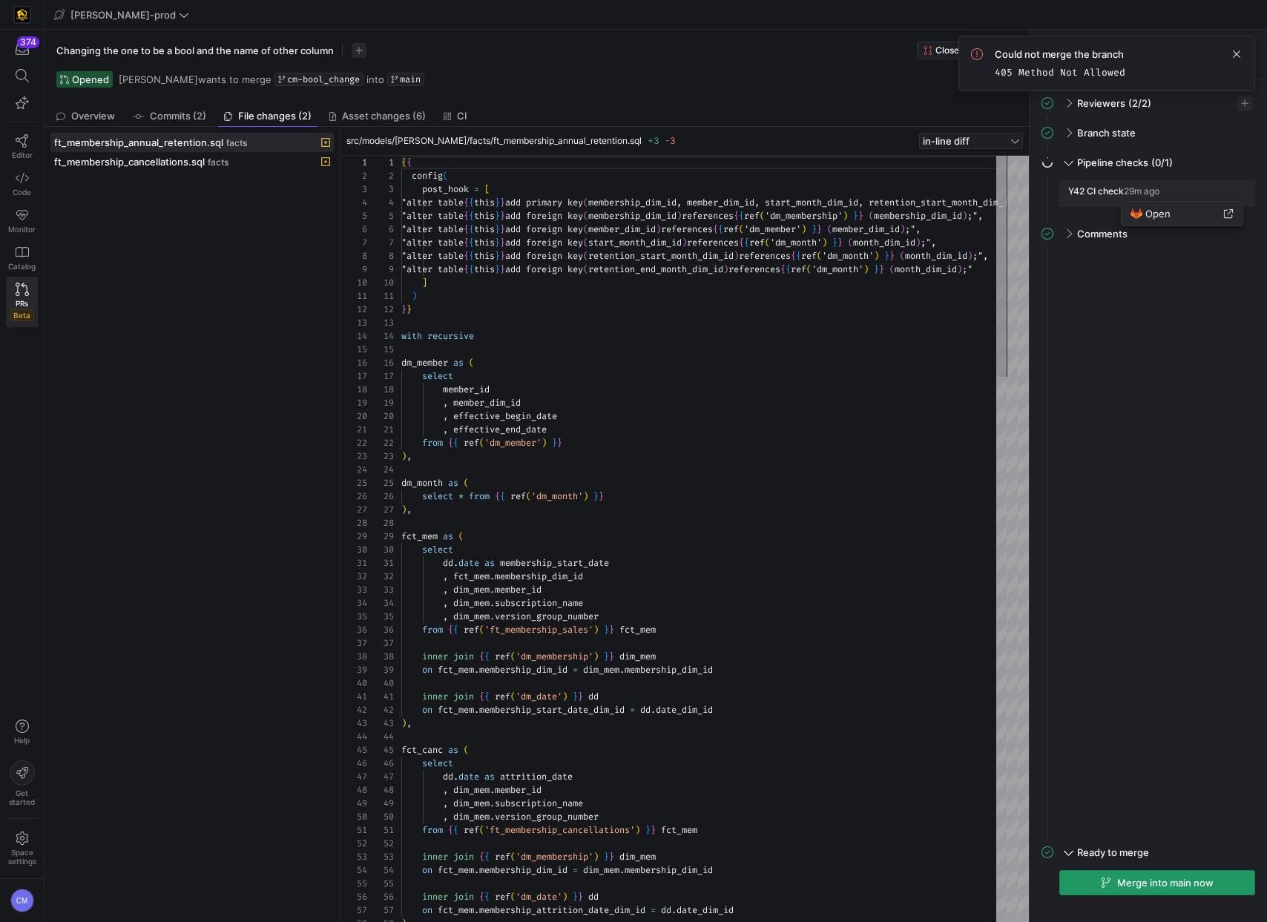
click at [1187, 220] on button "Open" at bounding box center [1181, 214] width 121 height 24
click at [1241, 55] on span at bounding box center [1236, 54] width 18 height 18
click at [1068, 165] on span at bounding box center [1068, 161] width 7 height 12
click at [1068, 165] on div "Pipeline checks (0/1)" at bounding box center [1157, 163] width 196 height 24
click at [1233, 197] on span "button" at bounding box center [1235, 193] width 15 height 15
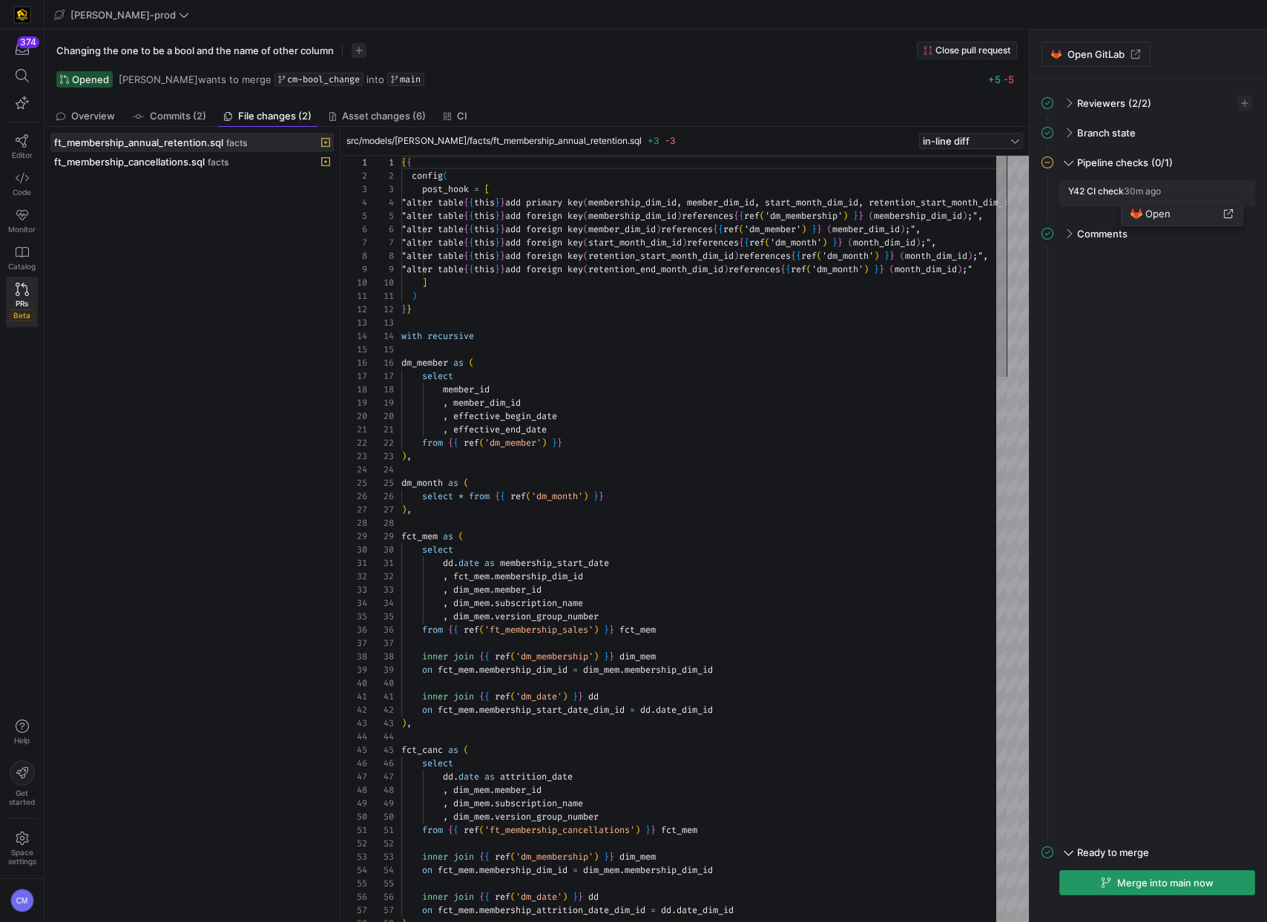
click at [1199, 217] on span "Open" at bounding box center [1181, 214] width 103 height 12
click at [1161, 890] on span "button" at bounding box center [1157, 883] width 194 height 24
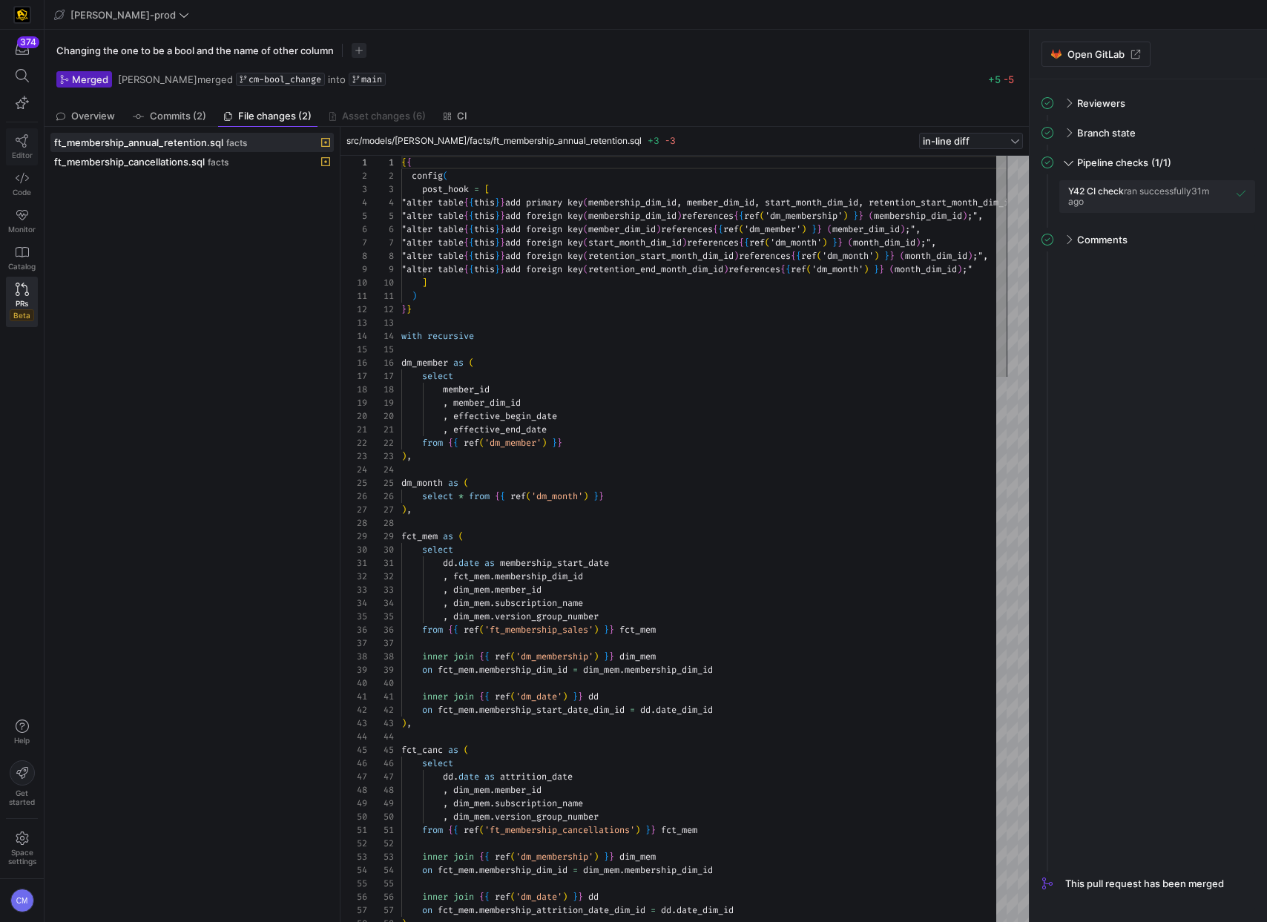
click at [25, 148] on link "Editor" at bounding box center [22, 146] width 32 height 37
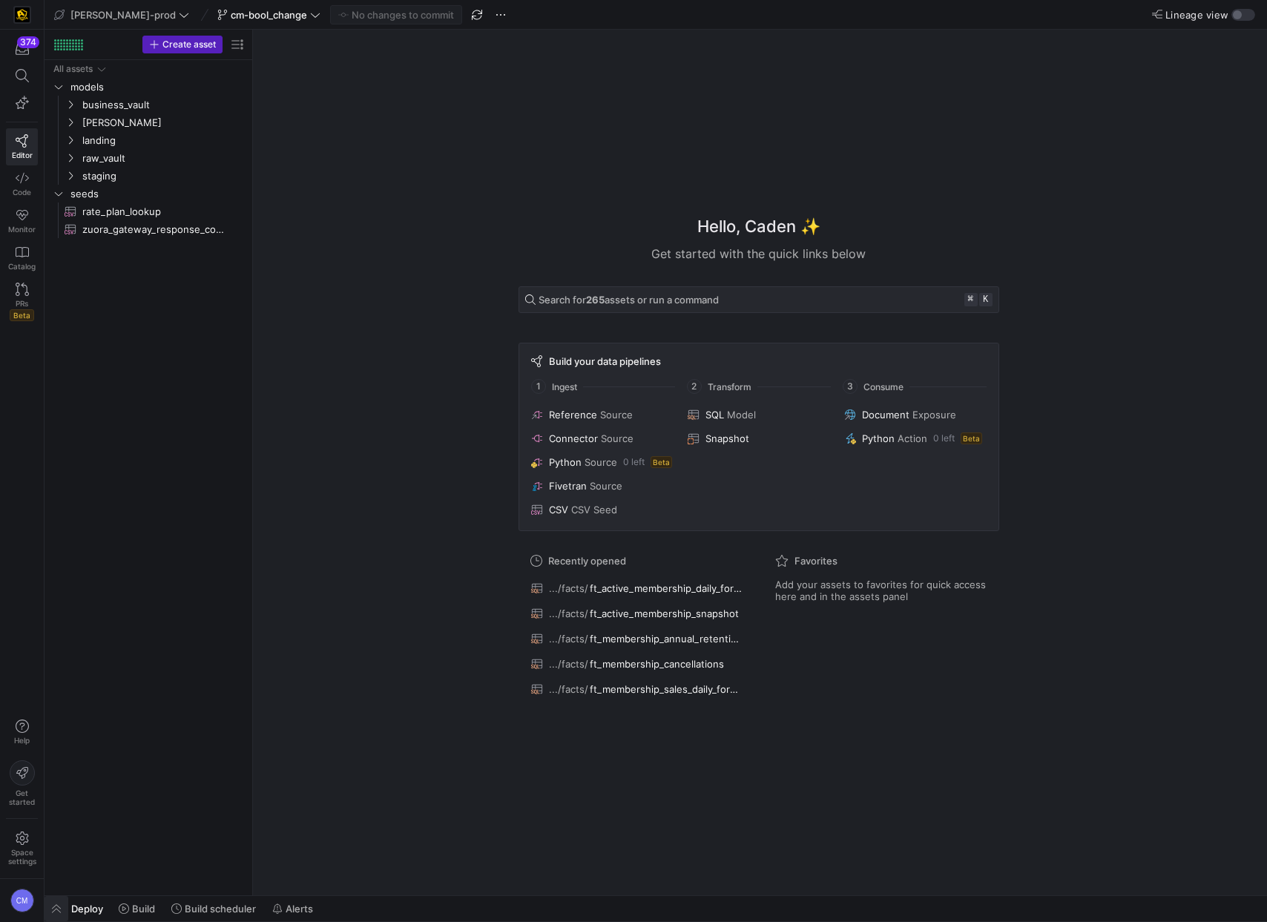
click at [56, 907] on span "button" at bounding box center [56, 908] width 24 height 25
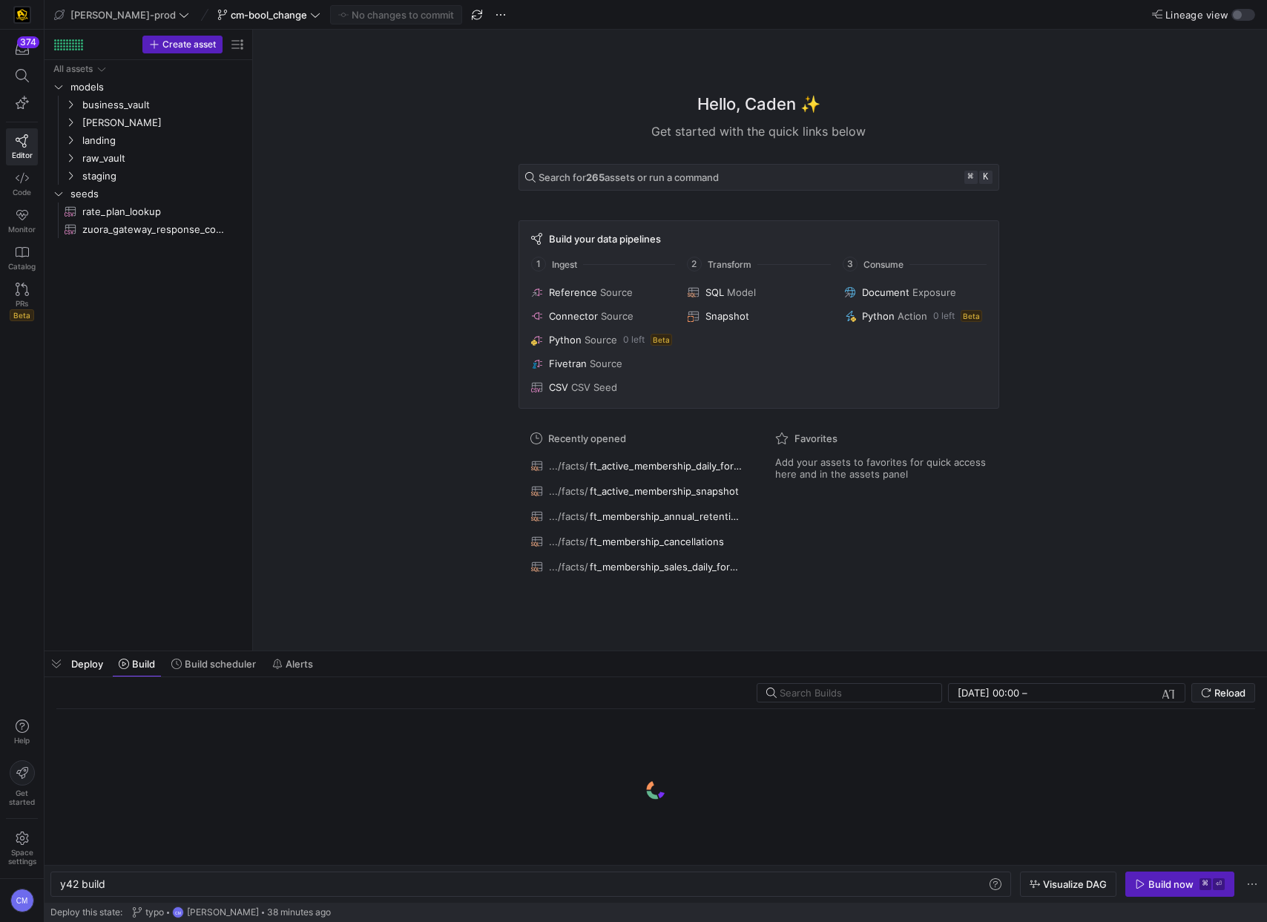
scroll to position [0, 44]
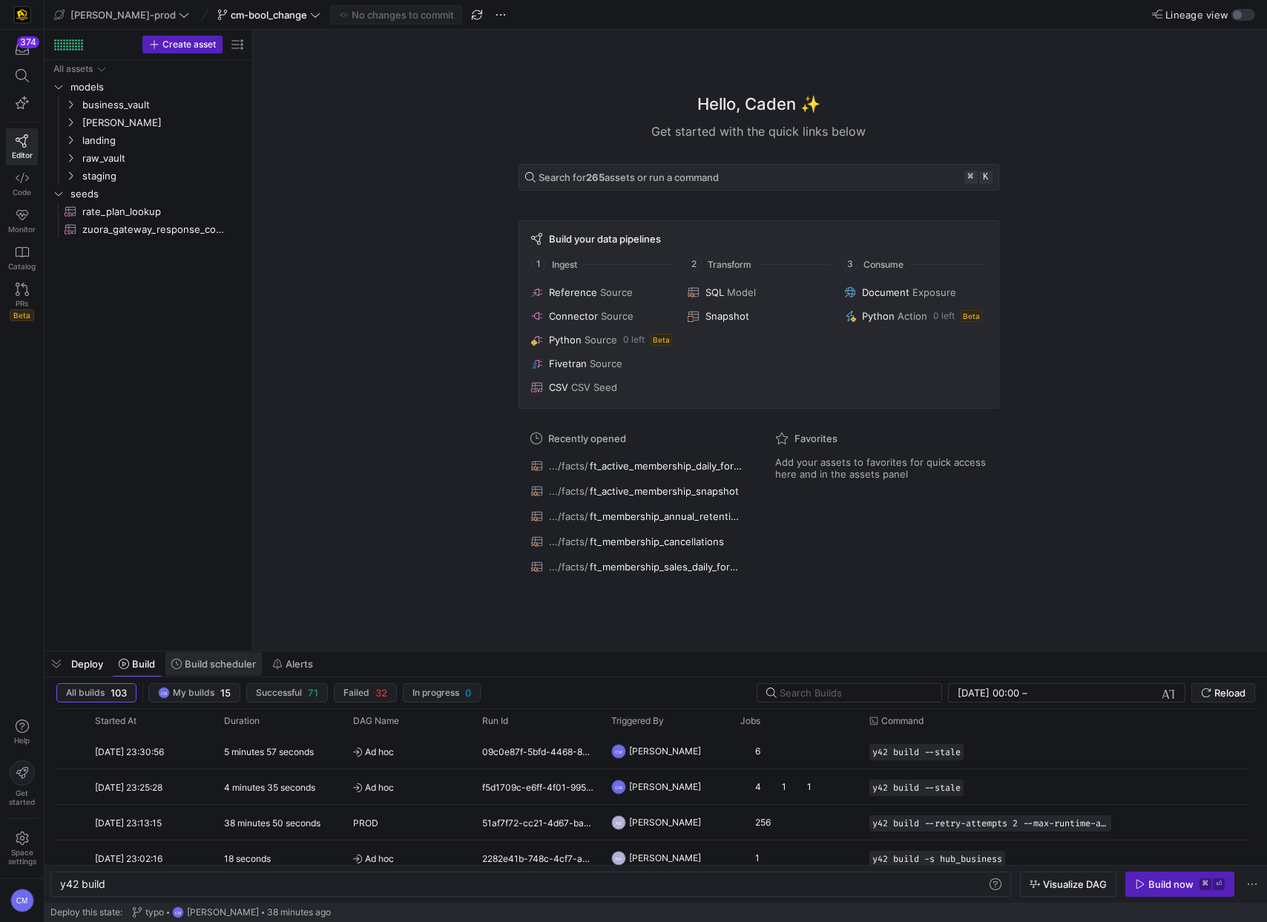
click at [244, 663] on span "Build scheduler" at bounding box center [220, 664] width 71 height 12
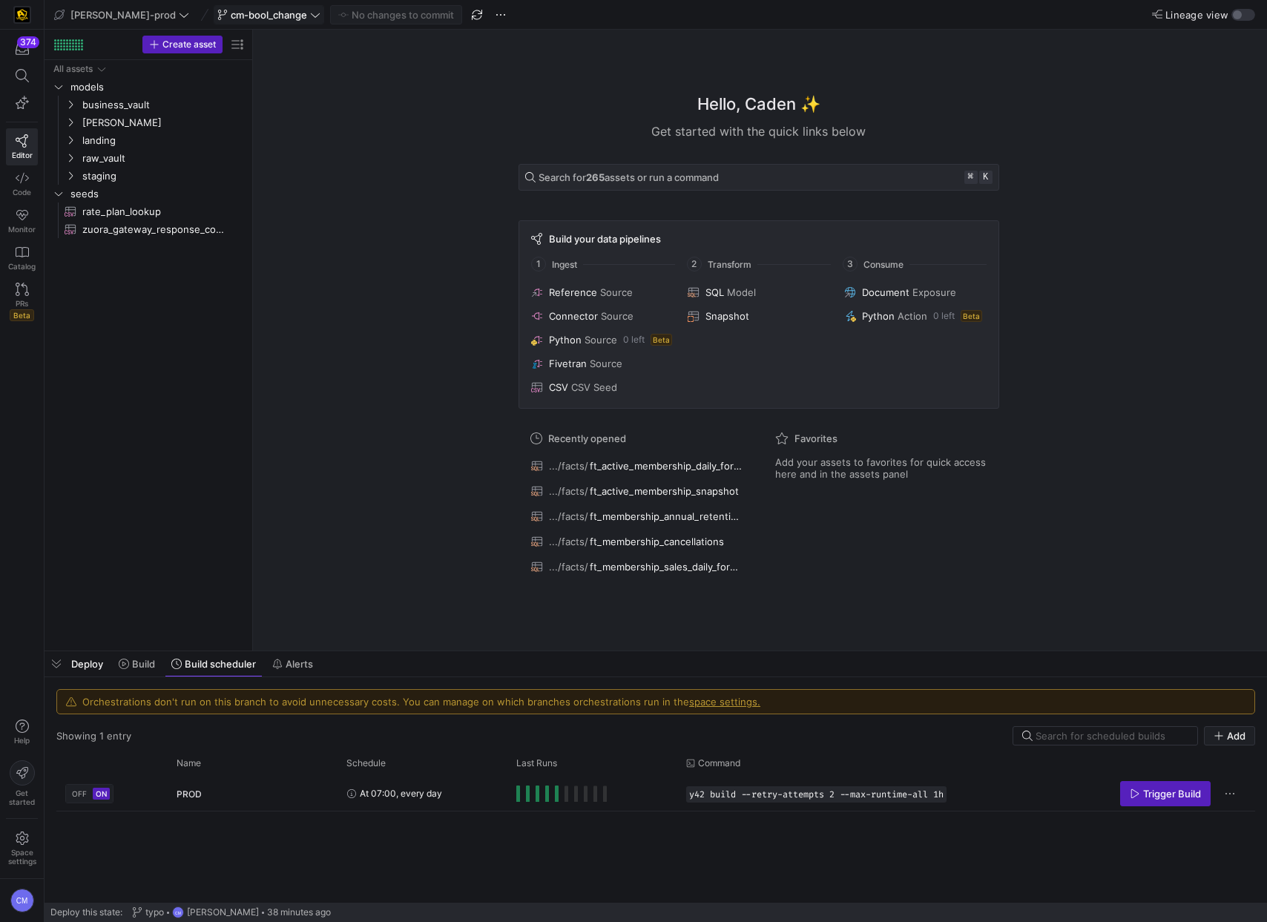
click at [218, 11] on icon at bounding box center [222, 15] width 9 height 10
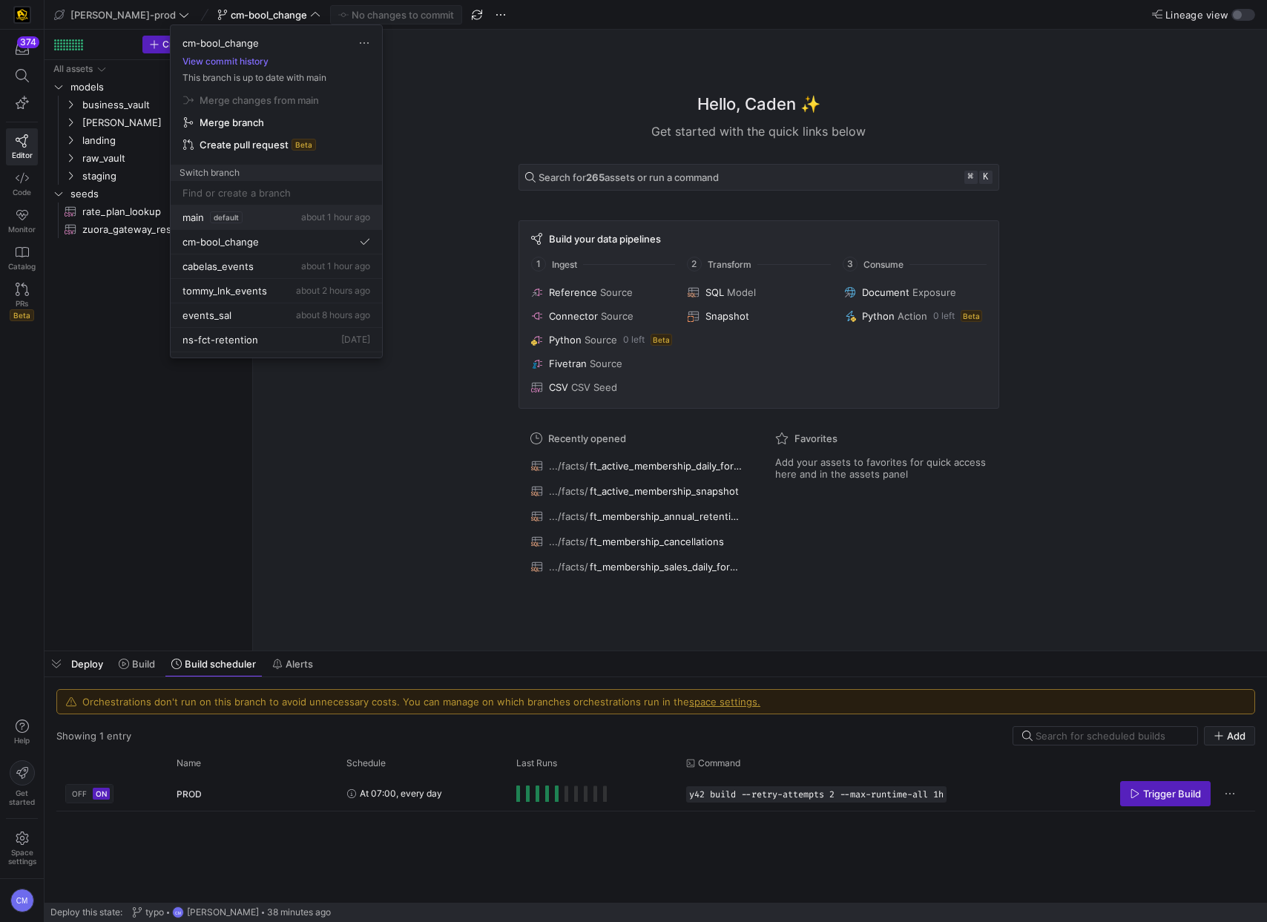
click at [248, 224] on button "main default about 1 hour ago" at bounding box center [276, 217] width 211 height 24
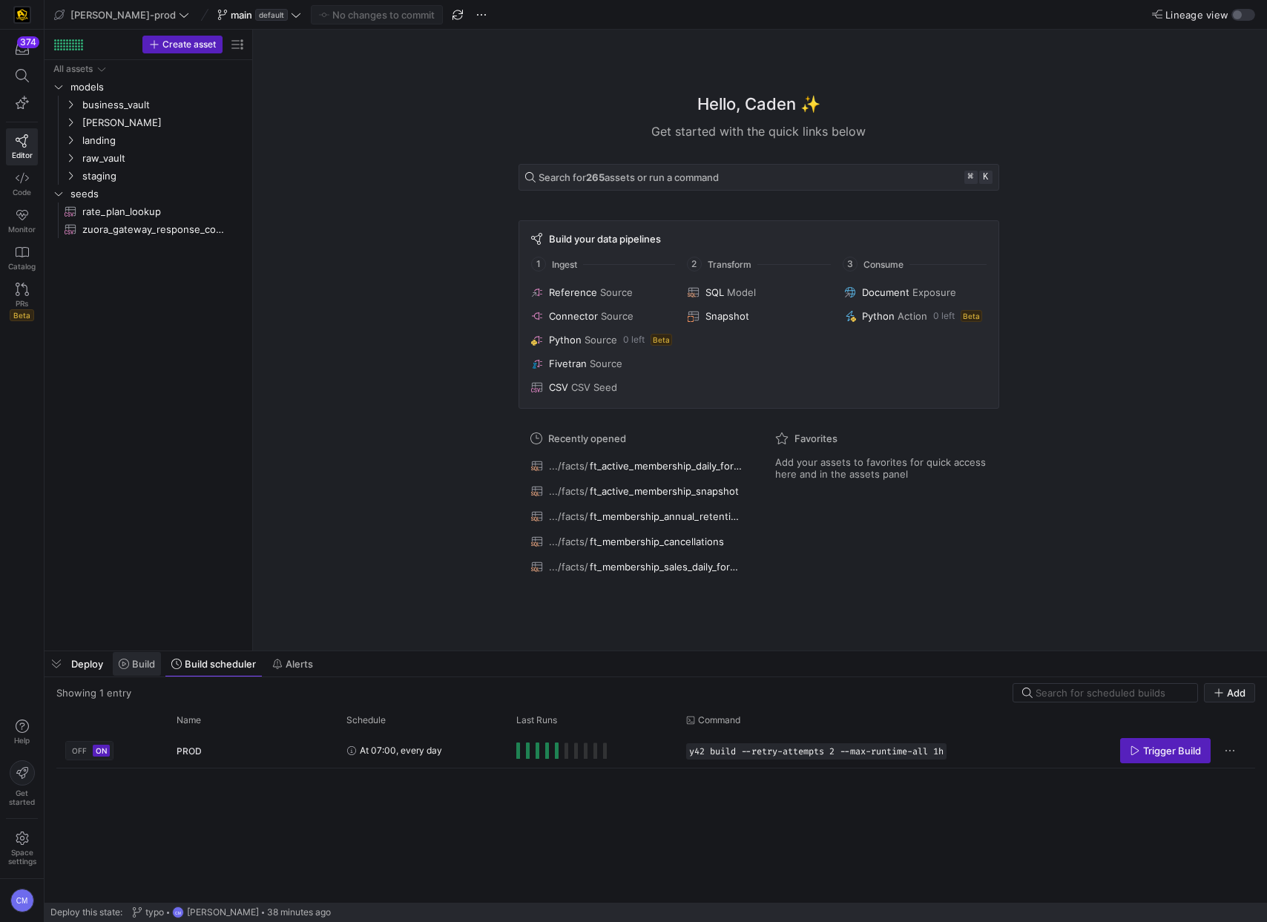
click at [139, 670] on span at bounding box center [137, 664] width 48 height 24
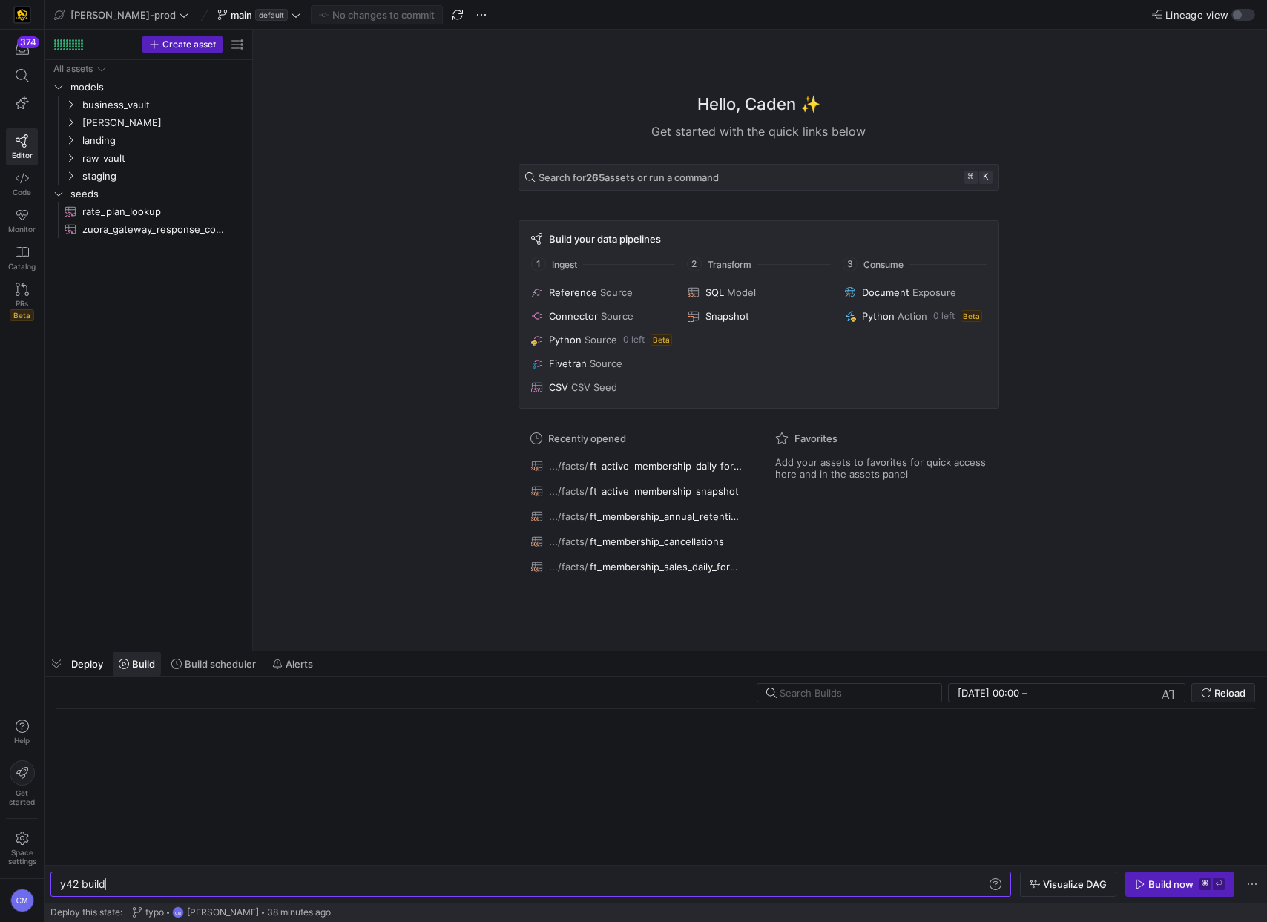
scroll to position [0, 44]
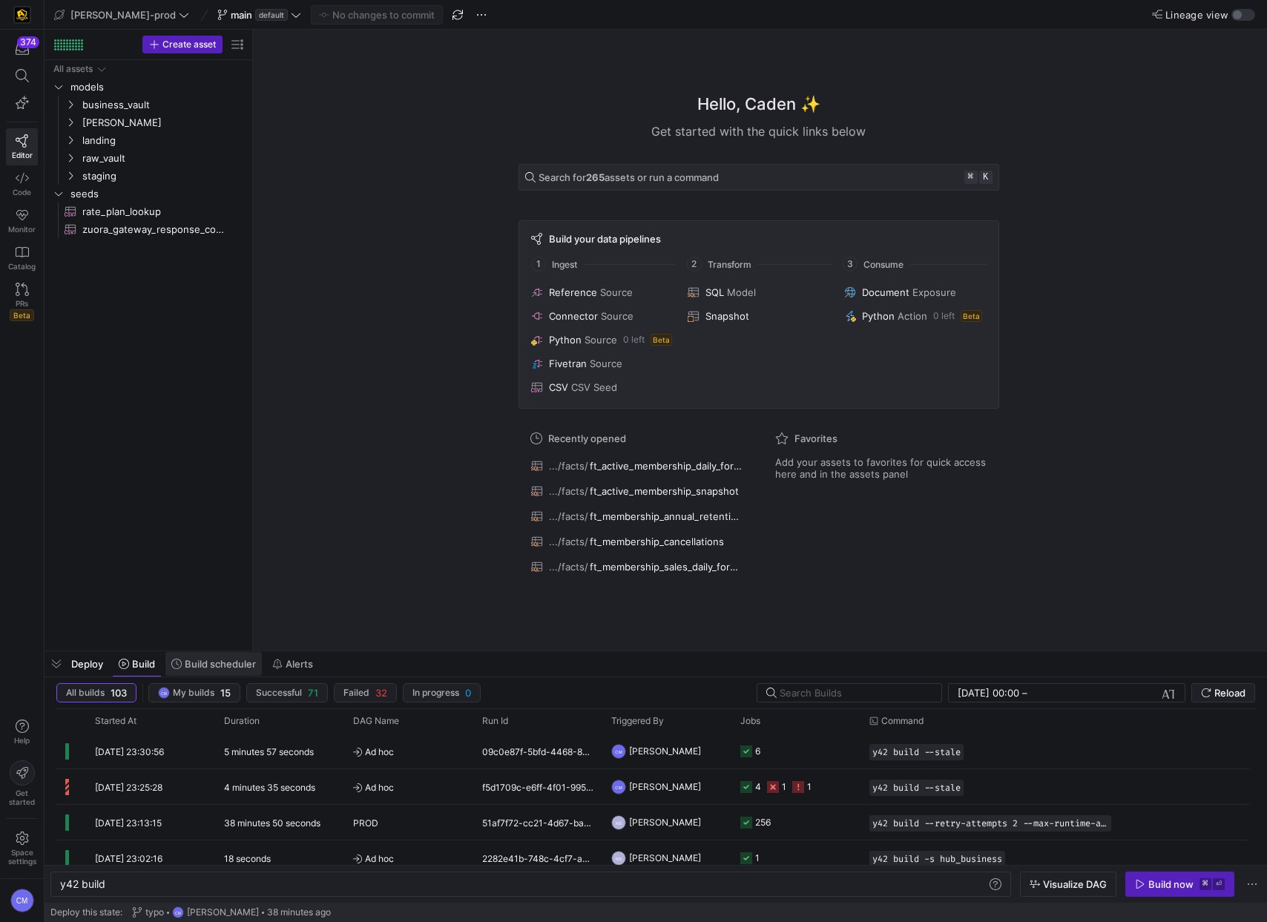
click at [218, 658] on span "Build scheduler" at bounding box center [220, 664] width 71 height 12
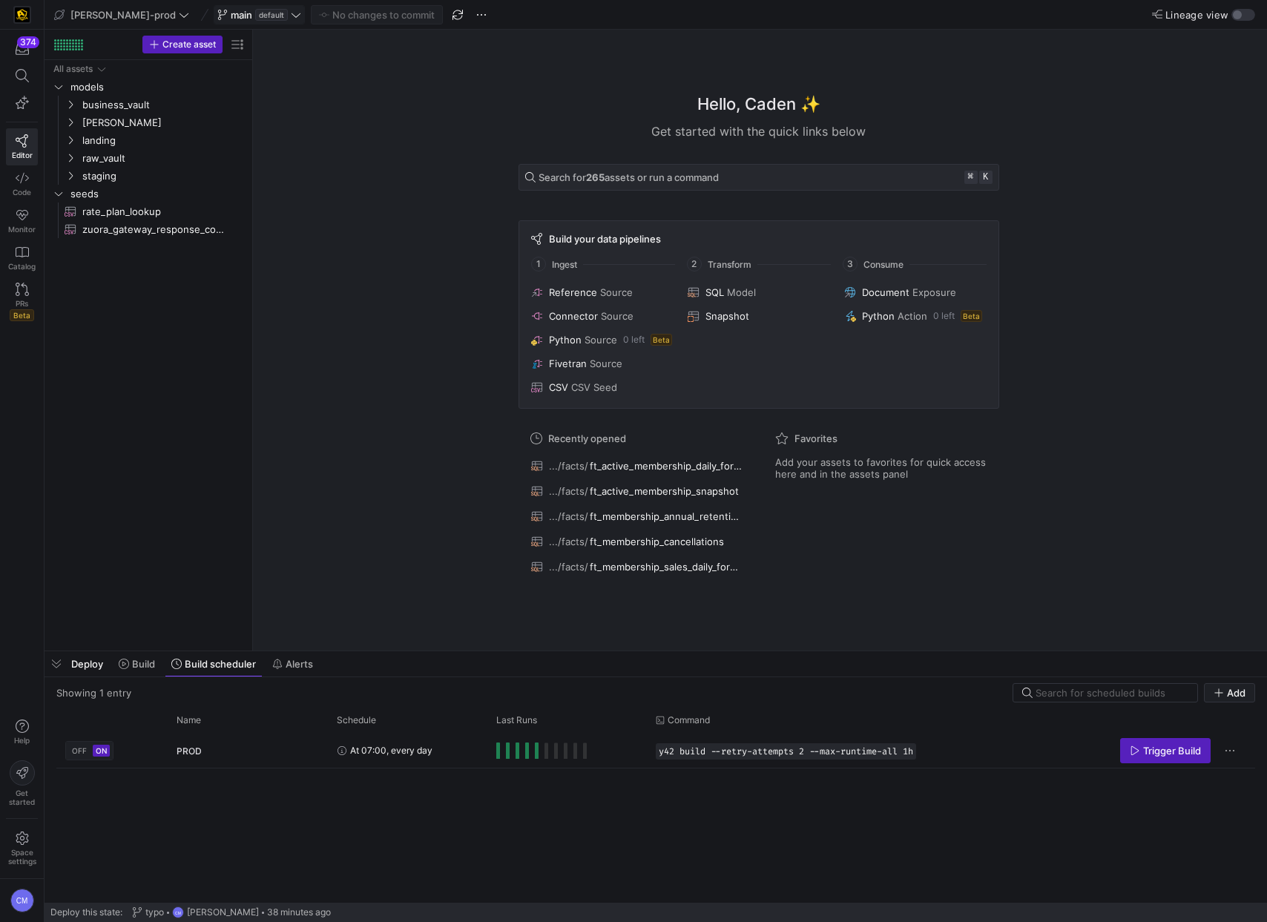
click at [231, 10] on span "main" at bounding box center [242, 15] width 22 height 12
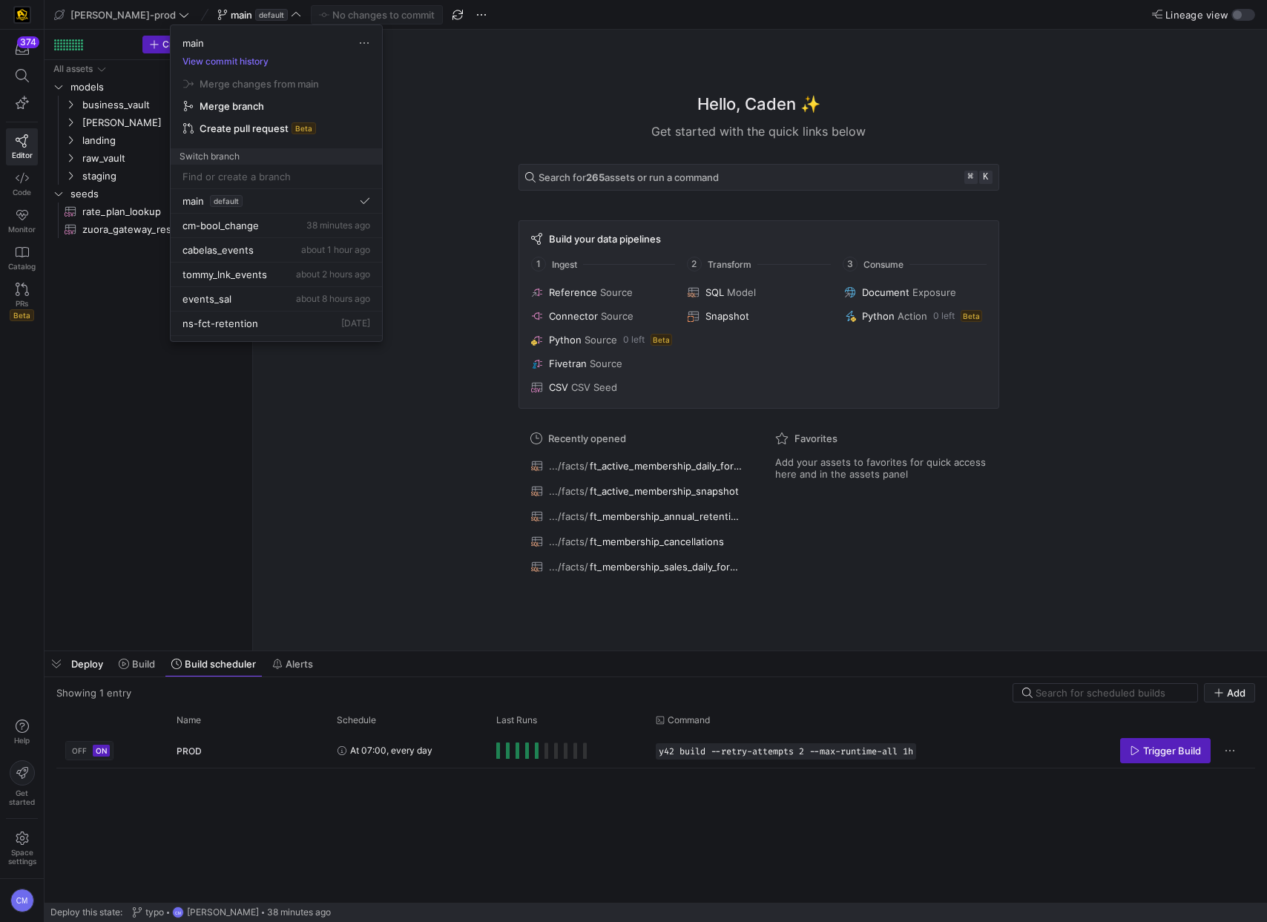
click at [219, 67] on div "main View commit history Merge changes from main Merge branch Create pull reque…" at bounding box center [276, 94] width 211 height 139
click at [220, 63] on button "View commit history" at bounding box center [226, 61] width 110 height 10
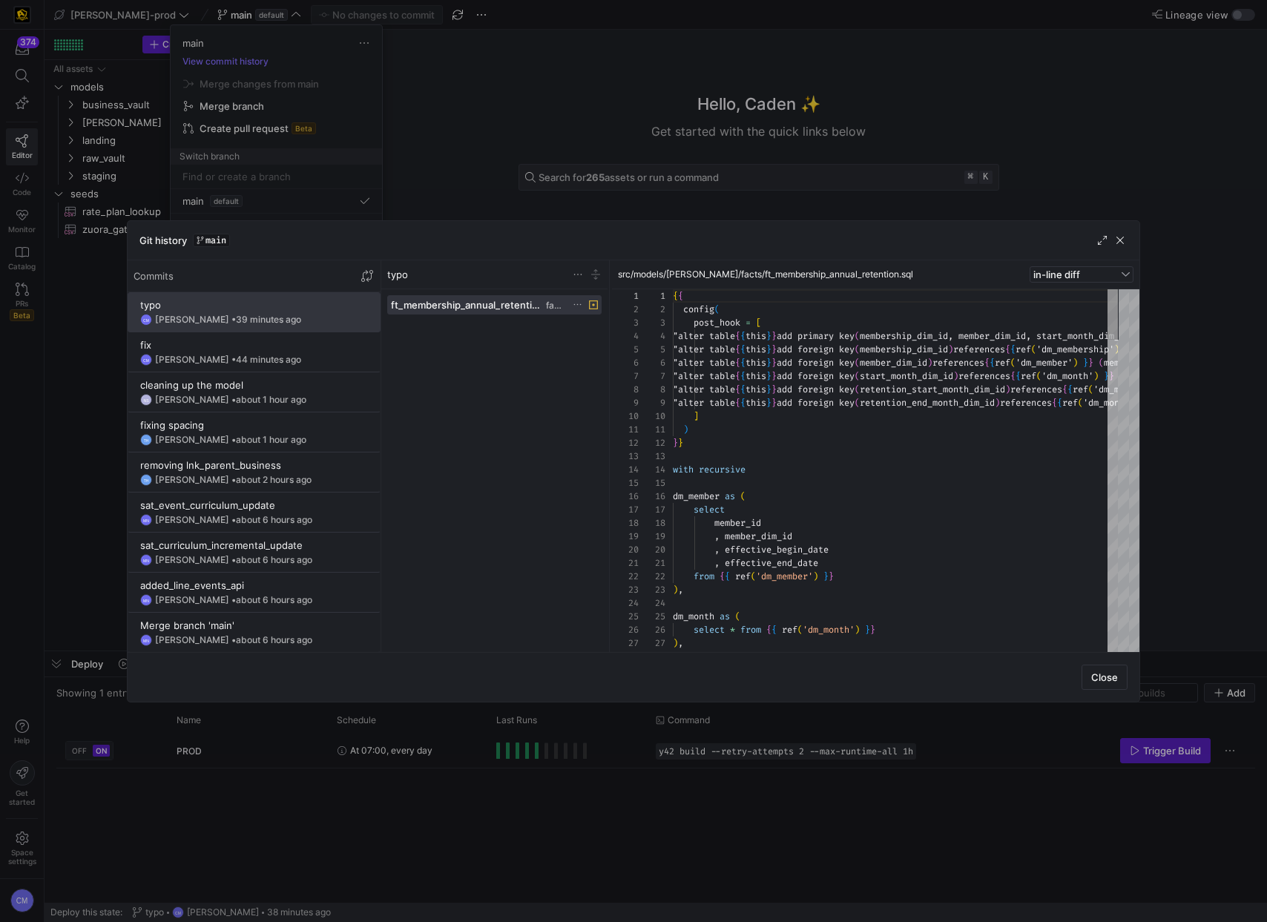
scroll to position [80, 0]
click at [557, 139] on div at bounding box center [633, 461] width 1267 height 922
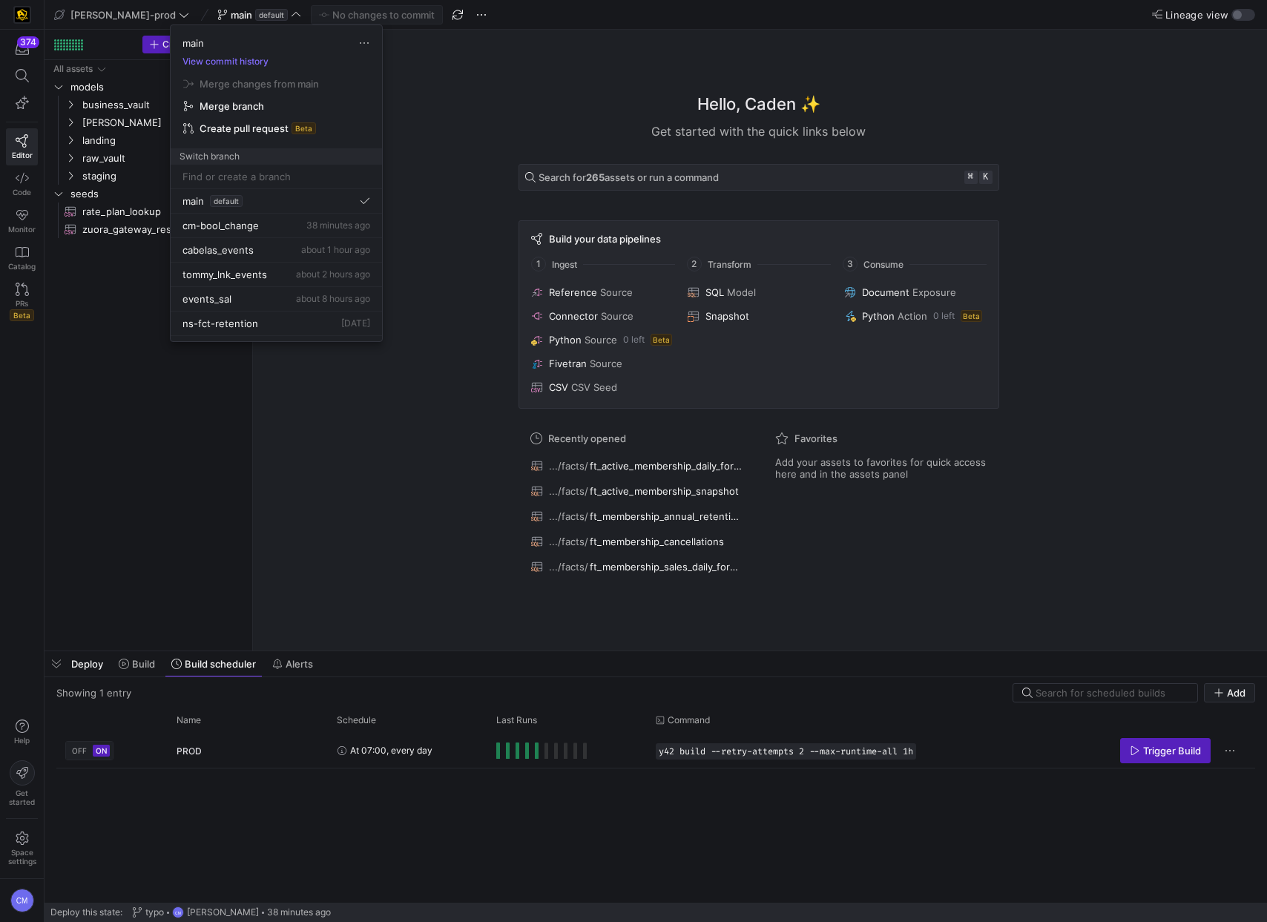
click at [556, 139] on div at bounding box center [633, 461] width 1267 height 922
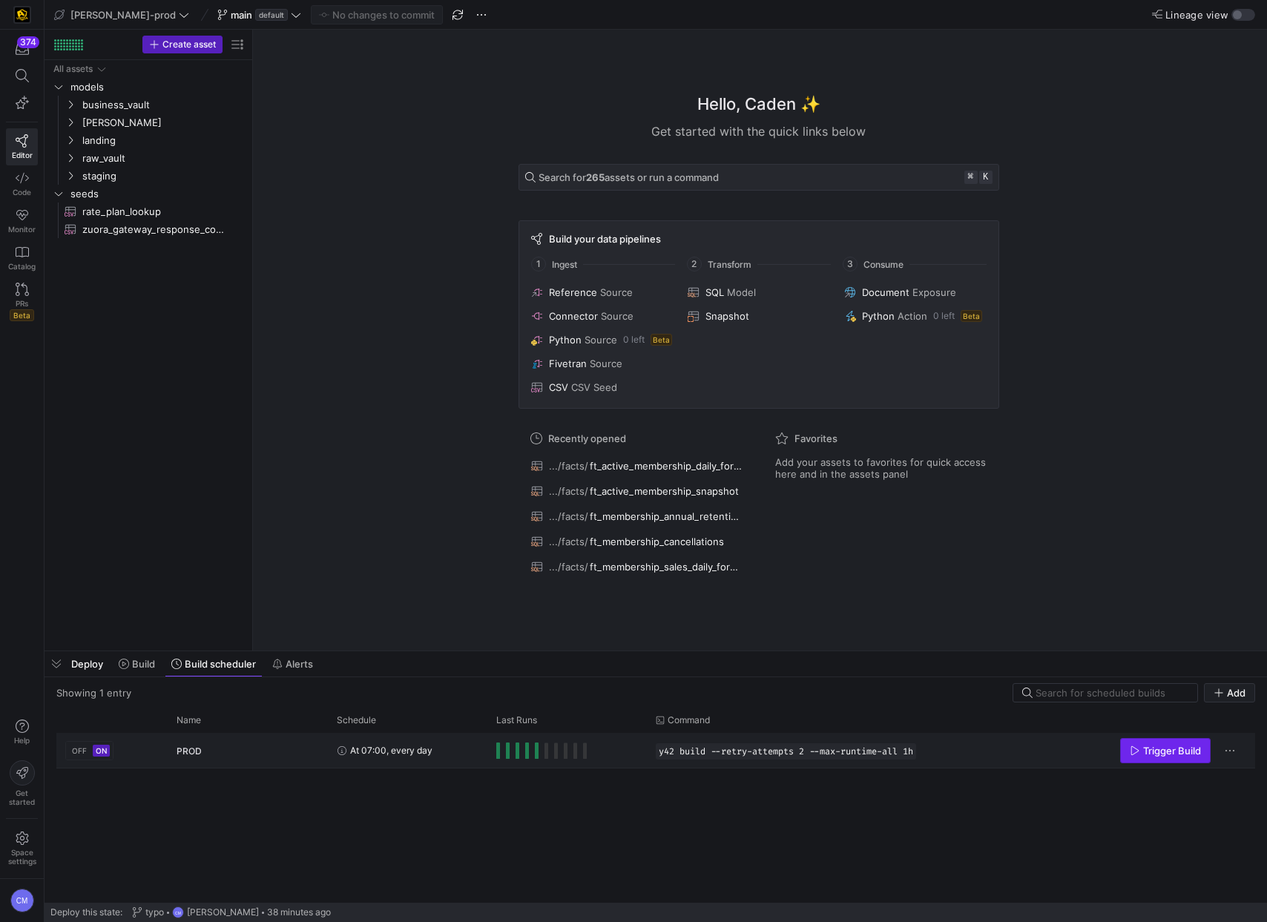
click at [1169, 757] on span "Press SPACE to select this row." at bounding box center [1165, 751] width 89 height 24
click at [132, 658] on span "Build" at bounding box center [143, 664] width 23 height 12
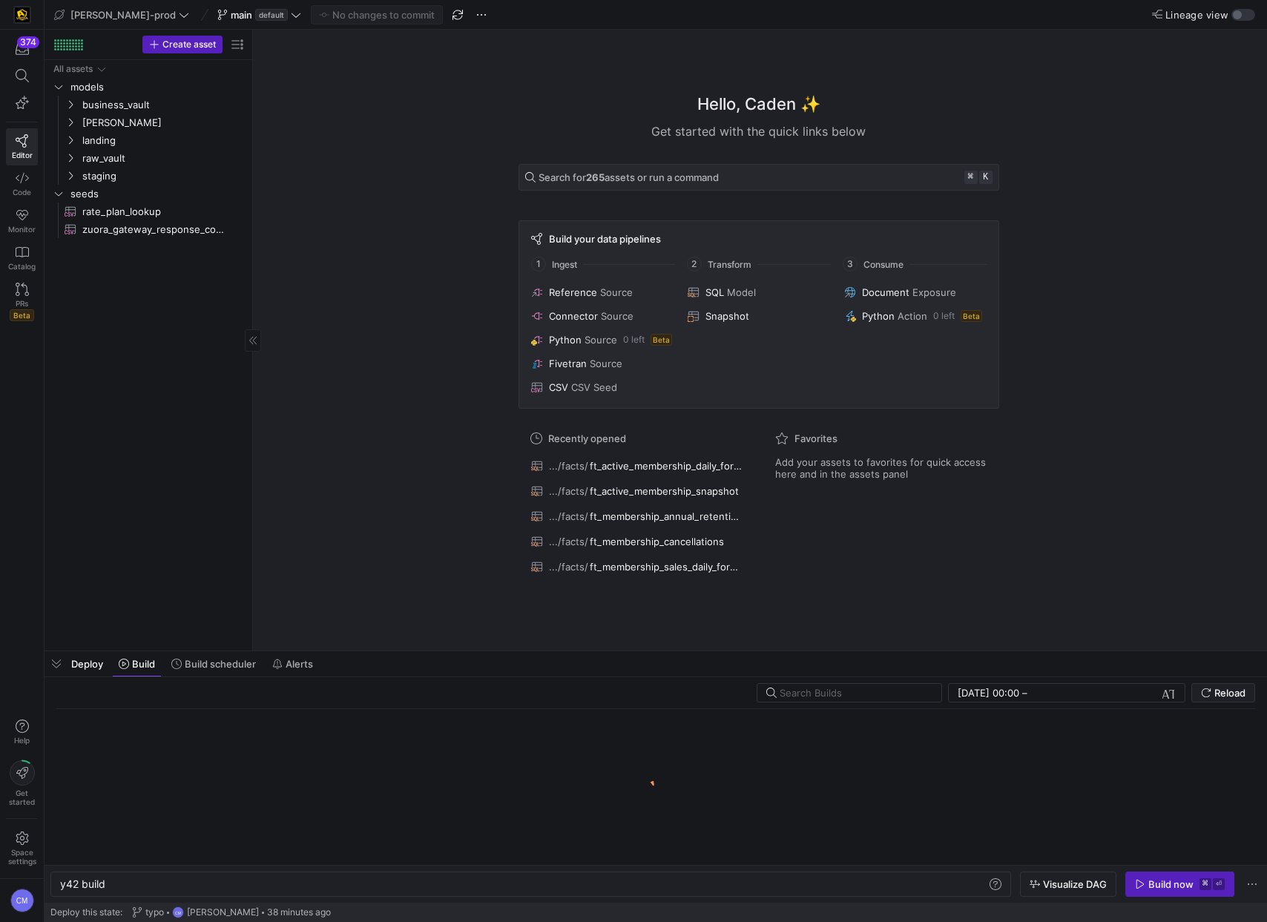
scroll to position [0, 44]
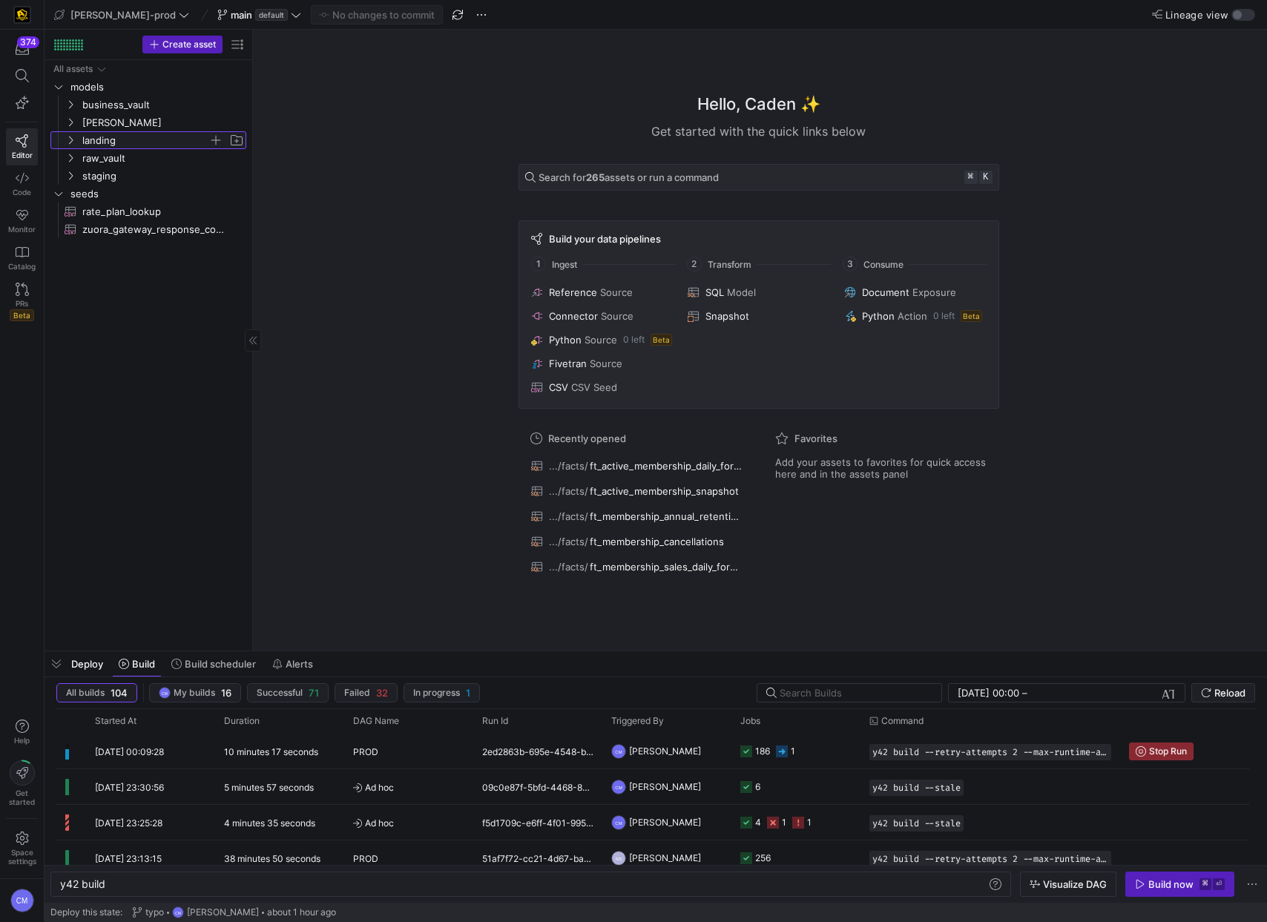
click at [119, 136] on span "landing" at bounding box center [145, 140] width 126 height 17
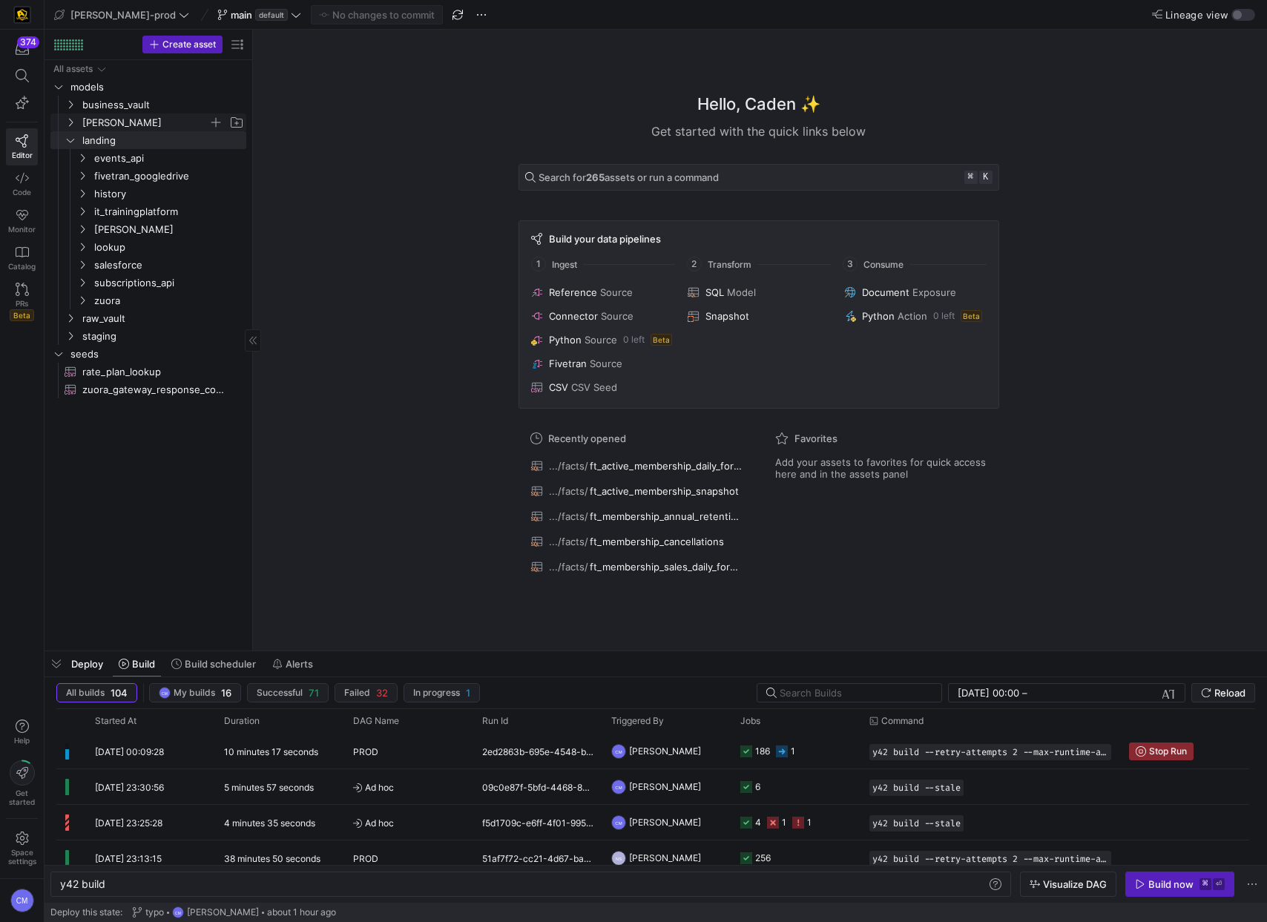
click at [113, 126] on span "[PERSON_NAME]" at bounding box center [145, 122] width 126 height 17
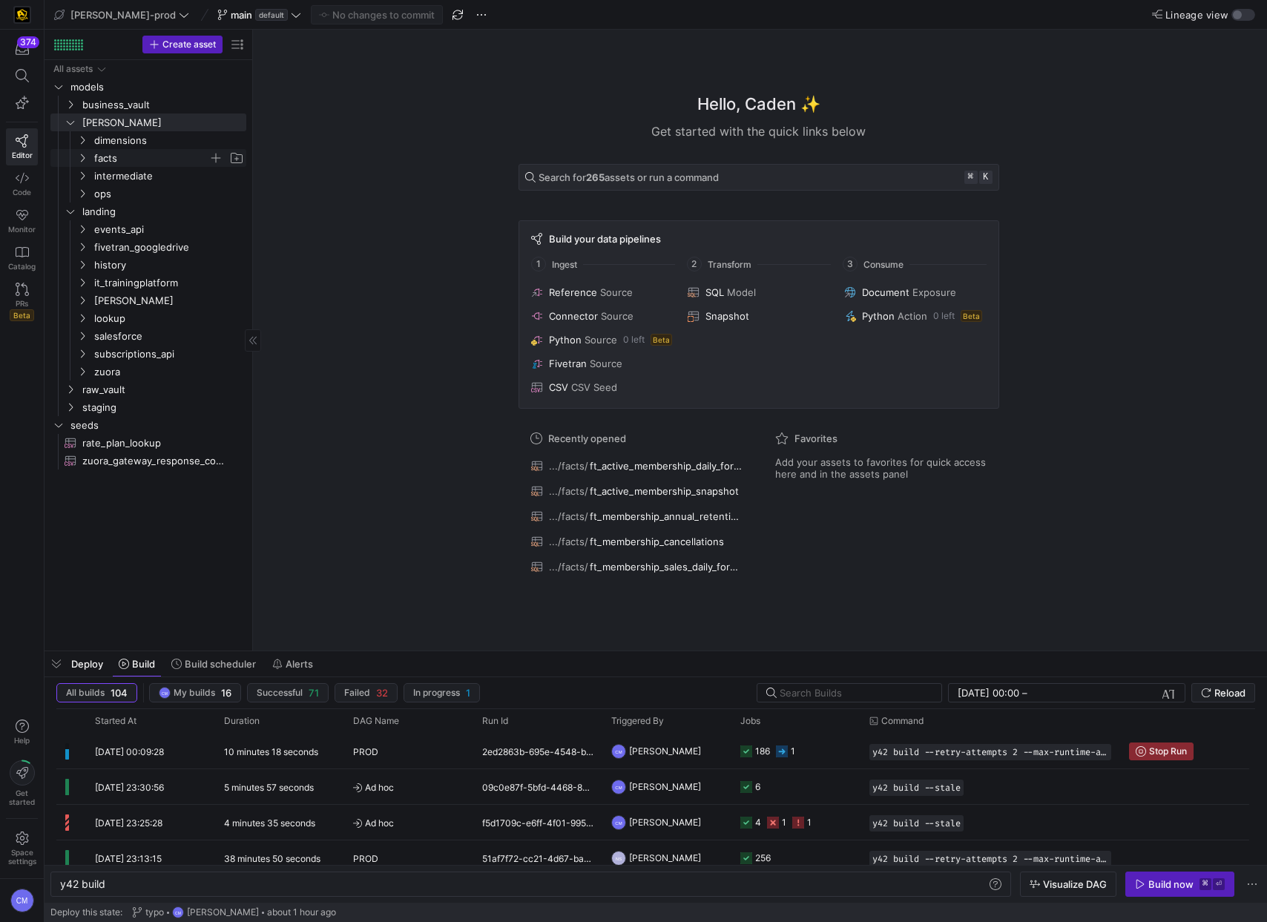
click at [139, 162] on span "facts" at bounding box center [151, 158] width 114 height 17
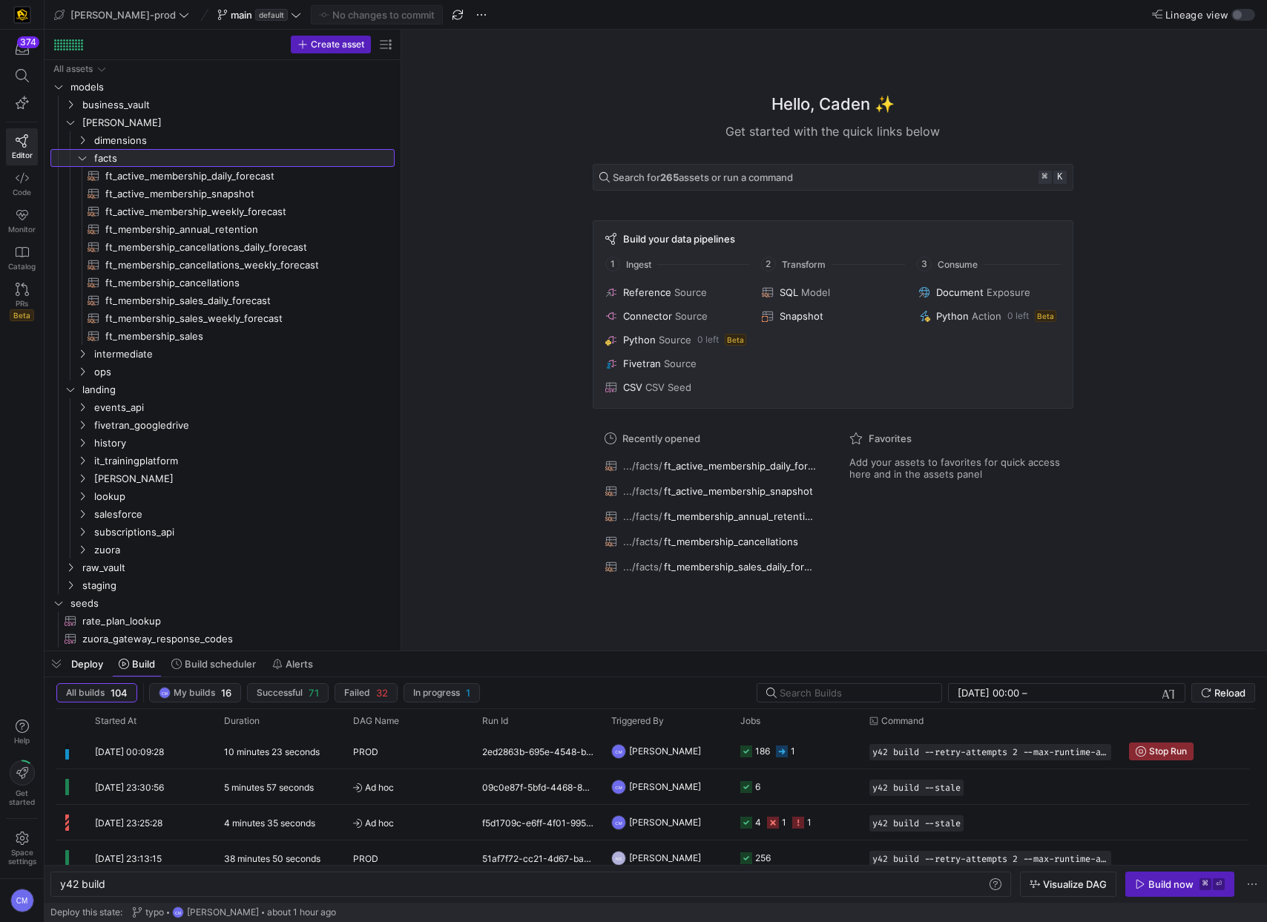
drag, startPoint x: 251, startPoint y: 208, endPoint x: 409, endPoint y: 211, distance: 158.7
click at [245, 303] on span "ft_membership_sales_daily_forecast​​​​​​​​​​" at bounding box center [241, 300] width 272 height 17
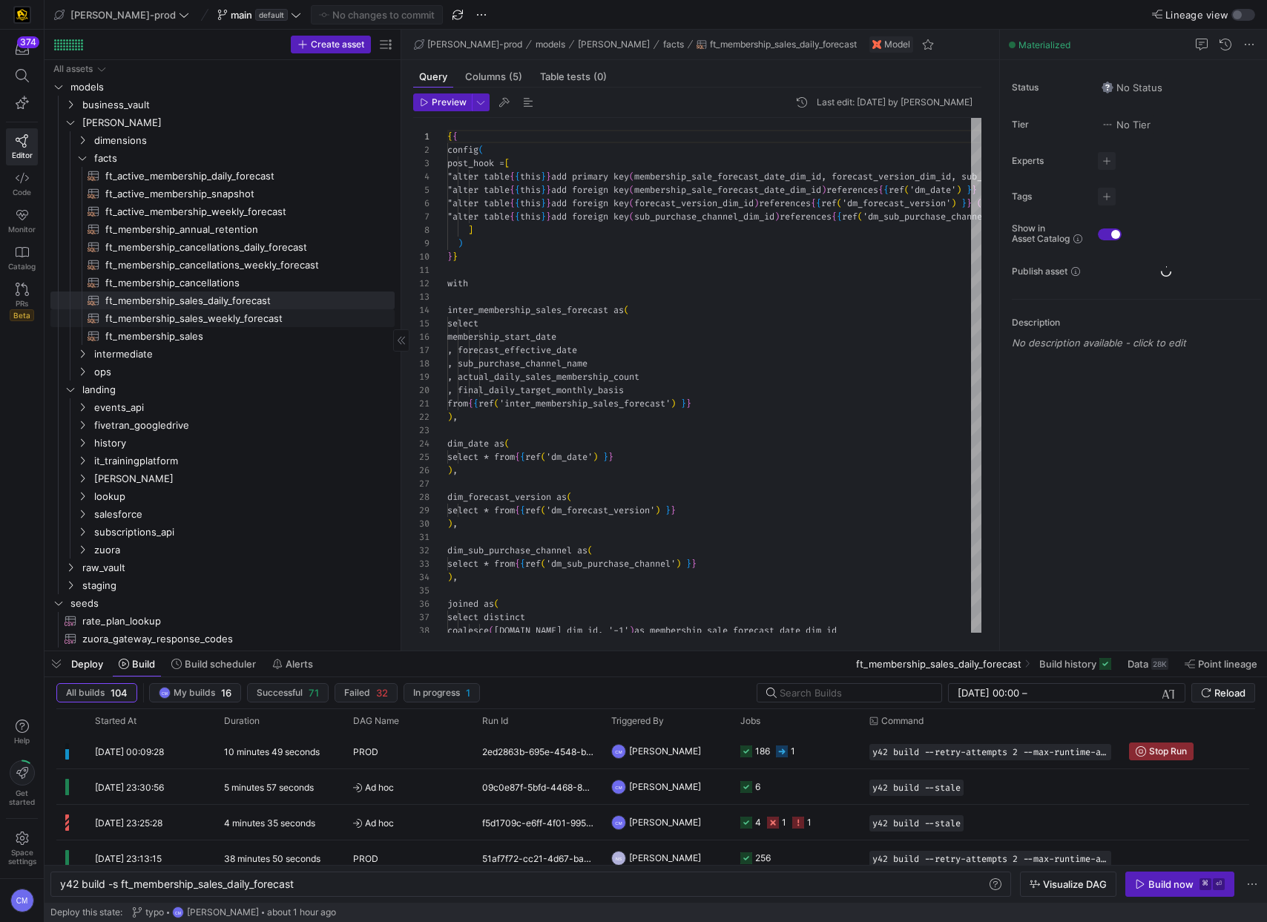
scroll to position [80, 0]
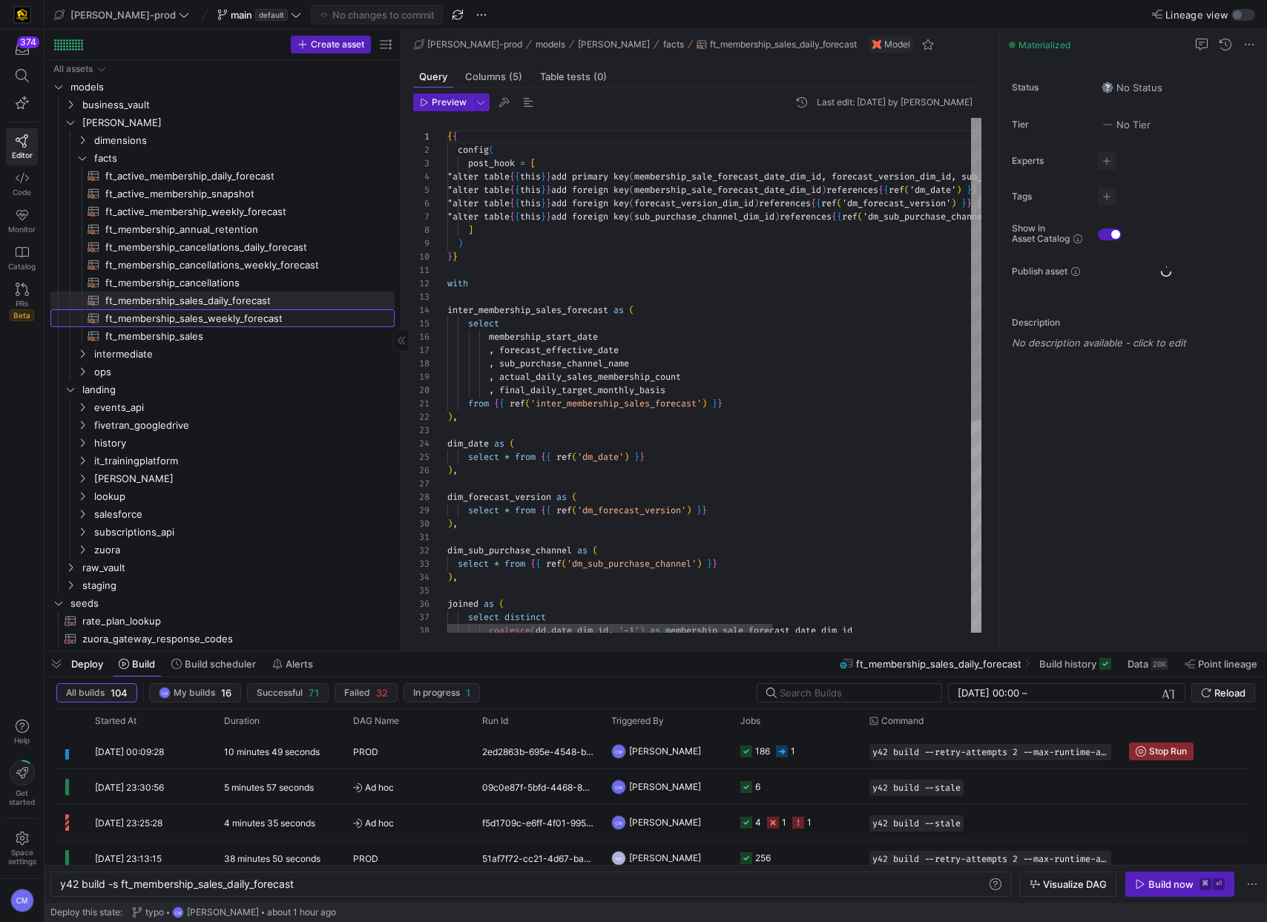
click at [242, 317] on span "ft_membership_sales_weekly_forecast​​​​​​​​​​" at bounding box center [241, 318] width 272 height 17
type textarea "y42 build -s ft_membership_sales_weekly_forecast"
type textarea "{{ config( post_hook = [ "alter table {{ this }} add primary key (forecast_vers…"
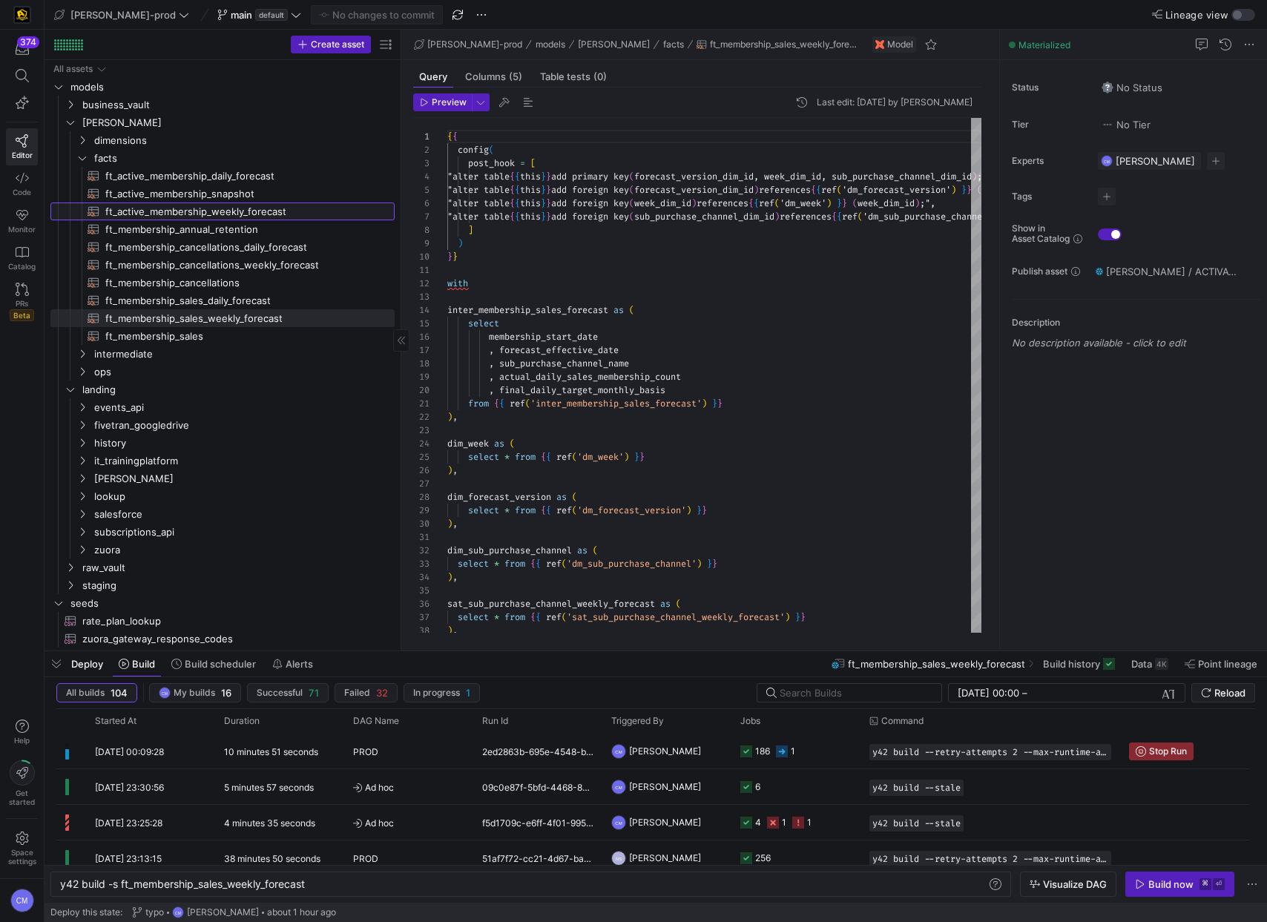
click at [234, 208] on span "ft_active_membership_weekly_forecast​​​​​​​​​​" at bounding box center [241, 211] width 272 height 17
type textarea "y42 build -s ft_active_membership_weekly_forecast"
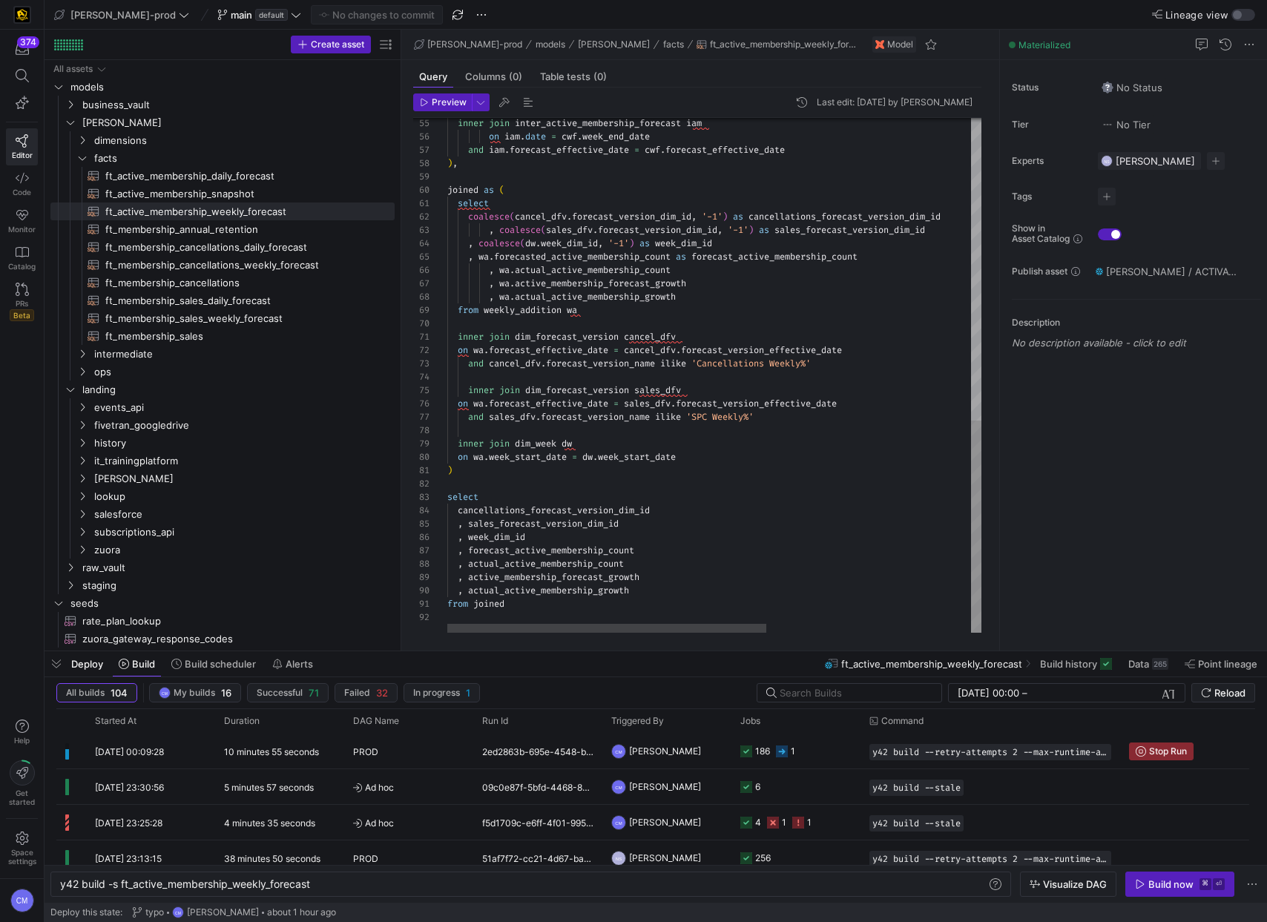
type textarea ") select cancellations_forecast_version_dim_id , sales_forecast_version_dim_id …"
click at [478, 535] on div "inner join inter_active_membership_forecast iam on iam . date = cwf . week_end_…" at bounding box center [884, 8] width 875 height 1249
click at [601, 567] on div "inner join inter_active_membership_forecast iam on iam . date = cwf . week_end_…" at bounding box center [884, 8] width 875 height 1249
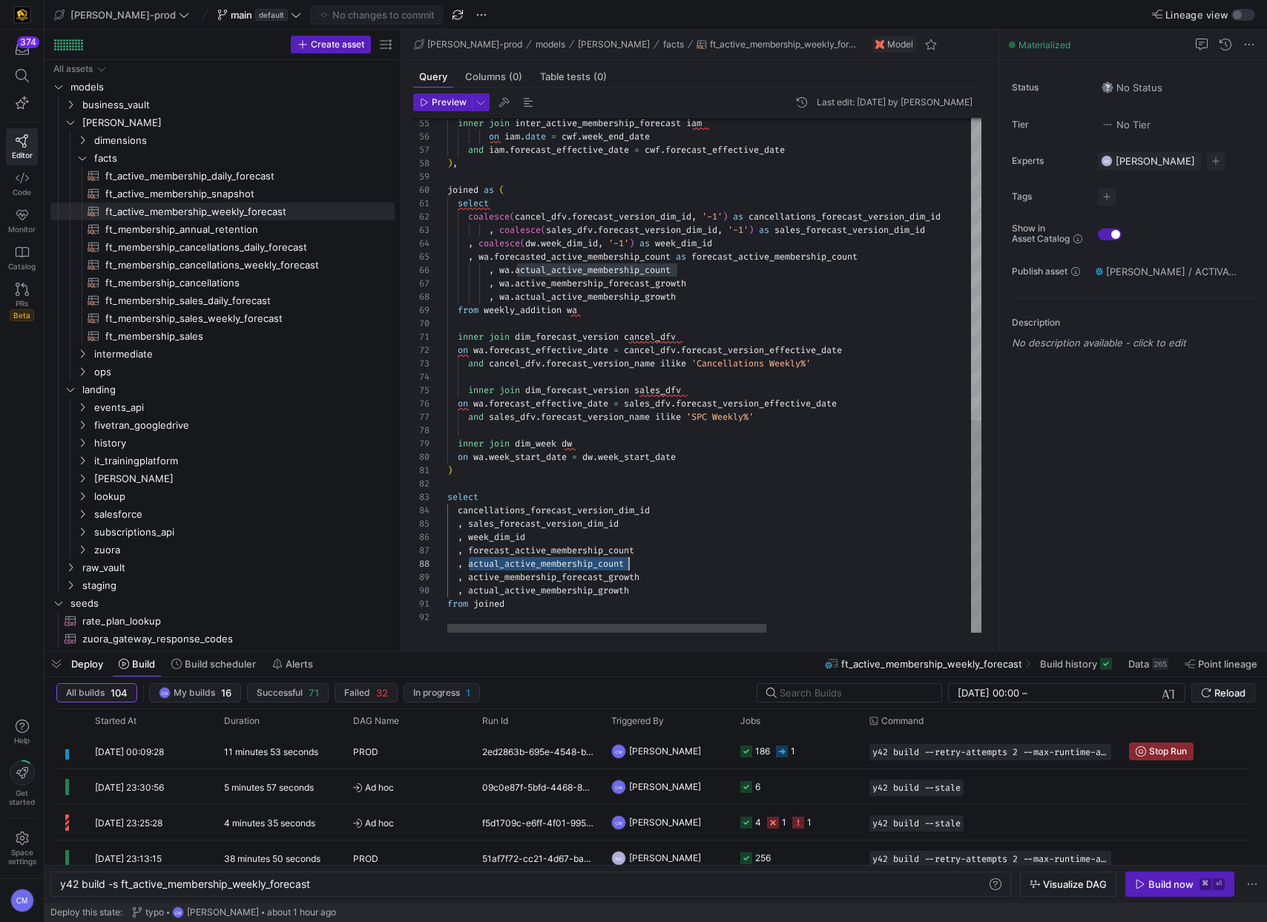
scroll to position [93, 182]
click at [601, 567] on div "inner join inter_active_membership_forecast iam on iam . date = cwf . week_end_…" at bounding box center [884, 8] width 875 height 1249
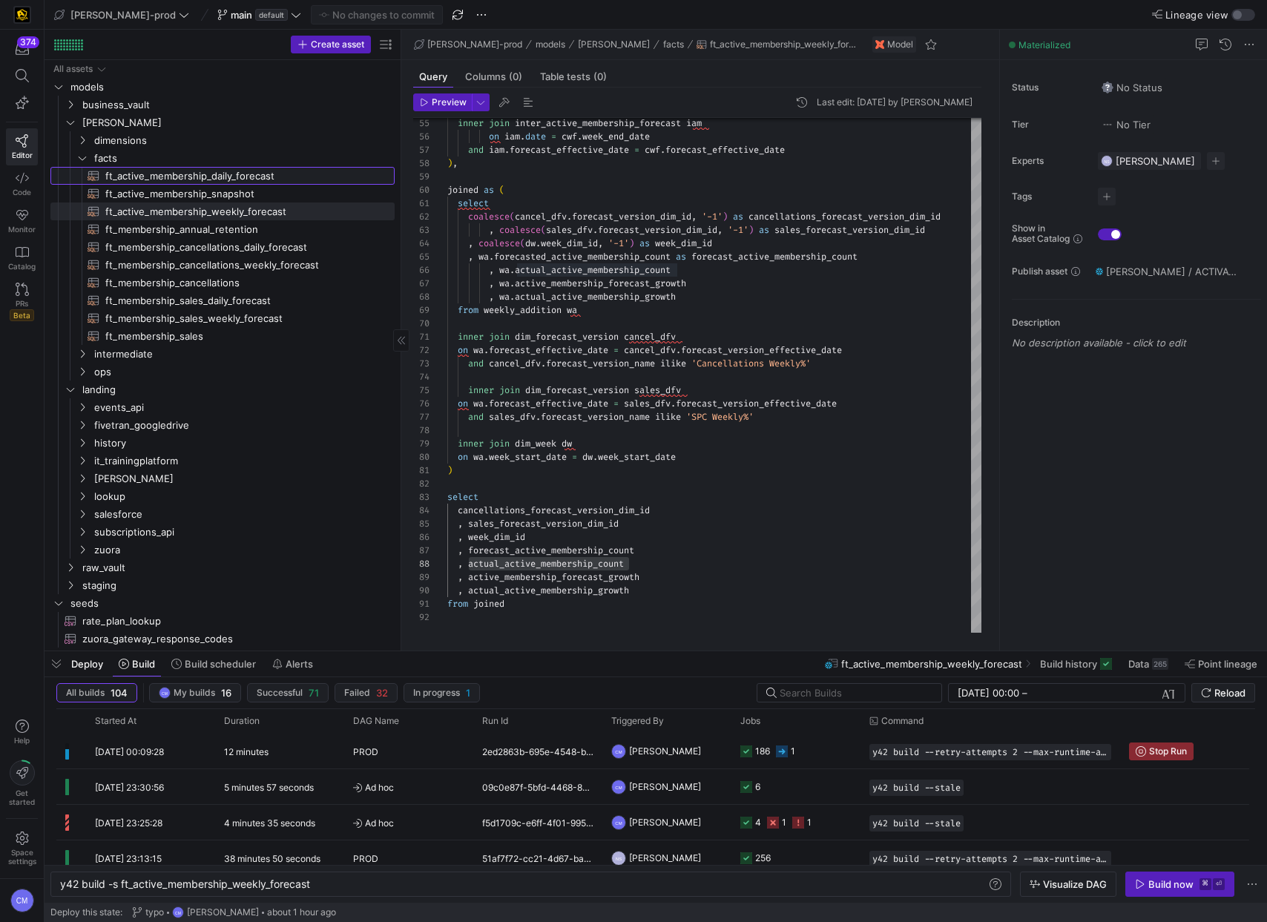
click at [251, 177] on span "ft_active_membership_daily_forecast​​​​​​​​​​" at bounding box center [241, 176] width 272 height 17
type textarea "y42 build -s ft_active_membership_daily_forecast"
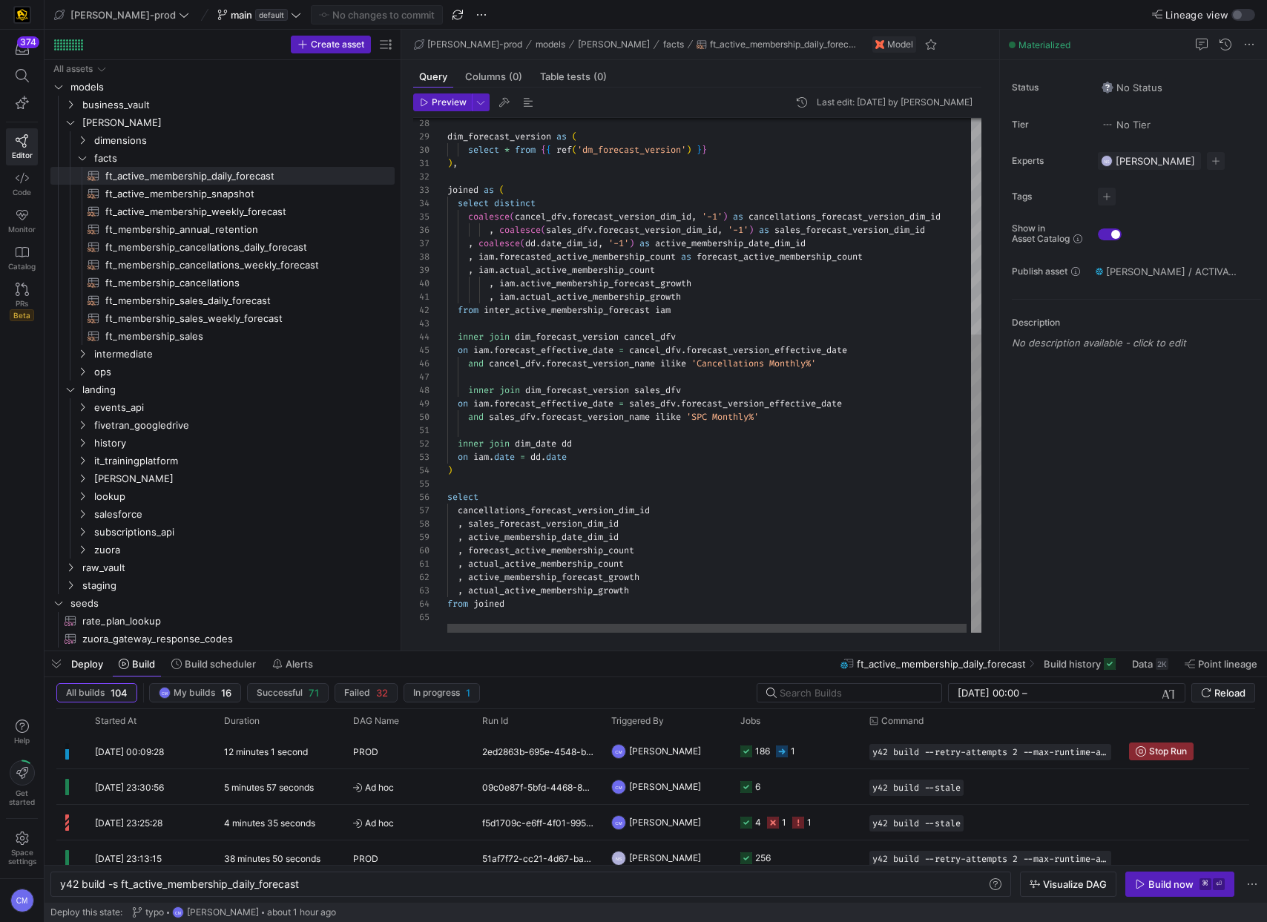
scroll to position [0, 112]
click at [557, 569] on div "dim_forecast_version as ( select * from { { ref ( 'dm_forecast_version' ) } } )…" at bounding box center [716, 188] width 538 height 888
click at [557, 567] on div "dim_forecast_version as ( select * from { { ref ( 'dm_forecast_version' ) } } )…" at bounding box center [716, 188] width 538 height 888
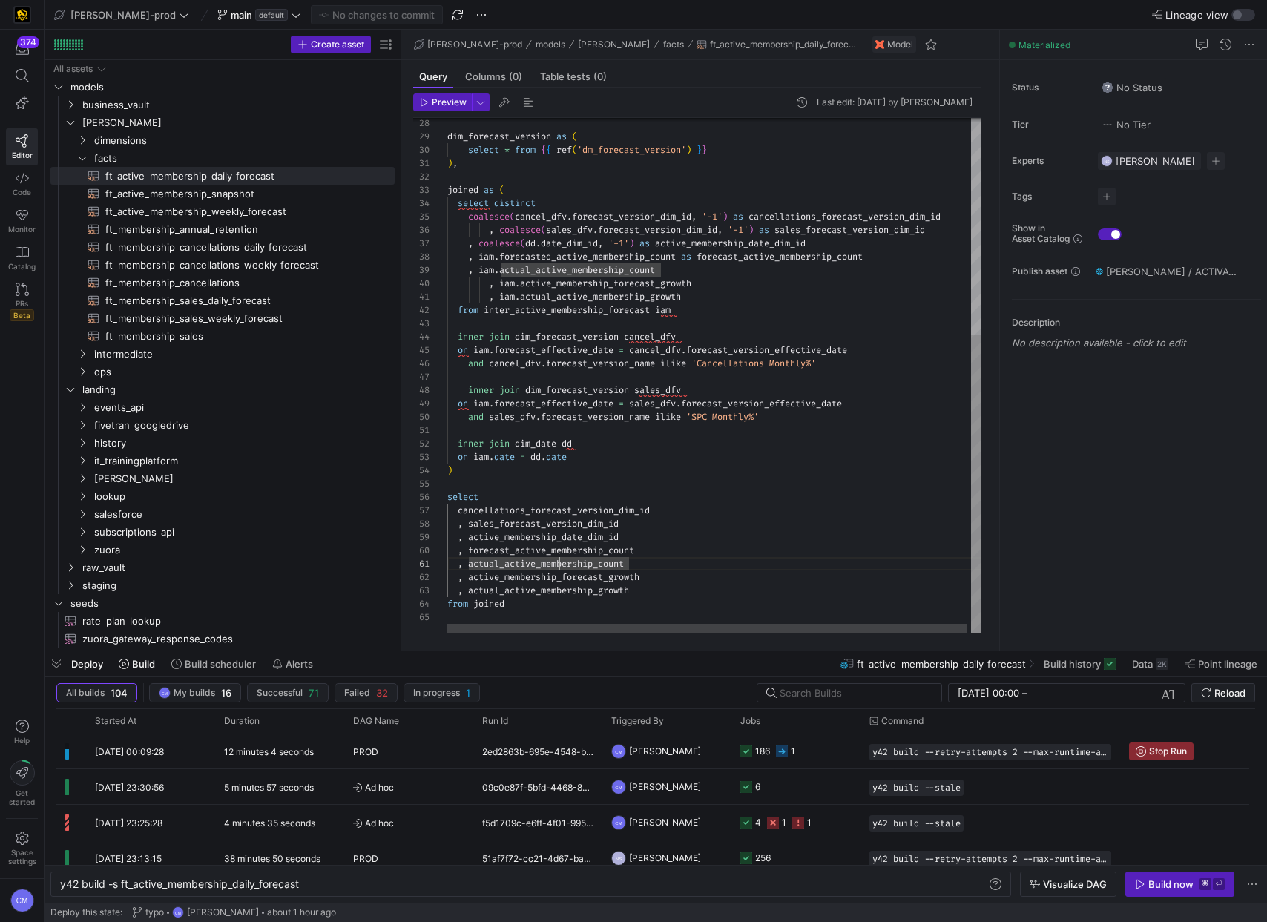
click at [557, 567] on div "dim_forecast_version as ( select * from { { ref ( 'dm_forecast_version' ) } } )…" at bounding box center [716, 188] width 538 height 888
click at [553, 553] on div "dim_forecast_version as ( select * from { { ref ( 'dm_forecast_version' ) } } )…" at bounding box center [716, 188] width 538 height 888
click at [496, 564] on div "dim_forecast_version as ( select * from { { ref ( 'dm_forecast_version' ) } } )…" at bounding box center [716, 188] width 538 height 888
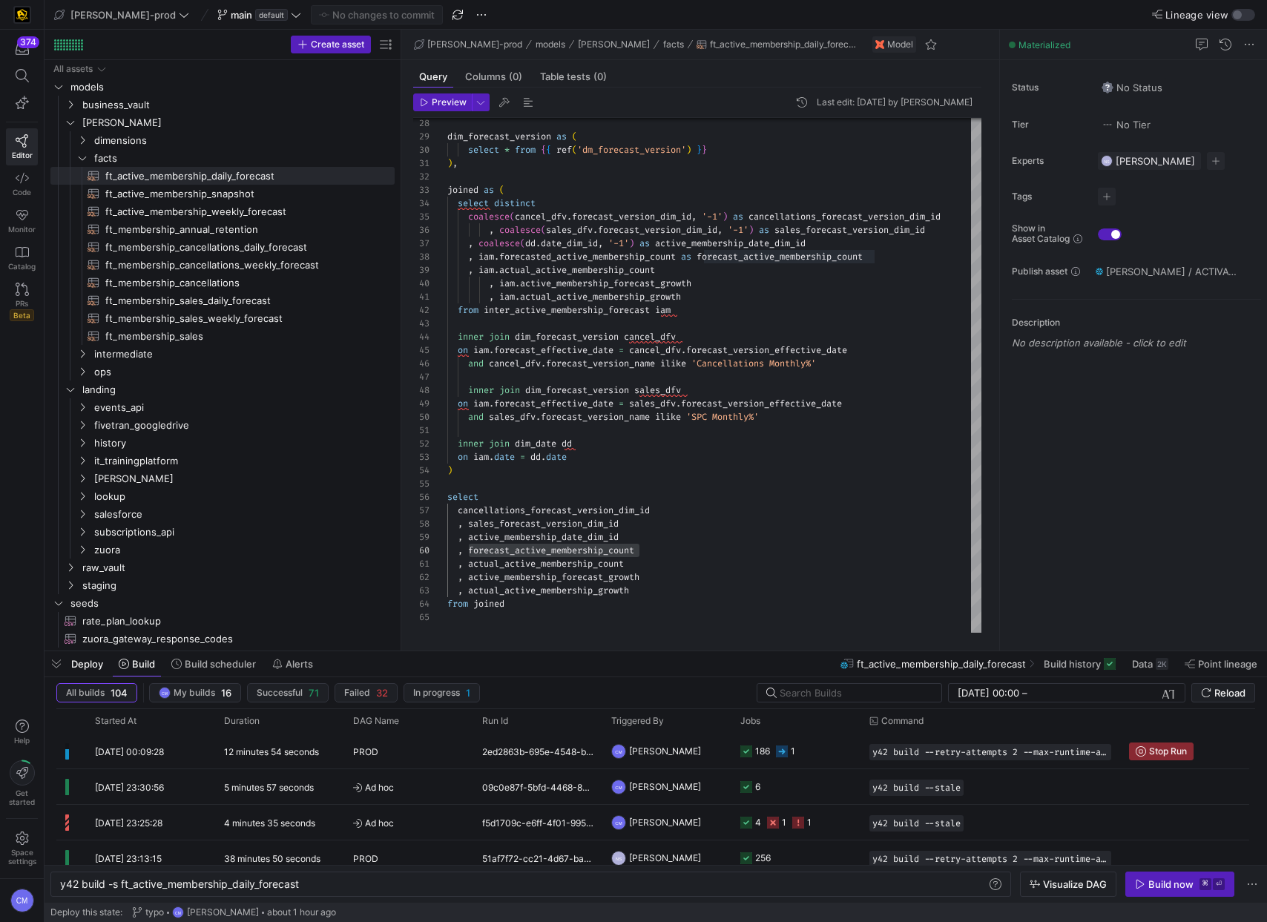
type textarea ", actual_active_membership_count , active_membership_forecast_growth , actual_a…"
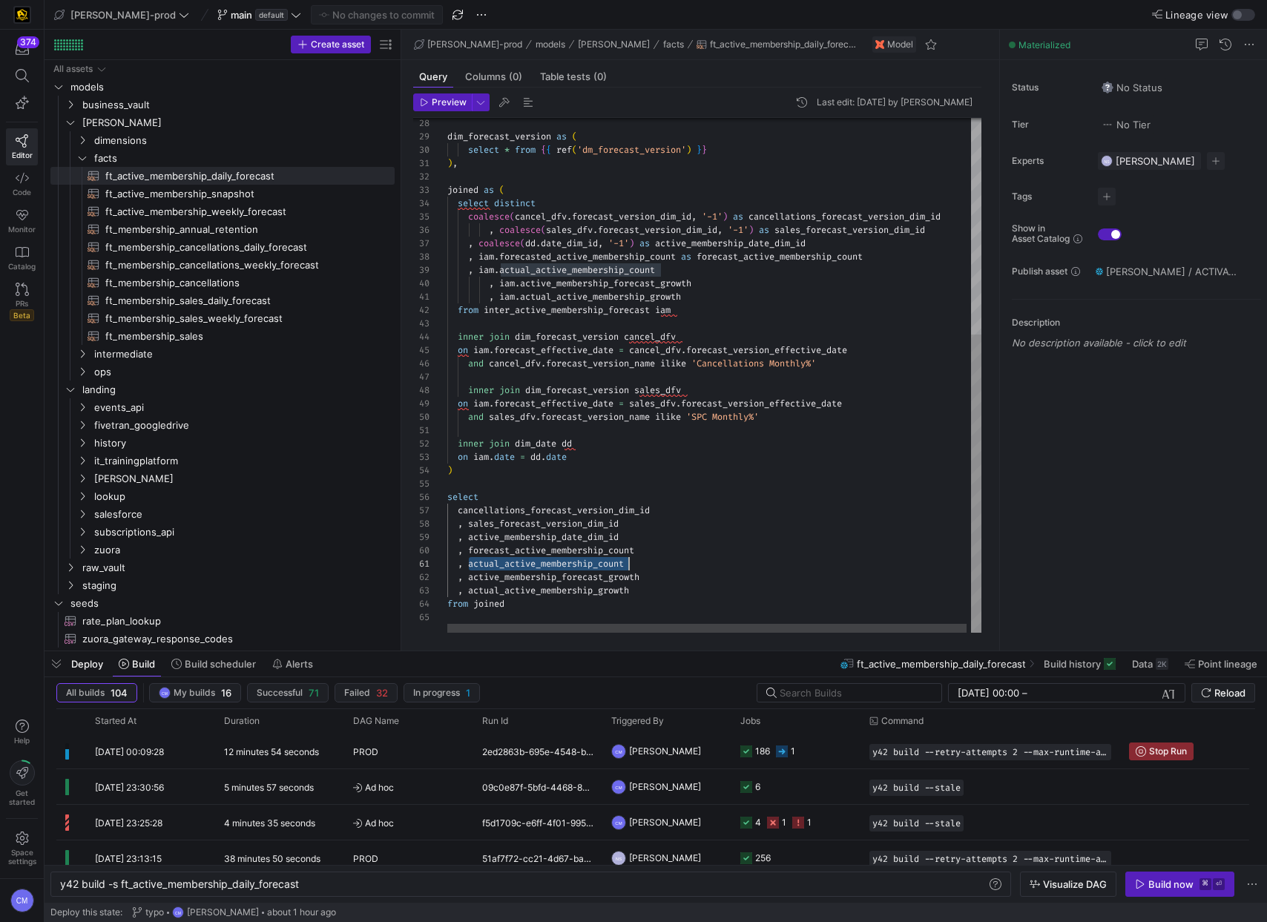
click at [496, 564] on div "dim_forecast_version as ( select * from { { ref ( 'dm_forecast_version' ) } } )…" at bounding box center [716, 188] width 538 height 888
click at [541, 578] on div "dim_forecast_version as ( select * from { { ref ( 'dm_forecast_version' ) } } )…" at bounding box center [716, 188] width 538 height 888
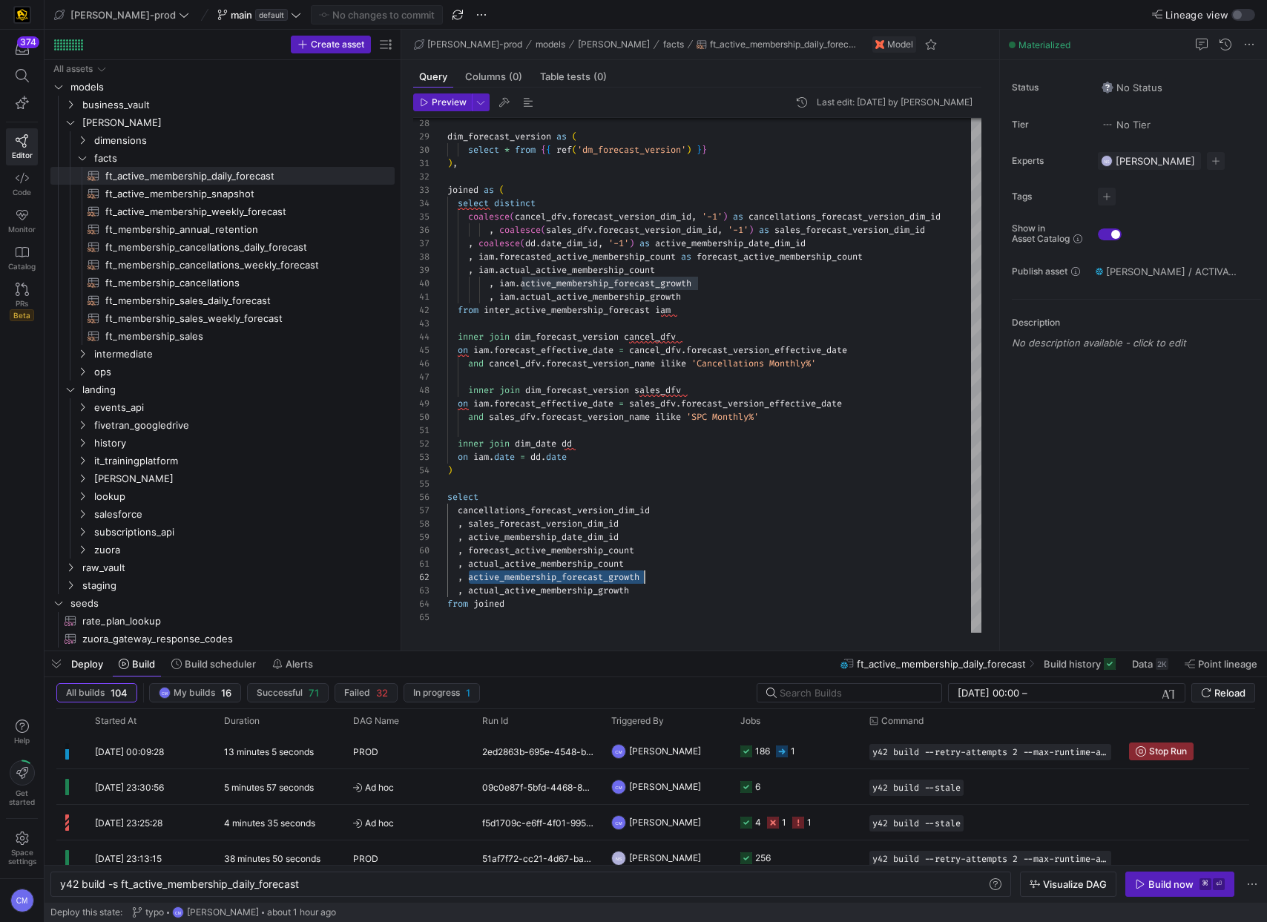
click at [570, 587] on div "dim_forecast_version as ( select * from { { ref ( 'dm_forecast_version' ) } } )…" at bounding box center [716, 188] width 538 height 888
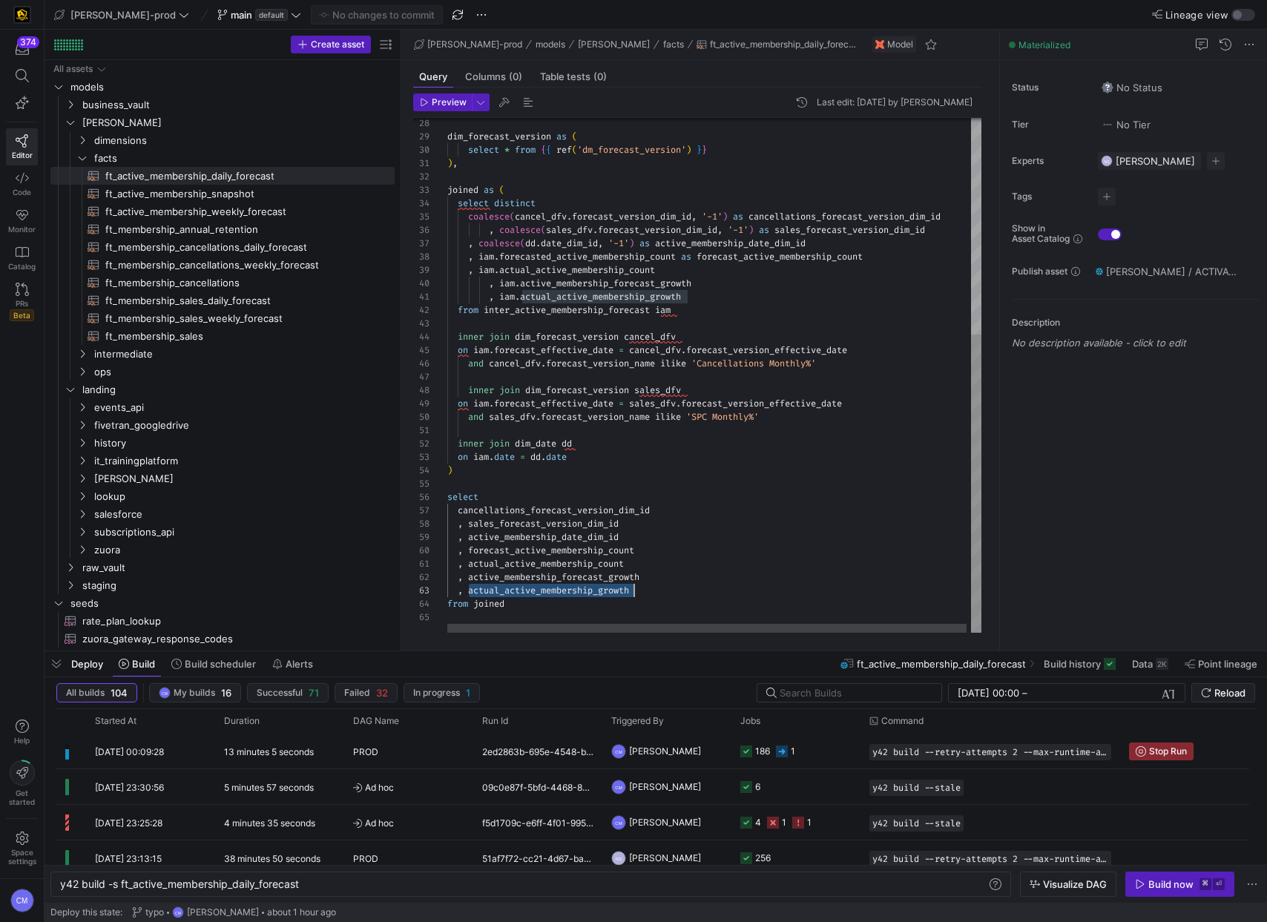
scroll to position [27, 187]
click at [570, 587] on div "dim_forecast_version as ( select * from { { ref ( 'dm_forecast_version' ) } } )…" at bounding box center [716, 188] width 538 height 888
click at [236, 211] on span "ft_active_membership_weekly_forecast​​​​​​​​​​" at bounding box center [241, 211] width 272 height 17
type textarea "y42 build -s ft_active_membership_weekly_forecast"
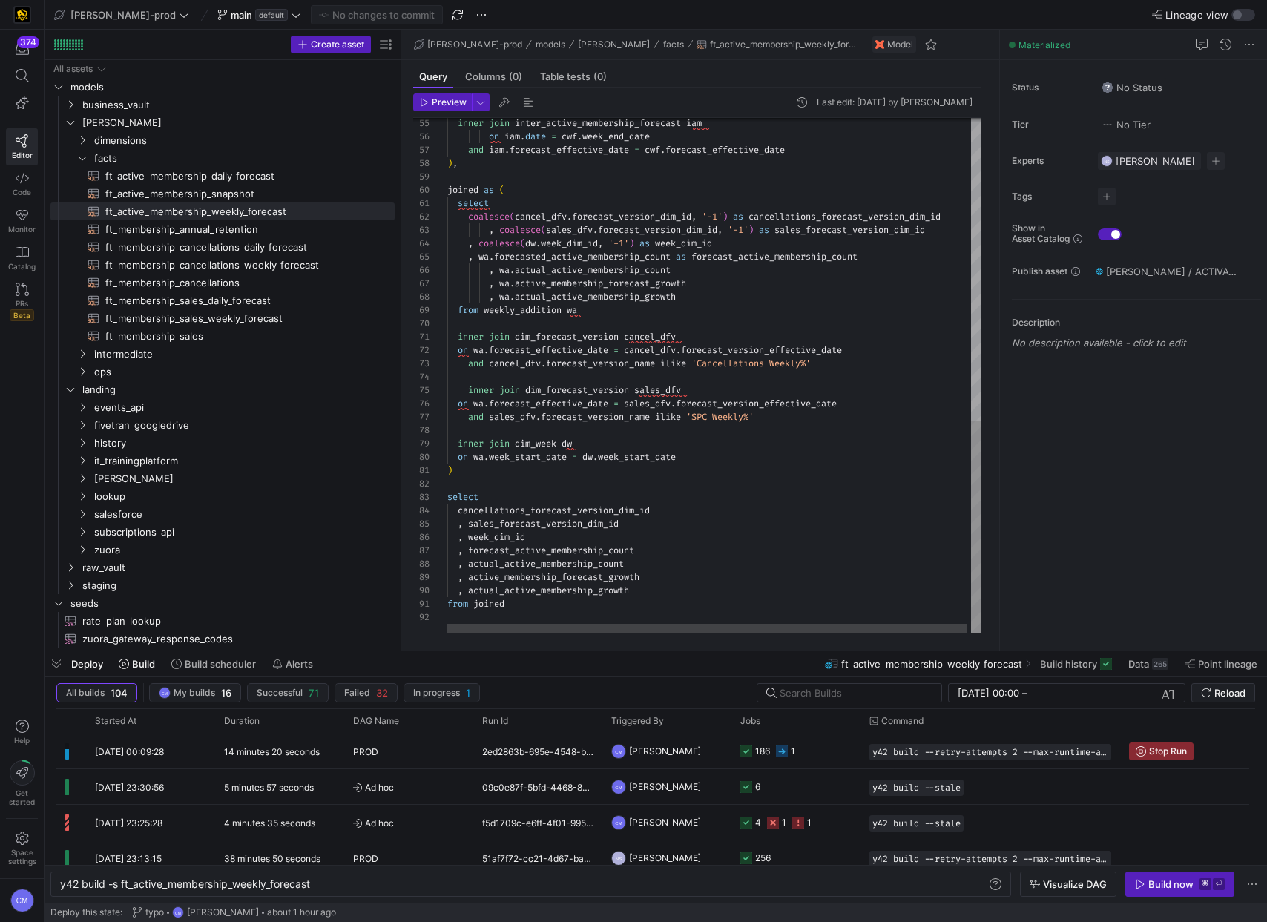
type textarea ") select cancellations_forecast_version_dim_id , sales_forecast_version_dim_id …"
click at [521, 535] on div "inner join inter_active_membership_forecast iam on iam . date = cwf . week_end_…" at bounding box center [716, 8] width 538 height 1249
click at [507, 536] on div "inner join inter_active_membership_forecast iam on iam . date = cwf . week_end_…" at bounding box center [716, 8] width 538 height 1249
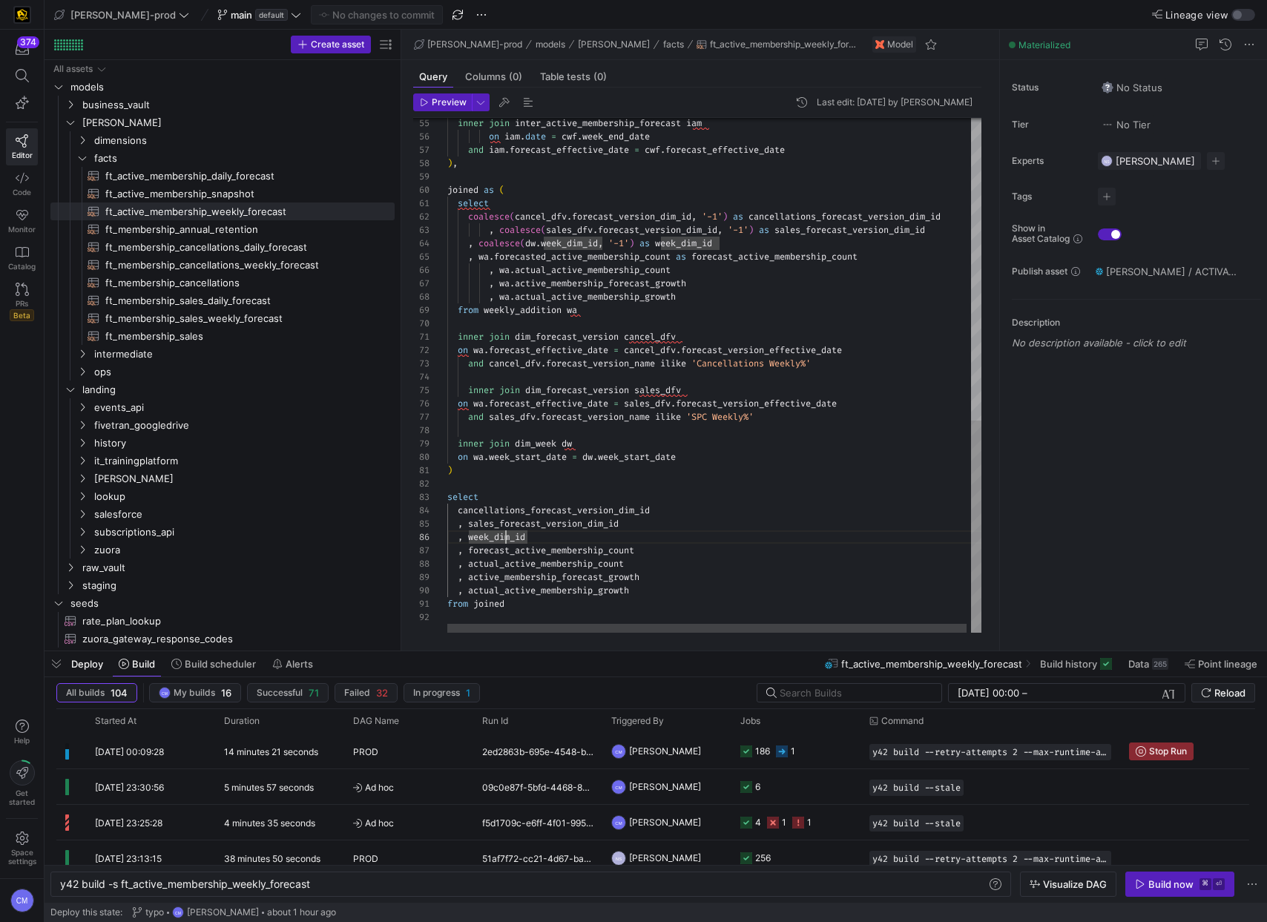
scroll to position [67, 80]
click at [507, 536] on div "inner join inter_active_membership_forecast iam on iam . date = cwf . week_end_…" at bounding box center [716, 8] width 538 height 1249
click at [225, 233] on span "ft_membership_annual_retention​​​​​​​​​​" at bounding box center [241, 229] width 272 height 17
type textarea "y42 build -s ft_membership_annual_retention"
type textarea "{{ config( post_hook = [ "alter table {{ this }} add primary key (membership_di…"
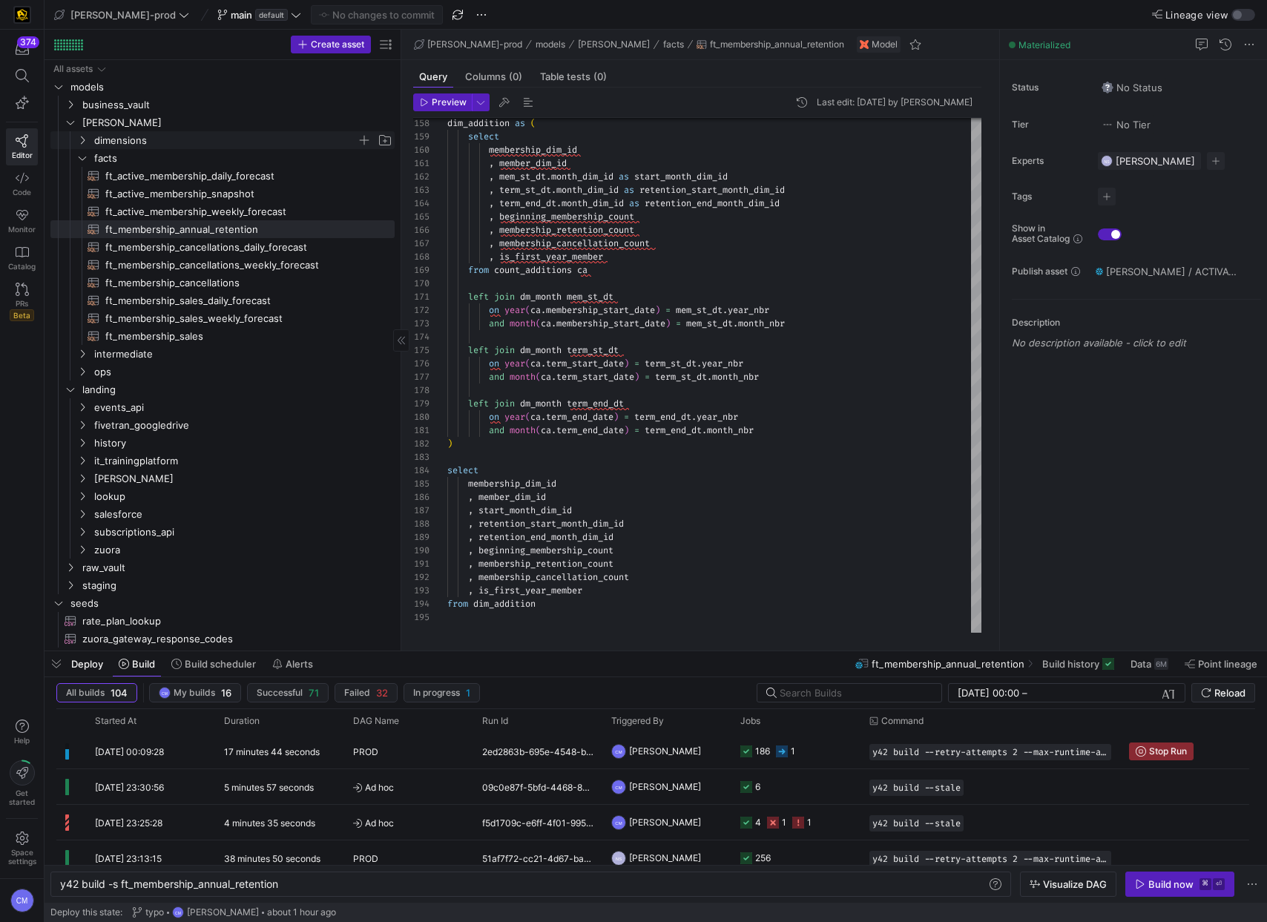
click at [136, 137] on span "dimensions" at bounding box center [225, 140] width 263 height 17
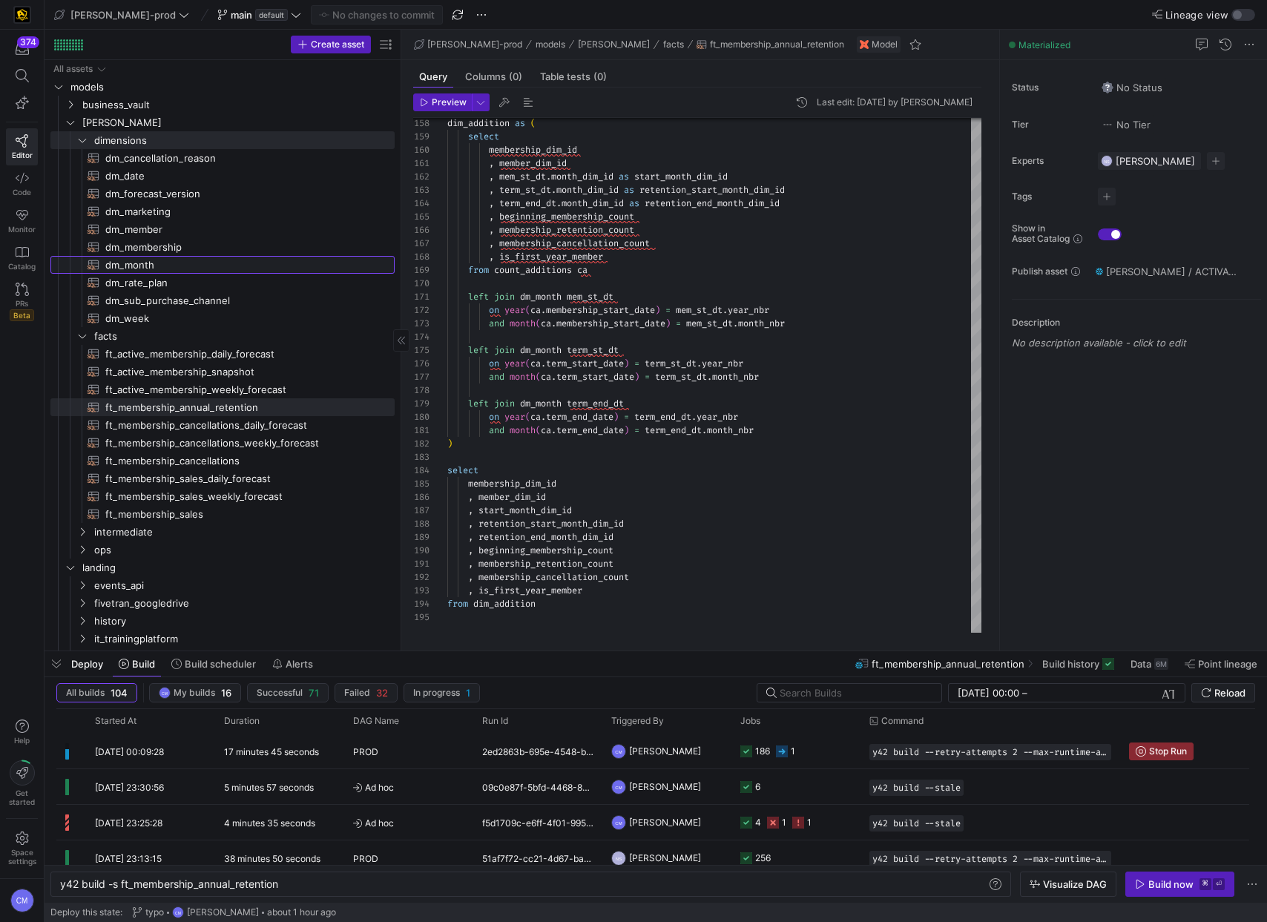
click at [169, 270] on span "dm_month​​​​​​​​​​" at bounding box center [241, 265] width 272 height 17
type textarea "y42 build -s dm_month"
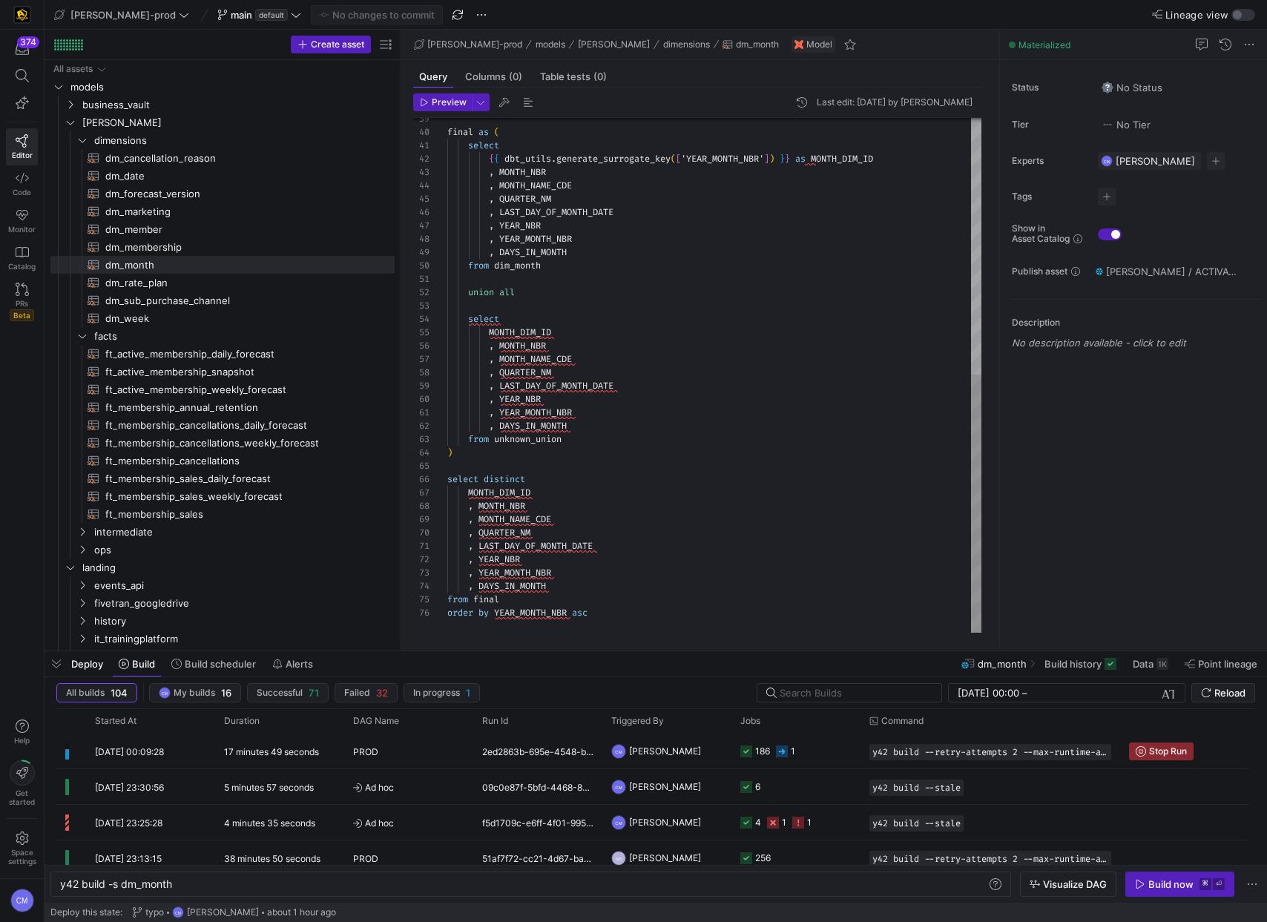
click at [523, 549] on div "final as ( select { { dbt_utils . generate_surrogate_key ( [ 'YEAR_MONTH_NBR' ]…" at bounding box center [714, 119] width 534 height 1026
click at [511, 578] on div "final as ( select { { dbt_utils . generate_surrogate_key ( [ 'YEAR_MONTH_NBR' ]…" at bounding box center [714, 119] width 534 height 1026
click at [512, 588] on div "final as ( select { { dbt_utils . generate_surrogate_key ( [ 'YEAR_MONTH_NBR' ]…" at bounding box center [714, 119] width 534 height 1026
click at [522, 532] on div "final as ( select { { dbt_utils . generate_surrogate_key ( [ 'YEAR_MONTH_NBR' ]…" at bounding box center [714, 119] width 534 height 1026
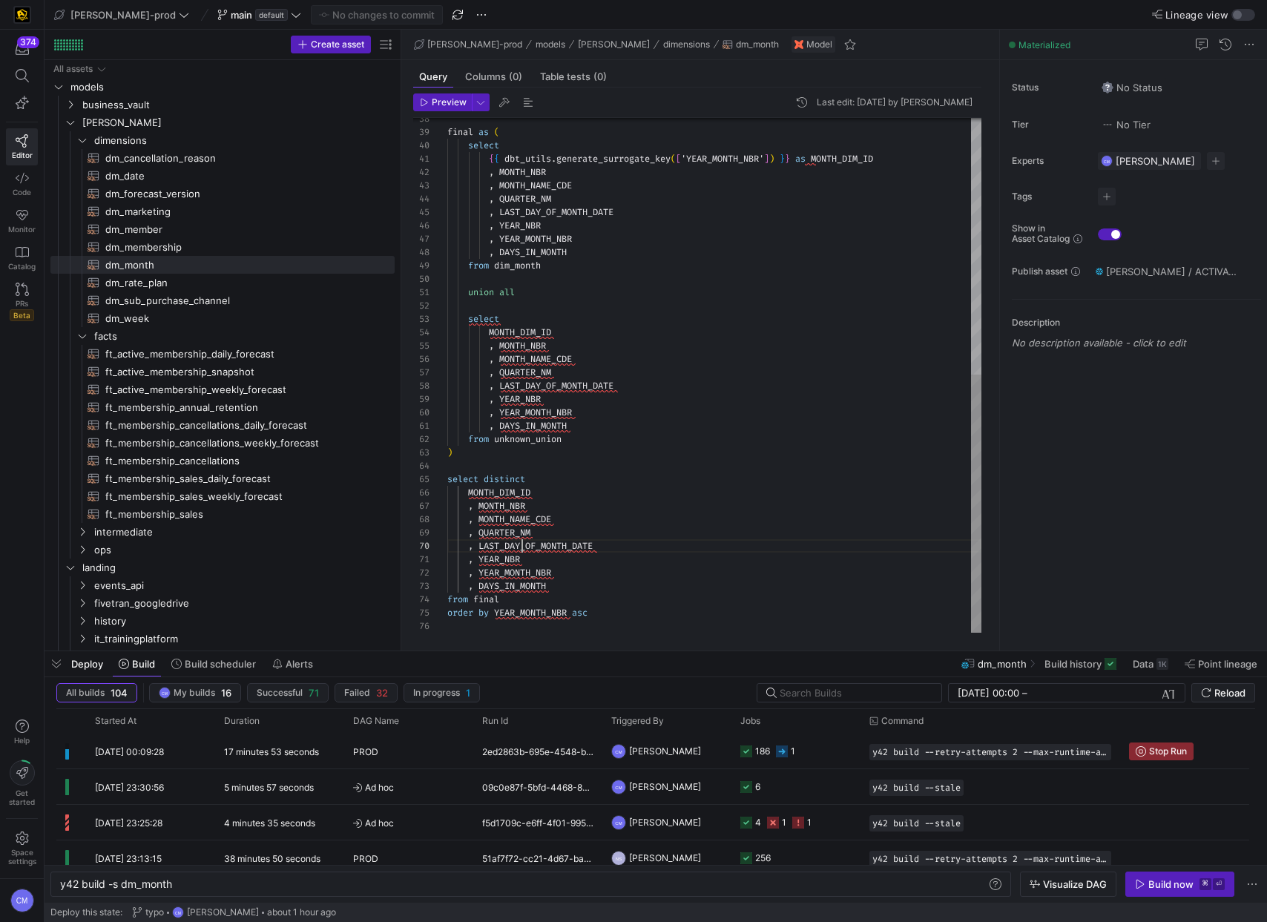
scroll to position [120, 75]
click at [520, 544] on div "final as ( select { { dbt_utils . generate_surrogate_key ( [ 'YEAR_MONTH_NBR' ]…" at bounding box center [714, 119] width 534 height 1026
click at [511, 527] on div "final as ( select { { dbt_utils . generate_surrogate_key ( [ 'YEAR_MONTH_NBR' ]…" at bounding box center [714, 119] width 534 height 1026
click at [516, 522] on div "final as ( select { { dbt_utils . generate_surrogate_key ( [ 'YEAR_MONTH_NBR' ]…" at bounding box center [714, 119] width 534 height 1026
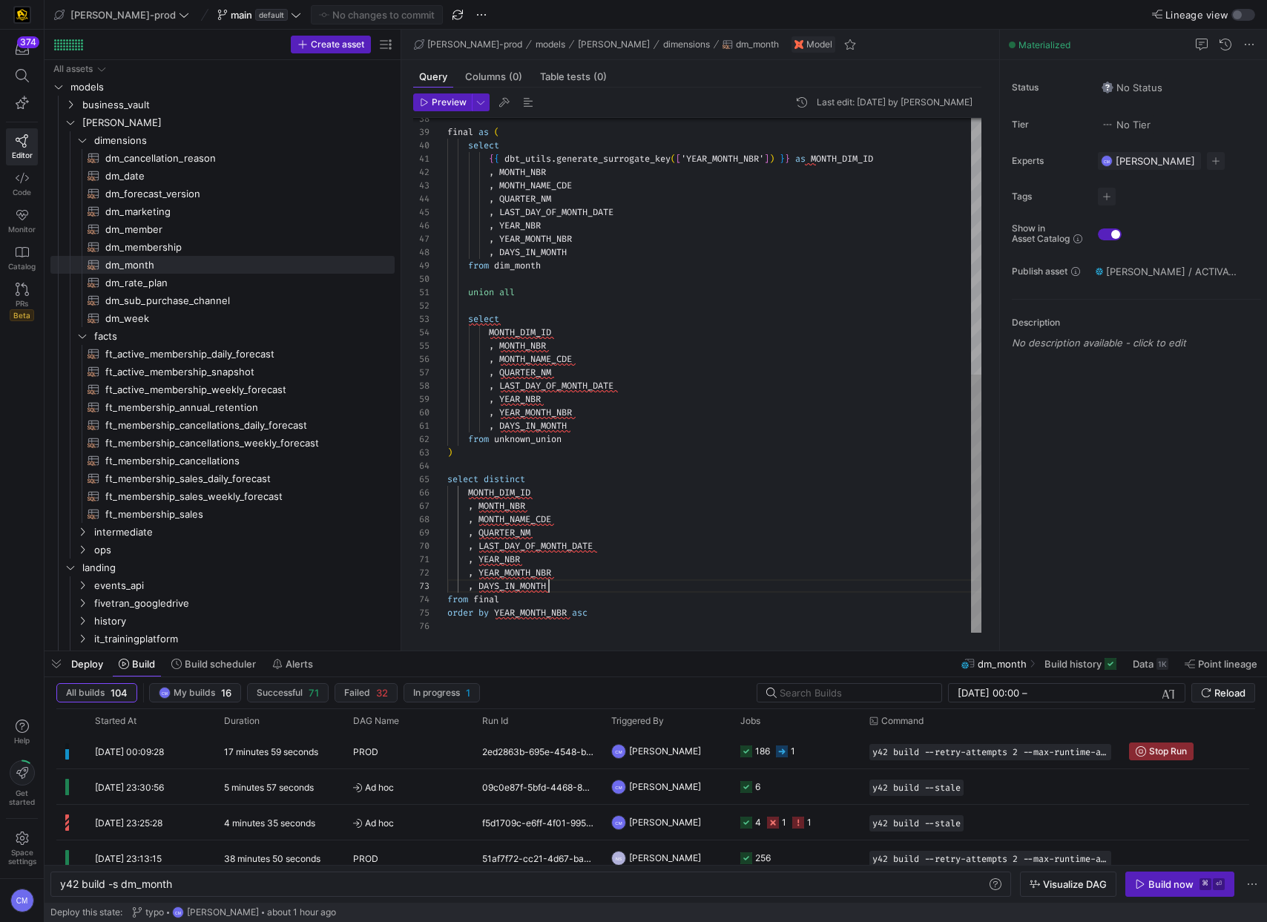
click at [547, 581] on div "final as ( select { { dbt_utils . generate_surrogate_key ( [ 'YEAR_MONTH_NBR' ]…" at bounding box center [714, 119] width 534 height 1026
type textarea ", DAYS_IN_MONTH from unknown_union ) select distinct MONTH_DIM_ID , MONTH_NBR ,…"
click at [500, 502] on div "final as ( select { { dbt_utils . generate_surrogate_key ( [ 'YEAR_MONTH_NBR' ]…" at bounding box center [714, 119] width 534 height 1026
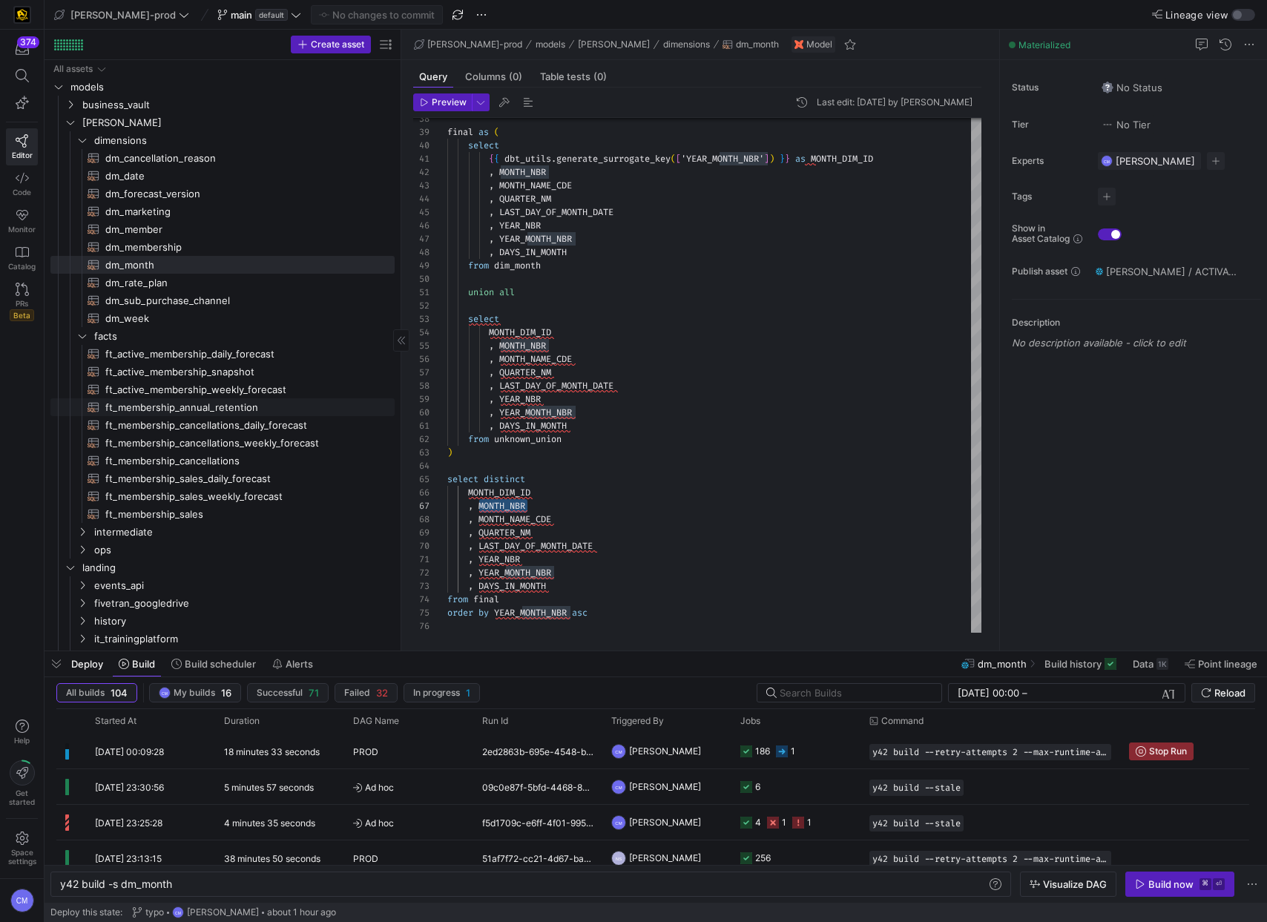
click at [199, 400] on span "ft_membership_annual_retention​​​​​​​​​​" at bounding box center [241, 407] width 272 height 17
type textarea "y42 build -s ft_membership_annual_retention"
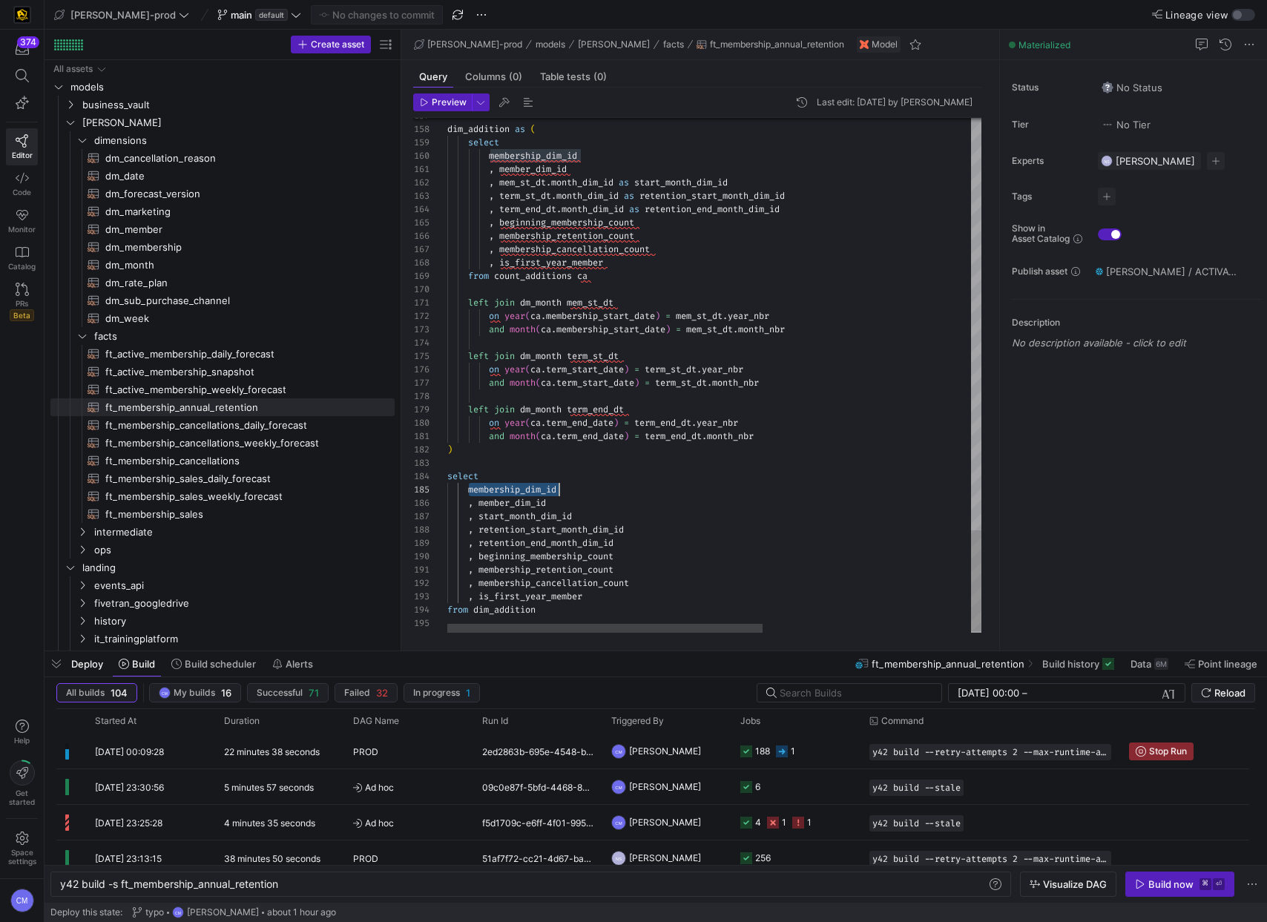
scroll to position [53, 112]
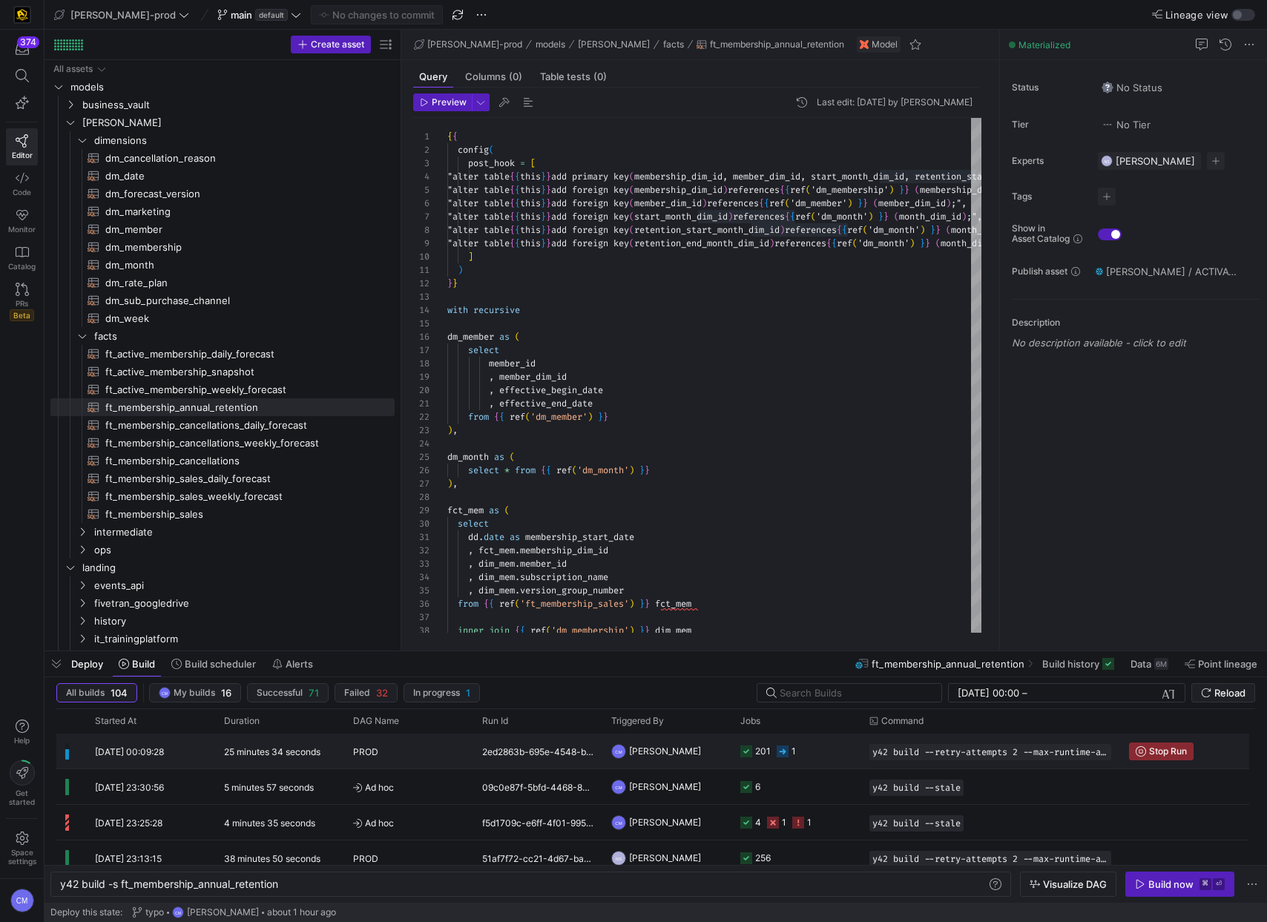
click at [710, 762] on y42-orchestration-triggered-by "CM [PERSON_NAME]" at bounding box center [666, 750] width 111 height 33
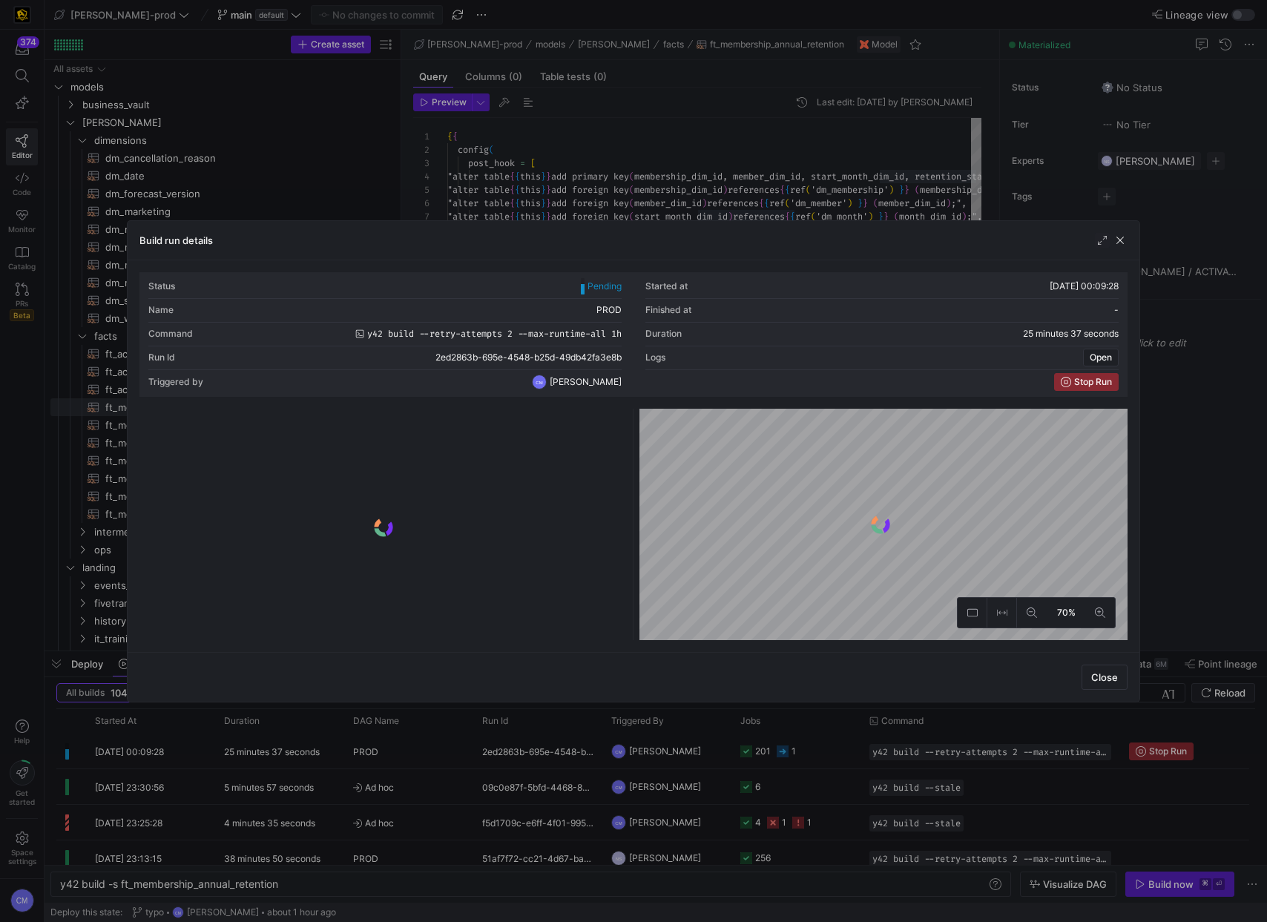
click at [710, 762] on div at bounding box center [633, 461] width 1267 height 922
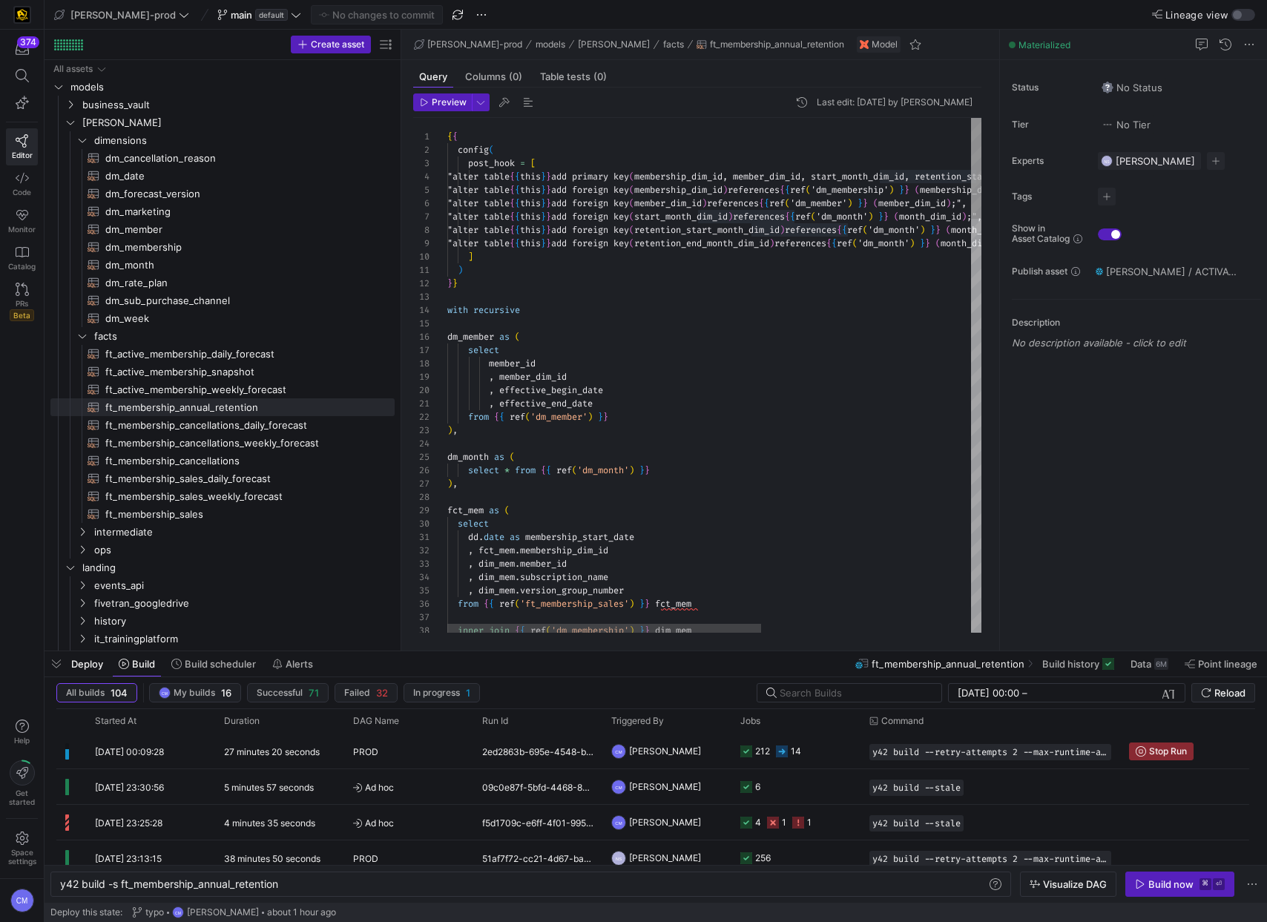
type textarea ", effective_end_date from {{ ref('dm_member') }} ), dm_month as ( select * from…"
